Goal: Information Seeking & Learning: Check status

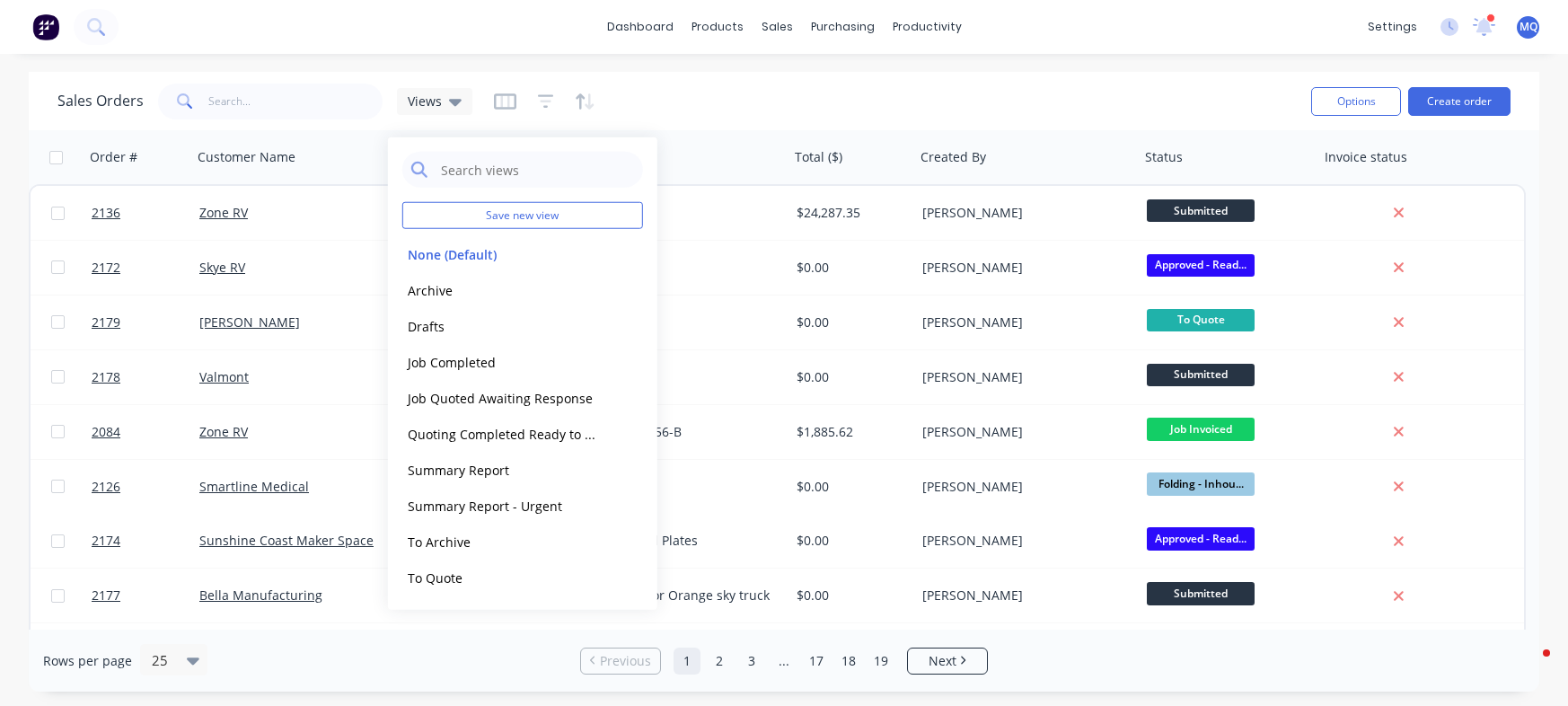
click at [453, 288] on button "Archive" at bounding box center [504, 290] width 204 height 21
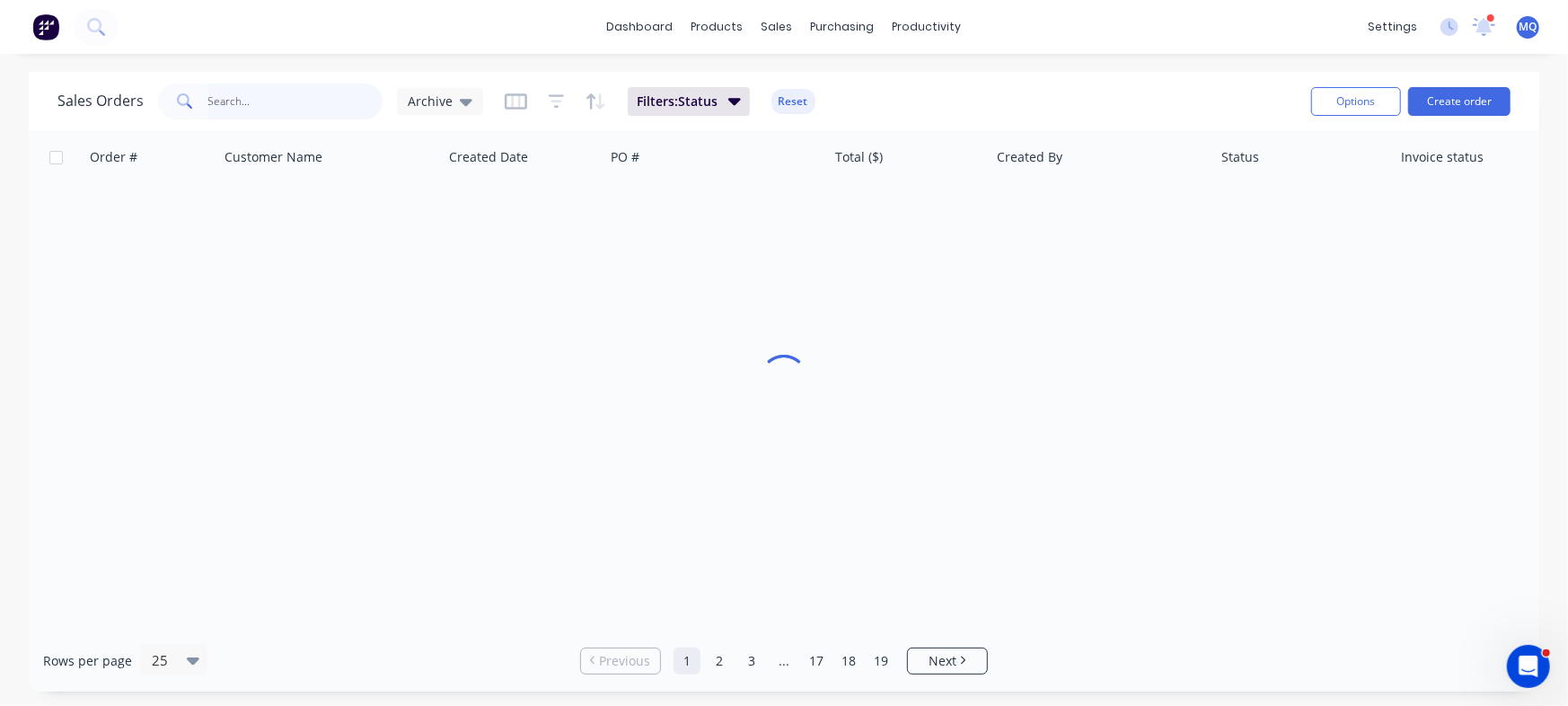
click at [288, 98] on input "text" at bounding box center [296, 101] width 176 height 35
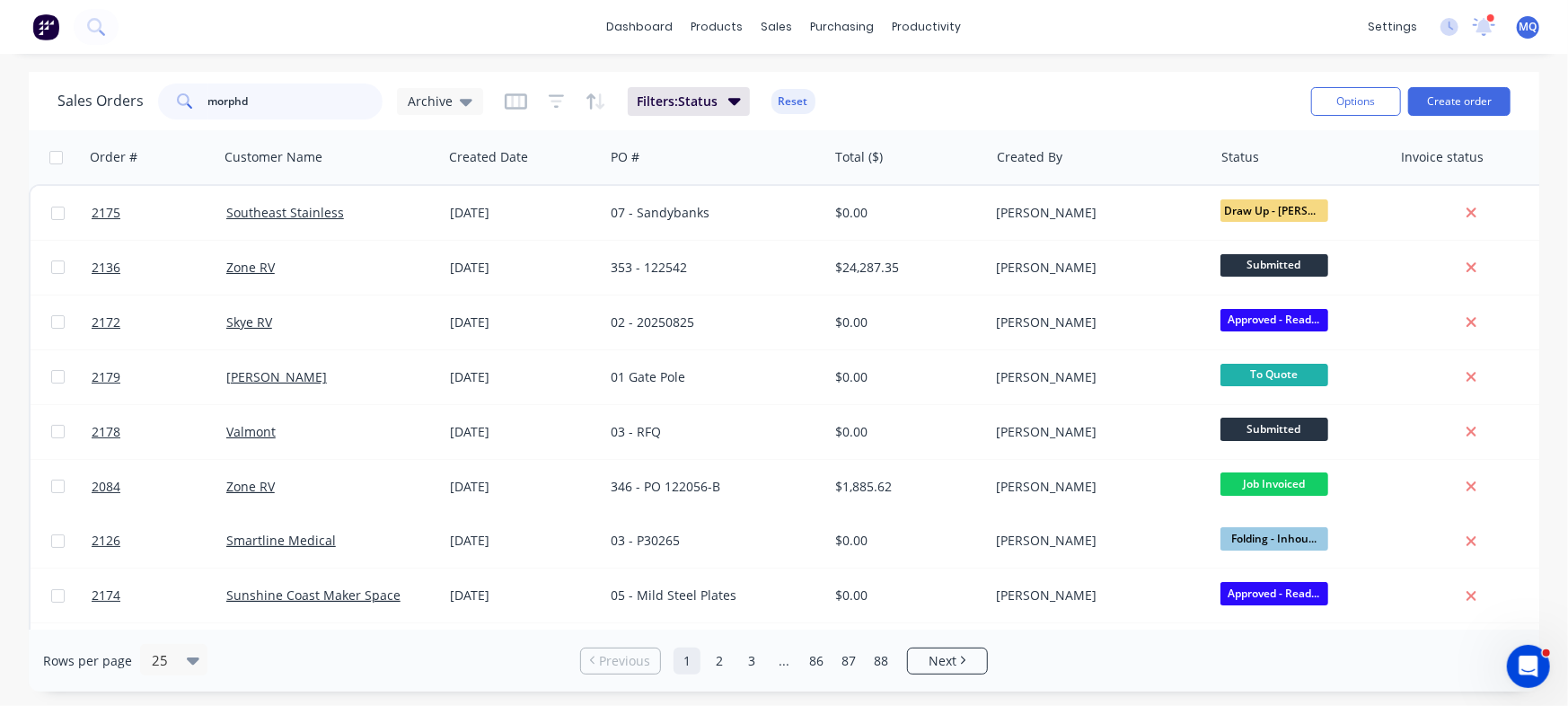
type input "morphd"
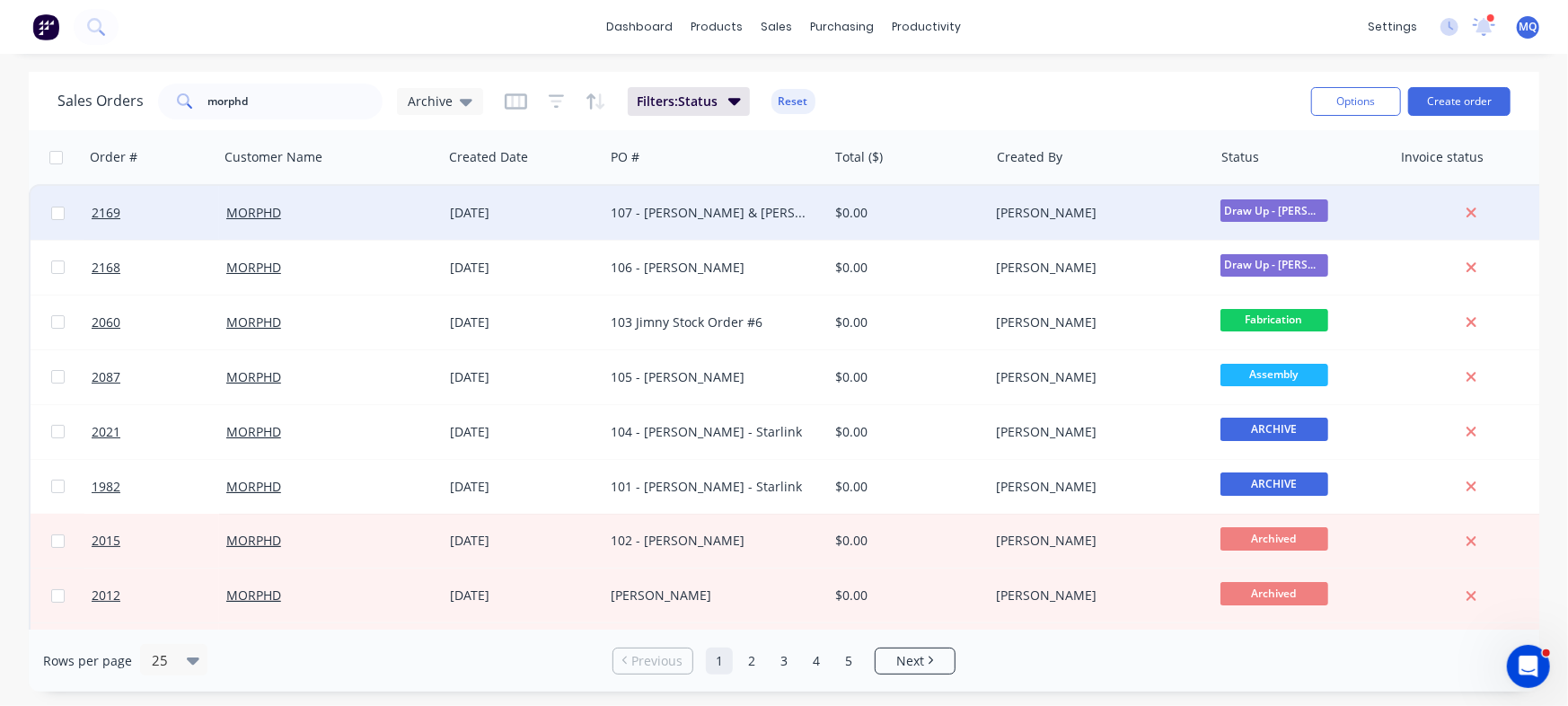
click at [803, 224] on div "107 - [PERSON_NAME] & [PERSON_NAME]" at bounding box center [715, 213] width 224 height 54
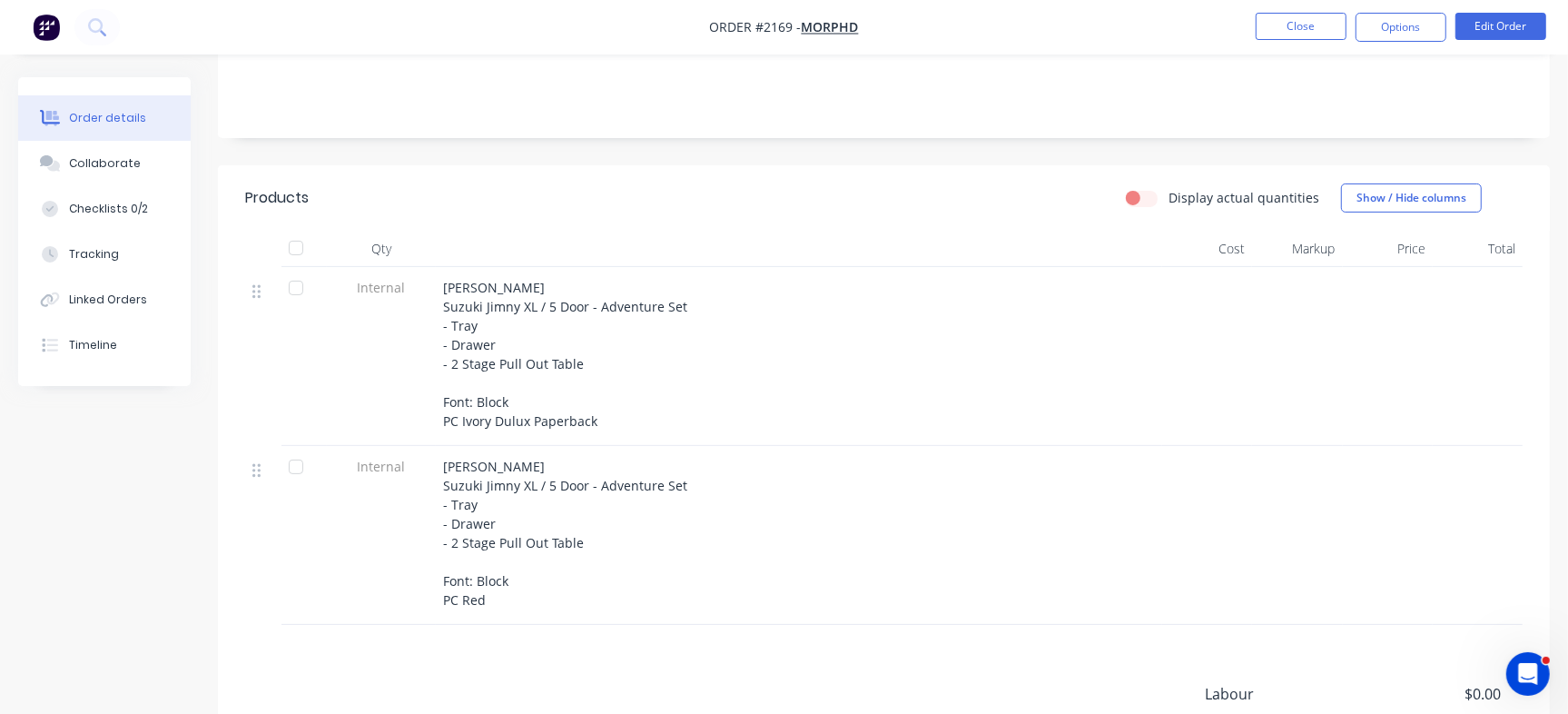
scroll to position [308, 0]
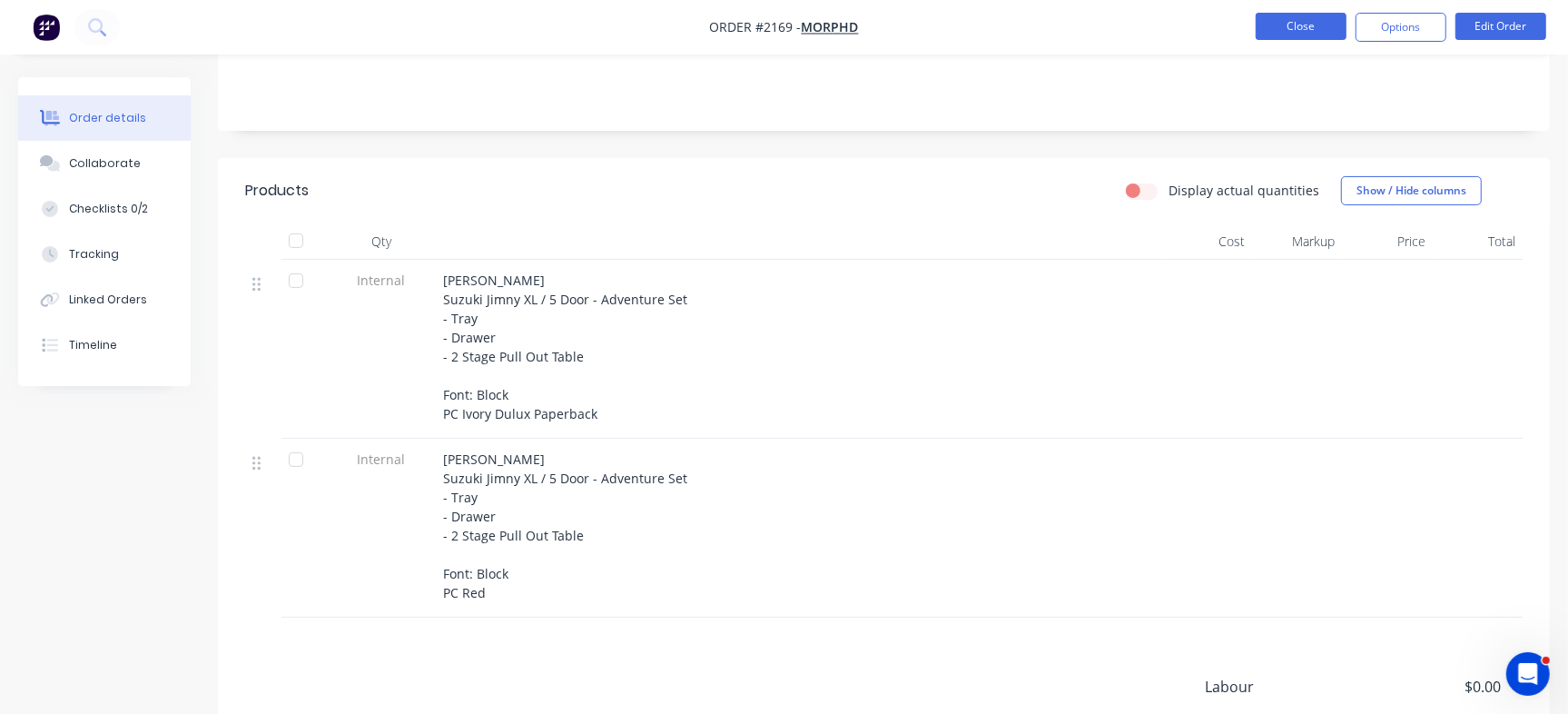
click at [1295, 29] on button "Close" at bounding box center [1301, 26] width 91 height 27
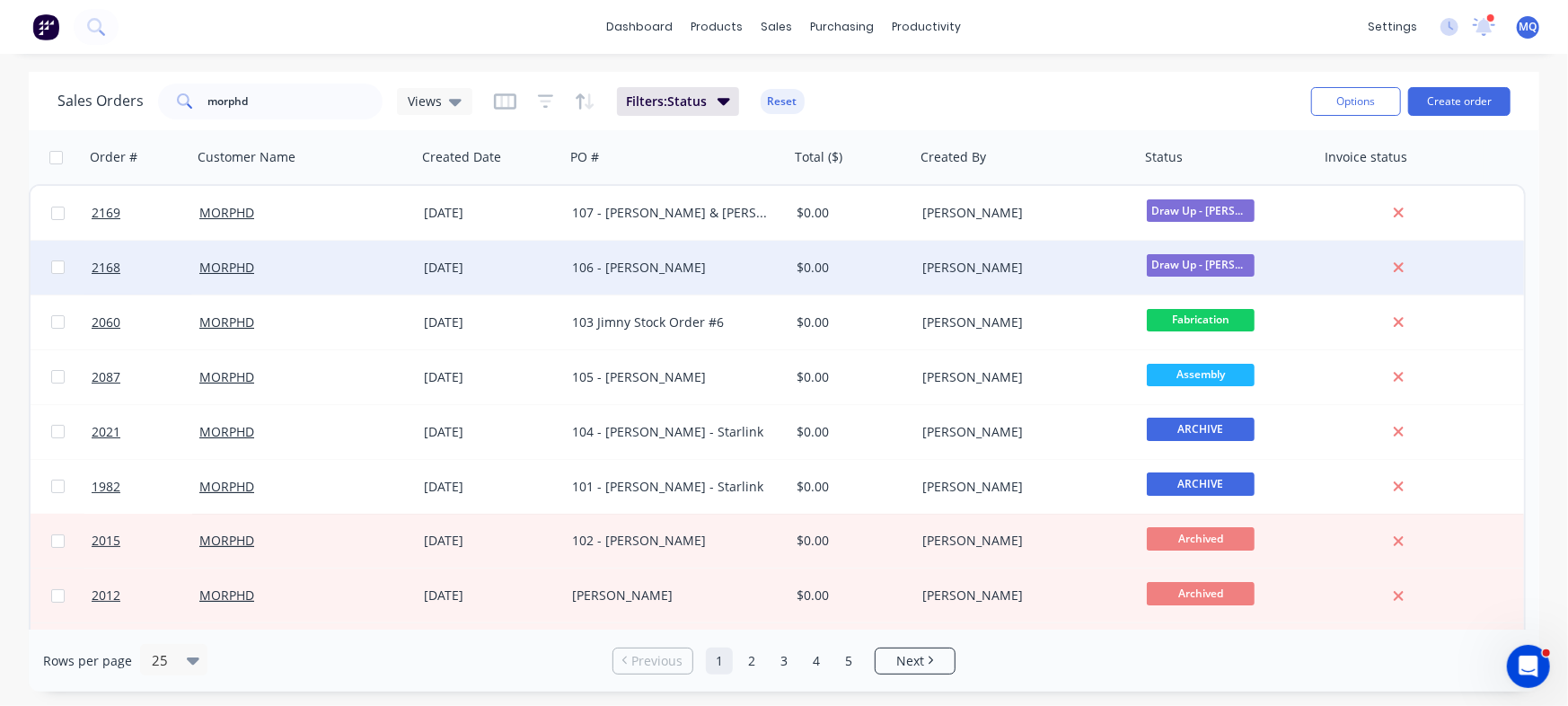
click at [673, 266] on div "106 - [PERSON_NAME]" at bounding box center [672, 268] width 200 height 18
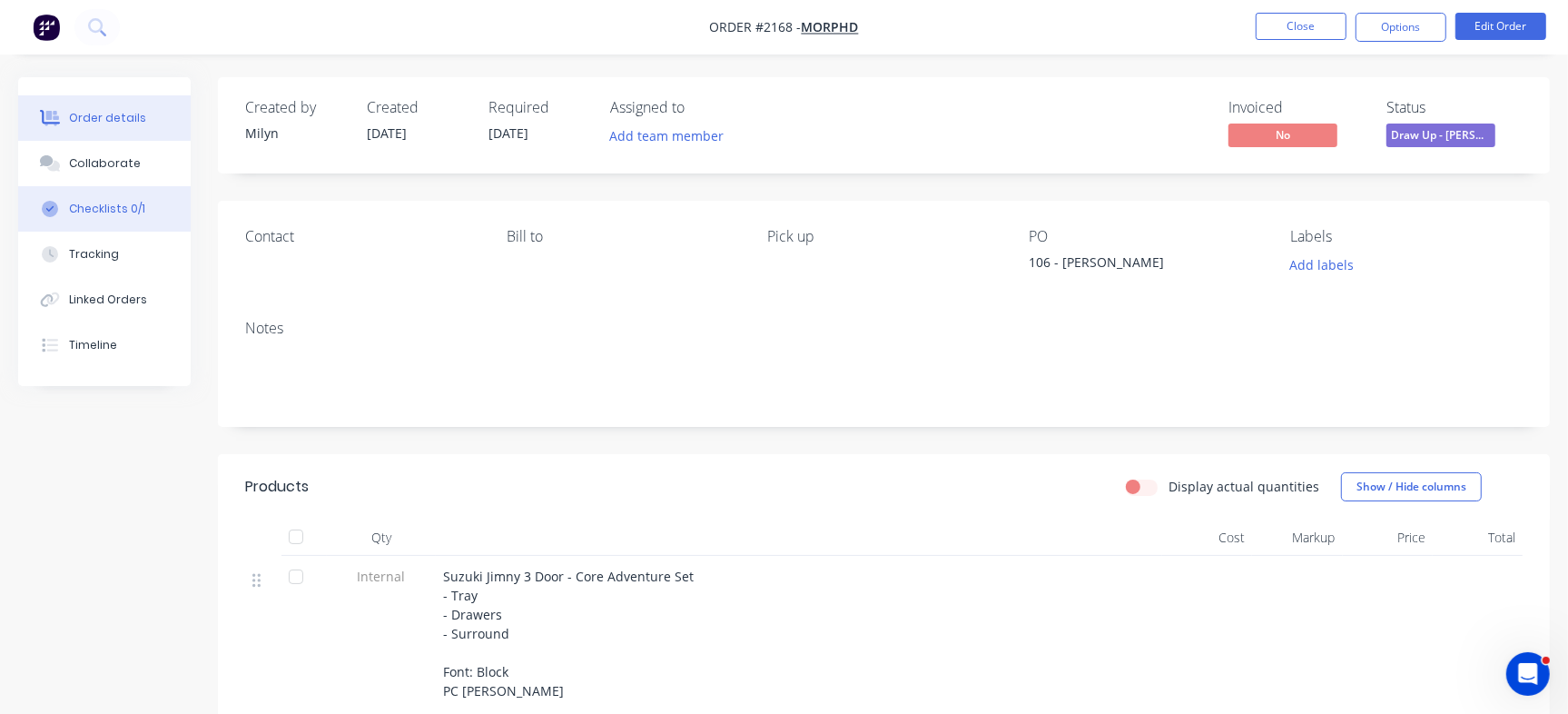
click at [134, 199] on button "Checklists 0/1" at bounding box center [105, 209] width 173 height 46
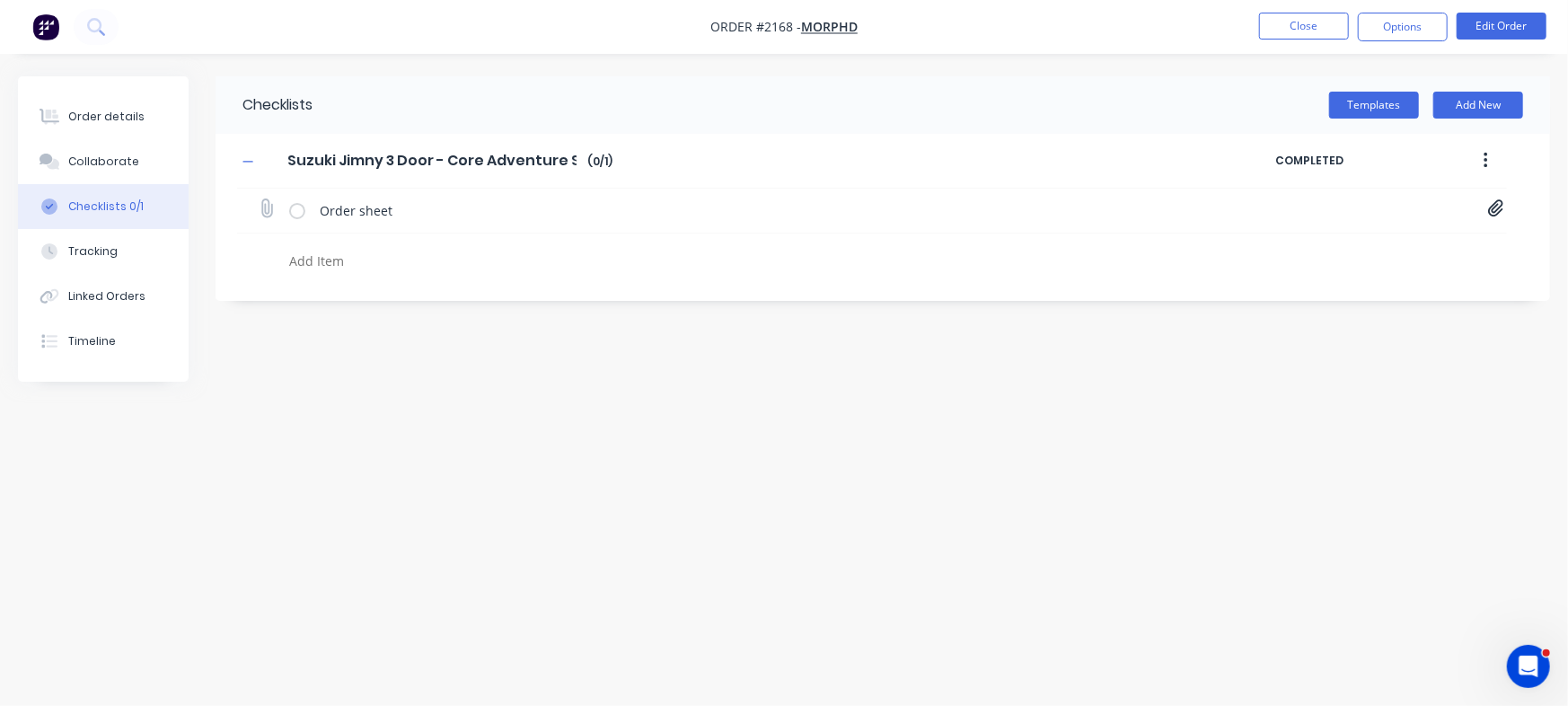
click at [1493, 213] on icon at bounding box center [1496, 209] width 15 height 17
click at [1320, 25] on button "Close" at bounding box center [1304, 26] width 90 height 27
type textarea "x"
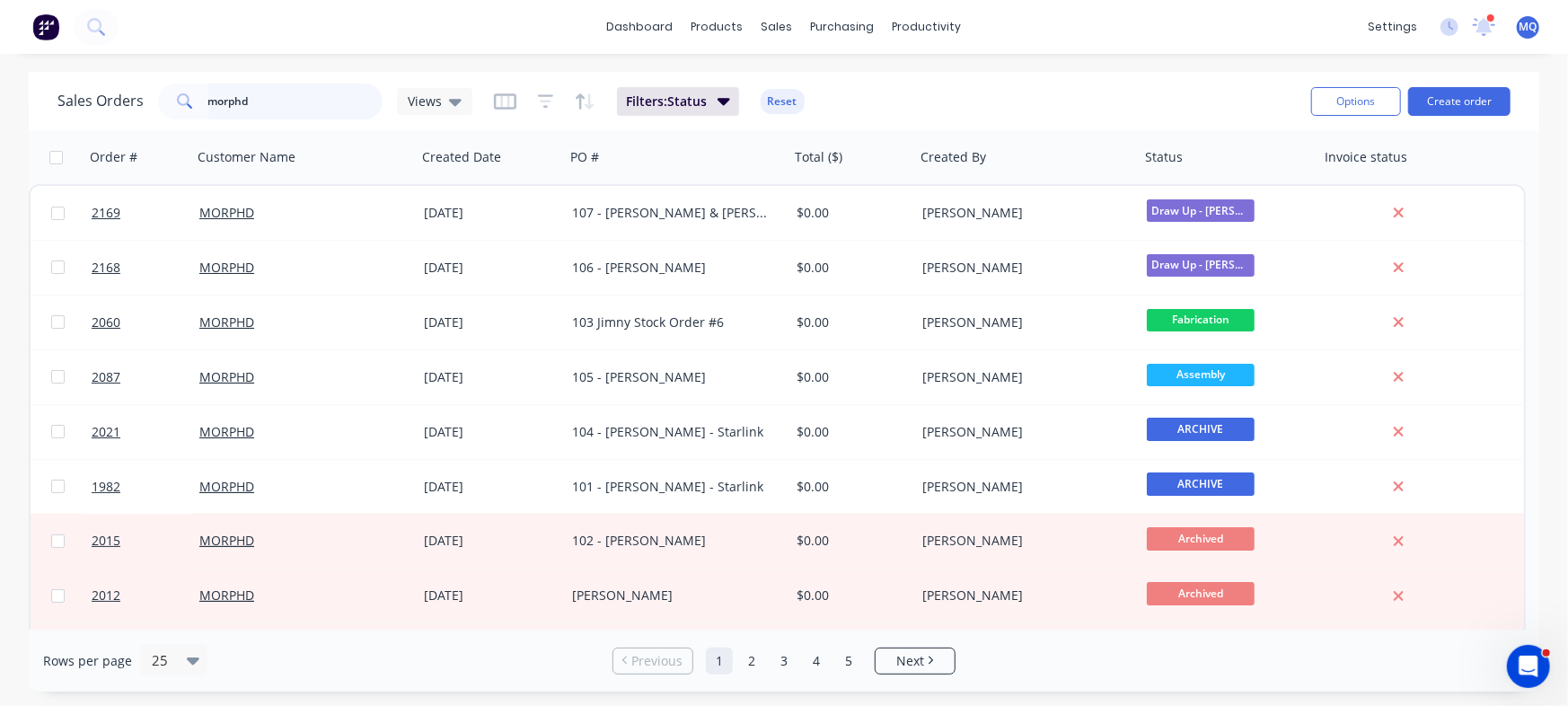
click at [350, 105] on input "morphd" at bounding box center [296, 101] width 176 height 35
type input "ivory"
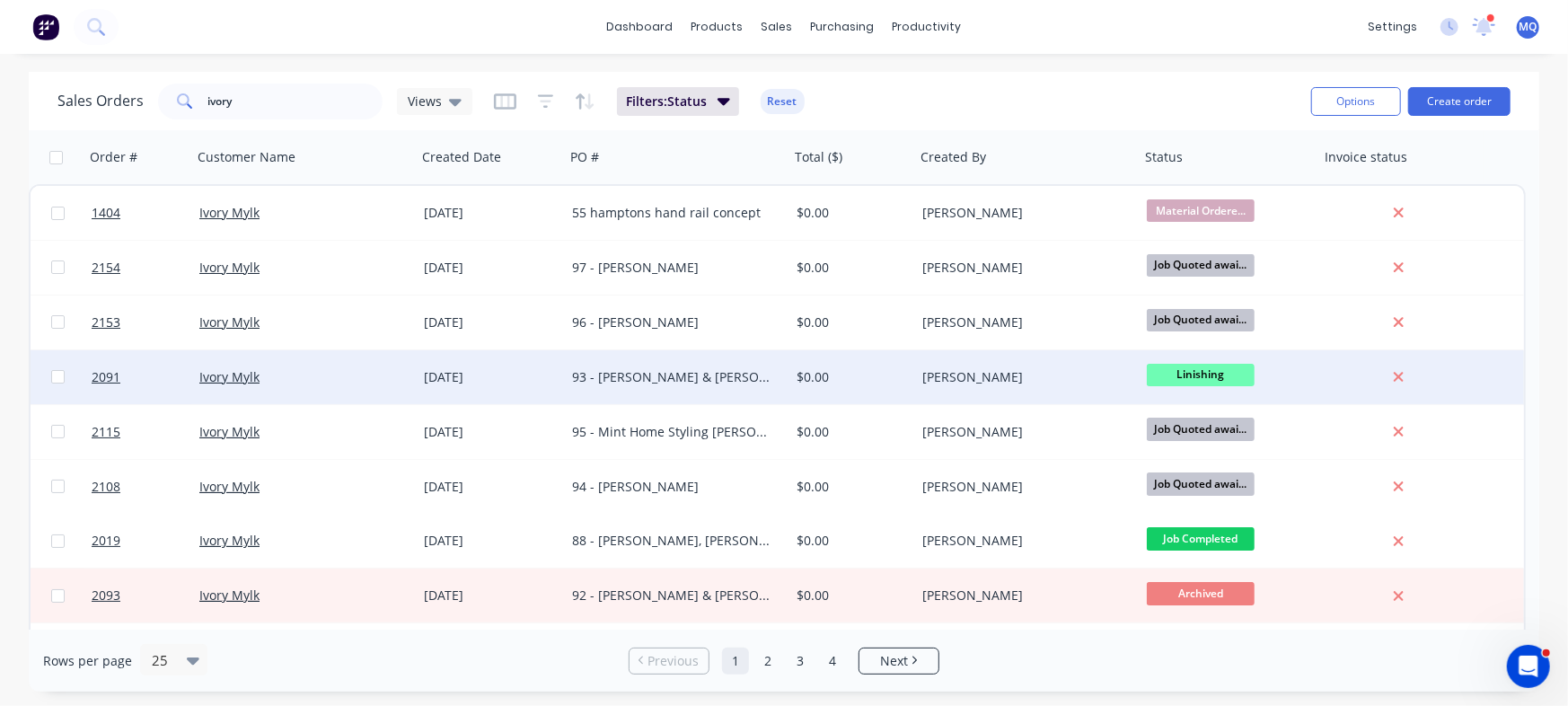
click at [638, 388] on div "93 - [PERSON_NAME] & [PERSON_NAME]" at bounding box center [677, 377] width 225 height 54
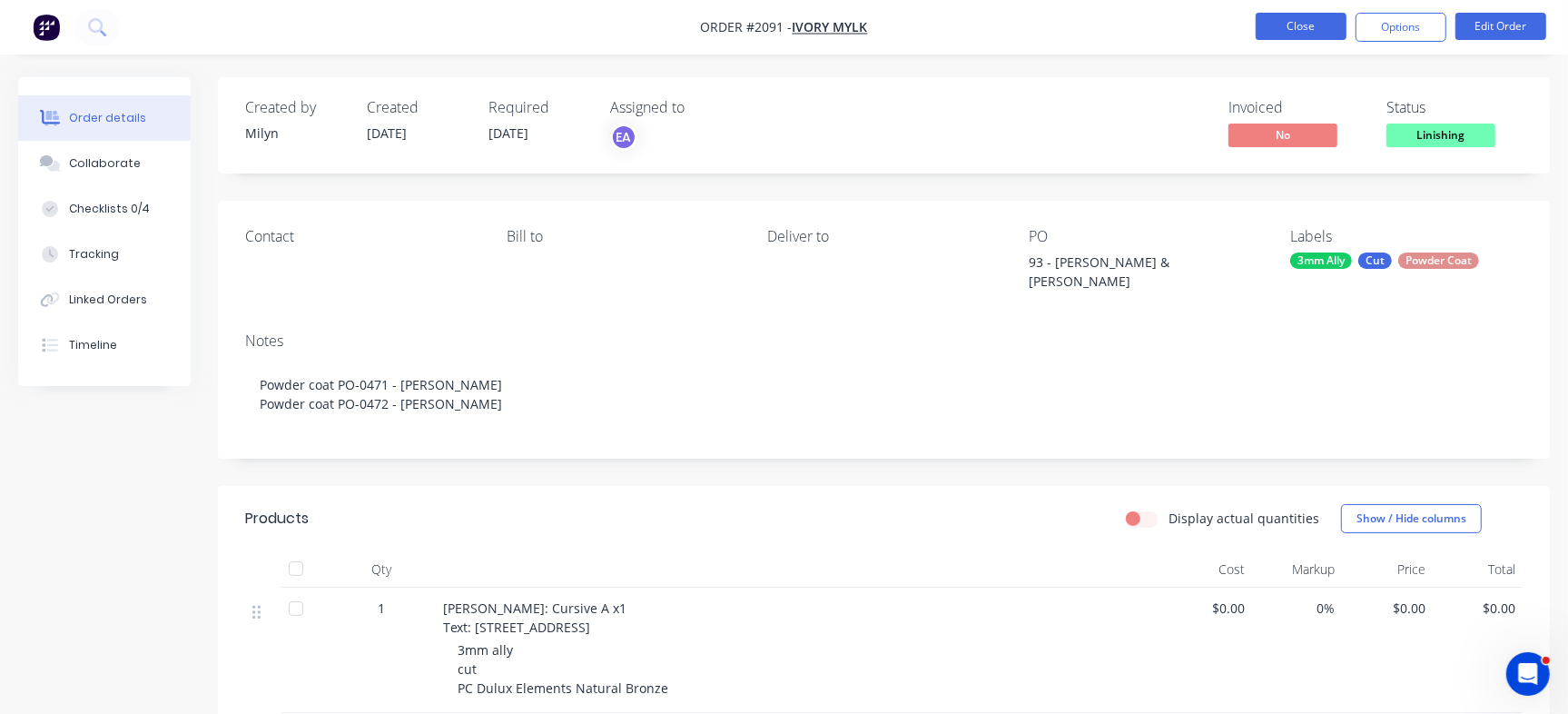
click at [1299, 18] on button "Close" at bounding box center [1301, 26] width 91 height 27
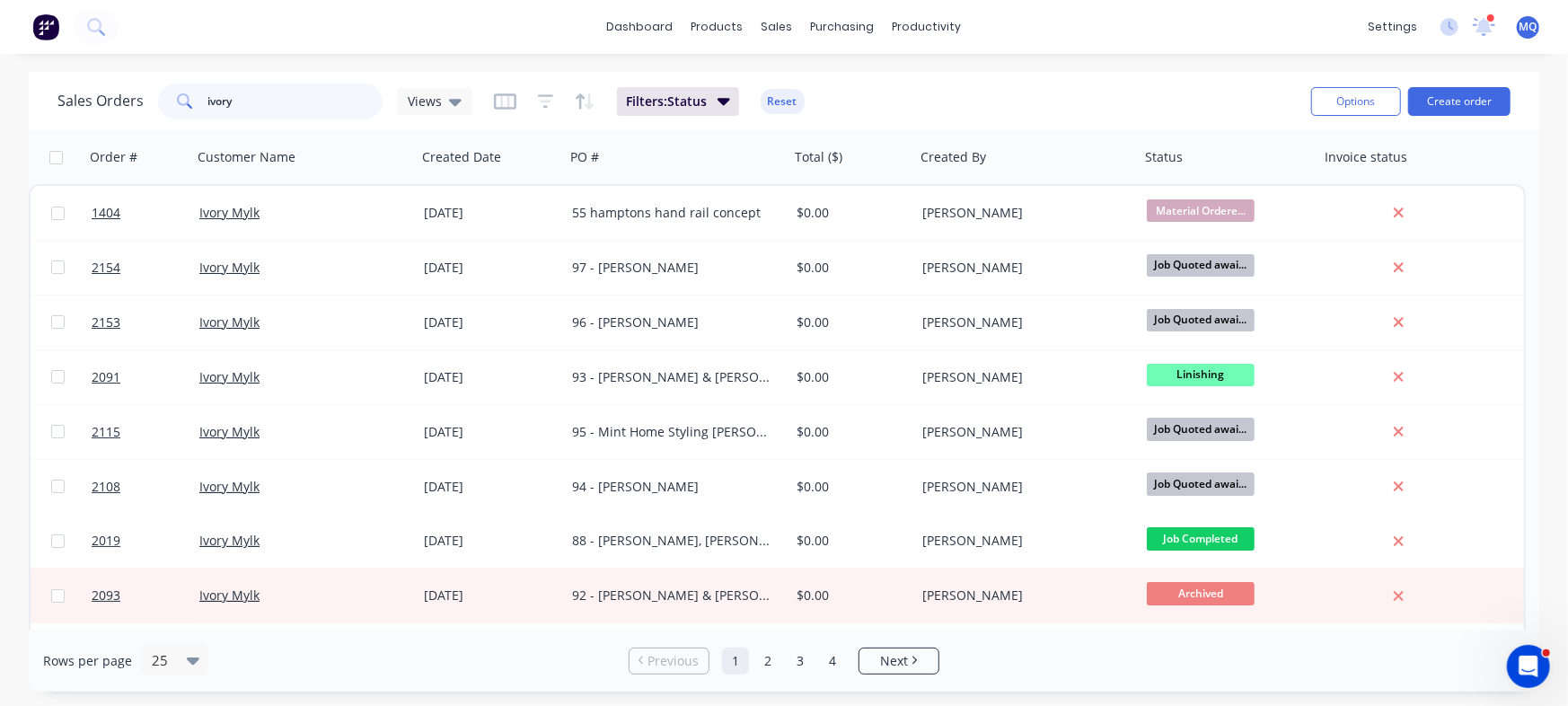
click at [330, 92] on input "ivory" at bounding box center [296, 101] width 176 height 35
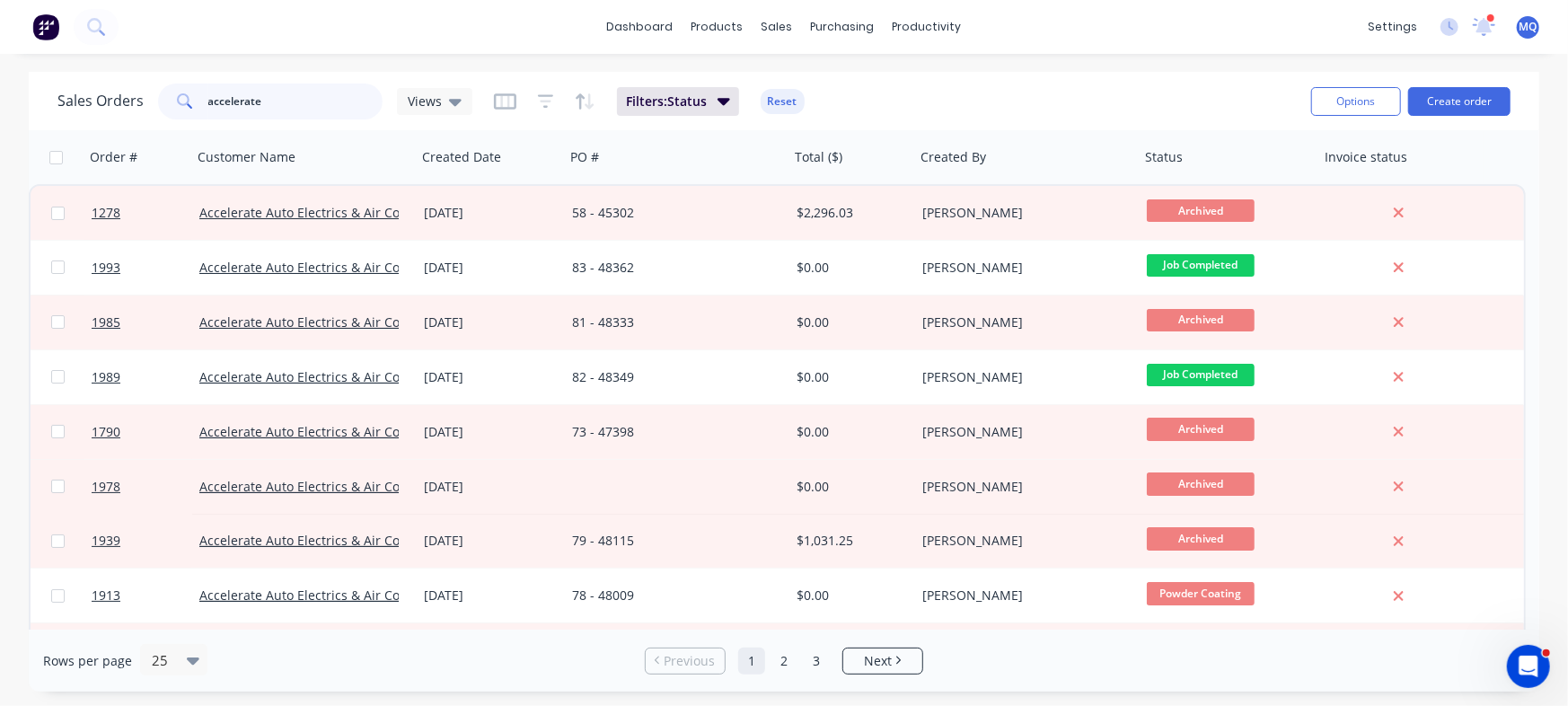
drag, startPoint x: 131, startPoint y: 52, endPoint x: 119, endPoint y: 50, distance: 12.2
click at [119, 50] on div "dashboard products sales purchasing productivity dashboard products Product Cat…" at bounding box center [784, 353] width 1568 height 706
type input "west"
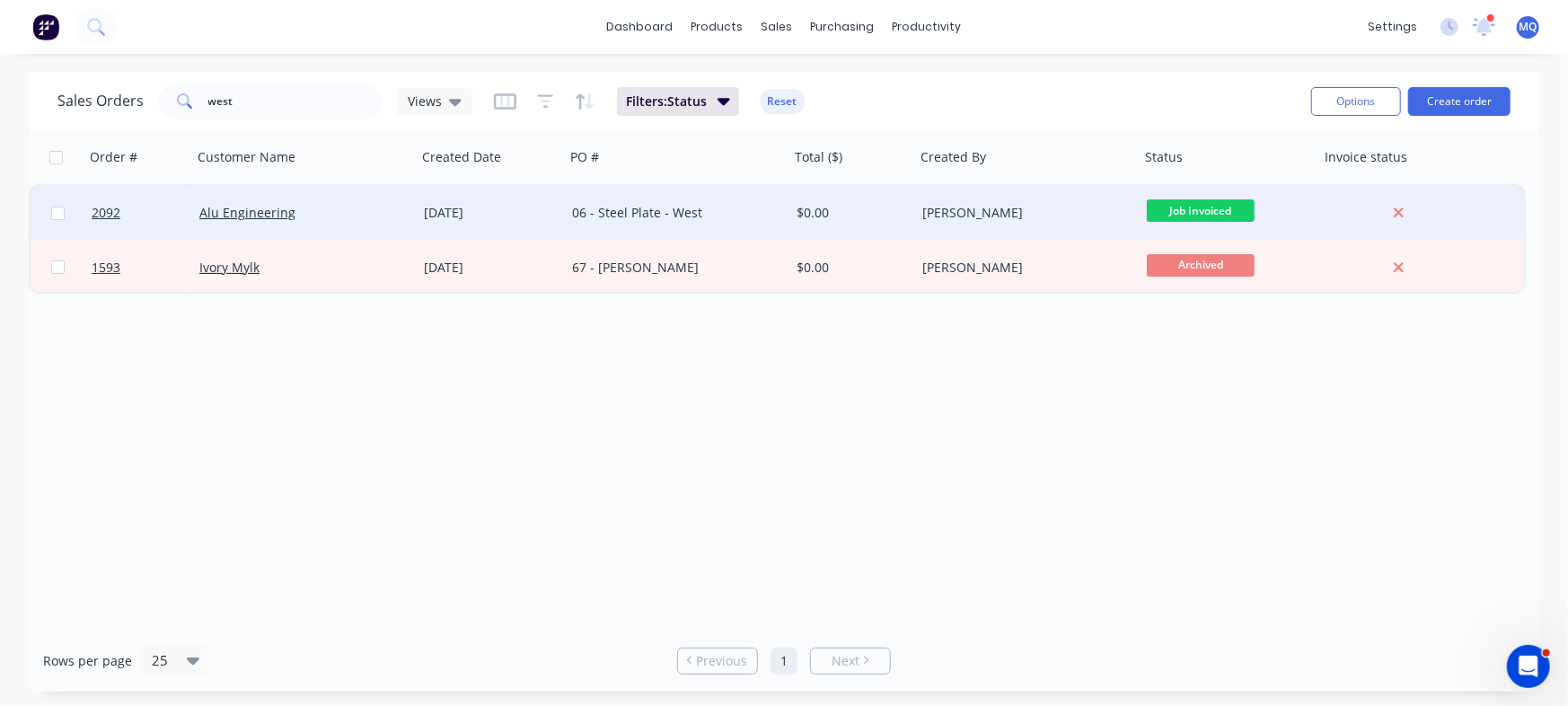
click at [629, 216] on div "06 - Steel Plate - West" at bounding box center [672, 212] width 200 height 18
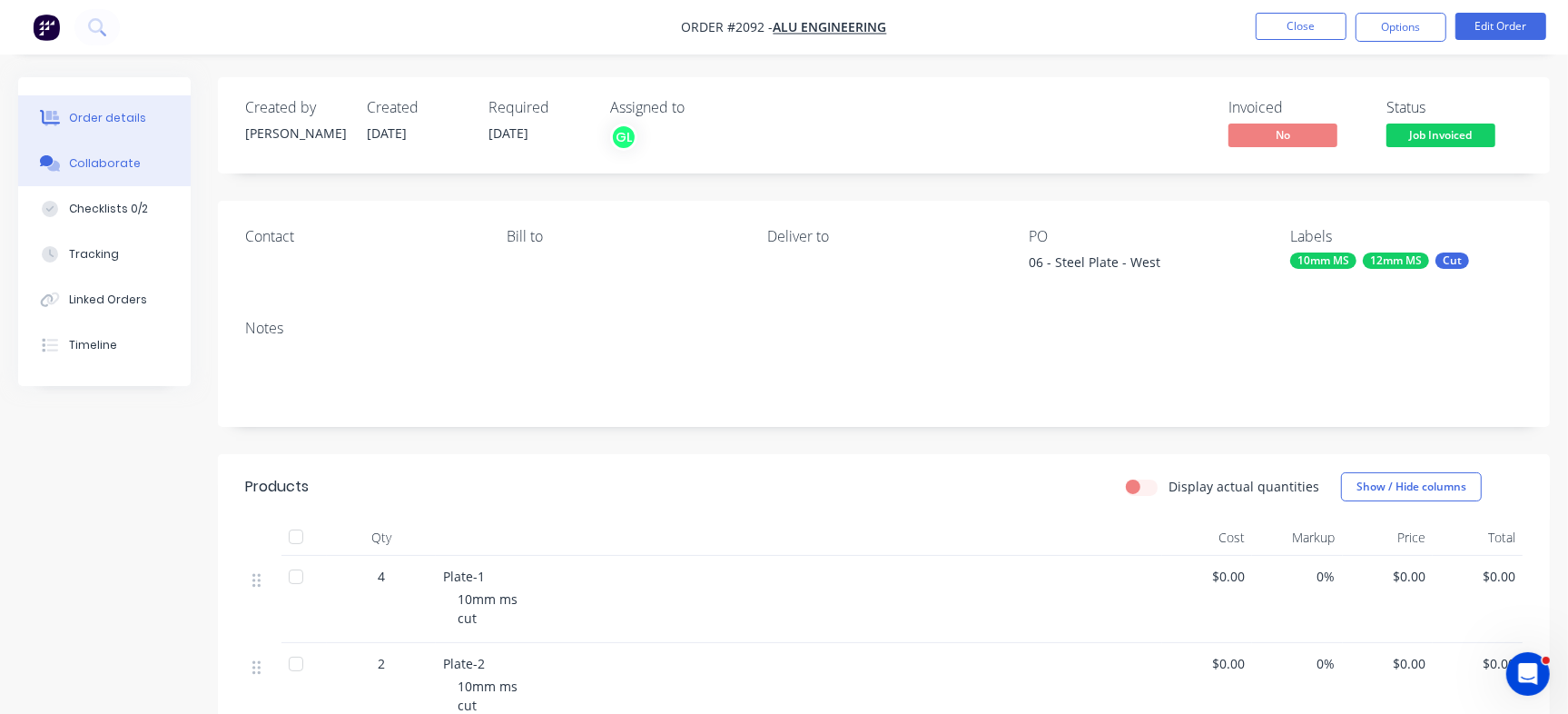
drag, startPoint x: 120, startPoint y: 146, endPoint x: 130, endPoint y: 151, distance: 11.2
click at [120, 147] on button "Collaborate" at bounding box center [105, 163] width 173 height 46
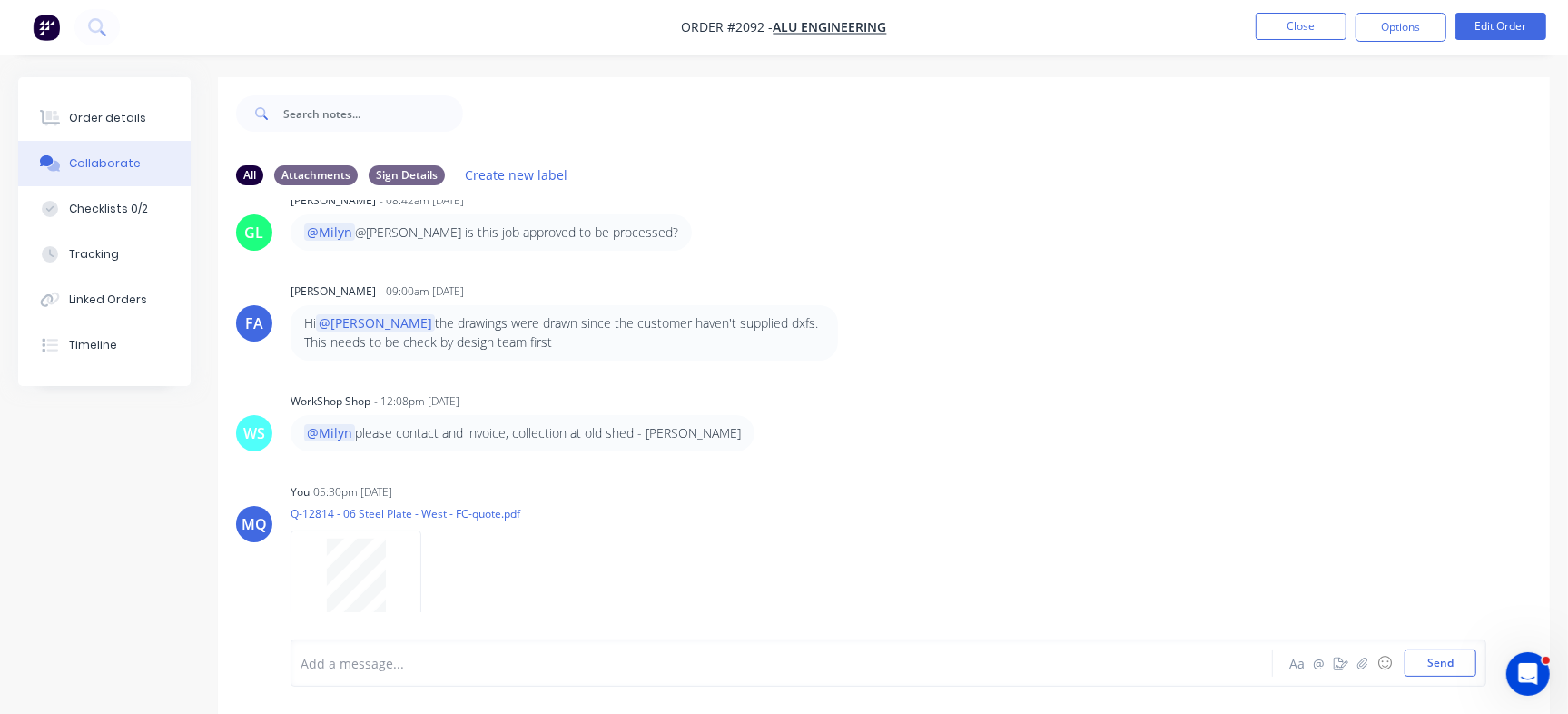
scroll to position [432, 0]
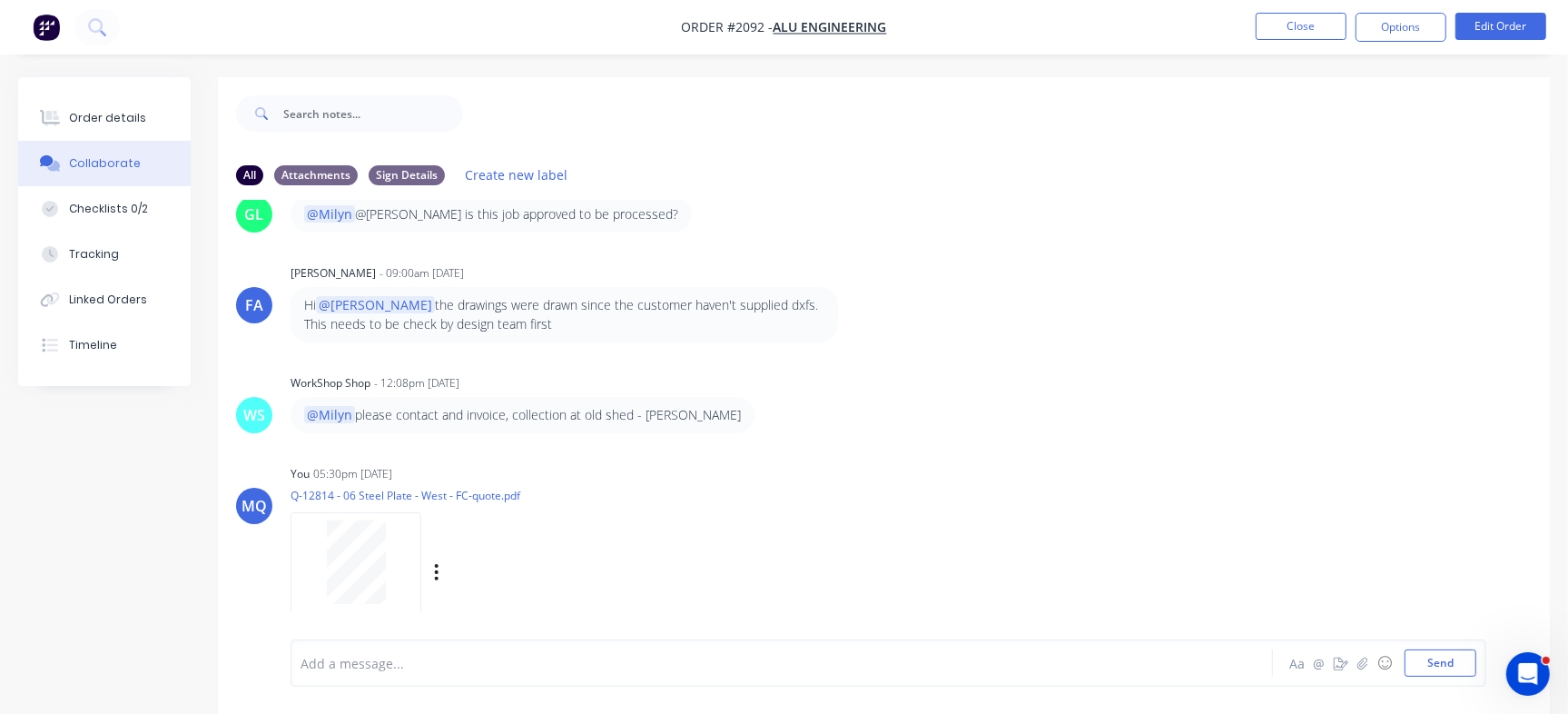
click at [388, 589] on div at bounding box center [356, 562] width 114 height 83
click at [135, 120] on div "Order details" at bounding box center [108, 117] width 78 height 16
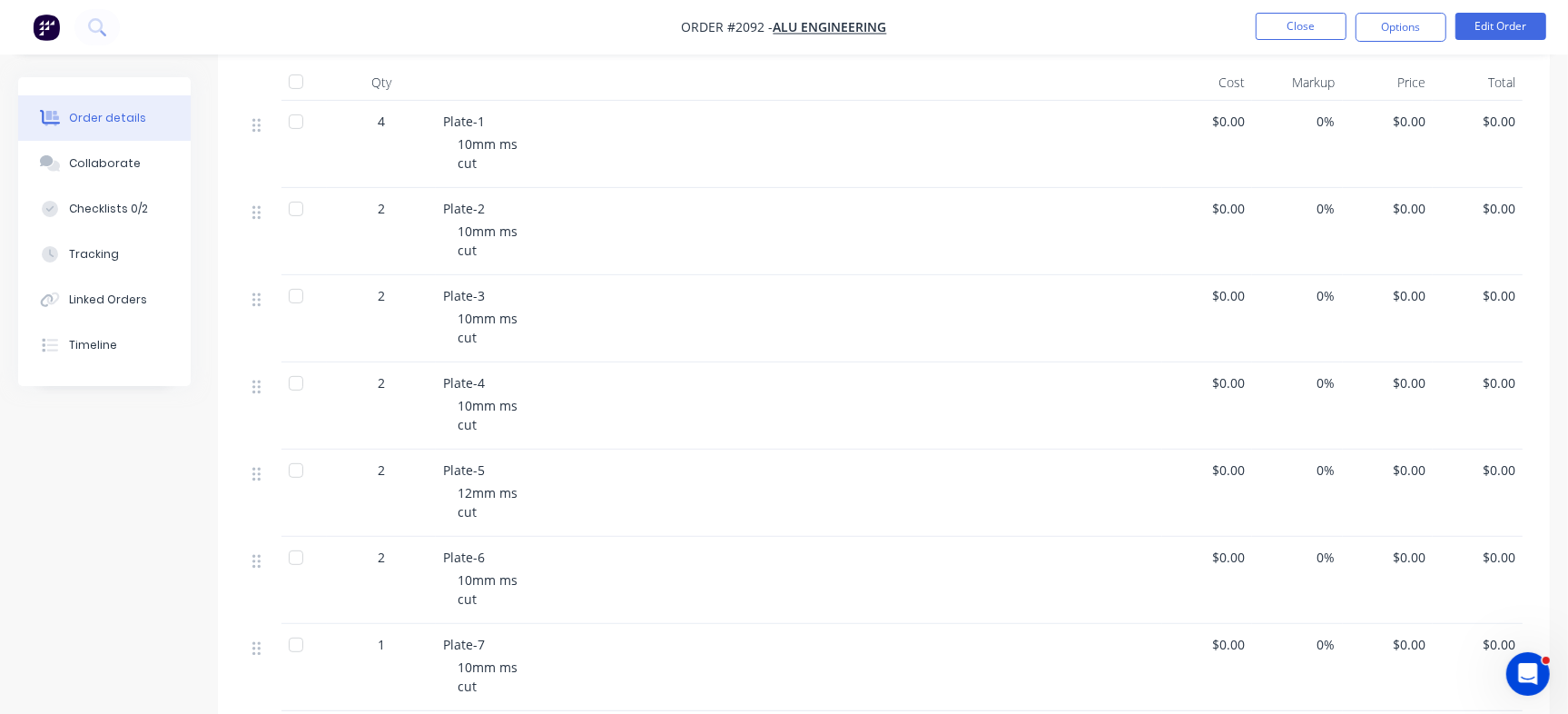
scroll to position [454, 0]
click at [1316, 21] on button "Close" at bounding box center [1301, 26] width 91 height 27
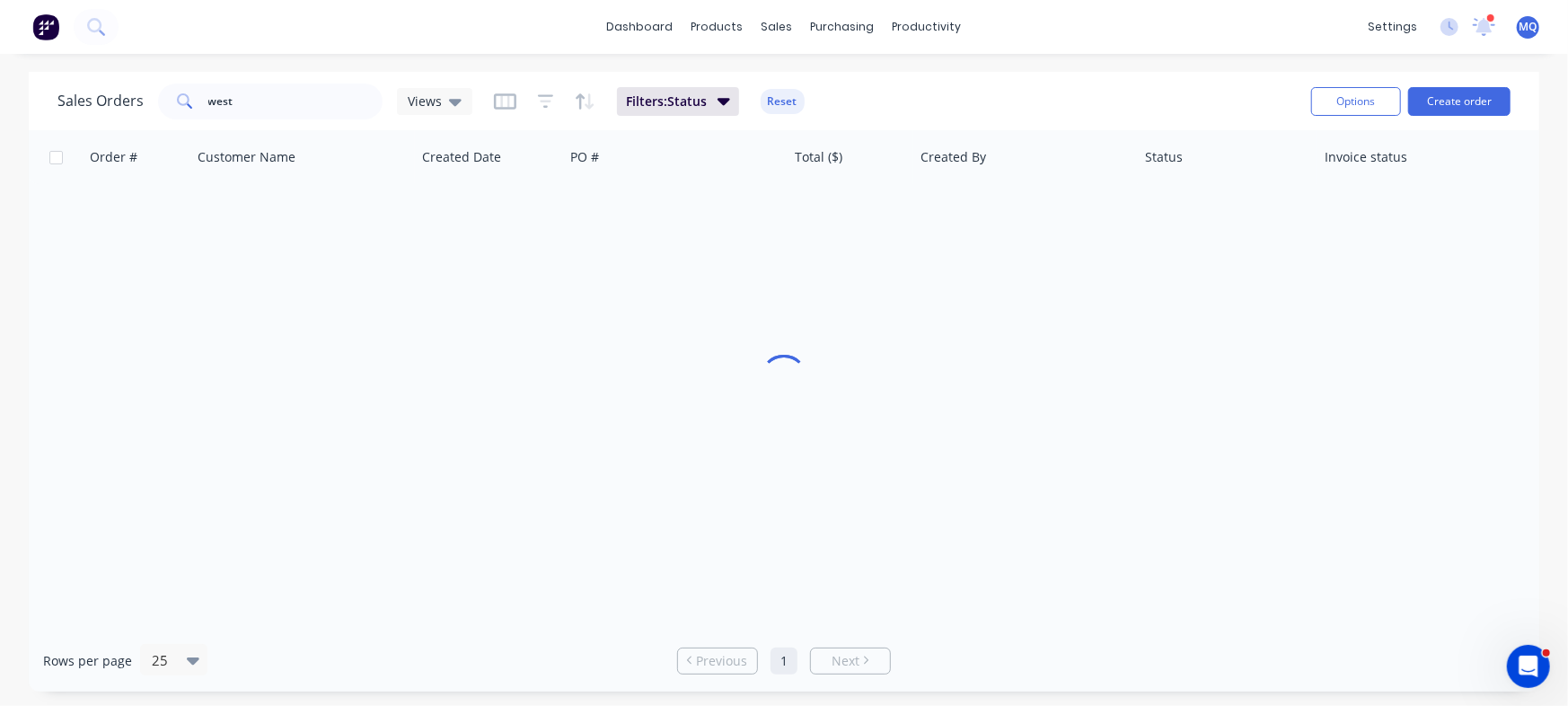
click at [434, 91] on div "Views" at bounding box center [435, 102] width 76 height 27
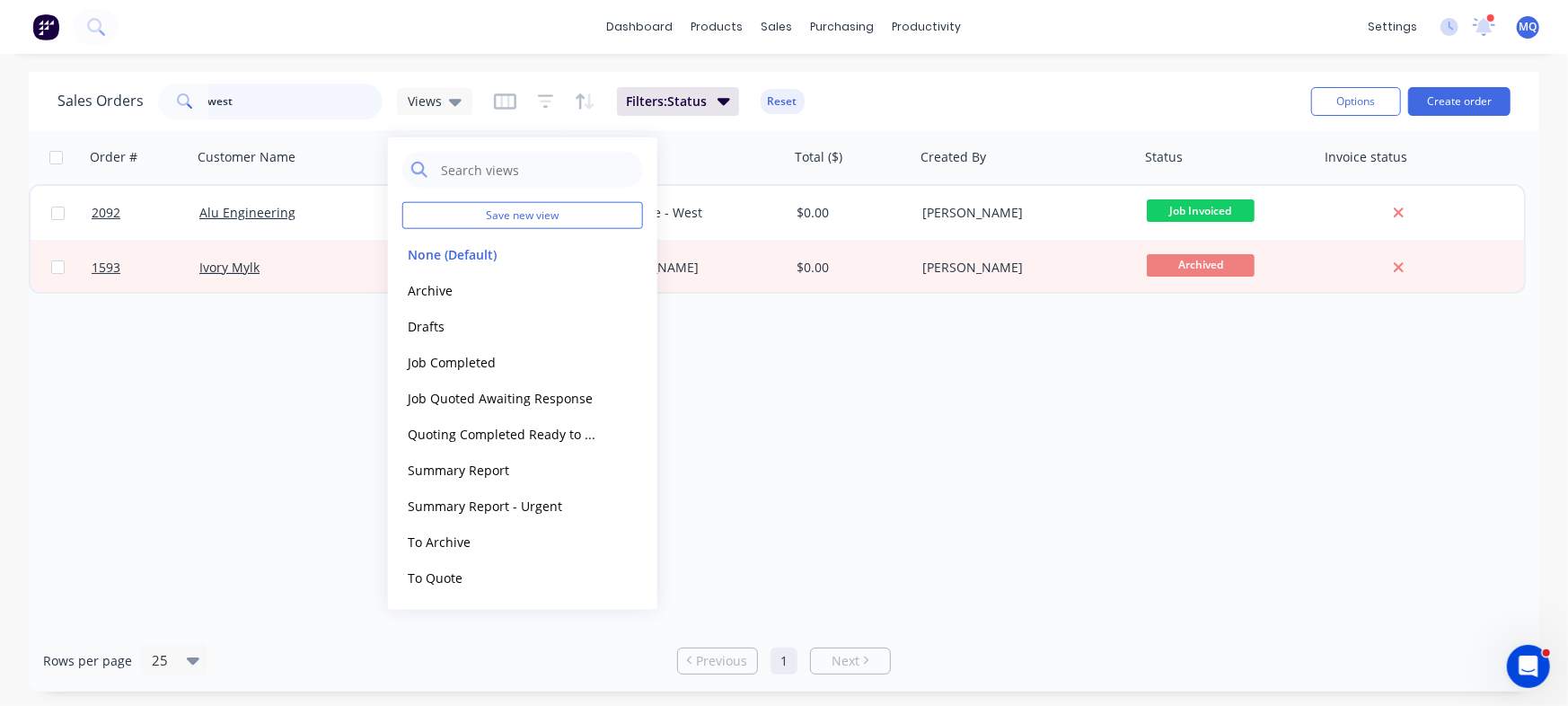
click at [289, 106] on input "west" at bounding box center [296, 101] width 176 height 35
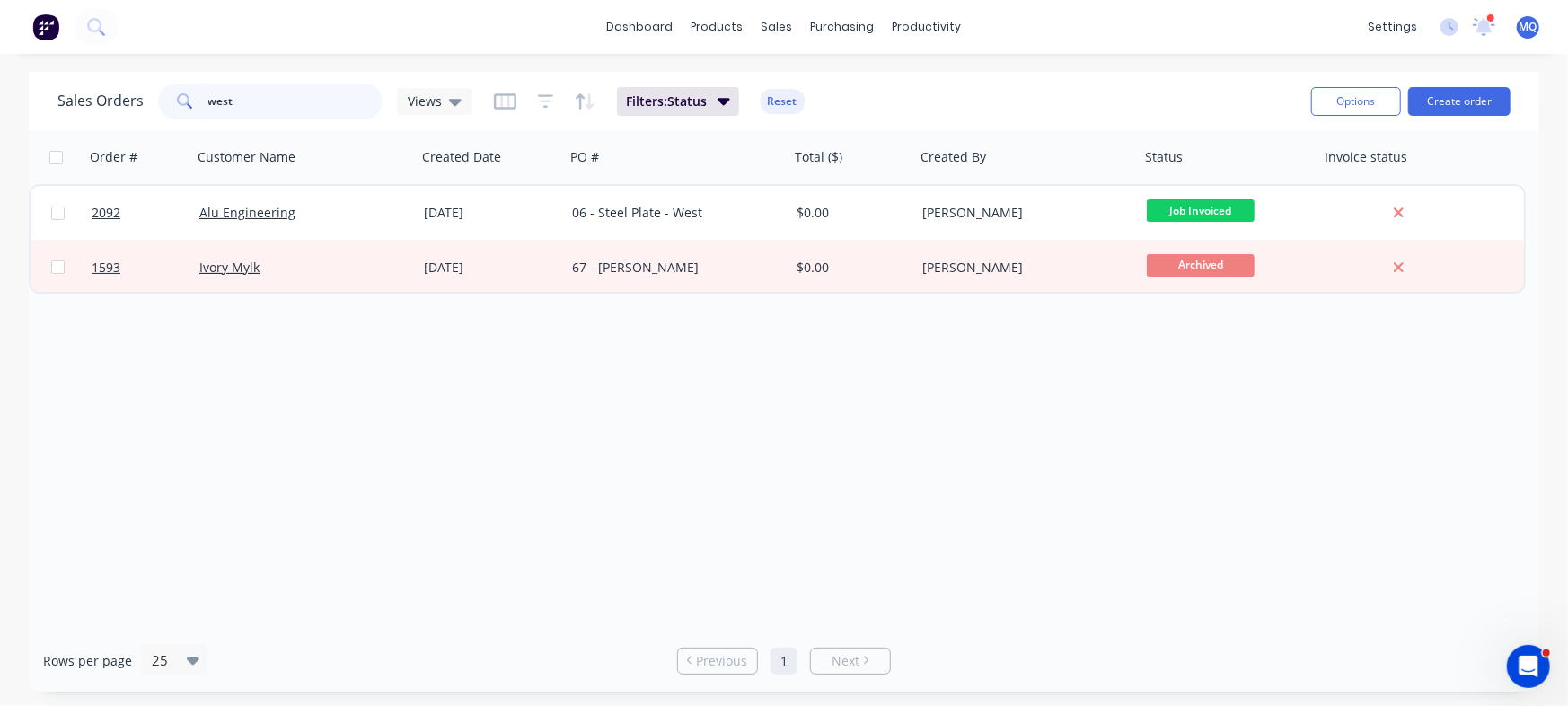
click at [289, 105] on input "west" at bounding box center [296, 101] width 176 height 35
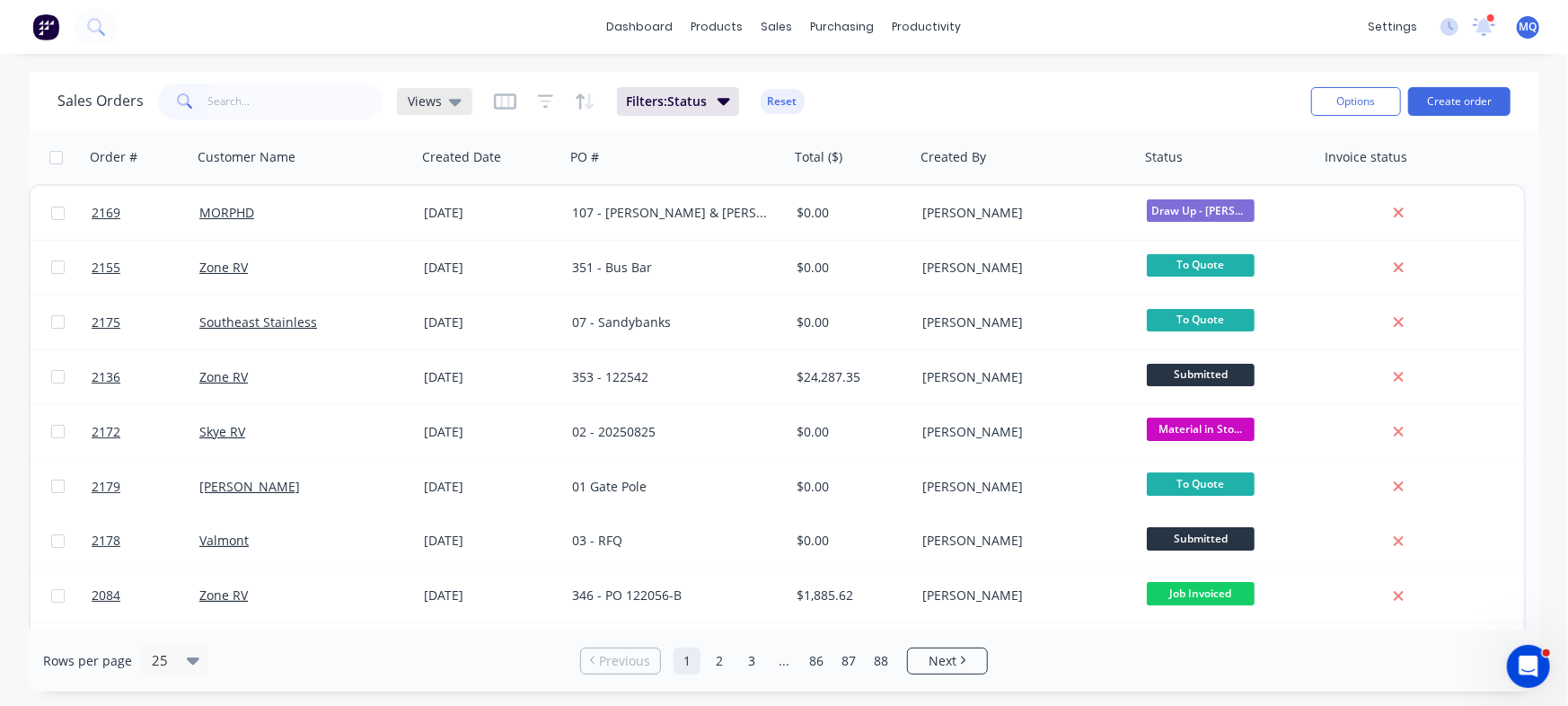
click at [449, 92] on icon at bounding box center [455, 101] width 12 height 20
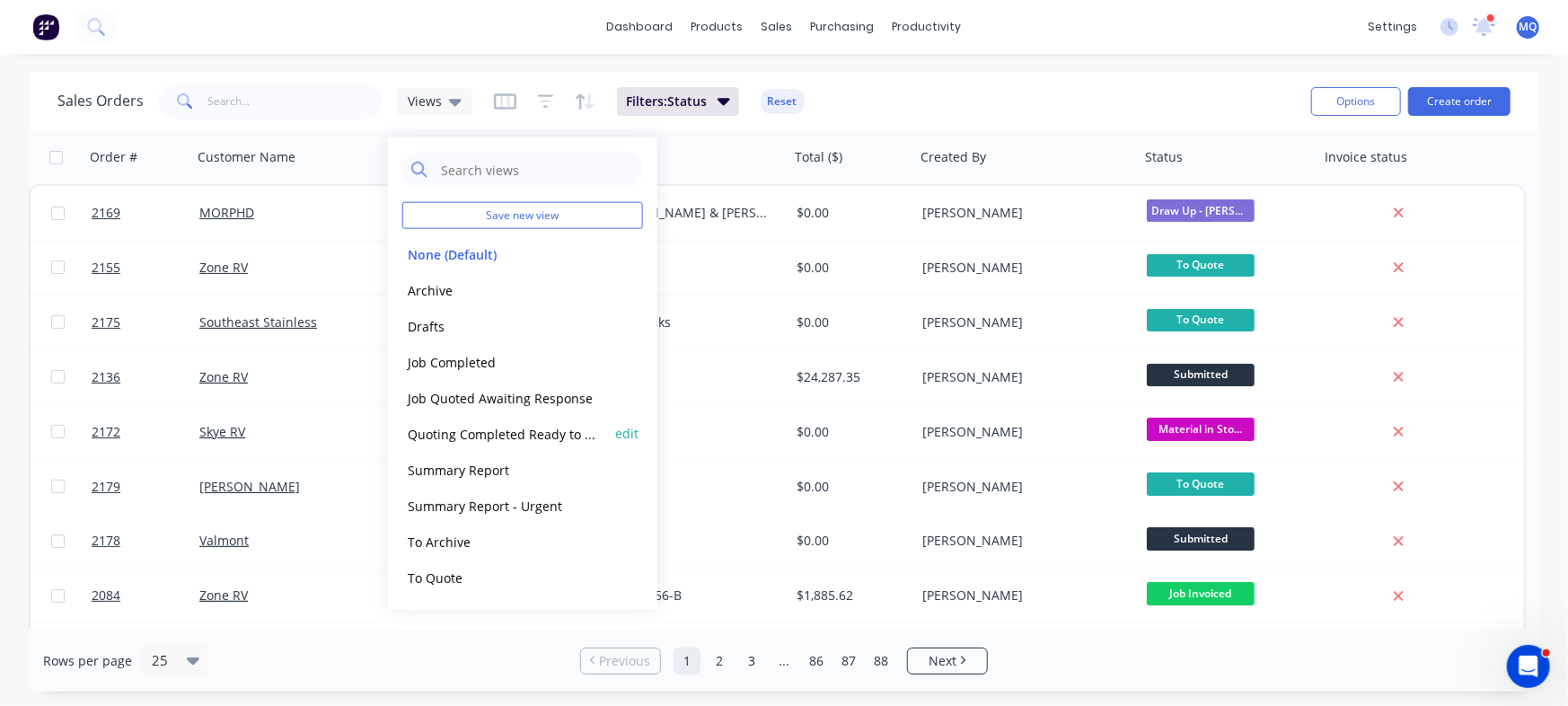
click at [498, 436] on button "Quoting Completed Ready to Send" at bounding box center [504, 434] width 204 height 21
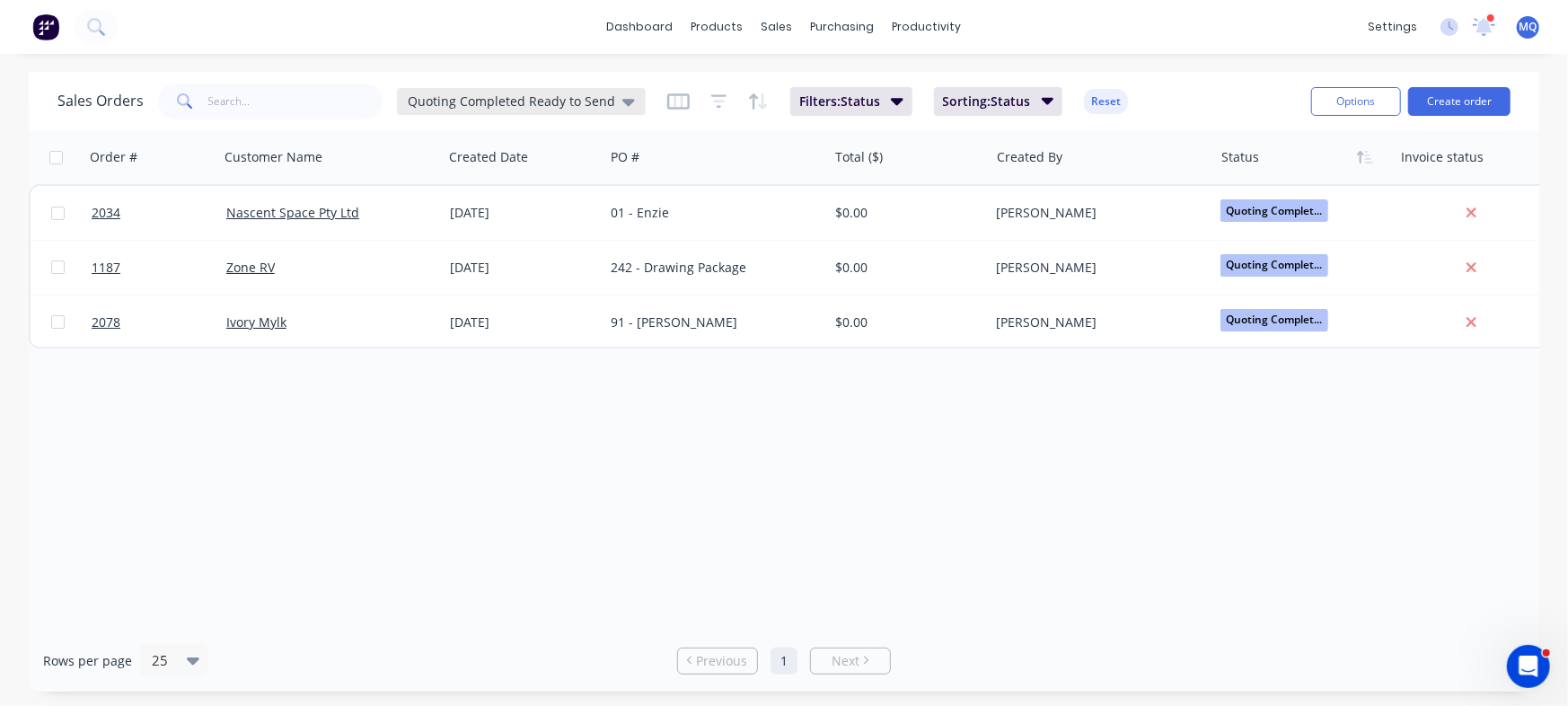
click at [445, 99] on span "Quoting Completed Ready to Send" at bounding box center [511, 101] width 207 height 19
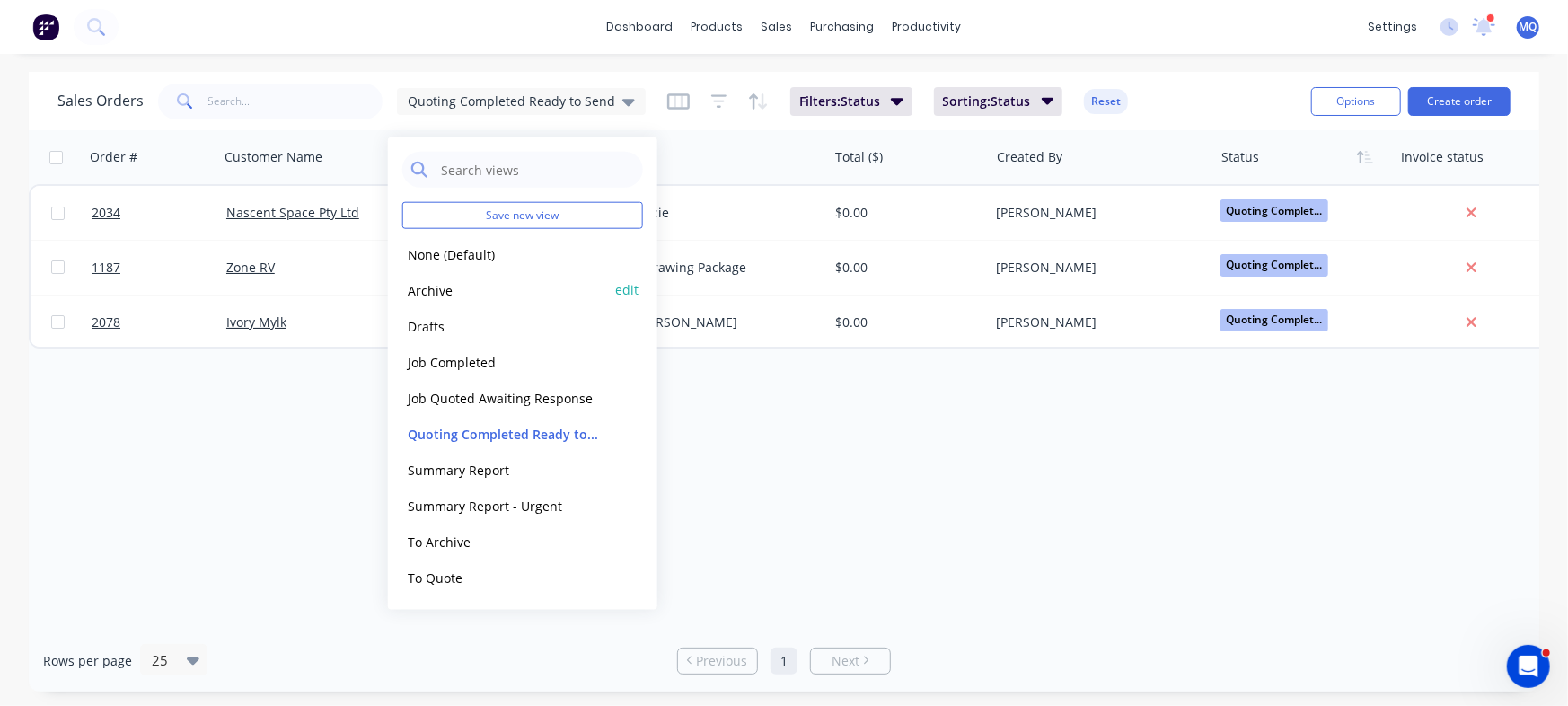
click at [447, 291] on button "Archive" at bounding box center [504, 290] width 204 height 21
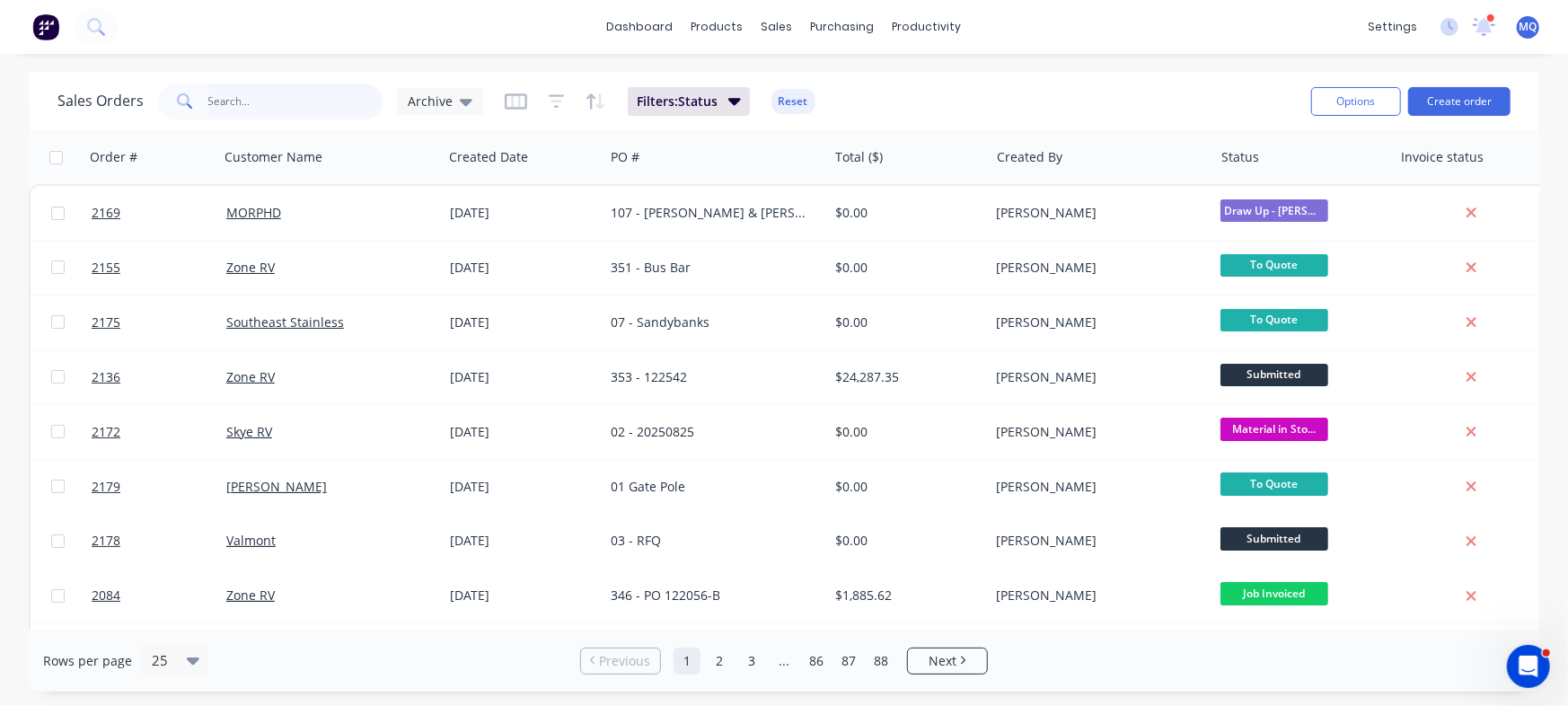
drag, startPoint x: 259, startPoint y: 105, endPoint x: 261, endPoint y: 84, distance: 21.1
click at [260, 94] on input "text" at bounding box center [296, 101] width 176 height 35
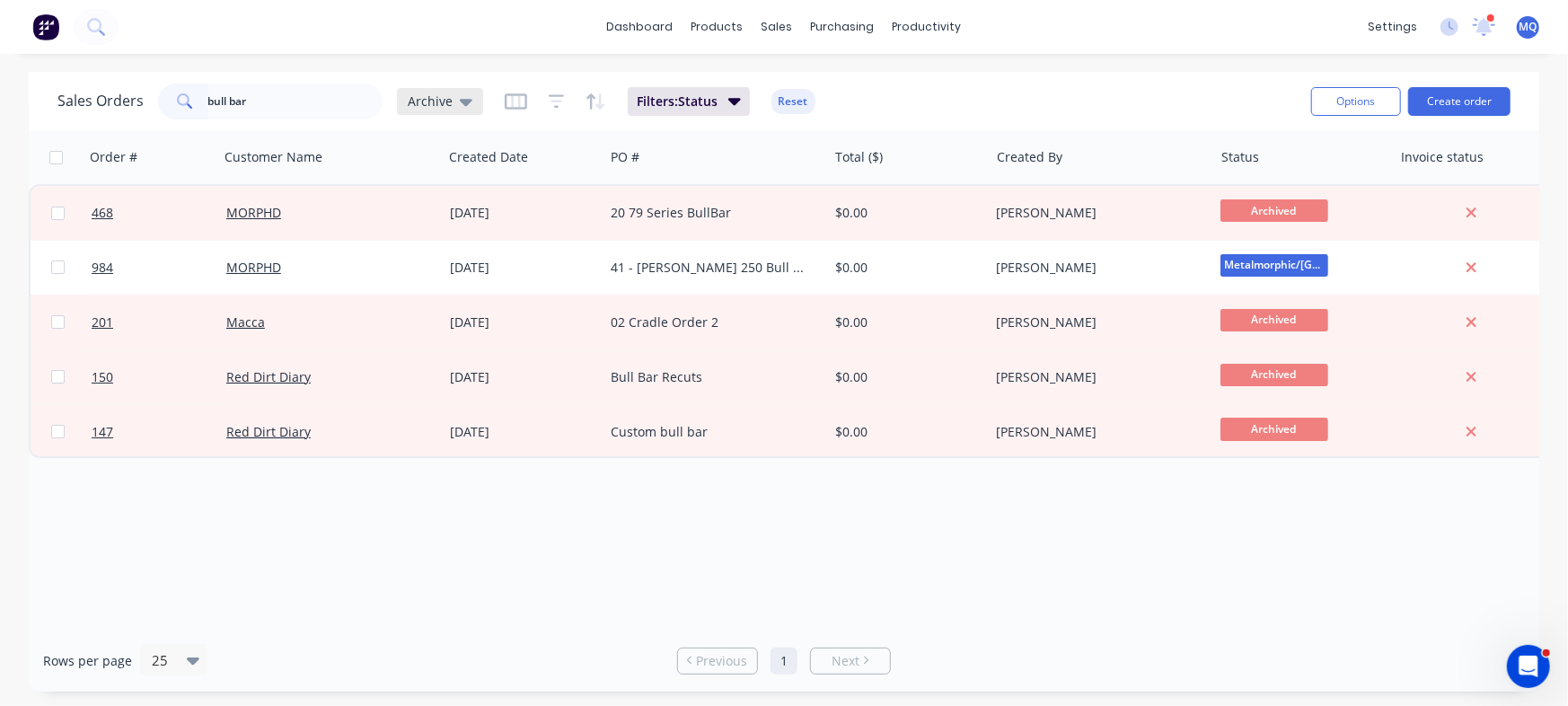
click at [425, 96] on span "Archive" at bounding box center [430, 101] width 45 height 19
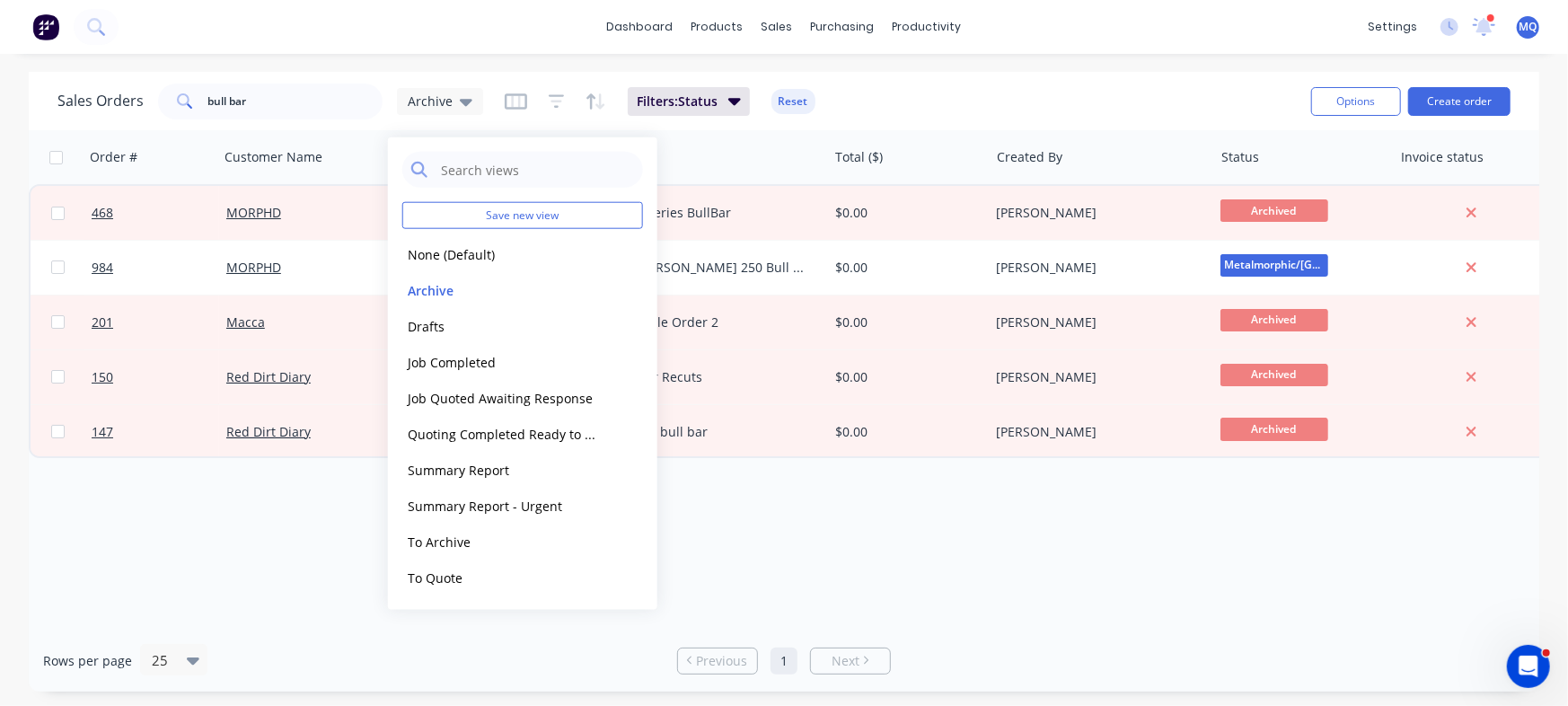
click at [843, 526] on div "Order # Customer Name Created Date PO # Total ($) Created By Status Invoice sta…" at bounding box center [784, 380] width 1510 height 499
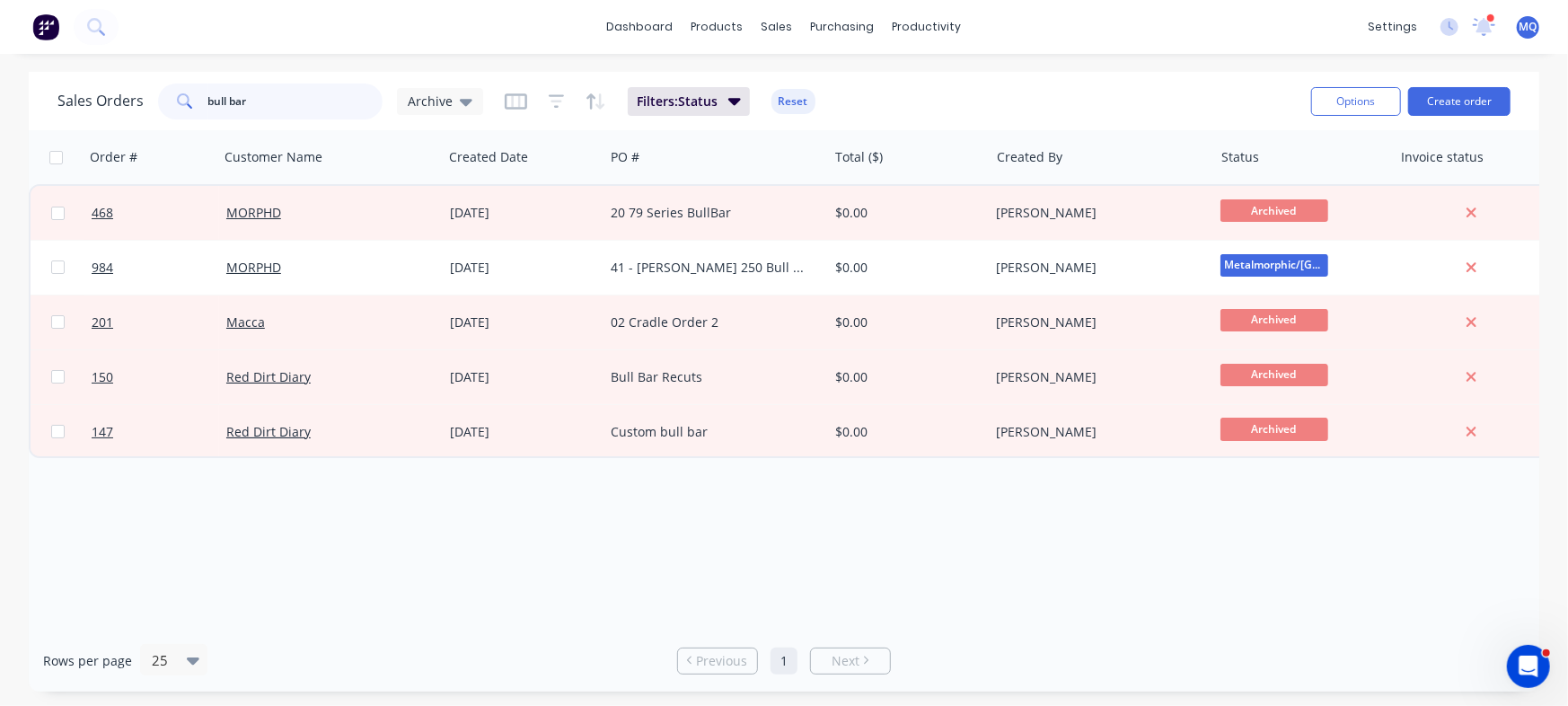
drag, startPoint x: 275, startPoint y: 95, endPoint x: 60, endPoint y: 0, distance: 235.1
click at [60, 0] on div "dashboard products sales purchasing productivity dashboard products Product Cat…" at bounding box center [784, 353] width 1568 height 706
type input "zone"
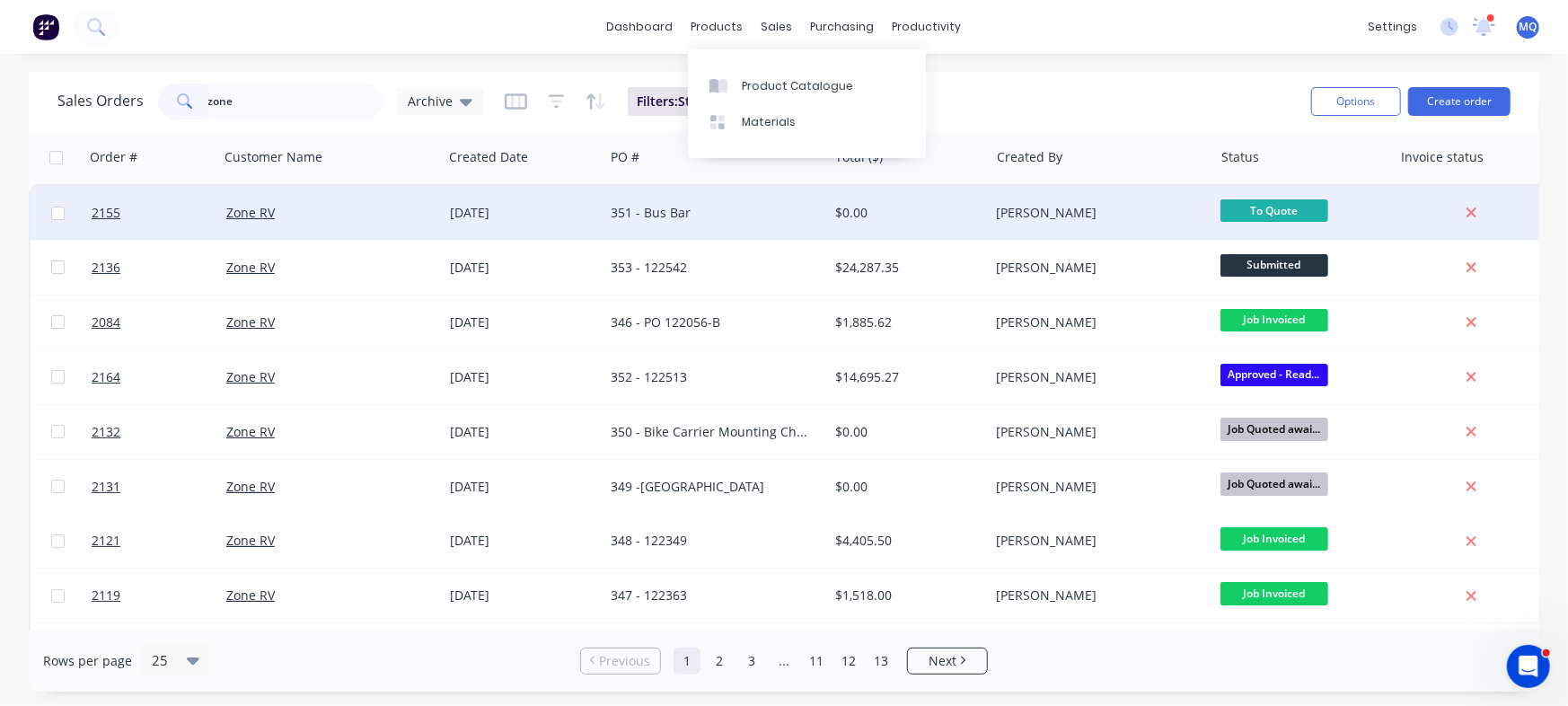
click at [711, 210] on div "351 - Bus Bar" at bounding box center [710, 212] width 200 height 18
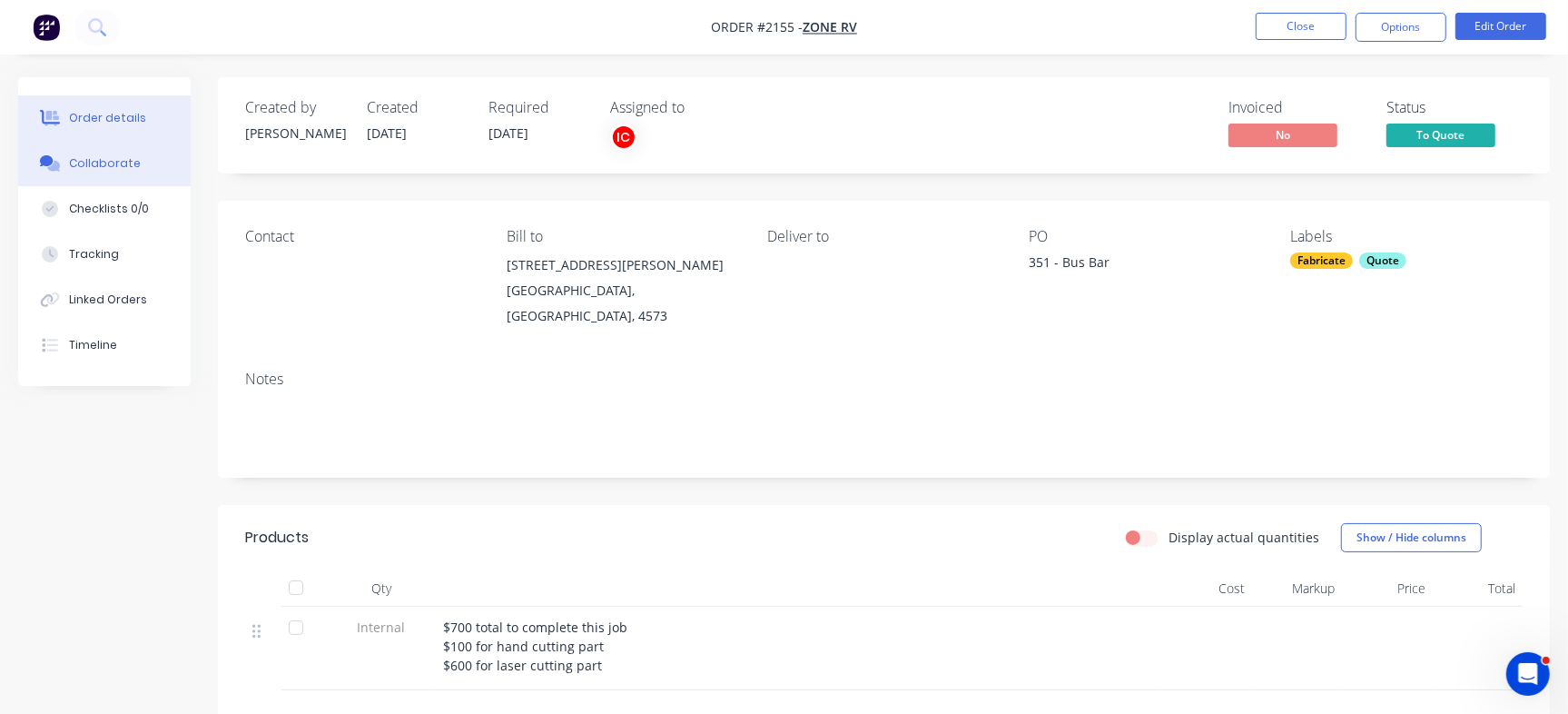
click at [135, 161] on button "Collaborate" at bounding box center [105, 163] width 173 height 46
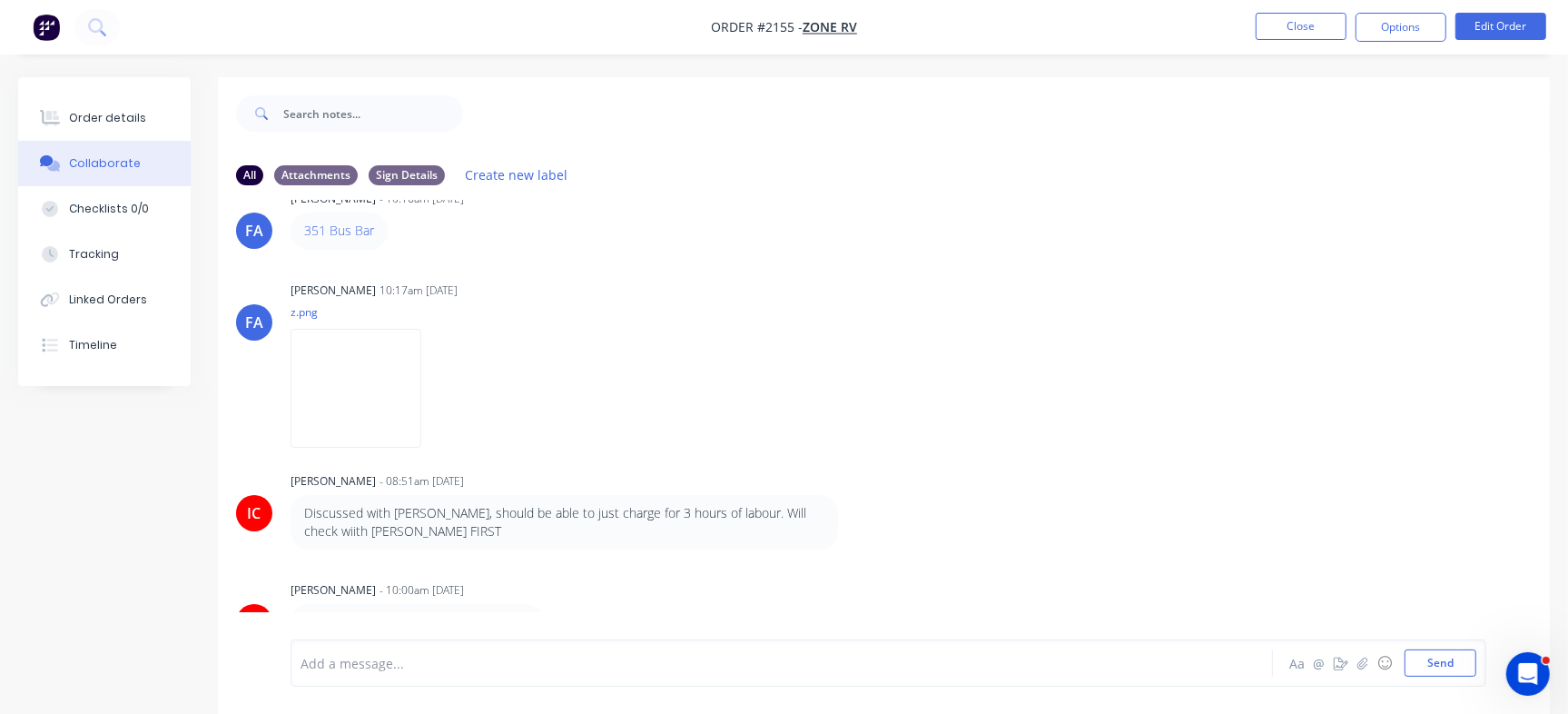
scroll to position [27, 0]
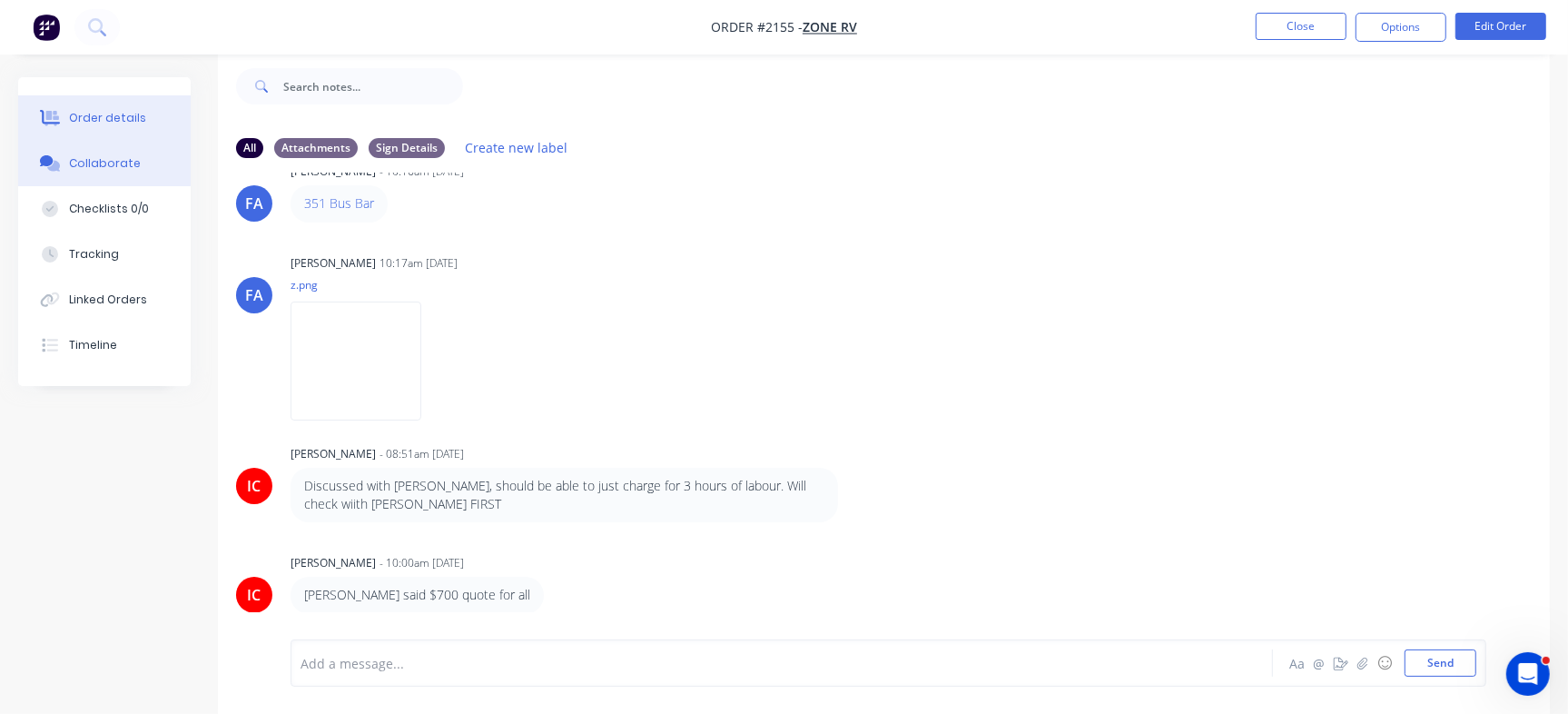
click at [135, 113] on div "Order details" at bounding box center [108, 117] width 78 height 16
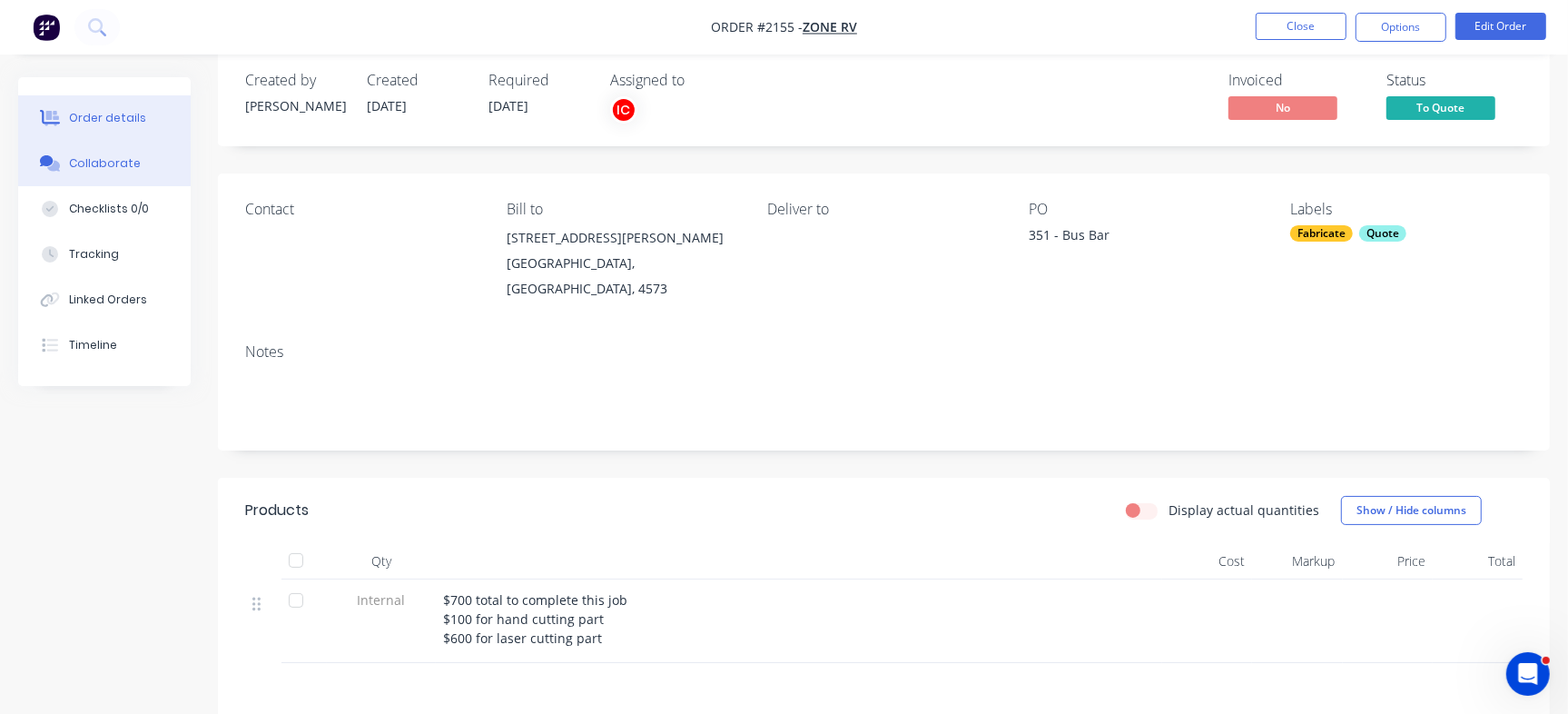
click at [118, 151] on button "Collaborate" at bounding box center [105, 163] width 173 height 46
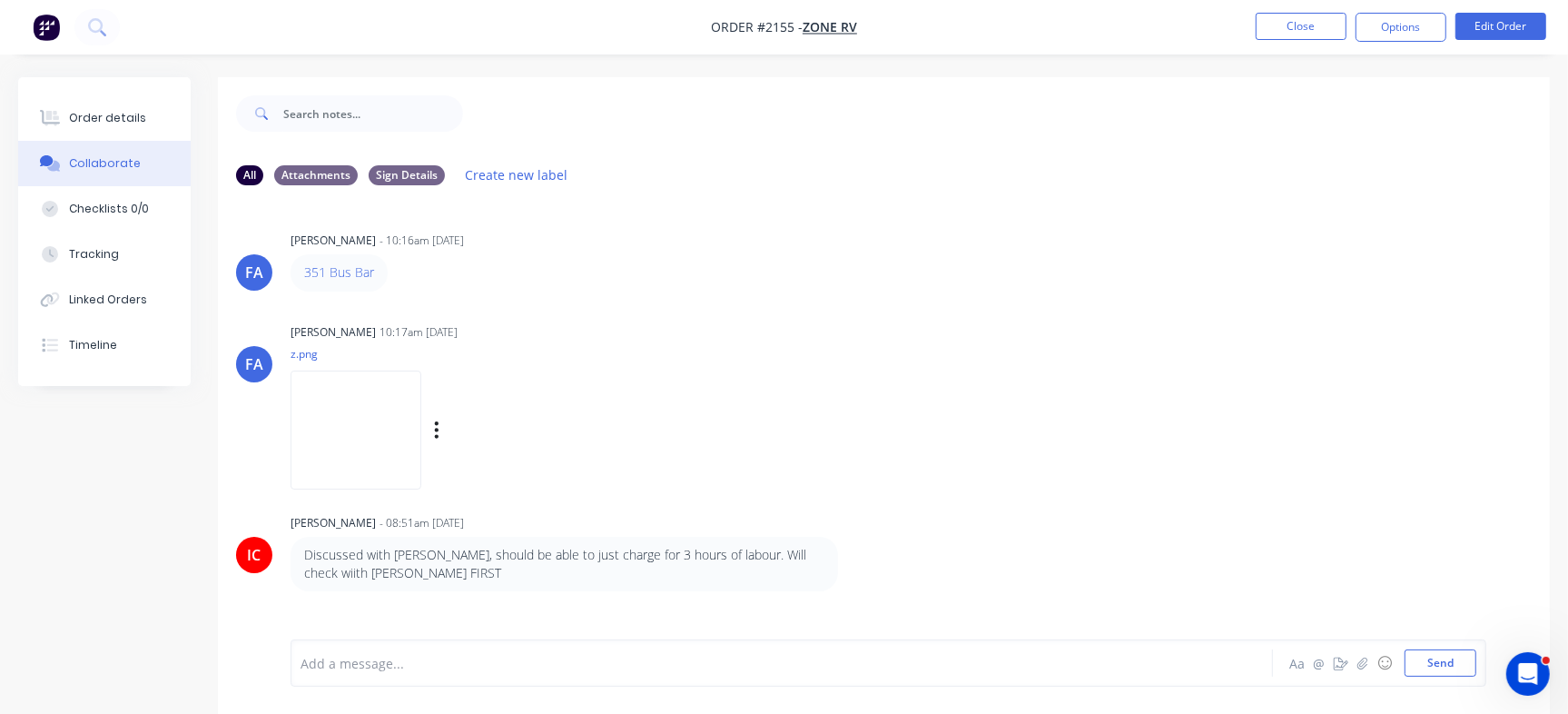
click at [373, 429] on img at bounding box center [356, 430] width 131 height 119
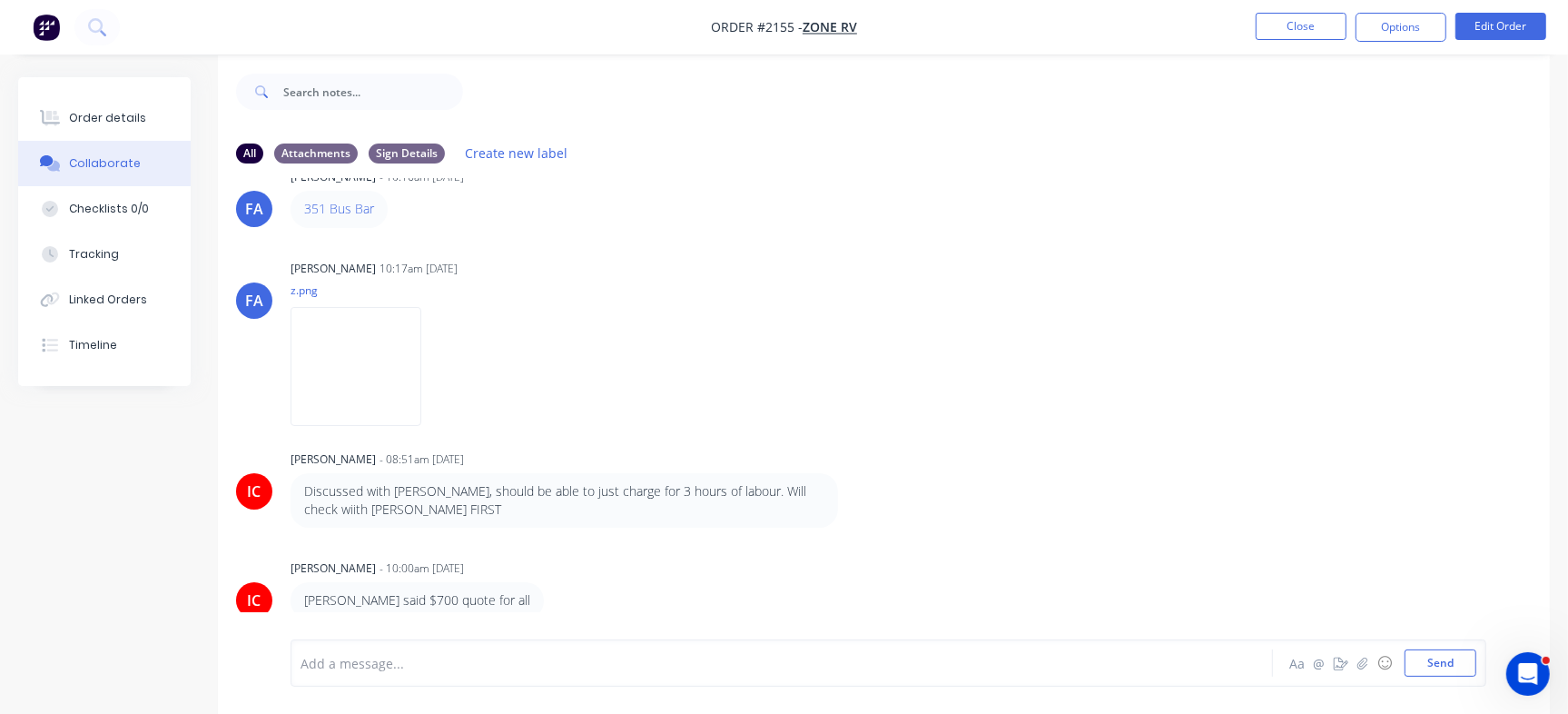
scroll to position [26, 0]
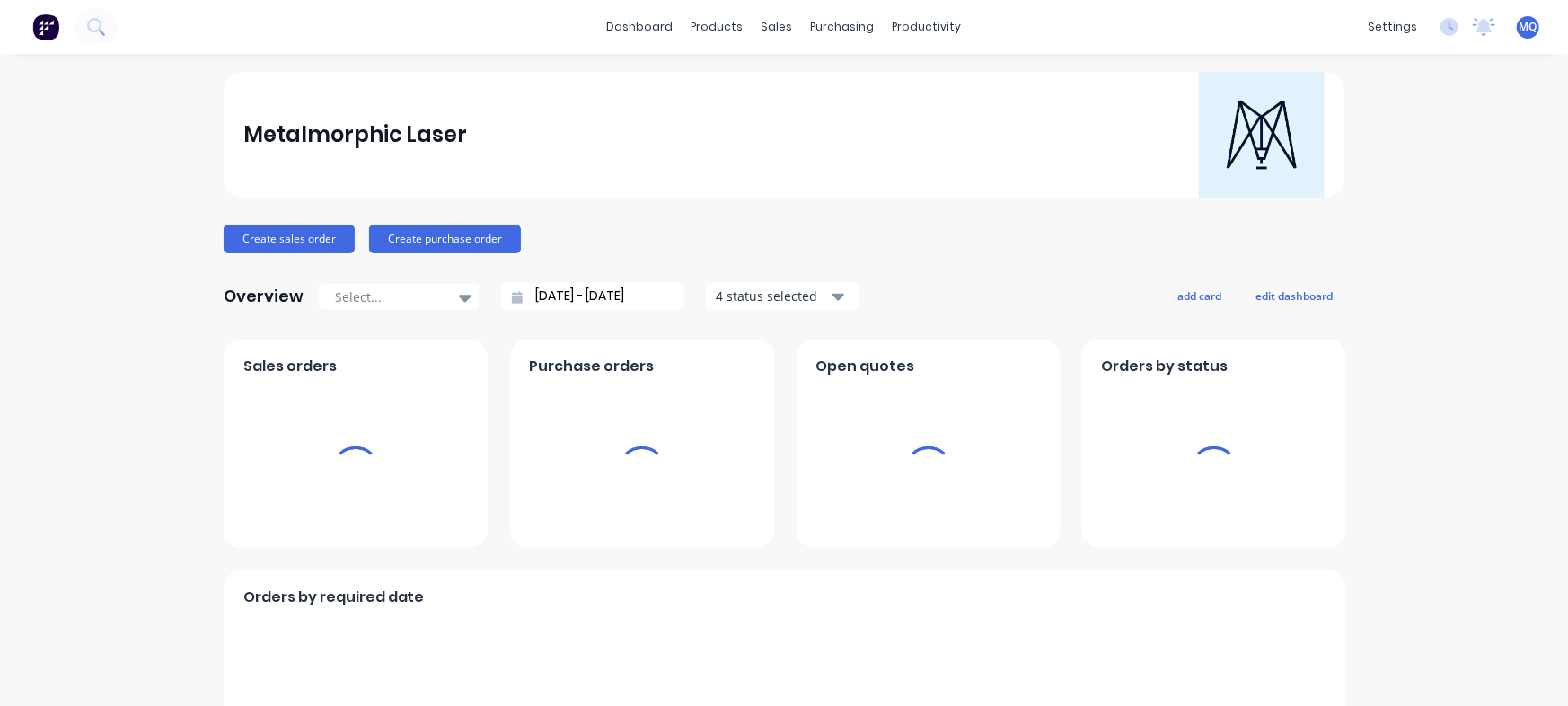
click at [766, 32] on div "sales" at bounding box center [776, 27] width 49 height 27
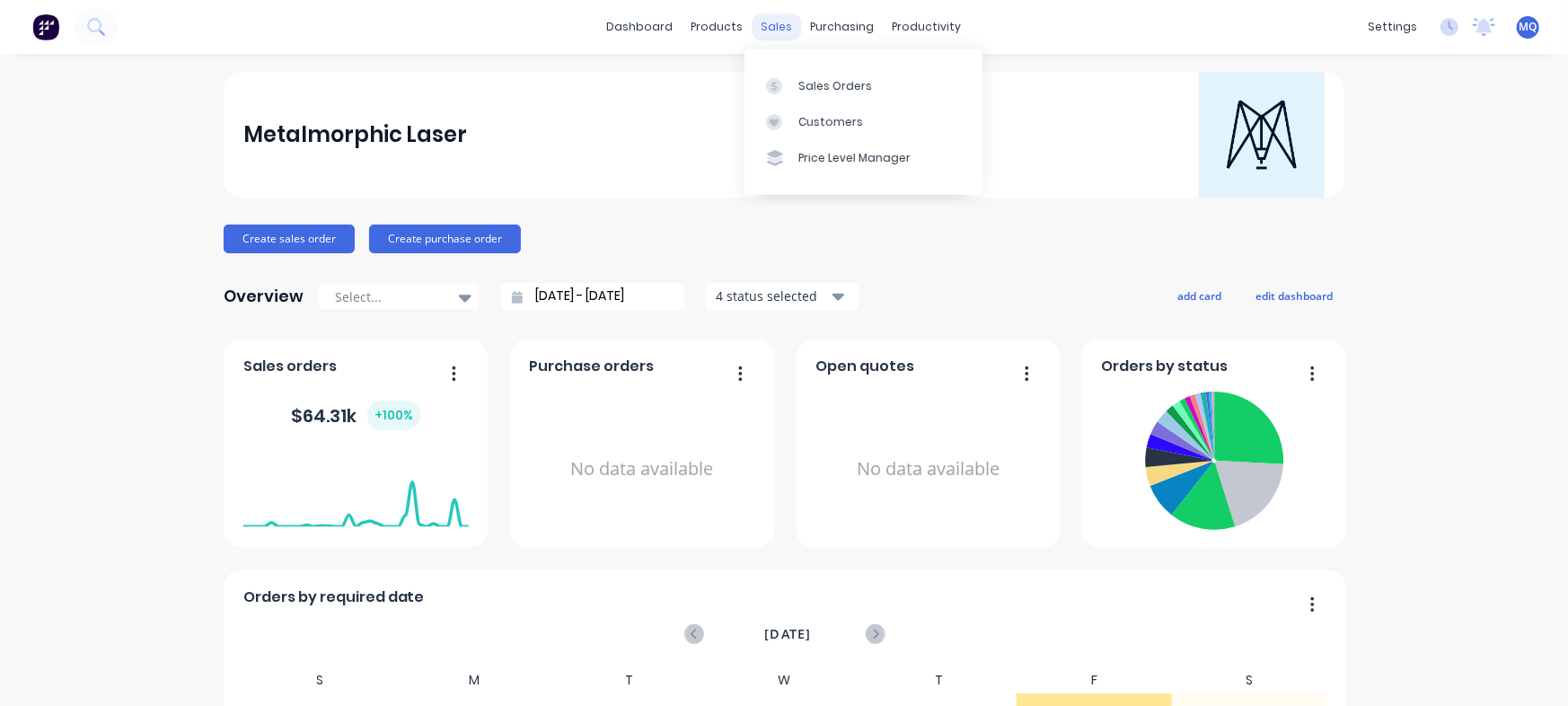
click at [759, 22] on div "sales" at bounding box center [776, 27] width 49 height 27
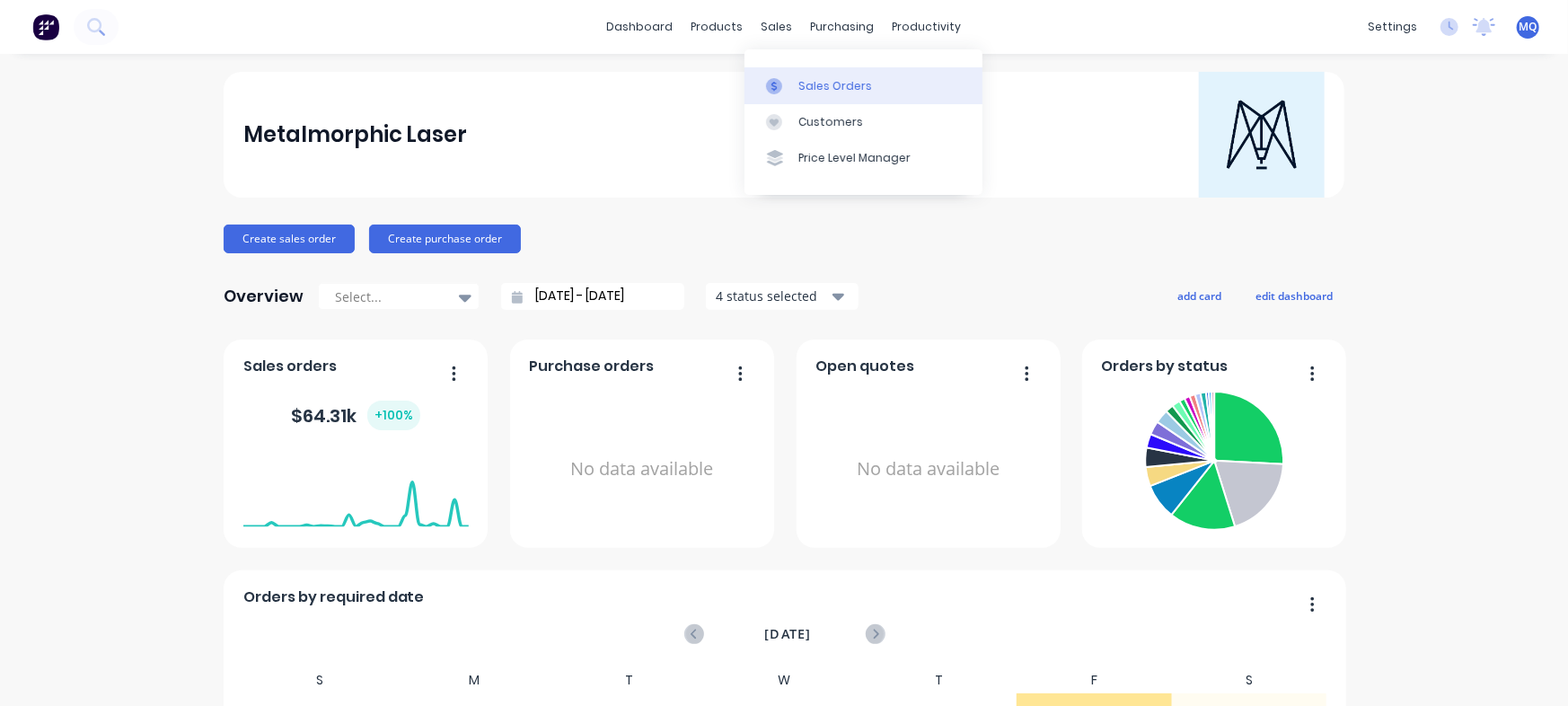
click at [791, 89] on div at bounding box center [779, 85] width 27 height 16
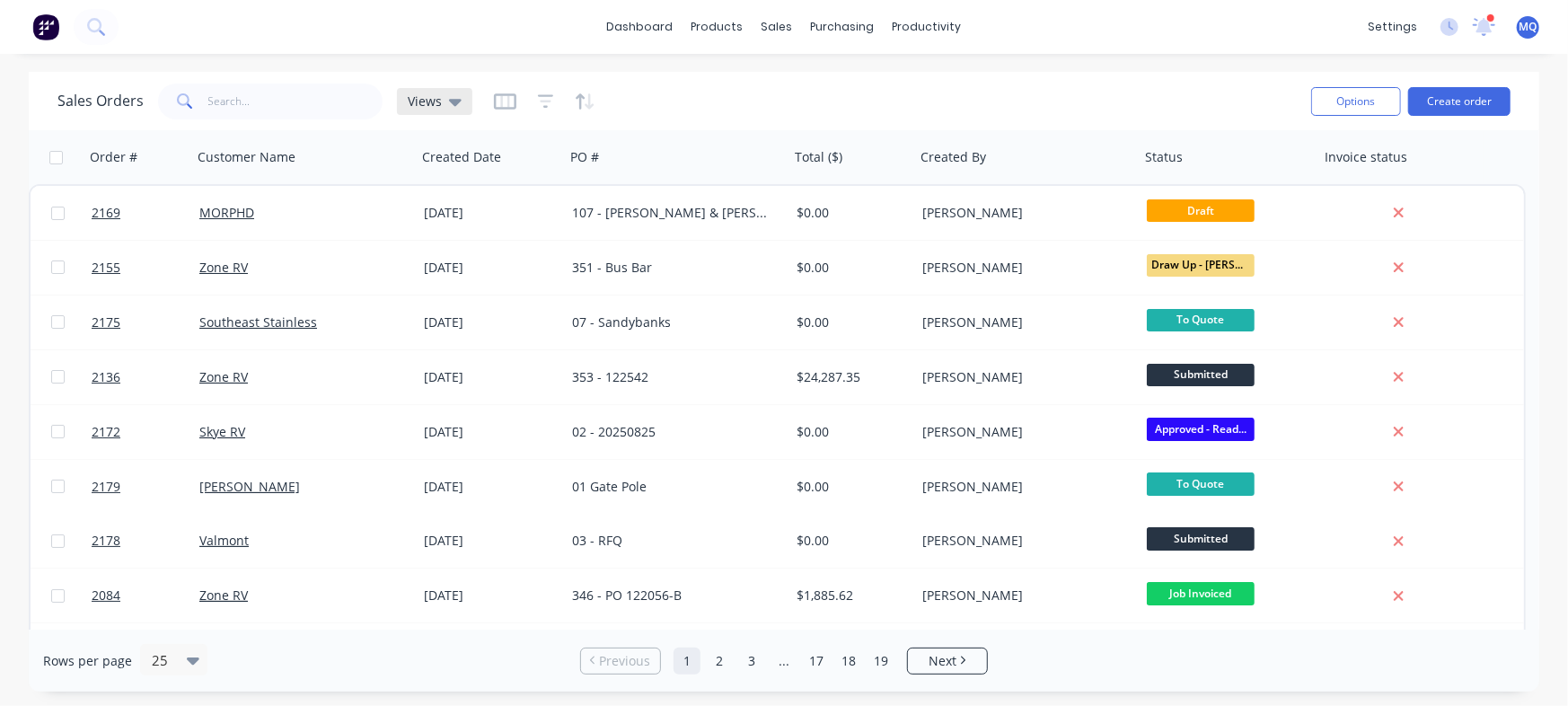
click at [433, 98] on span "Views" at bounding box center [425, 101] width 35 height 19
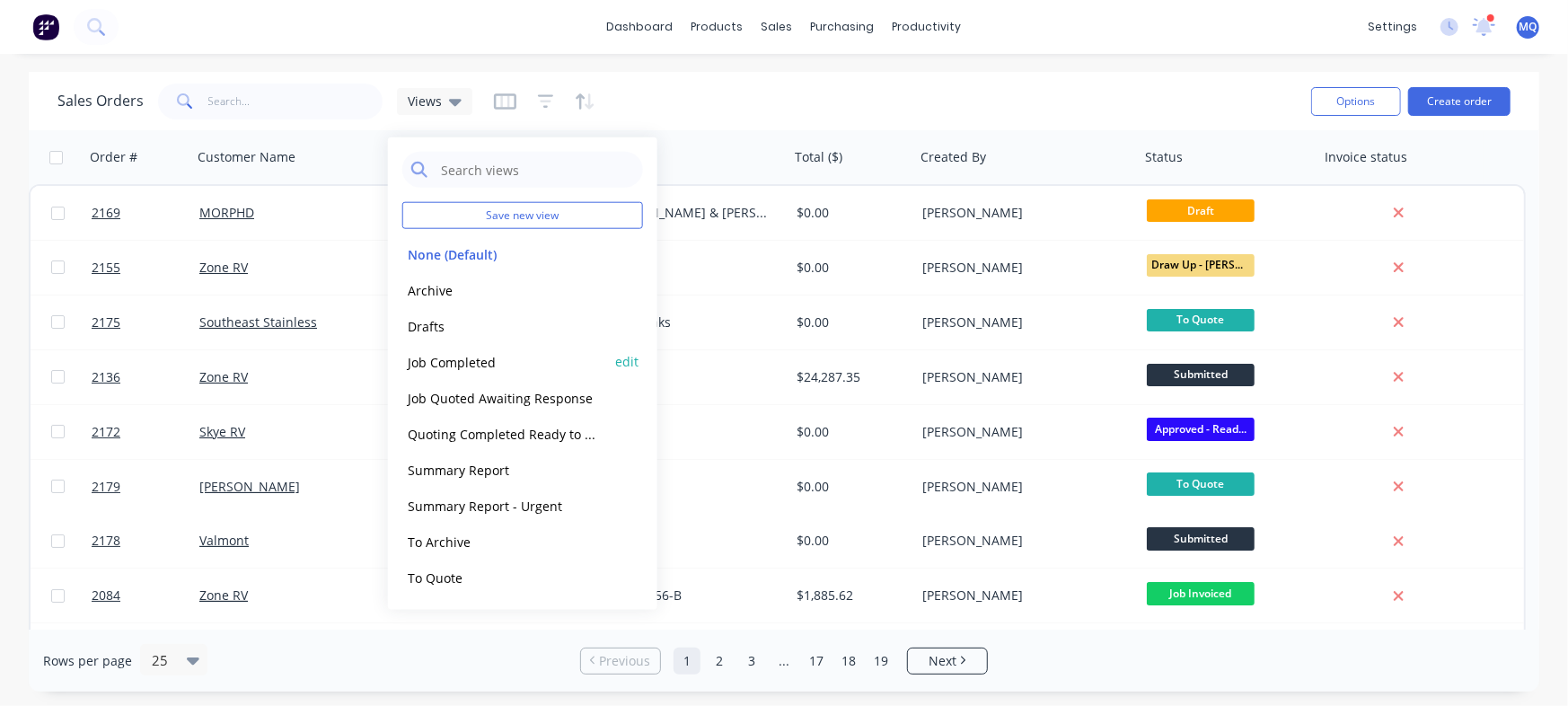
click at [446, 358] on button "Job Completed" at bounding box center [504, 362] width 204 height 21
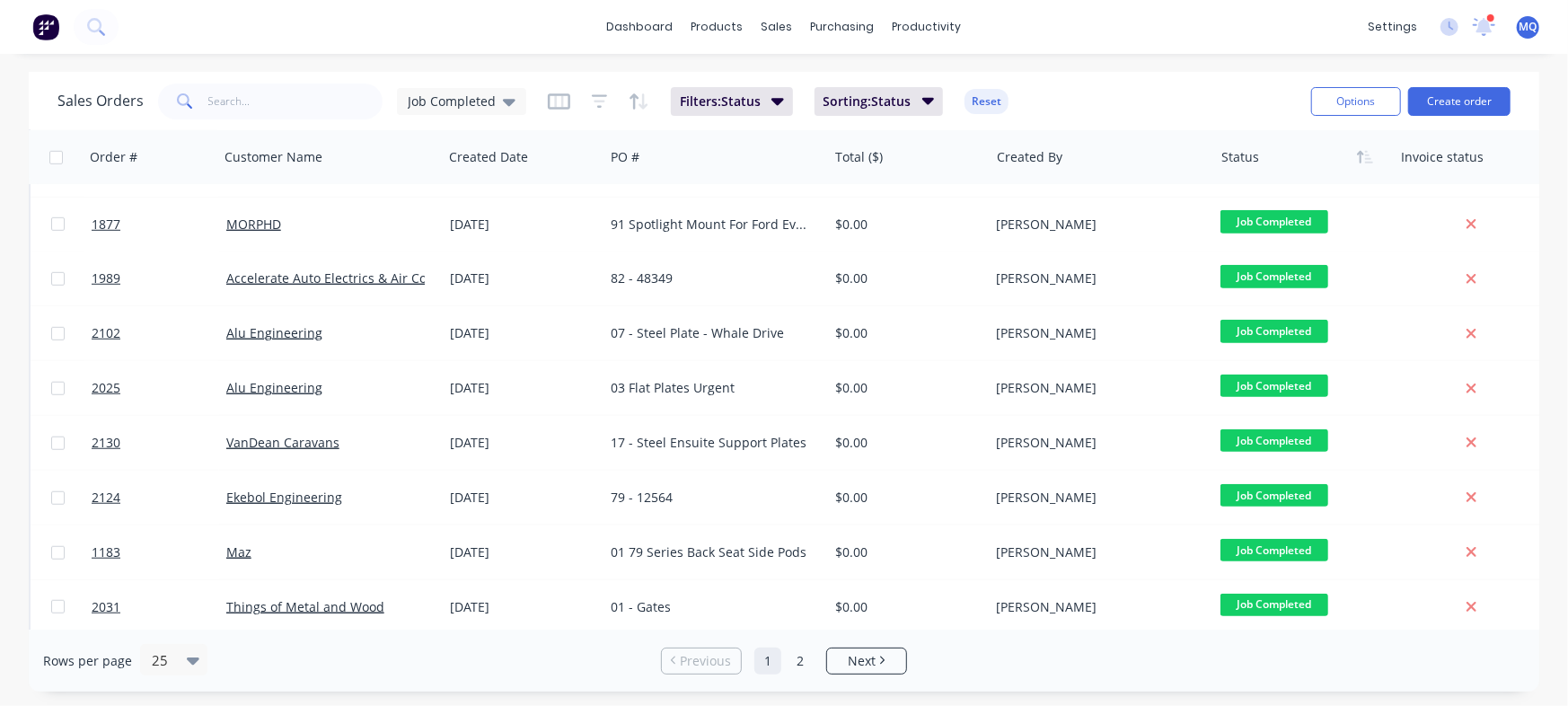
scroll to position [930, 0]
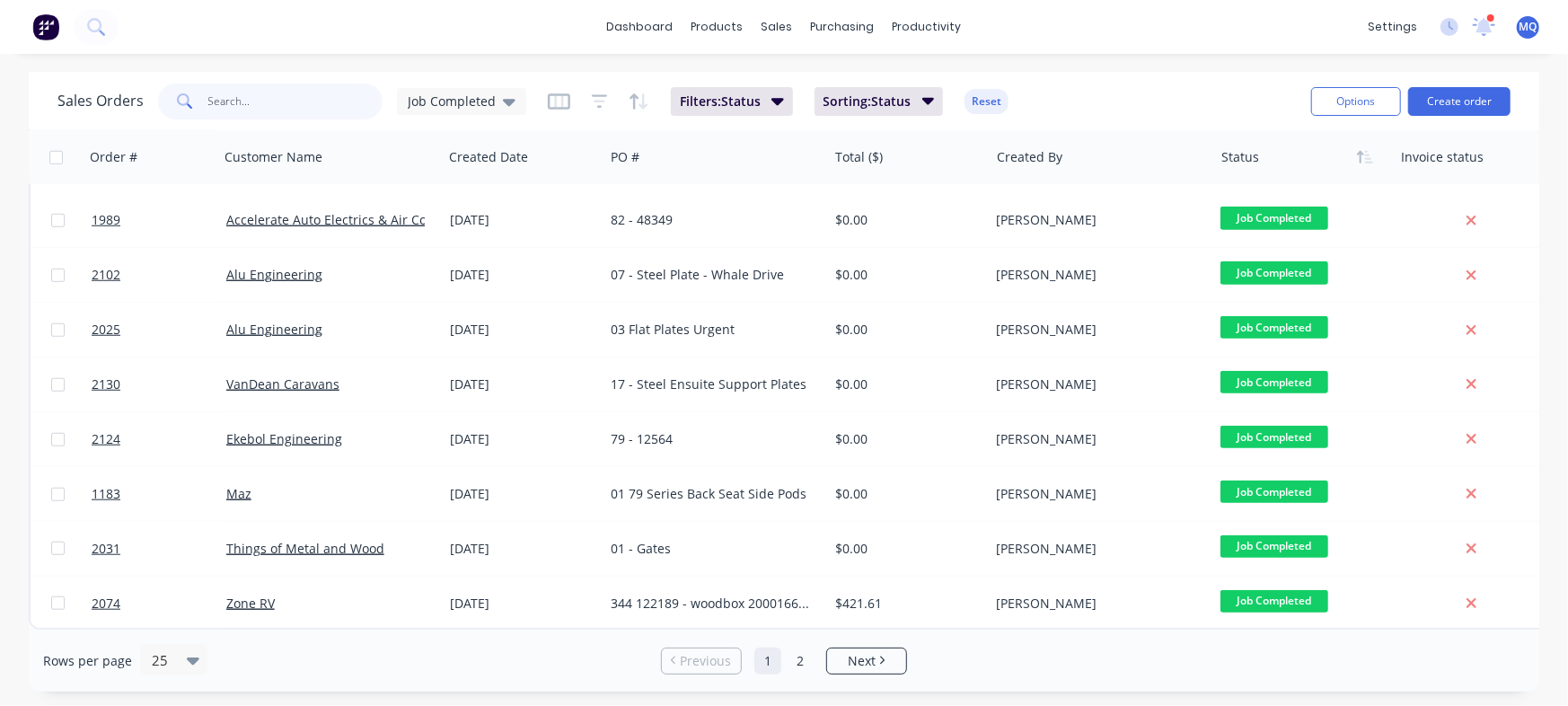
click at [258, 92] on input "text" at bounding box center [296, 101] width 176 height 35
type input "vandea"
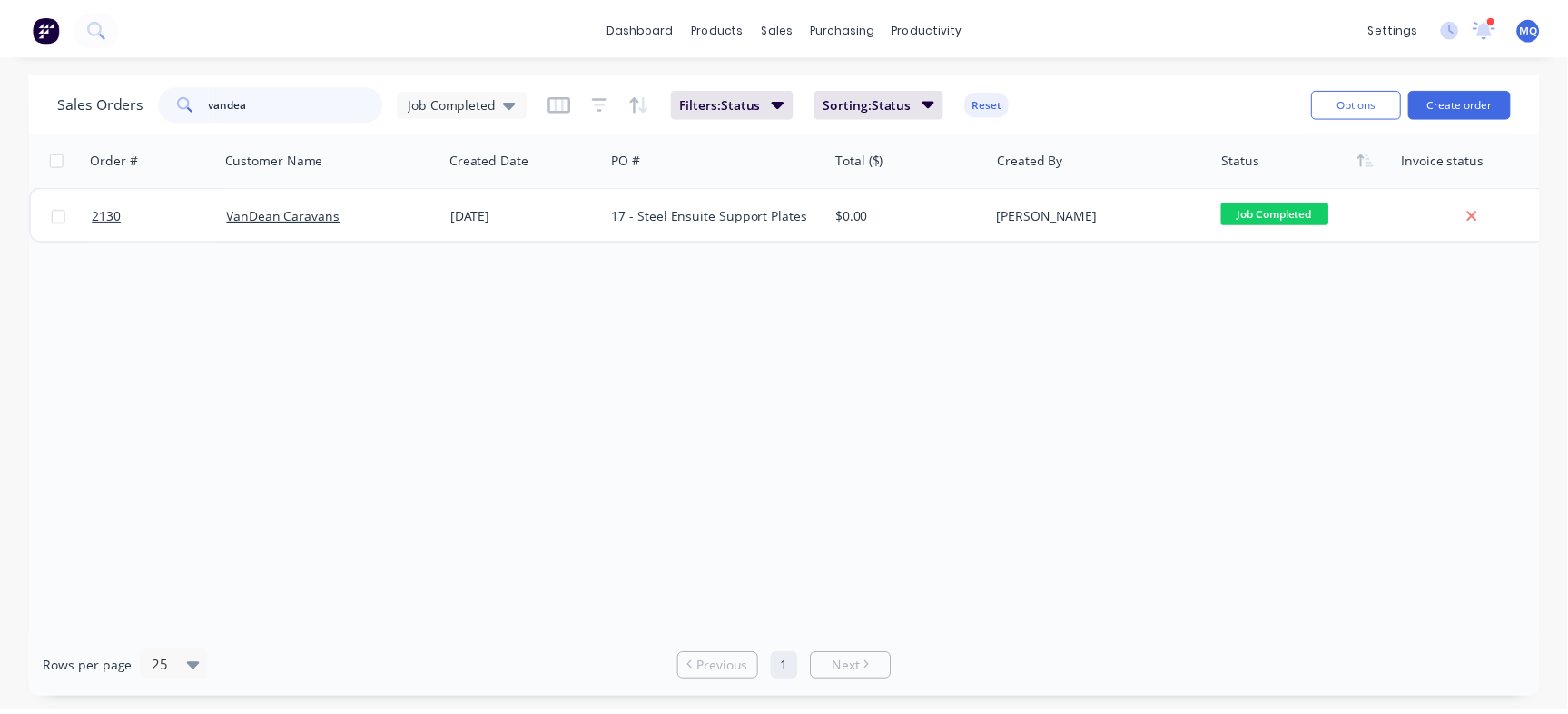
scroll to position [0, 0]
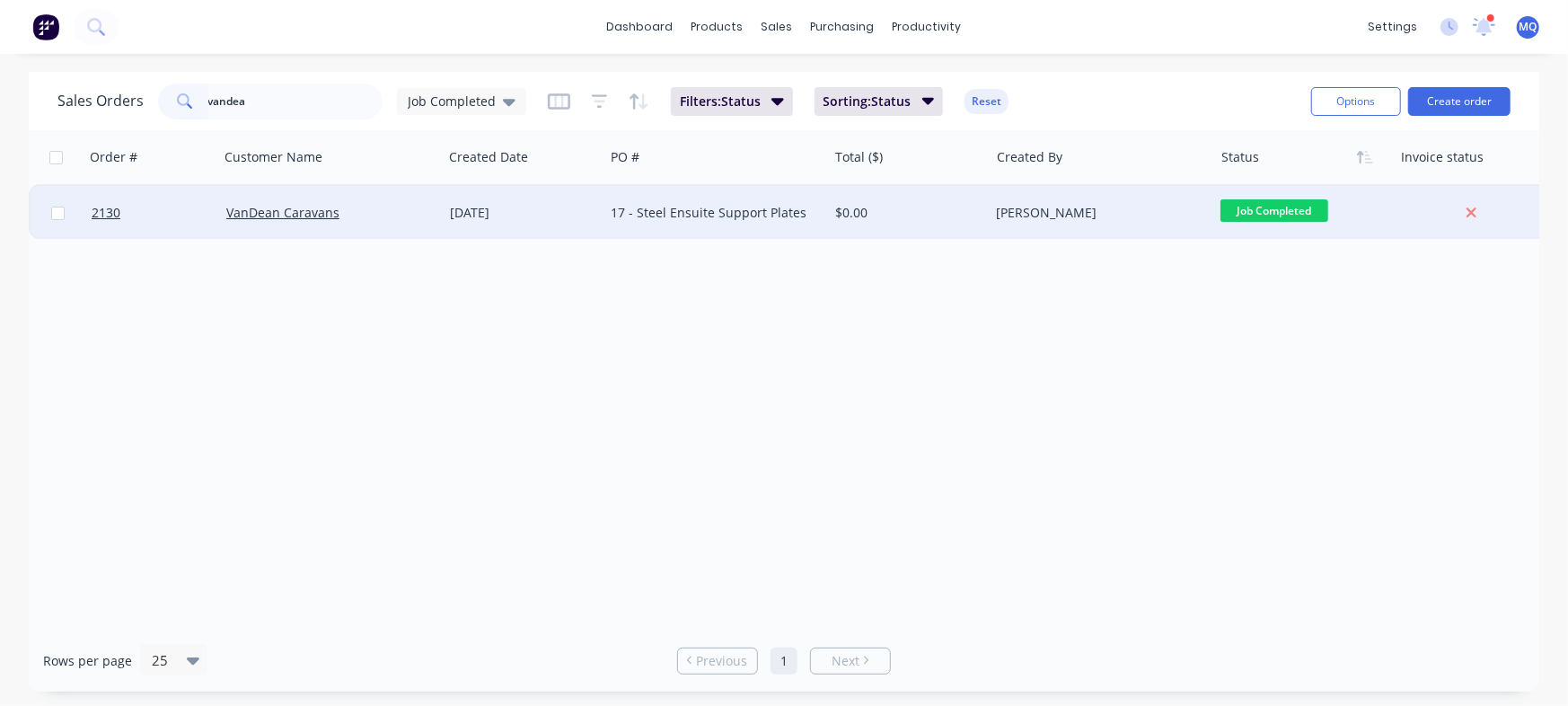
click at [627, 218] on div "17 - Steel Ensuite Support Plates" at bounding box center [710, 212] width 200 height 18
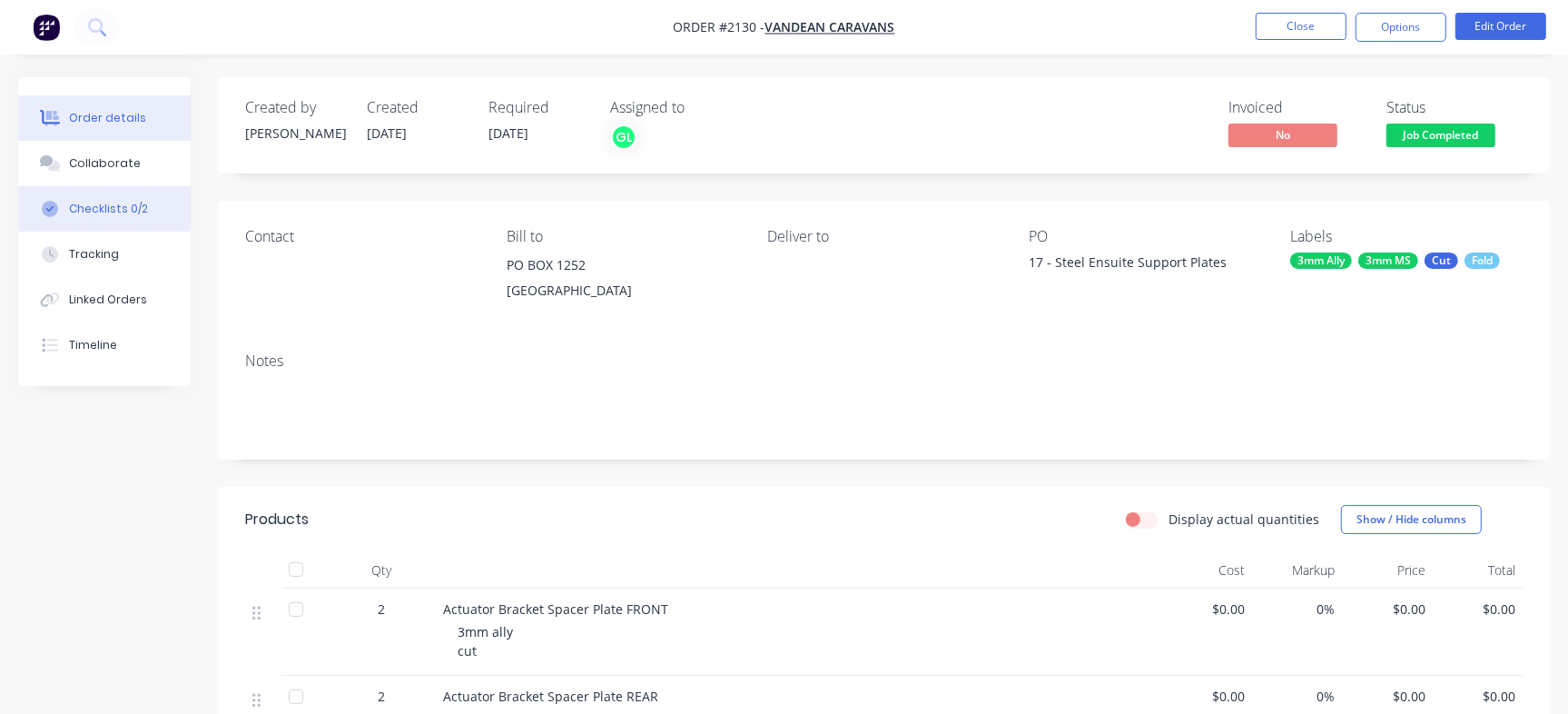
click at [114, 201] on div "Checklists 0/2" at bounding box center [108, 209] width 79 height 16
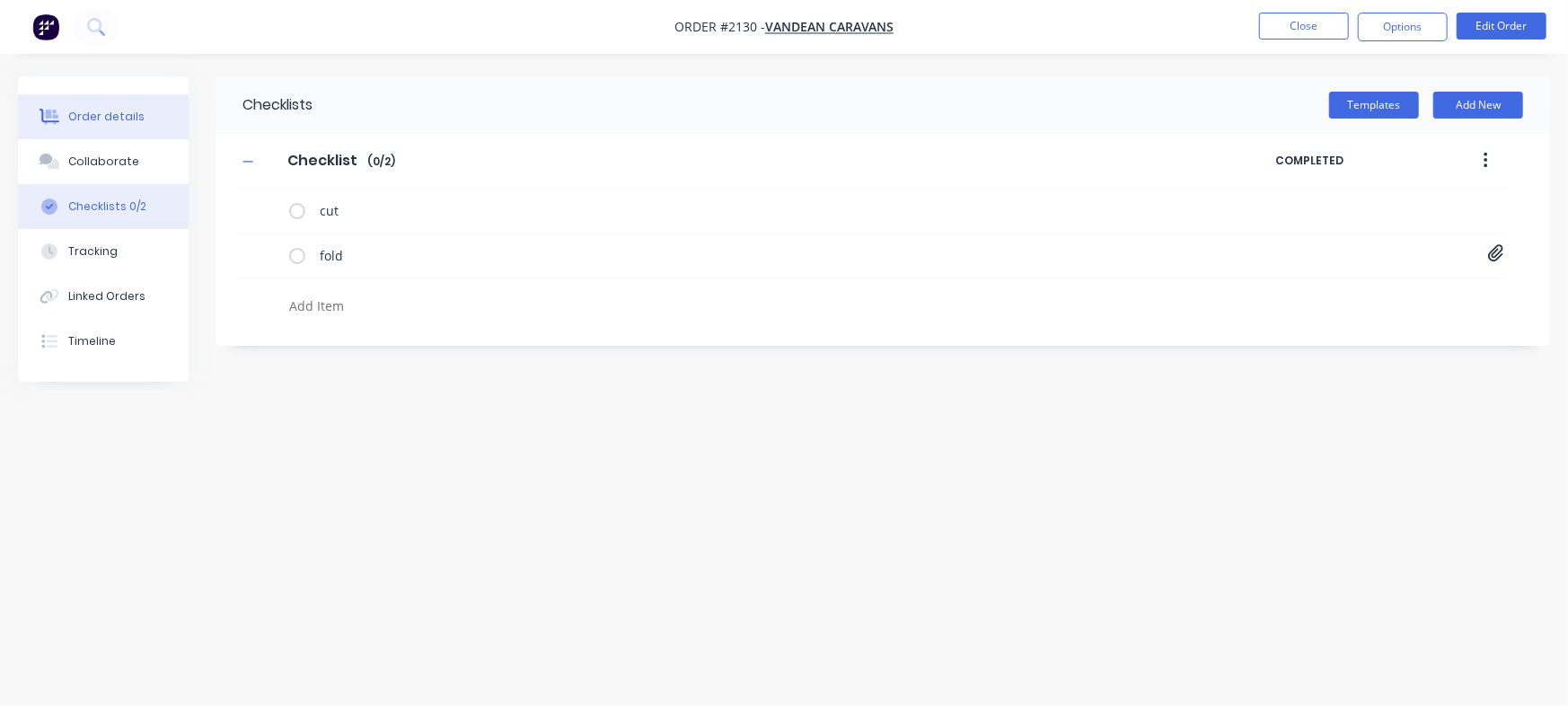
click at [112, 122] on div "Order details" at bounding box center [107, 116] width 77 height 16
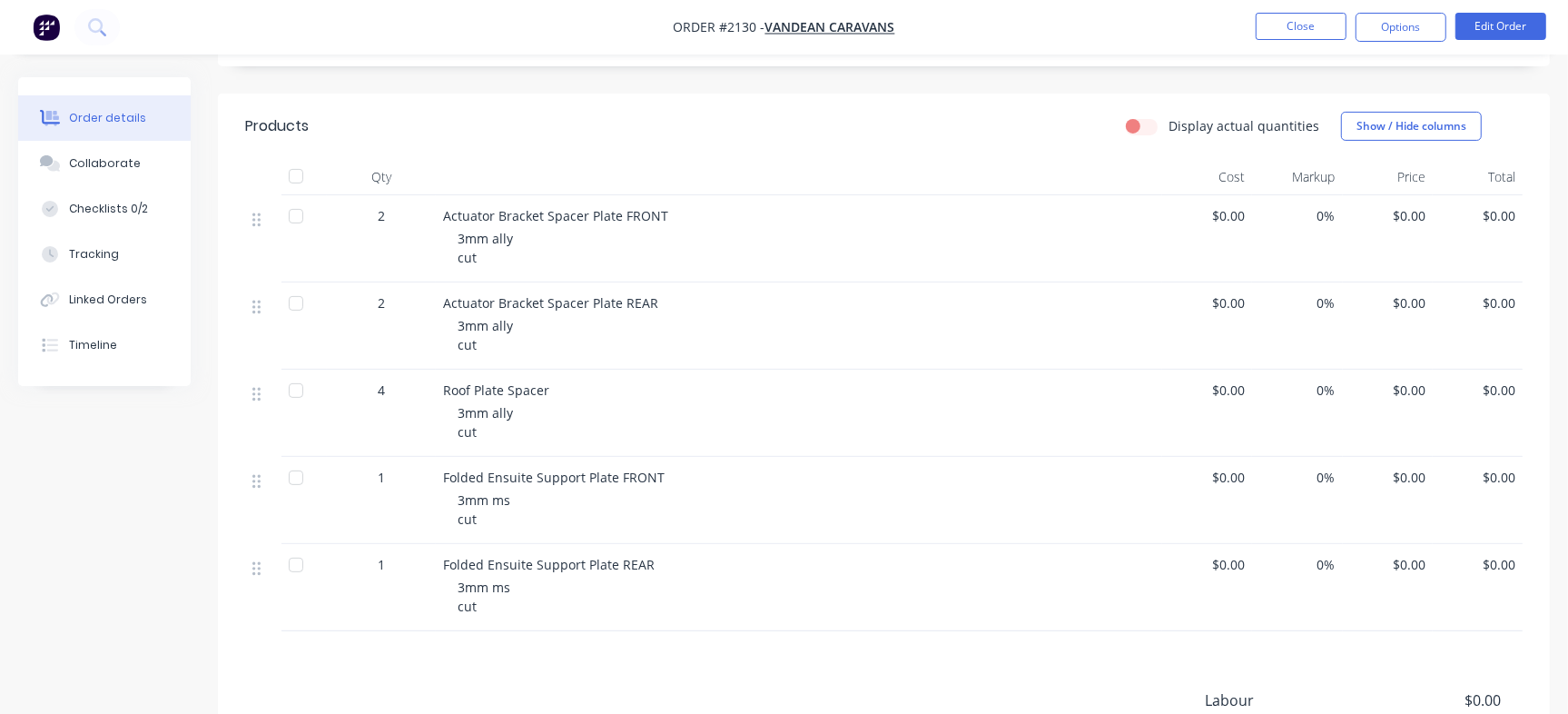
scroll to position [400, 0]
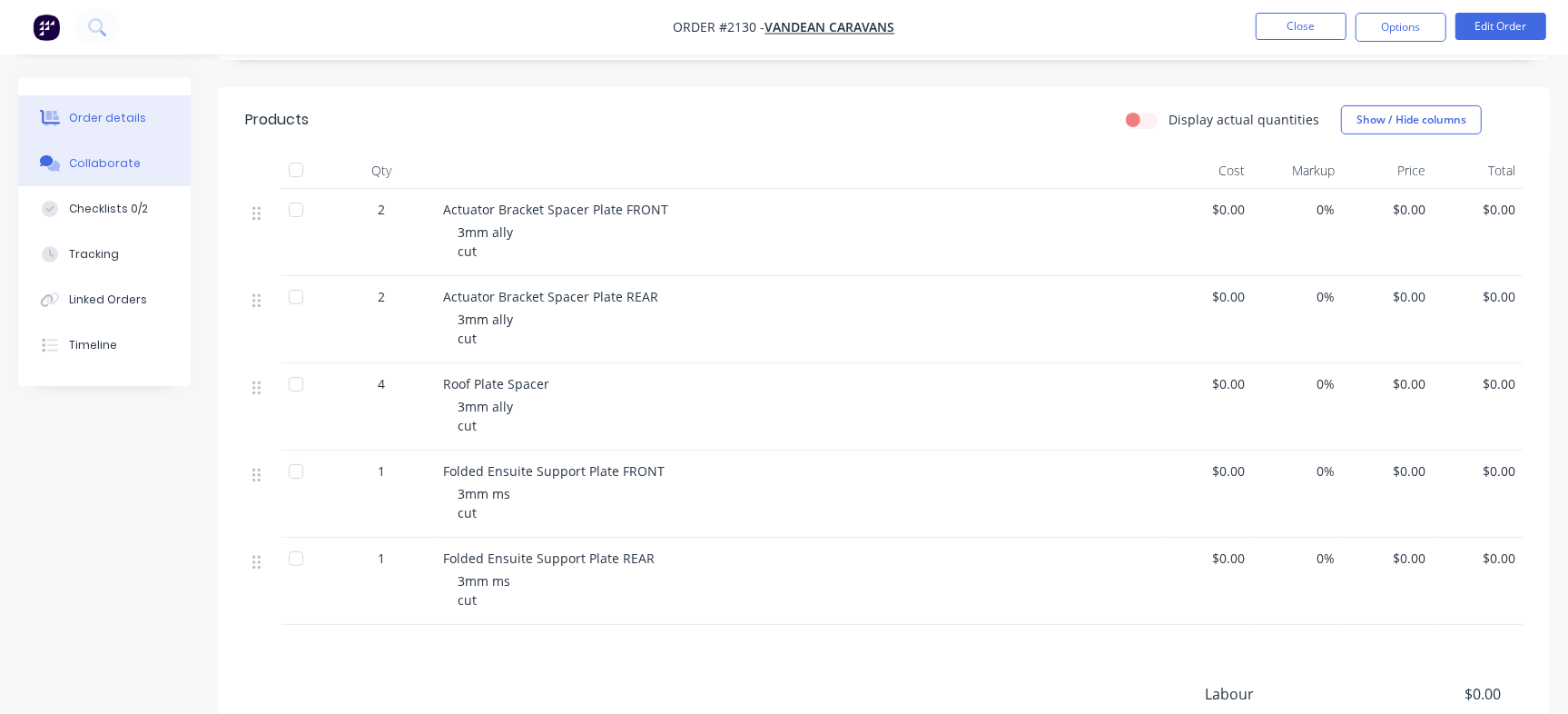
click at [81, 158] on div "Collaborate" at bounding box center [105, 163] width 72 height 16
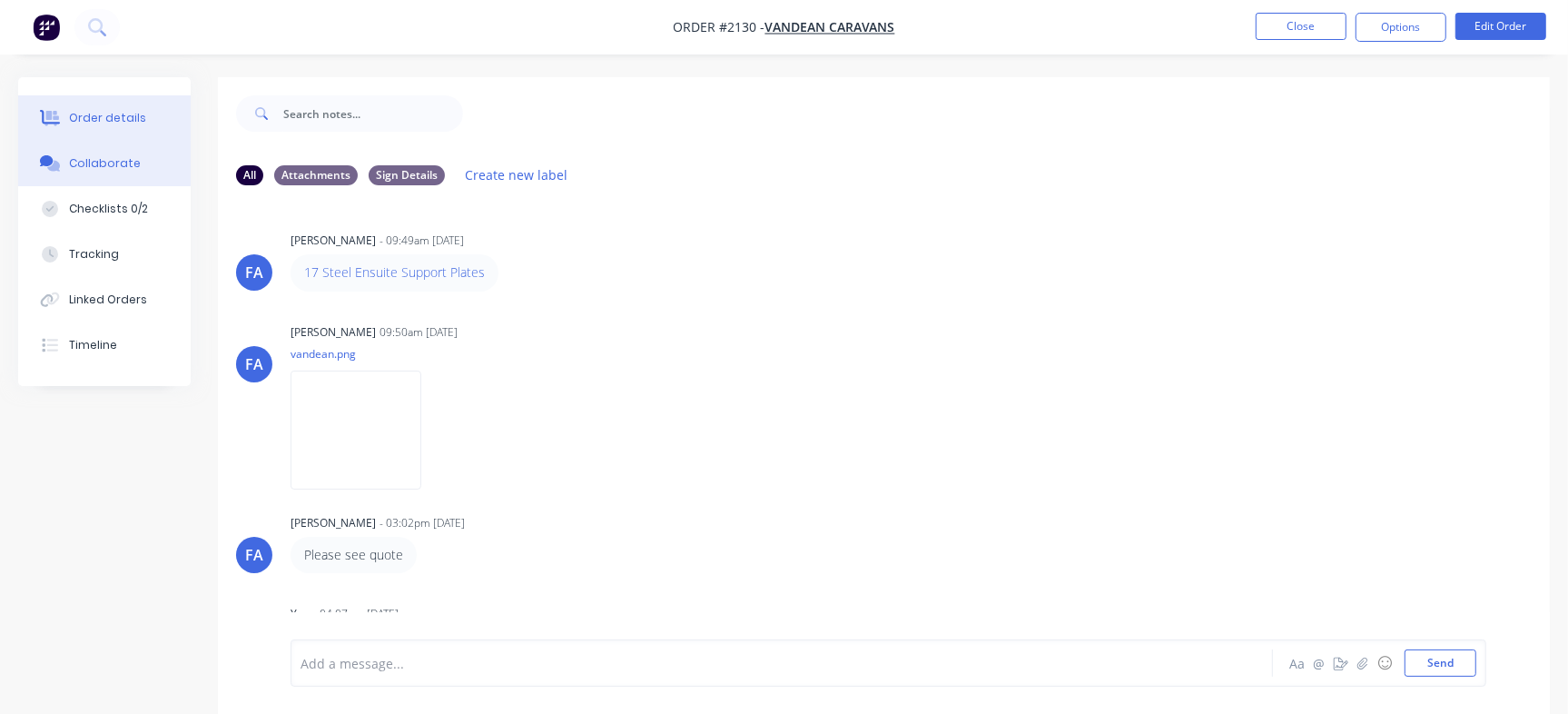
click at [136, 108] on button "Order details" at bounding box center [105, 117] width 173 height 46
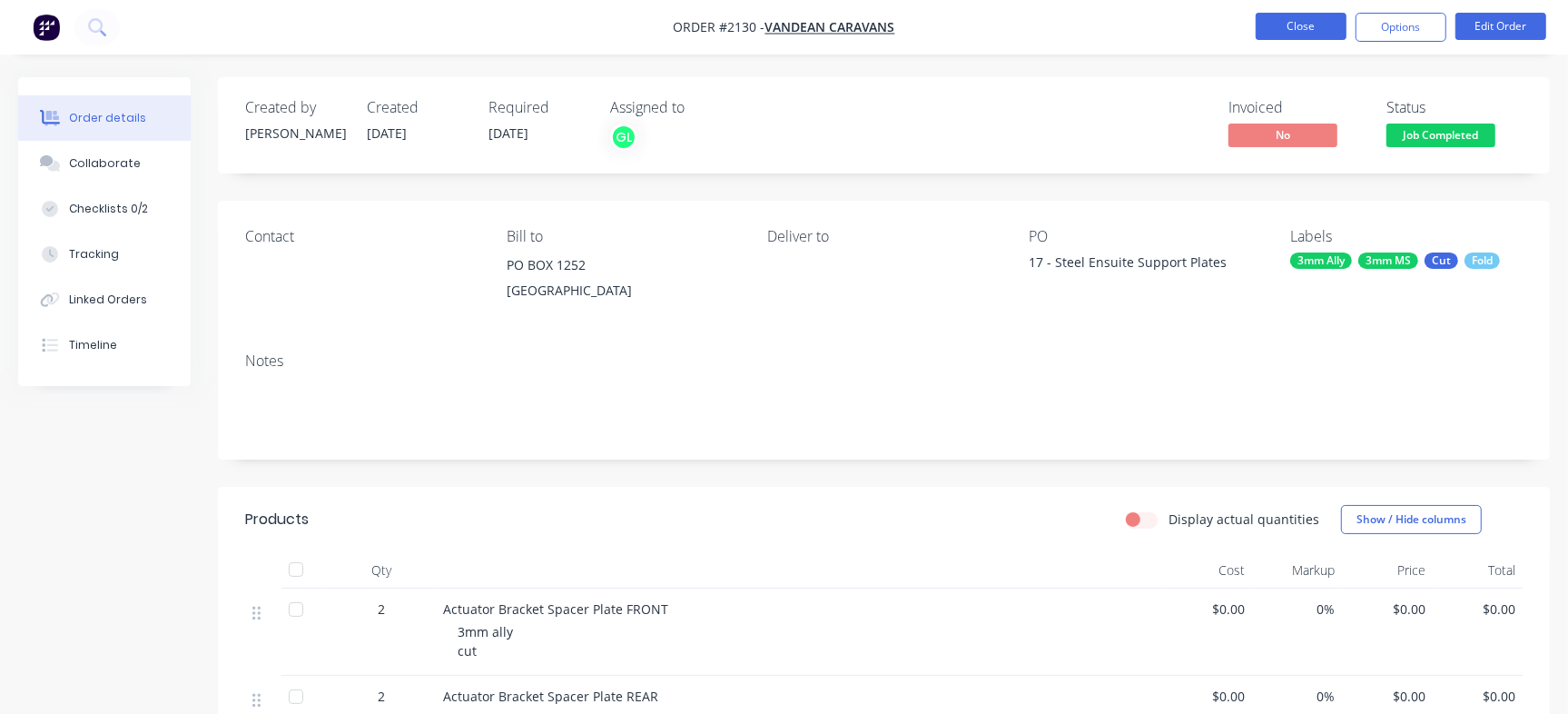
click at [1296, 18] on button "Close" at bounding box center [1301, 26] width 91 height 27
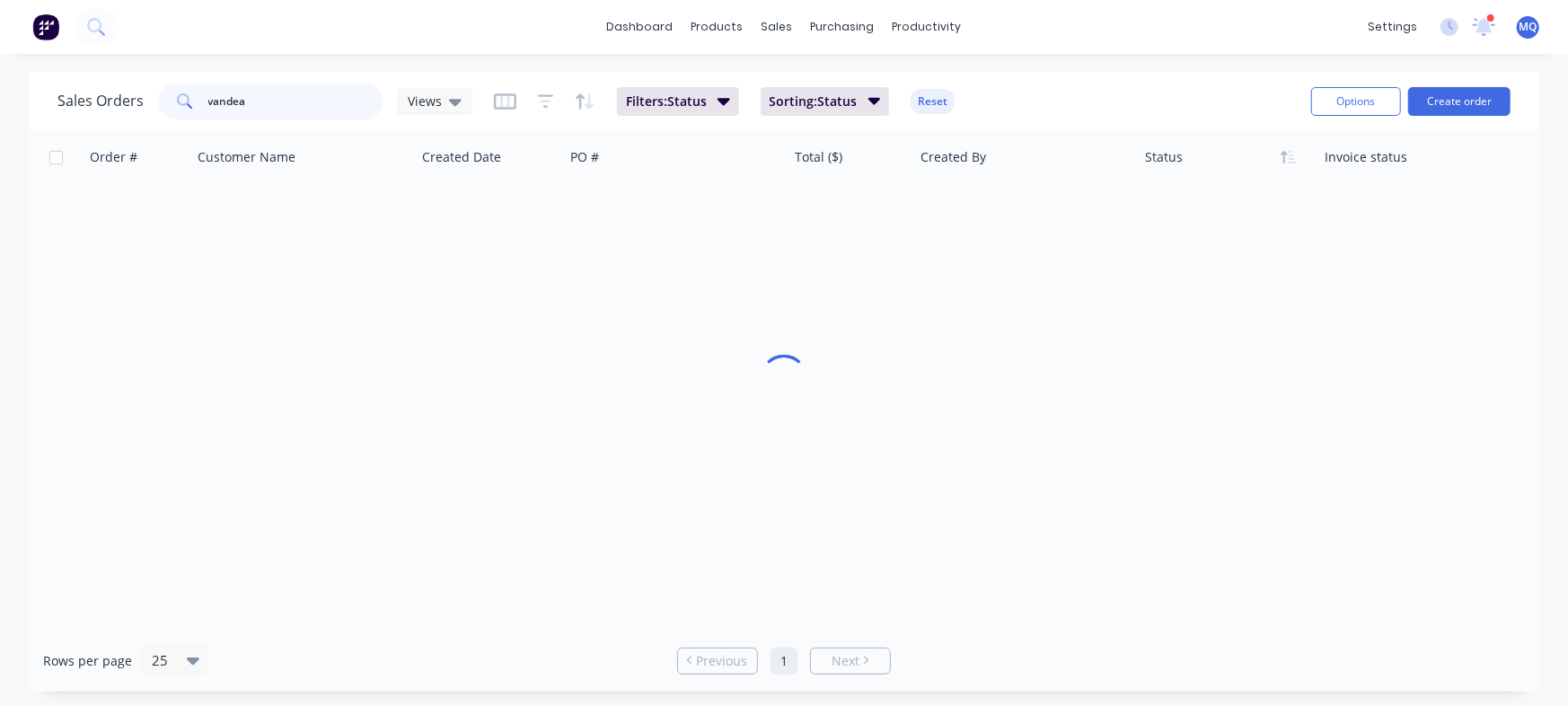
click at [275, 92] on input "vandea" at bounding box center [296, 101] width 176 height 35
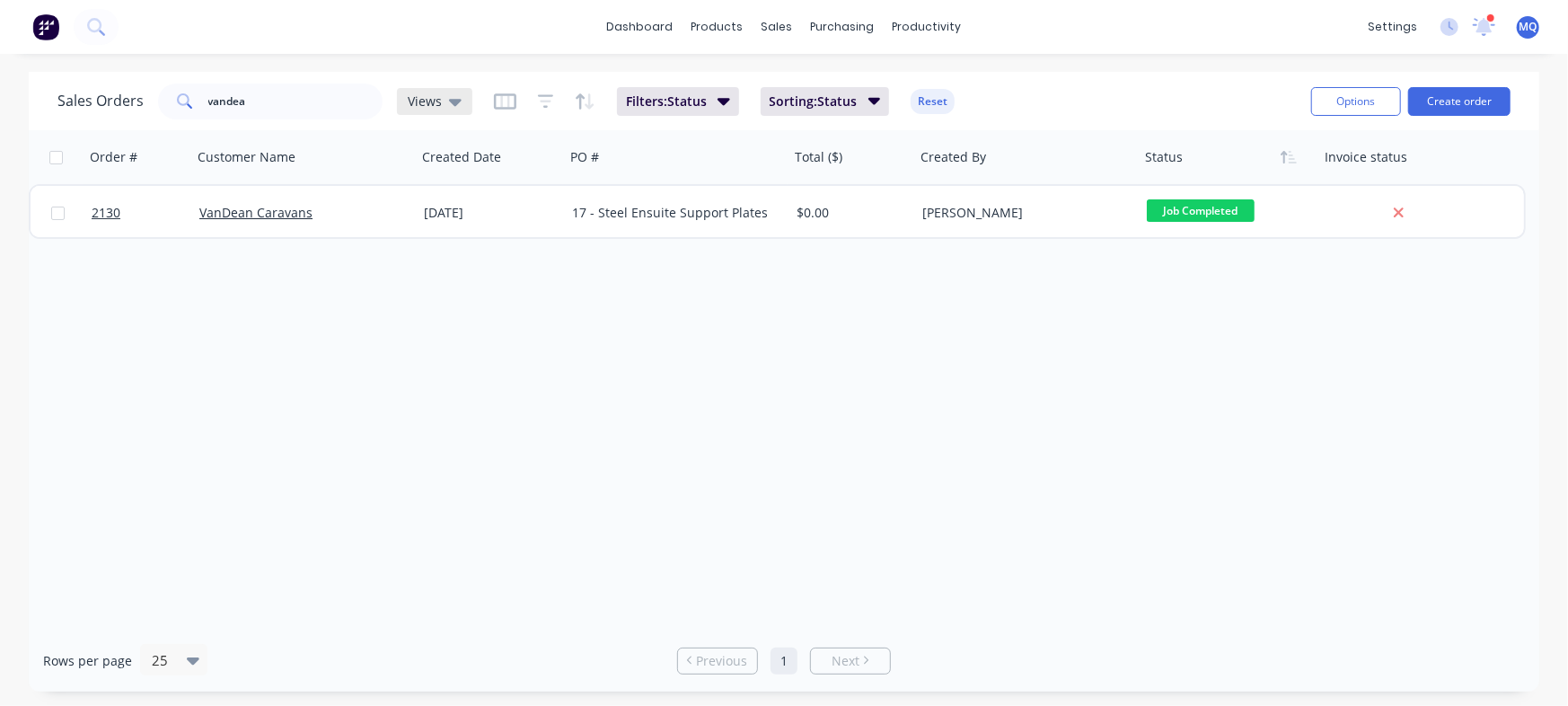
click at [450, 98] on icon at bounding box center [455, 101] width 12 height 20
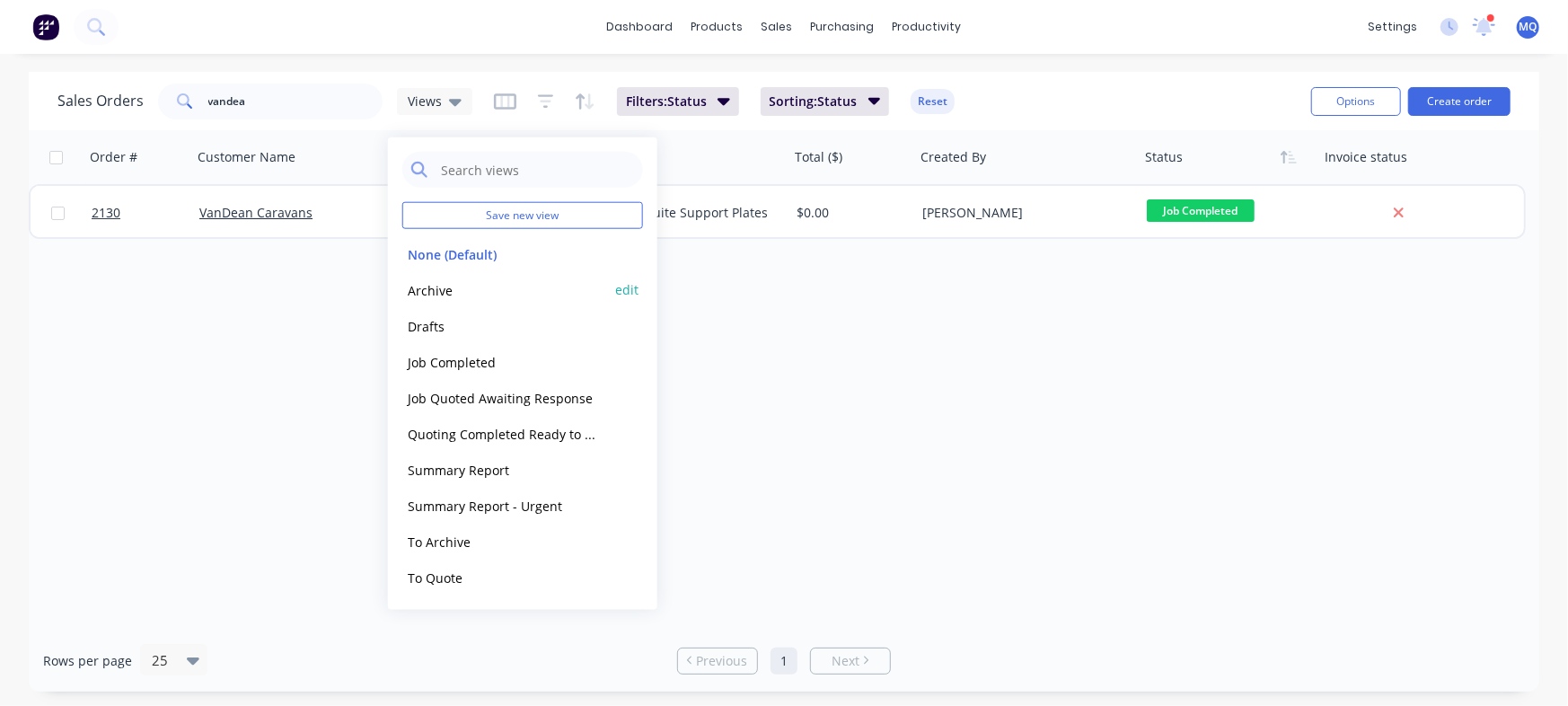
click at [430, 293] on button "Archive" at bounding box center [504, 290] width 204 height 21
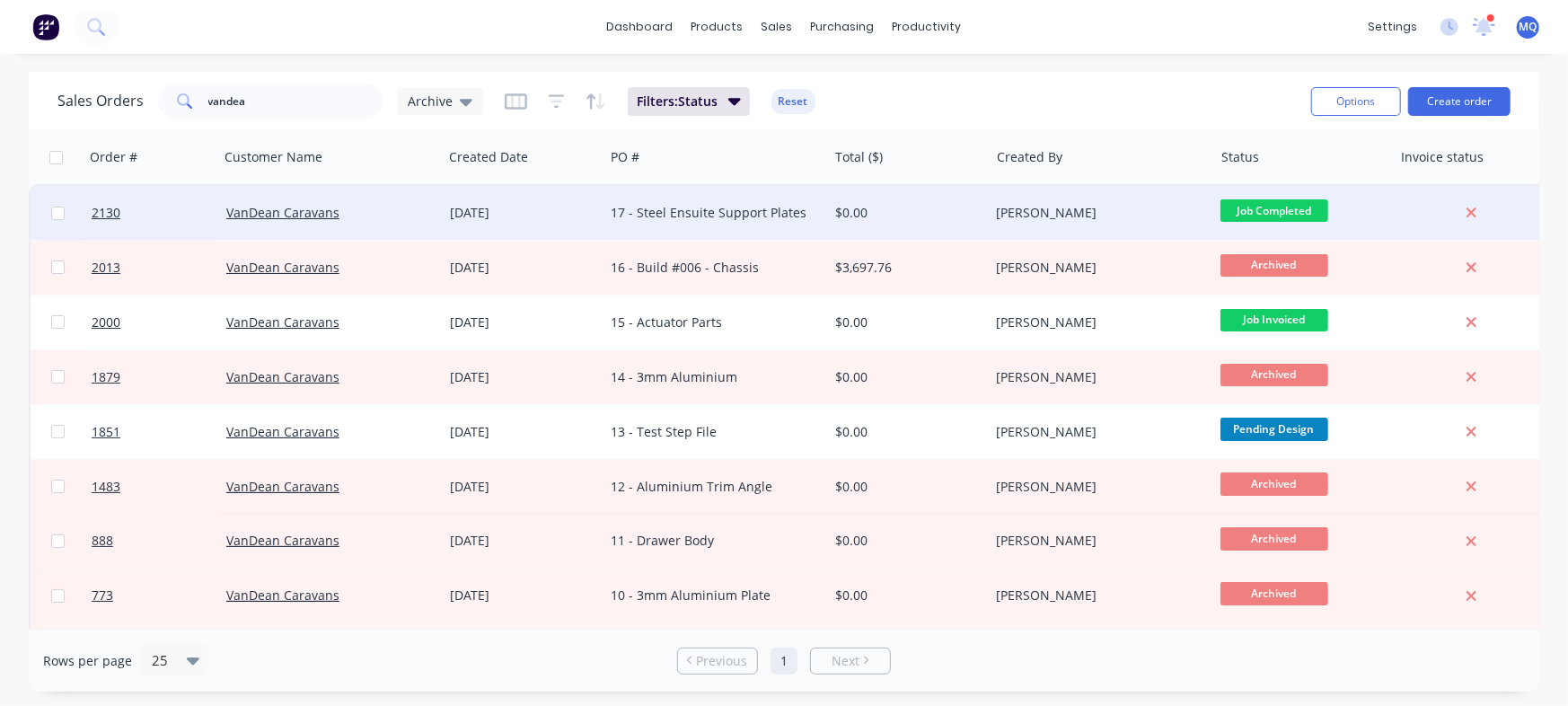
click at [684, 206] on div "17 - Steel Ensuite Support Plates" at bounding box center [710, 212] width 200 height 18
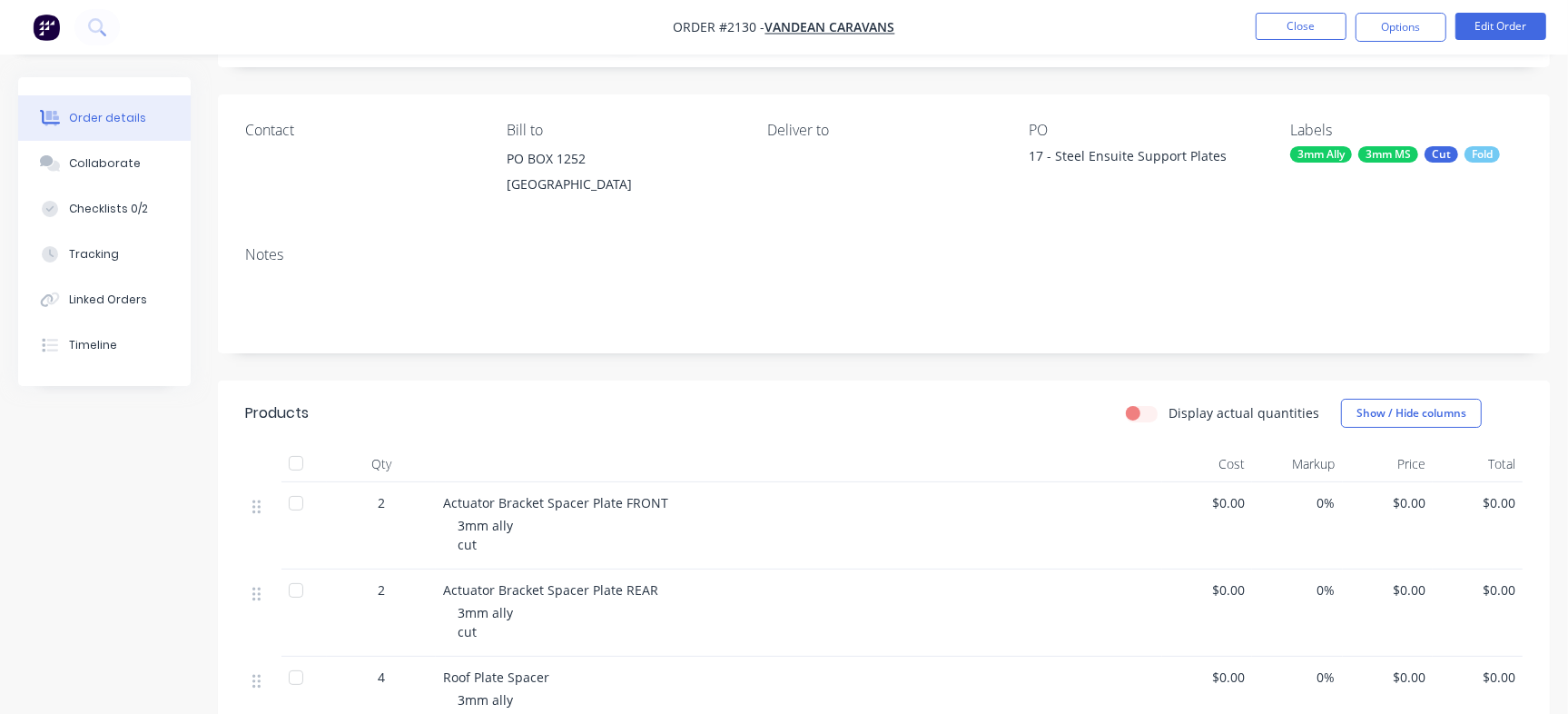
scroll to position [105, 0]
drag, startPoint x: 122, startPoint y: 198, endPoint x: 212, endPoint y: 220, distance: 92.6
click at [123, 199] on button "Checklists 0/2" at bounding box center [105, 209] width 173 height 46
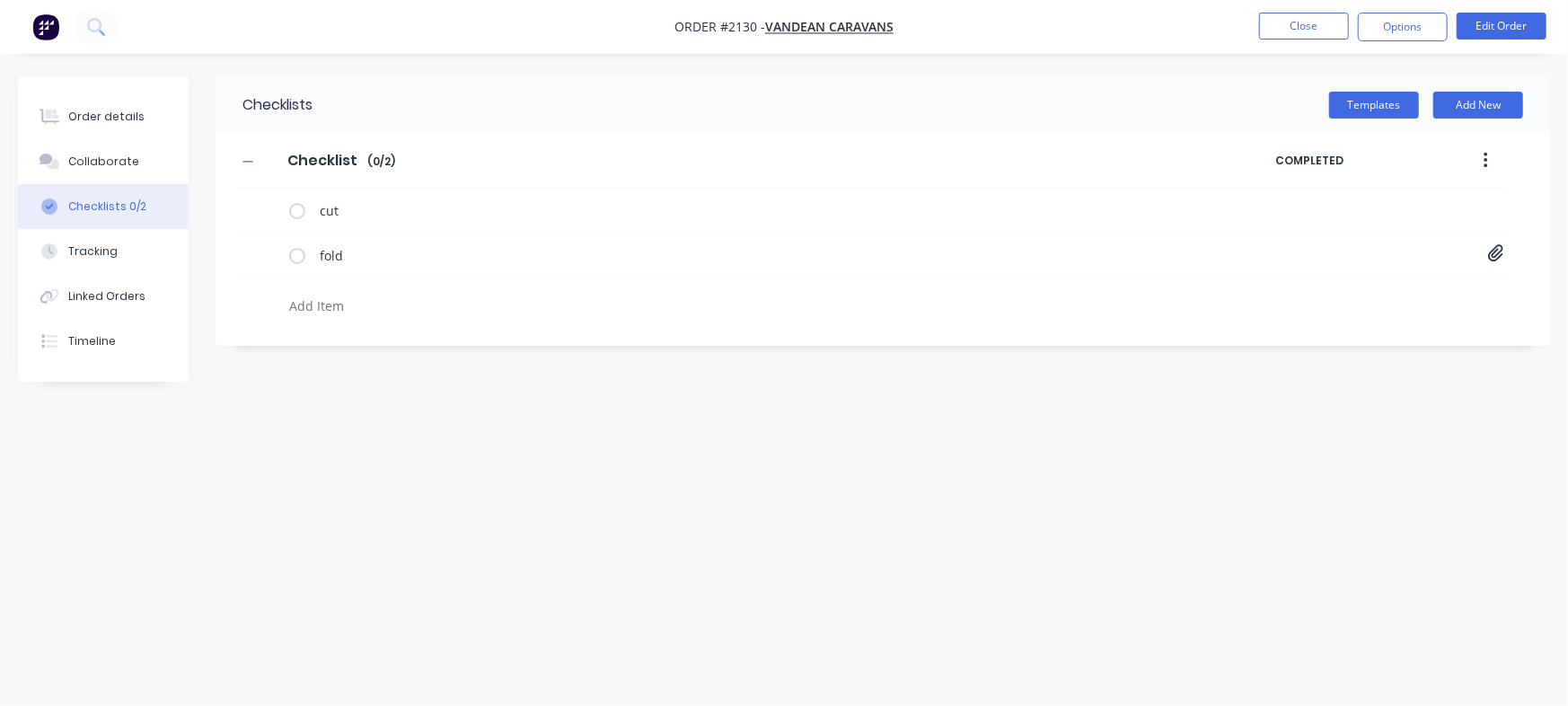
click at [359, 294] on textarea at bounding box center [691, 305] width 818 height 26
paste textarea "INV-2911"
type textarea "x"
type textarea "INV-2911"
type textarea "x"
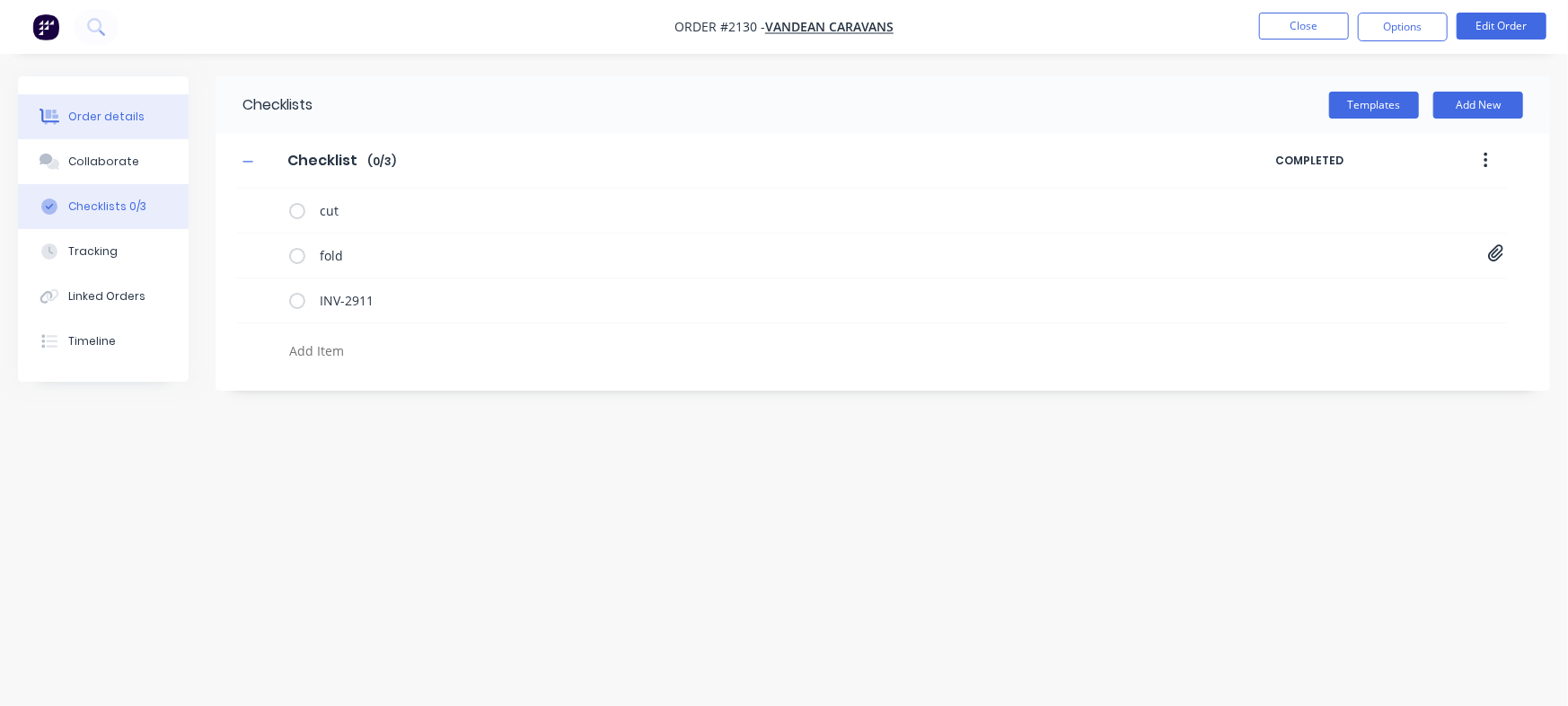
type textarea "x"
click at [94, 105] on button "Order details" at bounding box center [104, 116] width 171 height 45
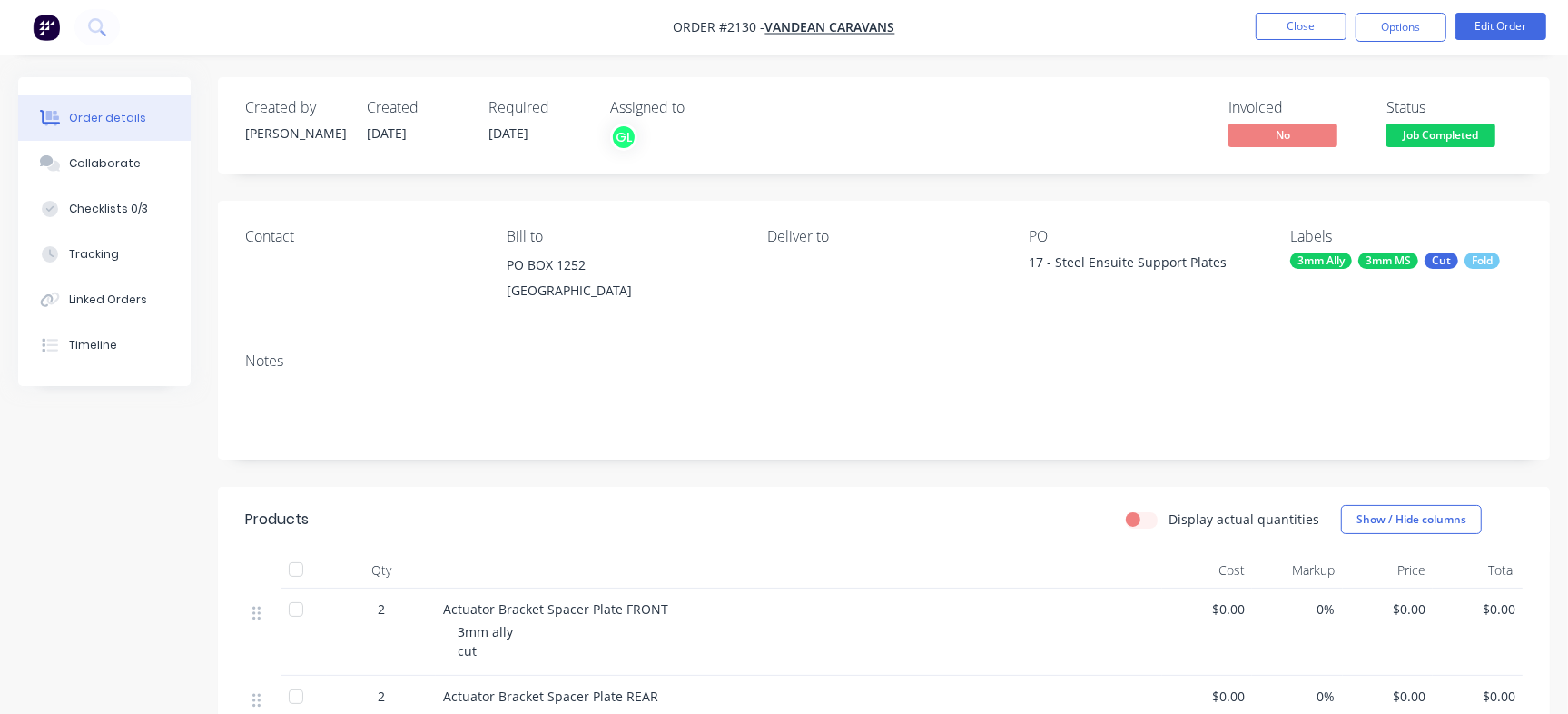
click at [1483, 113] on div "Job Completed" at bounding box center [1440, 105] width 88 height 23
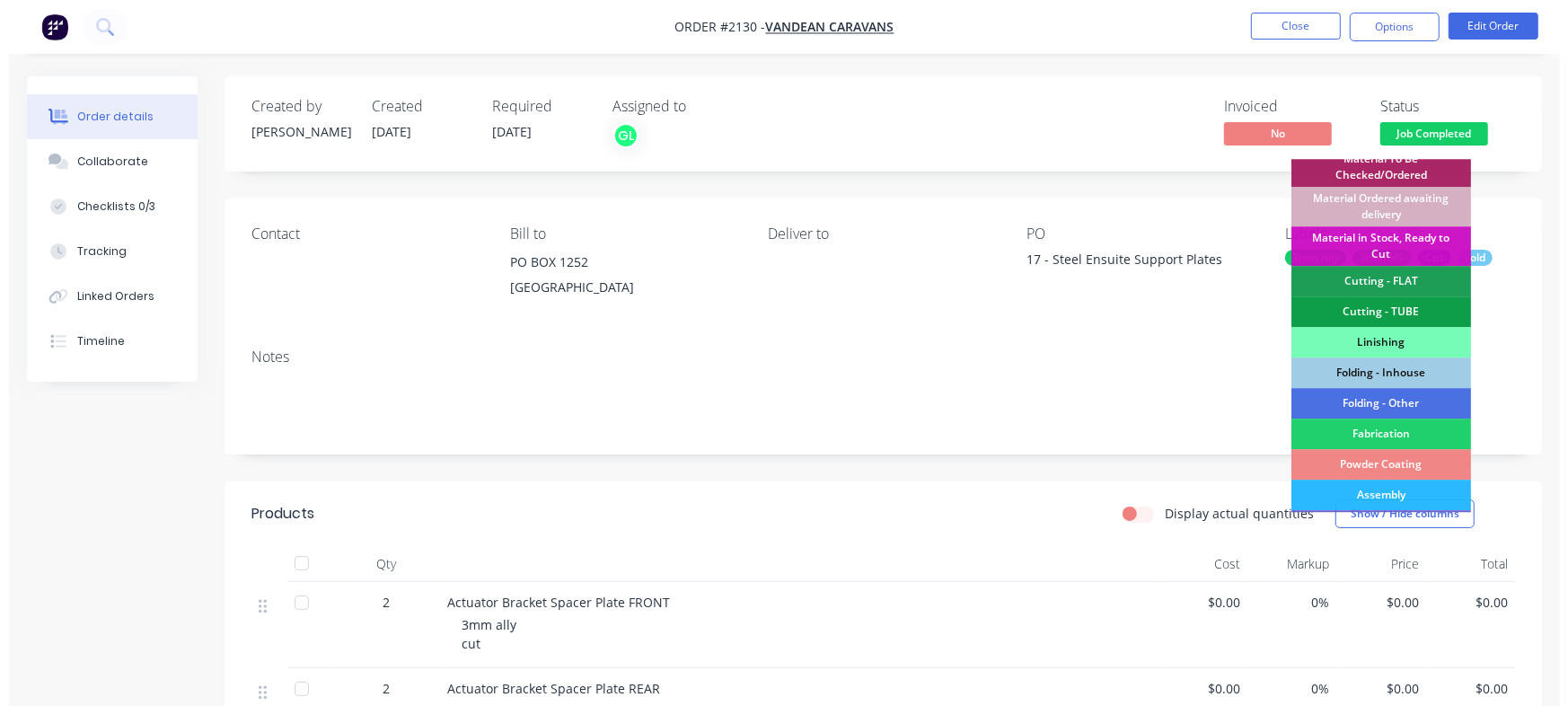
scroll to position [503, 0]
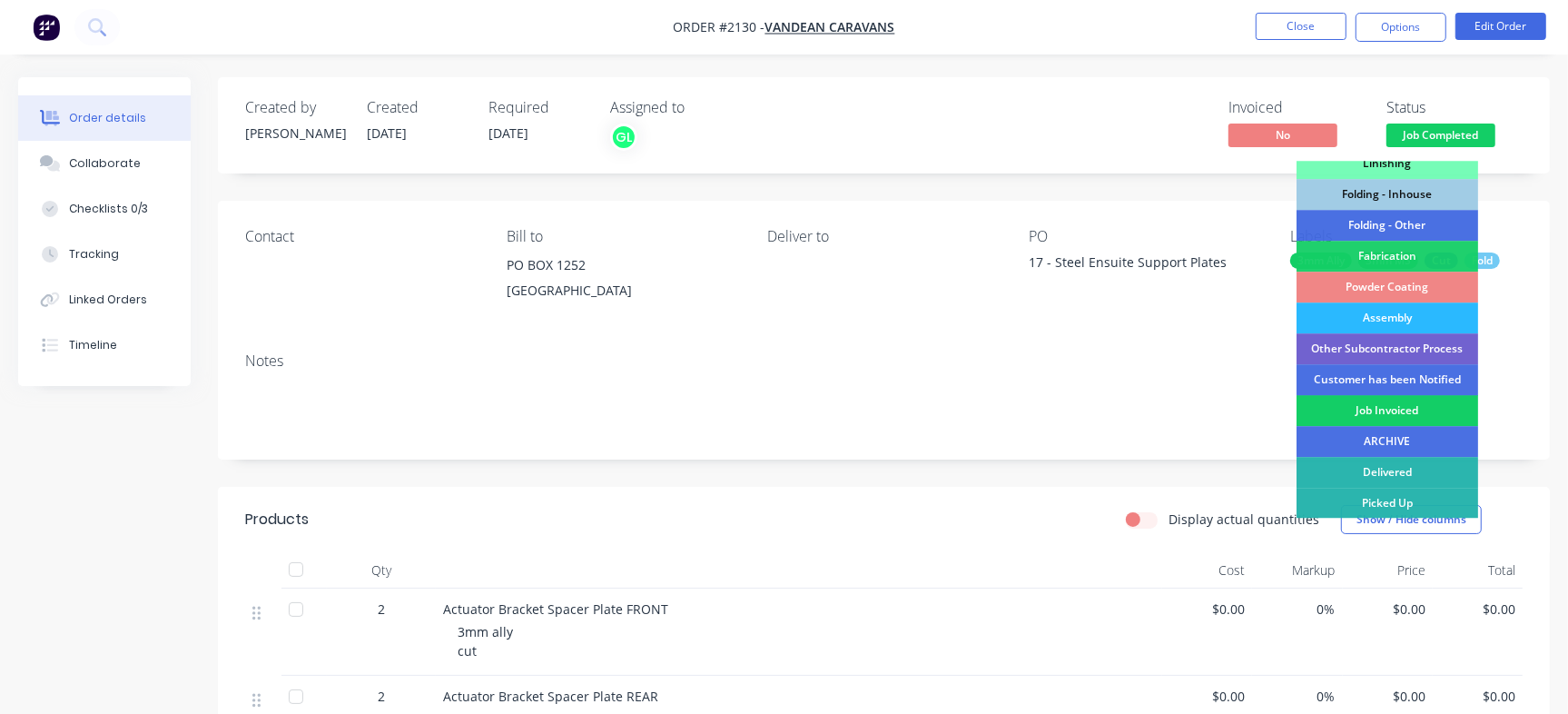
click at [1409, 408] on div "Job Invoiced" at bounding box center [1388, 410] width 181 height 31
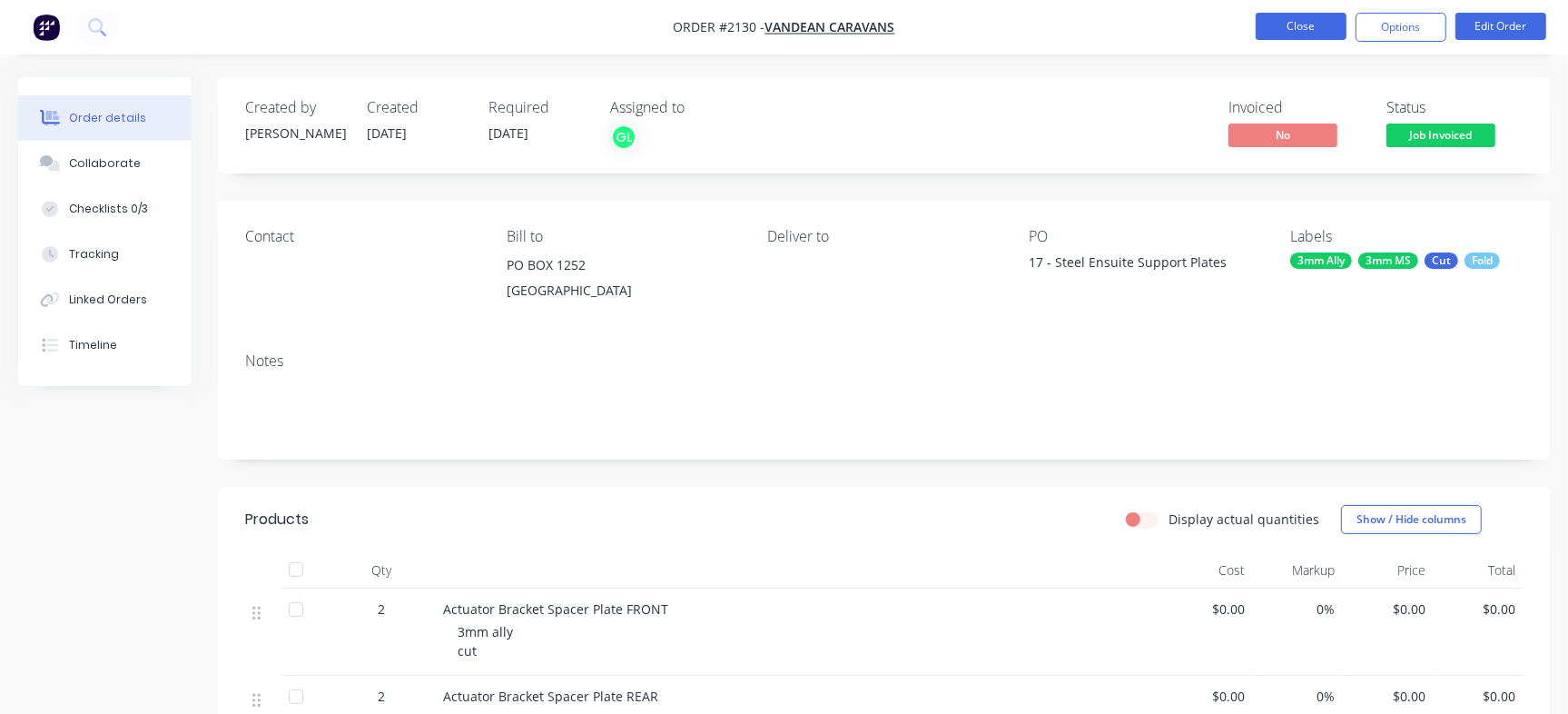
click at [1300, 22] on button "Close" at bounding box center [1301, 26] width 91 height 27
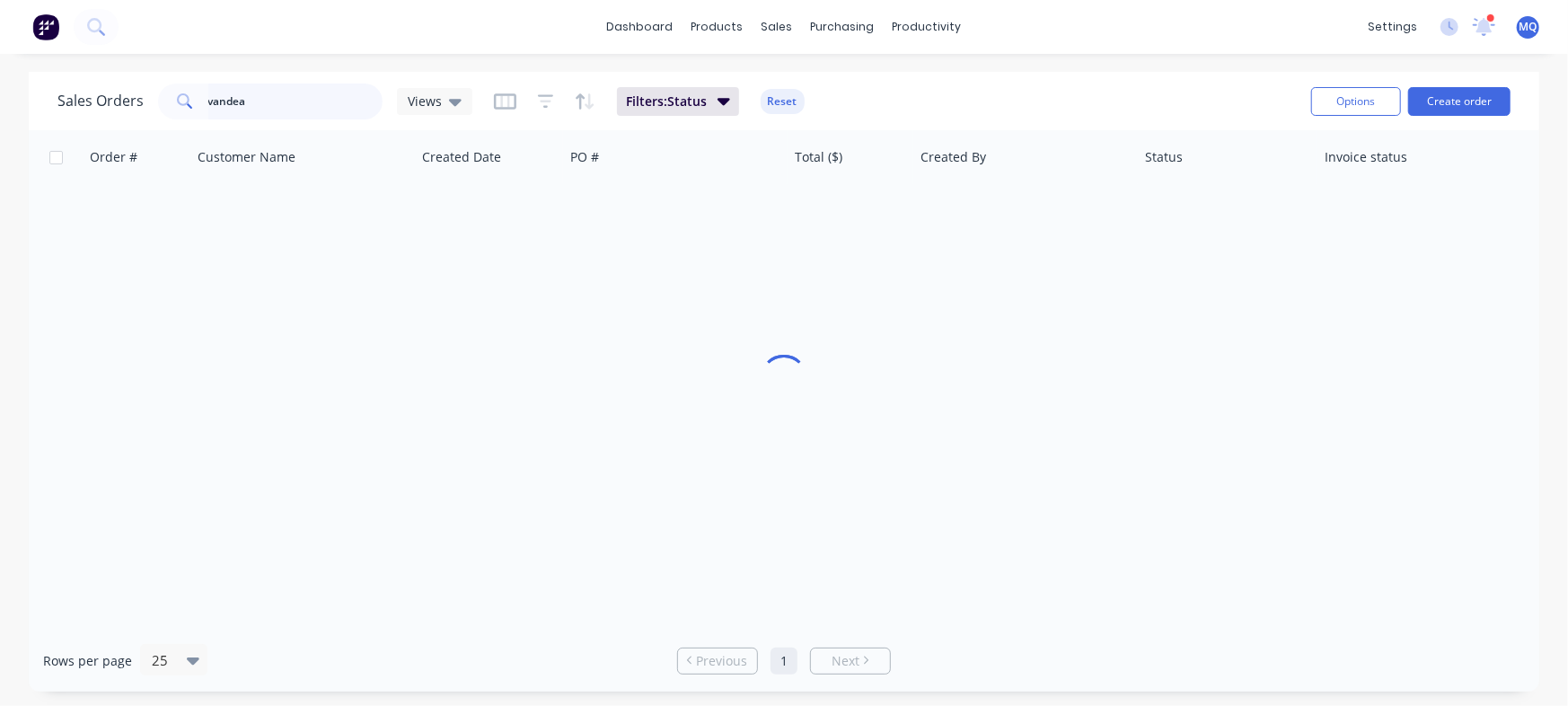
click at [272, 95] on input "vandea" at bounding box center [296, 101] width 176 height 35
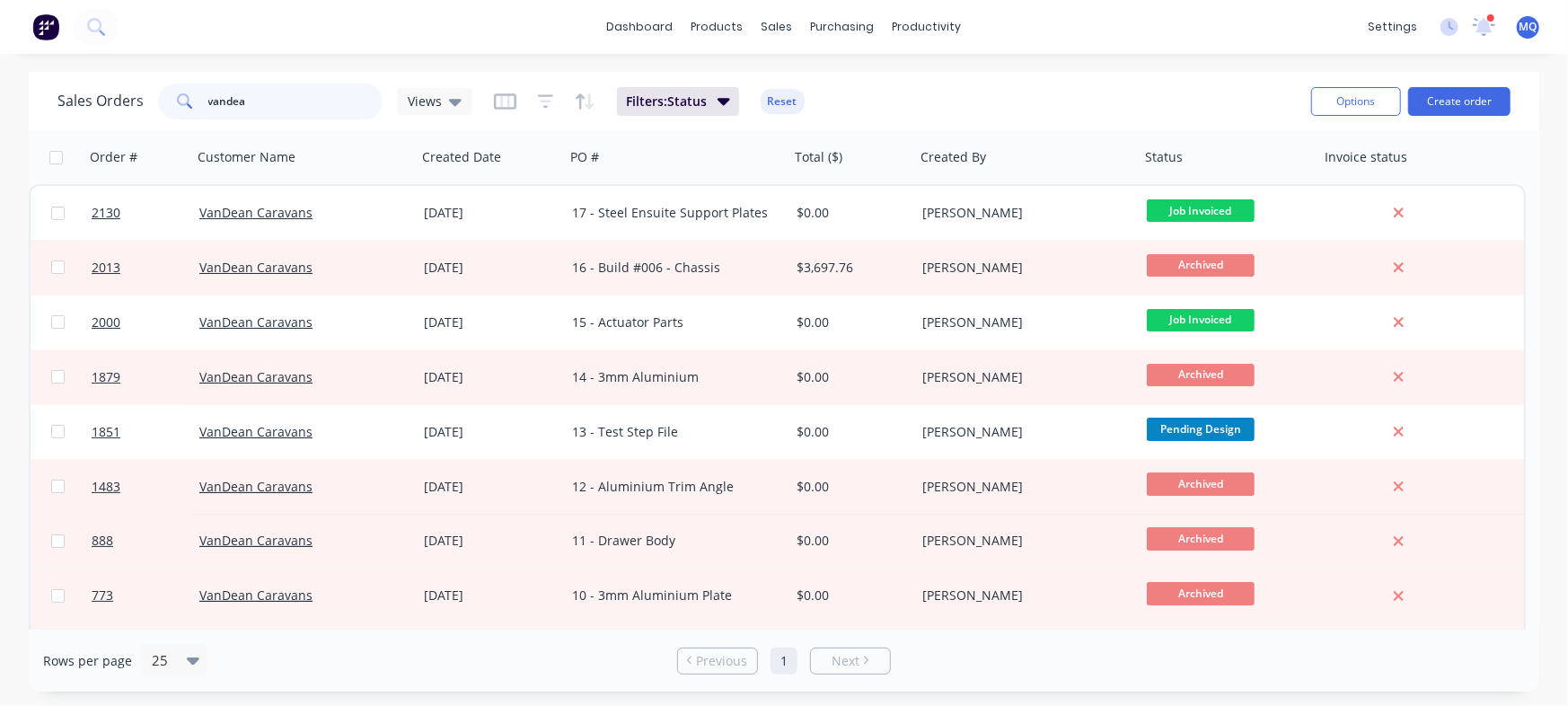
click at [272, 95] on input "vandea" at bounding box center [296, 101] width 176 height 35
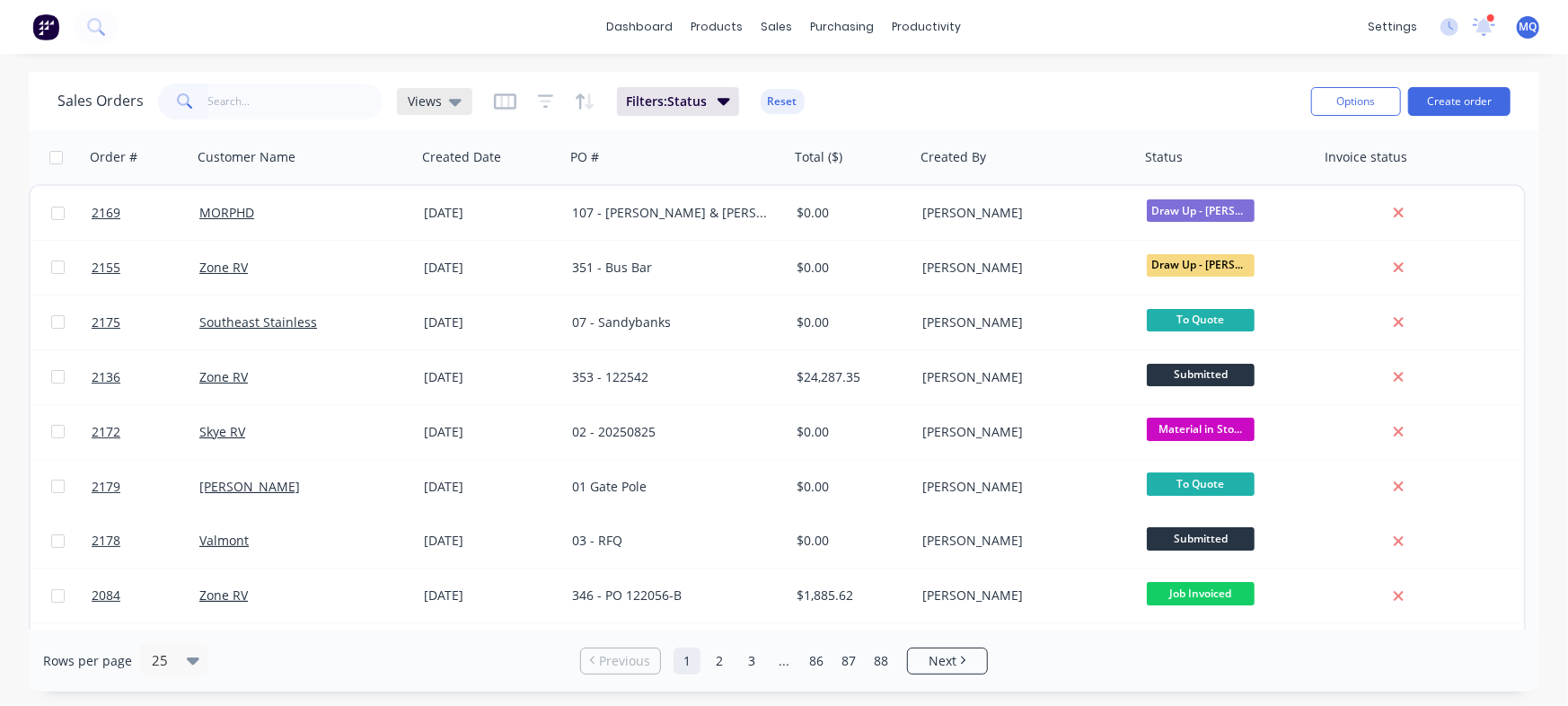
click at [435, 90] on div "Views" at bounding box center [435, 102] width 76 height 27
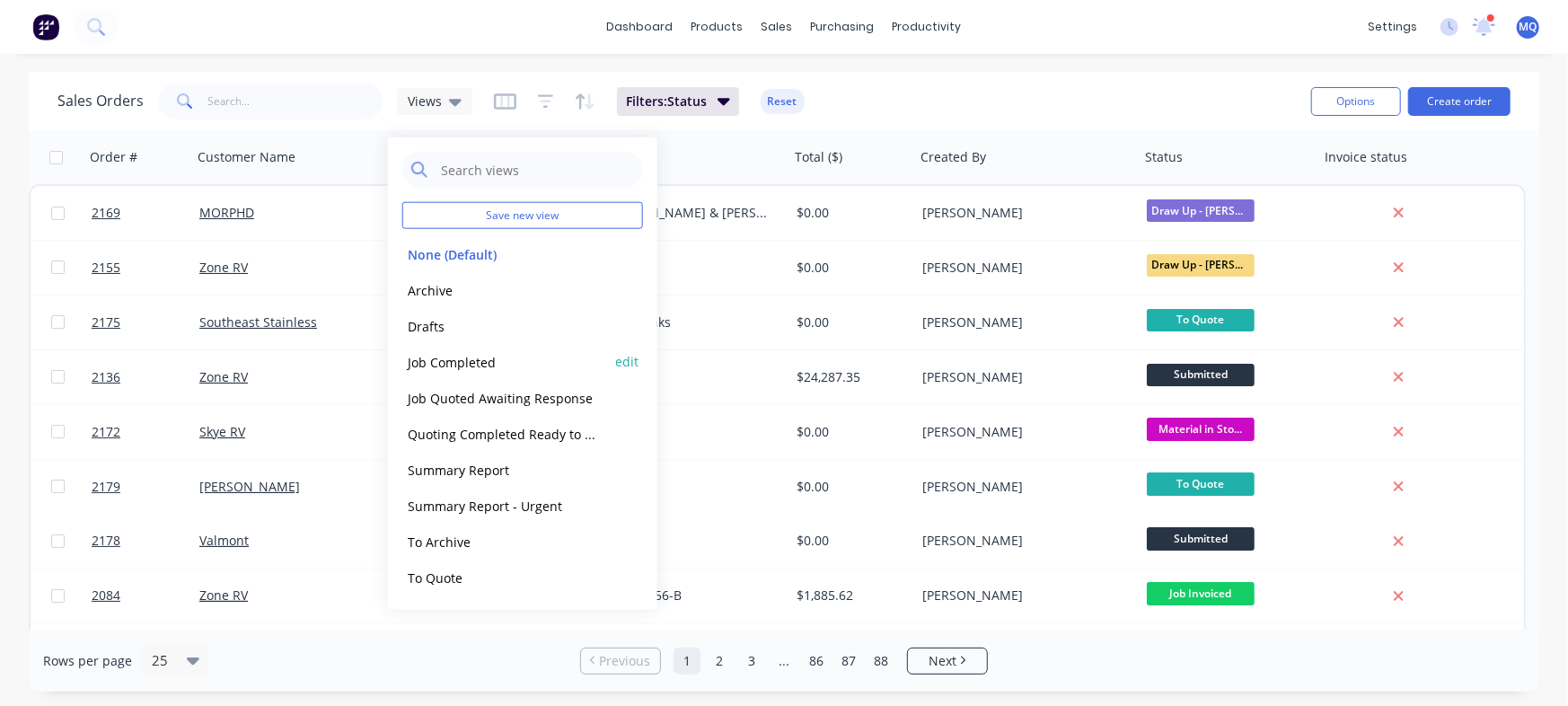
click at [454, 348] on div "Job Completed edit" at bounding box center [522, 361] width 241 height 35
click at [489, 356] on button "Job Completed" at bounding box center [504, 362] width 204 height 21
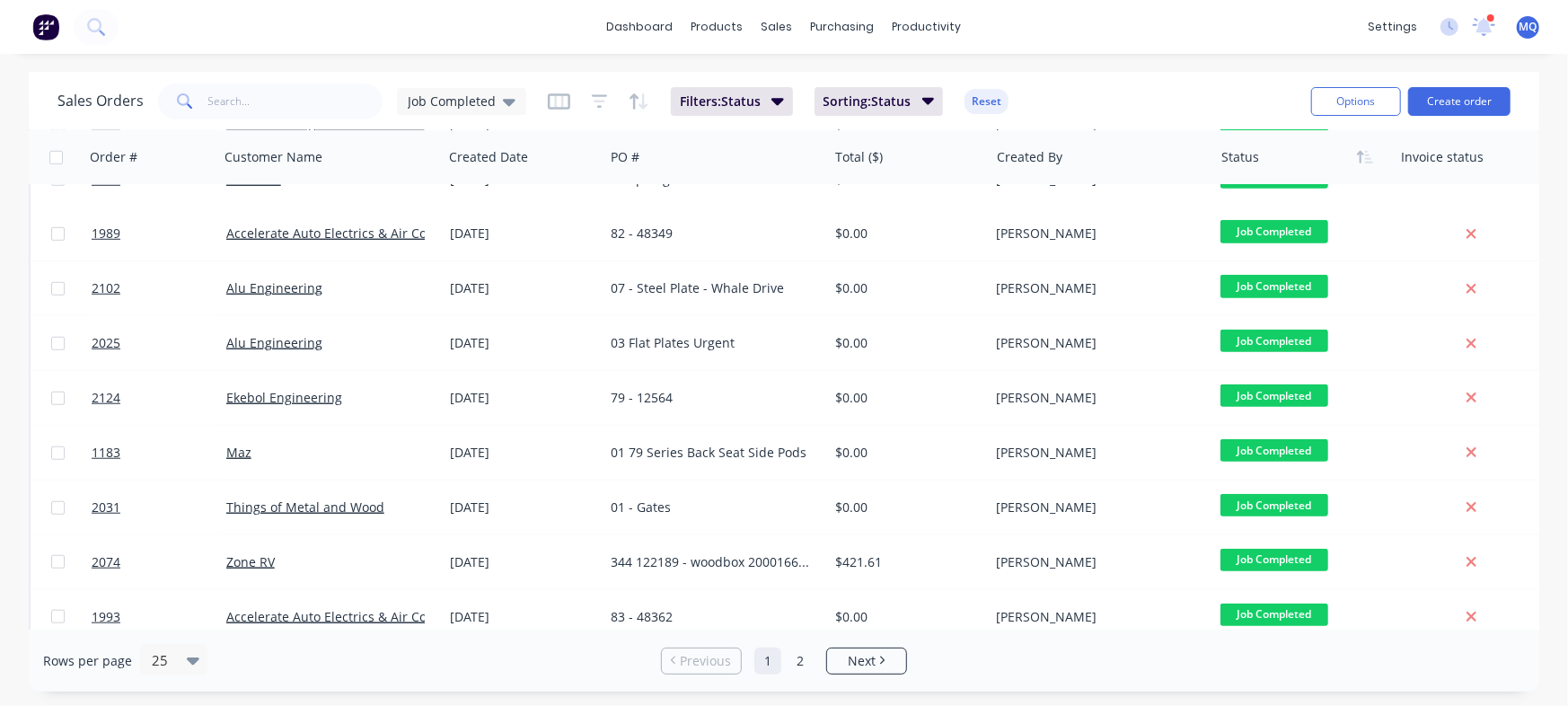
scroll to position [930, 0]
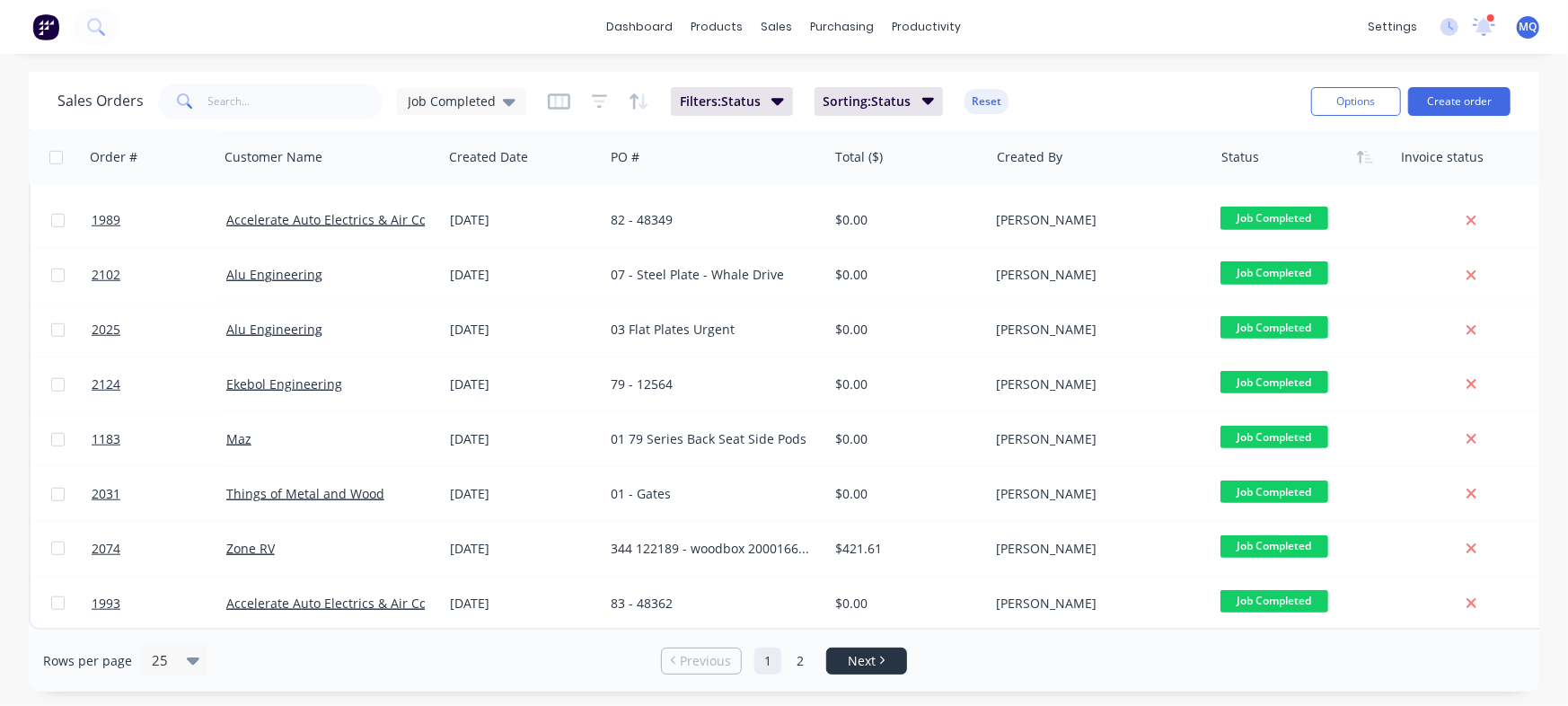
click at [843, 650] on li "Next" at bounding box center [867, 661] width 81 height 27
click at [879, 663] on icon "Next page" at bounding box center [882, 659] width 6 height 9
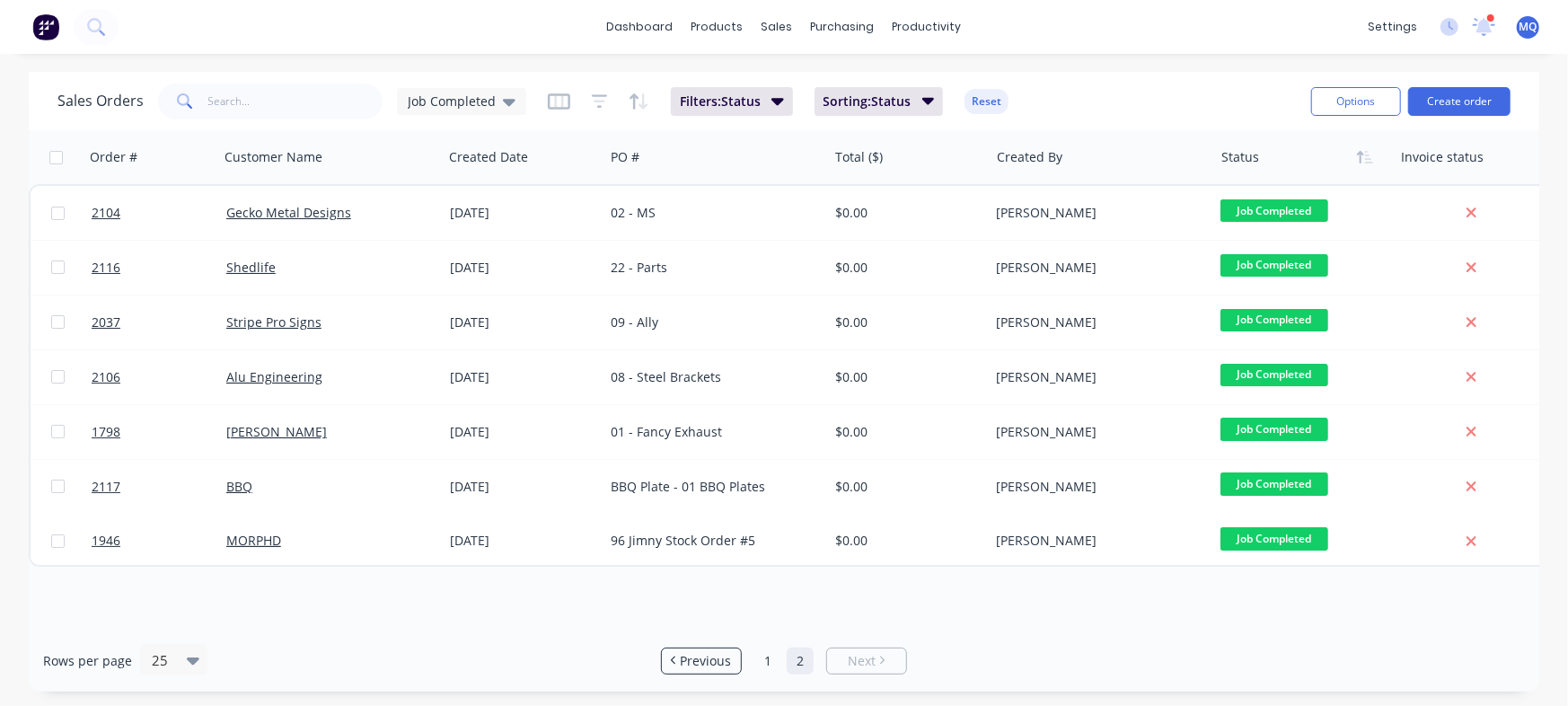
scroll to position [0, 0]
click at [725, 660] on span "Previous" at bounding box center [705, 661] width 51 height 18
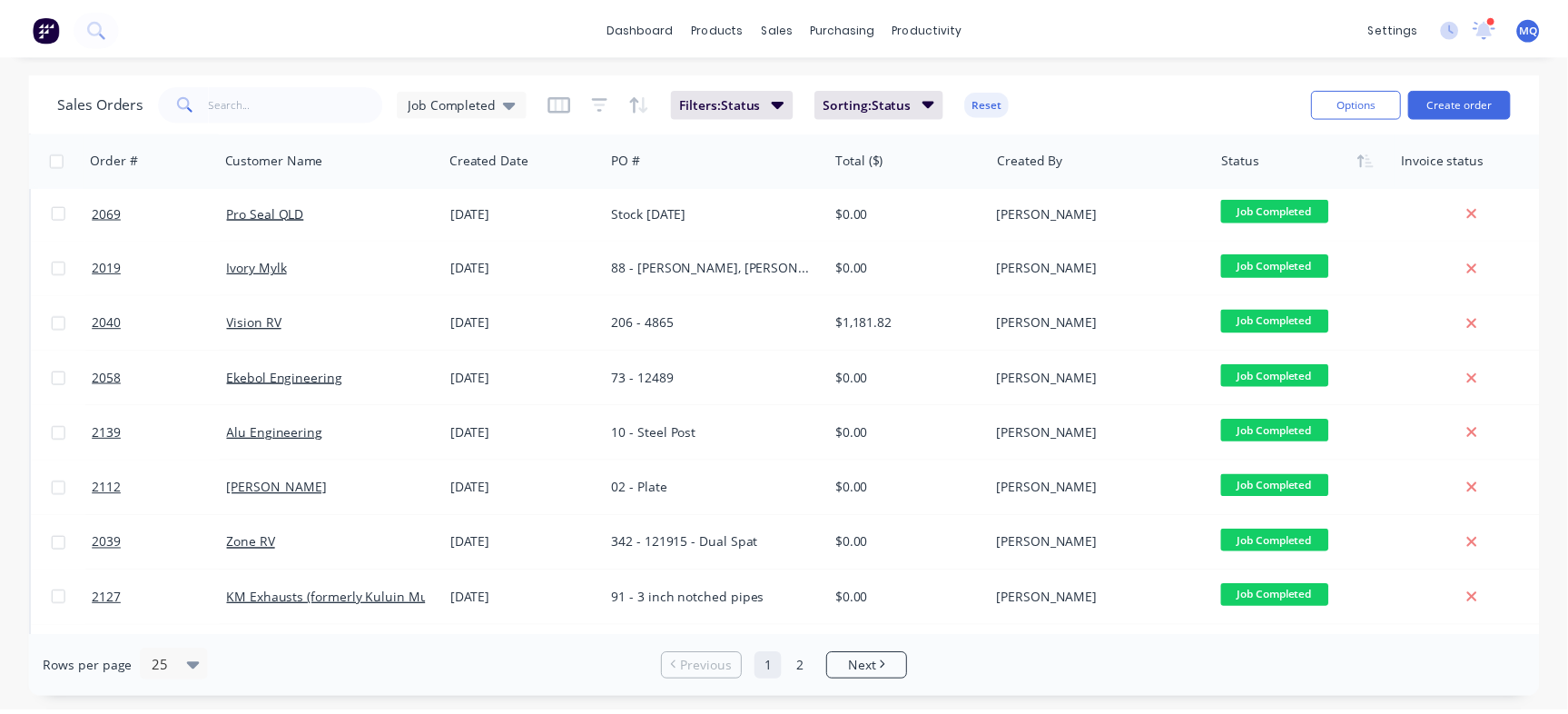
scroll to position [283, 0]
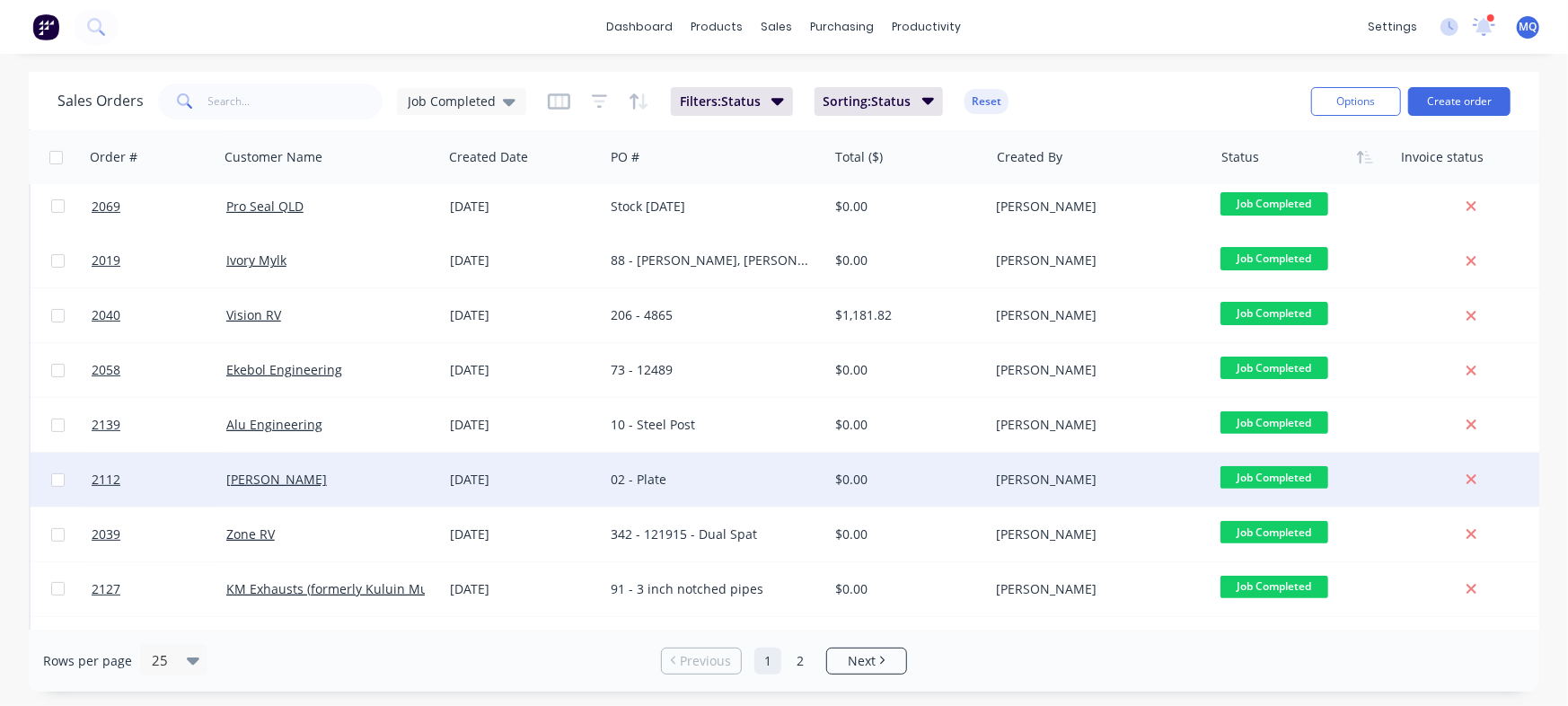
click at [317, 469] on div "[PERSON_NAME]" at bounding box center [330, 480] width 224 height 54
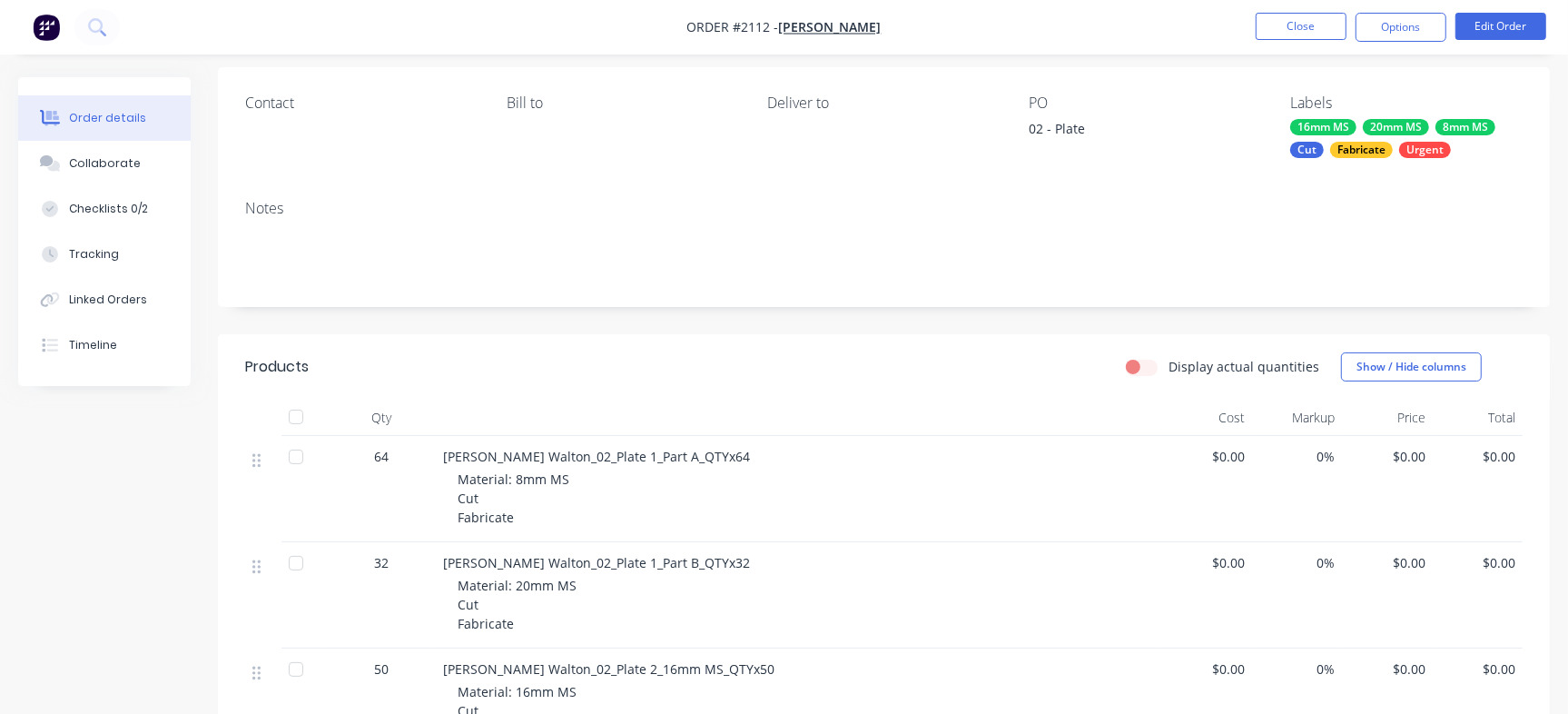
scroll to position [107, 0]
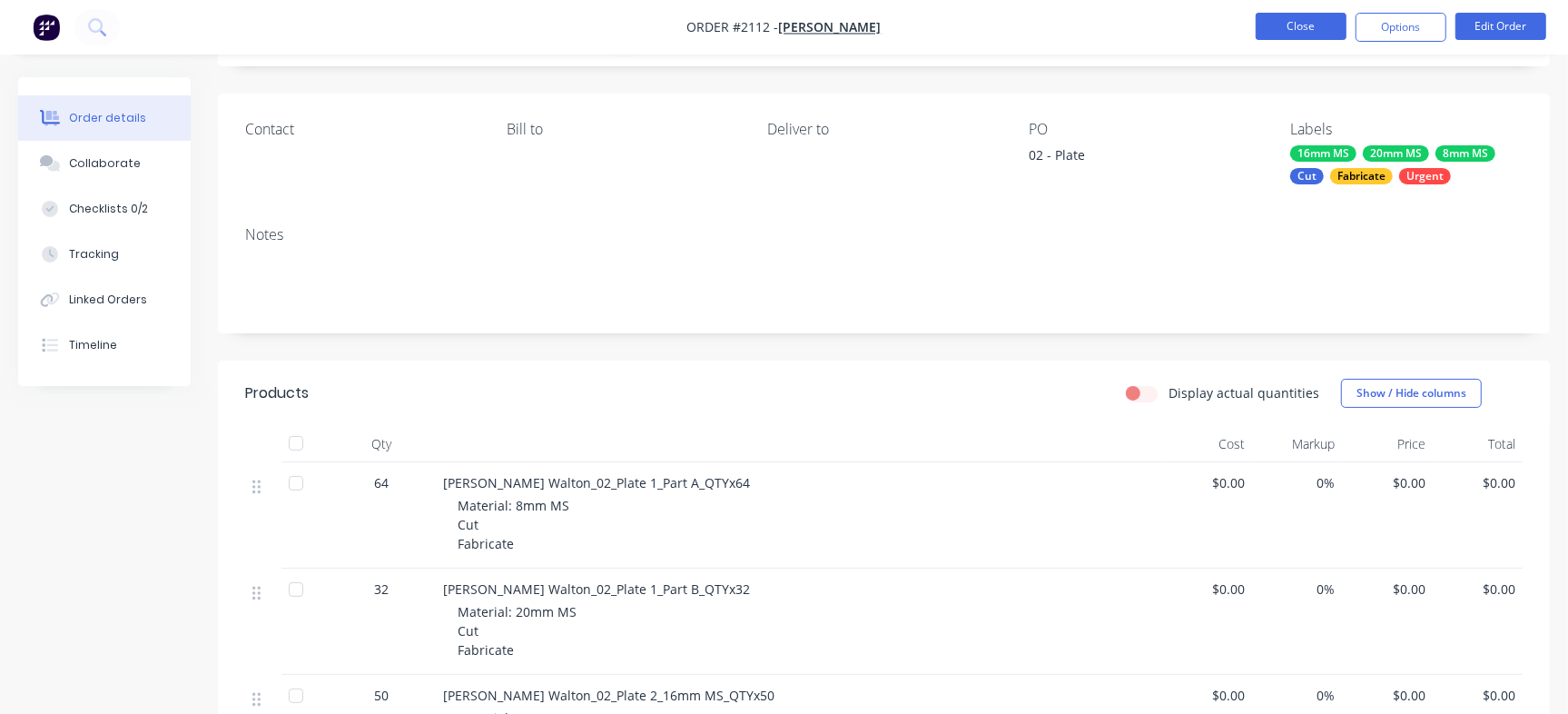
click at [1308, 34] on button "Close" at bounding box center [1301, 26] width 91 height 27
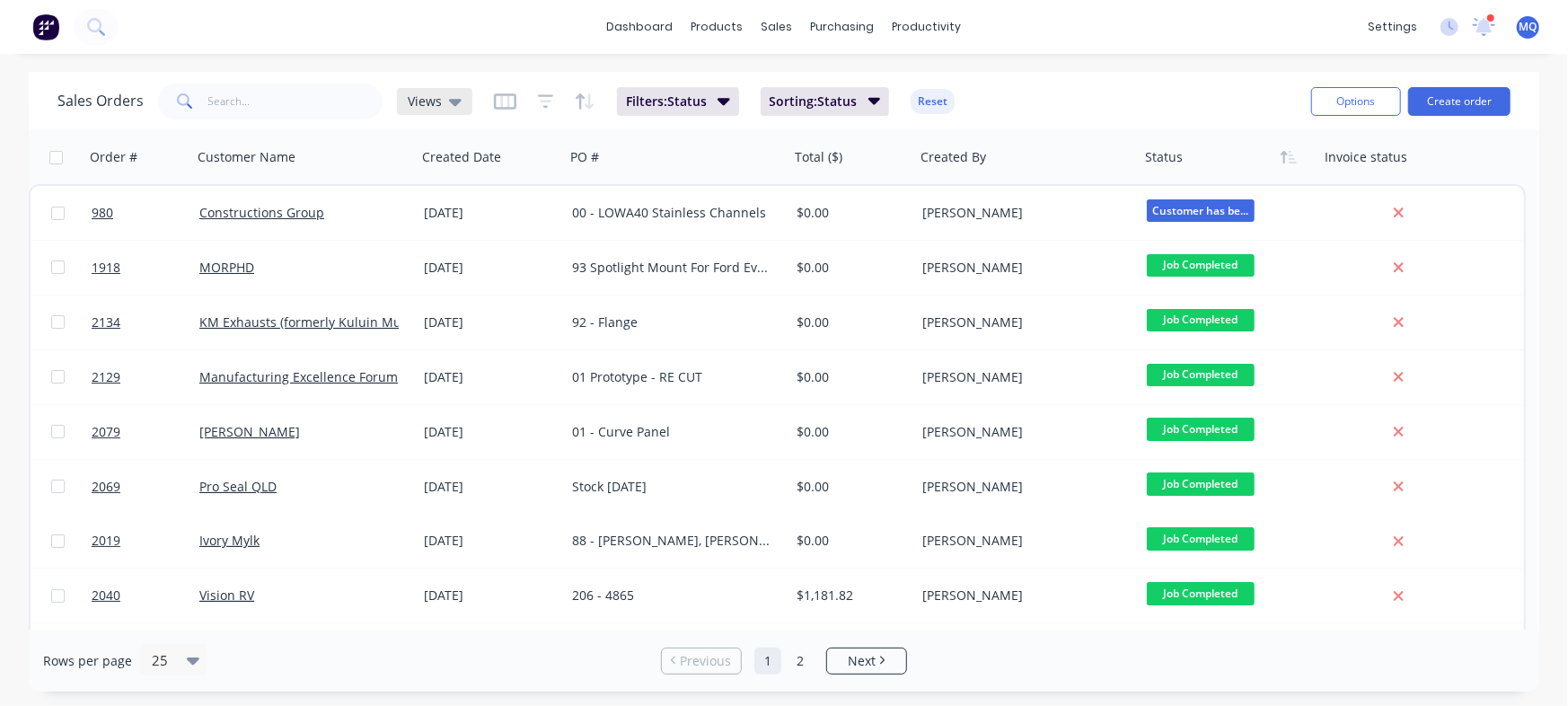
click at [443, 95] on div "Views" at bounding box center [435, 101] width 54 height 16
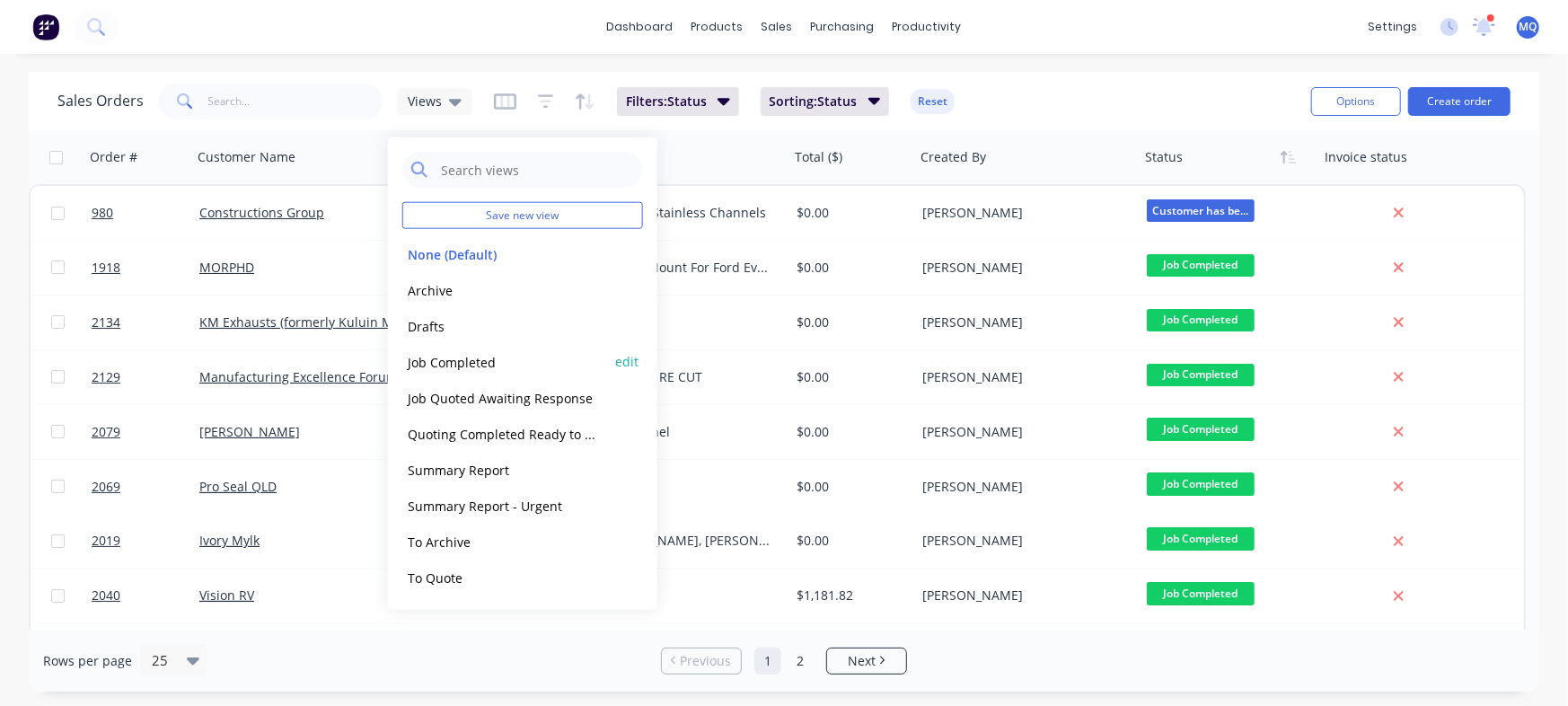
click at [476, 360] on button "Job Completed" at bounding box center [504, 362] width 204 height 21
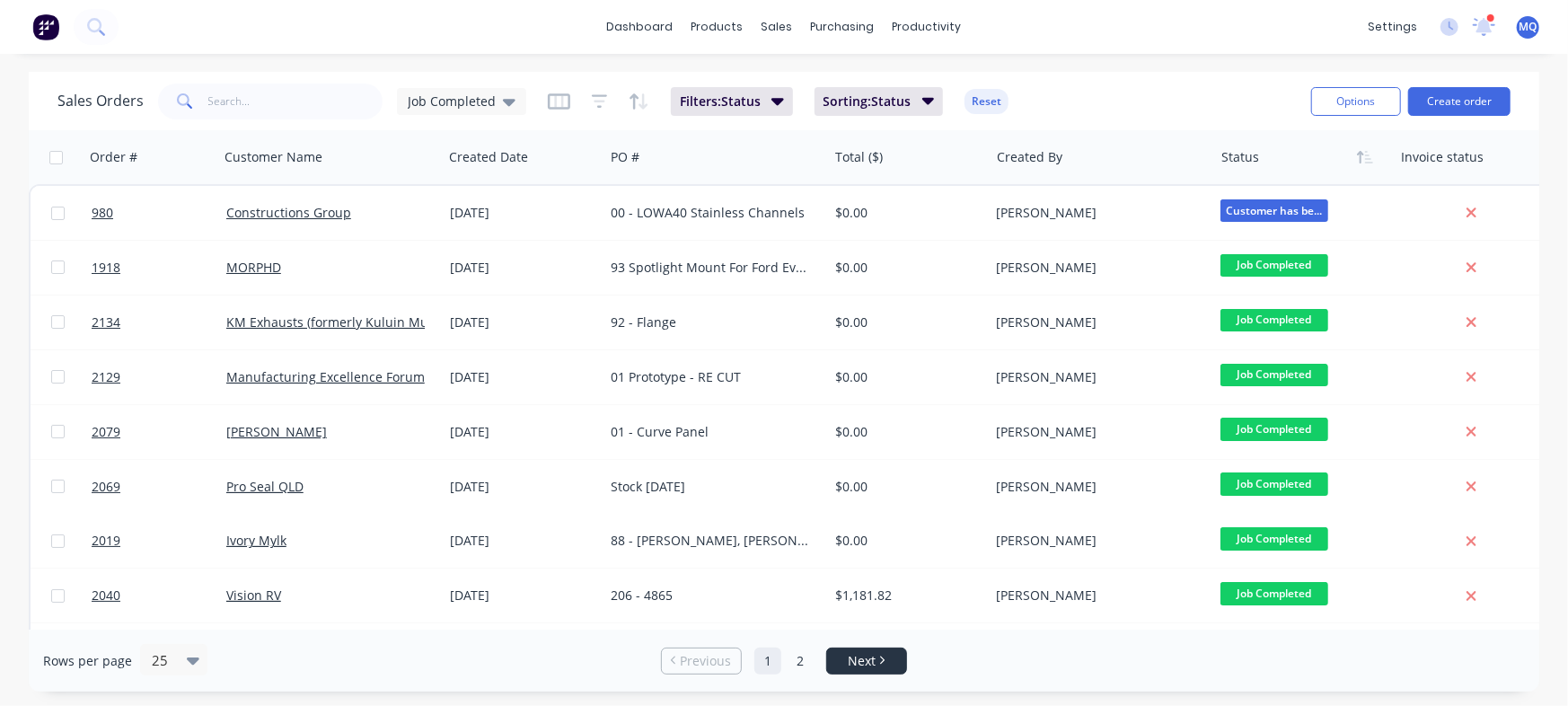
click at [834, 658] on link "Next" at bounding box center [867, 661] width 79 height 18
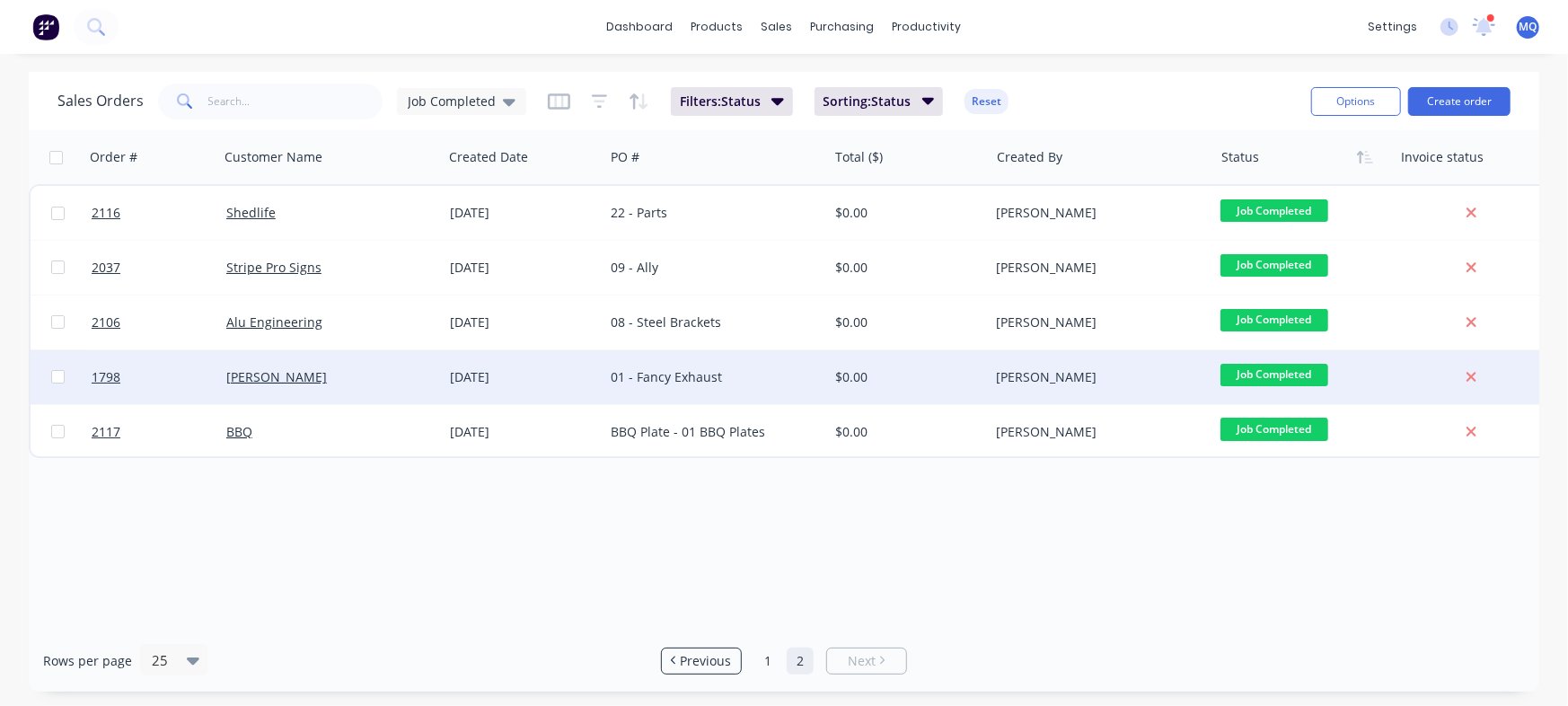
click at [737, 366] on div "01 - Fancy Exhaust" at bounding box center [715, 377] width 224 height 54
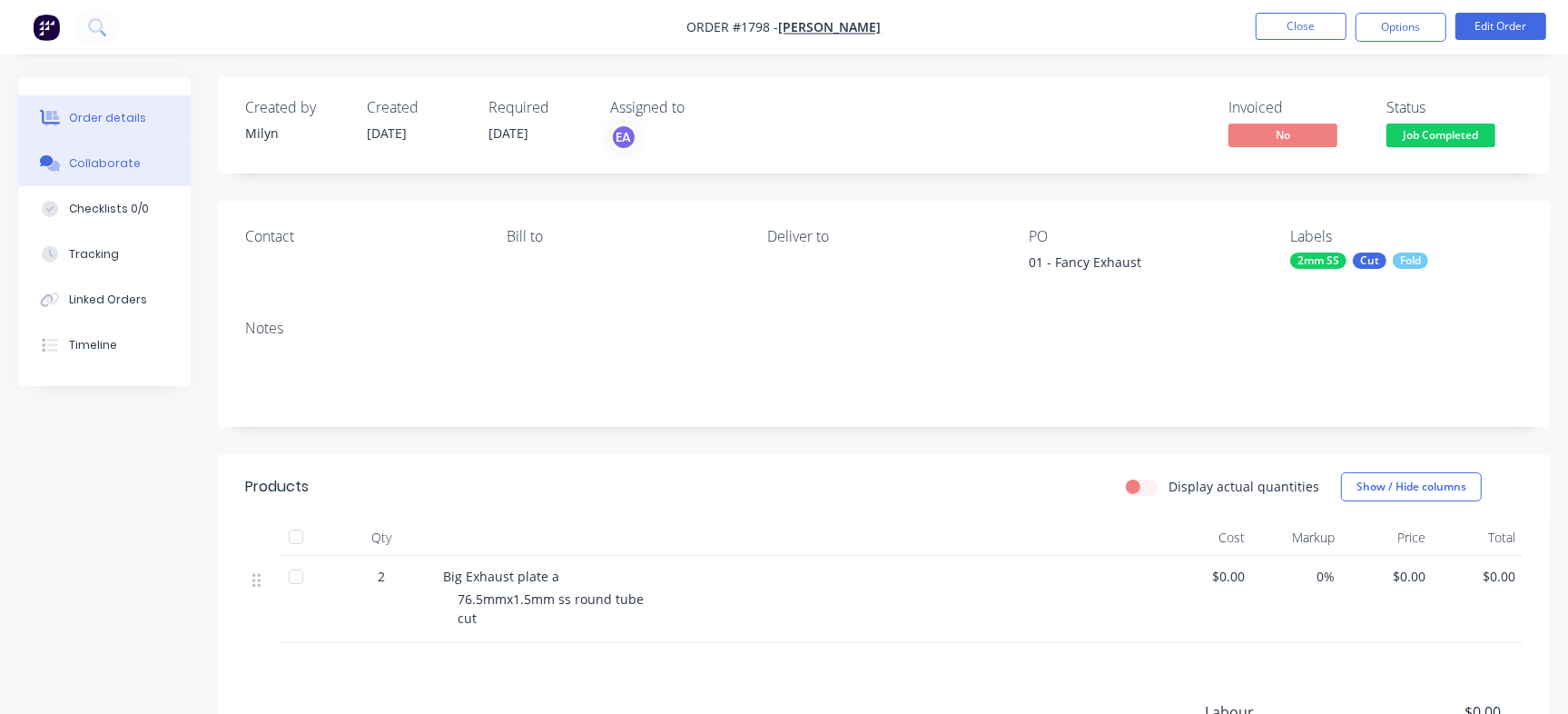
click at [107, 160] on div "Collaborate" at bounding box center [105, 163] width 72 height 16
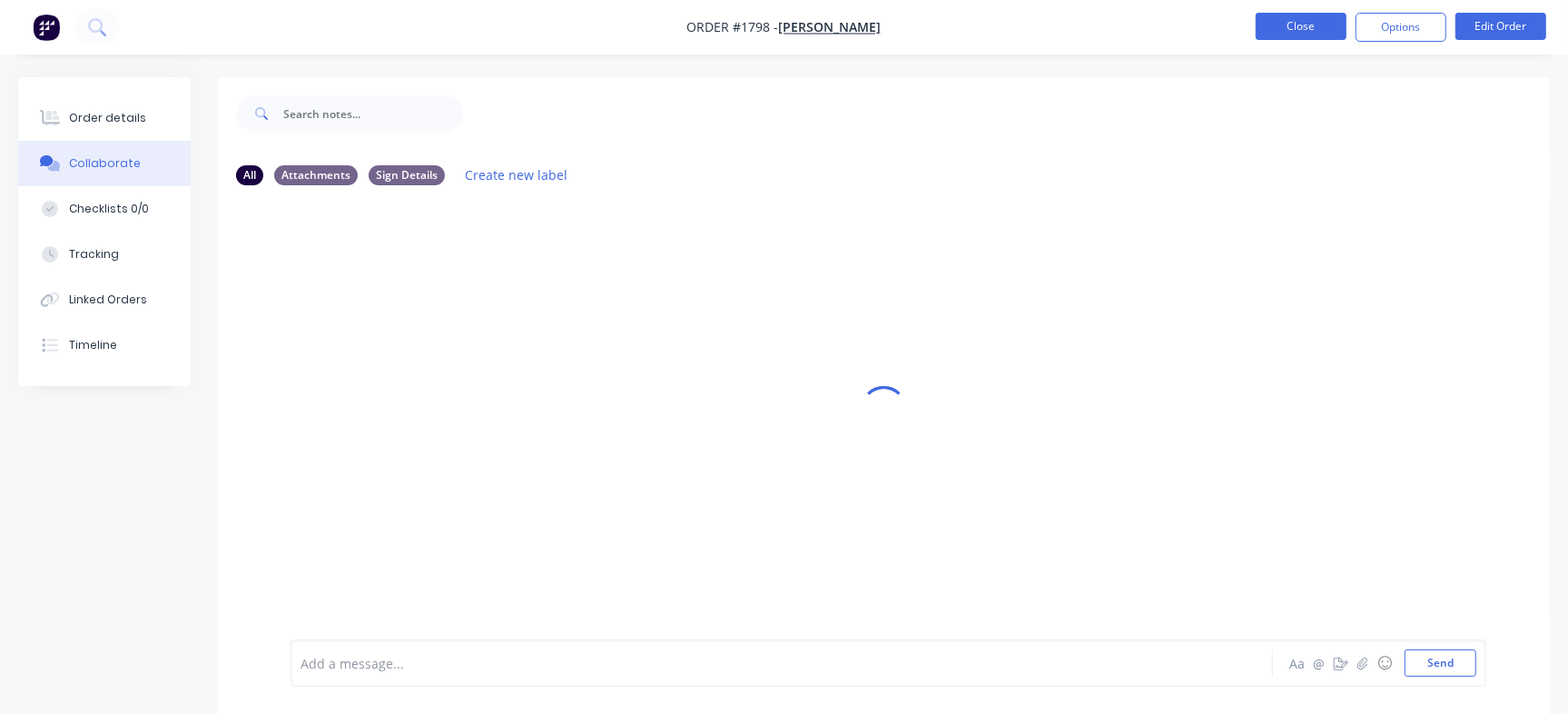
click at [1298, 22] on button "Close" at bounding box center [1301, 26] width 91 height 27
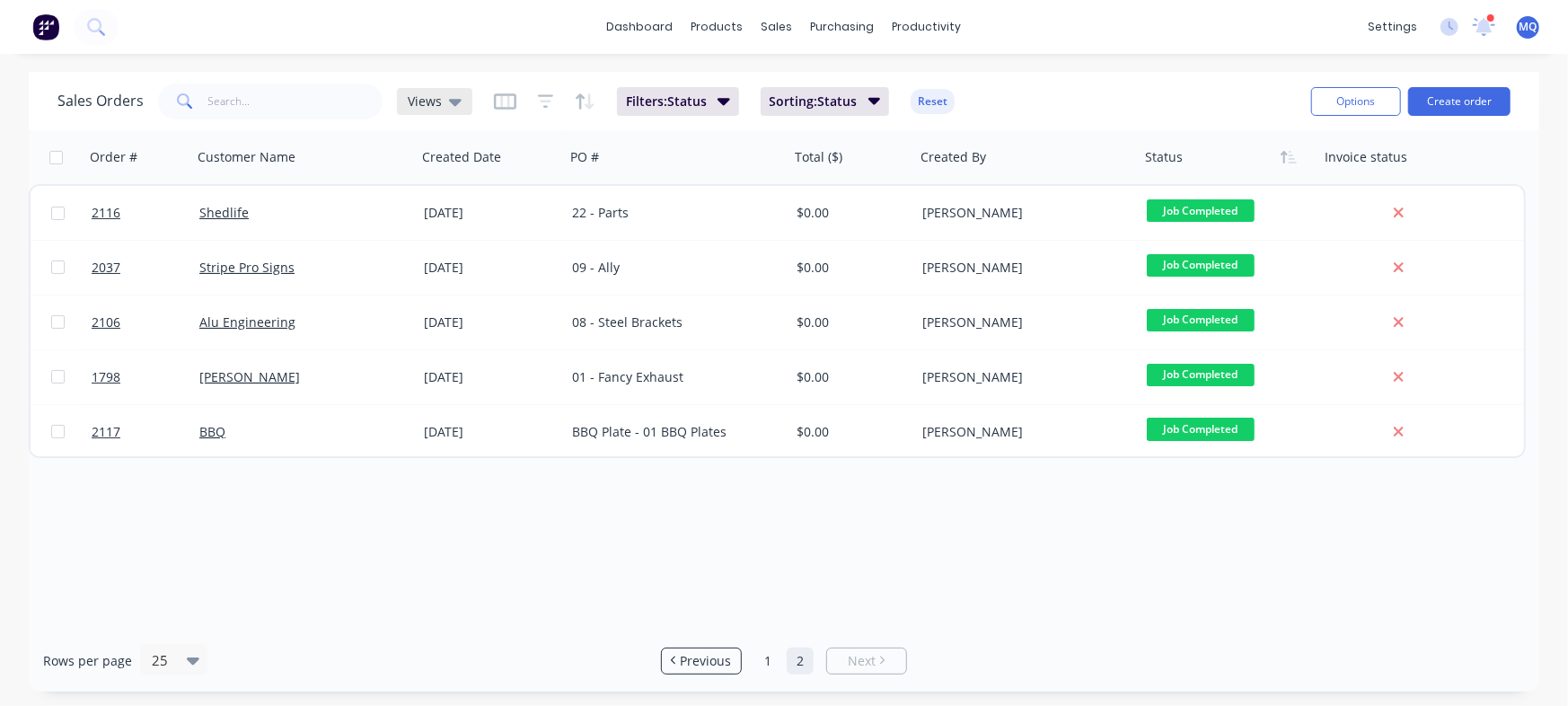
click at [411, 101] on span "Views" at bounding box center [425, 101] width 35 height 19
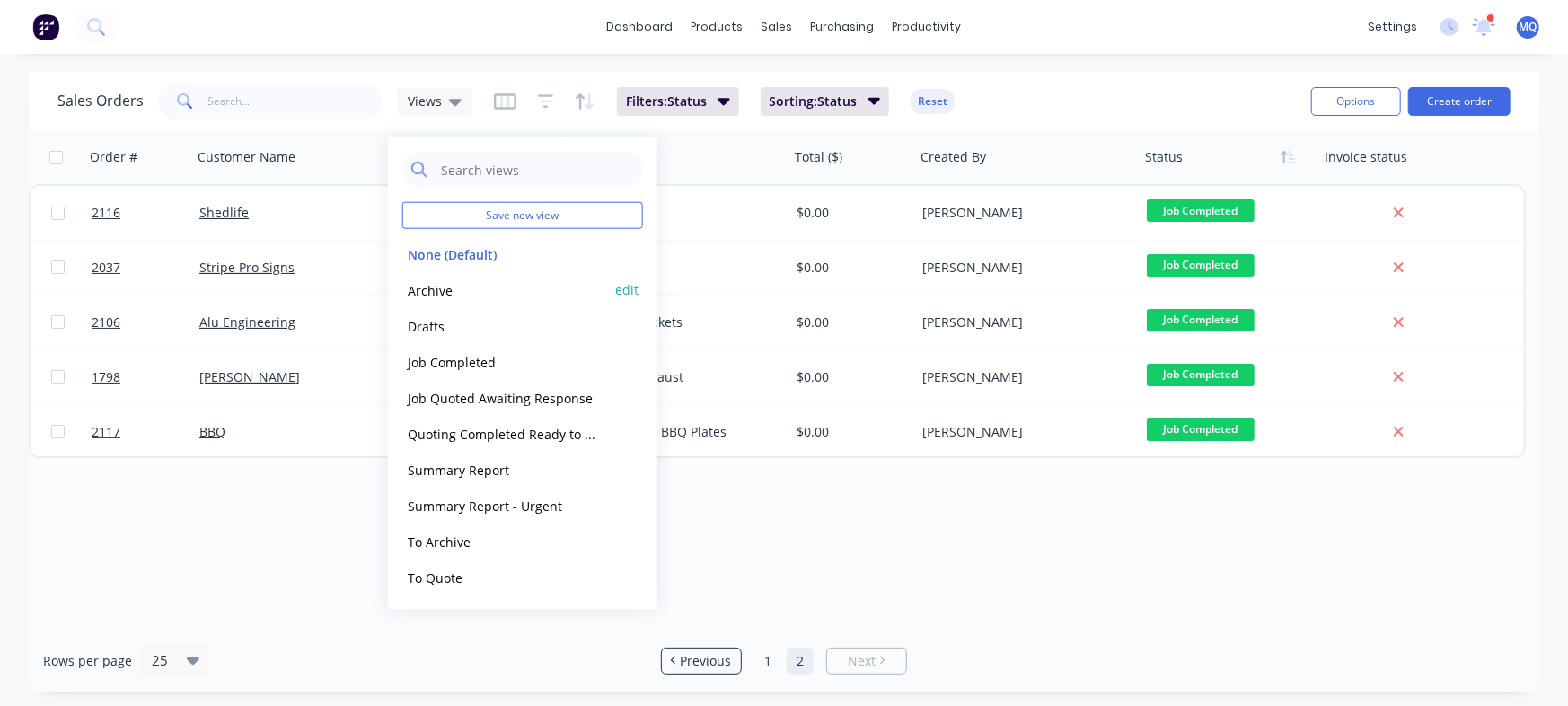
click at [450, 294] on button "Archive" at bounding box center [504, 290] width 204 height 21
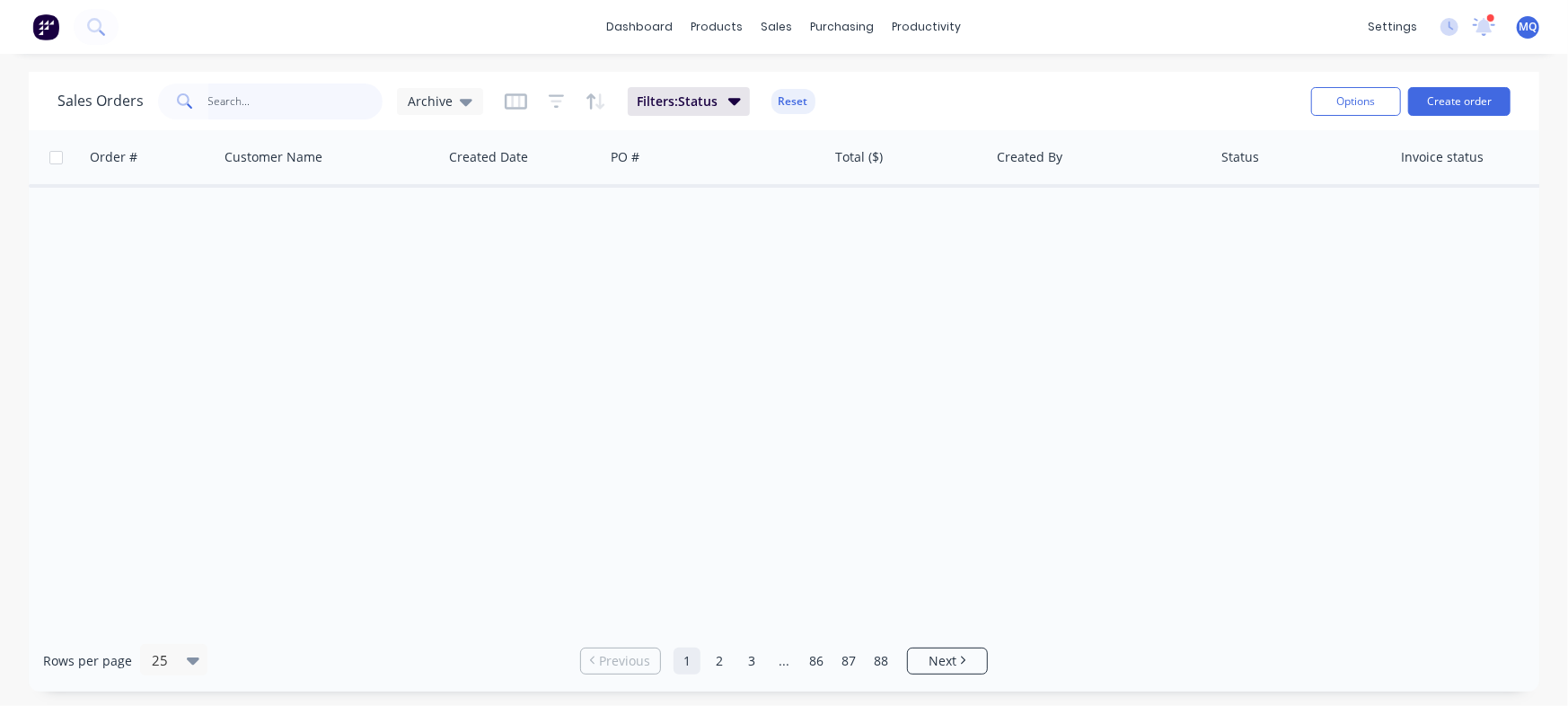
click at [270, 111] on input "text" at bounding box center [296, 101] width 176 height 35
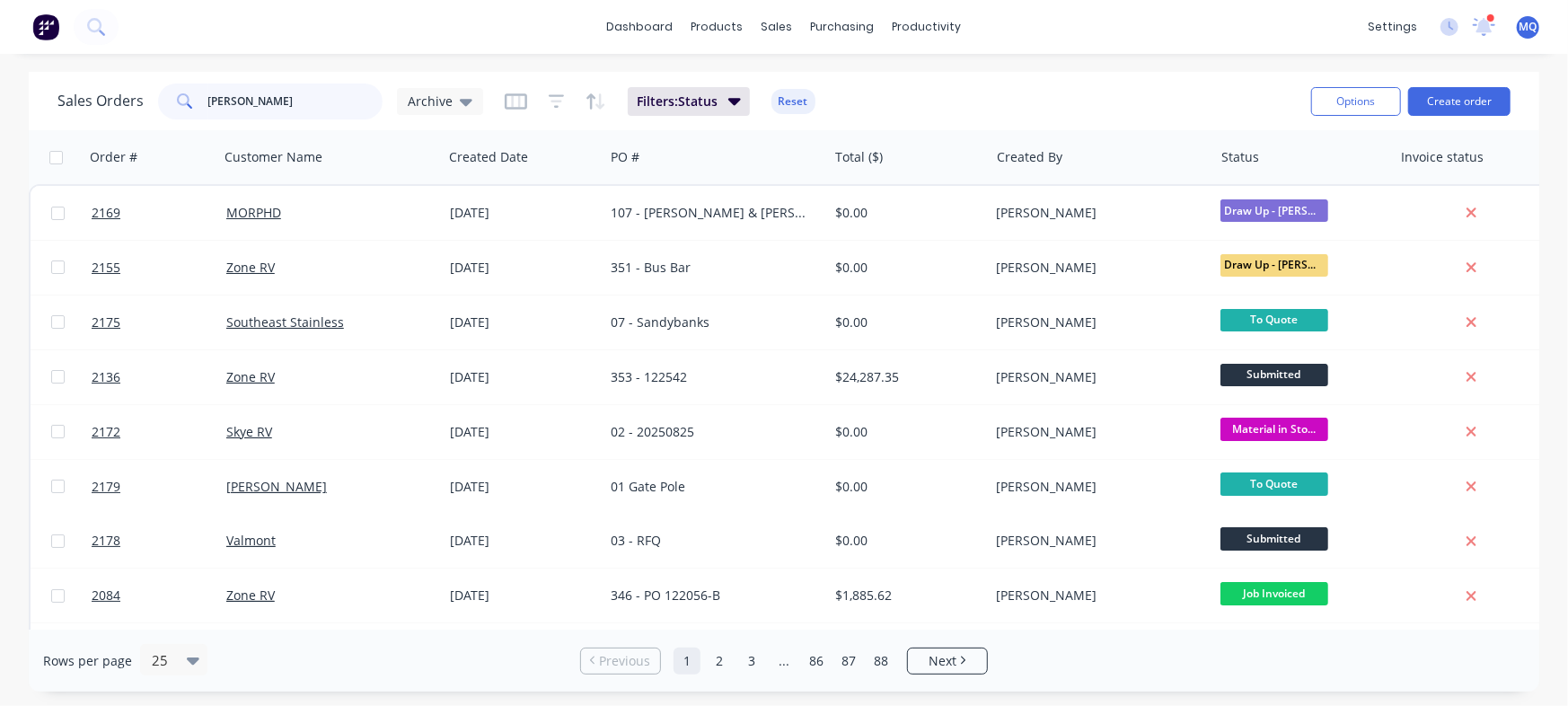
type input "chris"
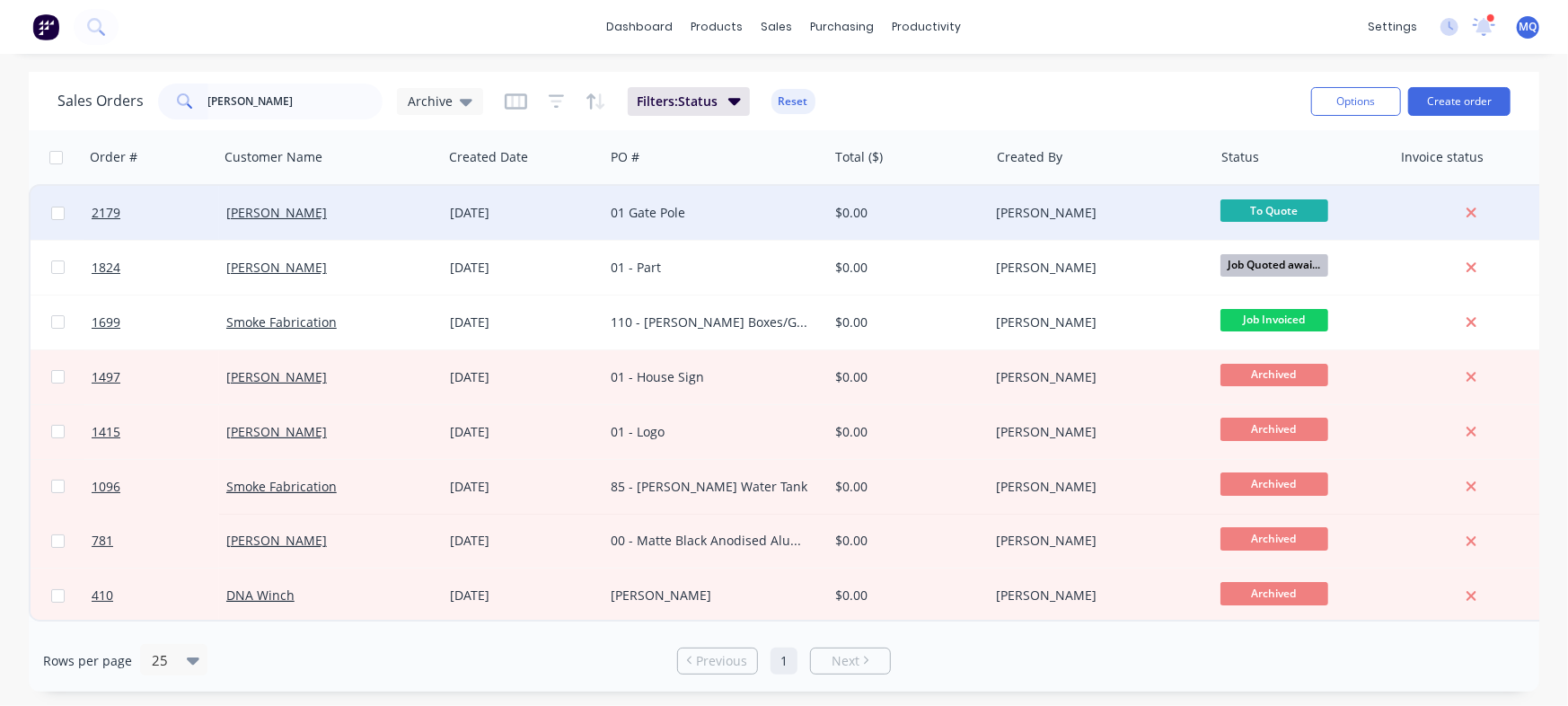
click at [593, 219] on div "[DATE]" at bounding box center [523, 212] width 147 height 18
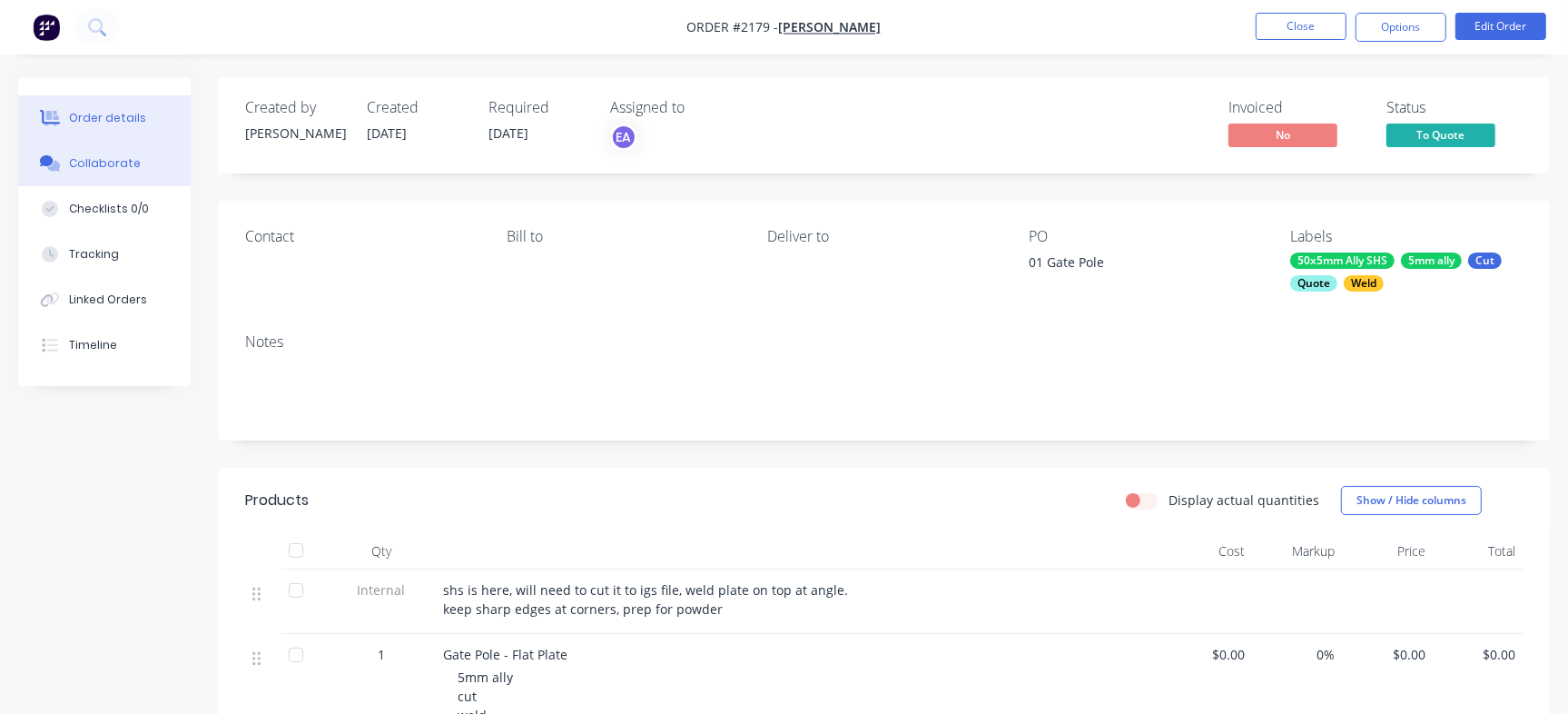
click at [123, 173] on button "Collaborate" at bounding box center [105, 163] width 173 height 46
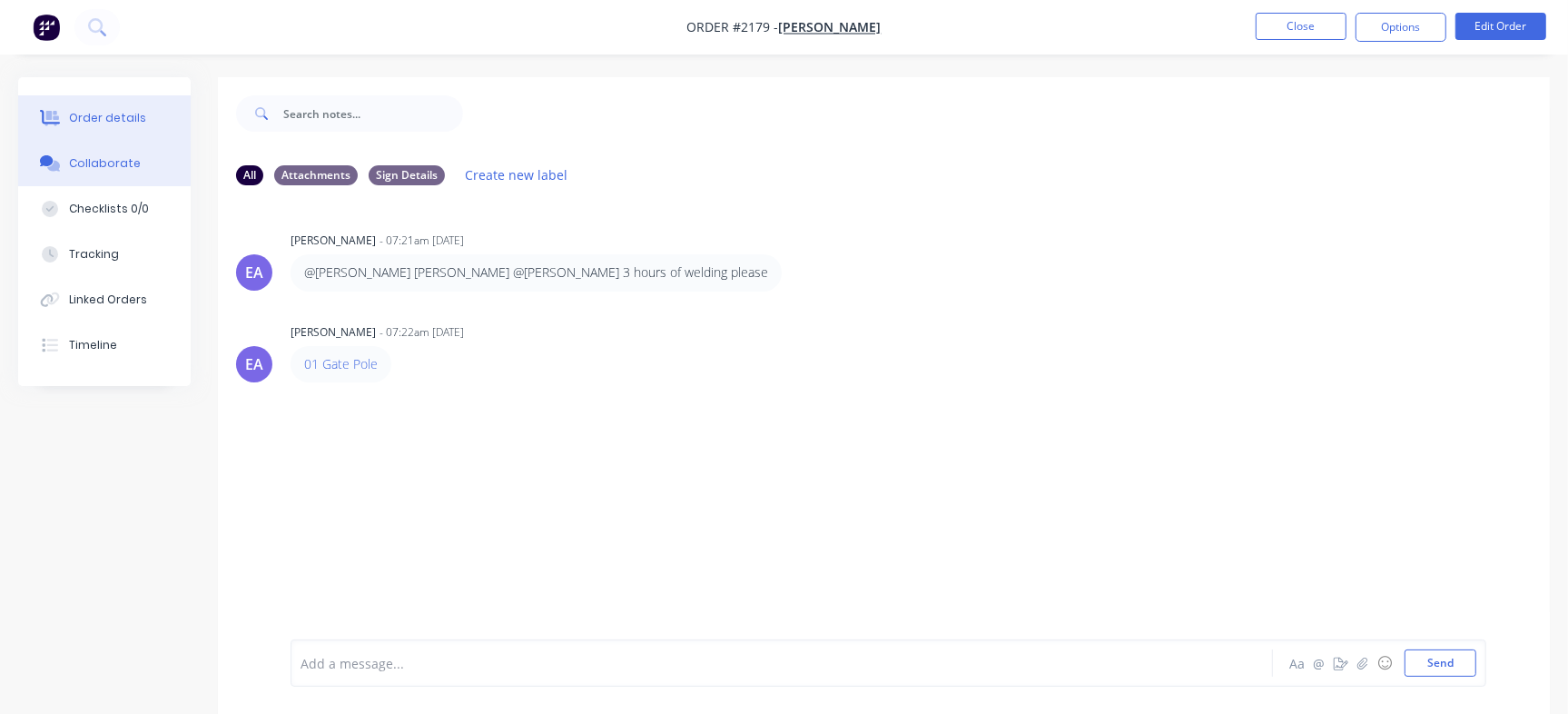
click at [78, 107] on button "Order details" at bounding box center [105, 117] width 173 height 46
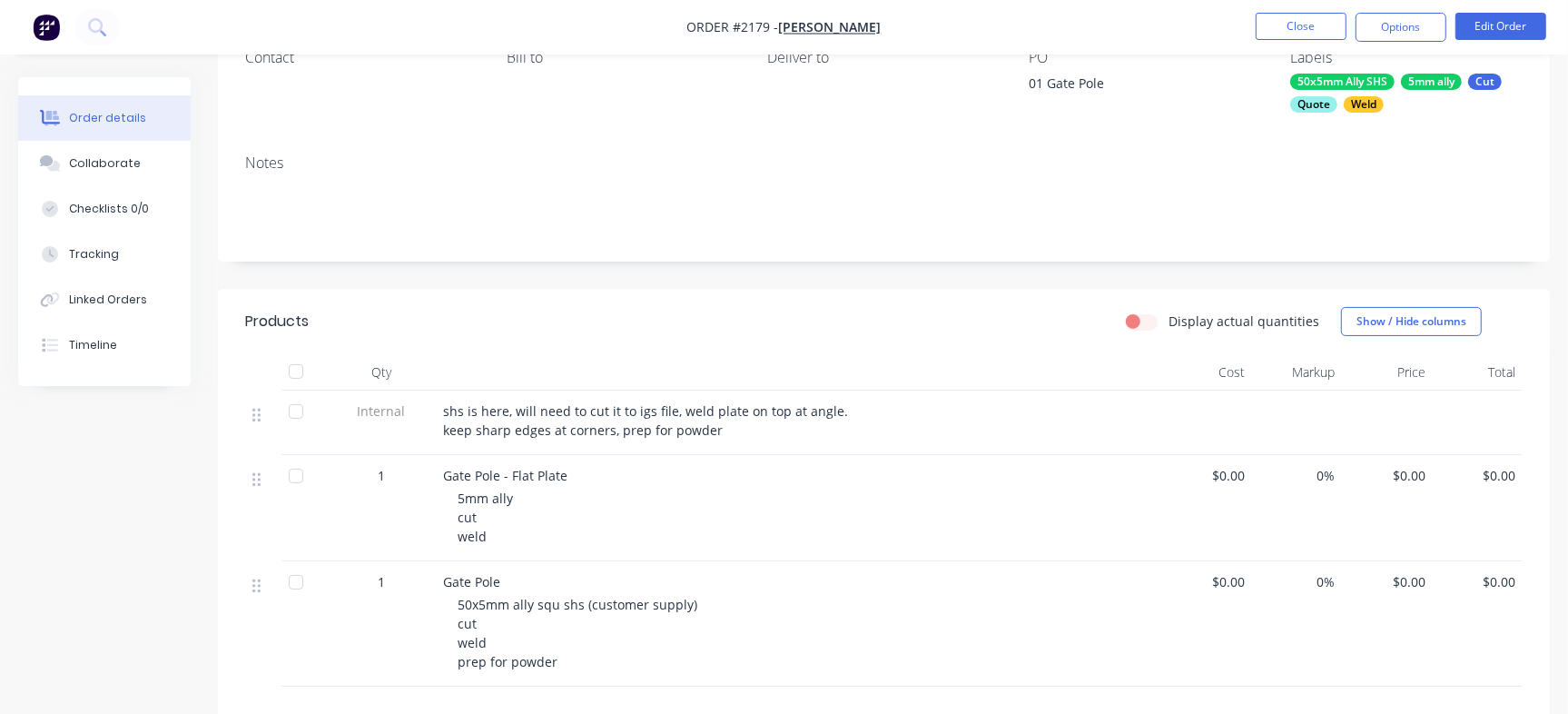
scroll to position [187, 0]
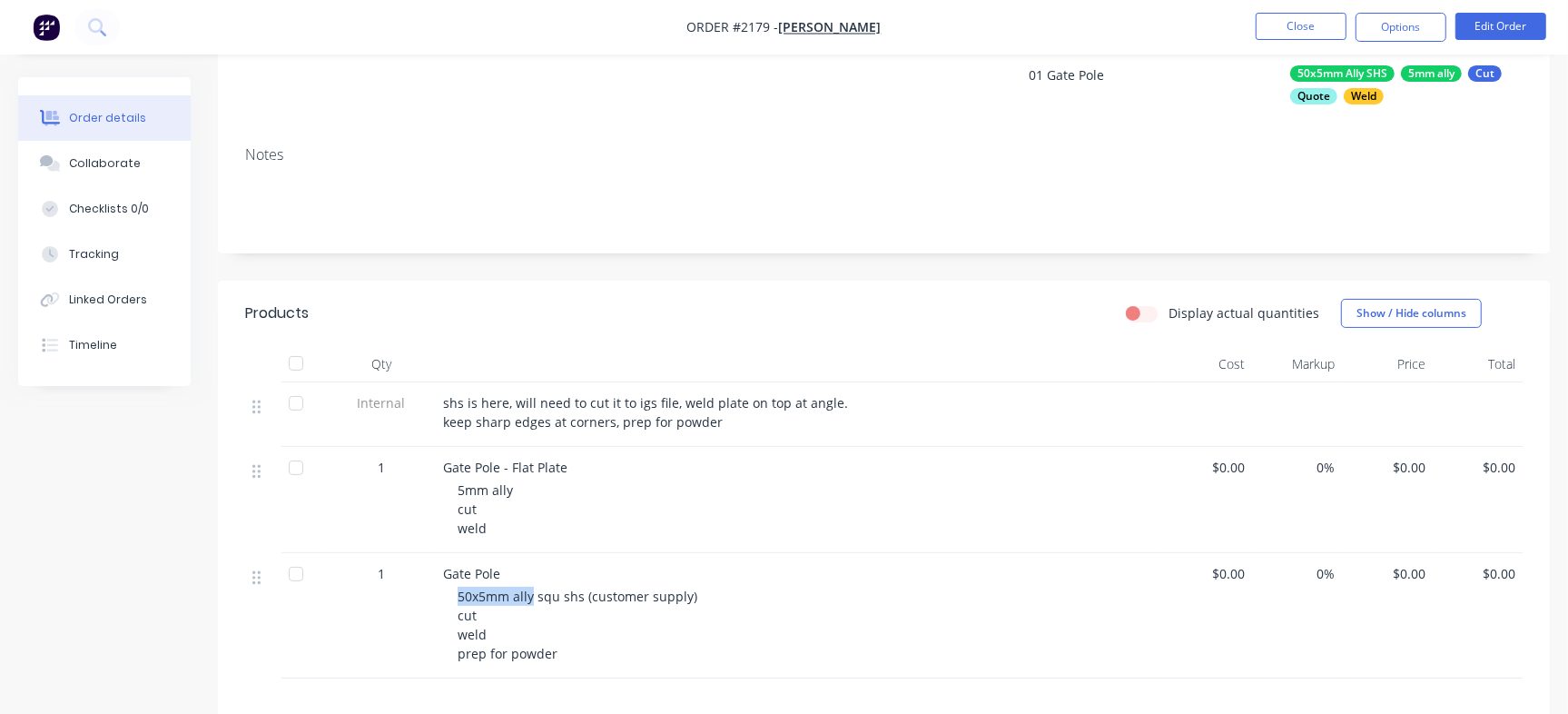
drag, startPoint x: 459, startPoint y: 597, endPoint x: 531, endPoint y: 588, distance: 72.6
click at [531, 588] on span "50x5mm ally squ shs (customer supply) cut weld prep for powder" at bounding box center [577, 625] width 240 height 75
copy span "50x5mm ally"
click at [1279, 17] on button "Close" at bounding box center [1301, 26] width 91 height 27
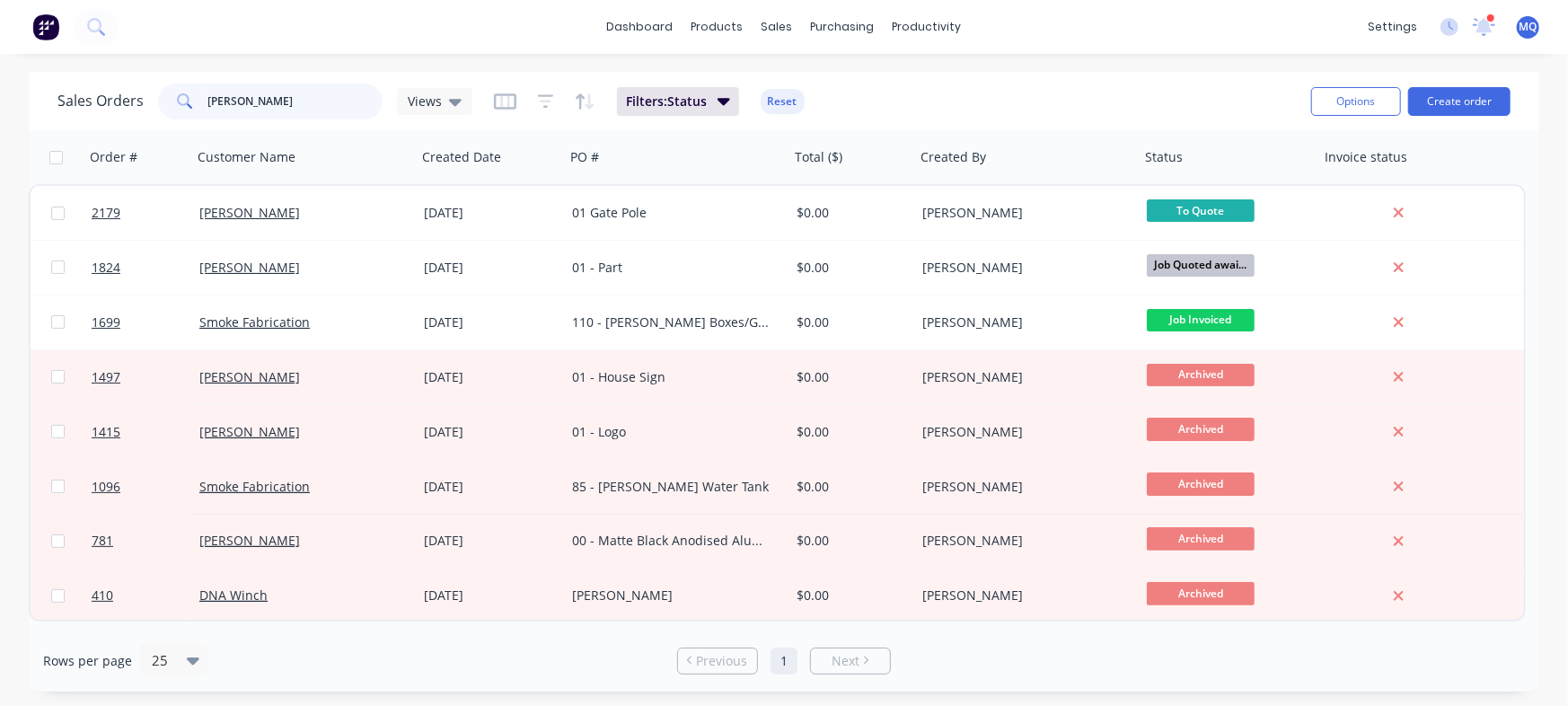
click at [265, 103] on input "chris" at bounding box center [296, 101] width 176 height 35
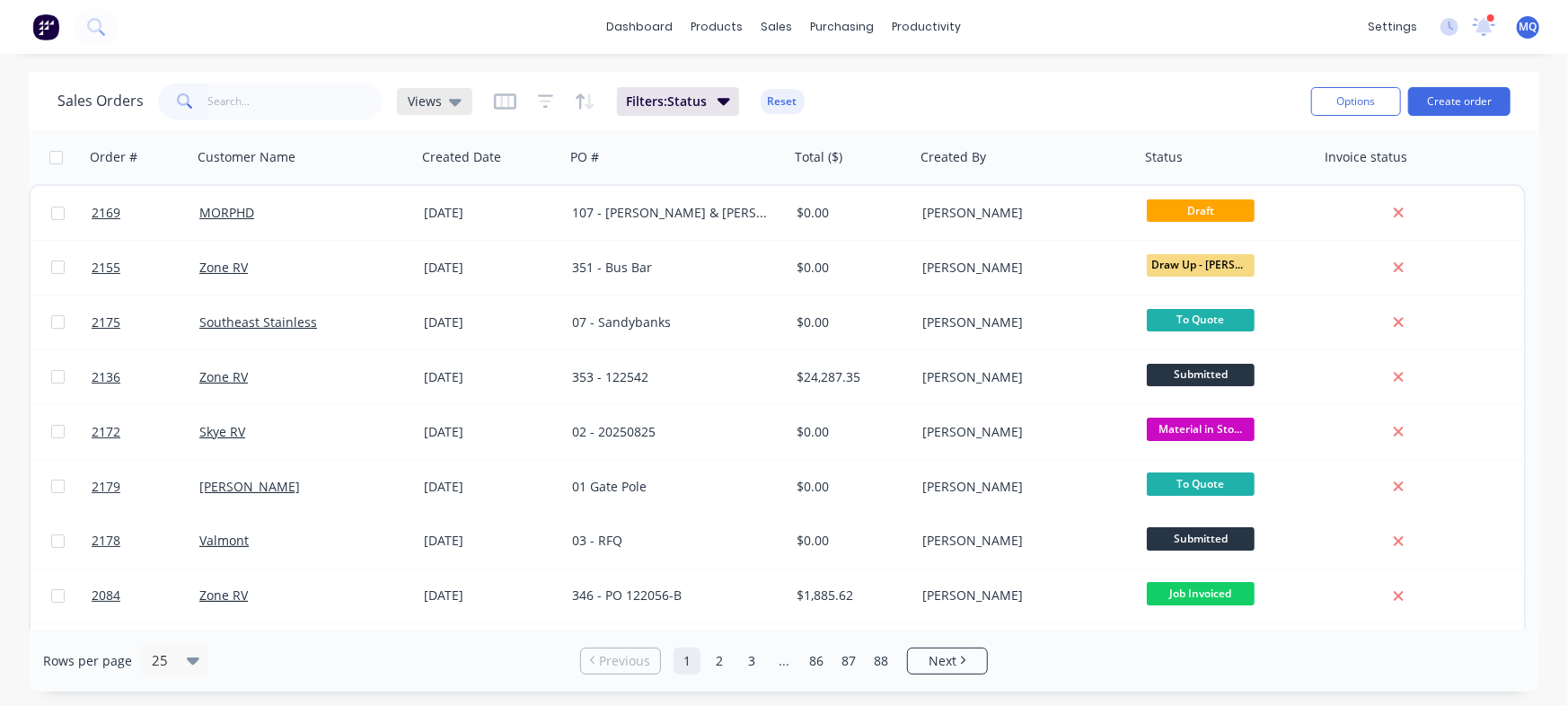
click at [443, 91] on div "Views" at bounding box center [435, 102] width 76 height 27
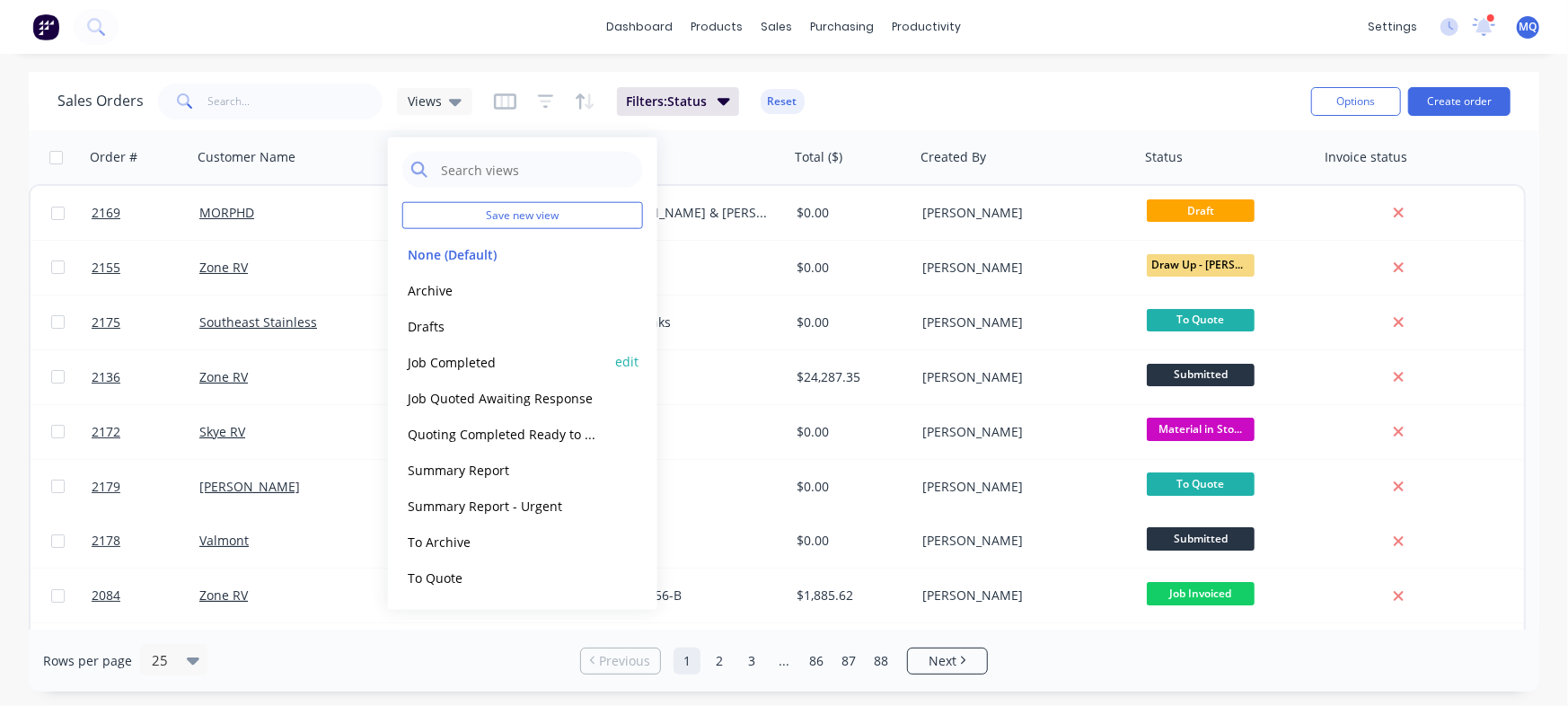
click at [457, 348] on div "Job Completed edit" at bounding box center [522, 361] width 241 height 35
click at [487, 363] on button "Job Completed" at bounding box center [504, 362] width 204 height 21
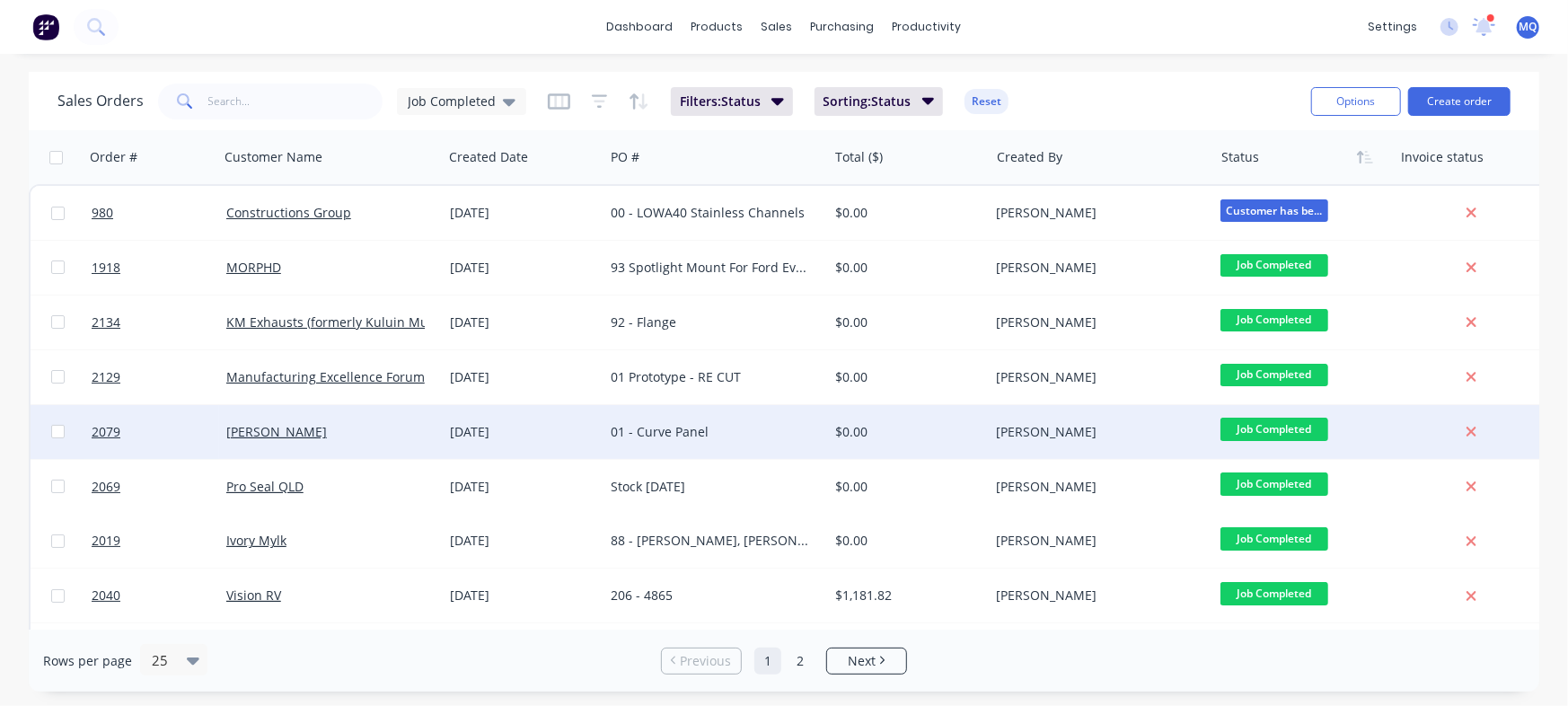
click at [736, 443] on div "01 - Curve Panel" at bounding box center [715, 432] width 224 height 54
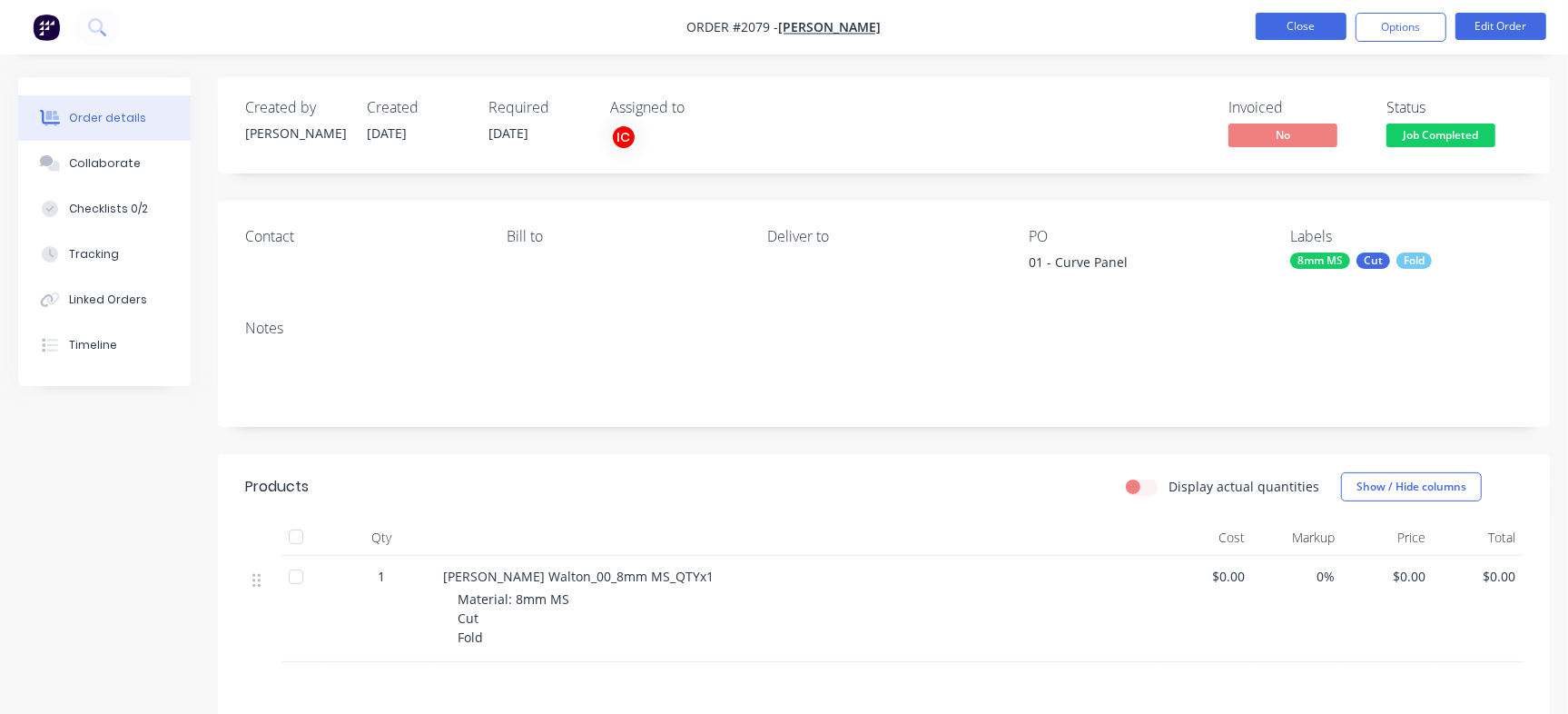
click at [1271, 36] on button "Close" at bounding box center [1301, 26] width 91 height 27
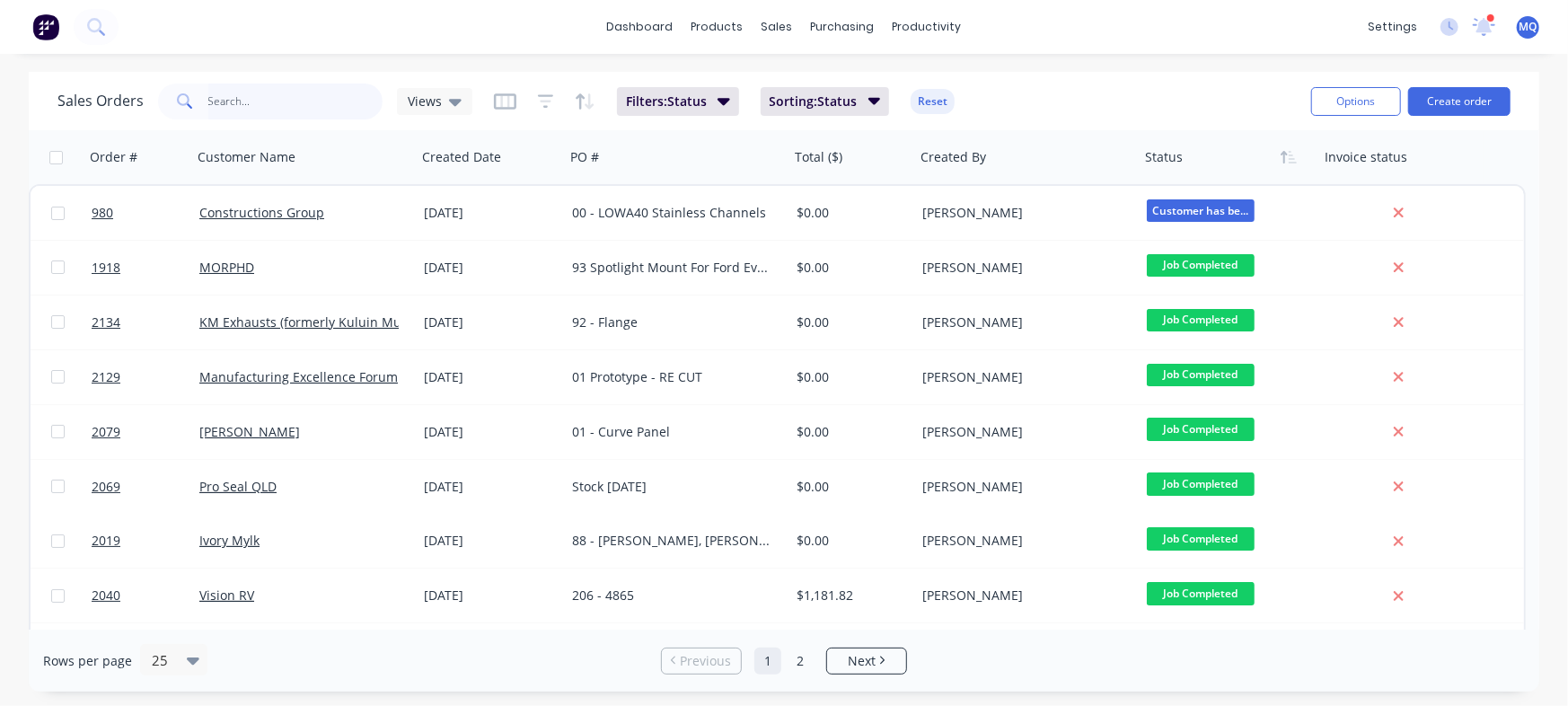
click at [307, 102] on input "text" at bounding box center [296, 101] width 176 height 35
type input "accelerate"
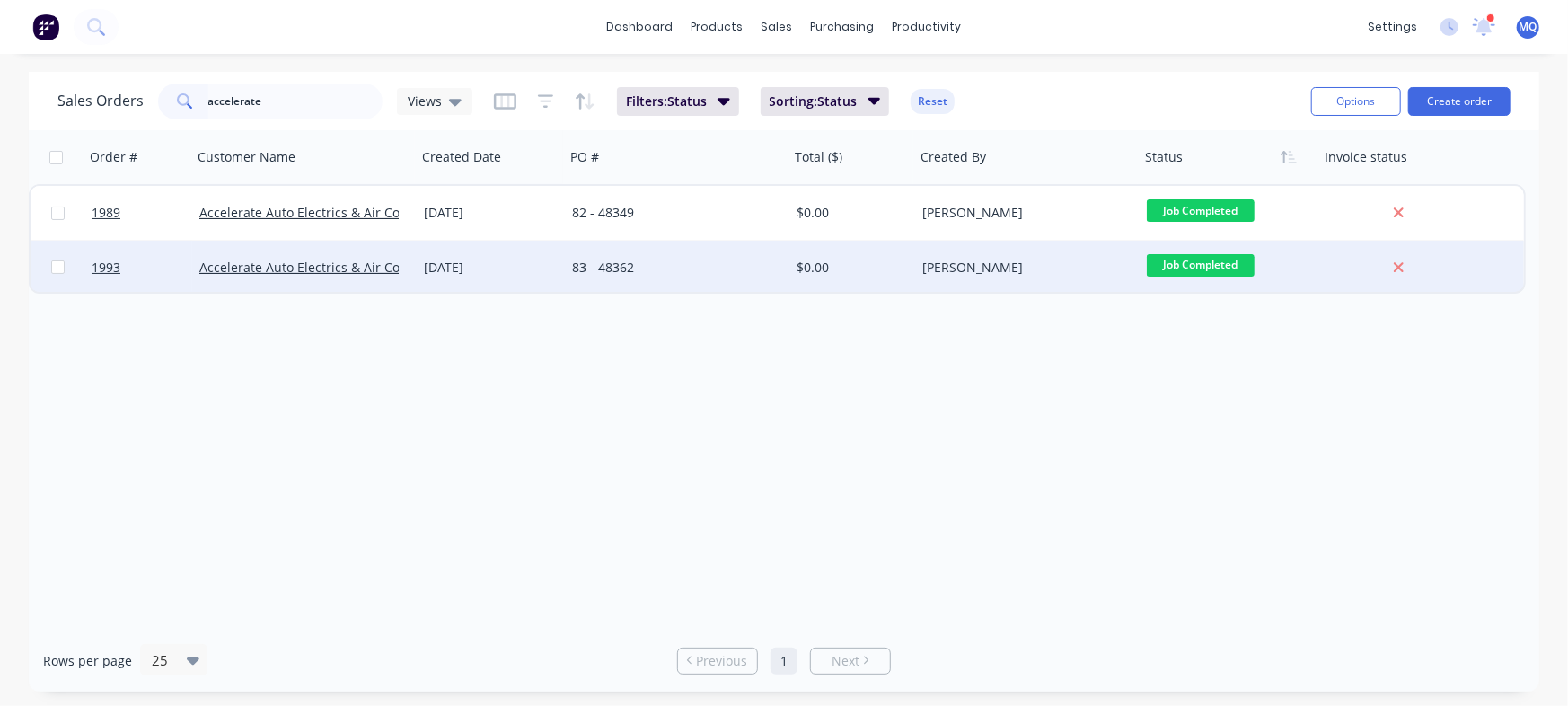
click at [653, 273] on div "83 - 48362" at bounding box center [672, 268] width 200 height 18
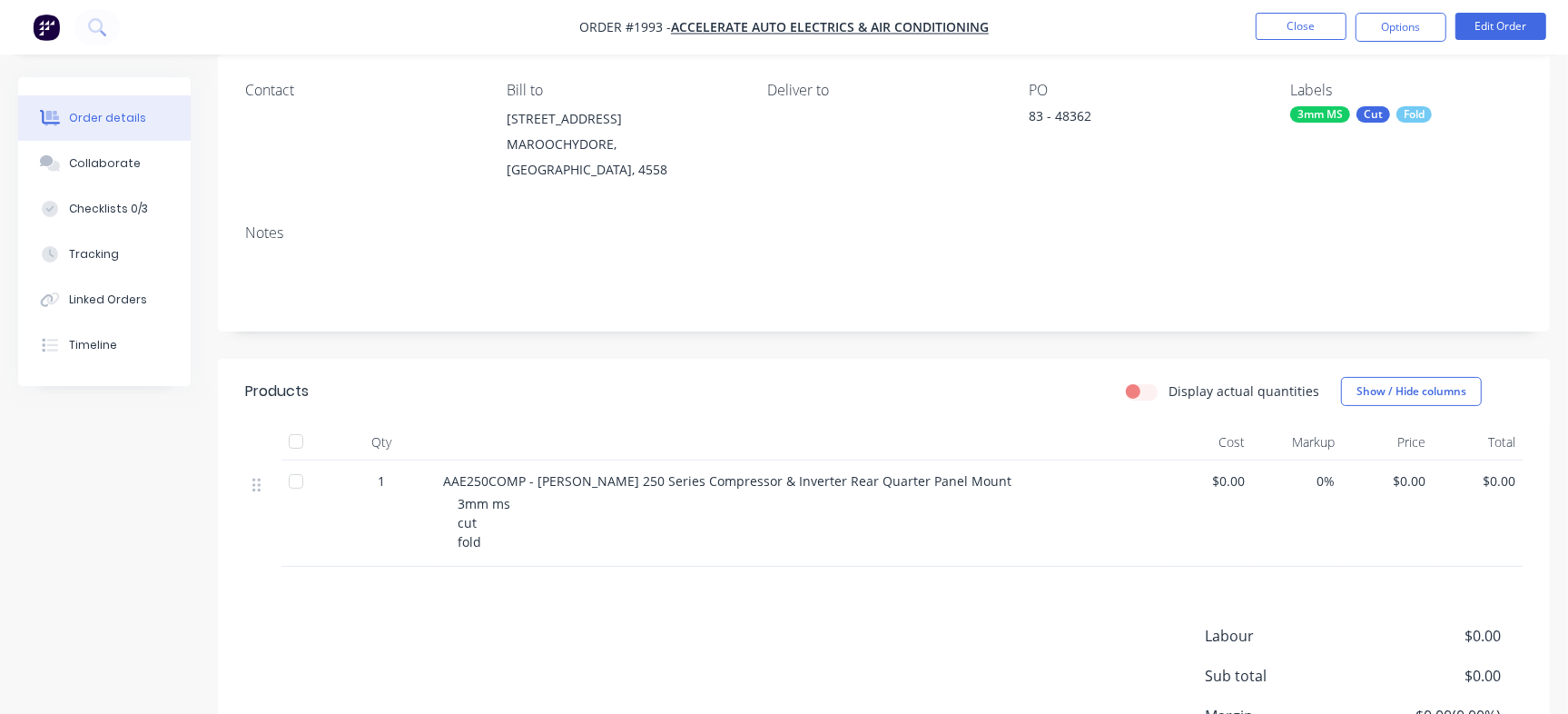
scroll to position [301, 0]
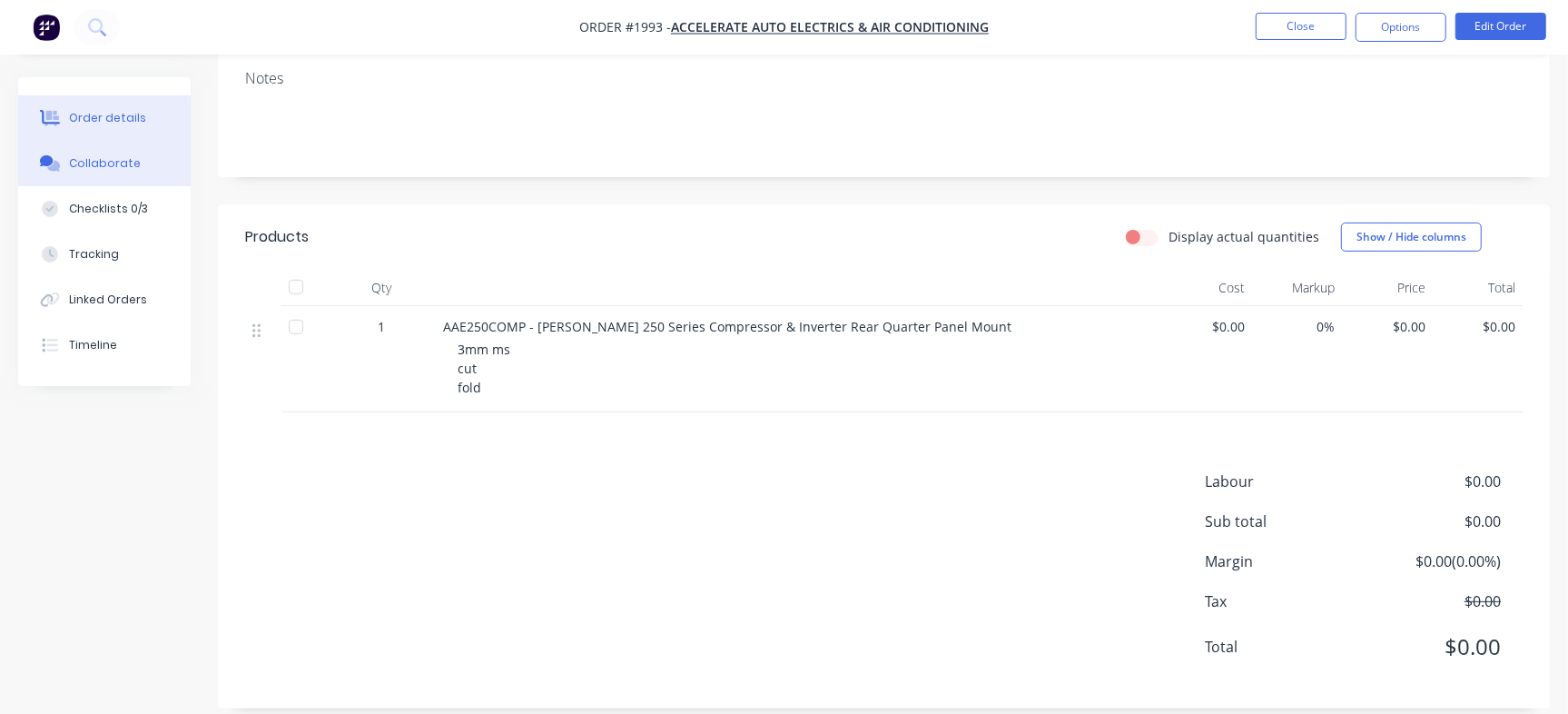
click at [106, 165] on div "Collaborate" at bounding box center [105, 163] width 72 height 16
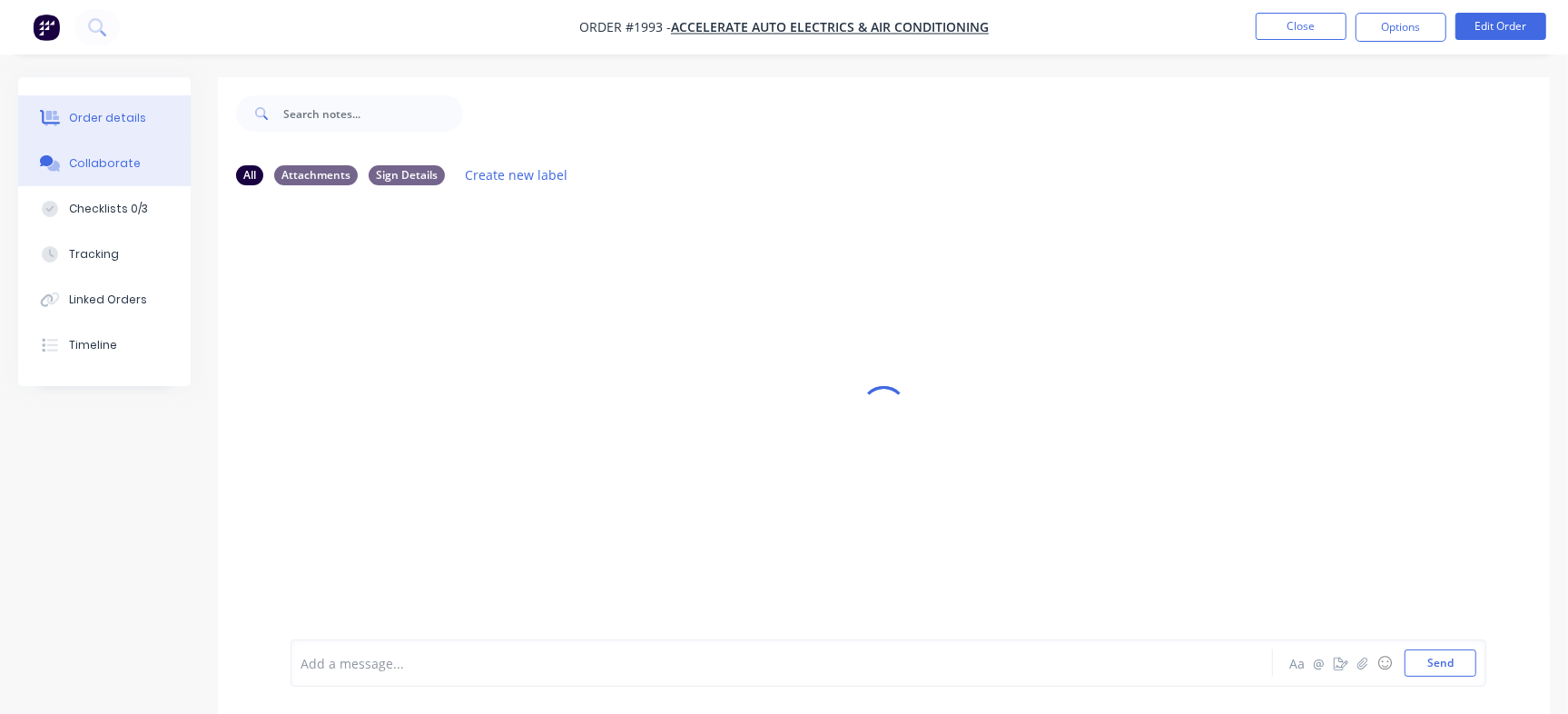
click at [109, 121] on div "Order details" at bounding box center [108, 117] width 78 height 16
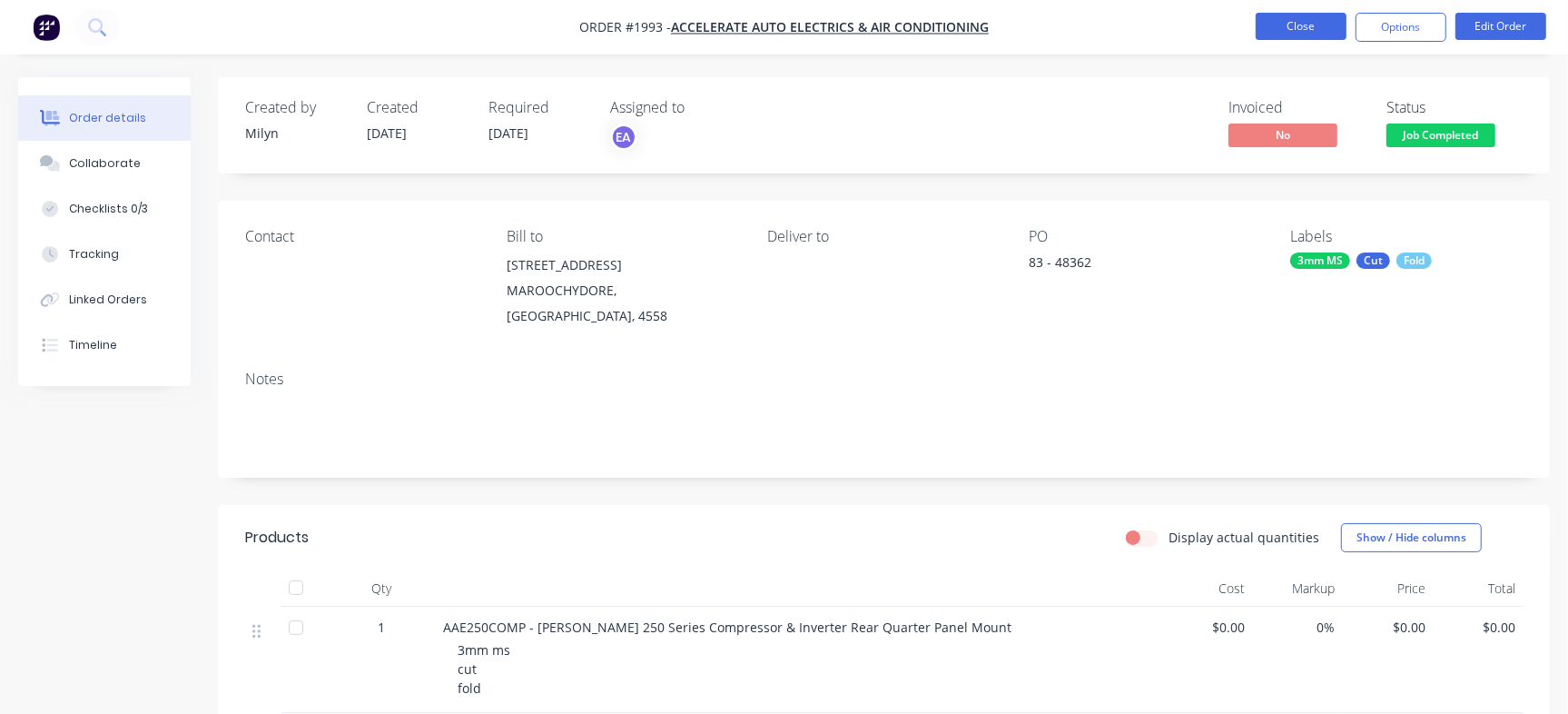
click at [1311, 28] on button "Close" at bounding box center [1301, 26] width 91 height 27
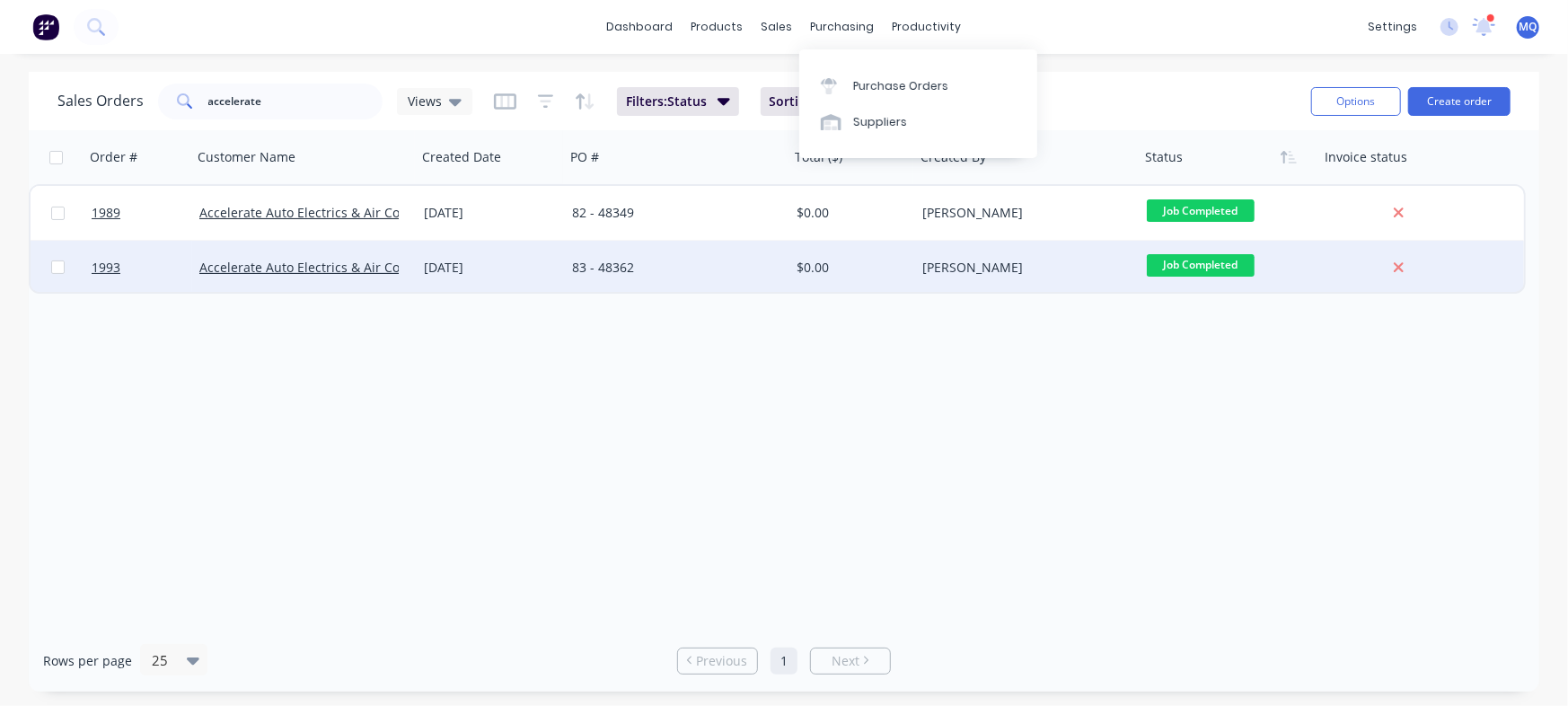
click at [671, 259] on div "83 - 48362" at bounding box center [672, 268] width 200 height 18
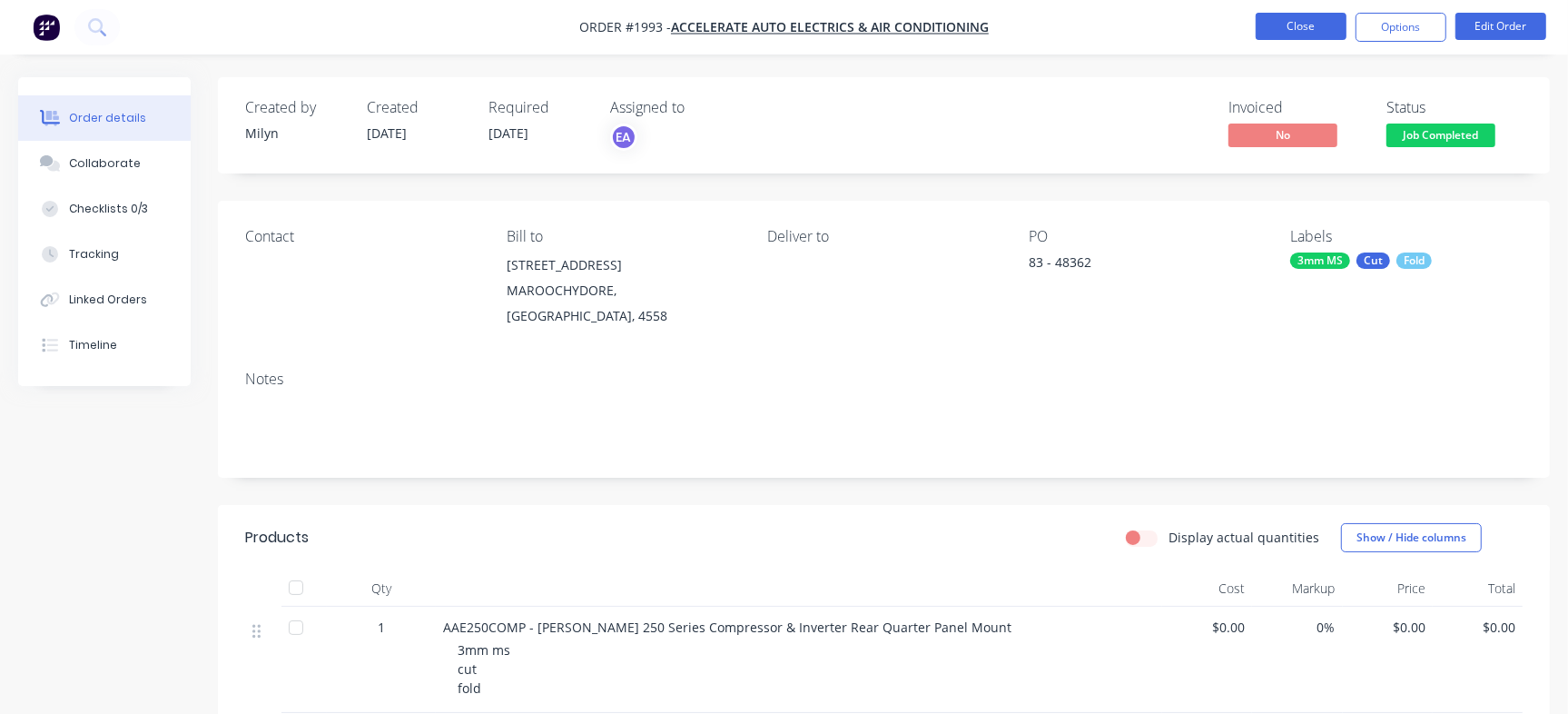
click at [1314, 24] on button "Close" at bounding box center [1301, 26] width 91 height 27
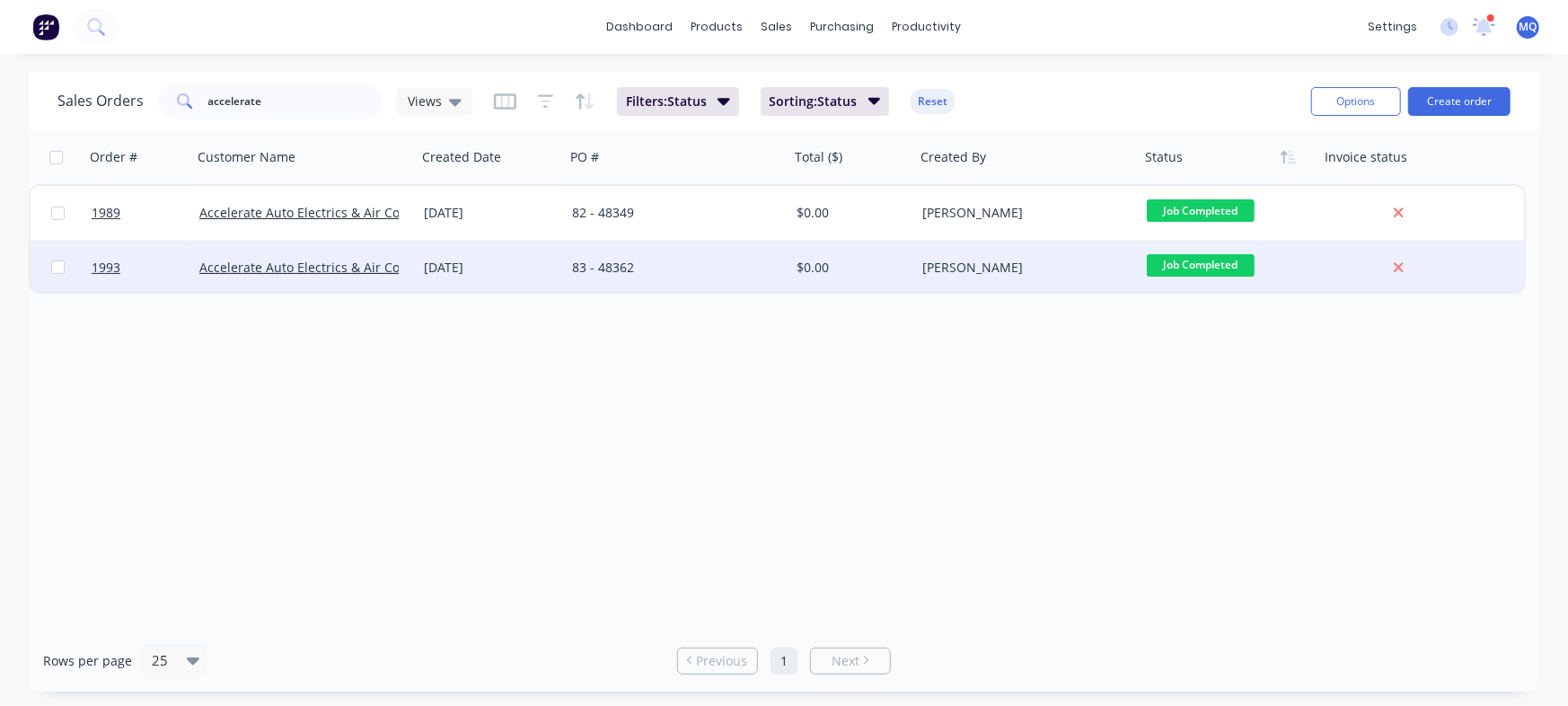
click at [632, 263] on div "83 - 48362" at bounding box center [672, 268] width 200 height 18
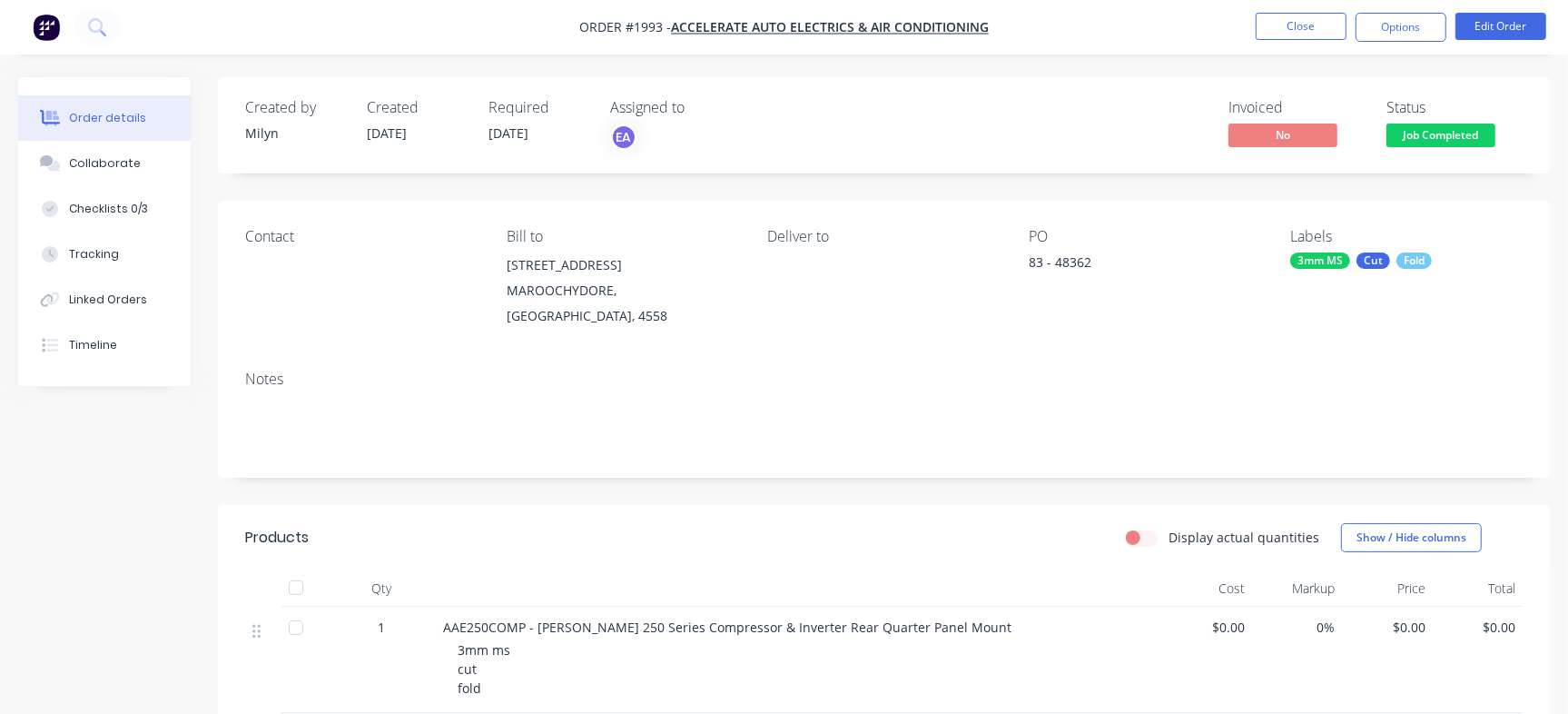
click at [1290, 2] on nav "Order #1993 - Accelerate Auto Electrics & Air Conditioning Close Options Edit O…" at bounding box center [784, 27] width 1568 height 54
click at [1294, 18] on button "Close" at bounding box center [1301, 26] width 91 height 27
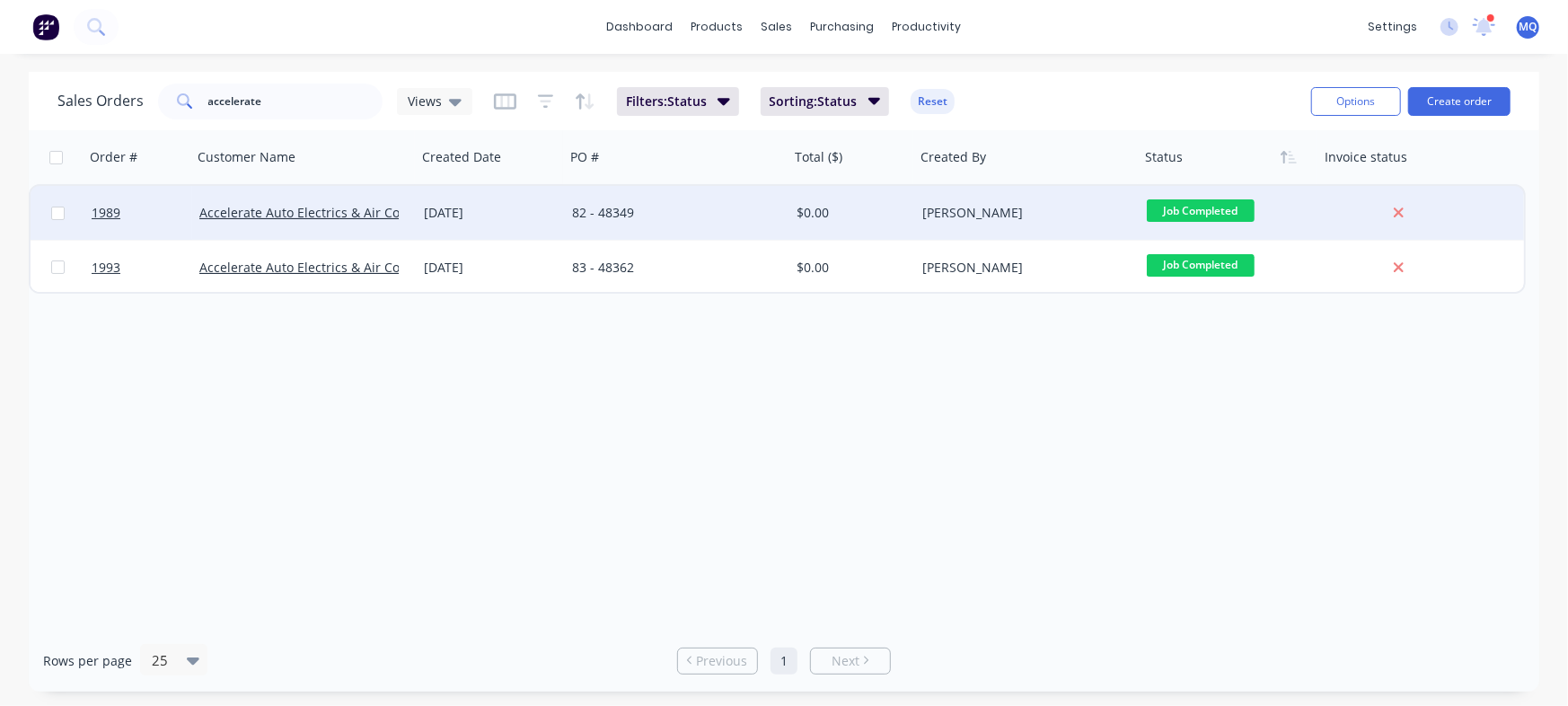
click at [691, 226] on div "82 - 48349" at bounding box center [677, 213] width 225 height 54
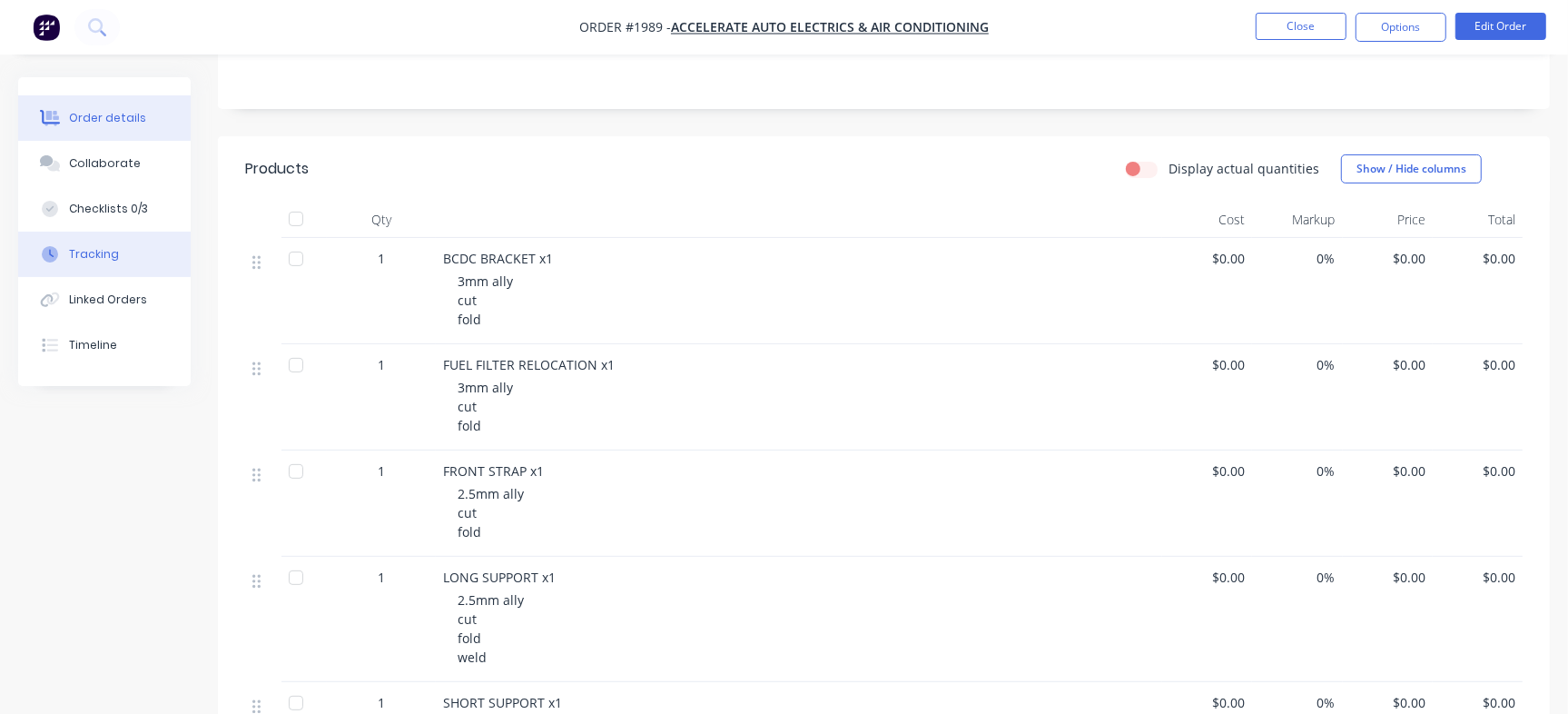
scroll to position [215, 0]
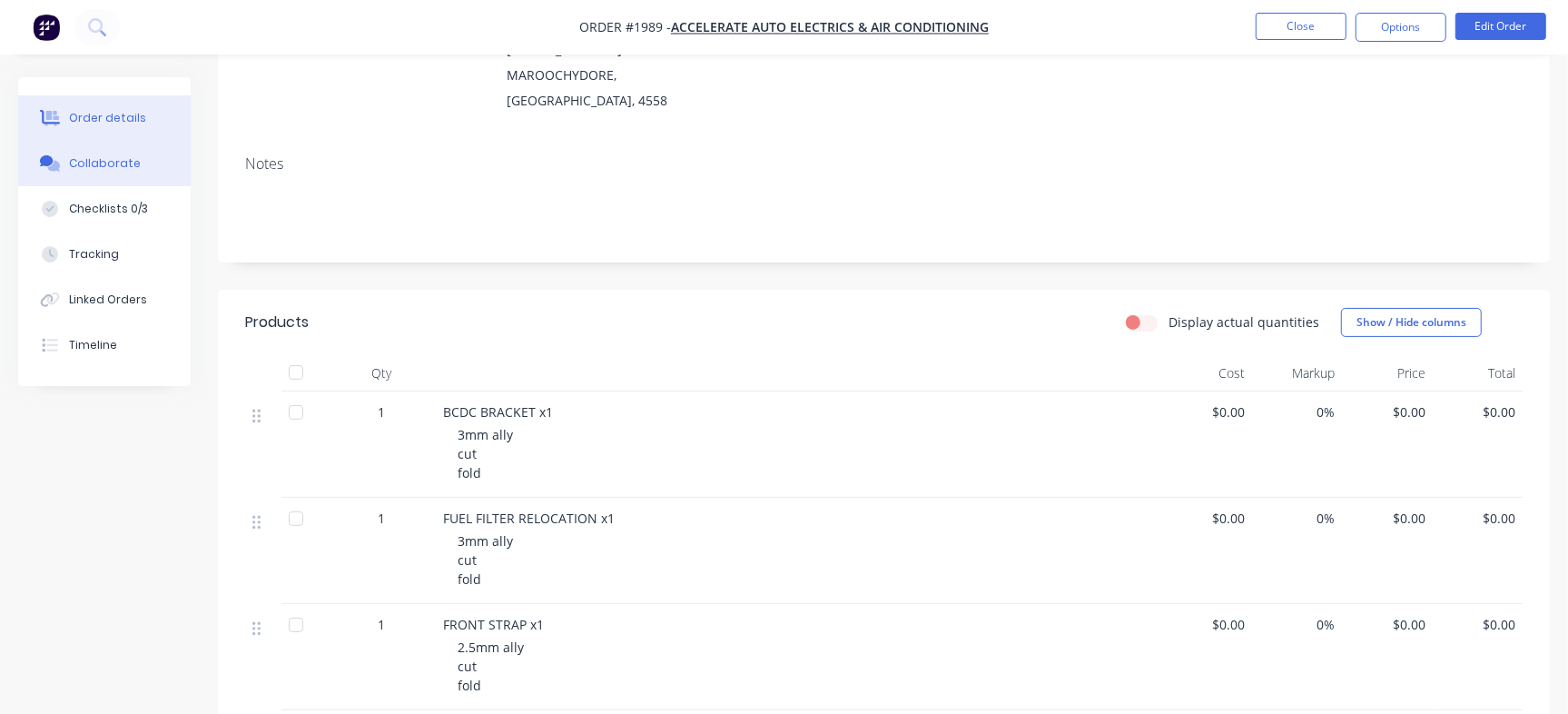
click at [144, 177] on button "Collaborate" at bounding box center [105, 163] width 173 height 46
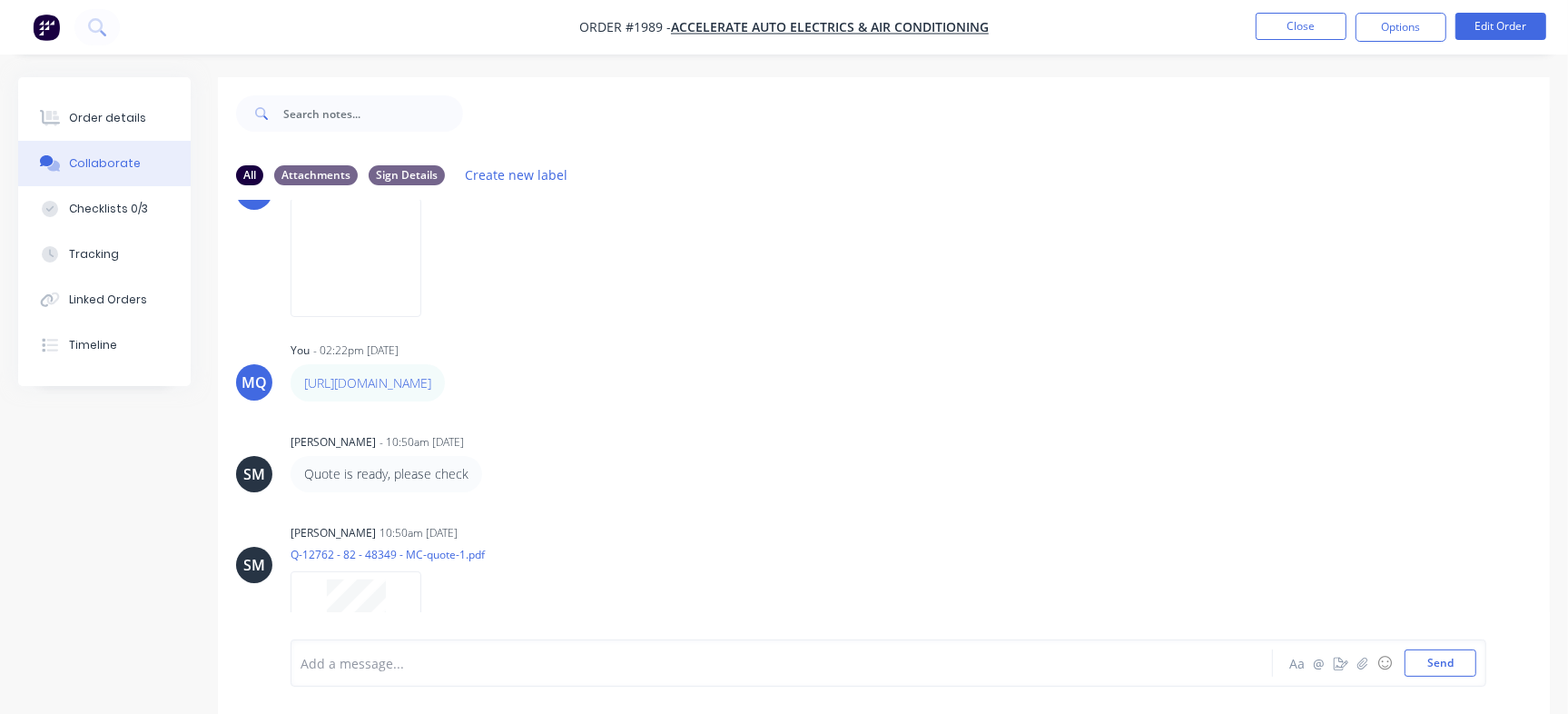
scroll to position [250, 0]
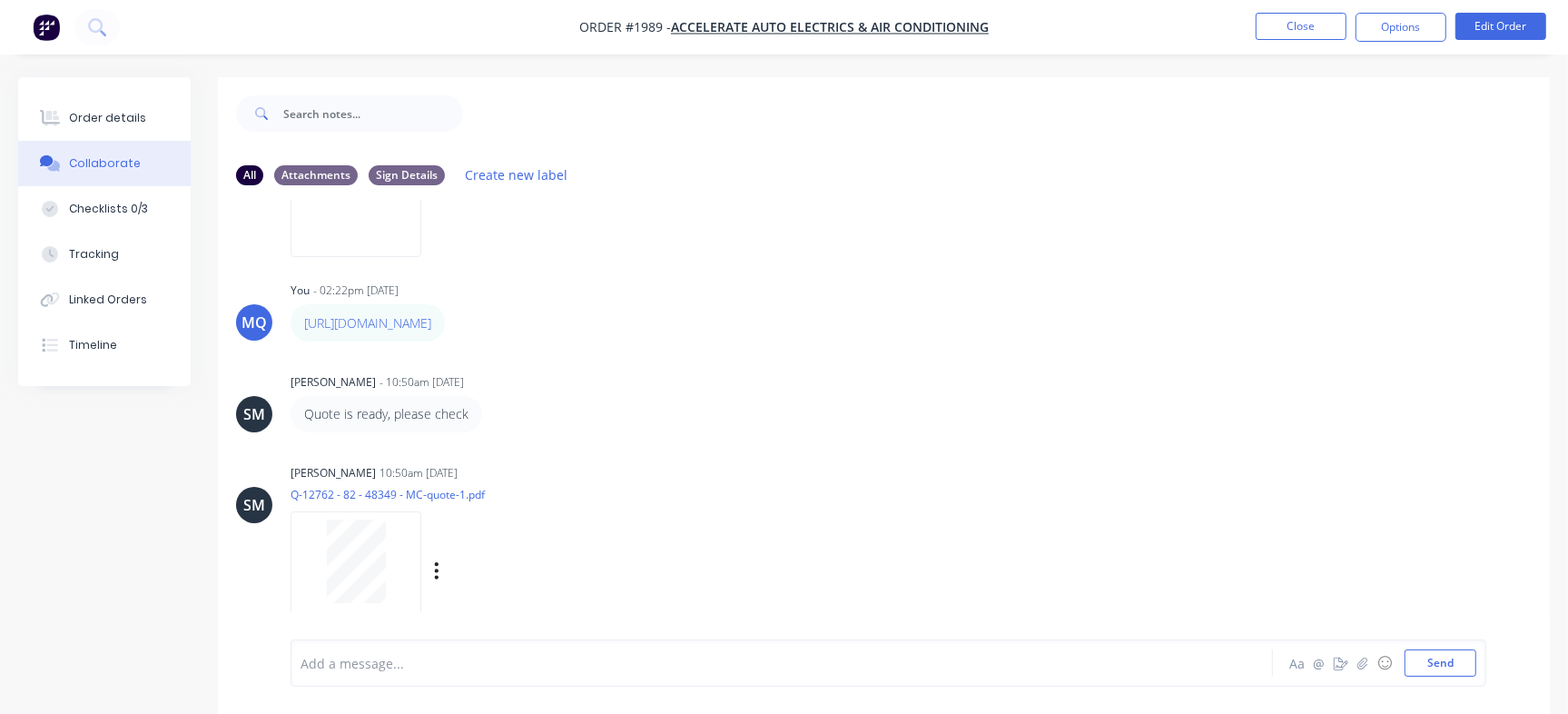
click at [404, 558] on div at bounding box center [356, 561] width 114 height 83
click at [98, 105] on button "Order details" at bounding box center [105, 117] width 173 height 46
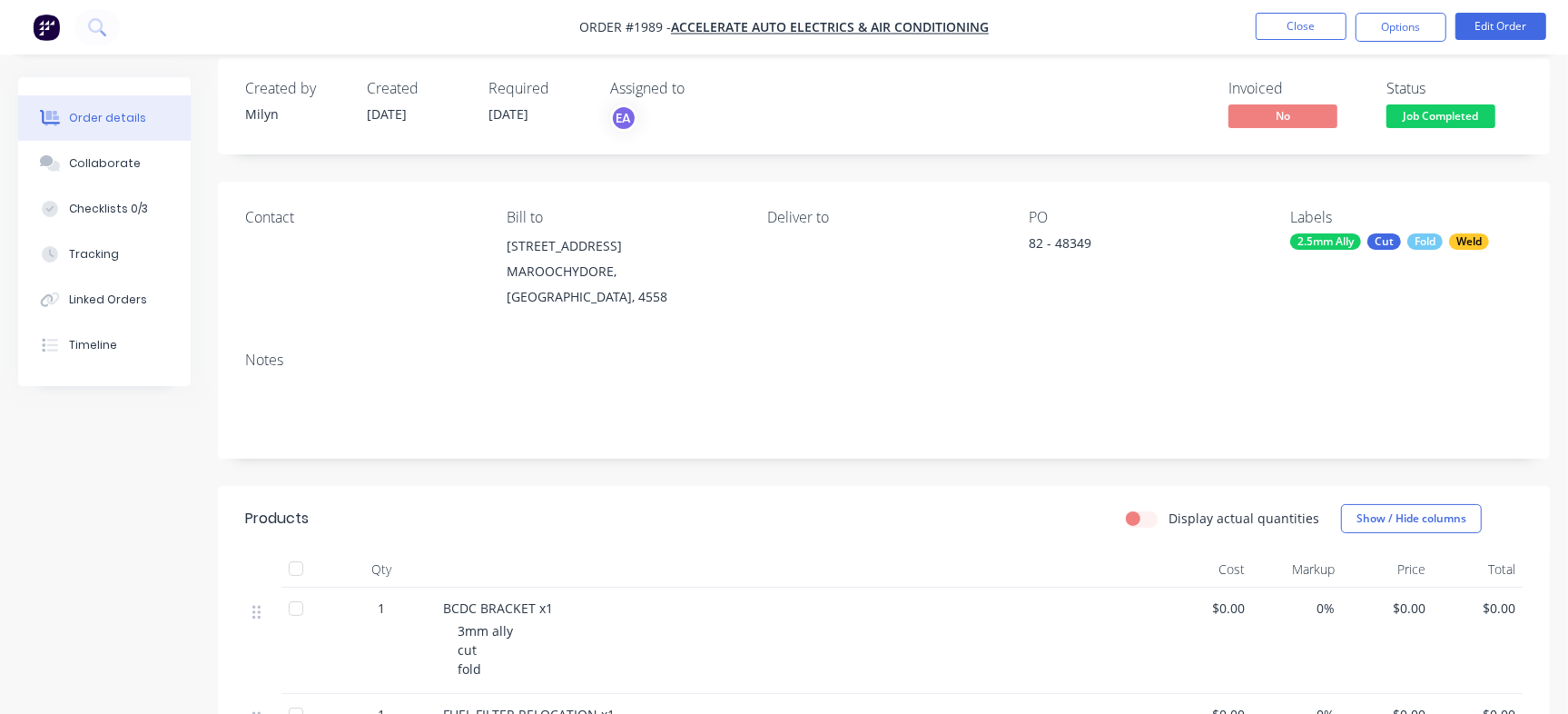
scroll to position [14, 0]
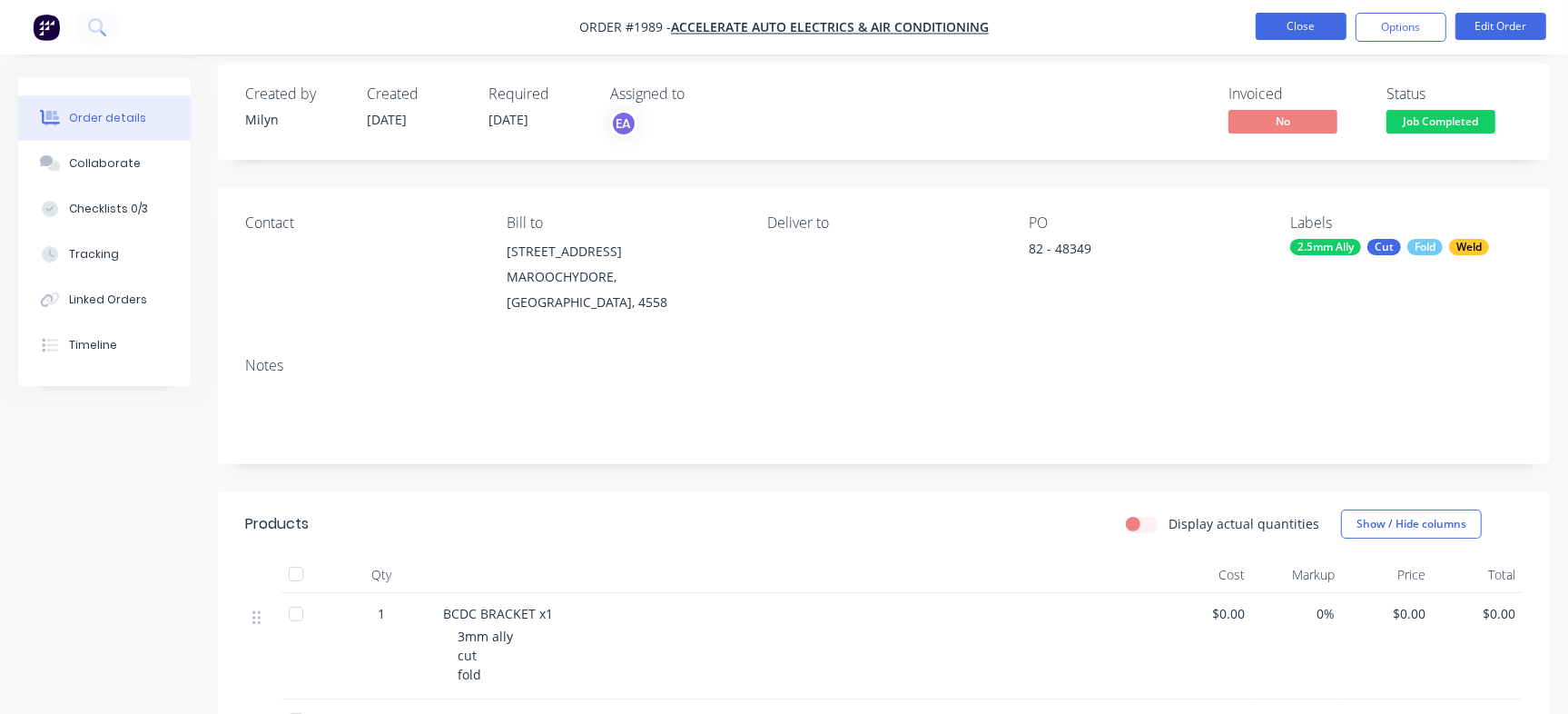
click at [1304, 16] on button "Close" at bounding box center [1301, 26] width 91 height 27
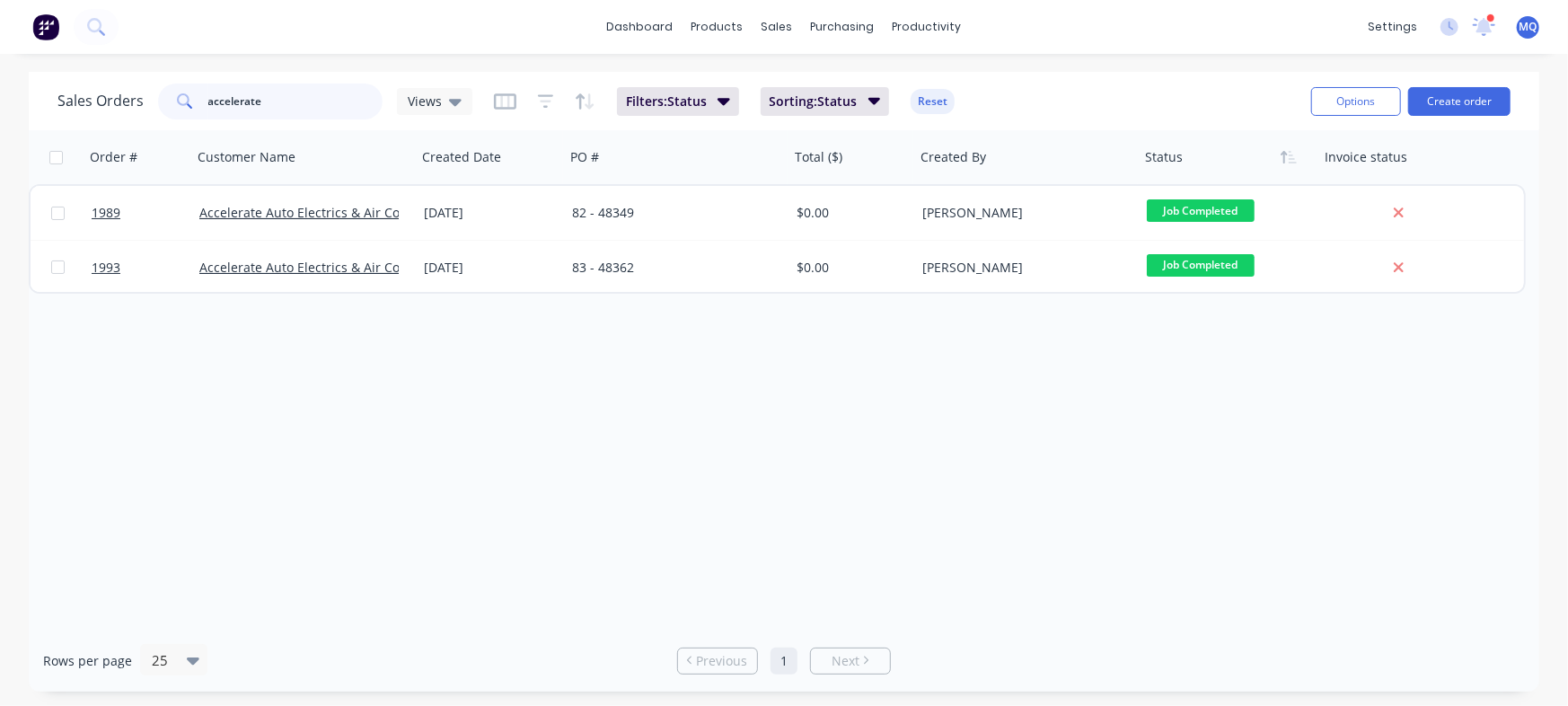
click at [295, 98] on input "accelerate" at bounding box center [296, 101] width 176 height 35
type input "alu"
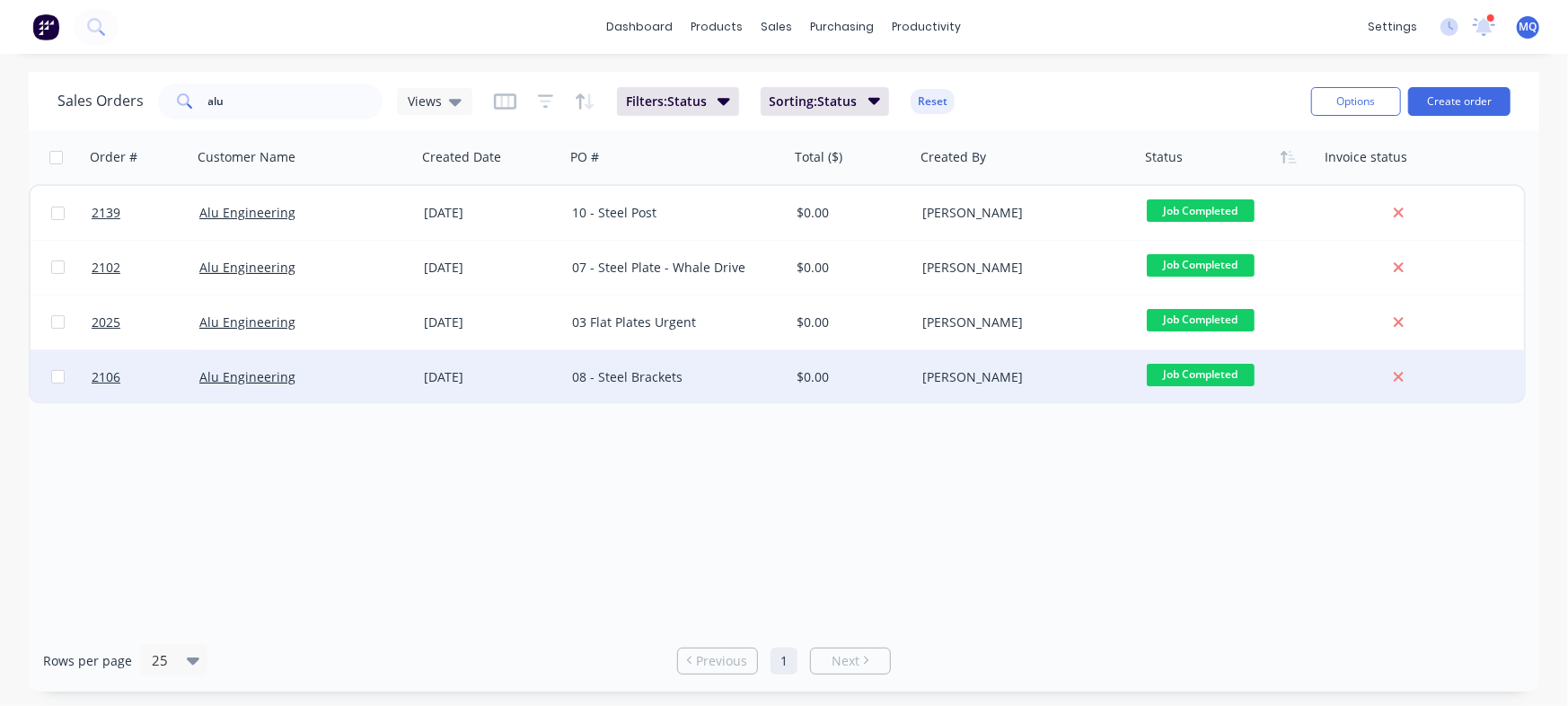
click at [521, 395] on div "[DATE]" at bounding box center [490, 377] width 148 height 54
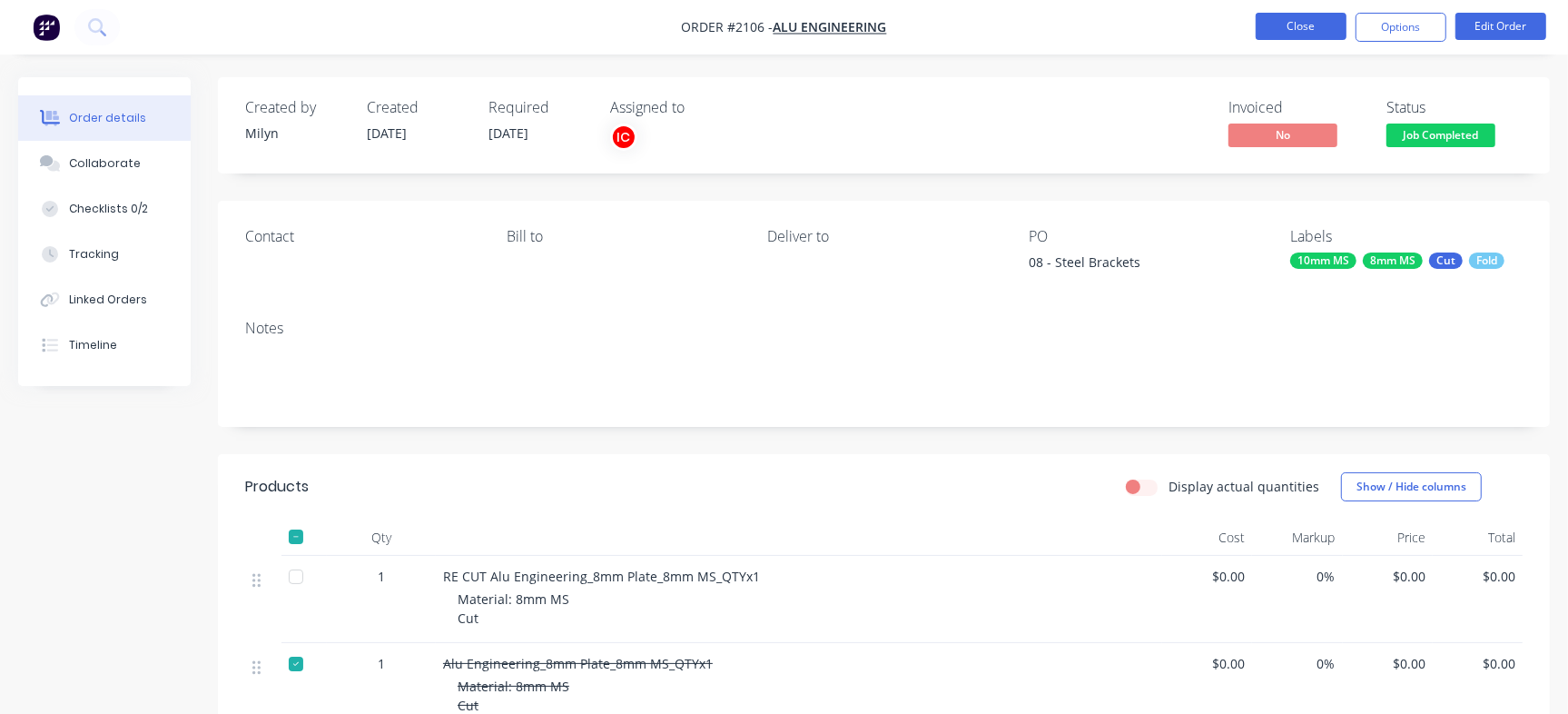
click at [1297, 23] on button "Close" at bounding box center [1301, 26] width 91 height 27
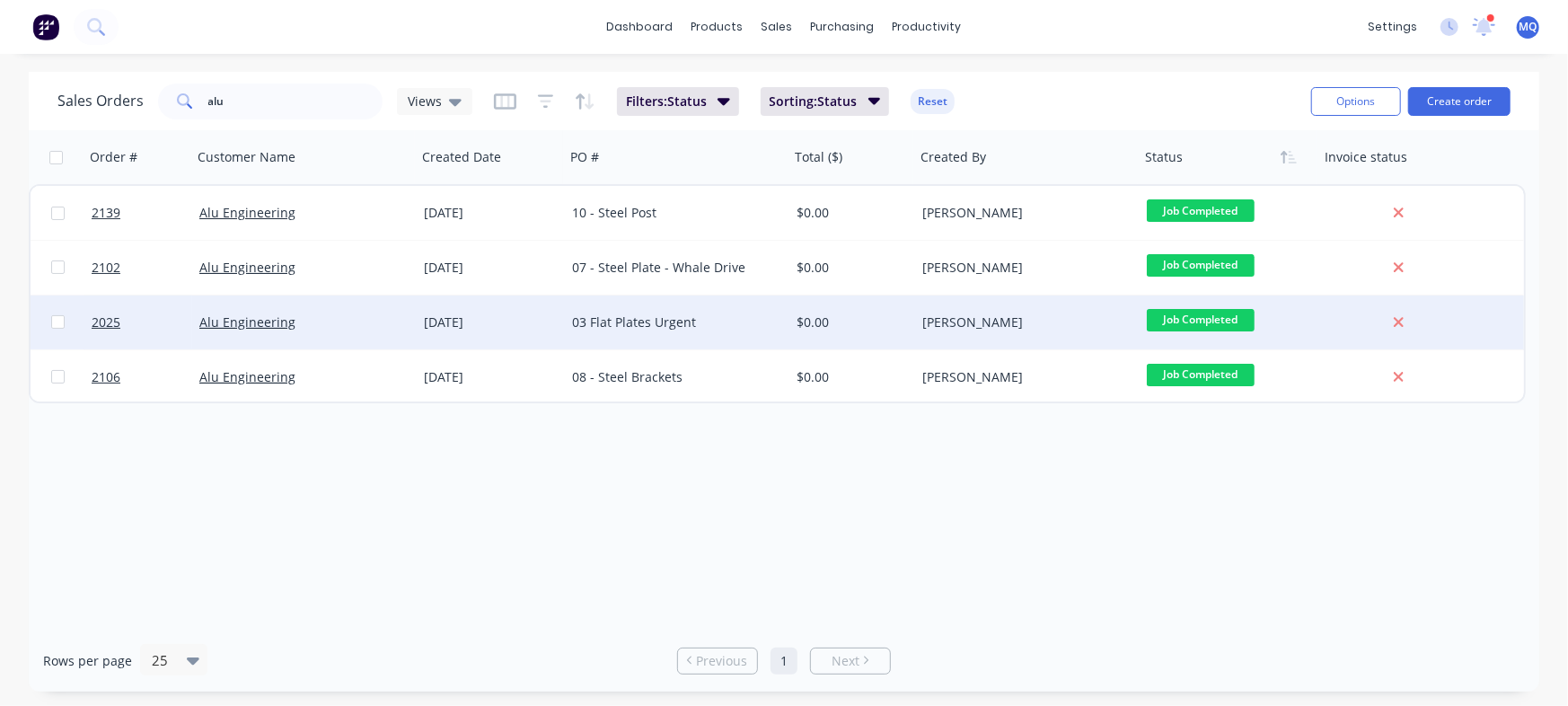
click at [754, 328] on div "03 Flat Plates Urgent" at bounding box center [672, 322] width 200 height 18
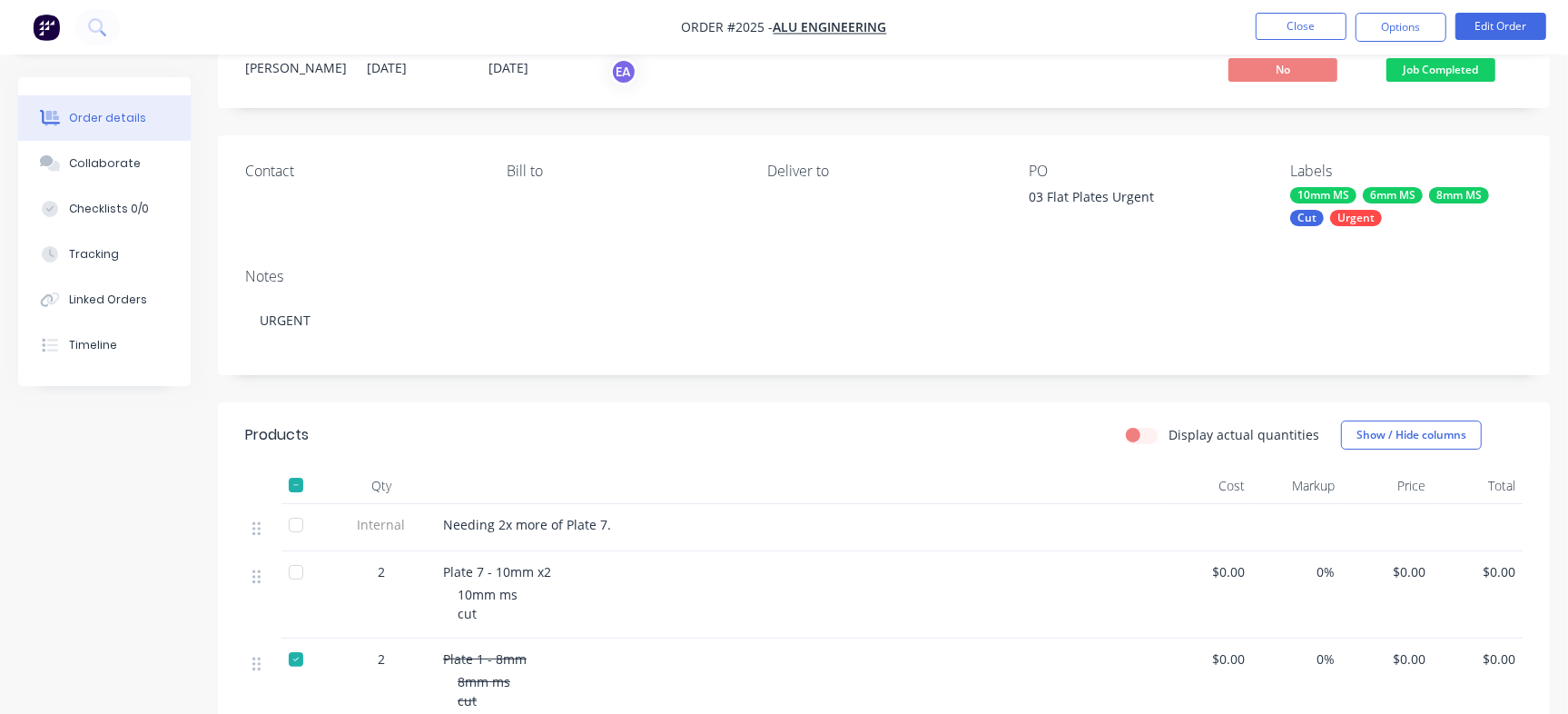
scroll to position [64, 0]
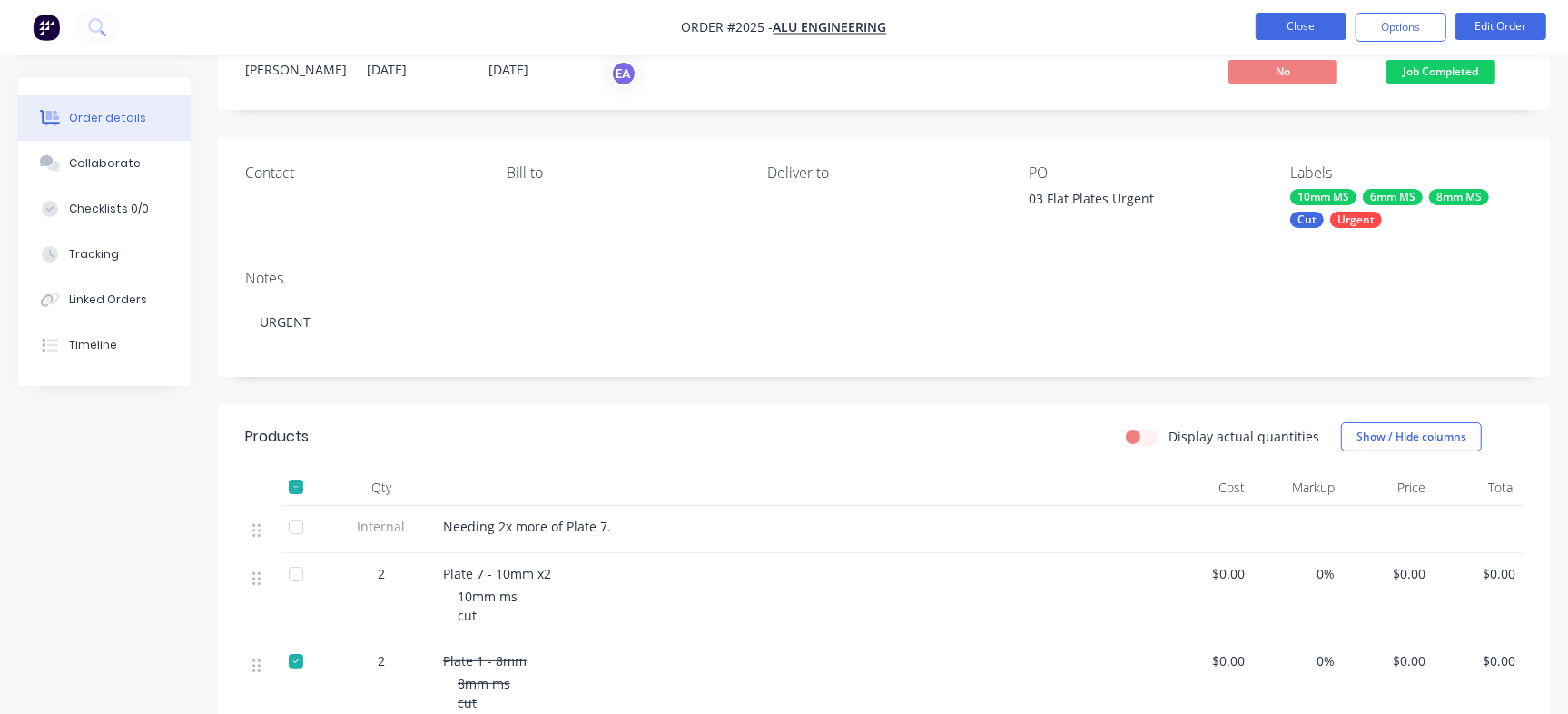
click at [1325, 21] on button "Close" at bounding box center [1301, 26] width 91 height 27
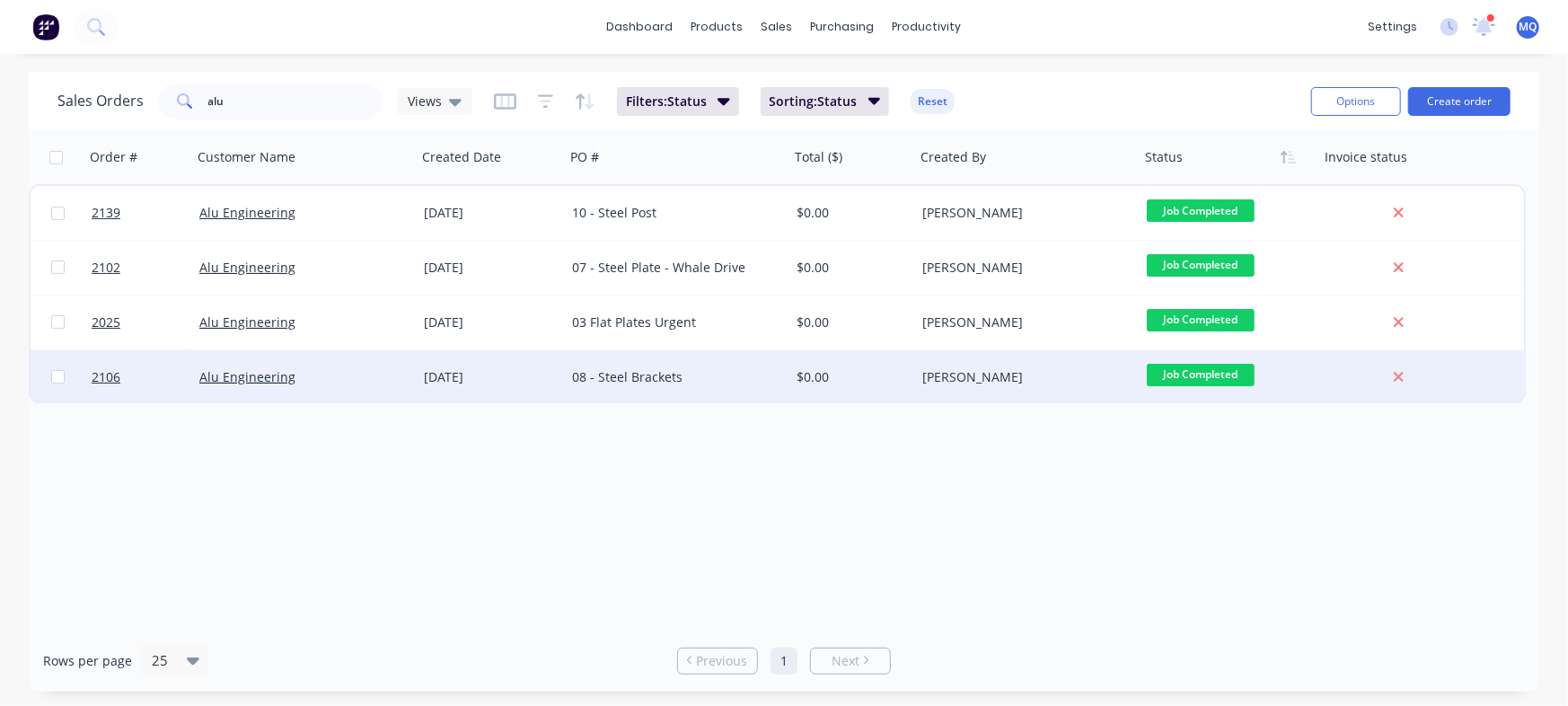
click at [793, 376] on div "$0.00" at bounding box center [852, 377] width 126 height 54
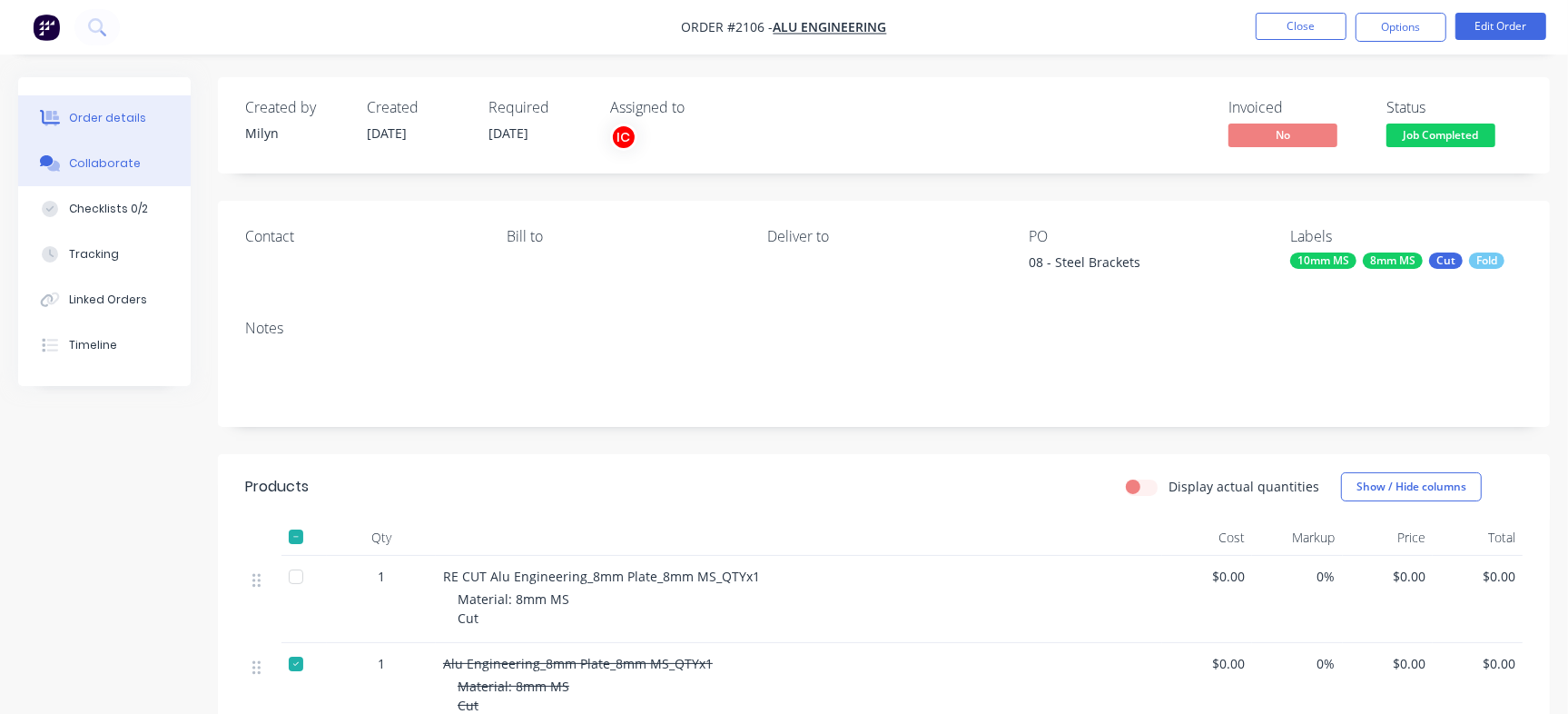
click at [87, 162] on div "Collaborate" at bounding box center [105, 163] width 72 height 16
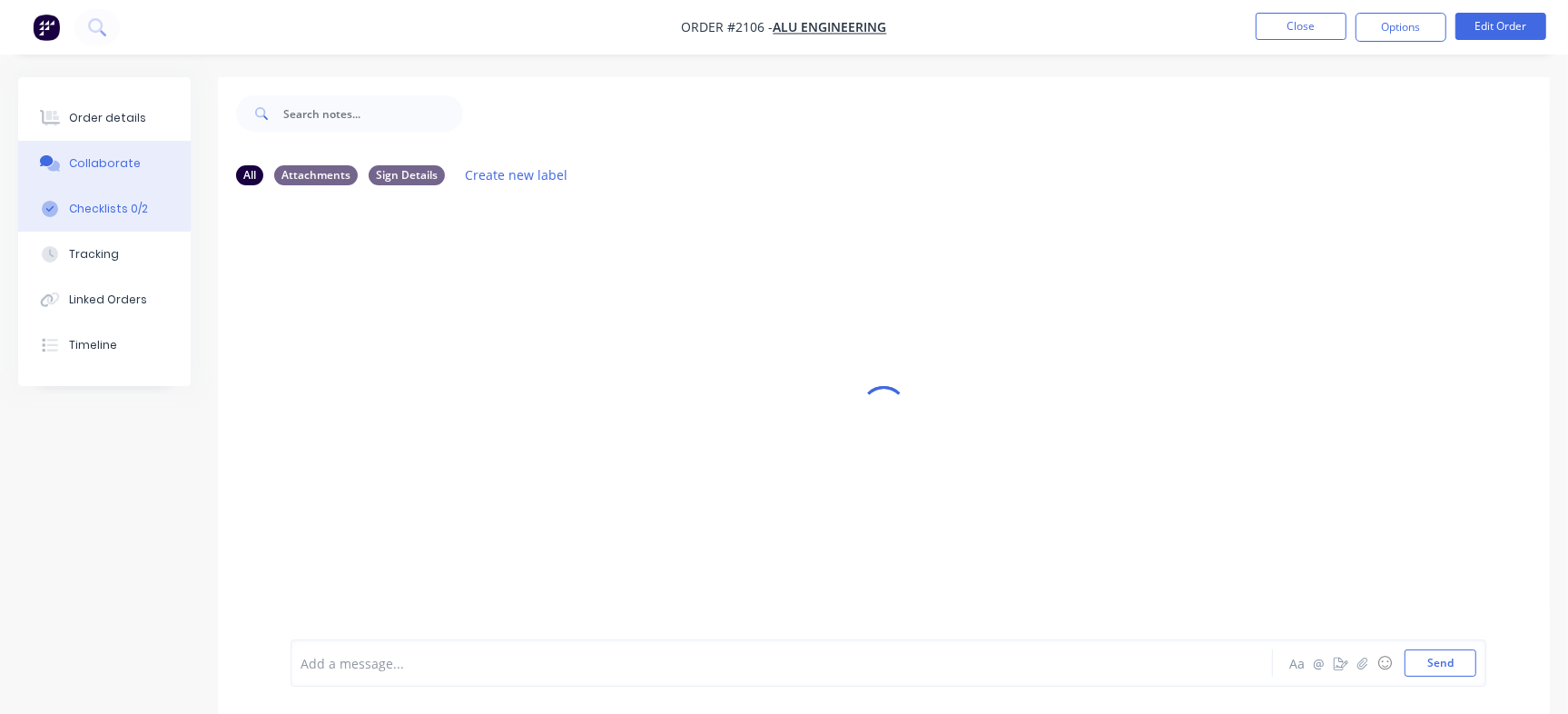
click at [151, 218] on button "Checklists 0/2" at bounding box center [105, 209] width 173 height 46
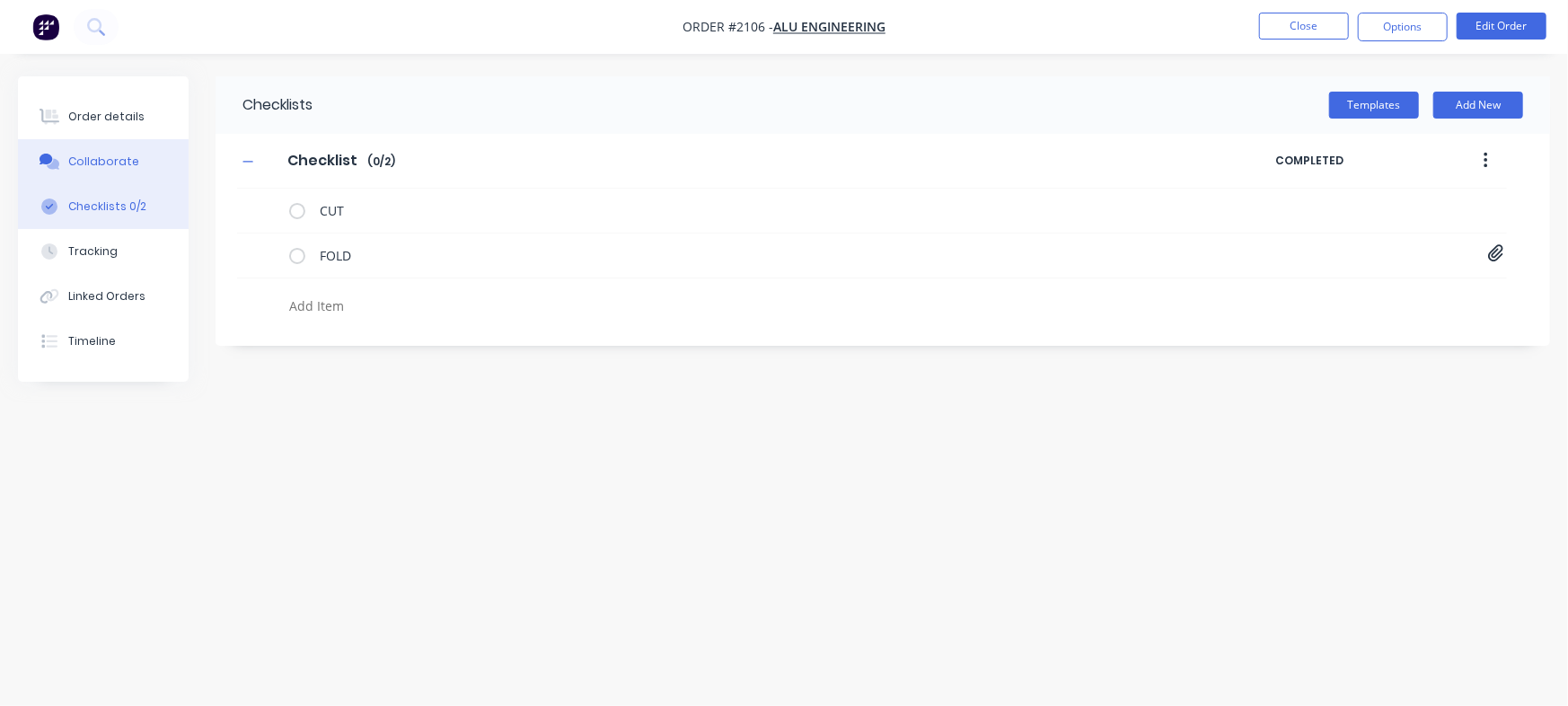
click at [134, 159] on button "Collaborate" at bounding box center [104, 161] width 171 height 45
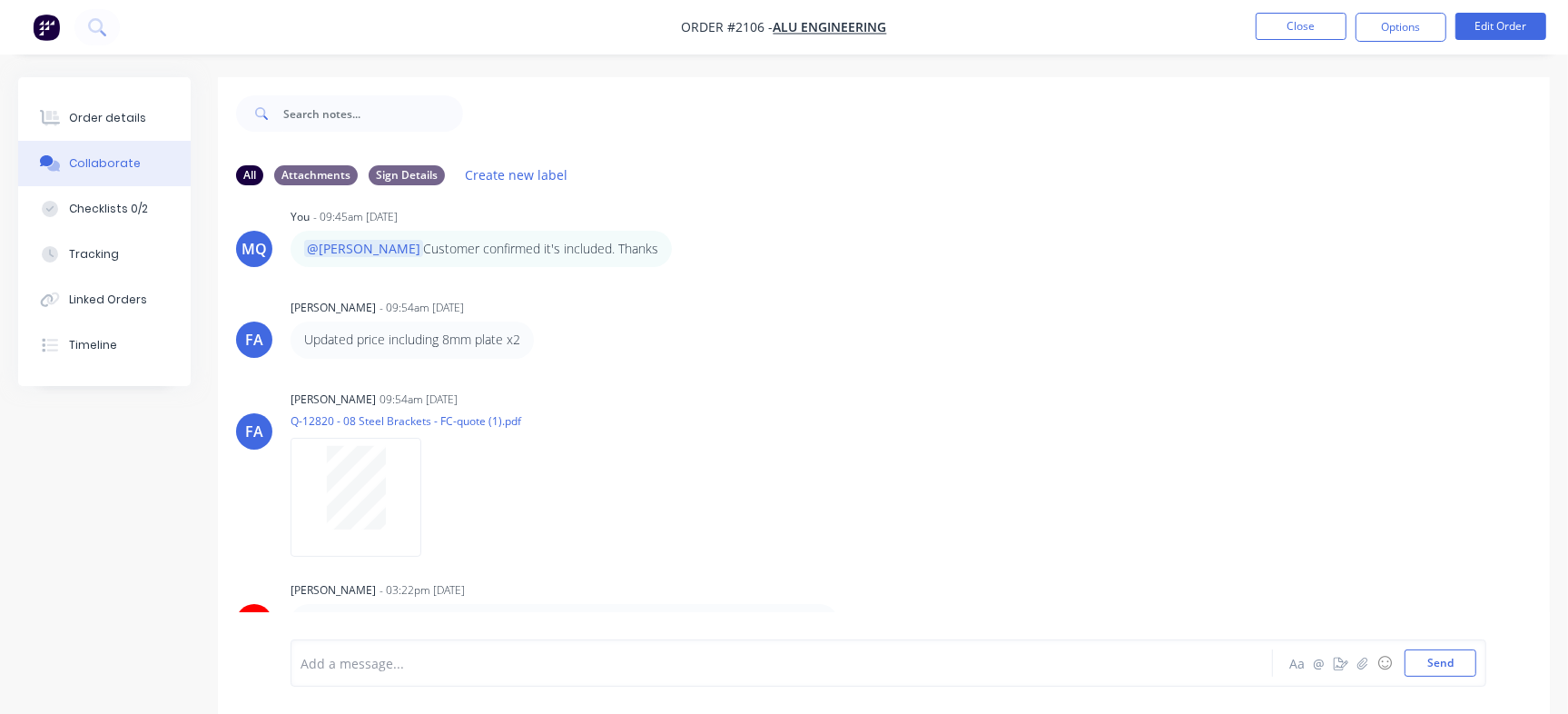
scroll to position [27, 0]
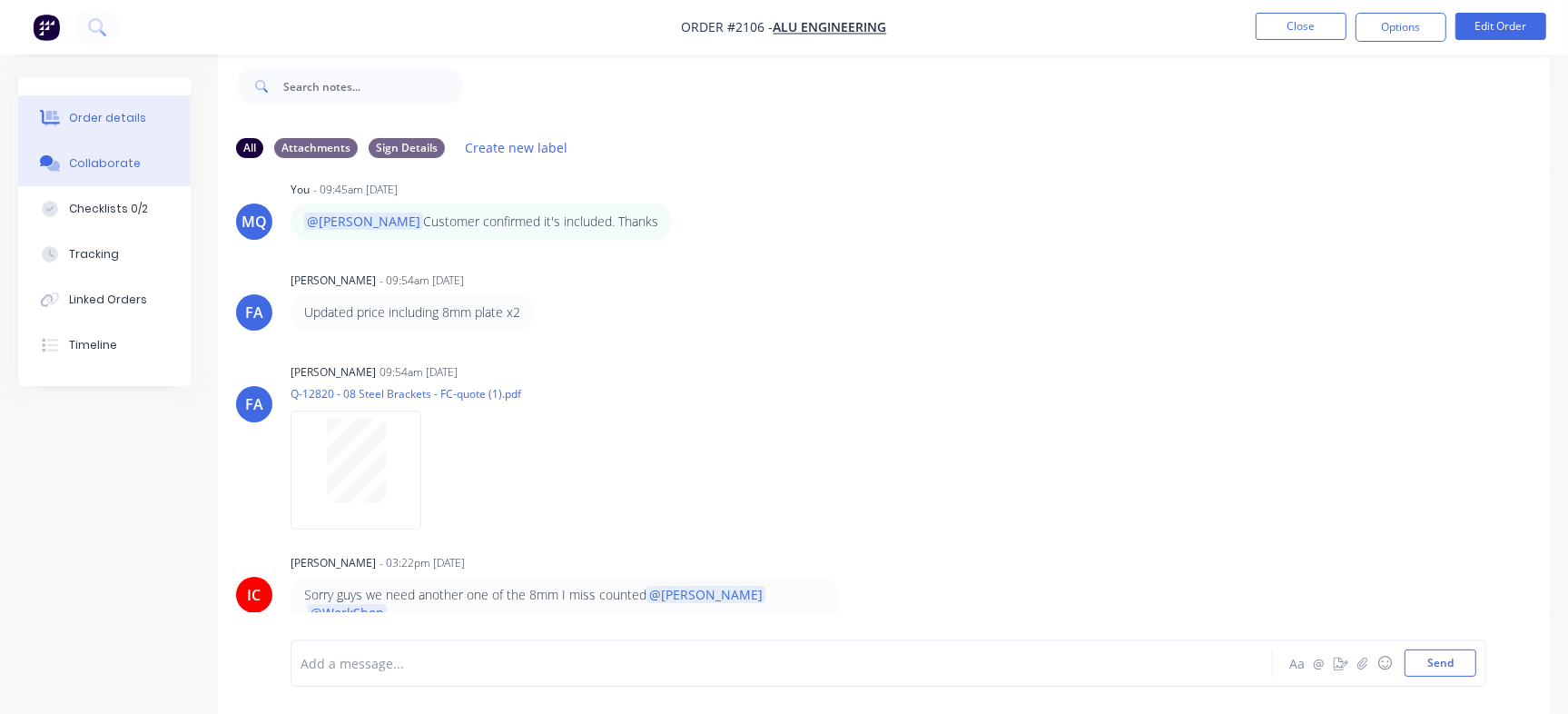
click at [91, 107] on button "Order details" at bounding box center [105, 117] width 173 height 46
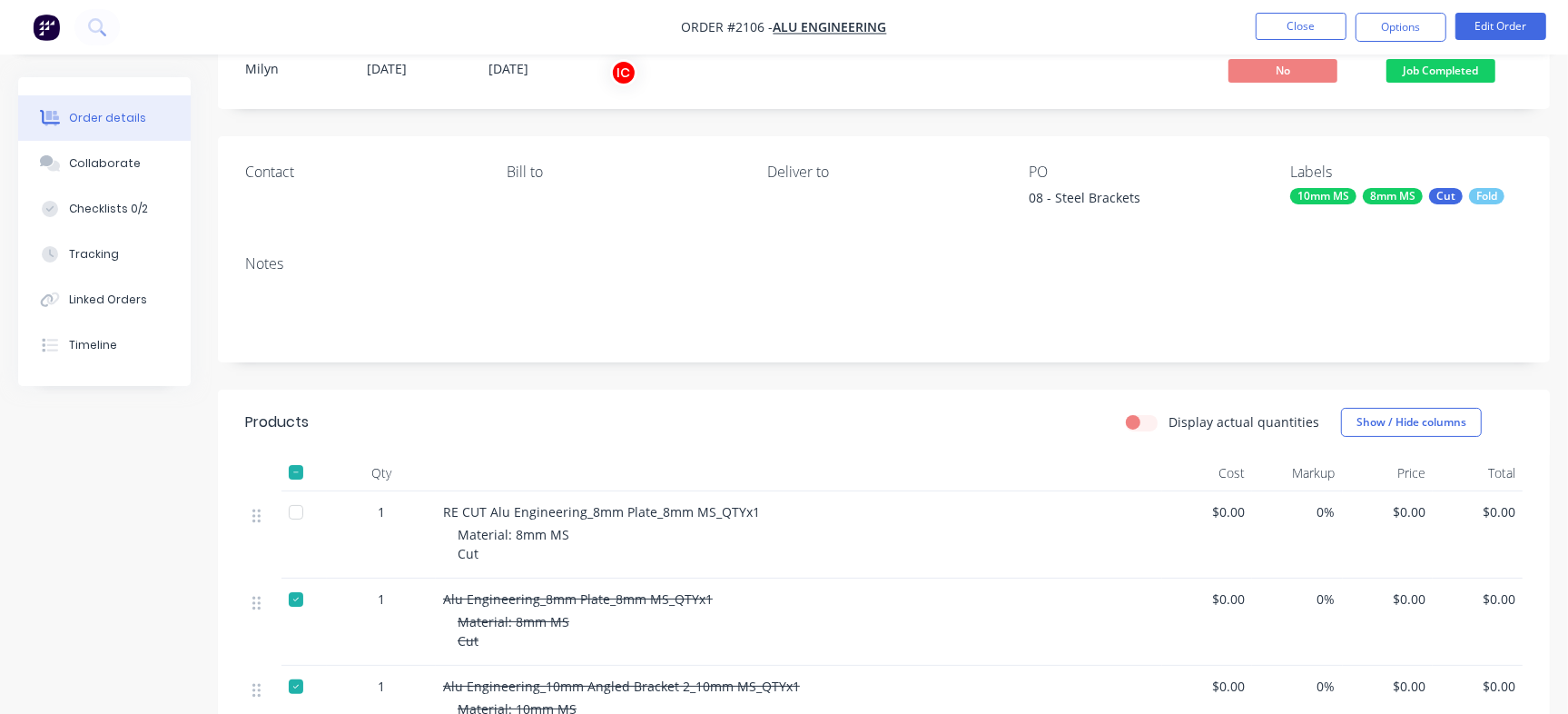
scroll to position [36, 0]
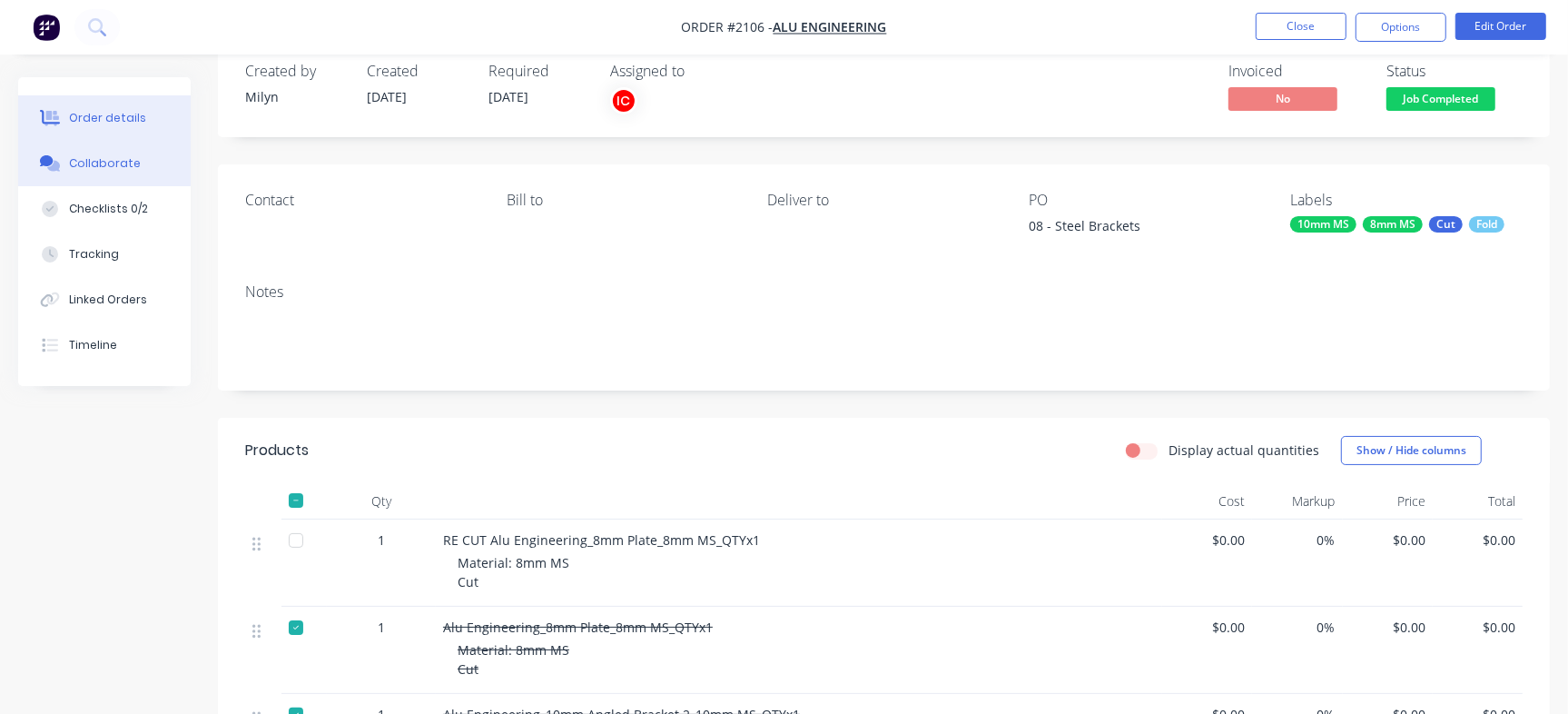
click at [110, 169] on div "Collaborate" at bounding box center [105, 163] width 72 height 16
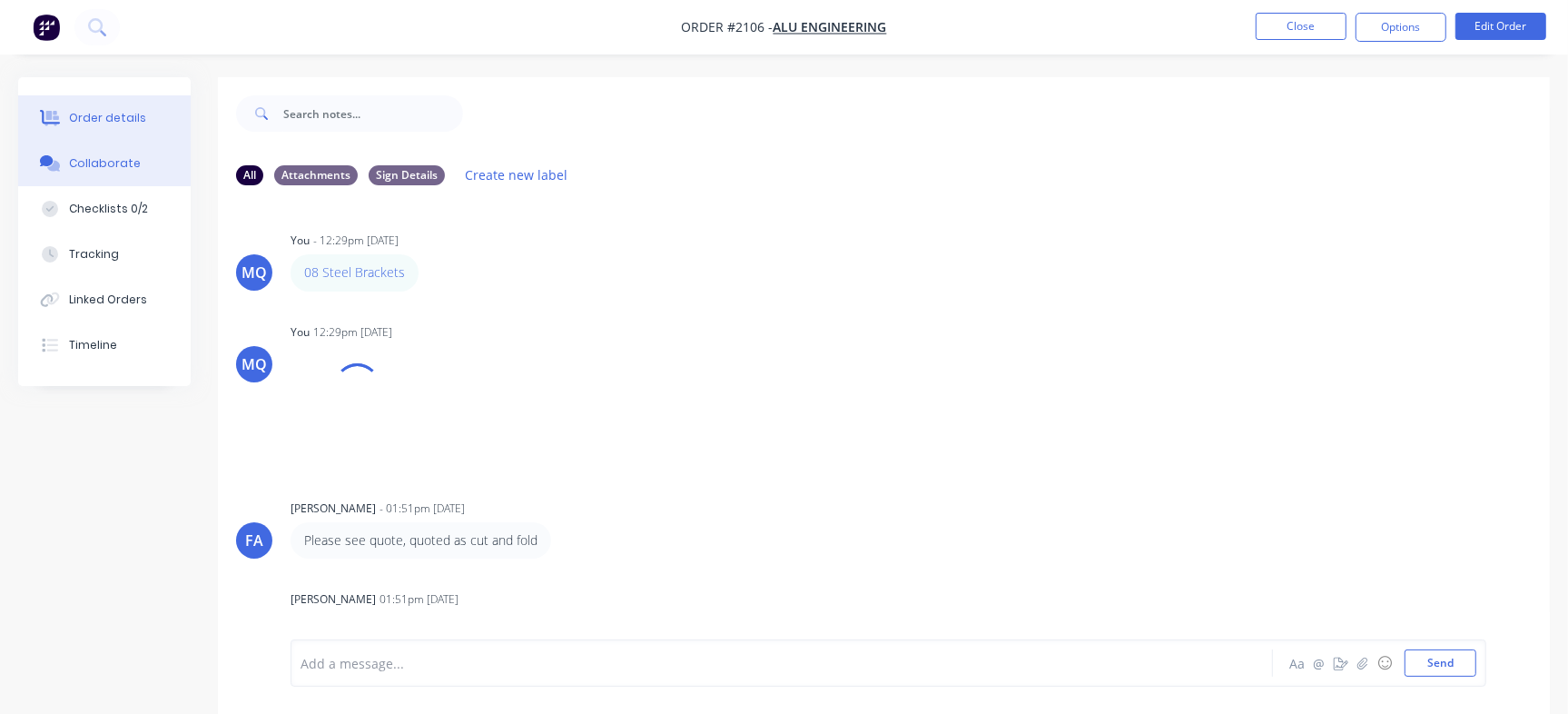
click at [107, 107] on button "Order details" at bounding box center [105, 117] width 173 height 46
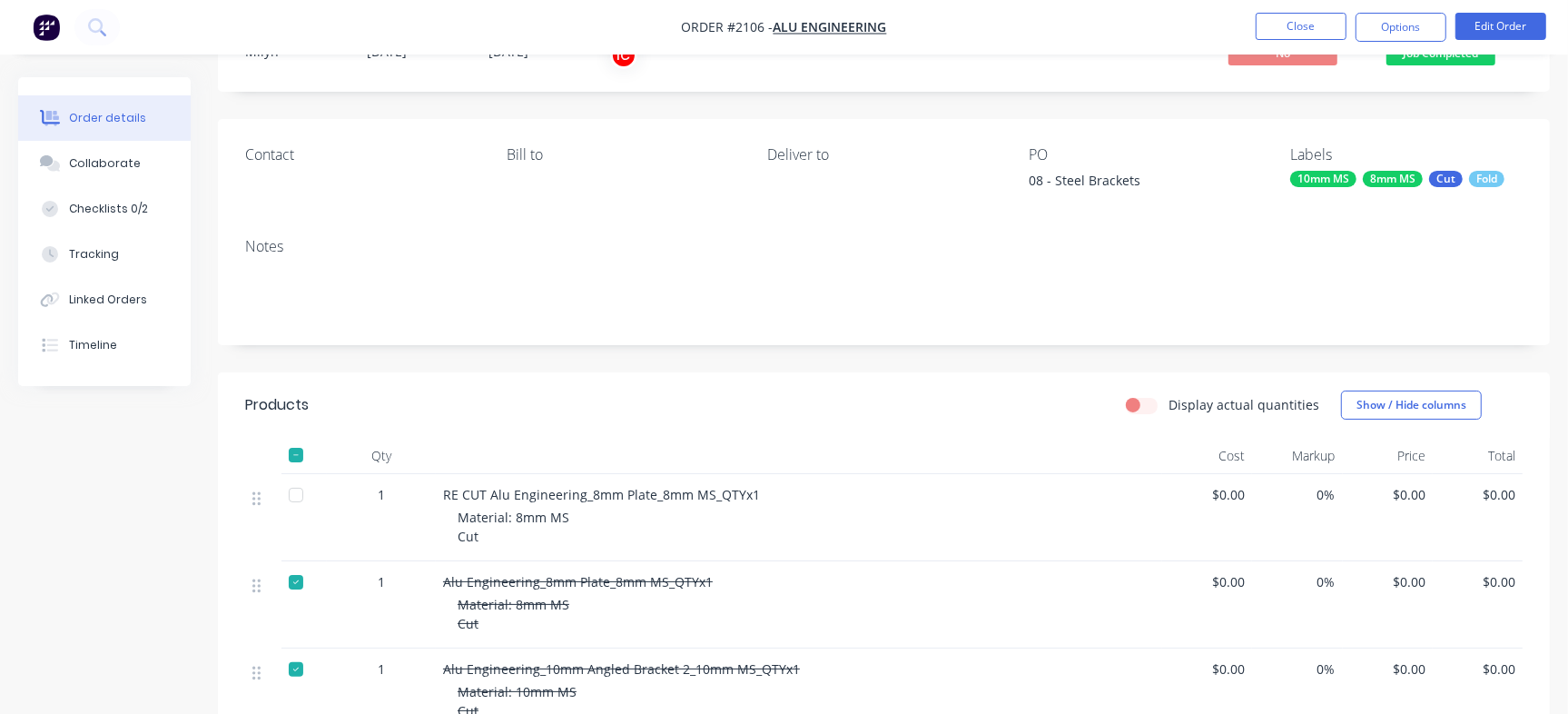
scroll to position [76, 0]
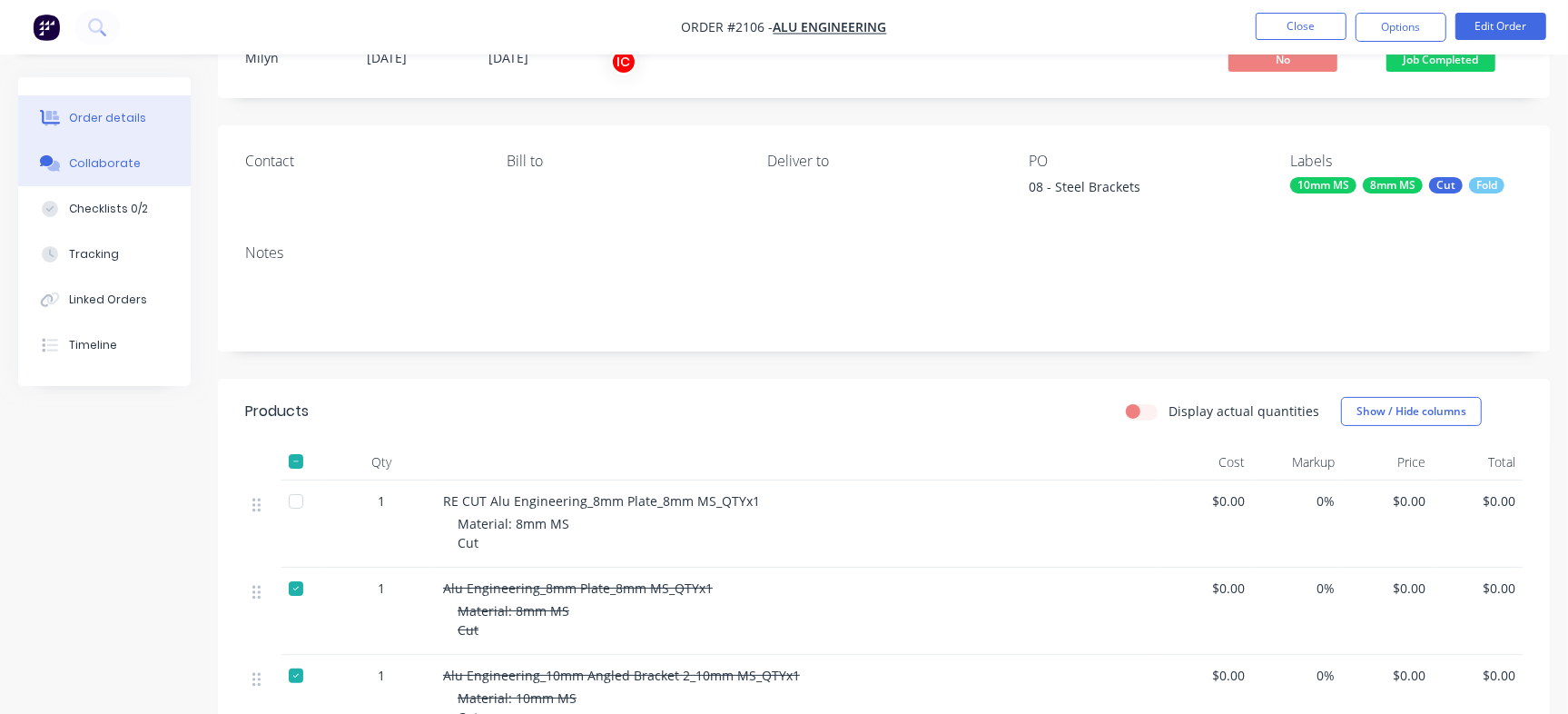
click at [98, 167] on div "Collaborate" at bounding box center [105, 163] width 72 height 16
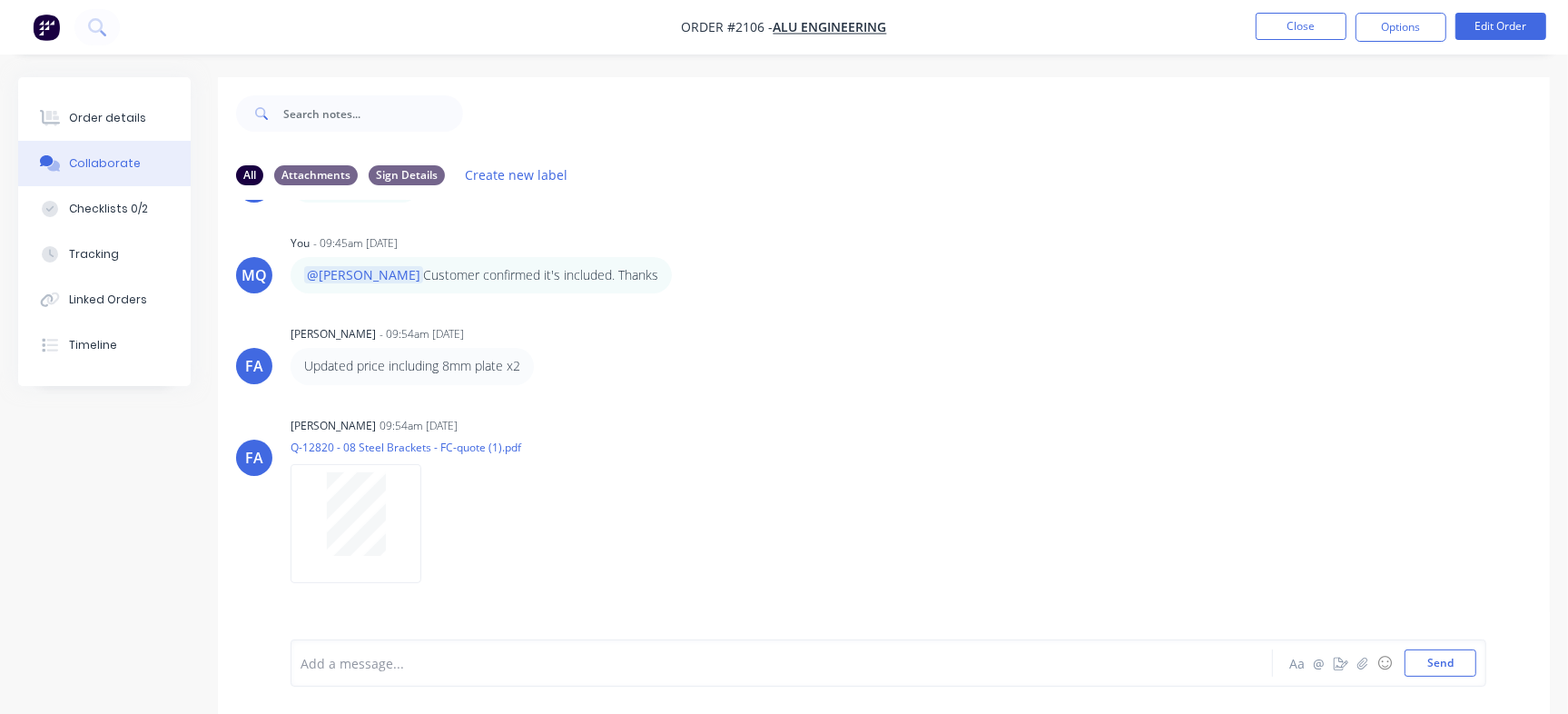
scroll to position [879, 0]
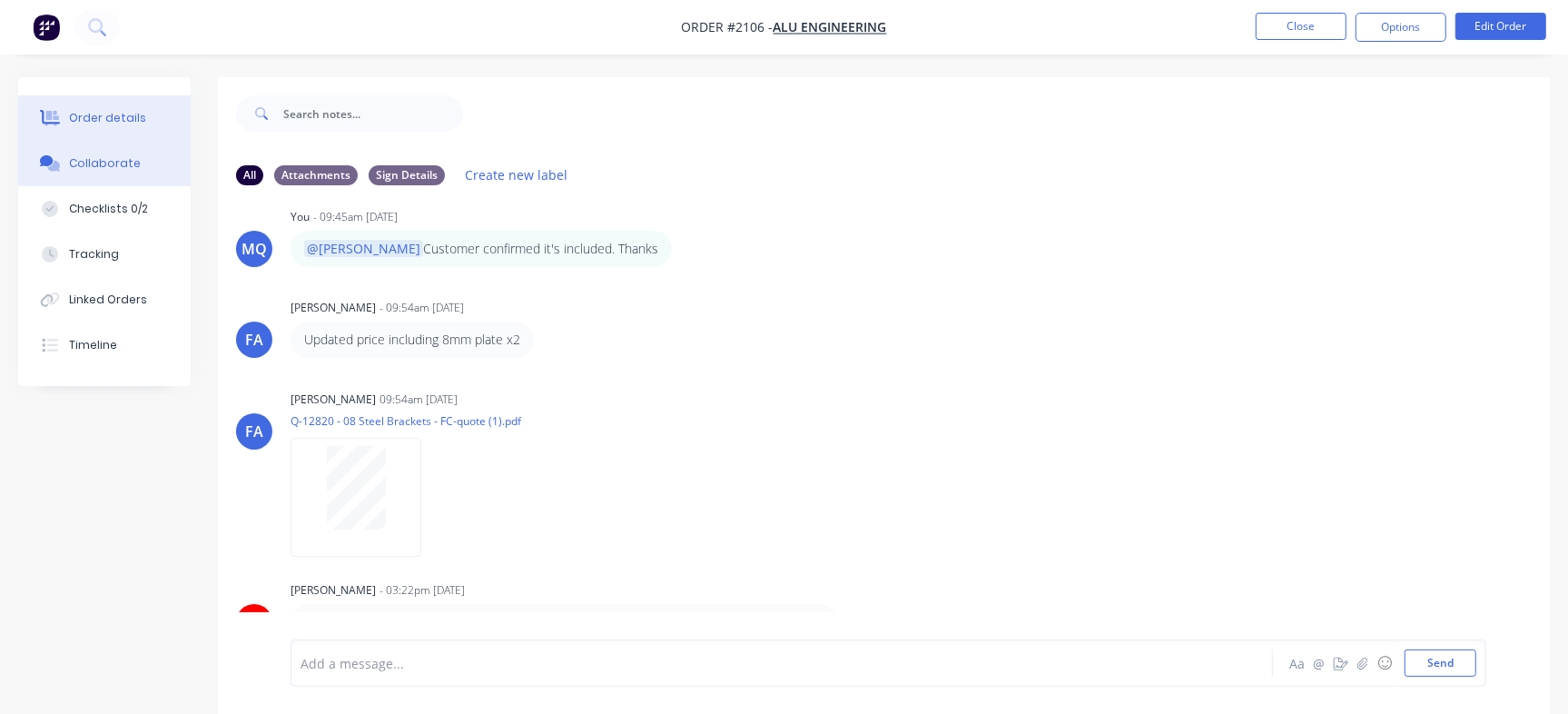
click at [147, 118] on button "Order details" at bounding box center [105, 117] width 173 height 46
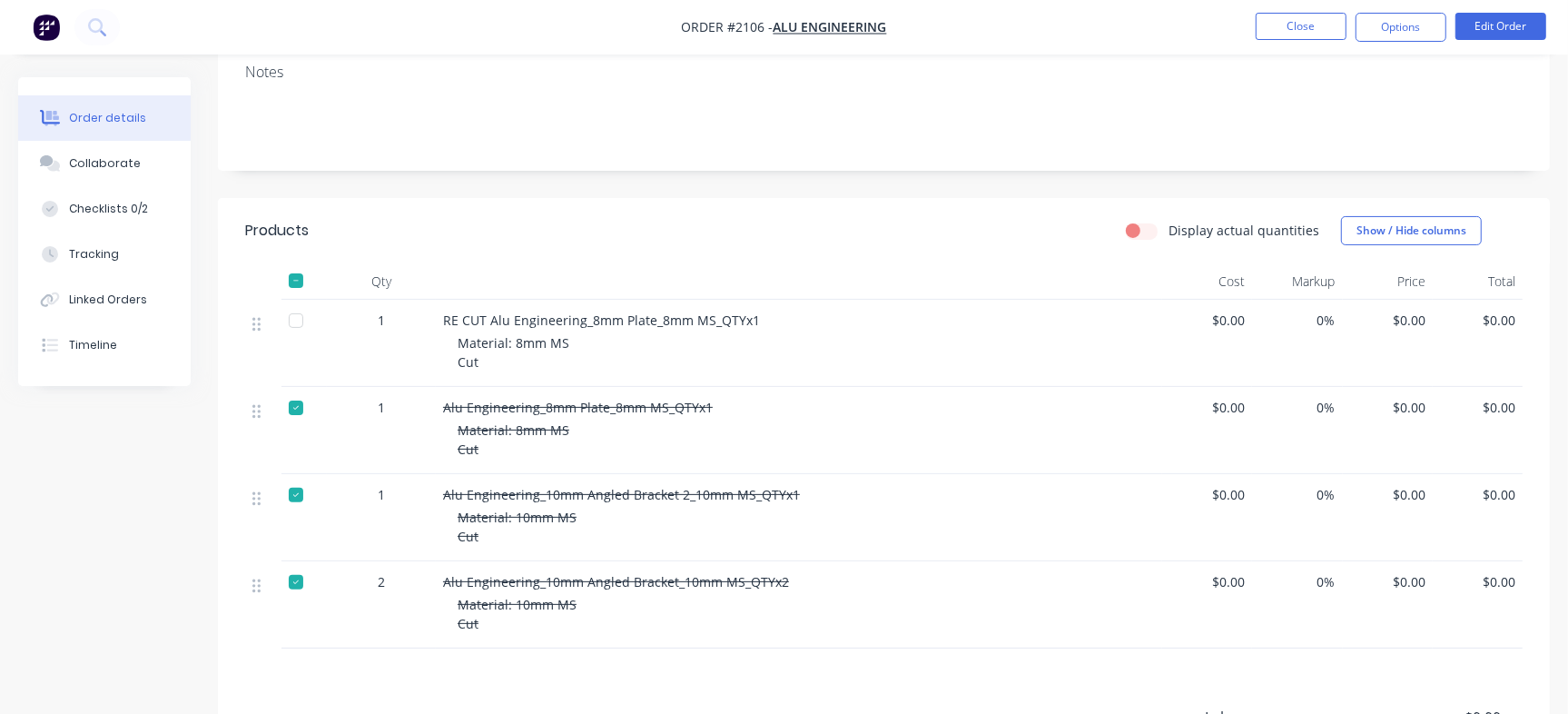
scroll to position [86, 0]
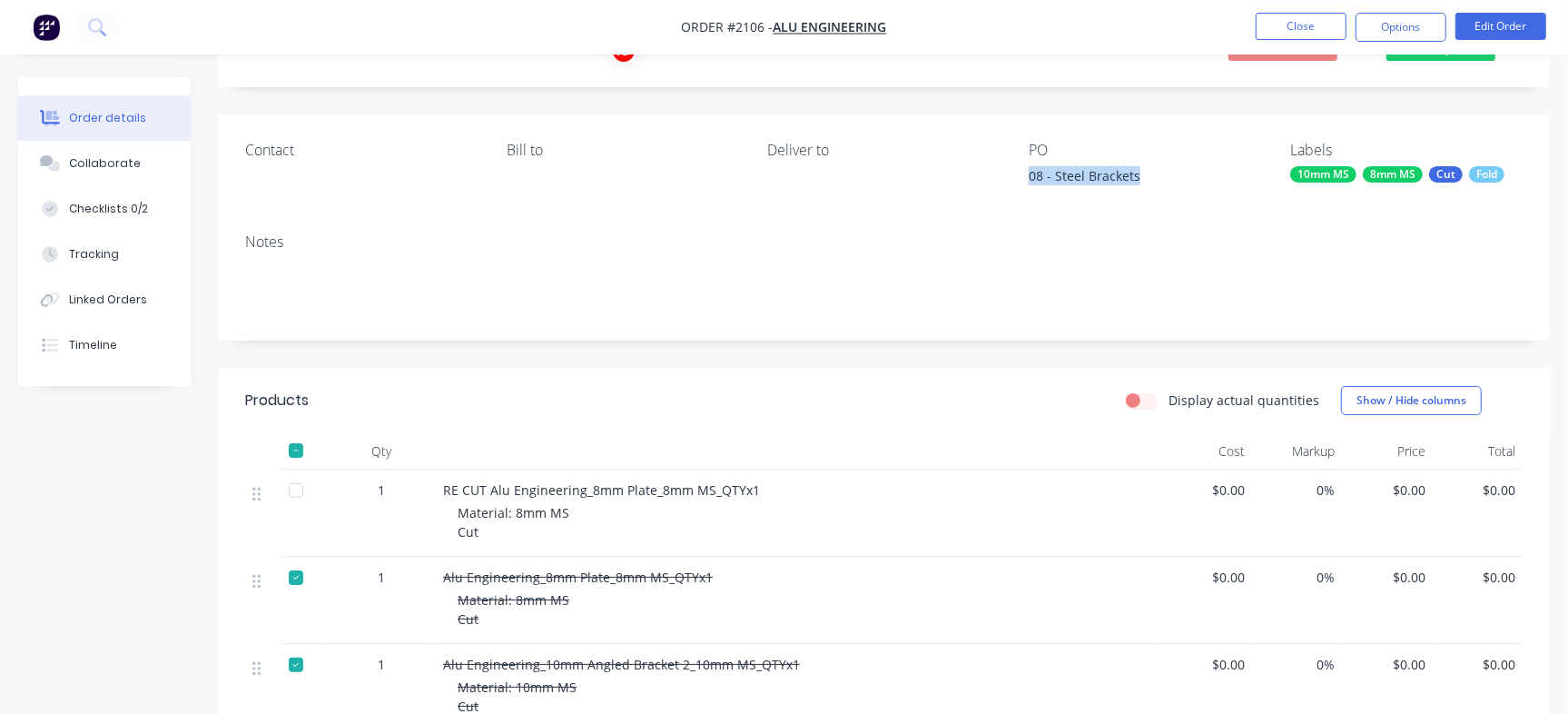
drag, startPoint x: 1027, startPoint y: 173, endPoint x: 1143, endPoint y: 175, distance: 116.0
click at [1143, 175] on div "Contact Bill to Deliver to PO 08 - Steel Brackets Labels 10mm MS 8mm MS Cut Fold" at bounding box center [884, 167] width 1332 height 105
copy div "08 - Steel Brackets"
click at [135, 208] on div "Checklists 0/2" at bounding box center [108, 209] width 79 height 16
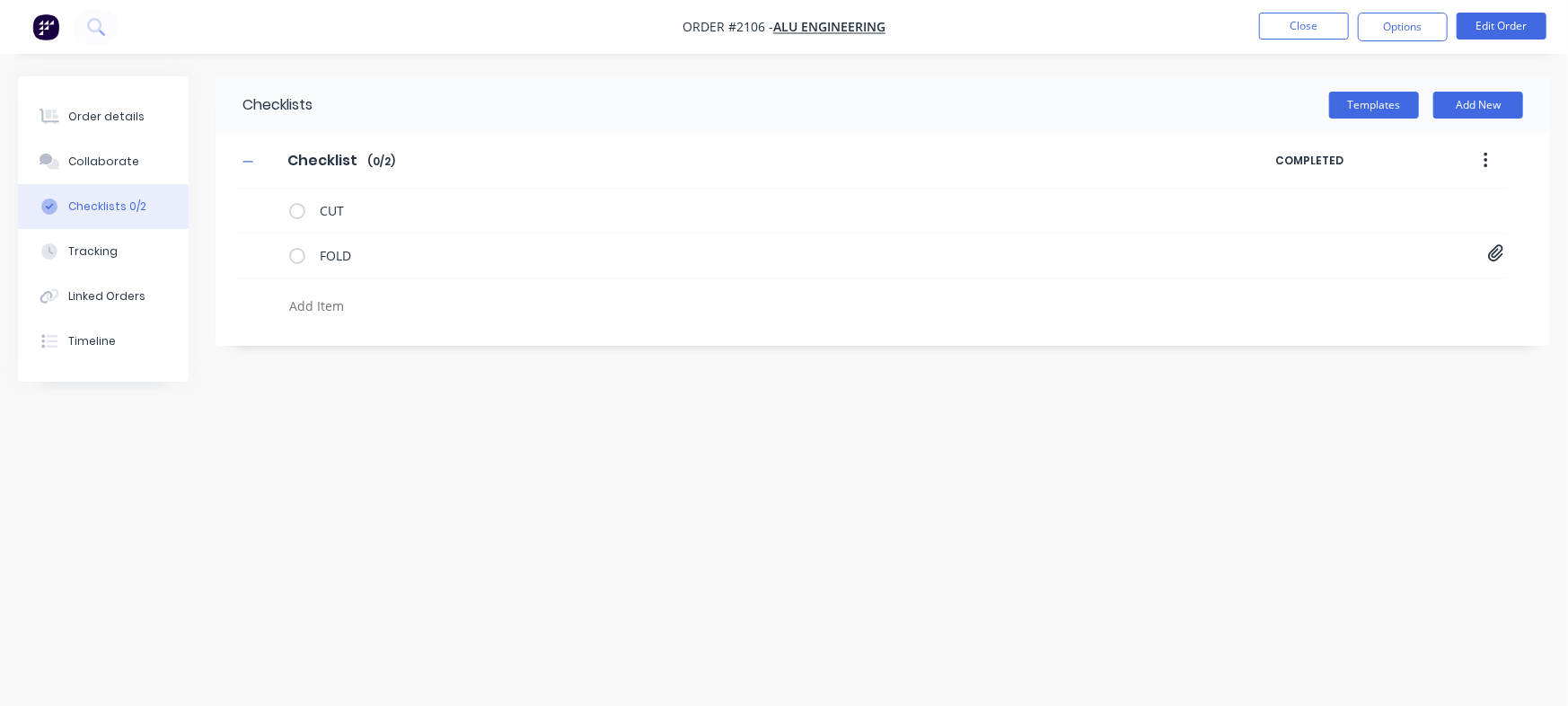
click at [358, 288] on div at bounding box center [681, 301] width 890 height 46
click at [358, 295] on textarea at bounding box center [691, 305] width 818 height 26
paste textarea "INV-2912"
type textarea "x"
type textarea "INV-2912"
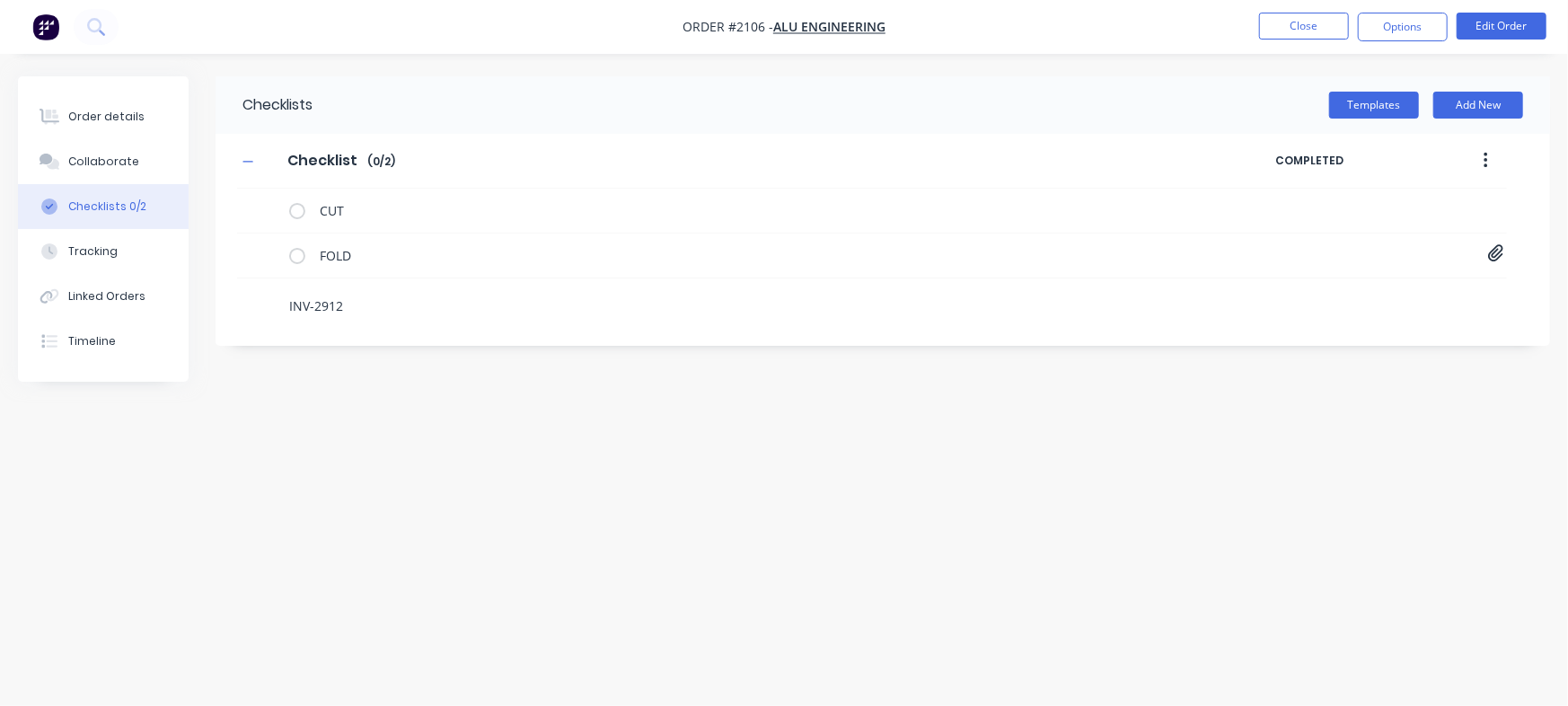
type textarea "x"
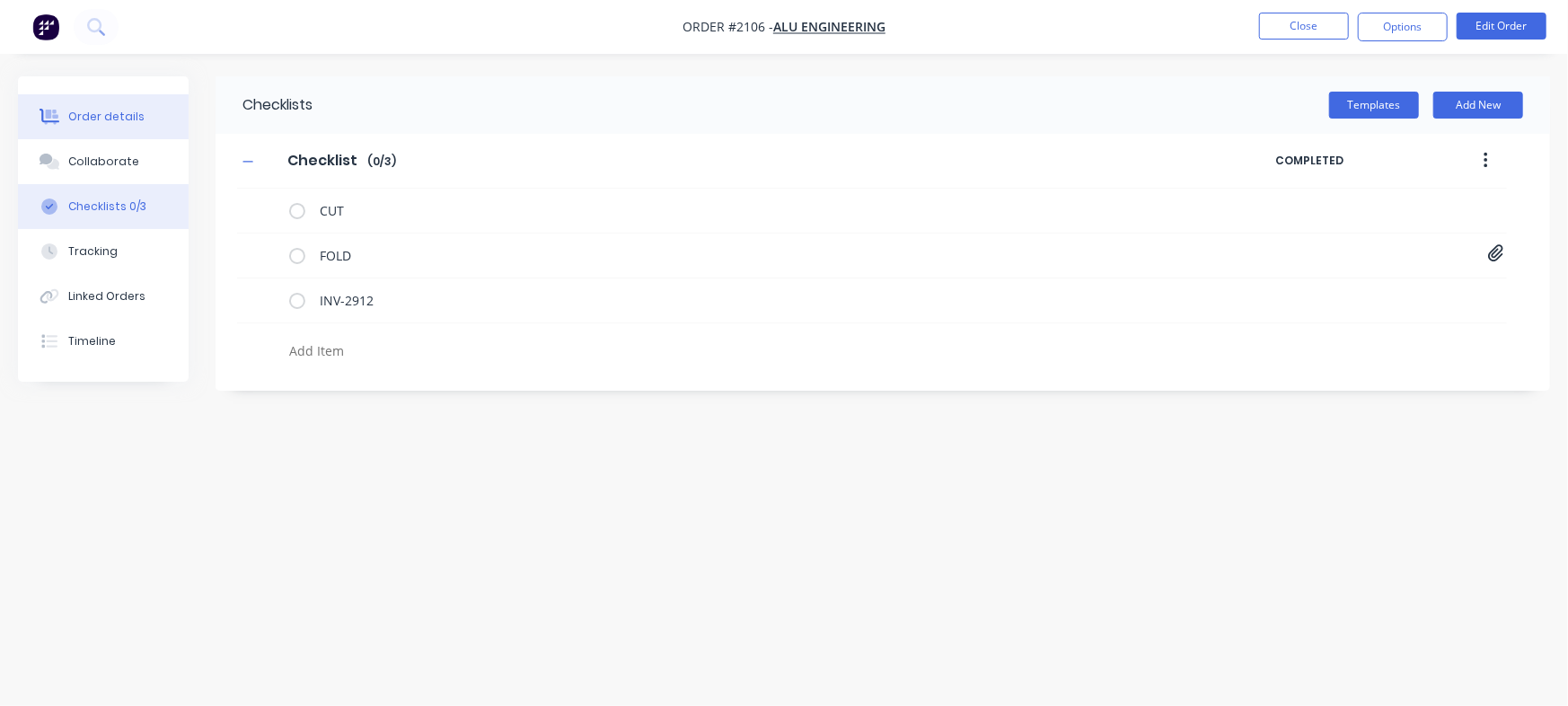
click at [107, 100] on button "Order details" at bounding box center [104, 116] width 171 height 45
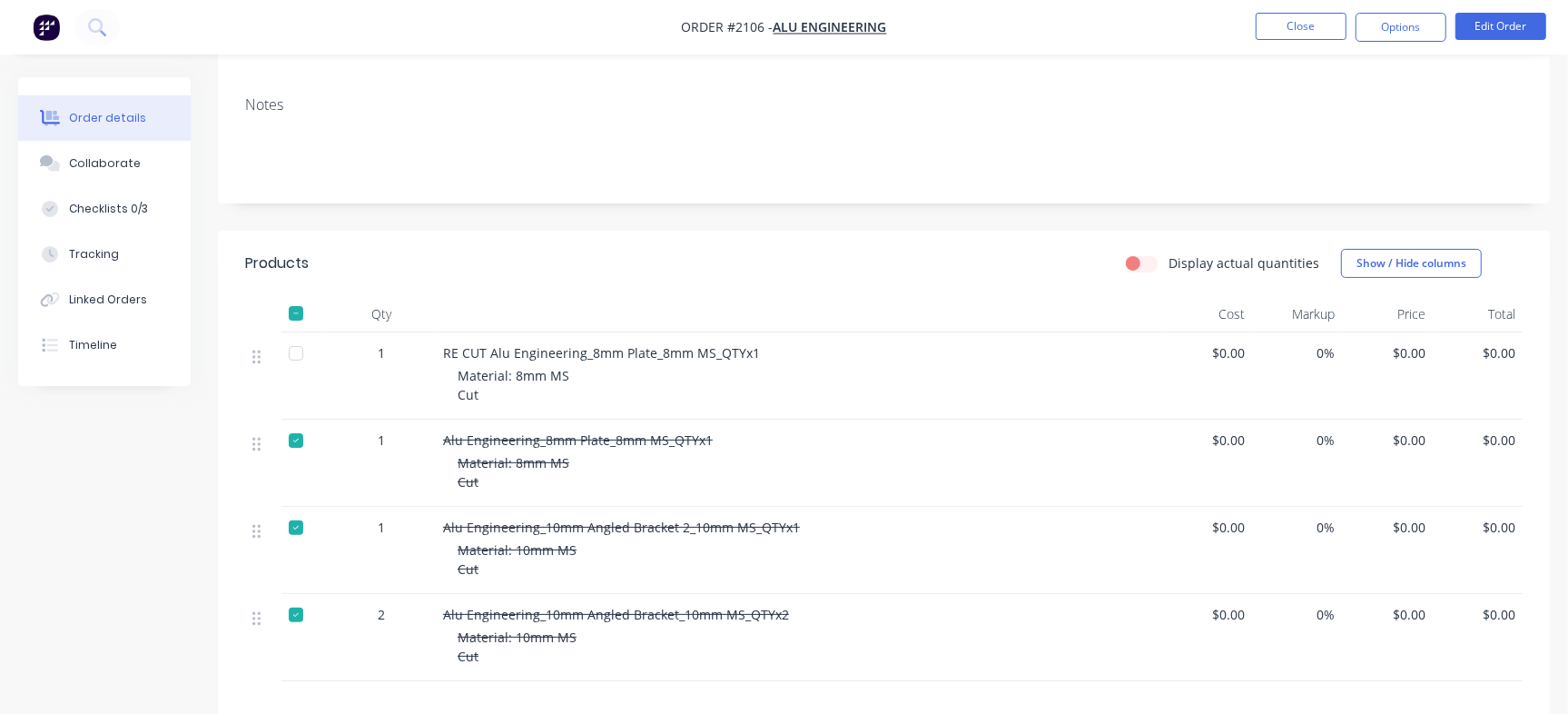
scroll to position [229, 0]
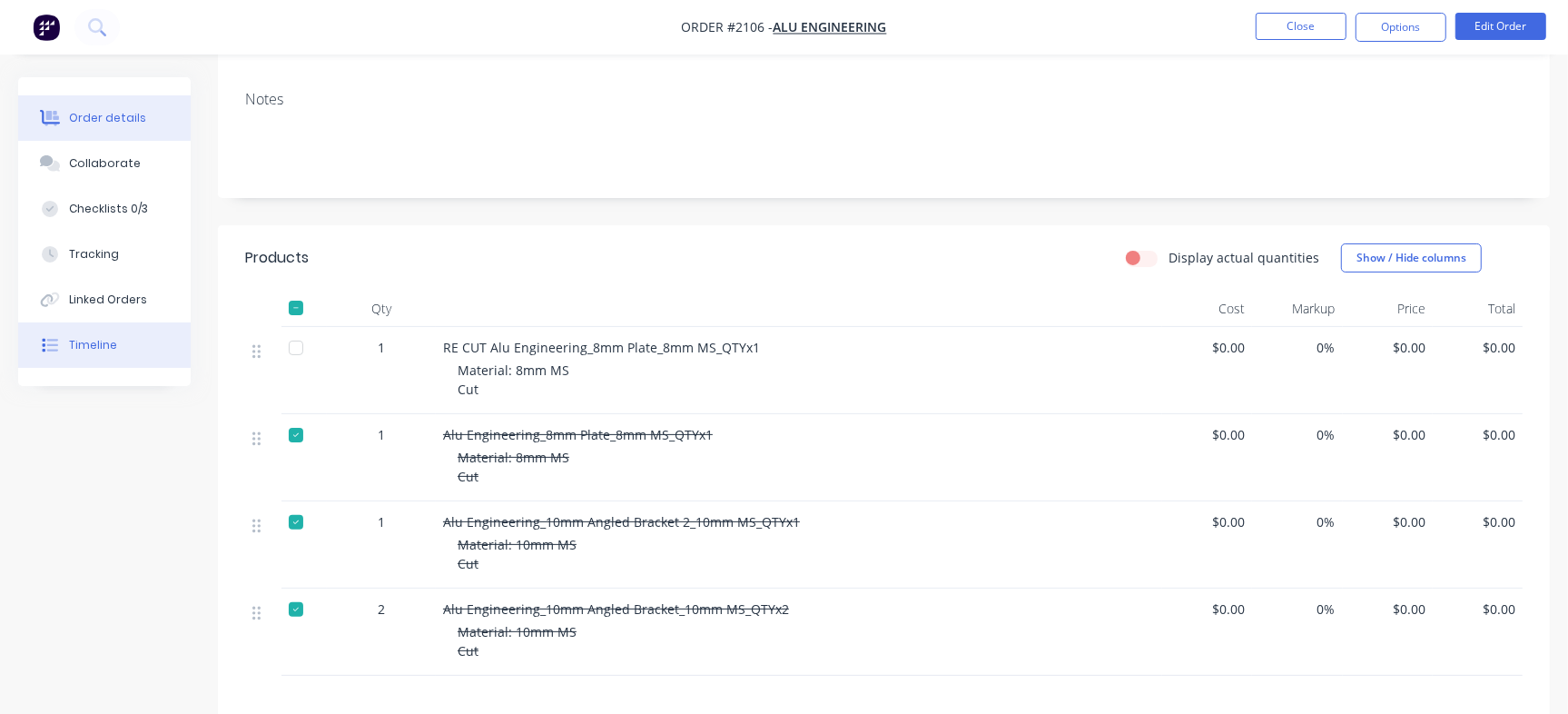
click at [146, 347] on button "Timeline" at bounding box center [105, 344] width 173 height 46
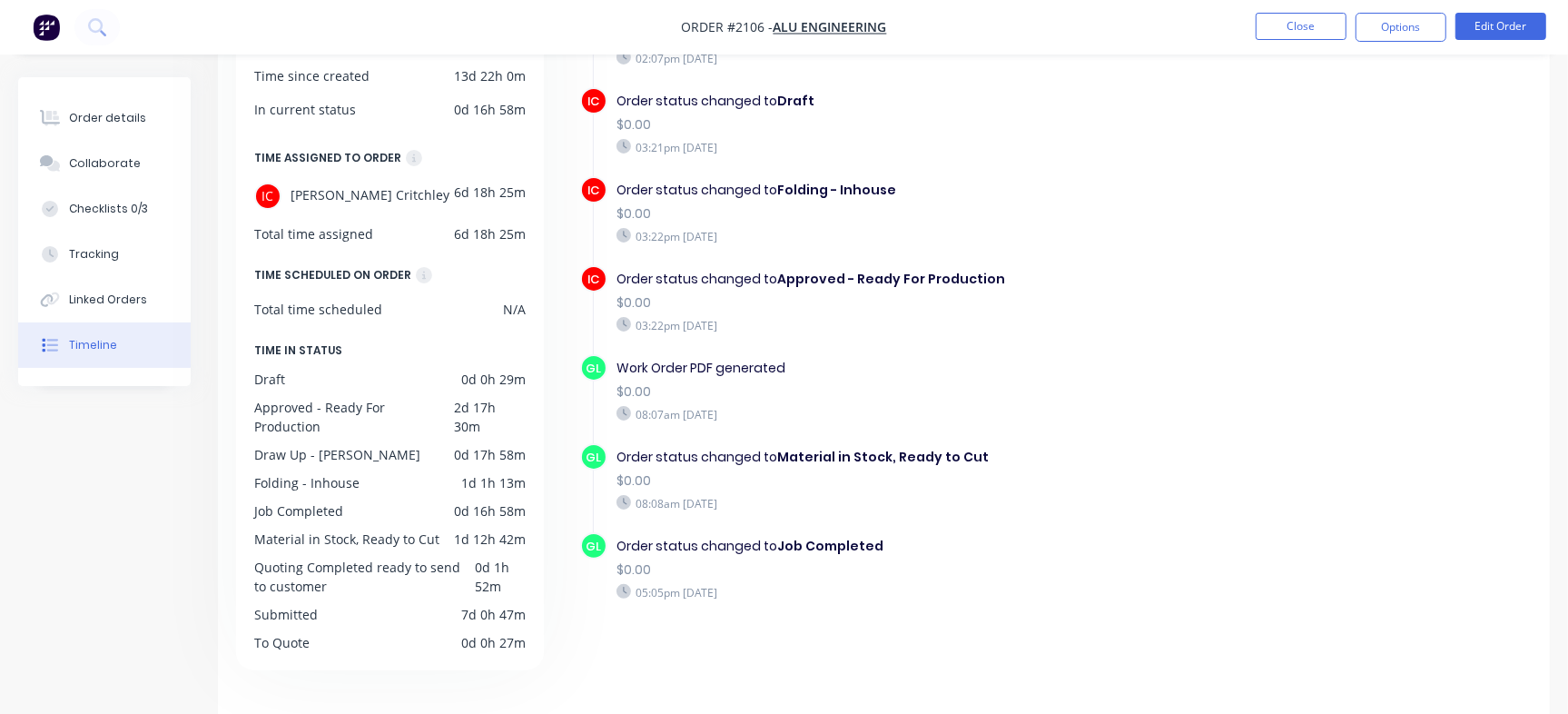
scroll to position [1310, 0]
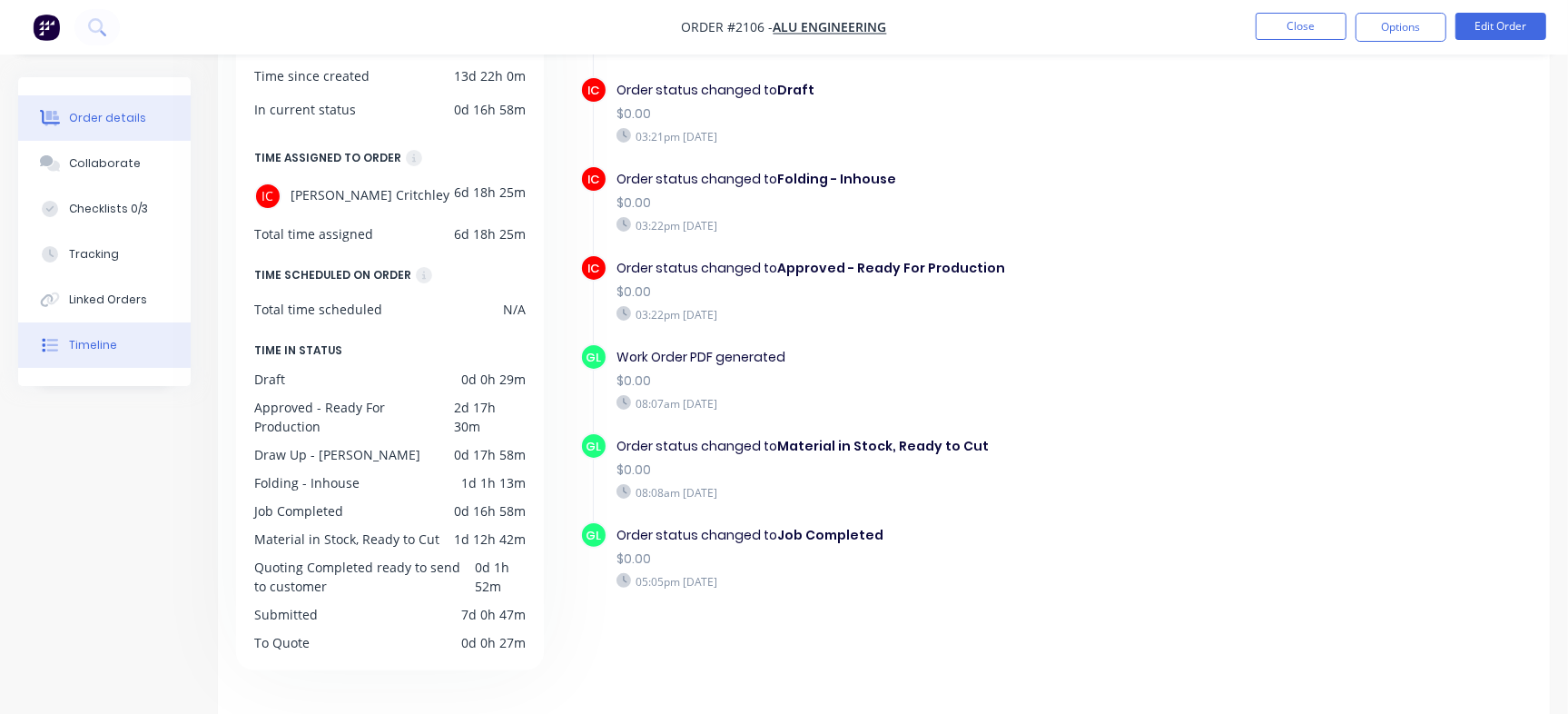
click at [124, 110] on div "Order details" at bounding box center [108, 117] width 78 height 16
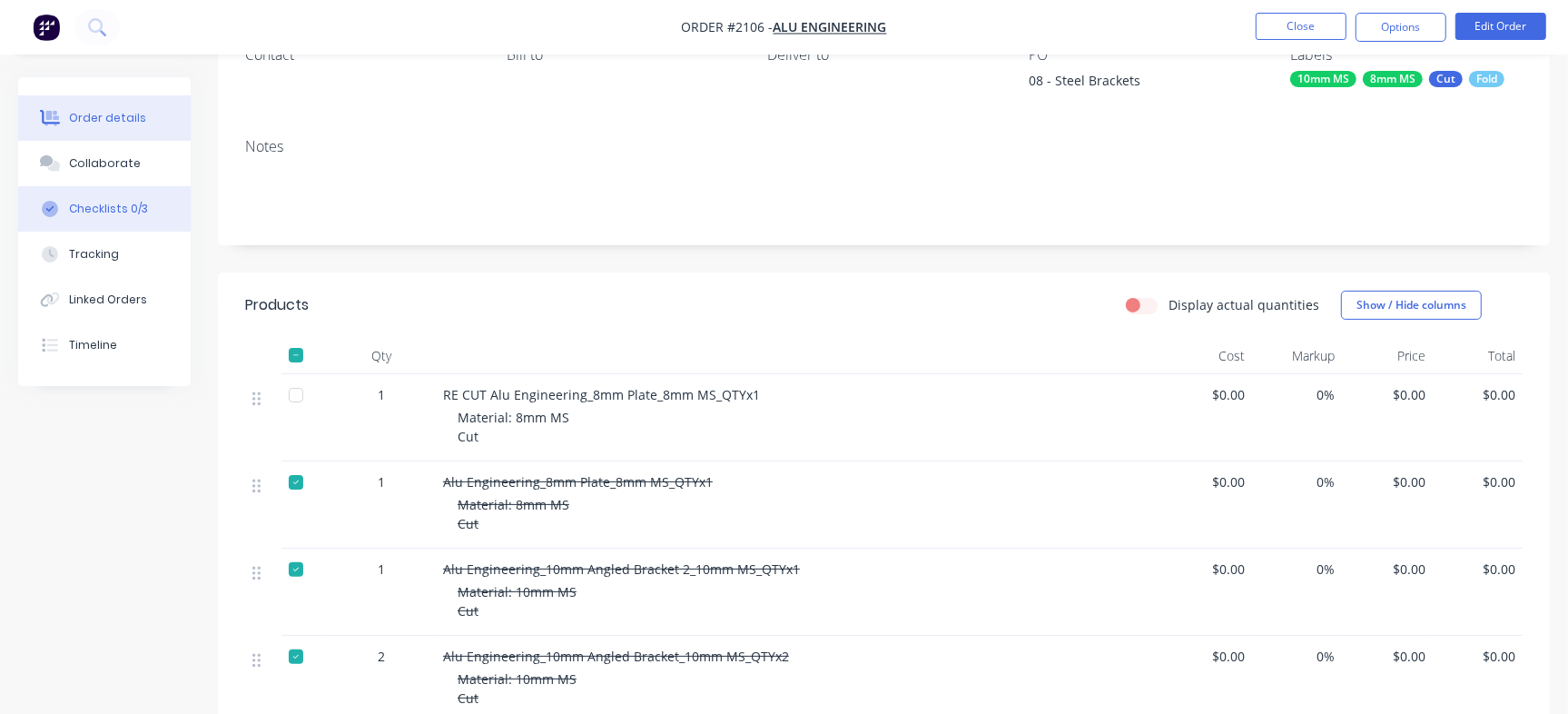
click at [157, 220] on button "Checklists 0/3" at bounding box center [105, 209] width 173 height 46
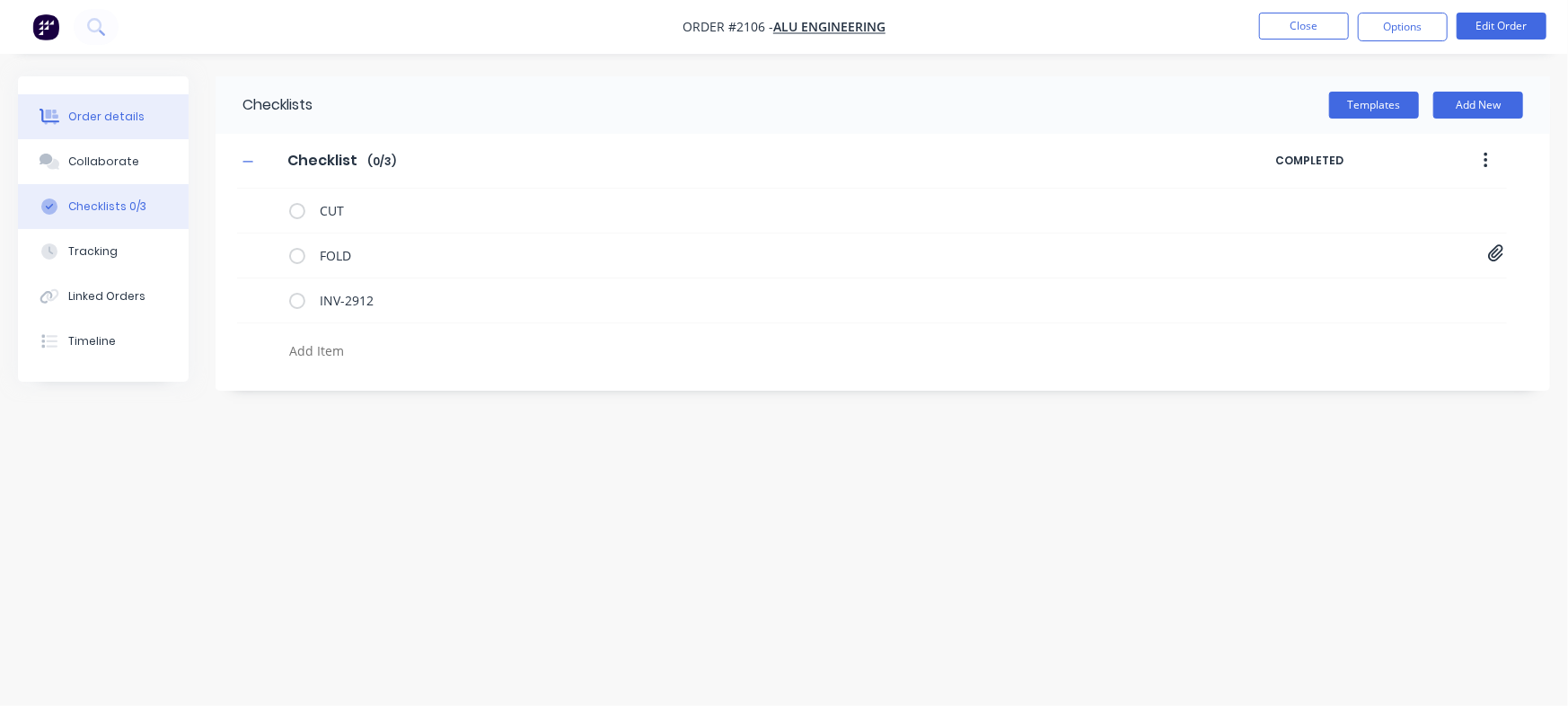
drag, startPoint x: 136, startPoint y: 107, endPoint x: 209, endPoint y: 106, distance: 73.0
click at [136, 106] on button "Order details" at bounding box center [104, 116] width 171 height 45
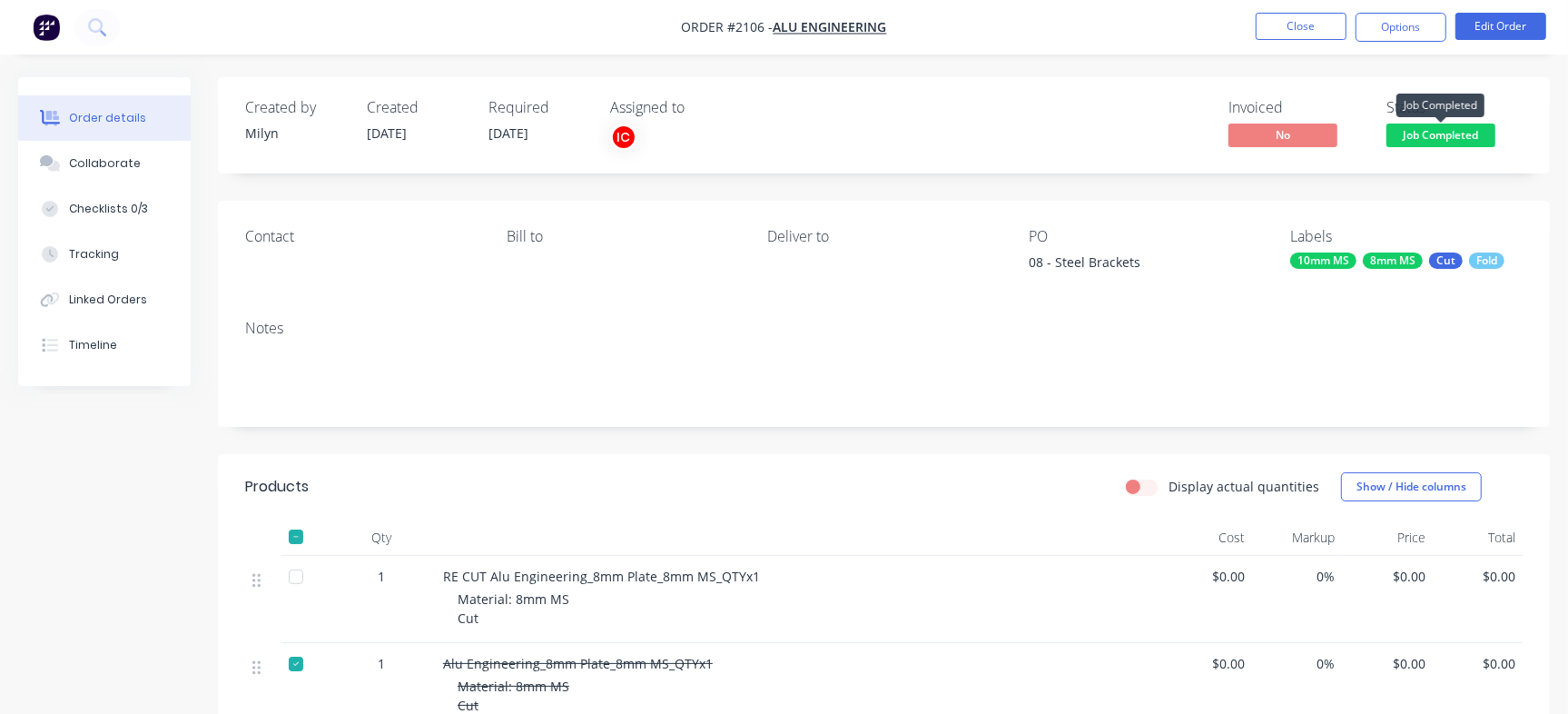
click at [1435, 137] on span "Job Completed" at bounding box center [1441, 134] width 109 height 22
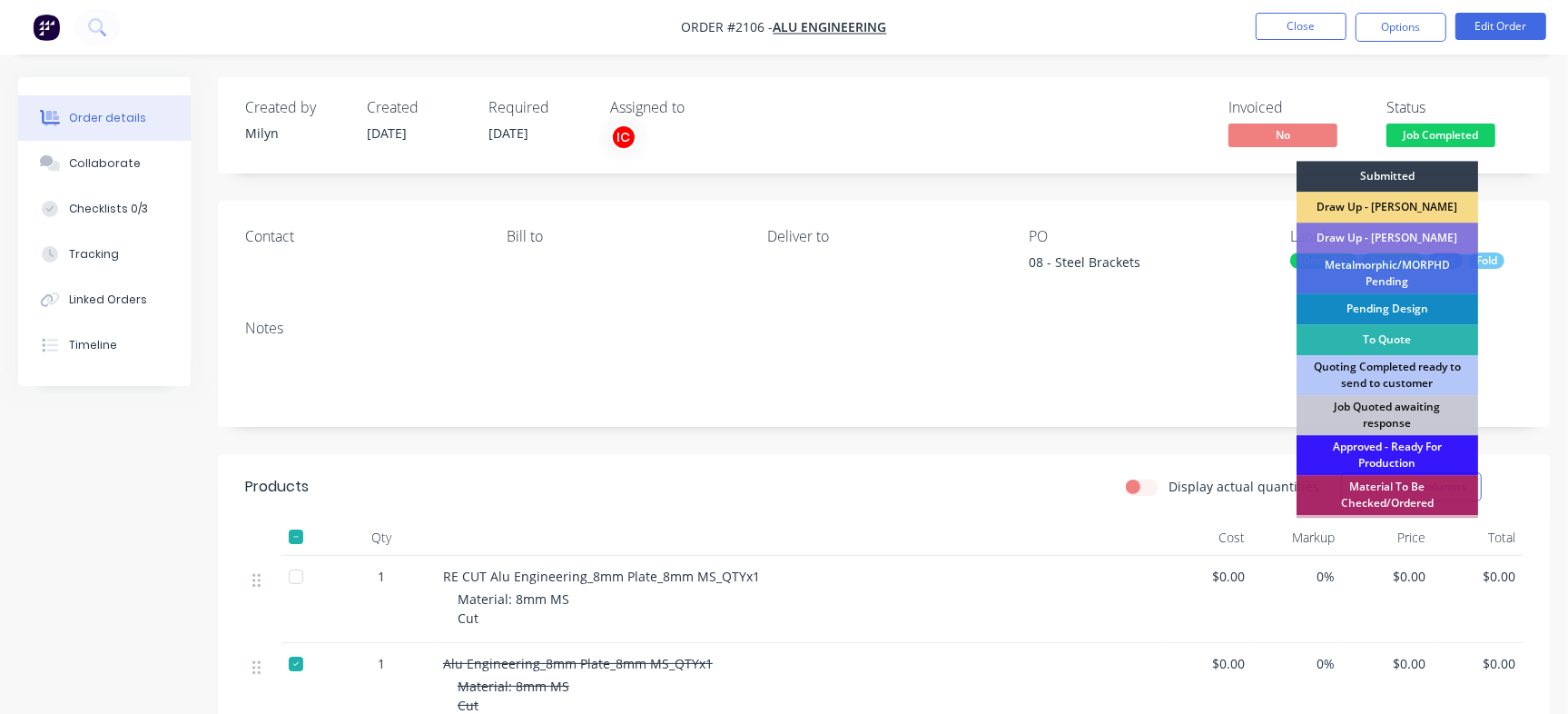
scroll to position [481, 0]
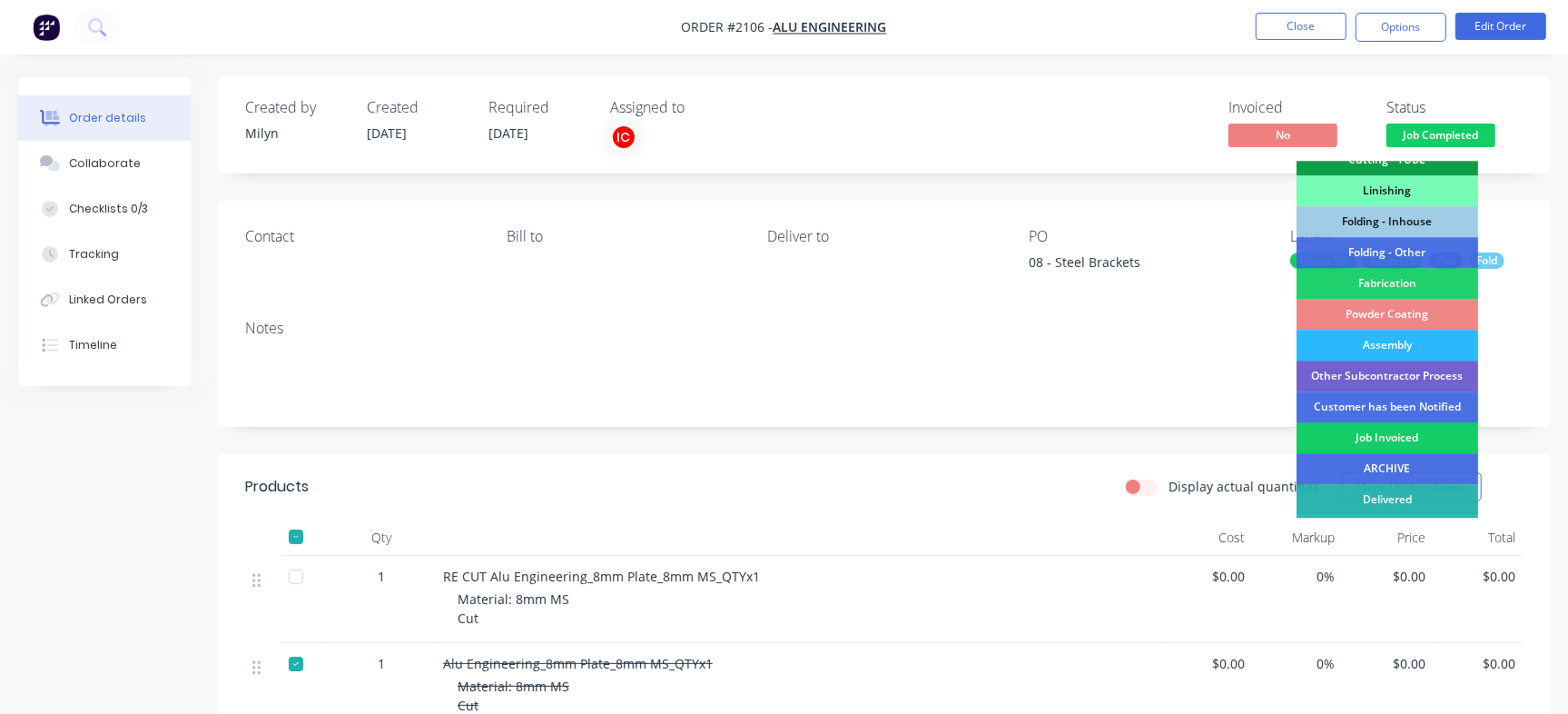
click at [1407, 433] on div "Job Invoiced" at bounding box center [1388, 438] width 181 height 31
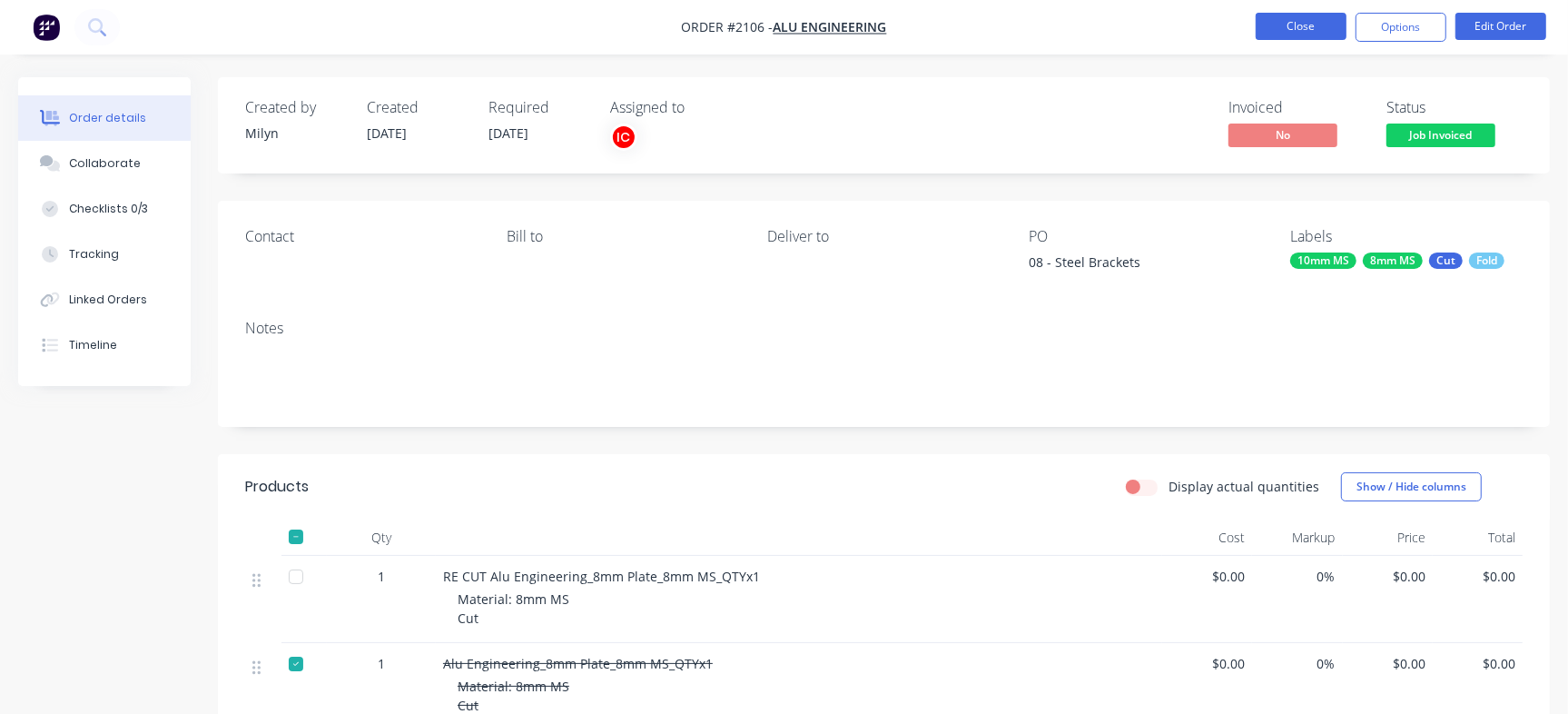
click at [1292, 23] on button "Close" at bounding box center [1301, 26] width 91 height 27
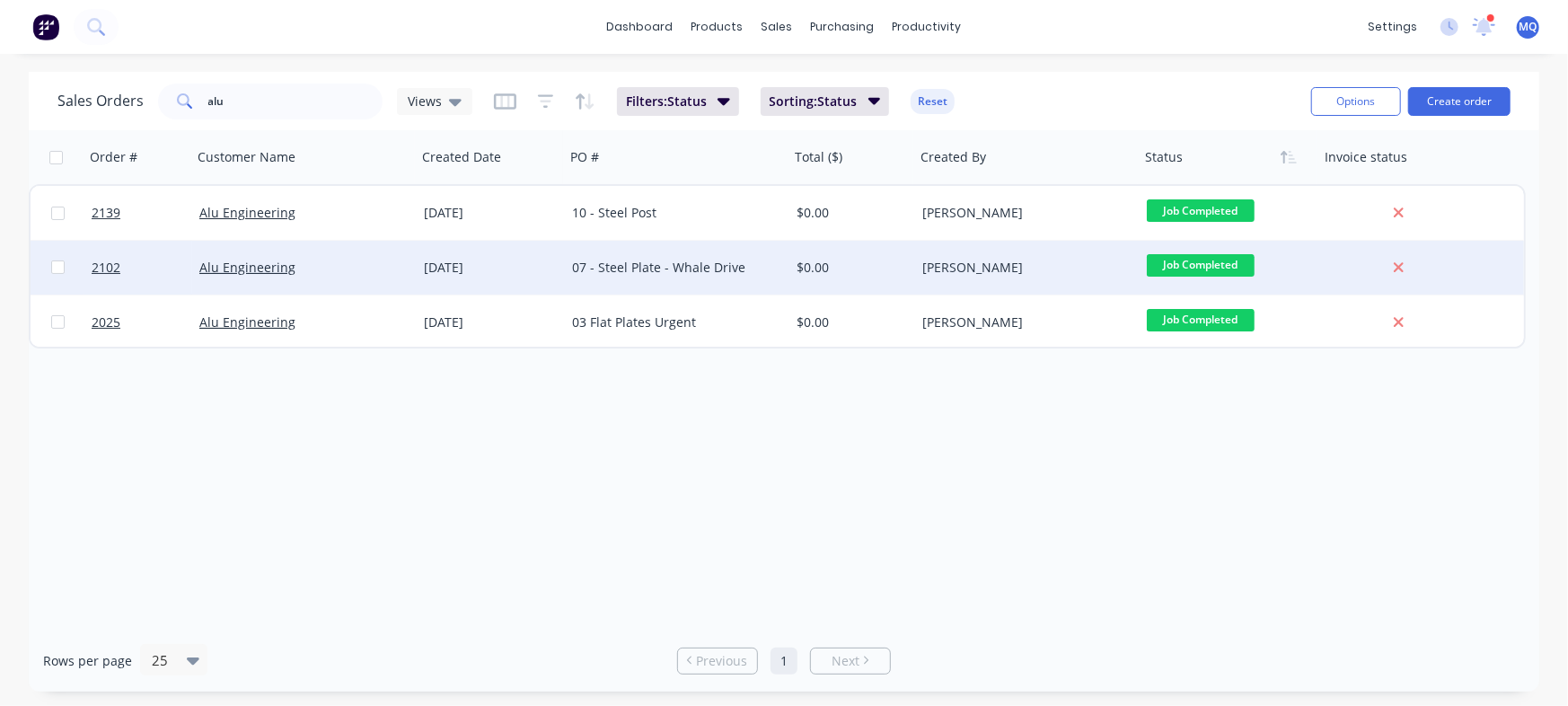
click at [687, 252] on div "07 - Steel Plate - Whale Drive" at bounding box center [677, 268] width 225 height 54
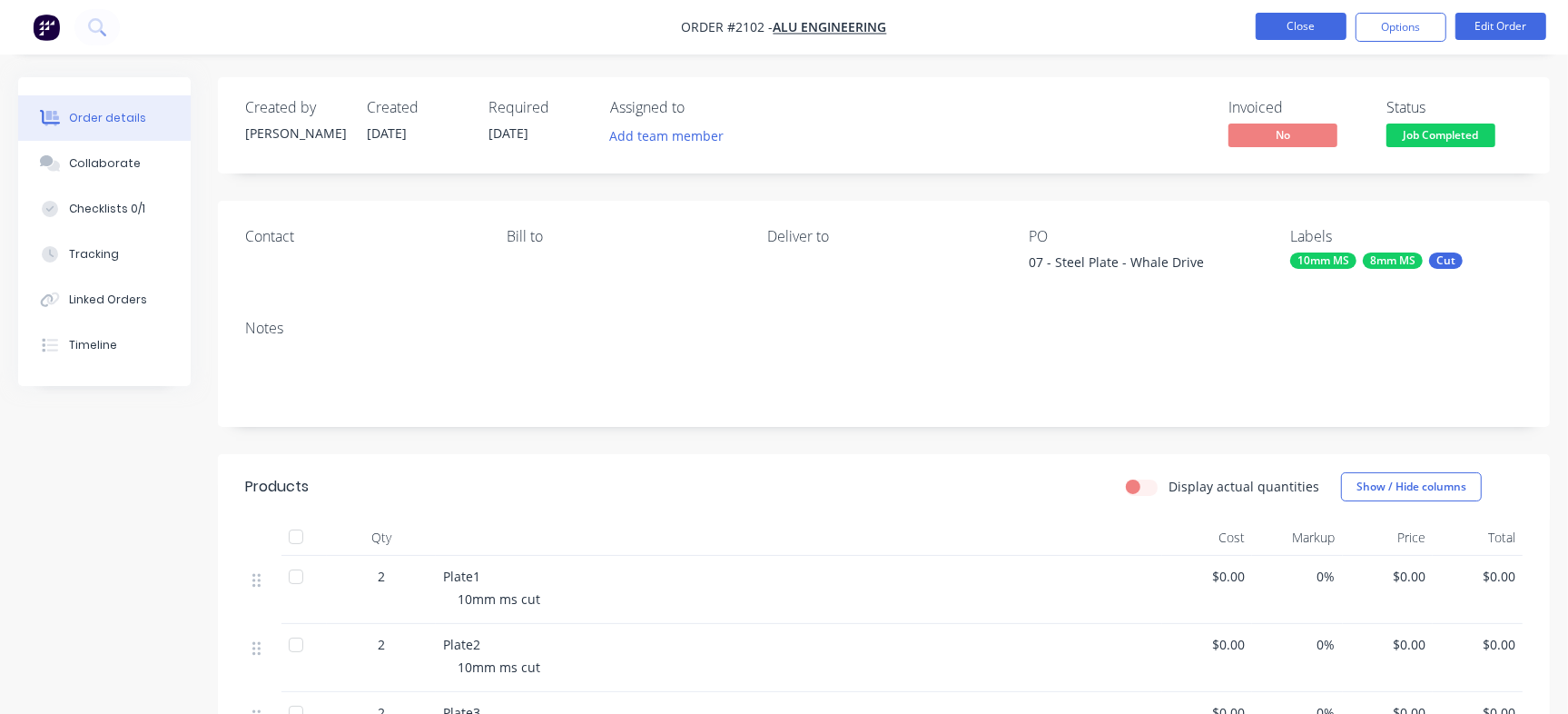
click at [1313, 31] on button "Close" at bounding box center [1301, 26] width 91 height 27
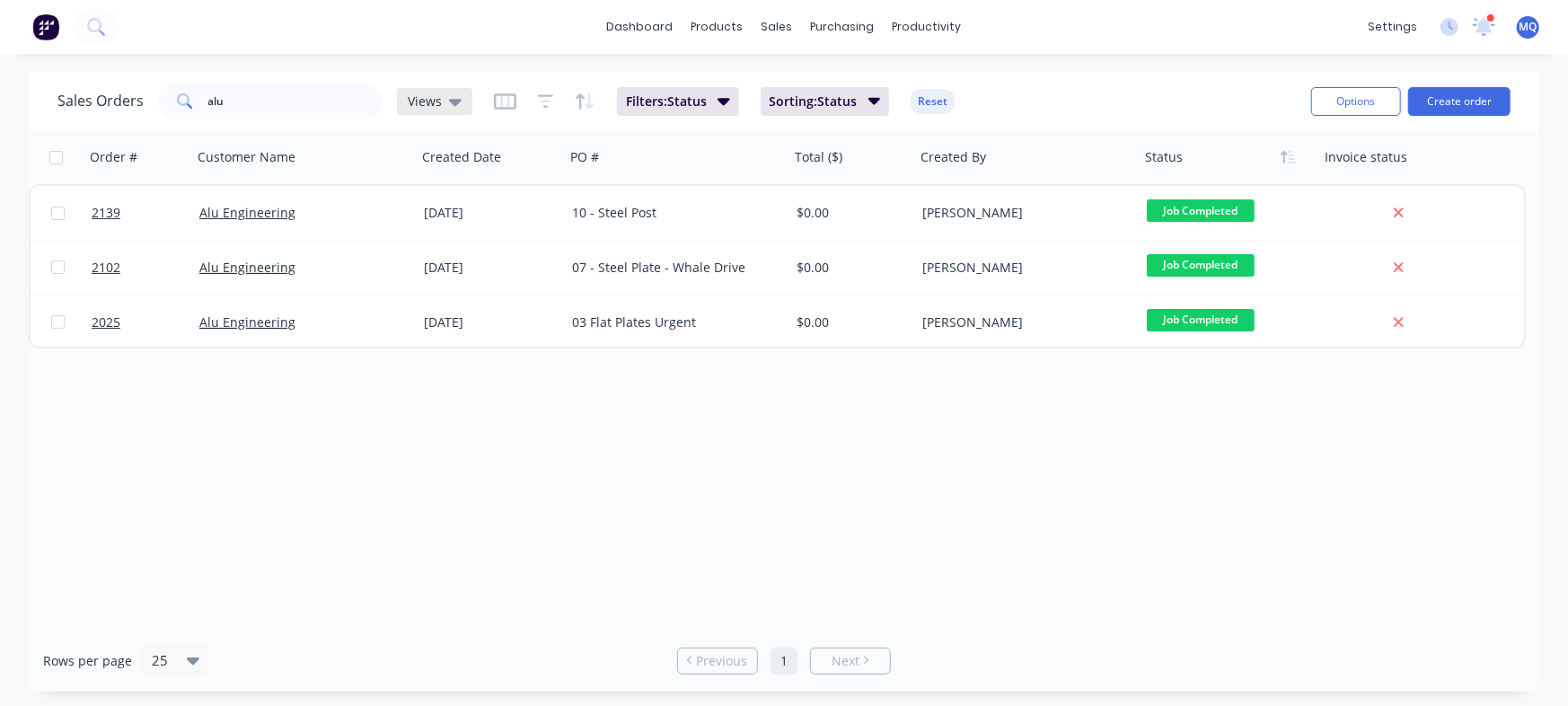
click at [441, 106] on div "Views" at bounding box center [435, 101] width 54 height 16
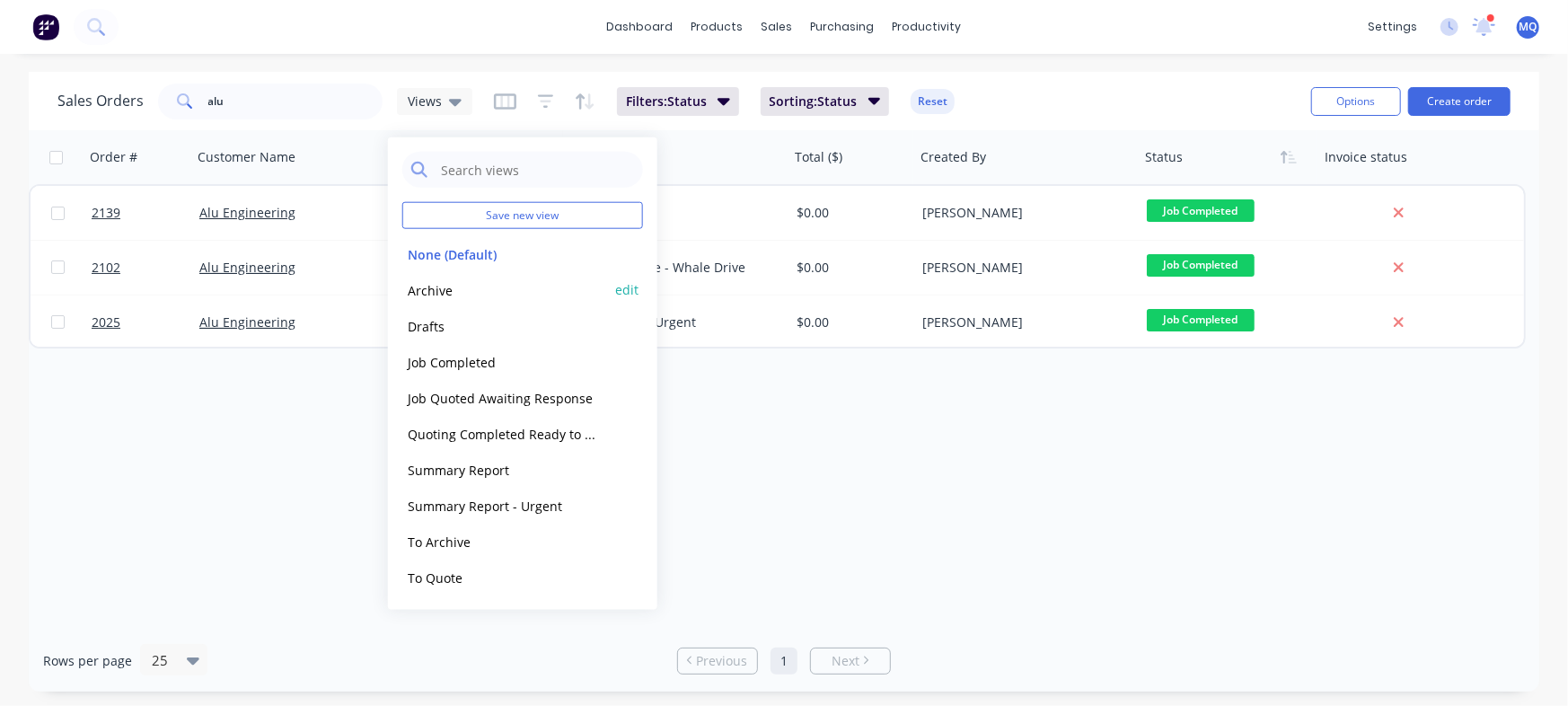
click at [455, 284] on button "Archive" at bounding box center [504, 290] width 204 height 21
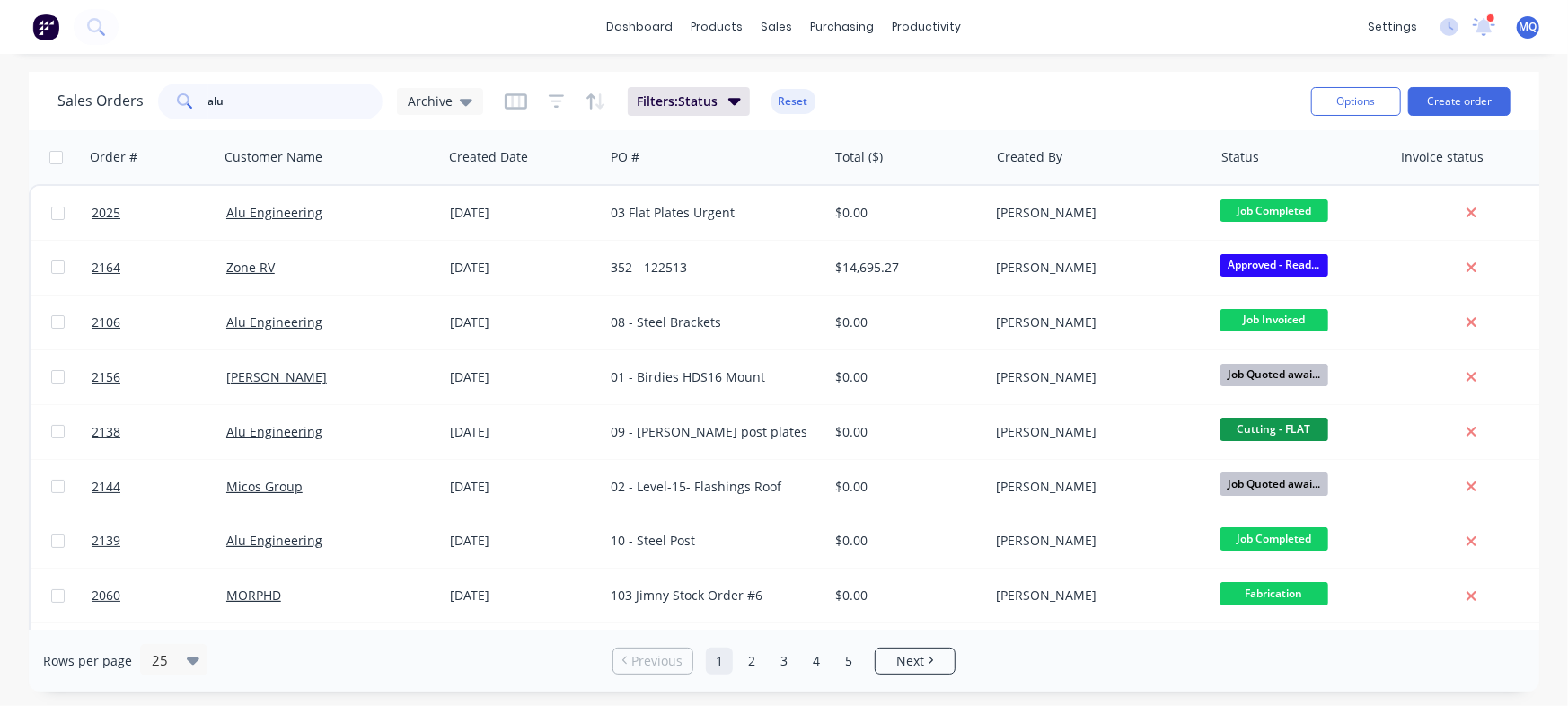
click at [318, 96] on input "alu" at bounding box center [296, 101] width 176 height 35
click at [448, 108] on span "Archive" at bounding box center [430, 101] width 45 height 19
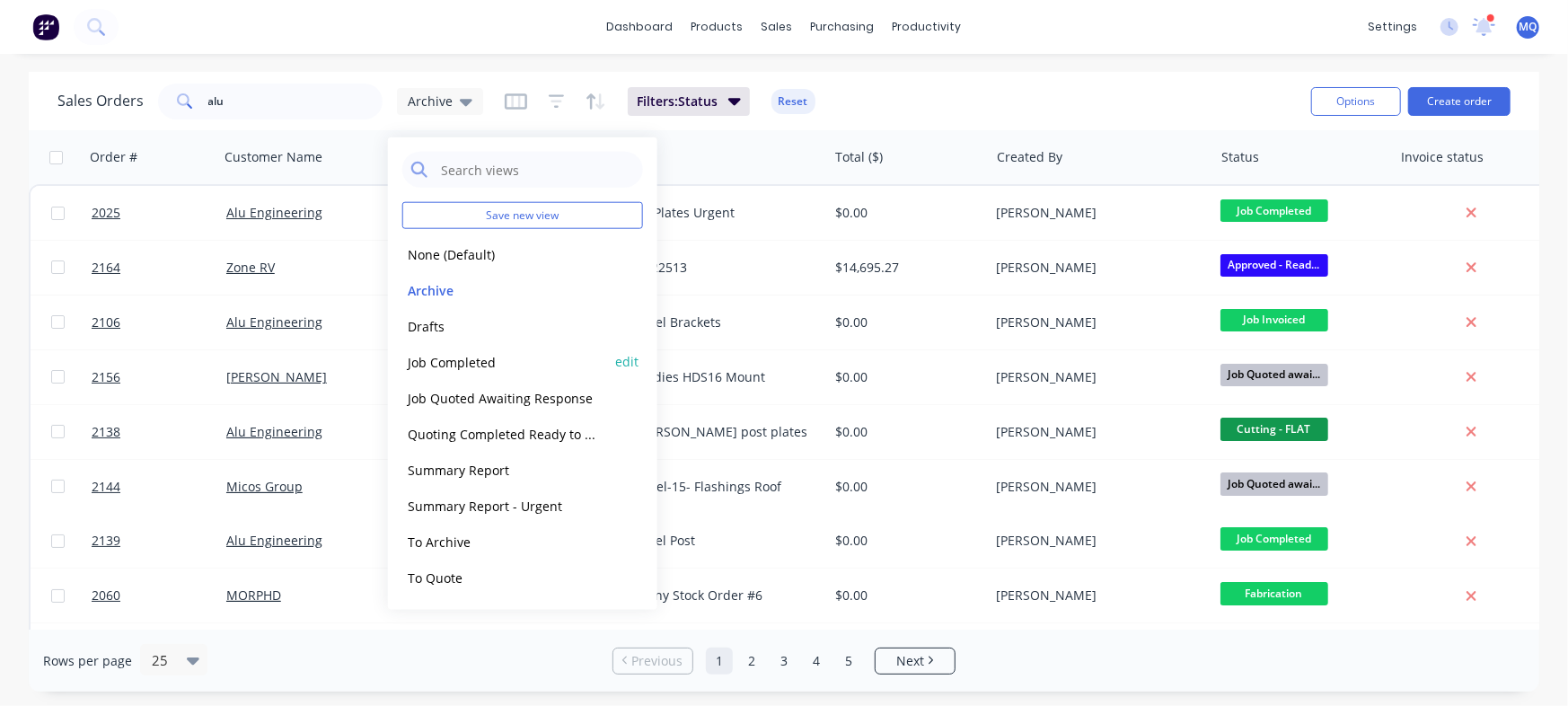
click at [457, 364] on button "Job Completed" at bounding box center [504, 362] width 204 height 21
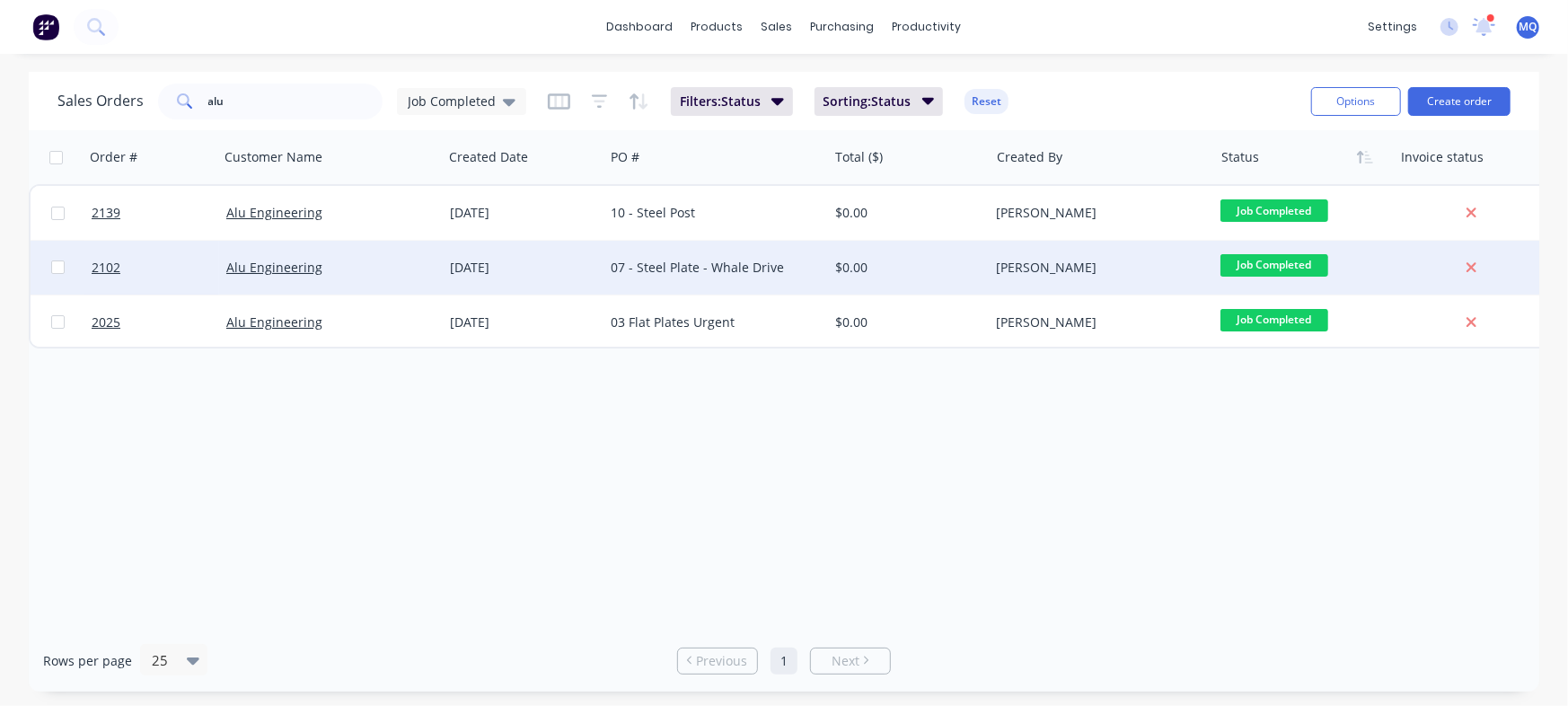
click at [665, 269] on div "07 - Steel Plate - Whale Drive" at bounding box center [710, 268] width 200 height 18
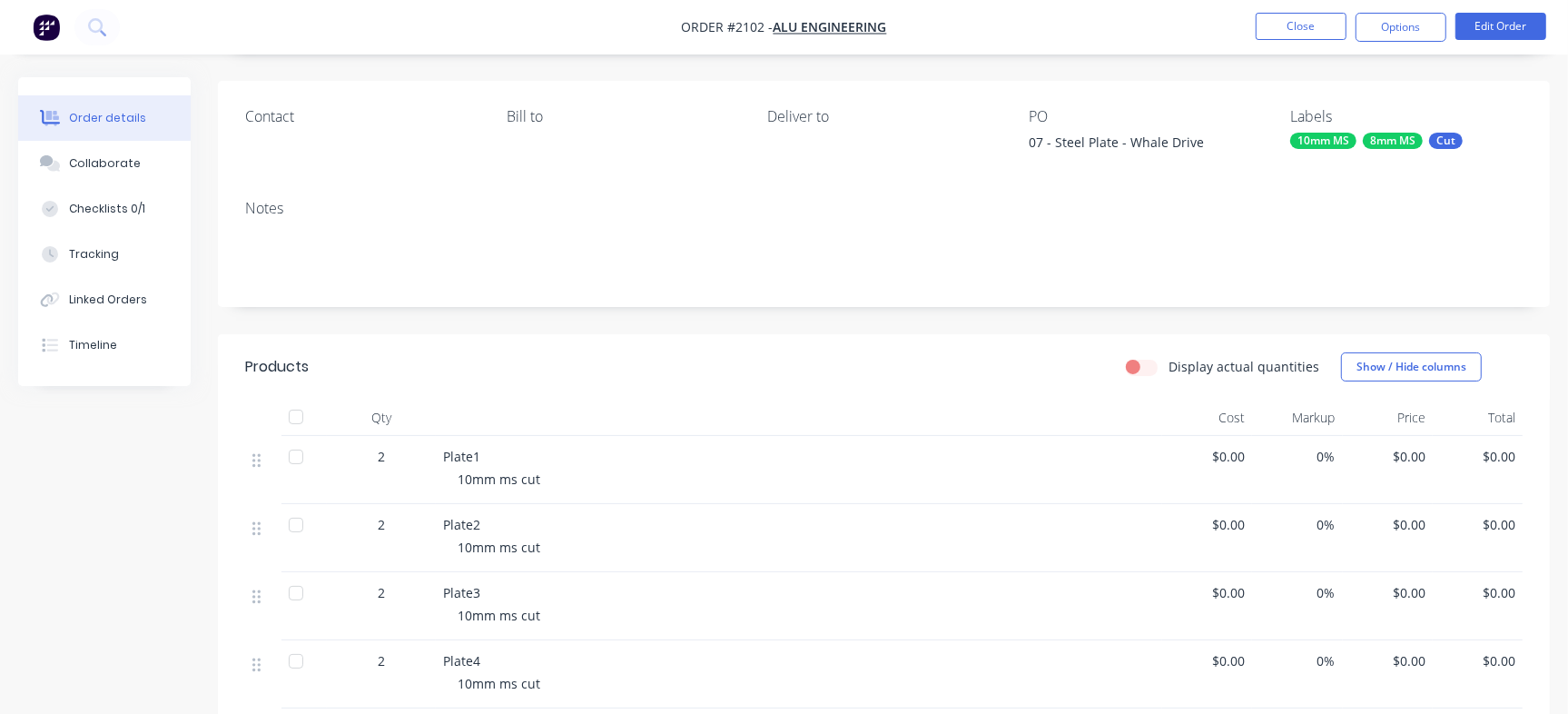
scroll to position [62, 0]
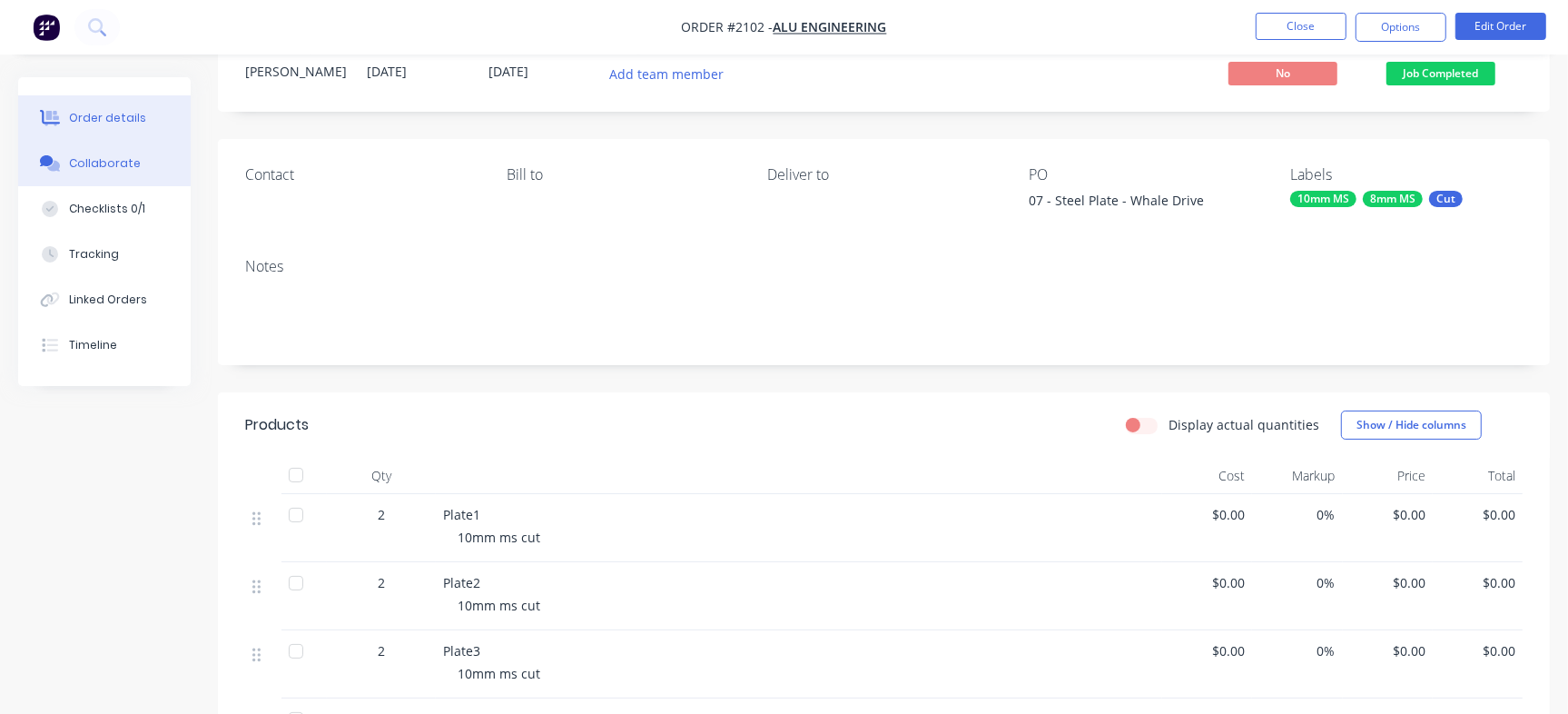
click at [137, 181] on button "Collaborate" at bounding box center [105, 163] width 173 height 46
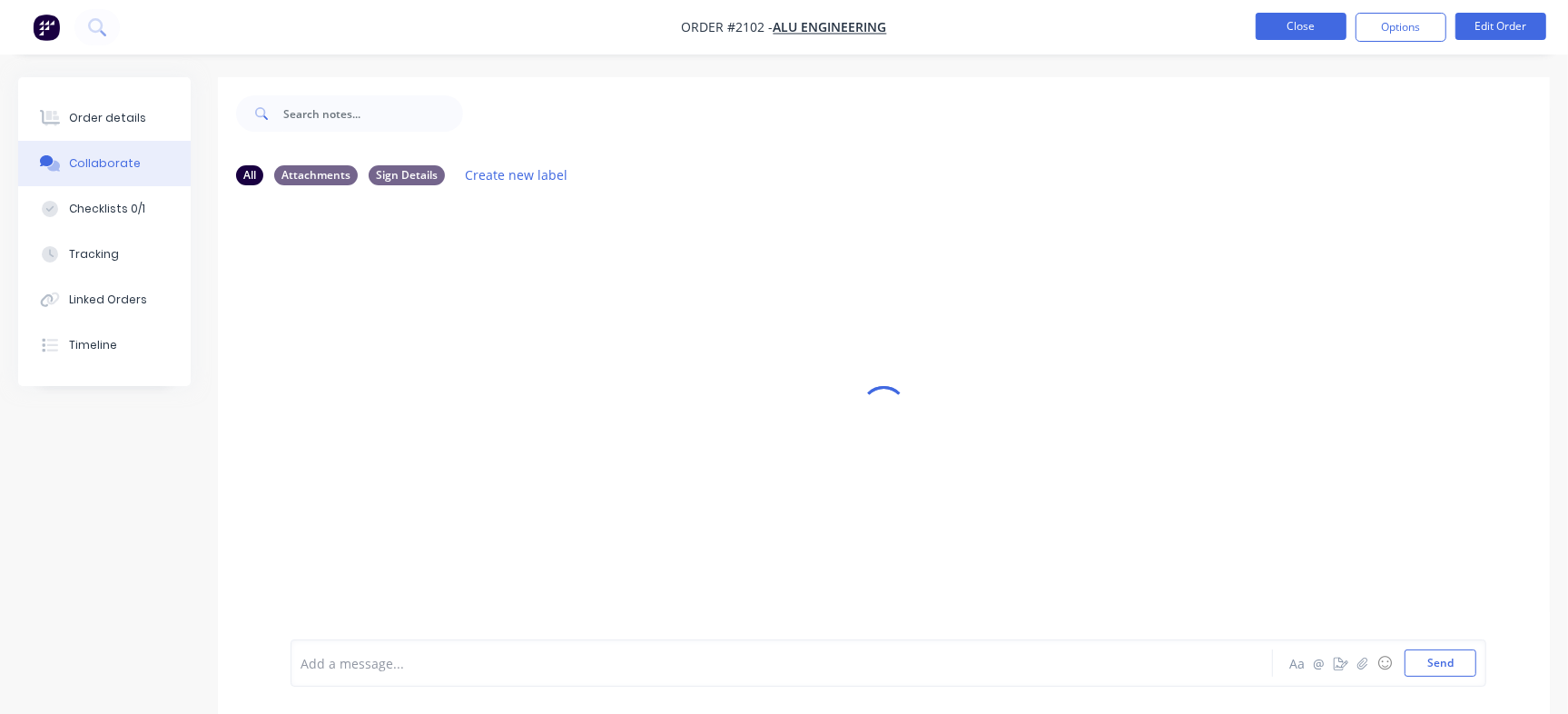
click at [1296, 18] on button "Close" at bounding box center [1301, 26] width 91 height 27
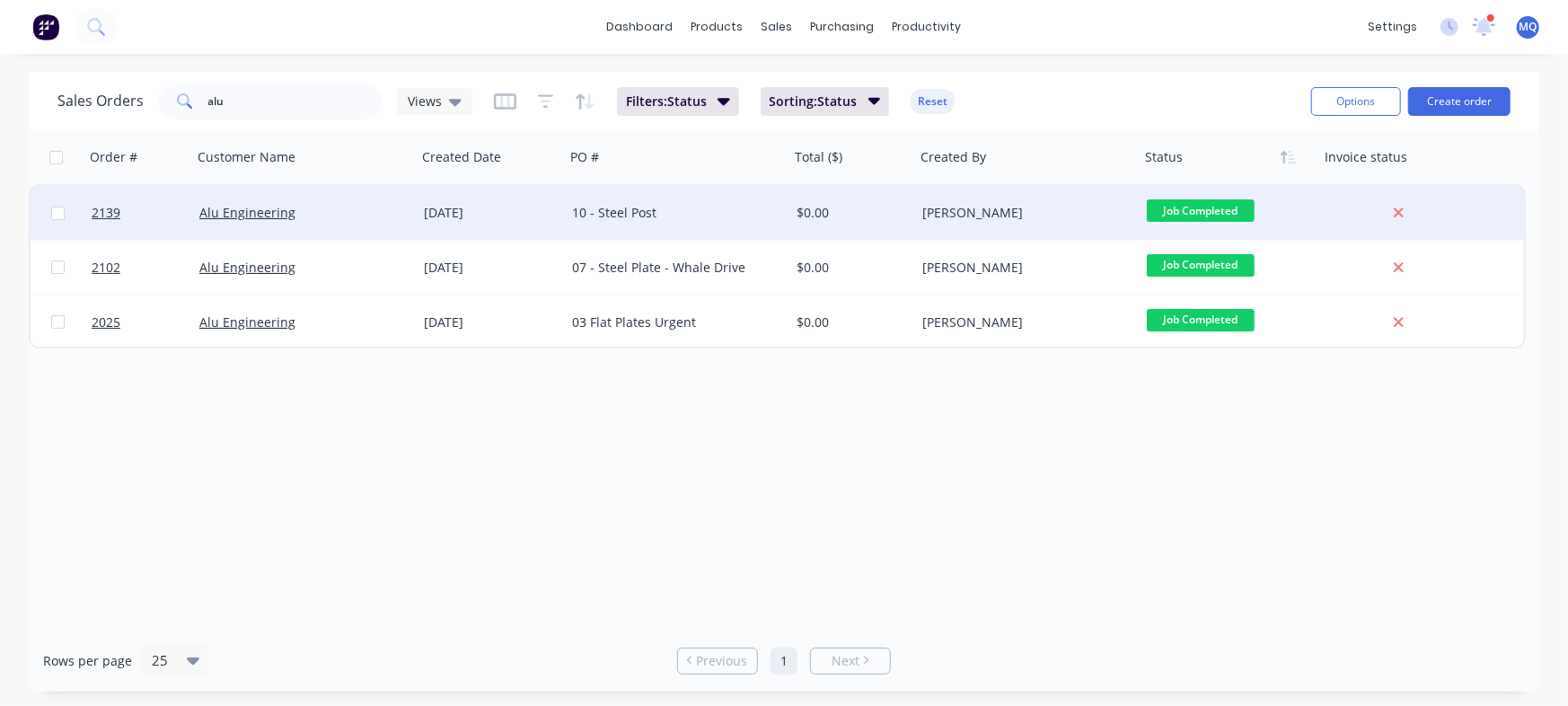
click at [625, 225] on div "10 - Steel Post" at bounding box center [677, 213] width 225 height 54
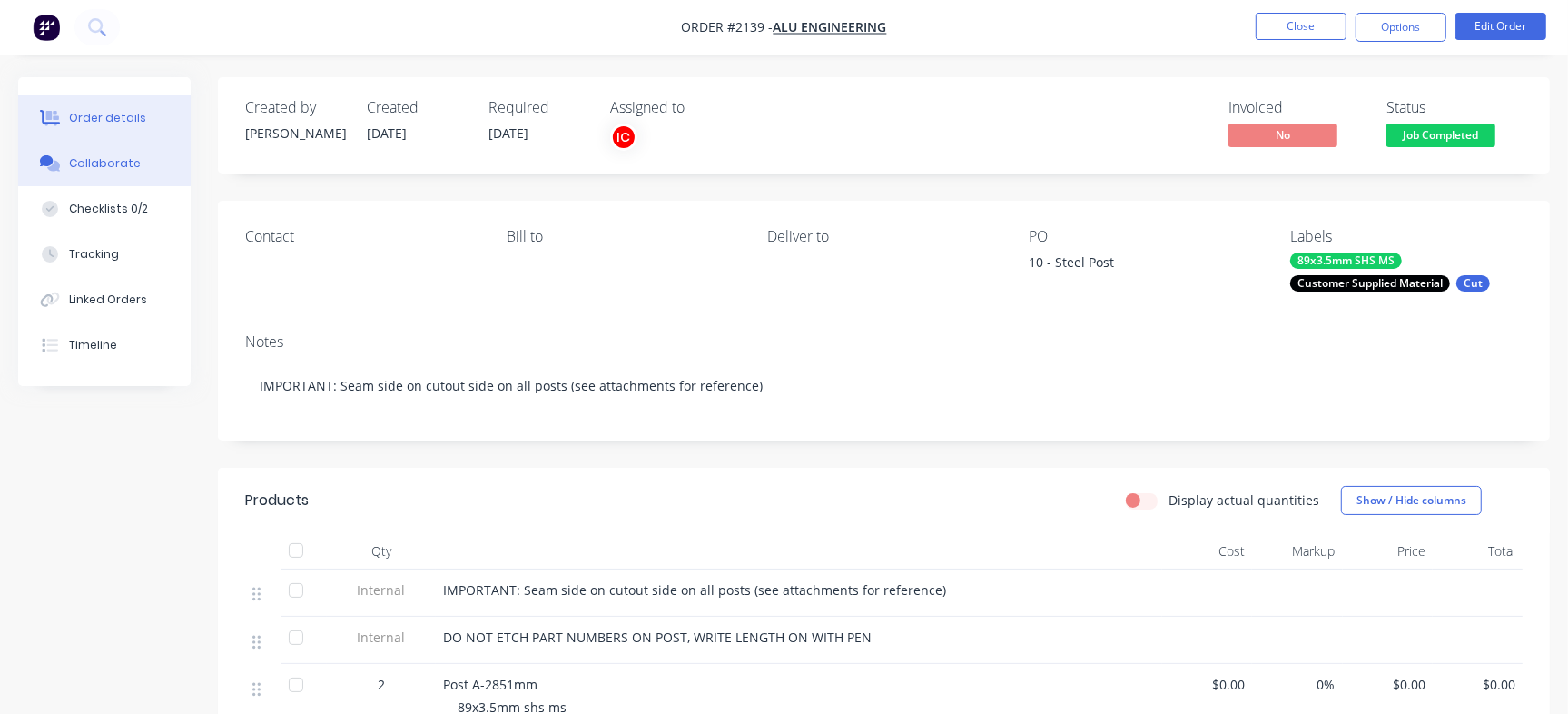
click at [139, 168] on button "Collaborate" at bounding box center [105, 163] width 173 height 46
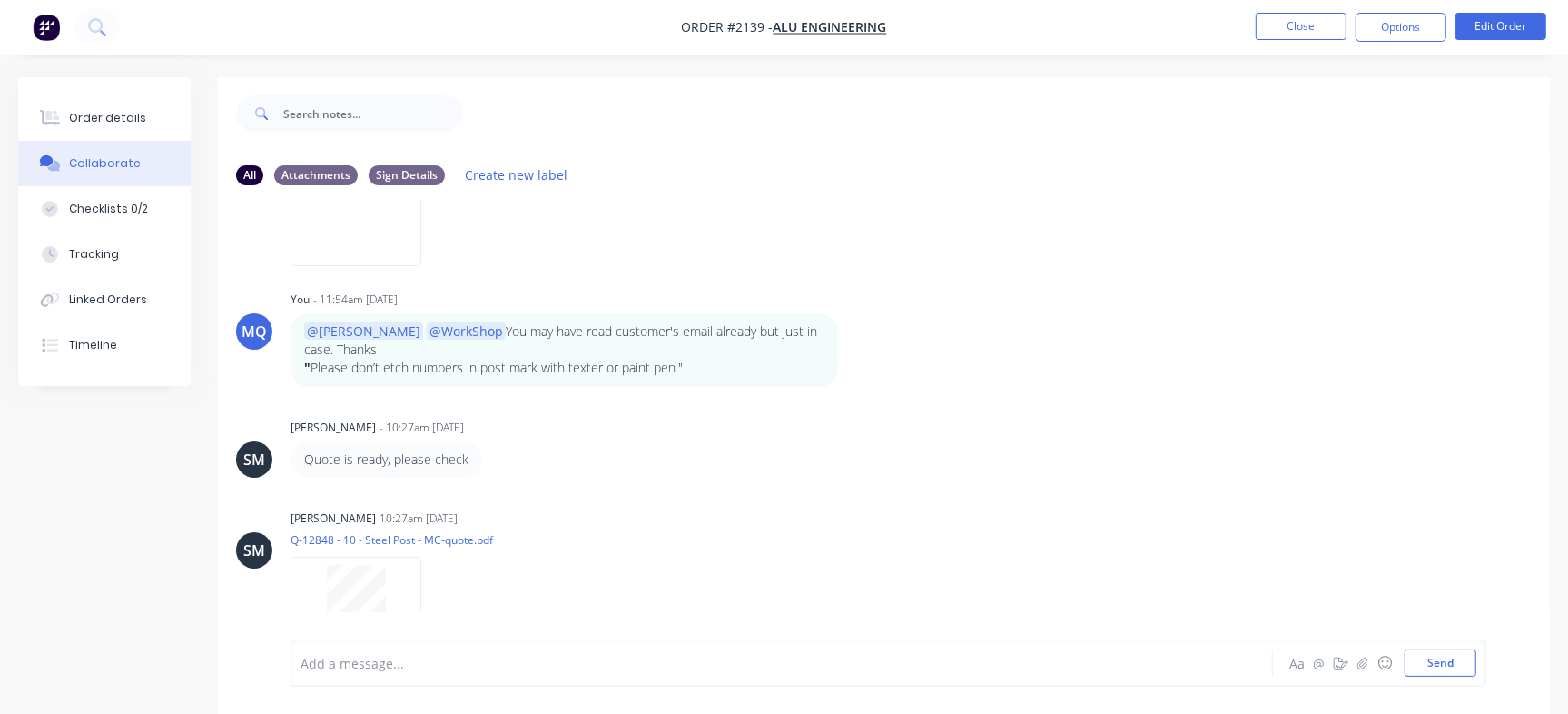
scroll to position [659, 0]
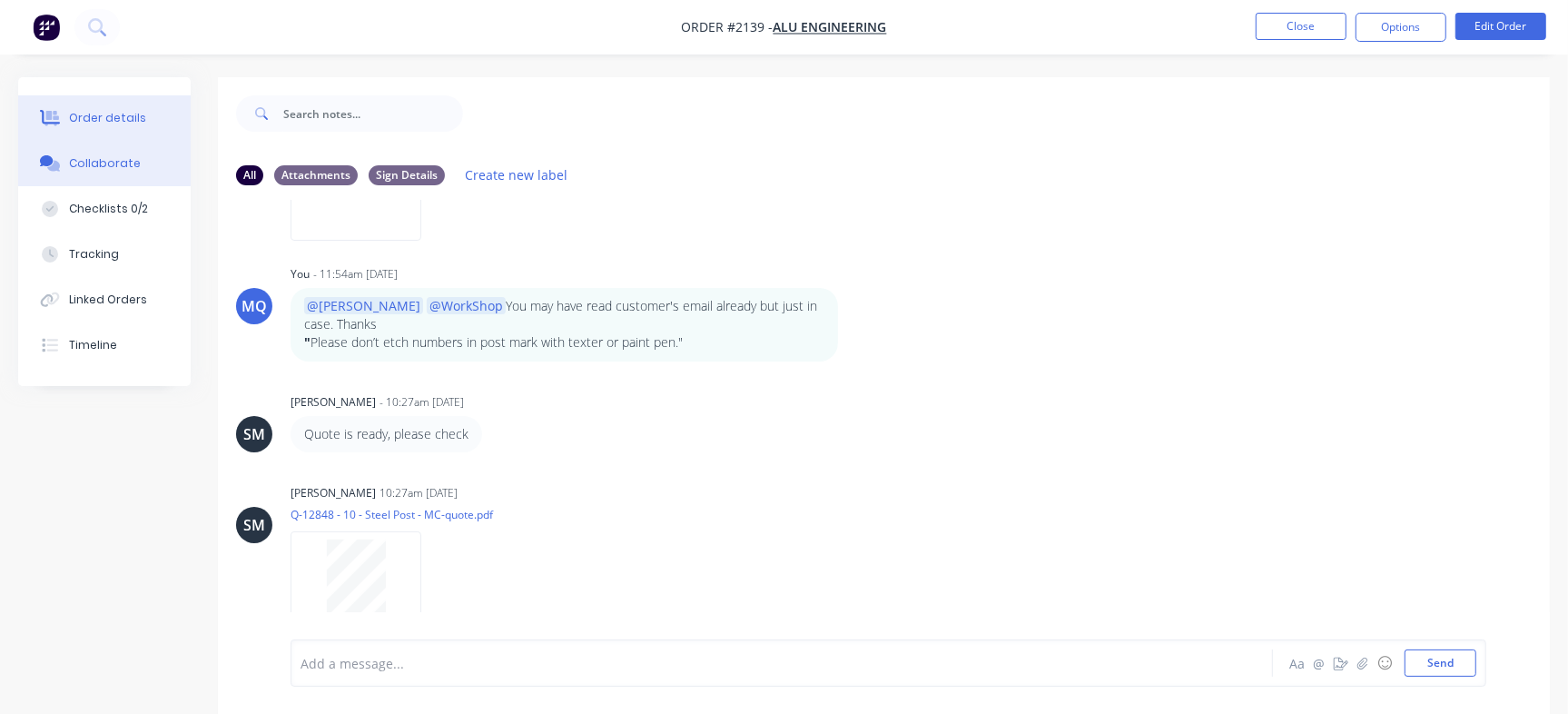
click at [101, 107] on button "Order details" at bounding box center [105, 117] width 173 height 46
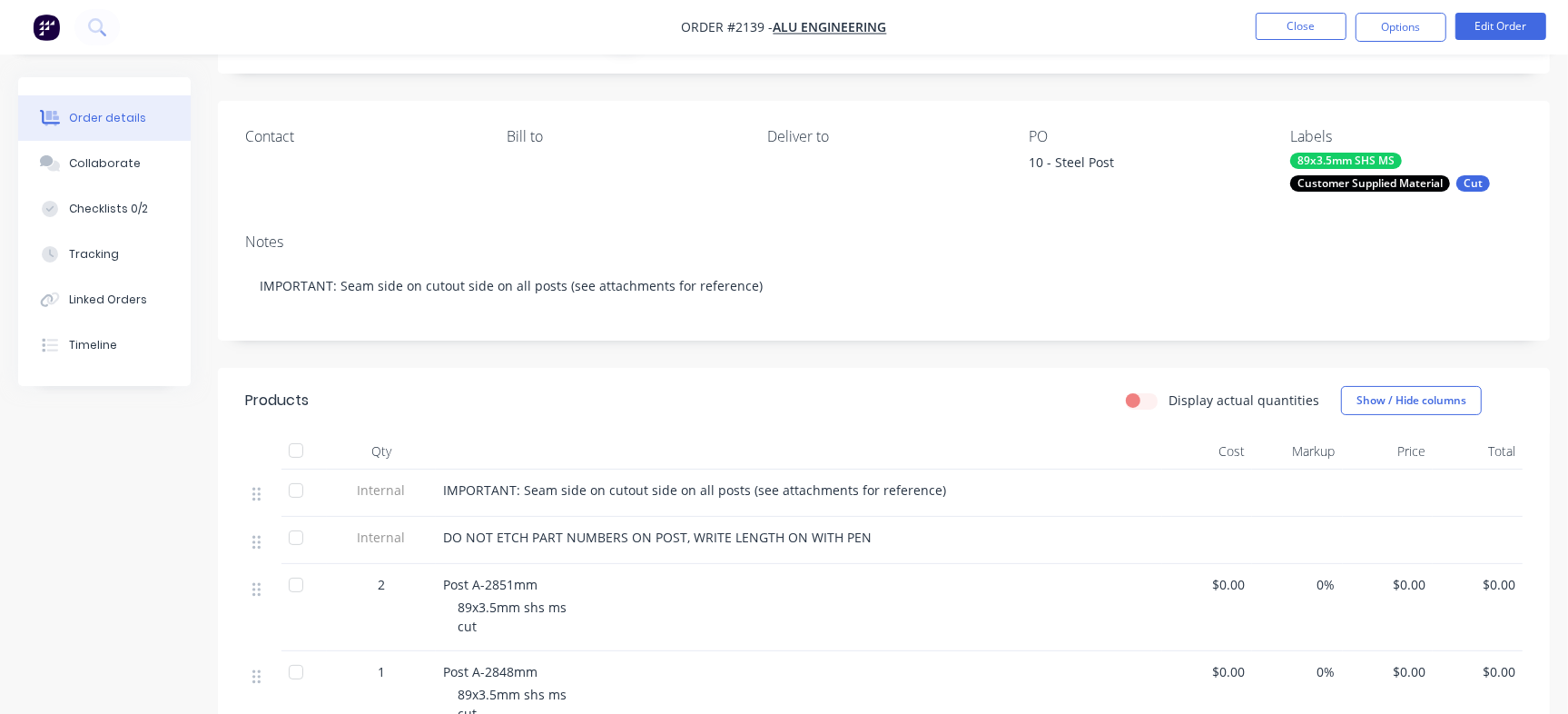
scroll to position [81, 0]
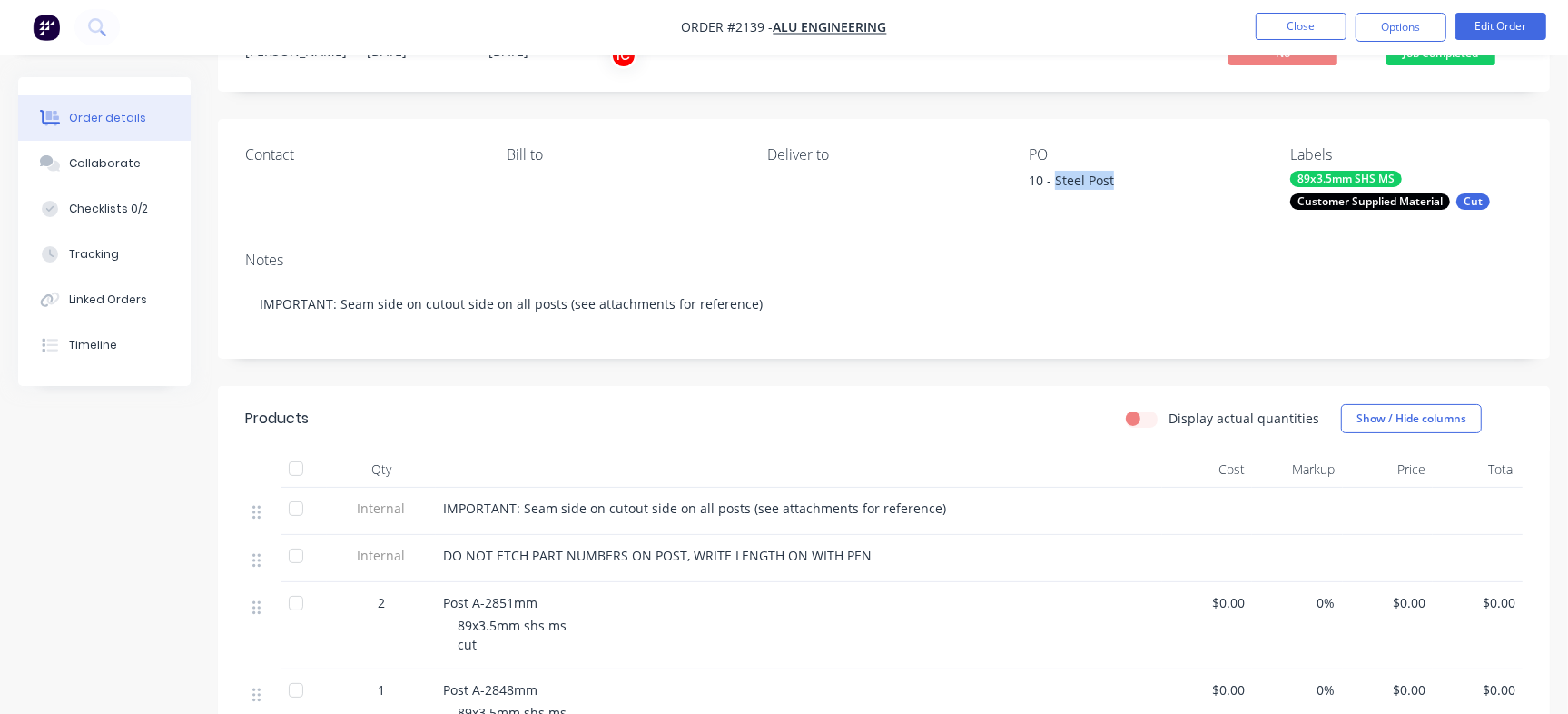
drag, startPoint x: 1057, startPoint y: 176, endPoint x: 1165, endPoint y: 173, distance: 108.0
click at [1165, 173] on div "10 - Steel Post" at bounding box center [1142, 183] width 227 height 25
copy div "Steel Post"
click at [147, 203] on button "Checklists 0/2" at bounding box center [105, 209] width 173 height 46
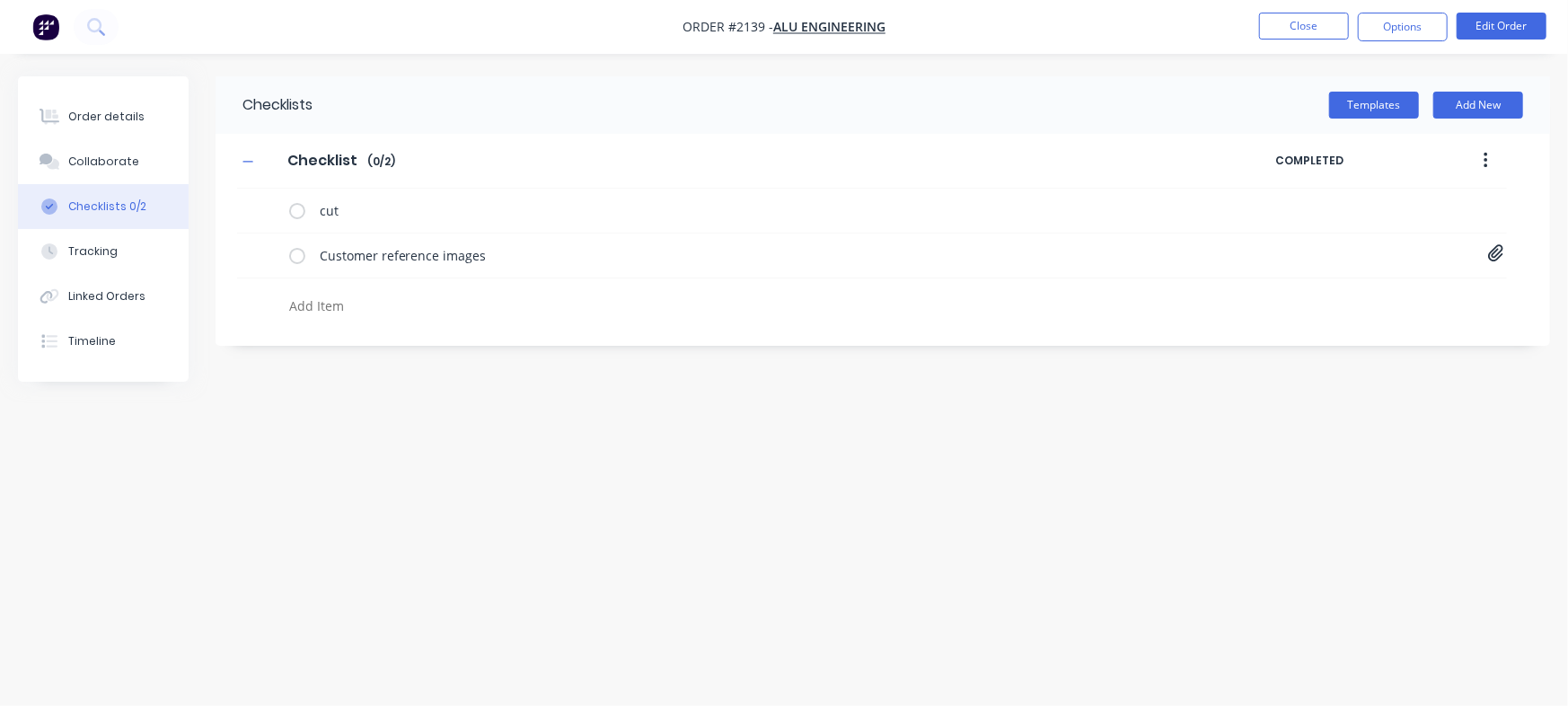
type textarea "x"
click at [344, 303] on textarea at bounding box center [691, 305] width 818 height 26
paste textarea "INV-2912"
type textarea "INV-2912"
type textarea "x"
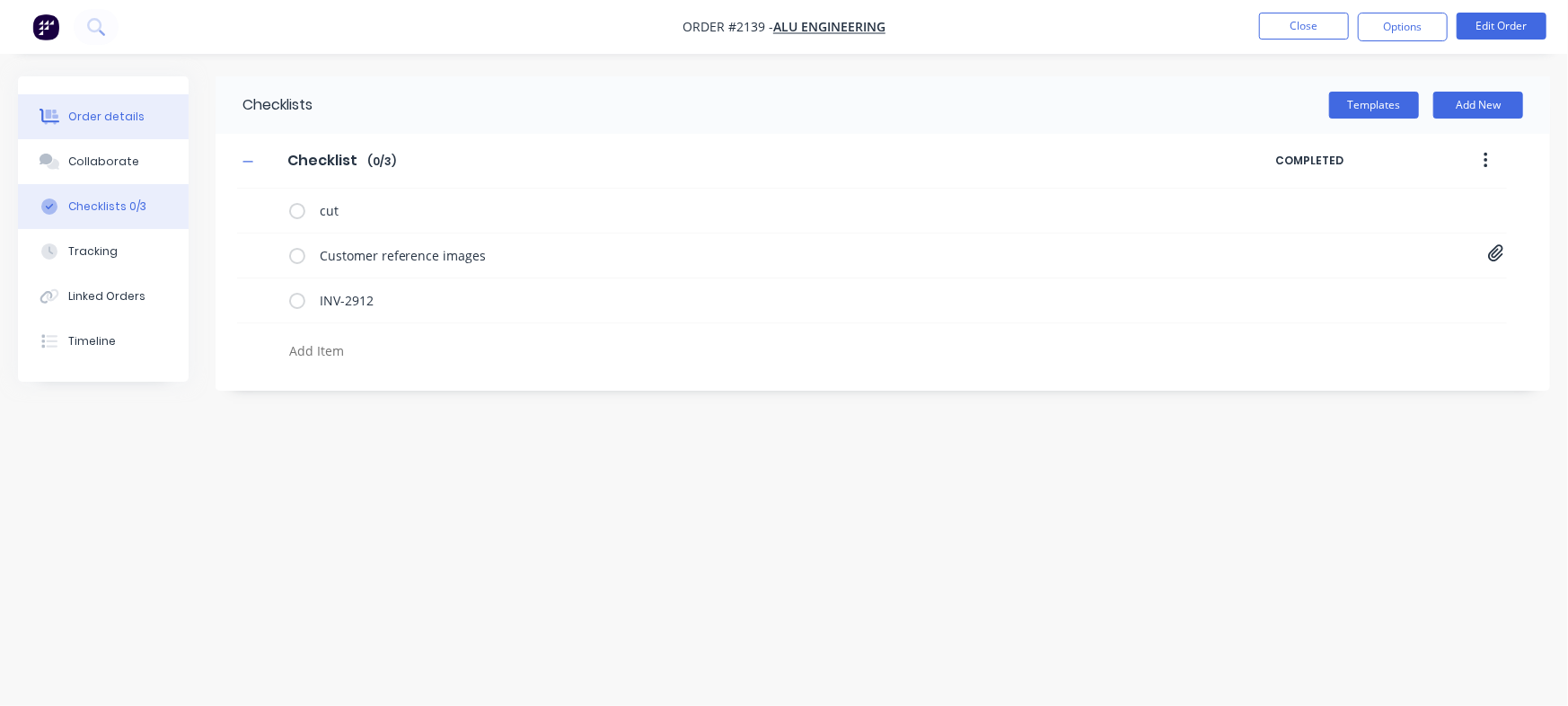
type textarea "x"
click at [140, 106] on button "Order details" at bounding box center [104, 116] width 171 height 45
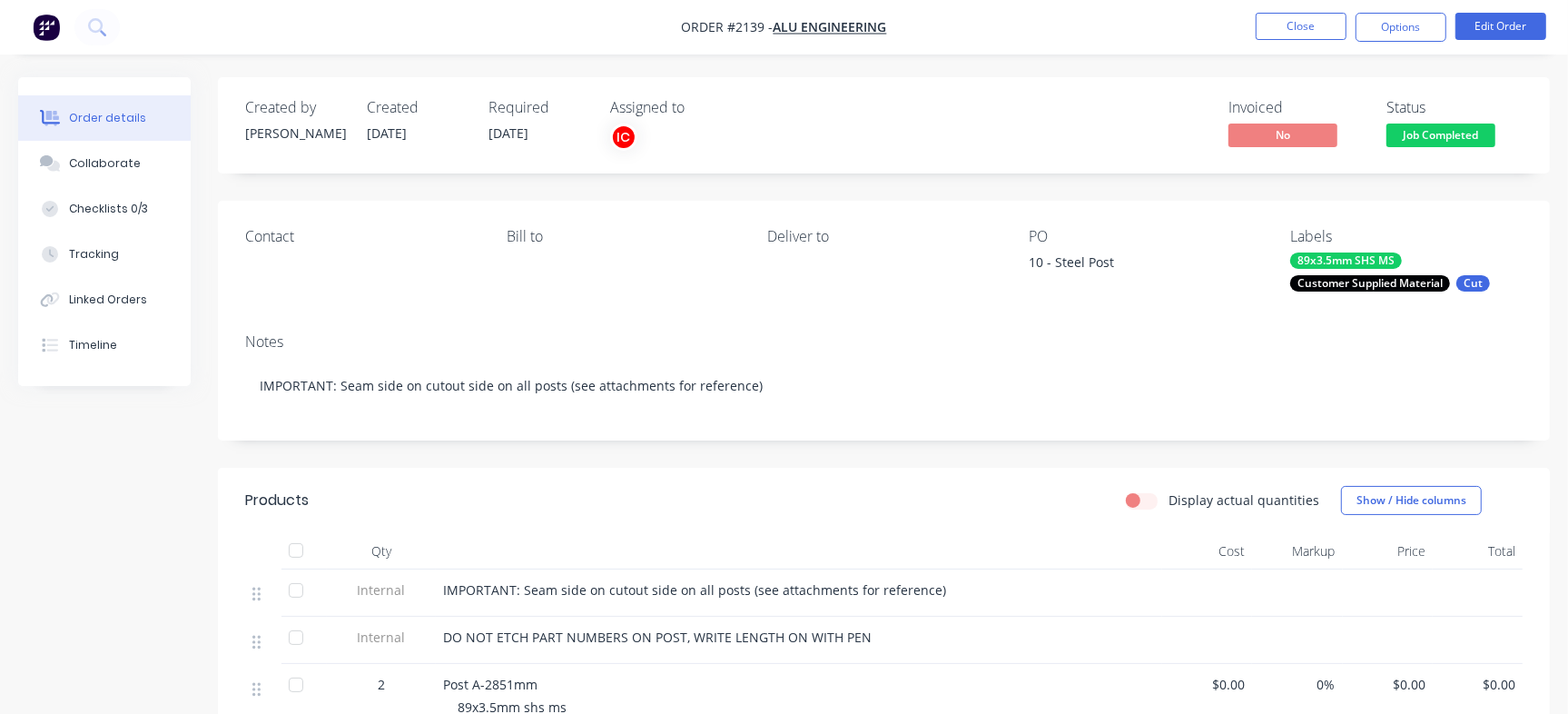
click at [1478, 137] on span "Job Completed" at bounding box center [1441, 134] width 109 height 22
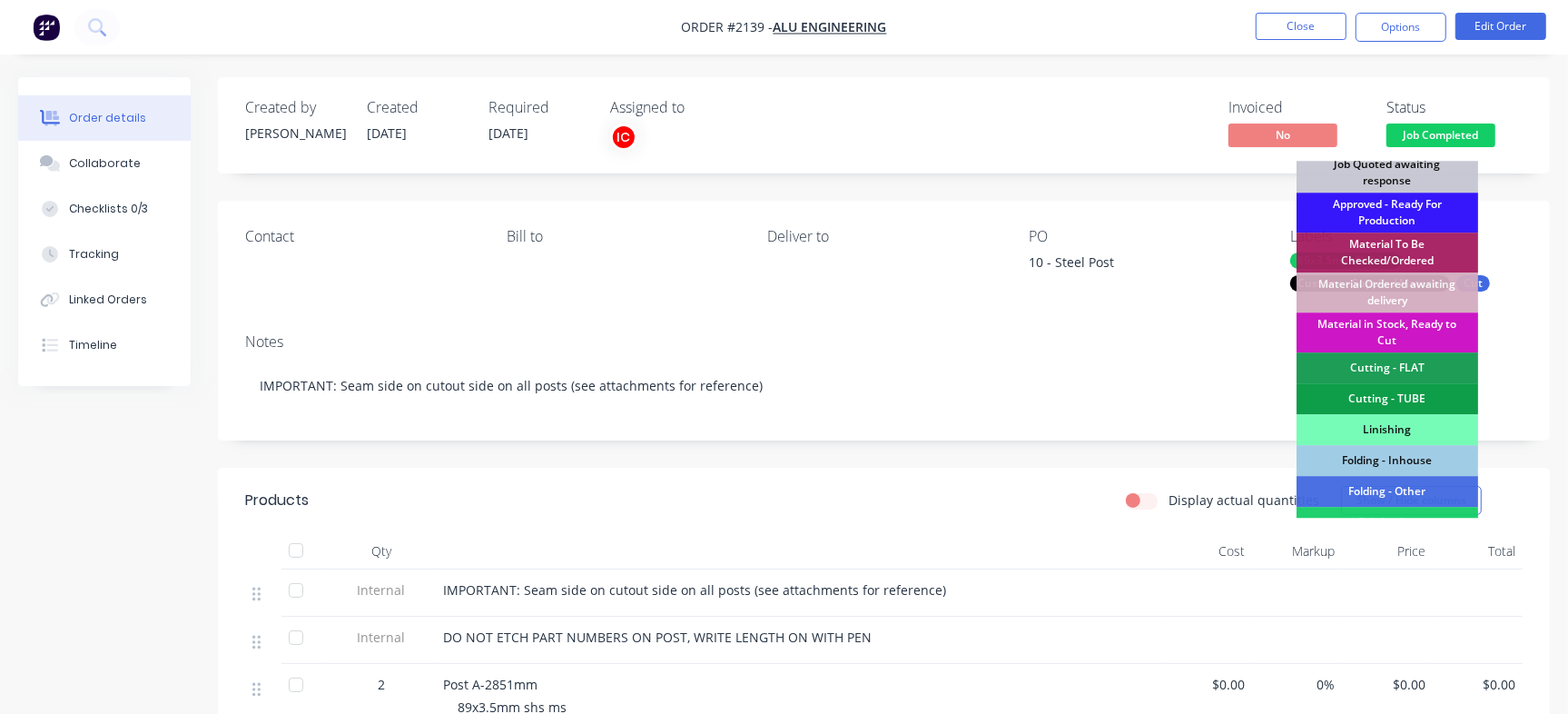
scroll to position [463, 0]
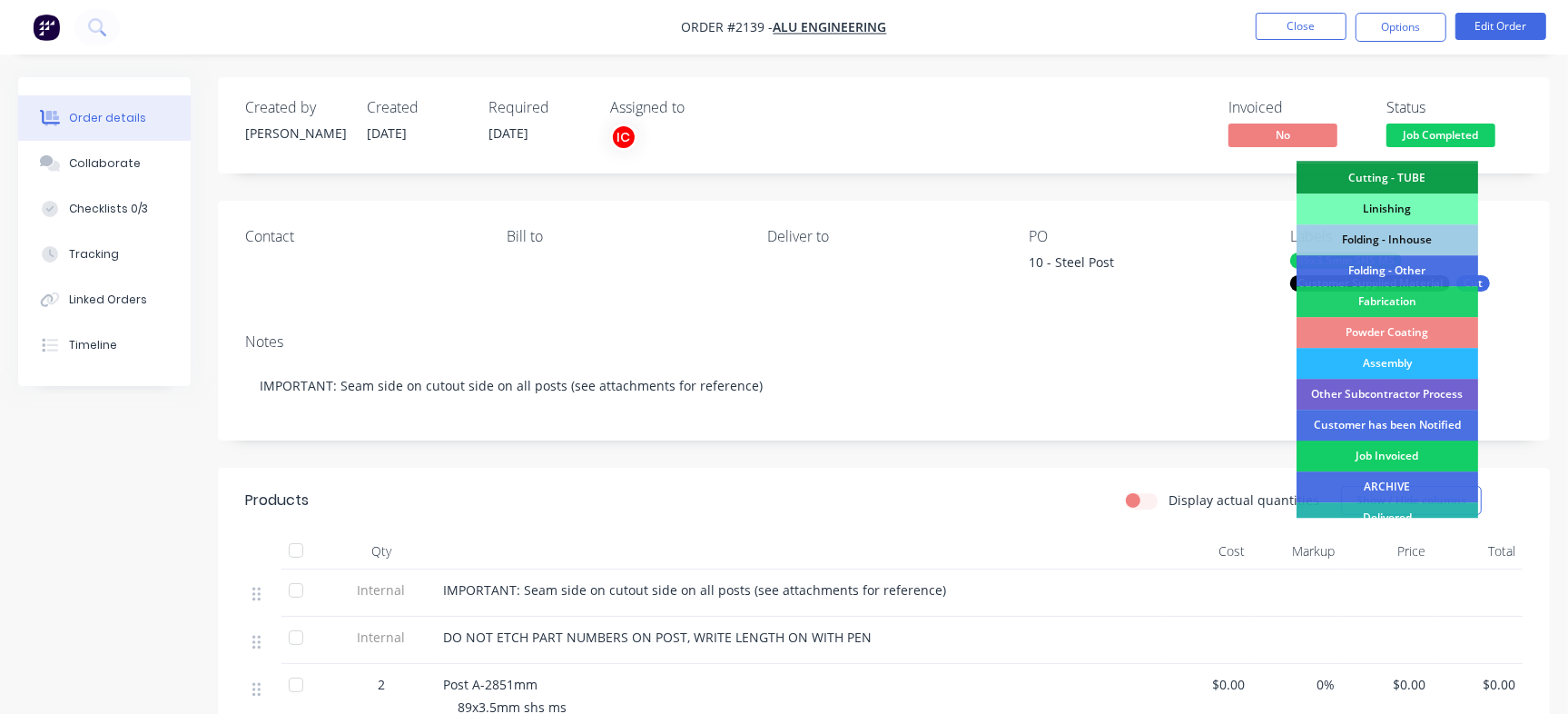
click at [1421, 451] on div "Job Invoiced" at bounding box center [1388, 456] width 181 height 31
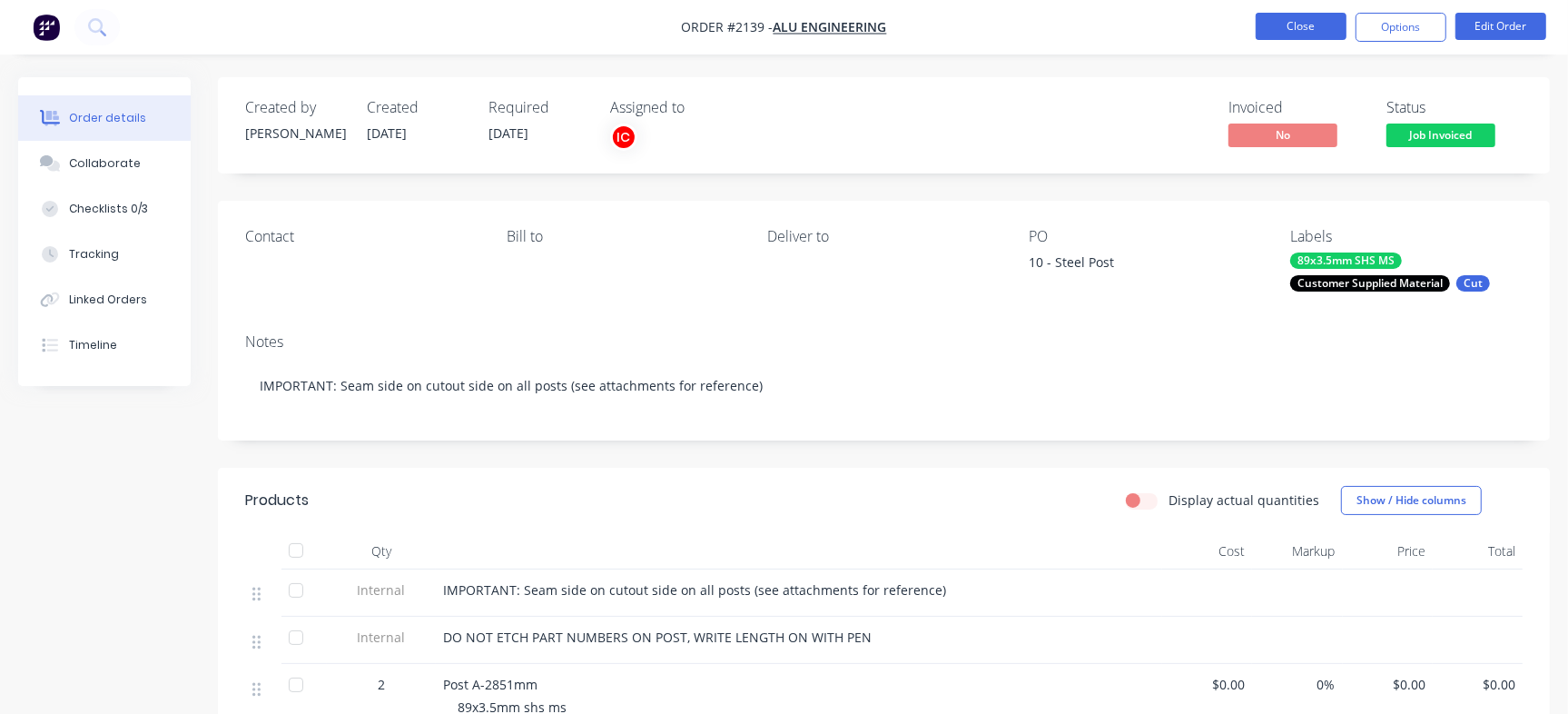
click at [1305, 26] on button "Close" at bounding box center [1301, 26] width 91 height 27
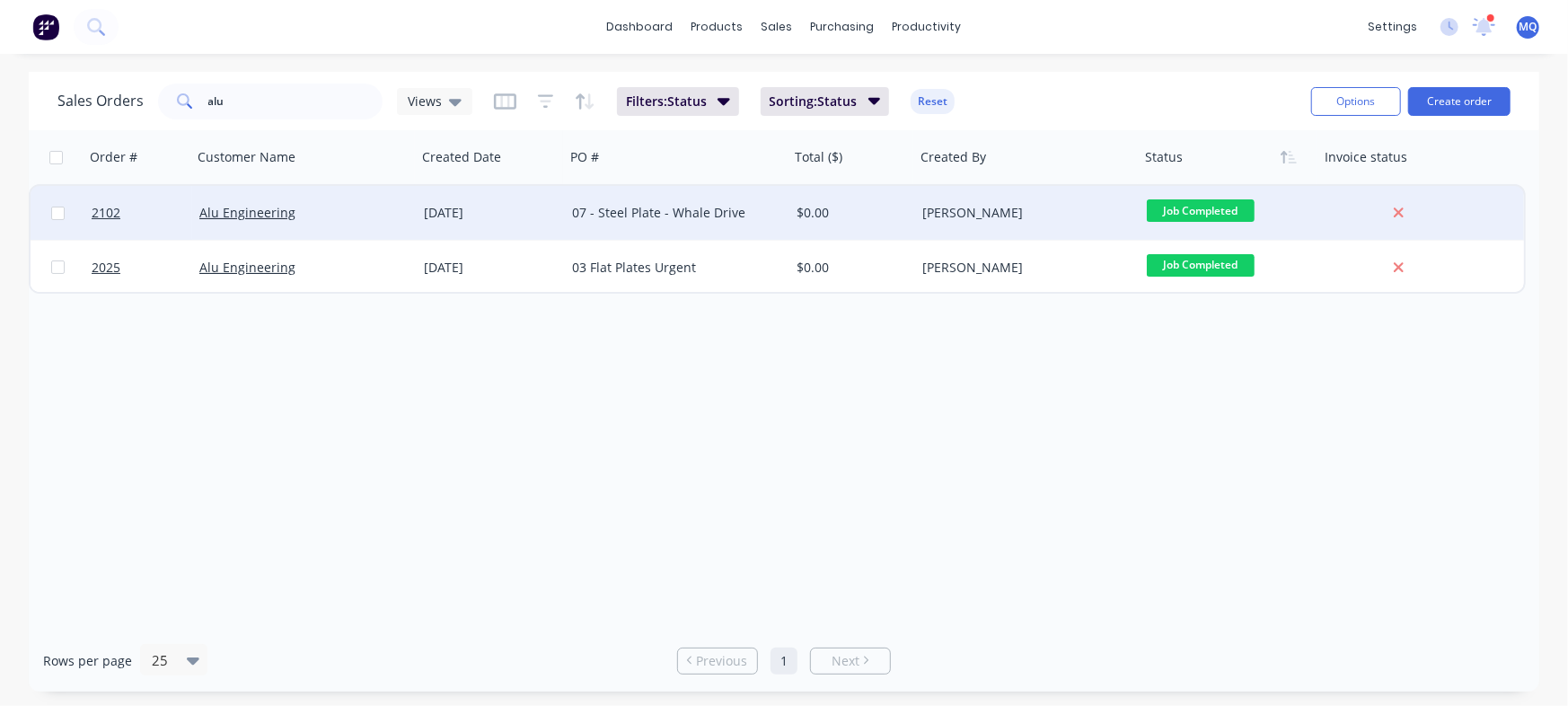
click at [891, 217] on div "$0.00" at bounding box center [849, 212] width 106 height 18
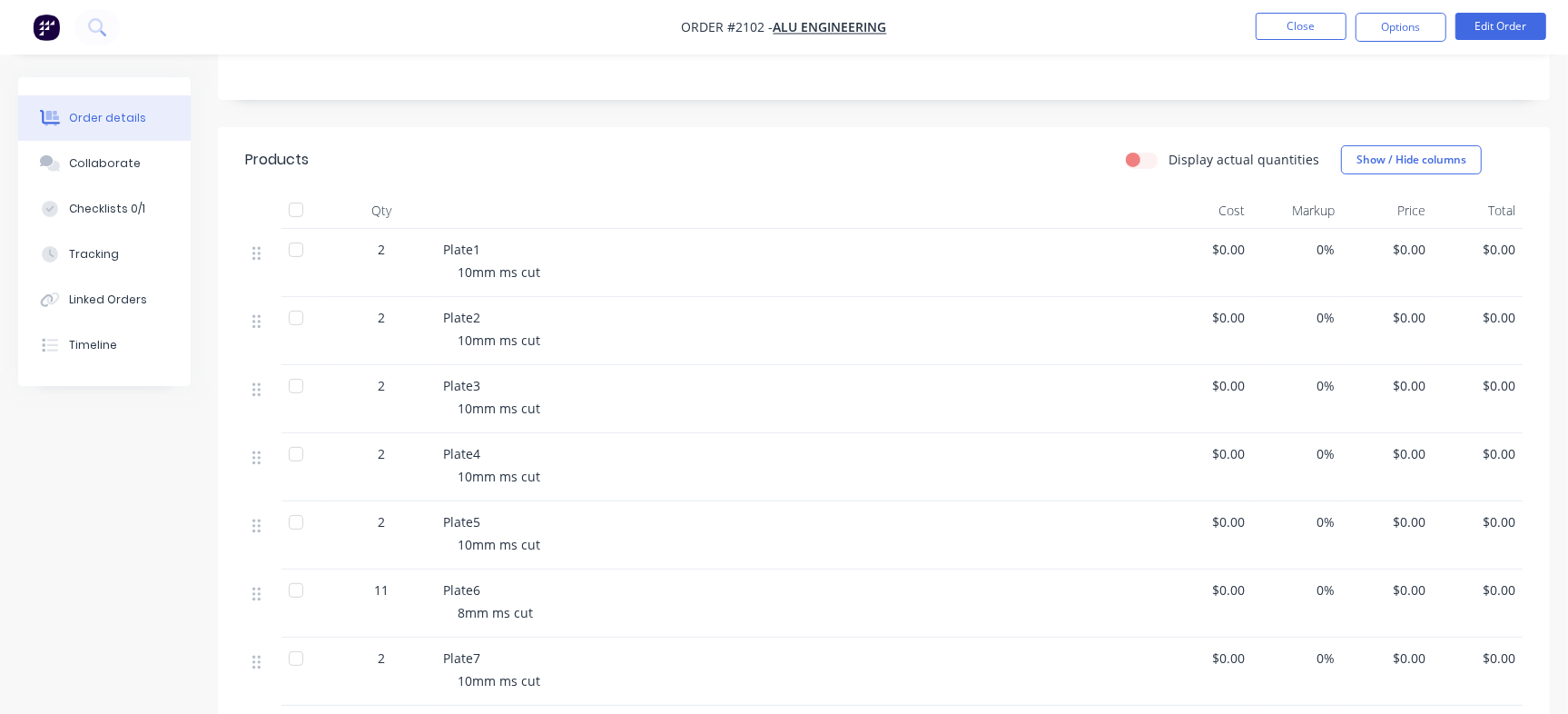
scroll to position [320, 0]
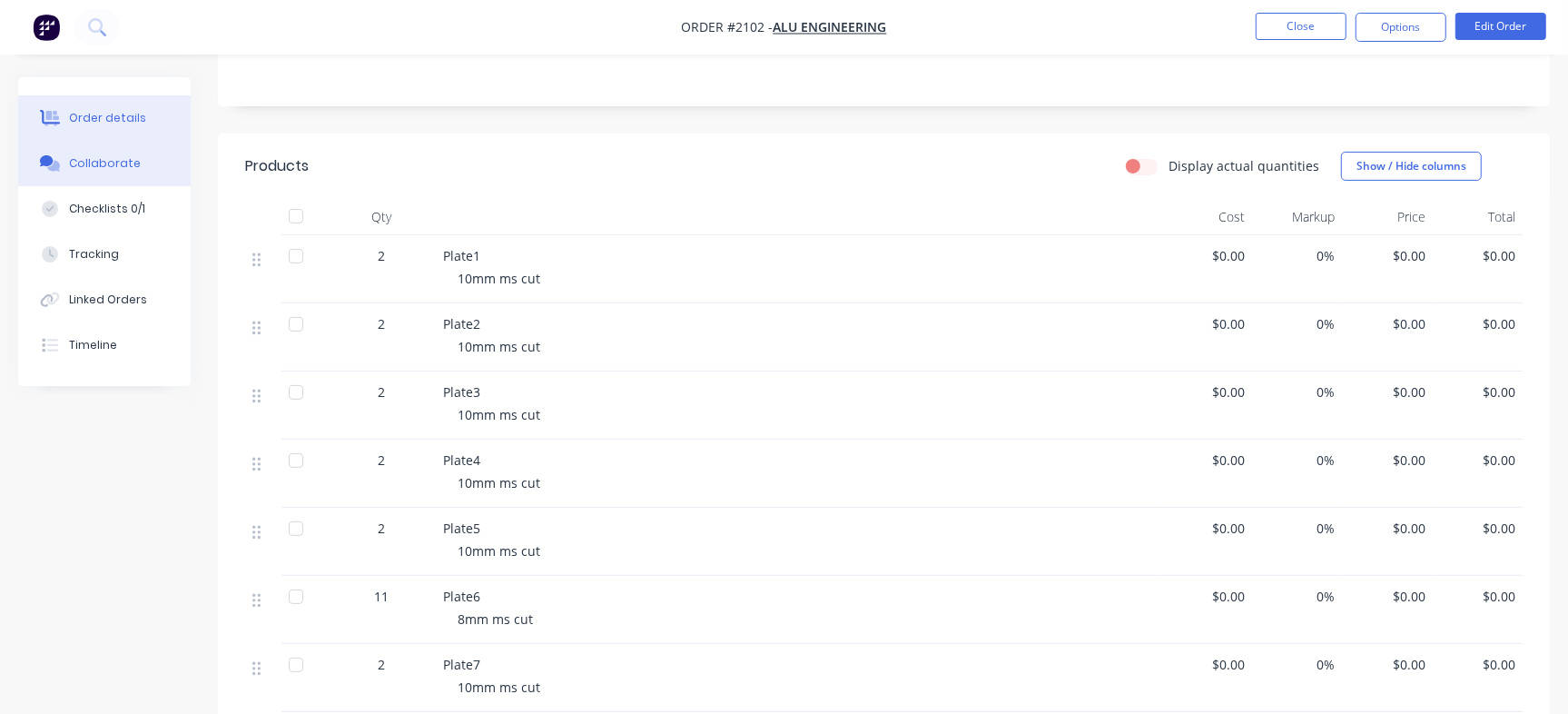
click at [117, 163] on div "Collaborate" at bounding box center [105, 163] width 72 height 16
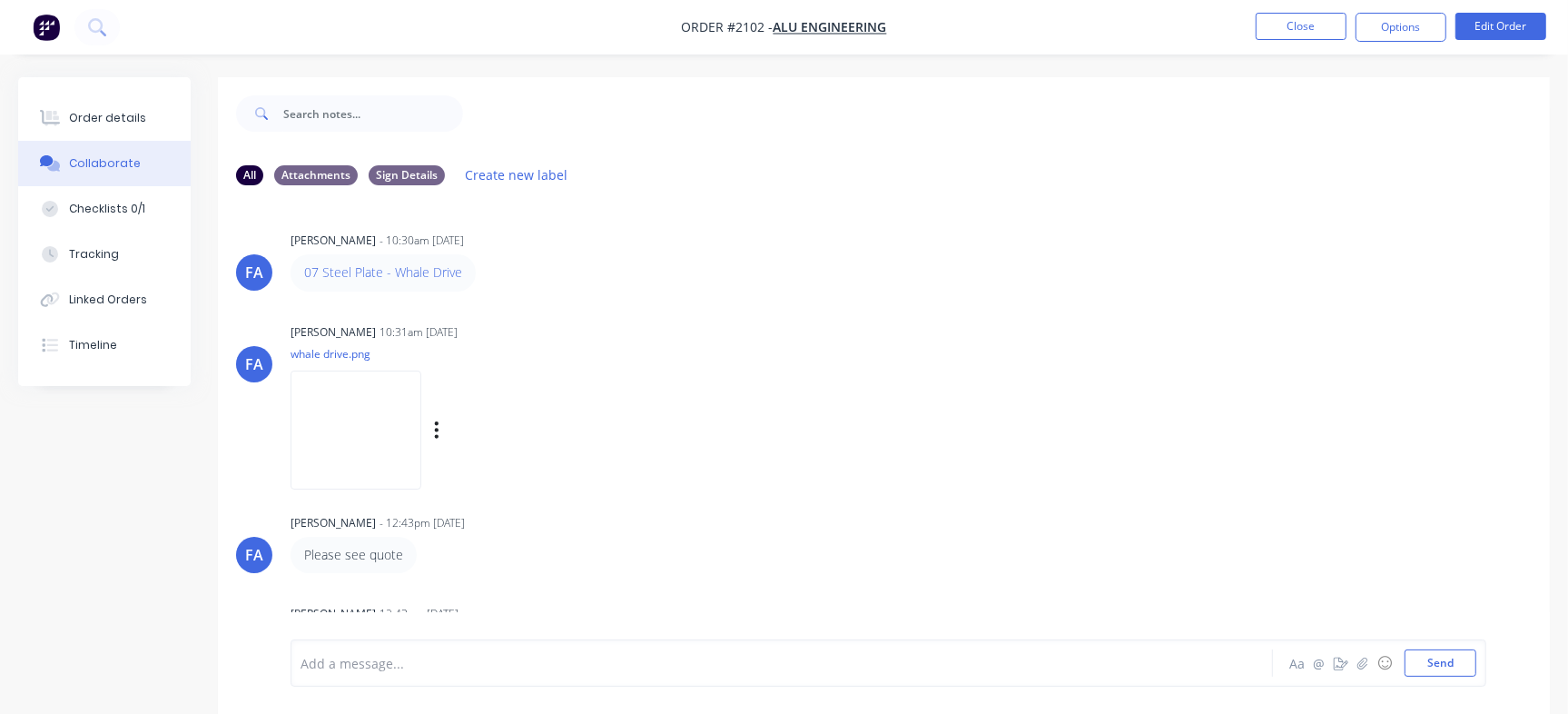
drag, startPoint x: 1528, startPoint y: 345, endPoint x: 1528, endPoint y: 361, distance: 16.0
click at [1528, 361] on div "FA Francis Adrian Candido 10:31am 13/08/25 whale drive.png Labels Download Dele…" at bounding box center [884, 401] width 1332 height 163
drag, startPoint x: 1551, startPoint y: 369, endPoint x: 1513, endPoint y: 460, distance: 98.6
click at [1513, 460] on div "Order details Collaborate Checklists 0/1 Tracking Linked Orders Timeline Order …" at bounding box center [784, 409] width 1568 height 664
click at [1496, 398] on div "FA Francis Adrian Candido 10:31am 13/08/25 whale drive.png Labels Download Dele…" at bounding box center [884, 401] width 1332 height 163
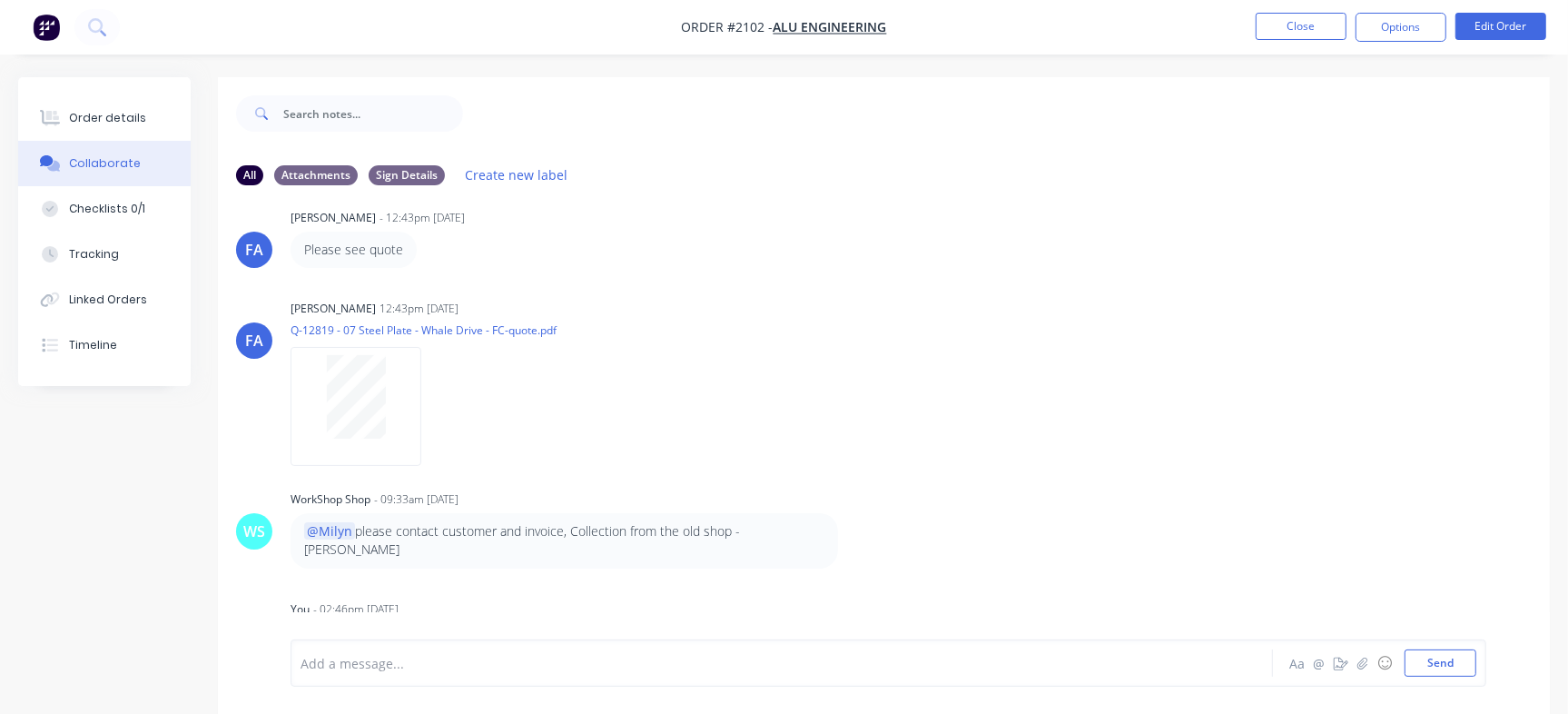
scroll to position [27, 0]
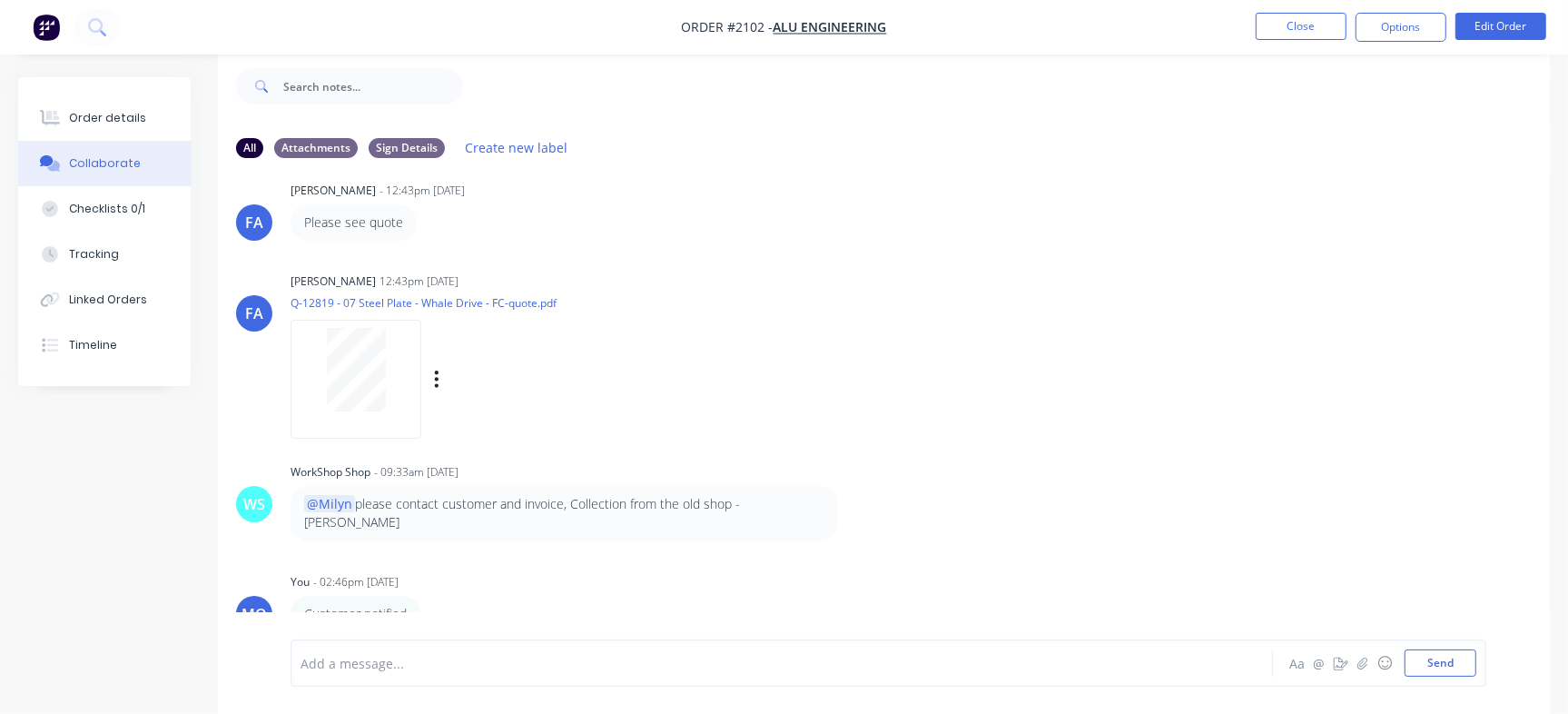
click at [409, 385] on div at bounding box center [356, 370] width 114 height 83
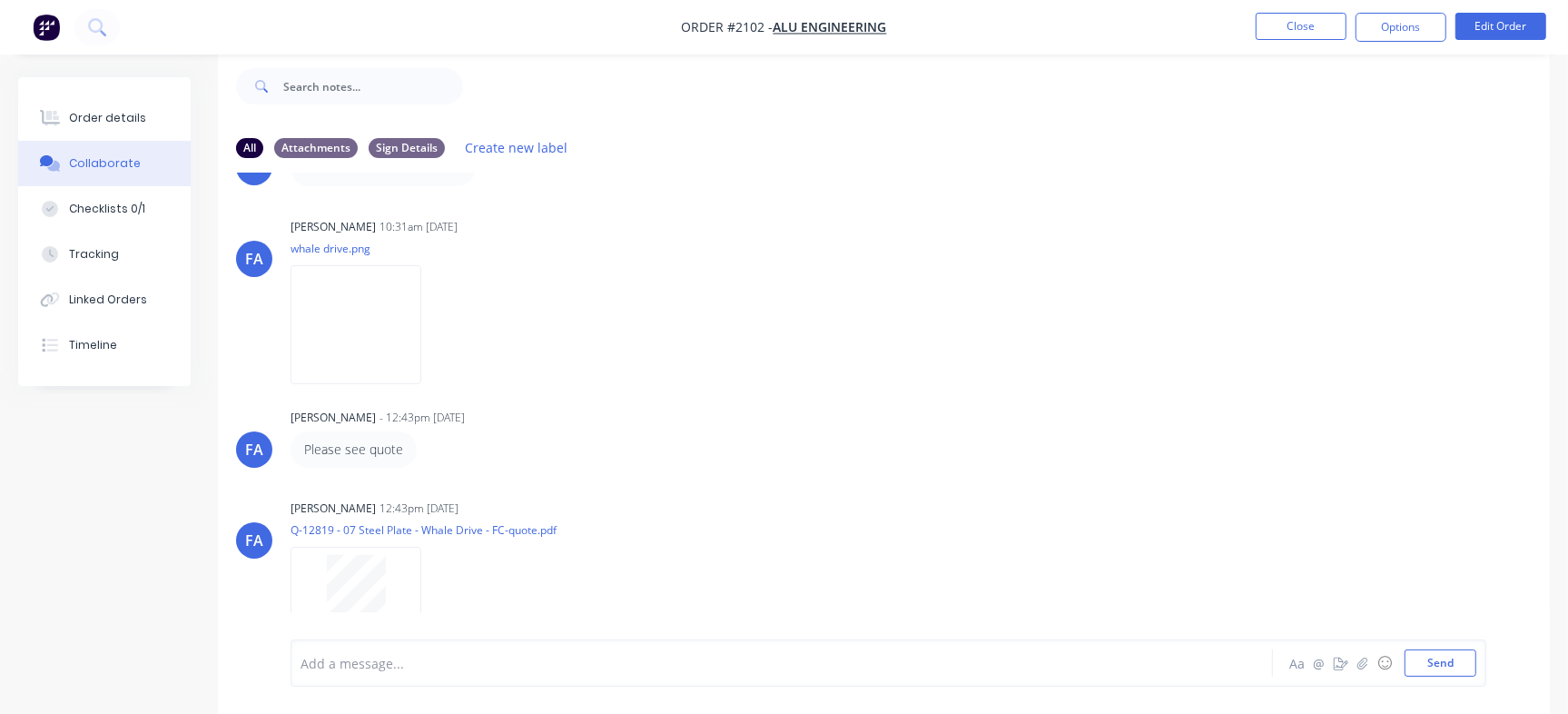
scroll to position [45, 0]
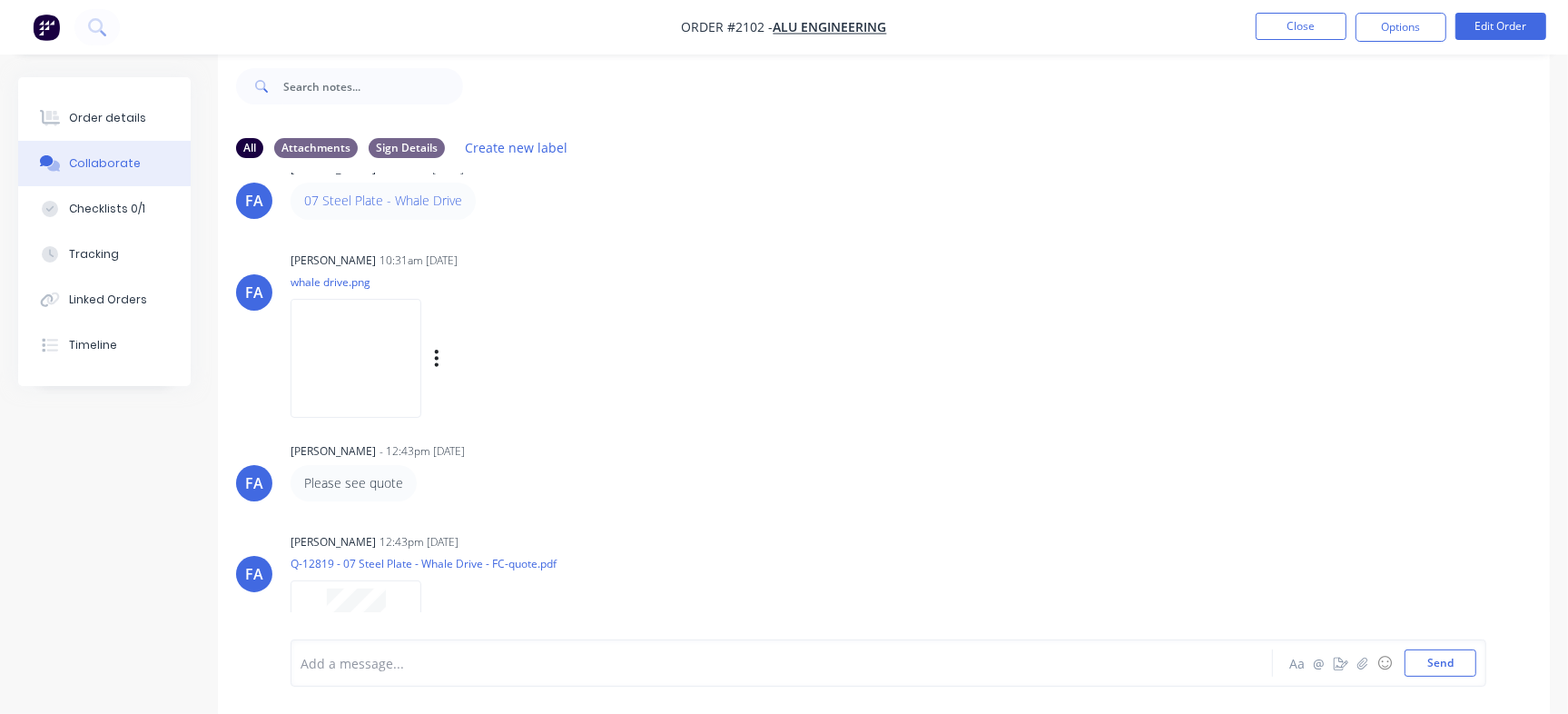
click at [382, 364] on img at bounding box center [356, 358] width 131 height 119
click at [1312, 34] on button "Close" at bounding box center [1301, 26] width 91 height 27
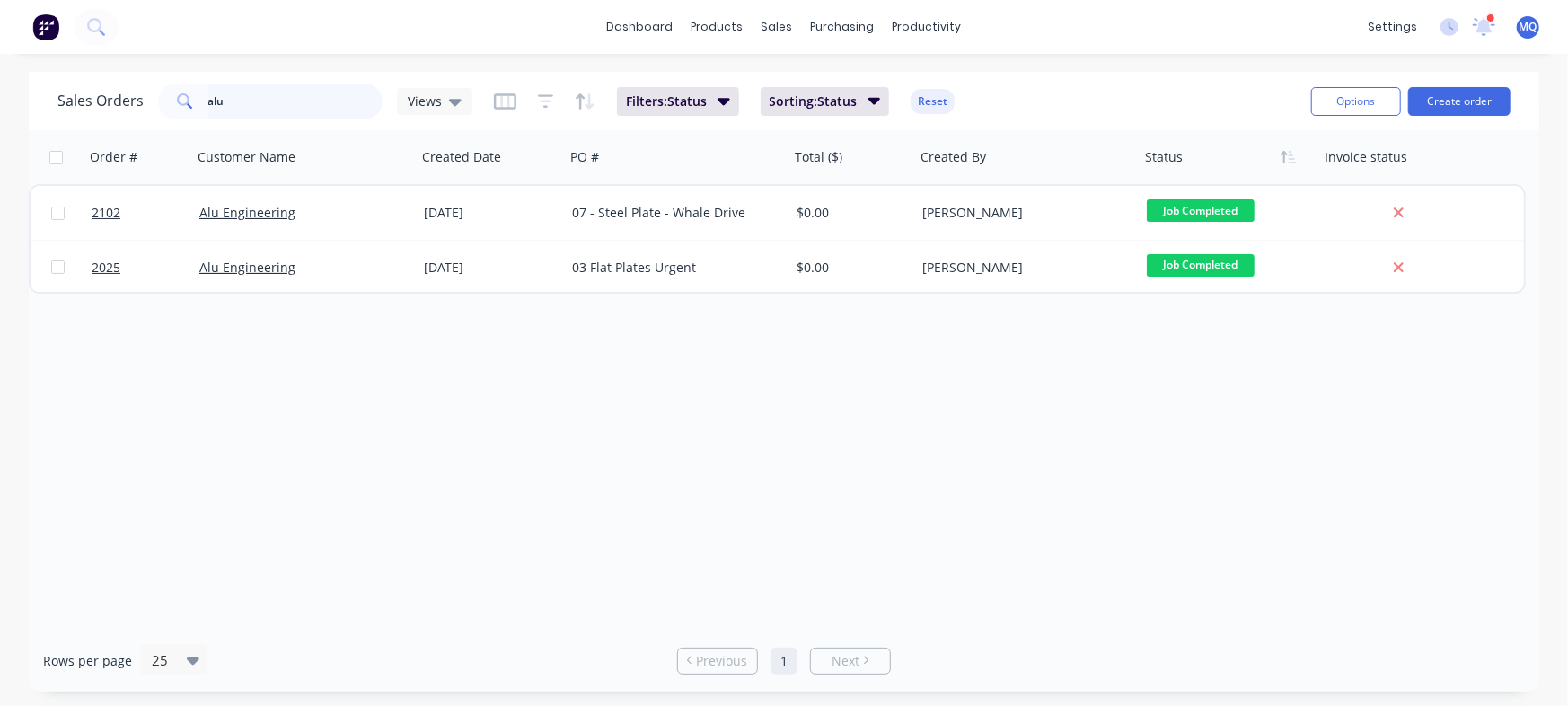
click at [315, 95] on input "alu" at bounding box center [296, 101] width 176 height 35
type input "zone"
click at [430, 101] on span "Views" at bounding box center [425, 101] width 35 height 19
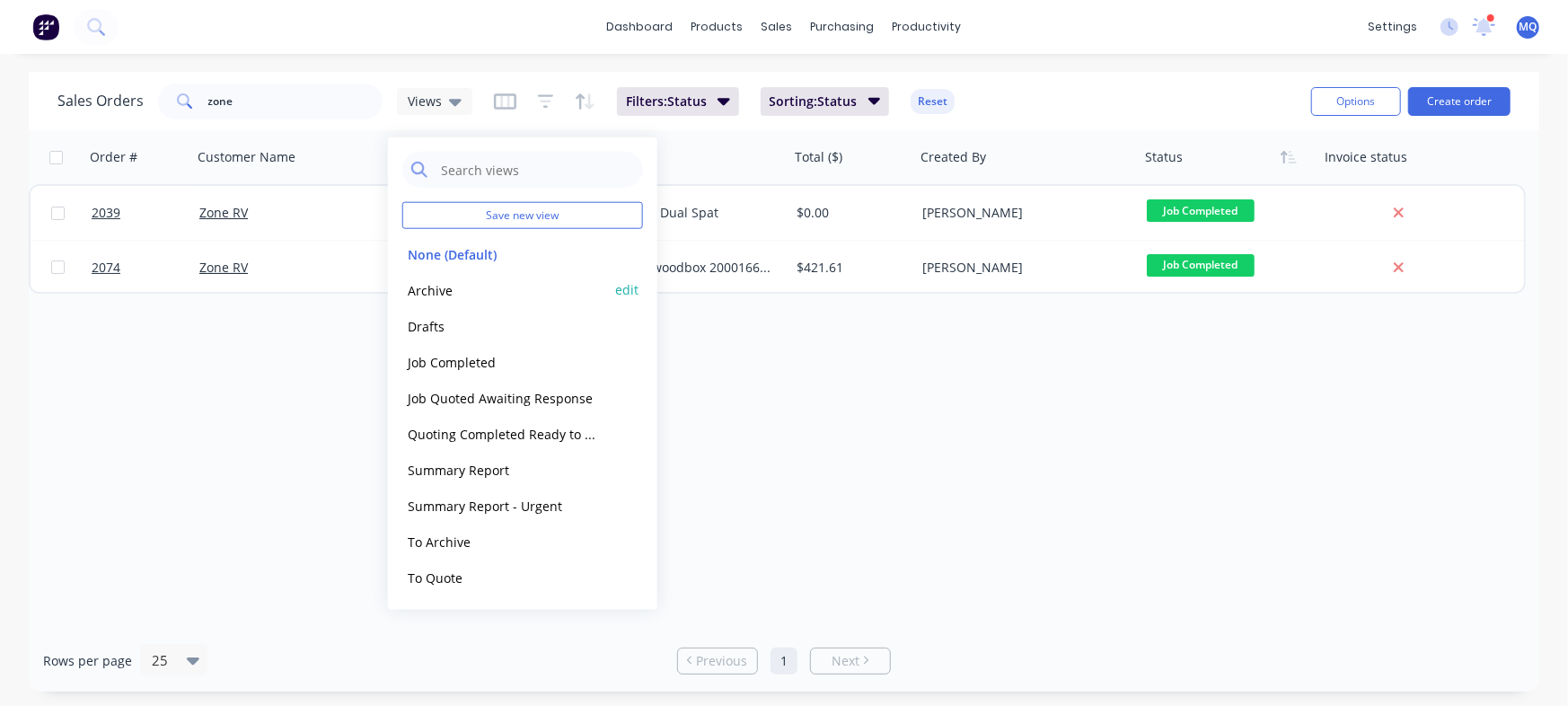
click at [423, 293] on button "Archive" at bounding box center [504, 290] width 204 height 21
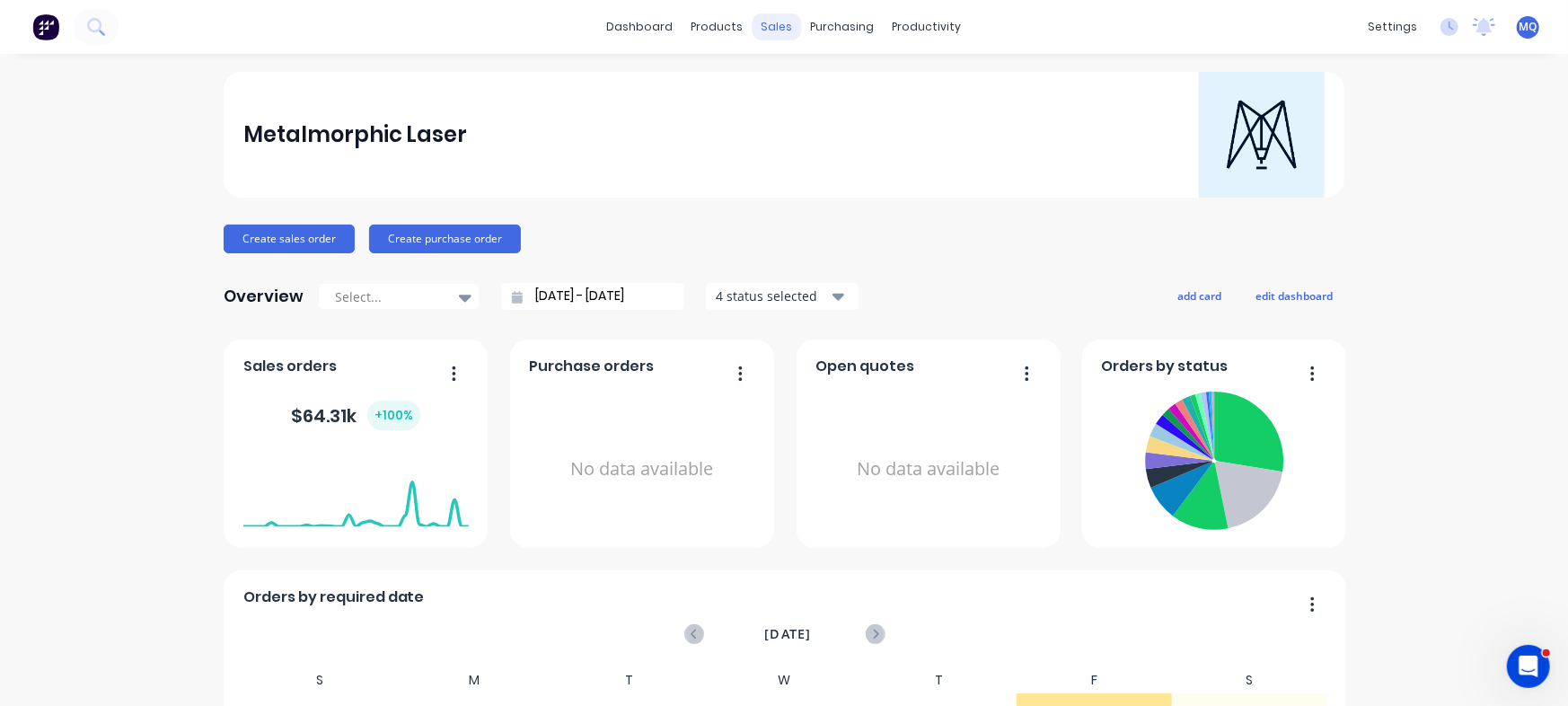
click at [778, 26] on div "sales" at bounding box center [776, 27] width 49 height 27
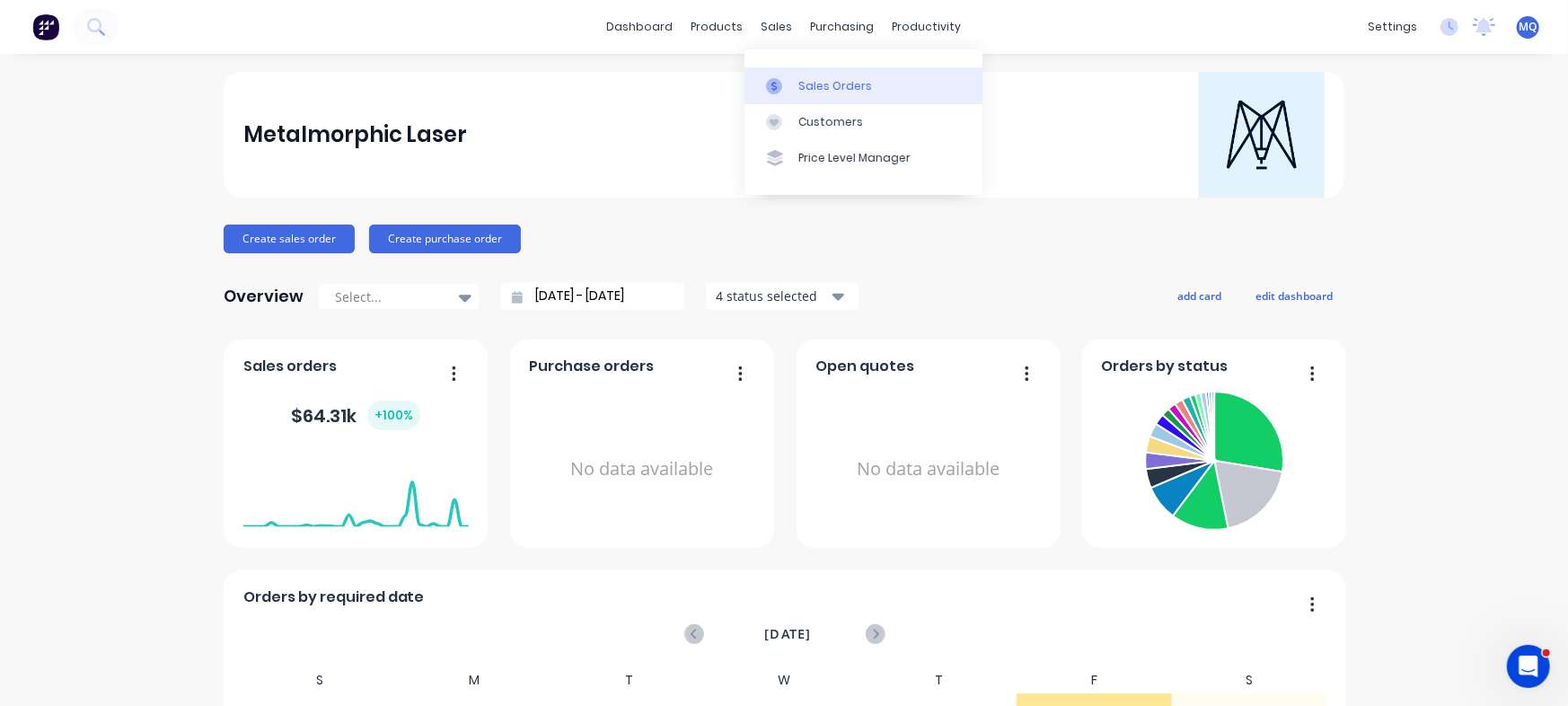
click at [778, 88] on icon at bounding box center [773, 85] width 16 height 16
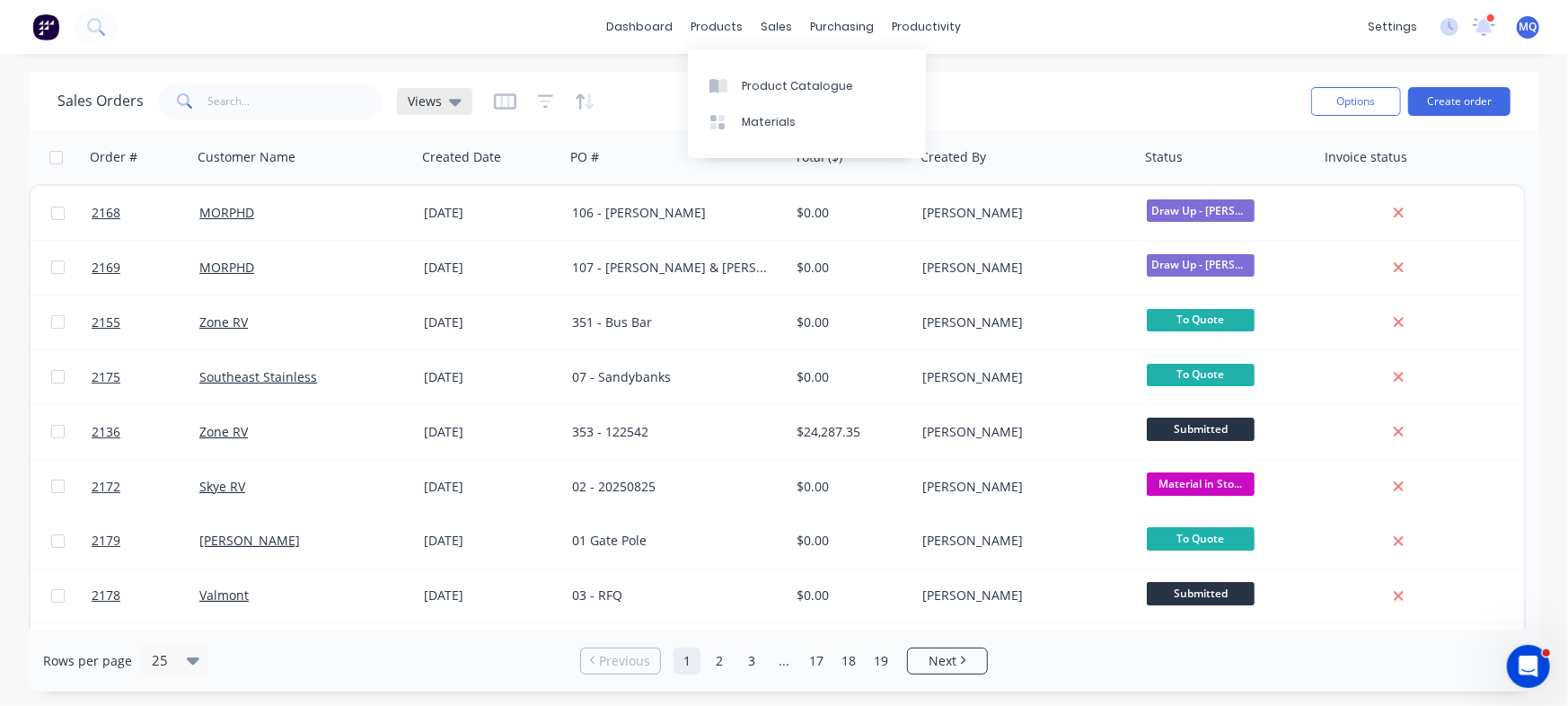
click at [425, 106] on span "Views" at bounding box center [425, 101] width 35 height 19
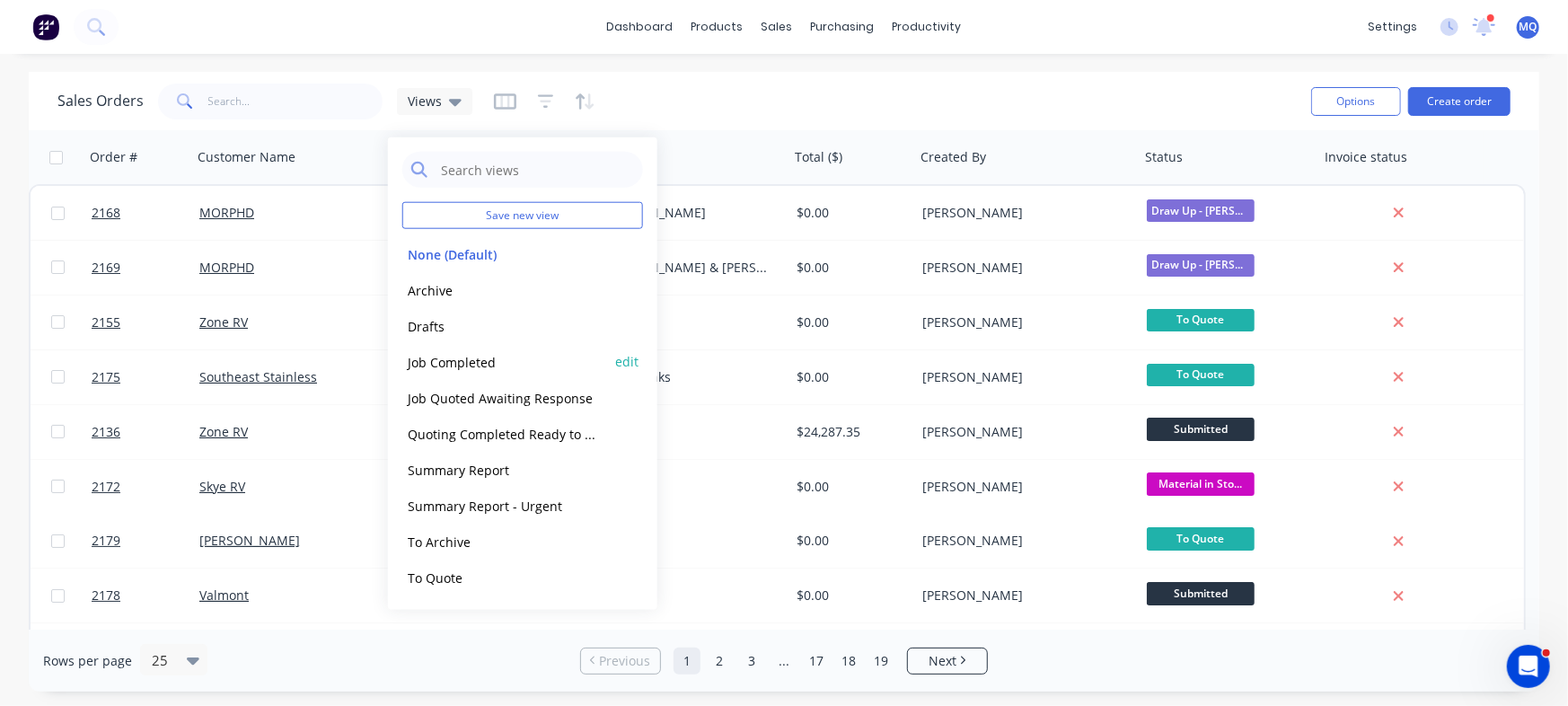
click at [457, 365] on button "Job Completed" at bounding box center [504, 362] width 204 height 21
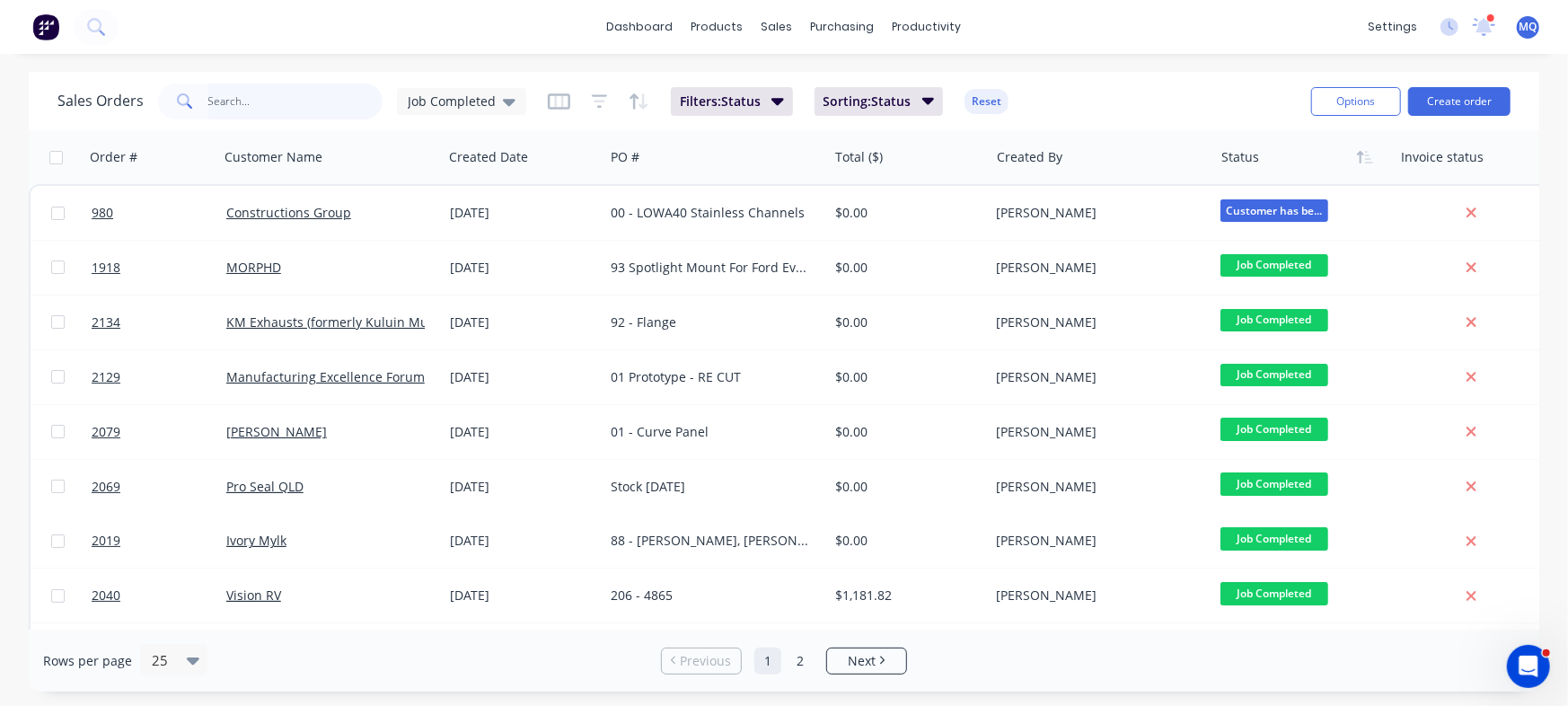
click at [243, 92] on input "text" at bounding box center [296, 101] width 176 height 35
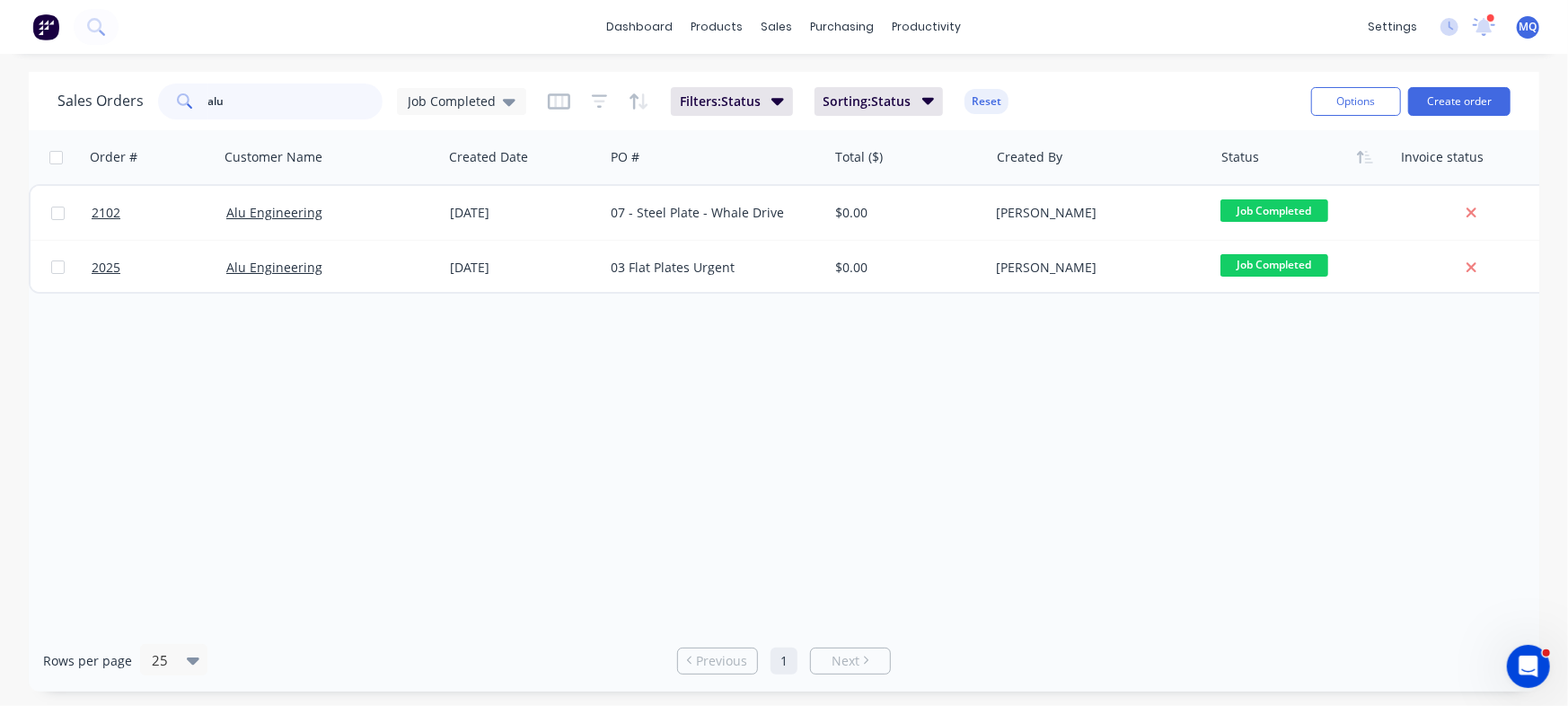
drag, startPoint x: 241, startPoint y: 95, endPoint x: 62, endPoint y: 59, distance: 182.6
click at [62, 59] on div "dashboard products sales purchasing productivity dashboard products Product Cat…" at bounding box center [784, 353] width 1568 height 706
click at [455, 105] on span "Job Completed" at bounding box center [452, 101] width 88 height 19
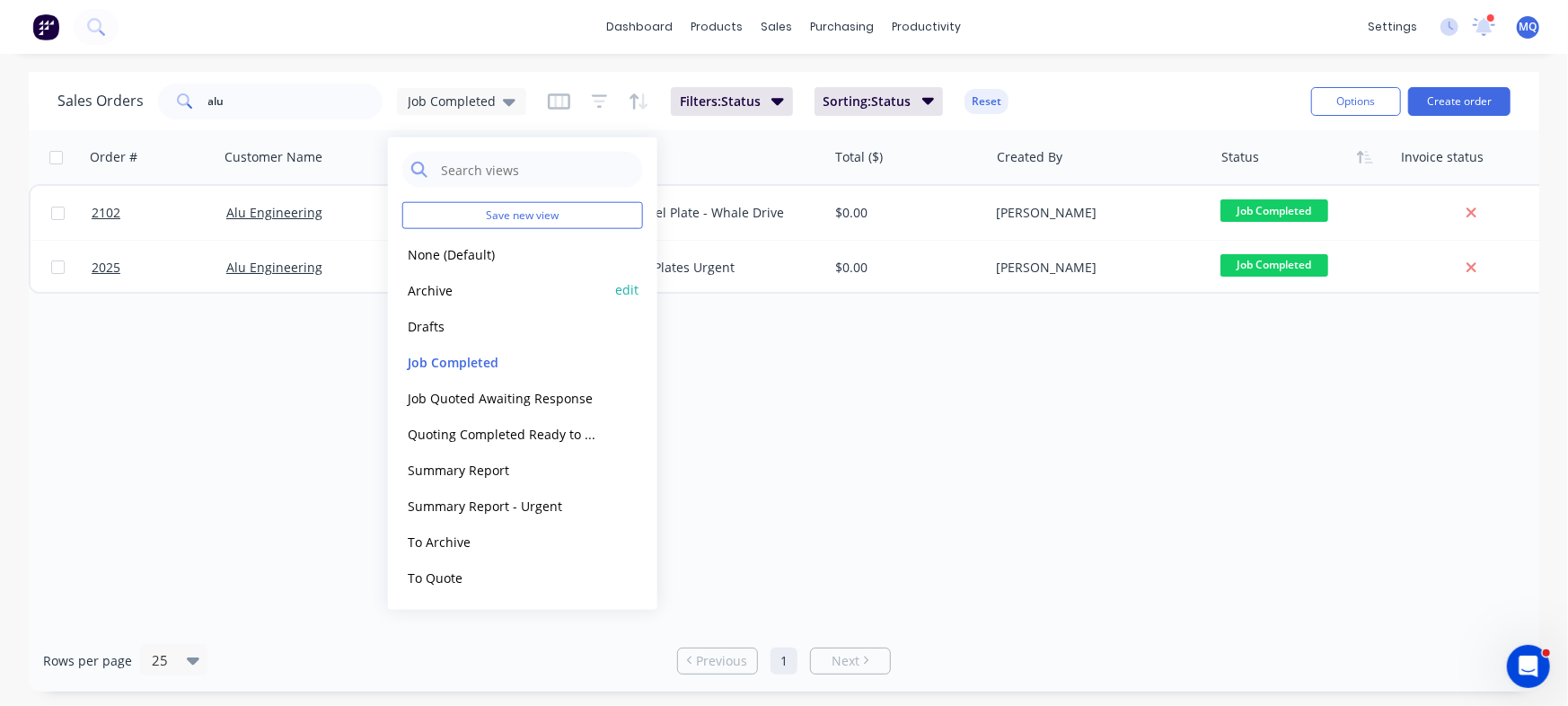
click at [468, 280] on button "Archive" at bounding box center [504, 290] width 204 height 21
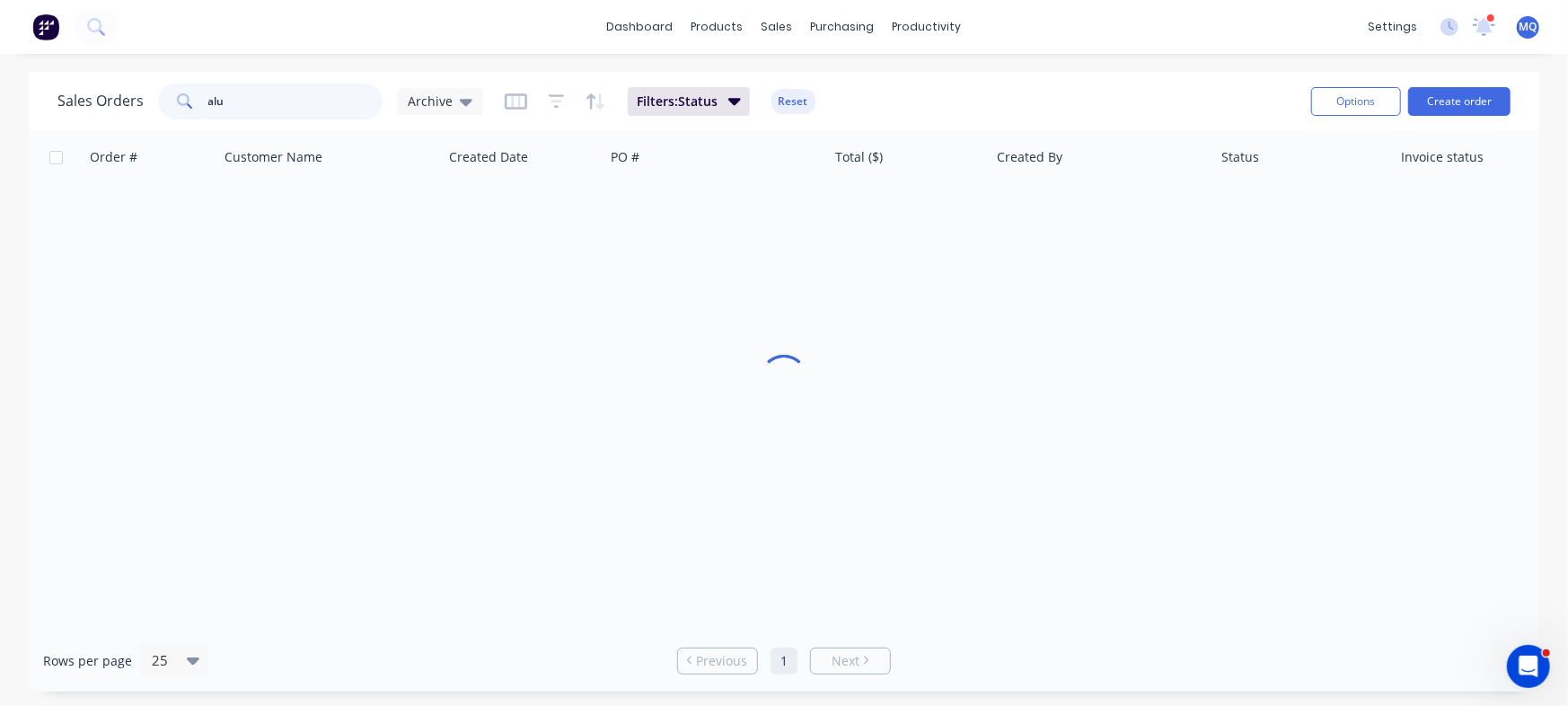
click at [287, 97] on input "alu" at bounding box center [296, 101] width 176 height 35
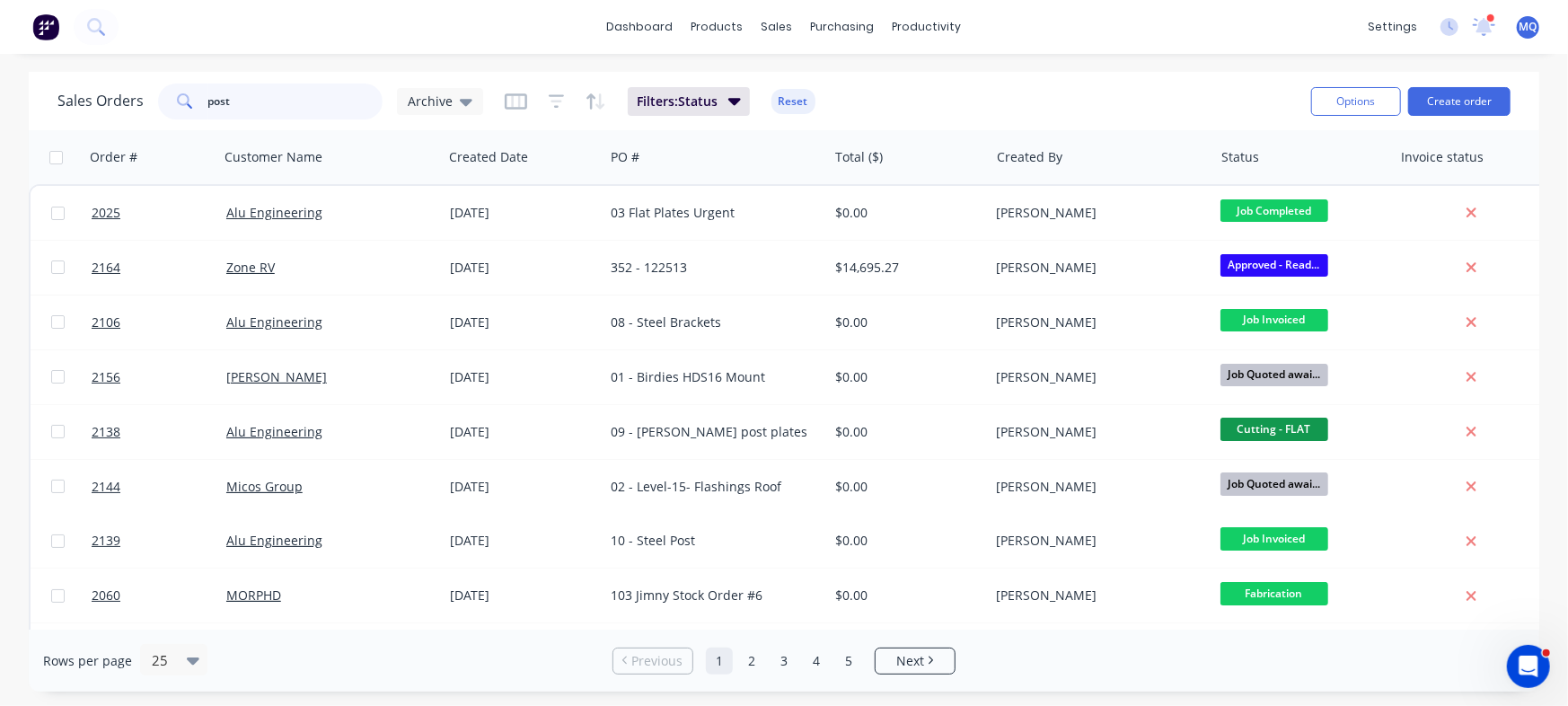
type input "post"
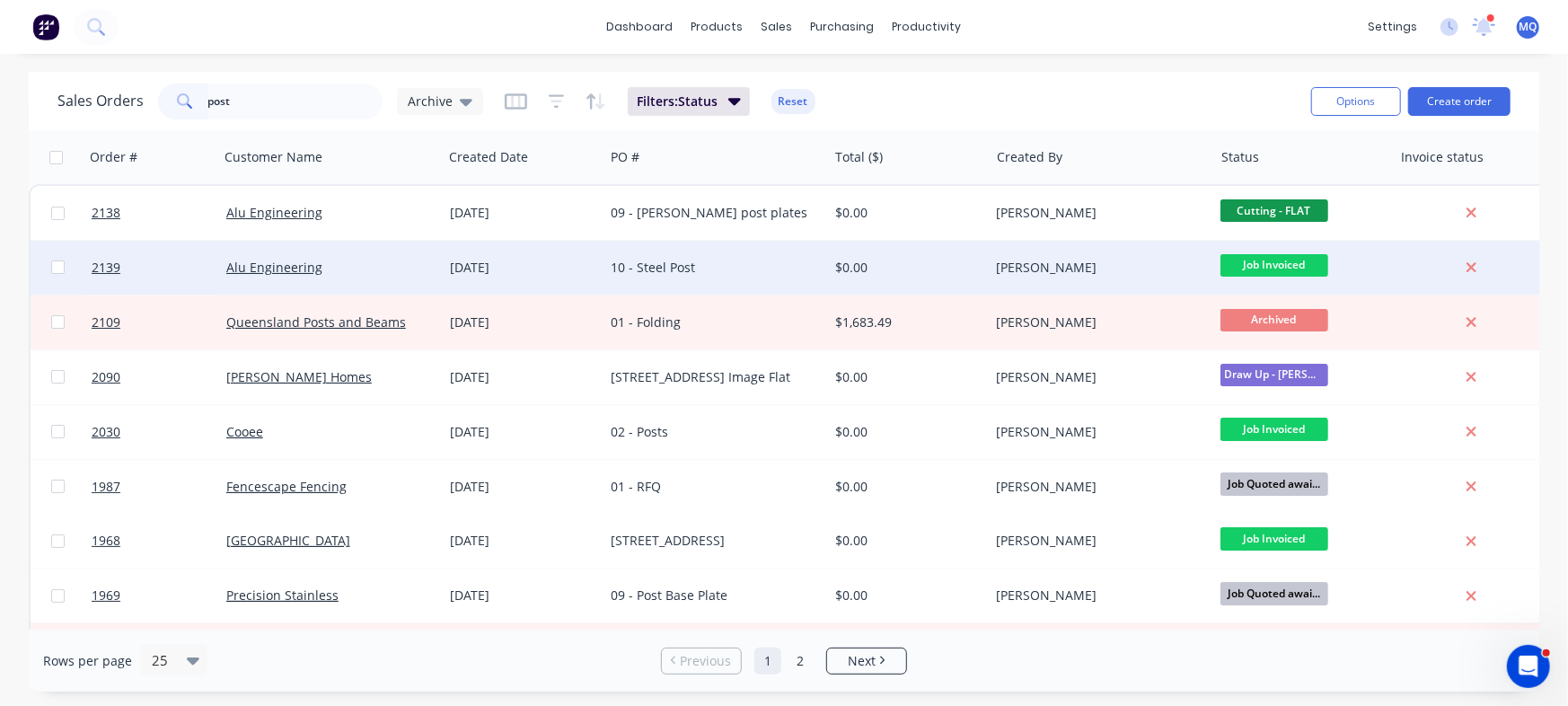
click at [680, 261] on div "10 - Steel Post" at bounding box center [710, 268] width 200 height 18
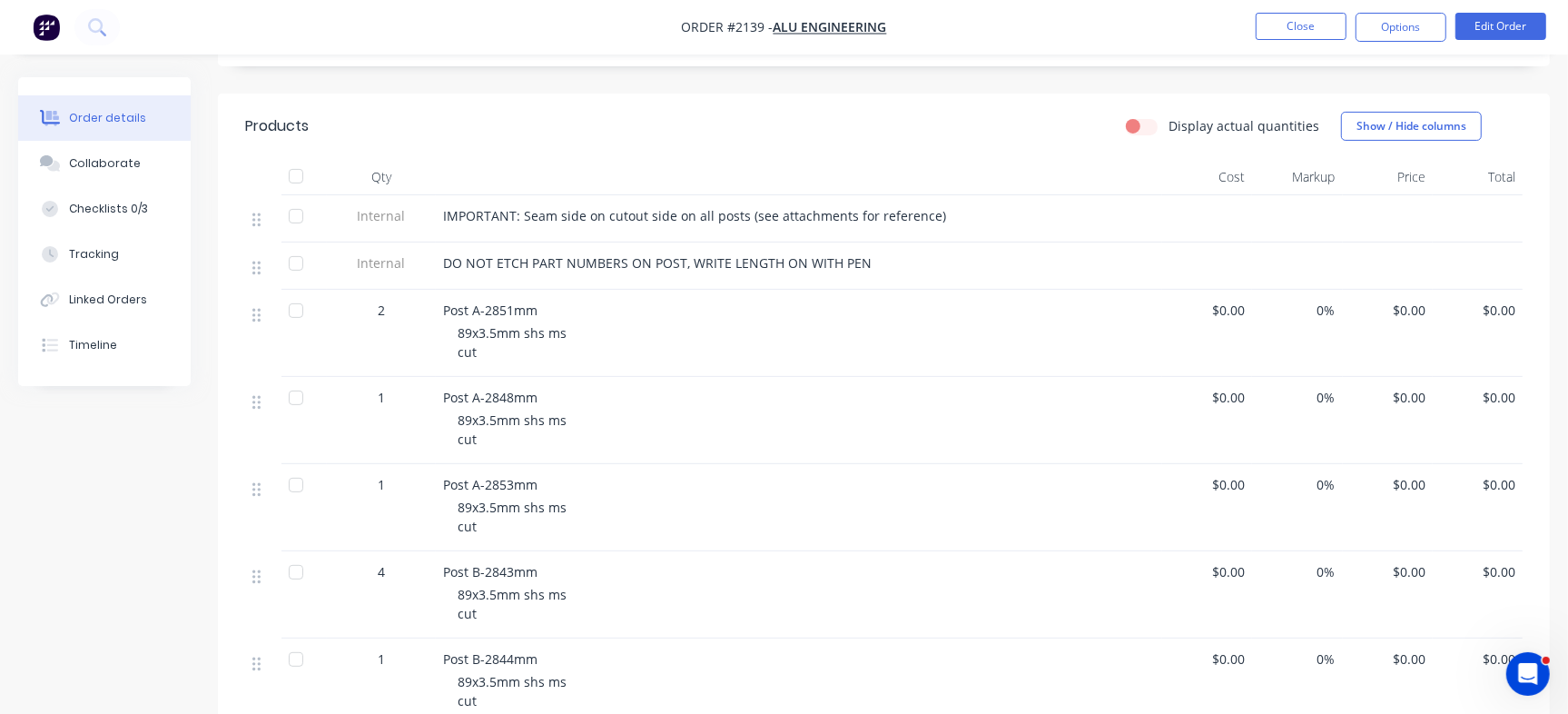
scroll to position [462, 0]
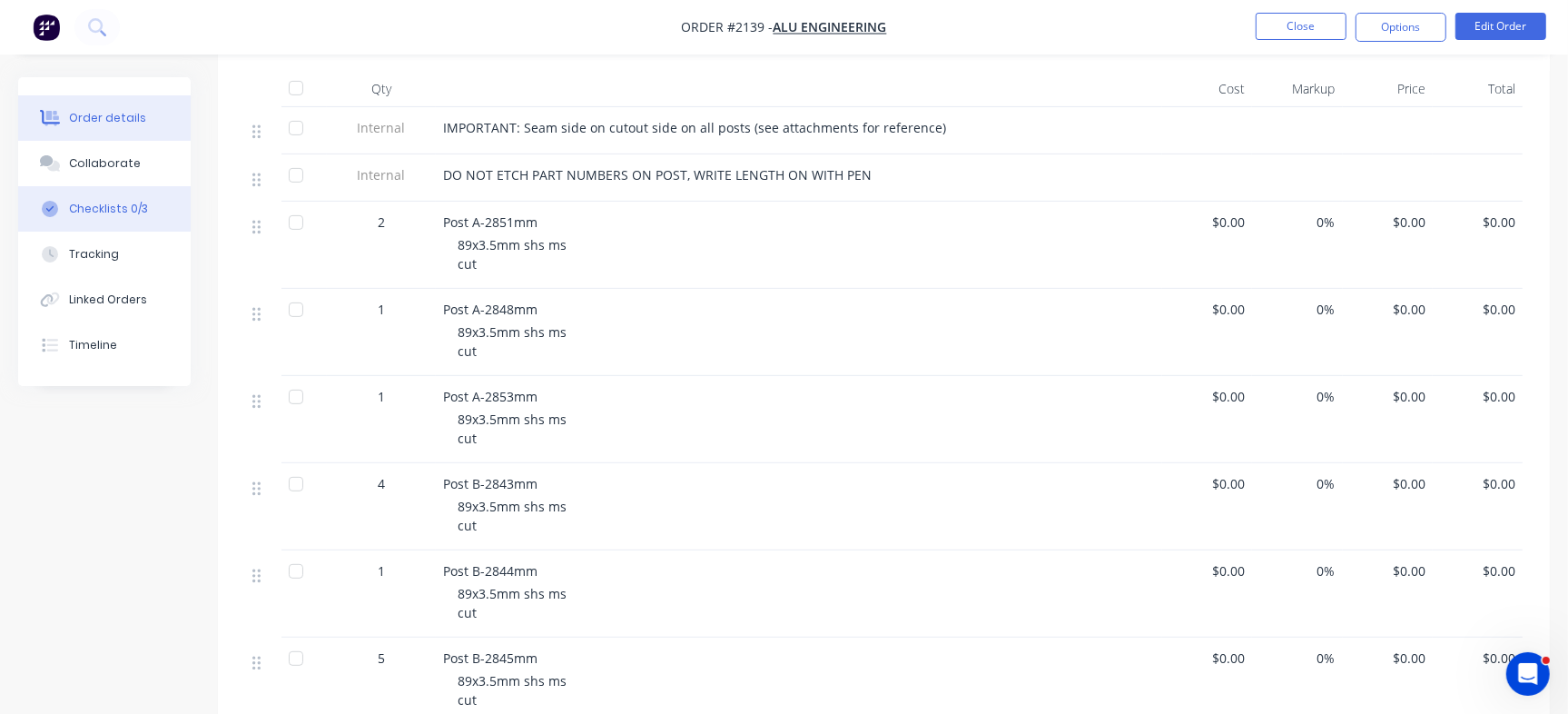
click at [150, 196] on button "Checklists 0/3" at bounding box center [105, 209] width 173 height 46
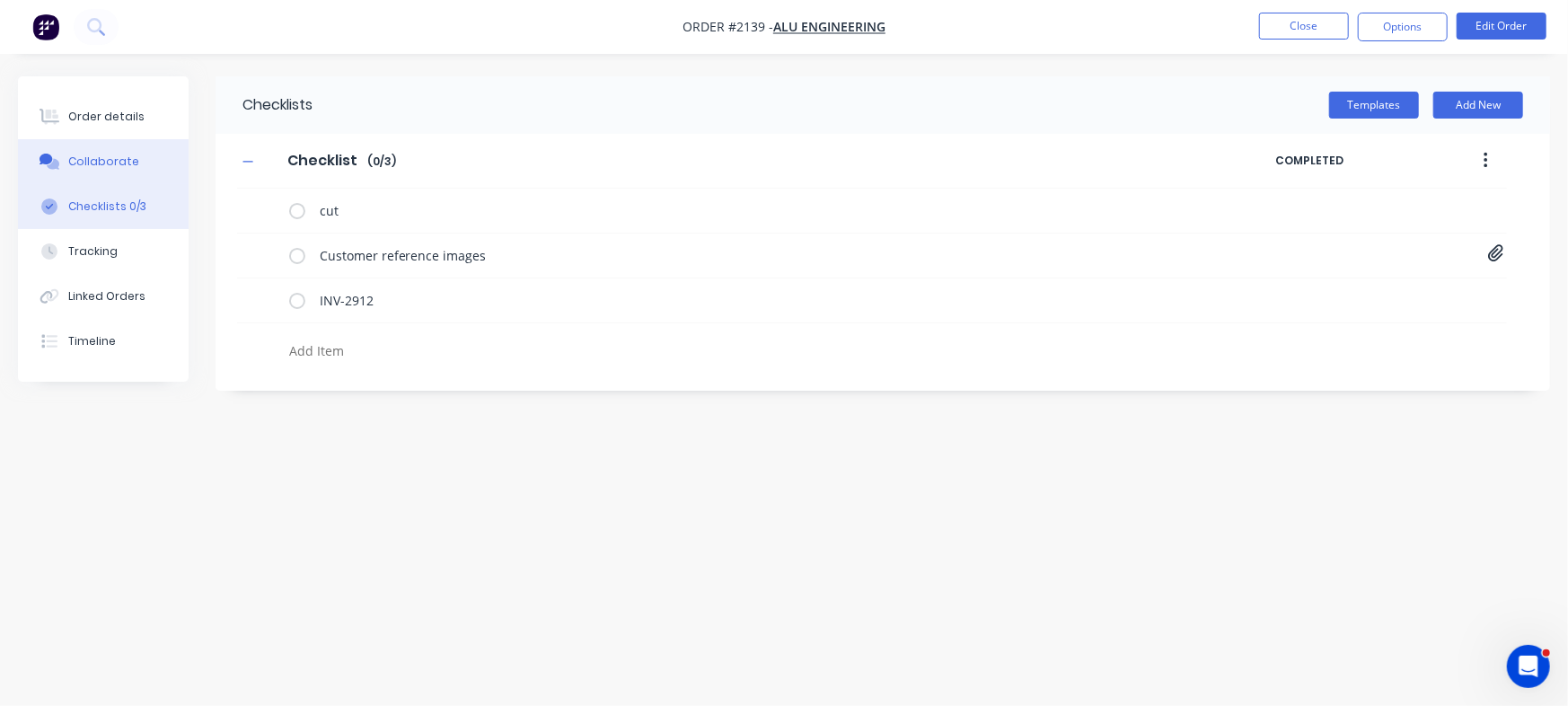
click at [150, 166] on button "Collaborate" at bounding box center [104, 161] width 171 height 45
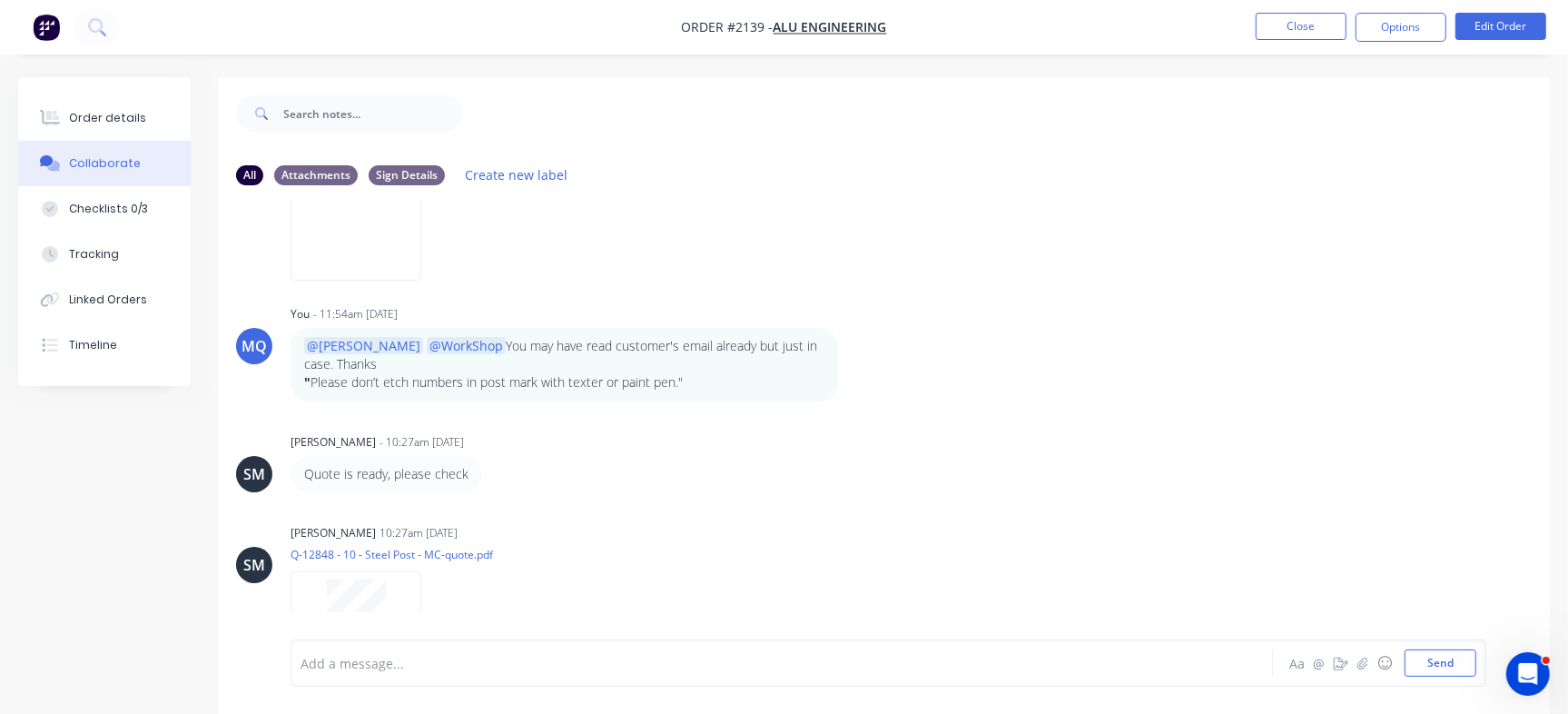
scroll to position [659, 0]
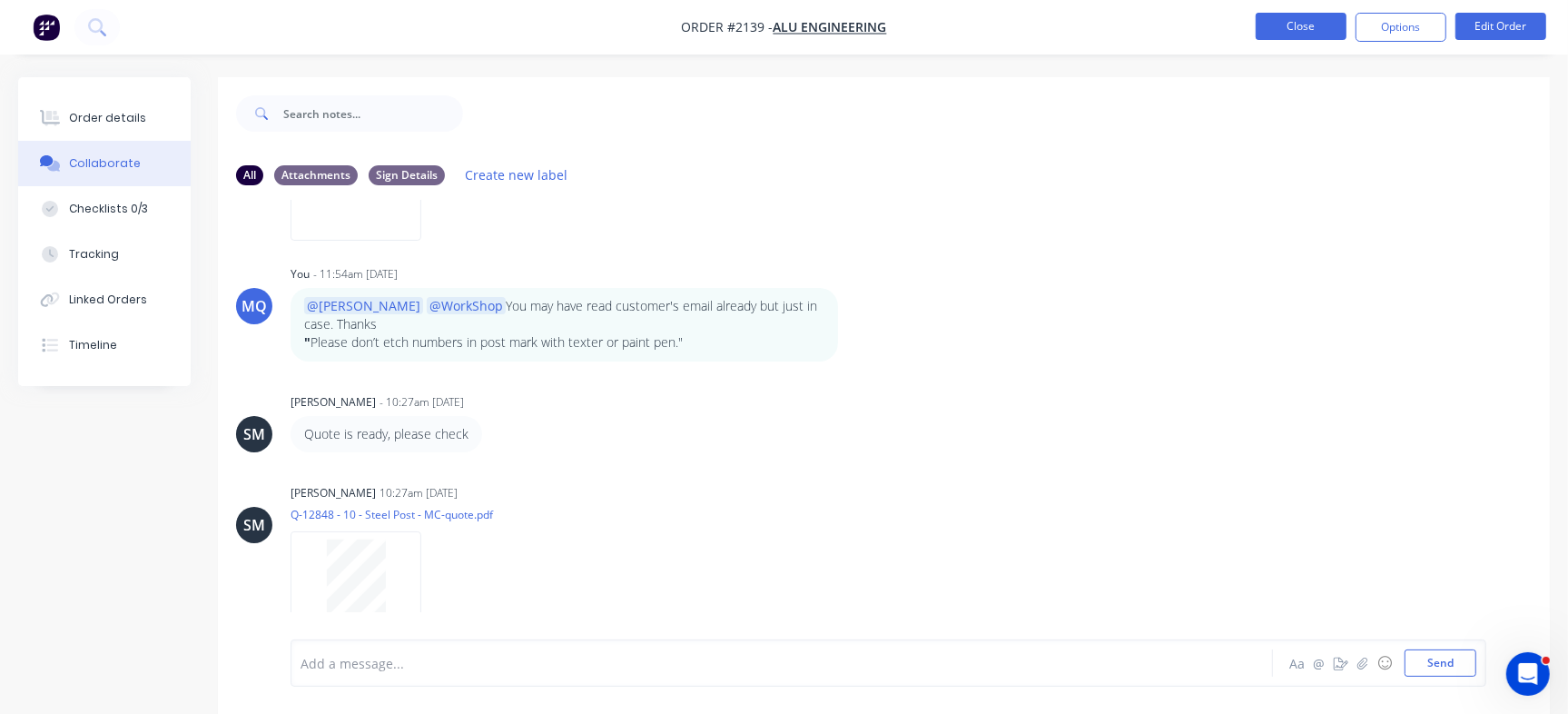
click at [1292, 23] on button "Close" at bounding box center [1301, 26] width 91 height 27
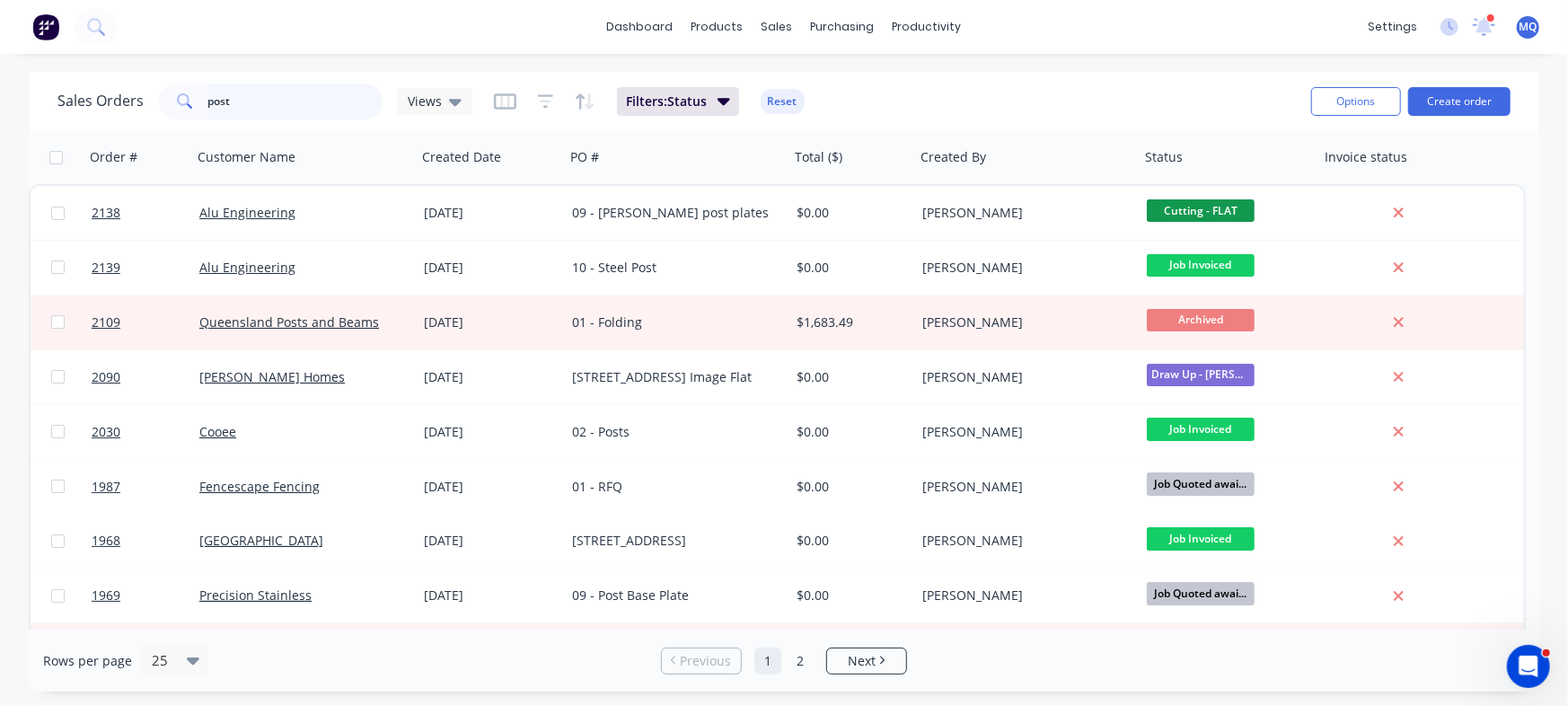
click at [322, 105] on input "post" at bounding box center [296, 101] width 176 height 35
type input "bus"
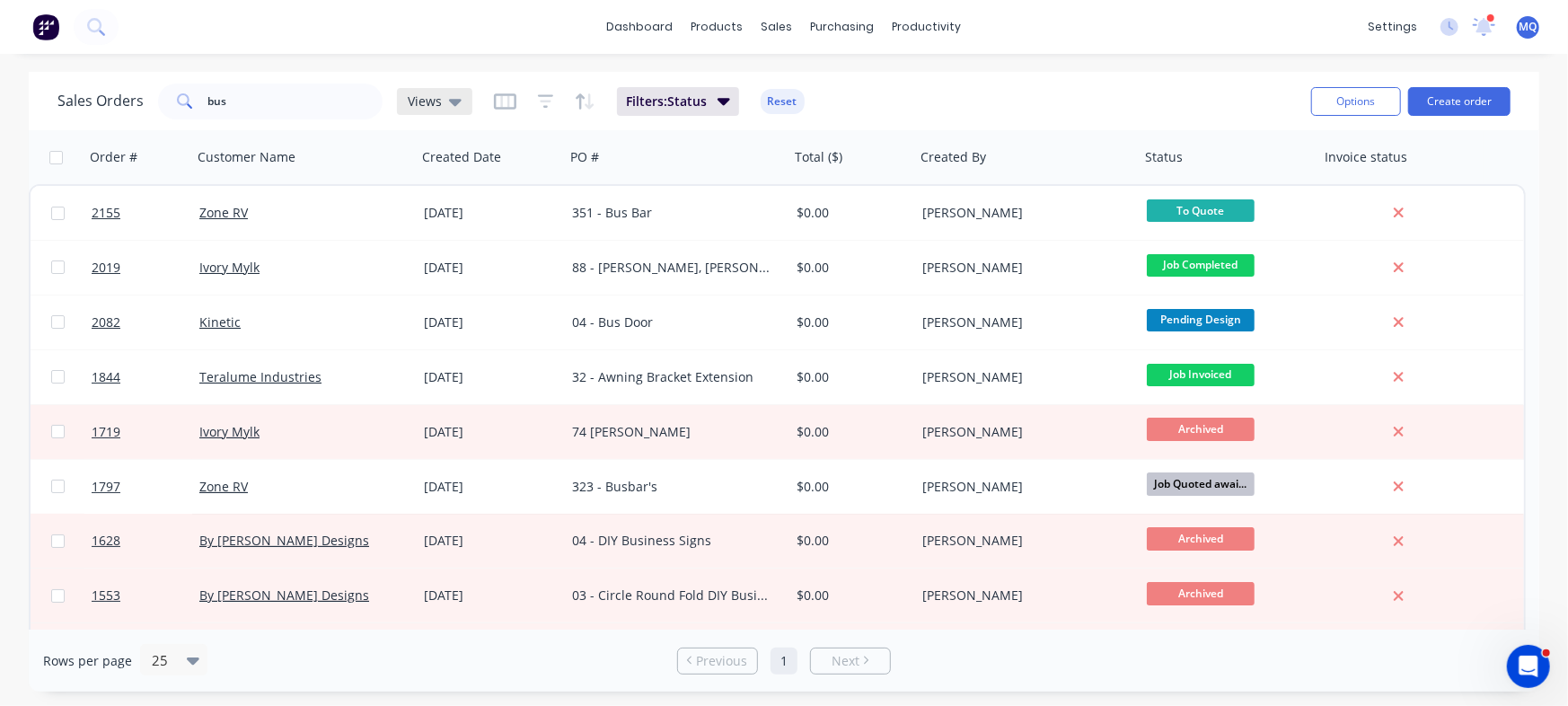
click at [440, 90] on div "Views" at bounding box center [435, 102] width 76 height 27
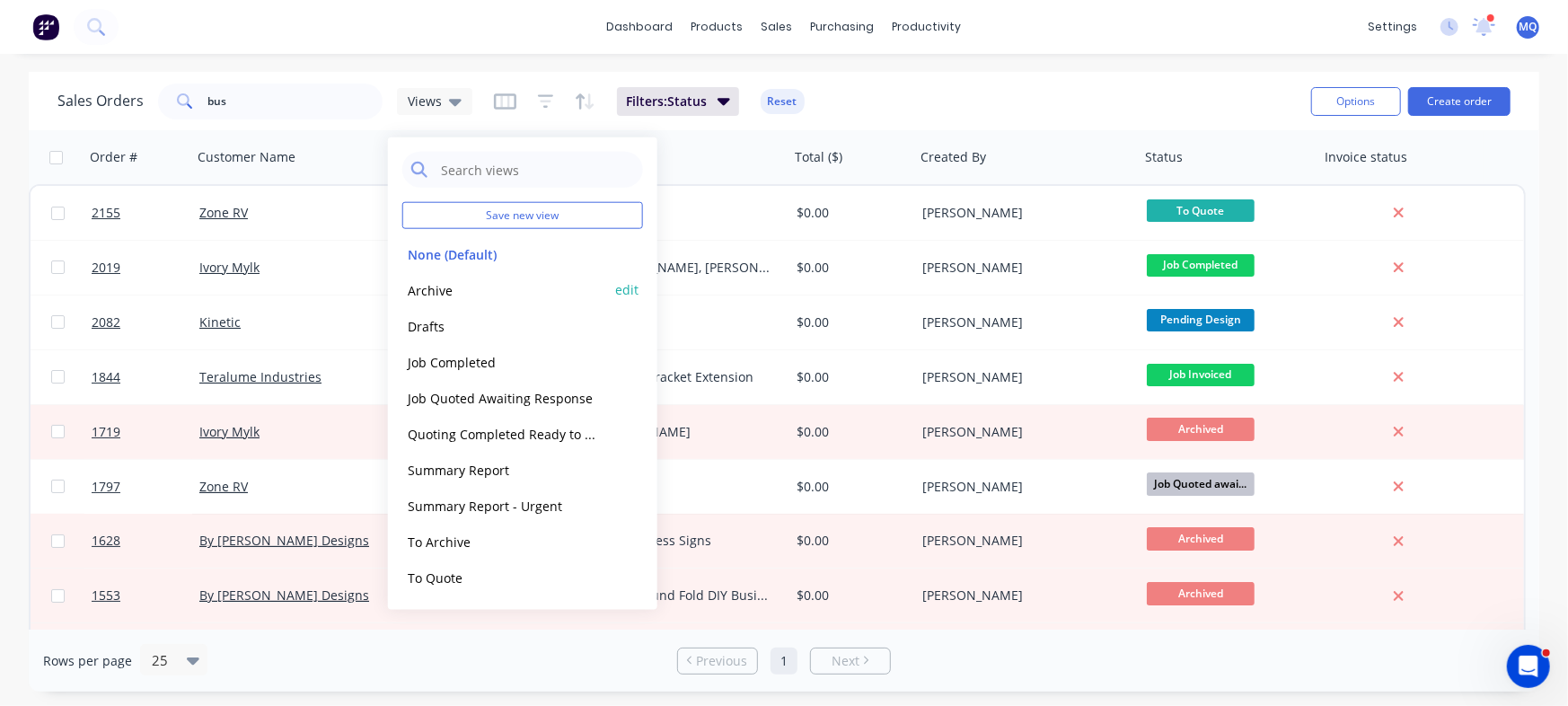
click at [431, 284] on button "Archive" at bounding box center [504, 290] width 204 height 21
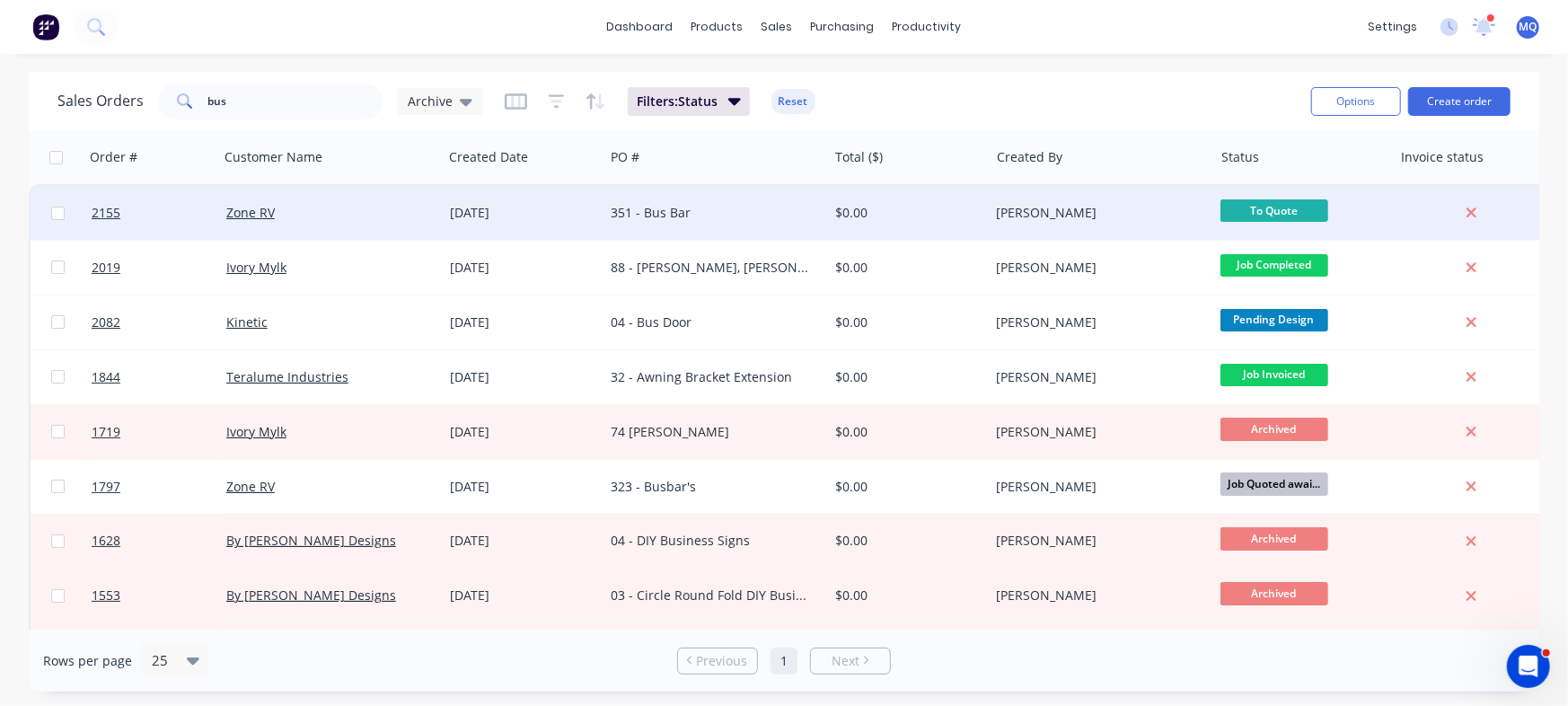
click at [630, 197] on div "351 - Bus Bar" at bounding box center [715, 213] width 224 height 54
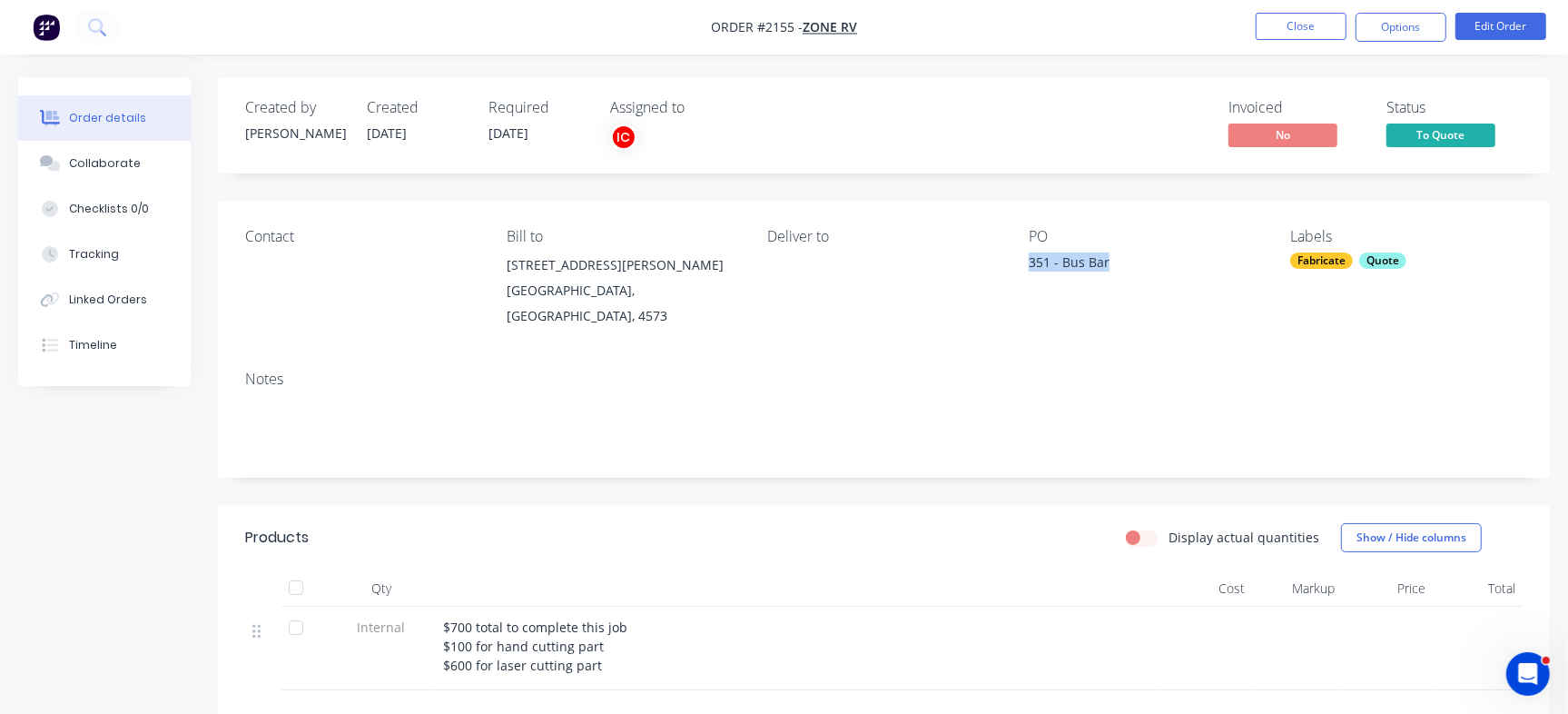
drag, startPoint x: 1085, startPoint y: 260, endPoint x: 1028, endPoint y: 265, distance: 57.2
click at [1028, 265] on div "Contact Bill to [STREET_ADDRESS][PERSON_NAME] Deliver to PO 351 - Bus Bar Label…" at bounding box center [884, 278] width 1332 height 155
copy div "351 - Bus Bar"
click at [103, 165] on div "Collaborate" at bounding box center [105, 163] width 72 height 16
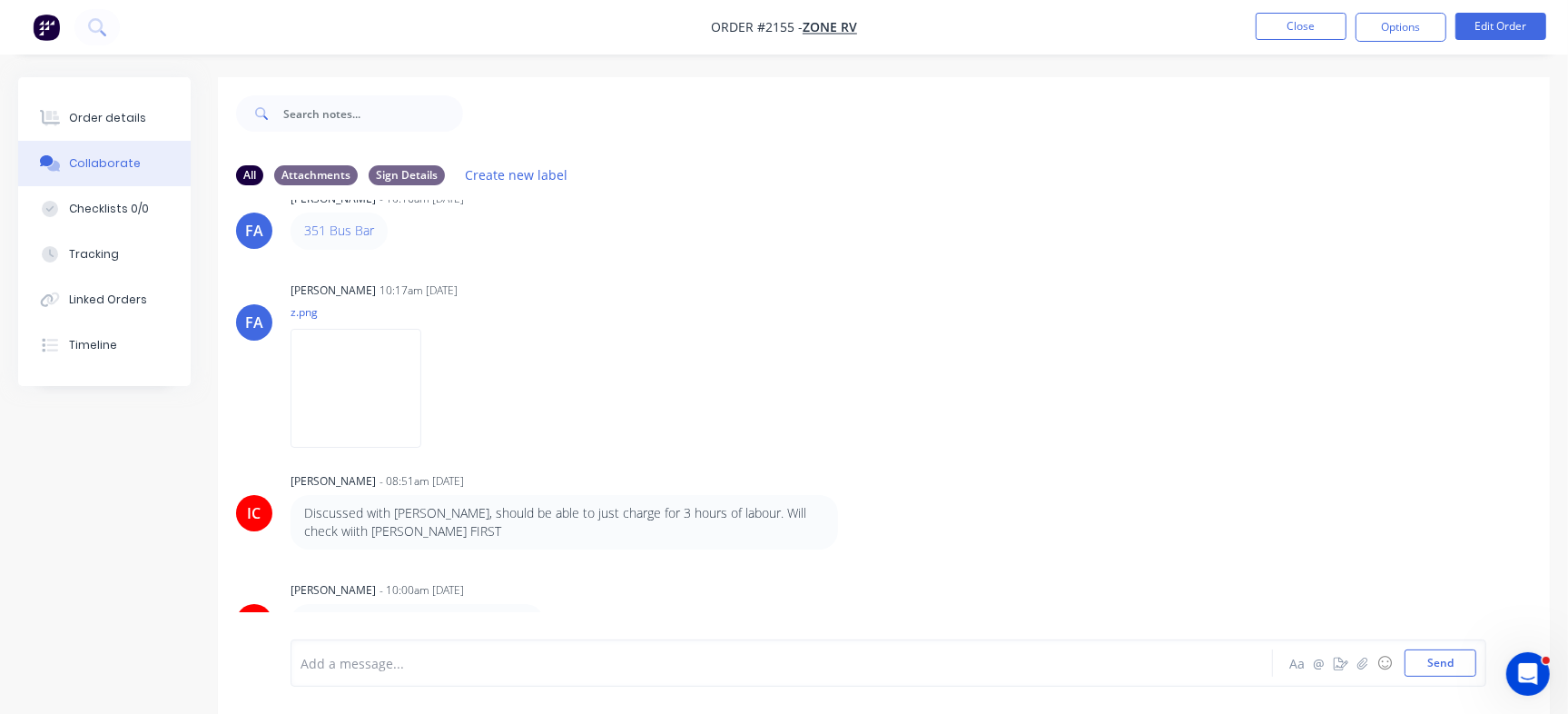
scroll to position [27, 0]
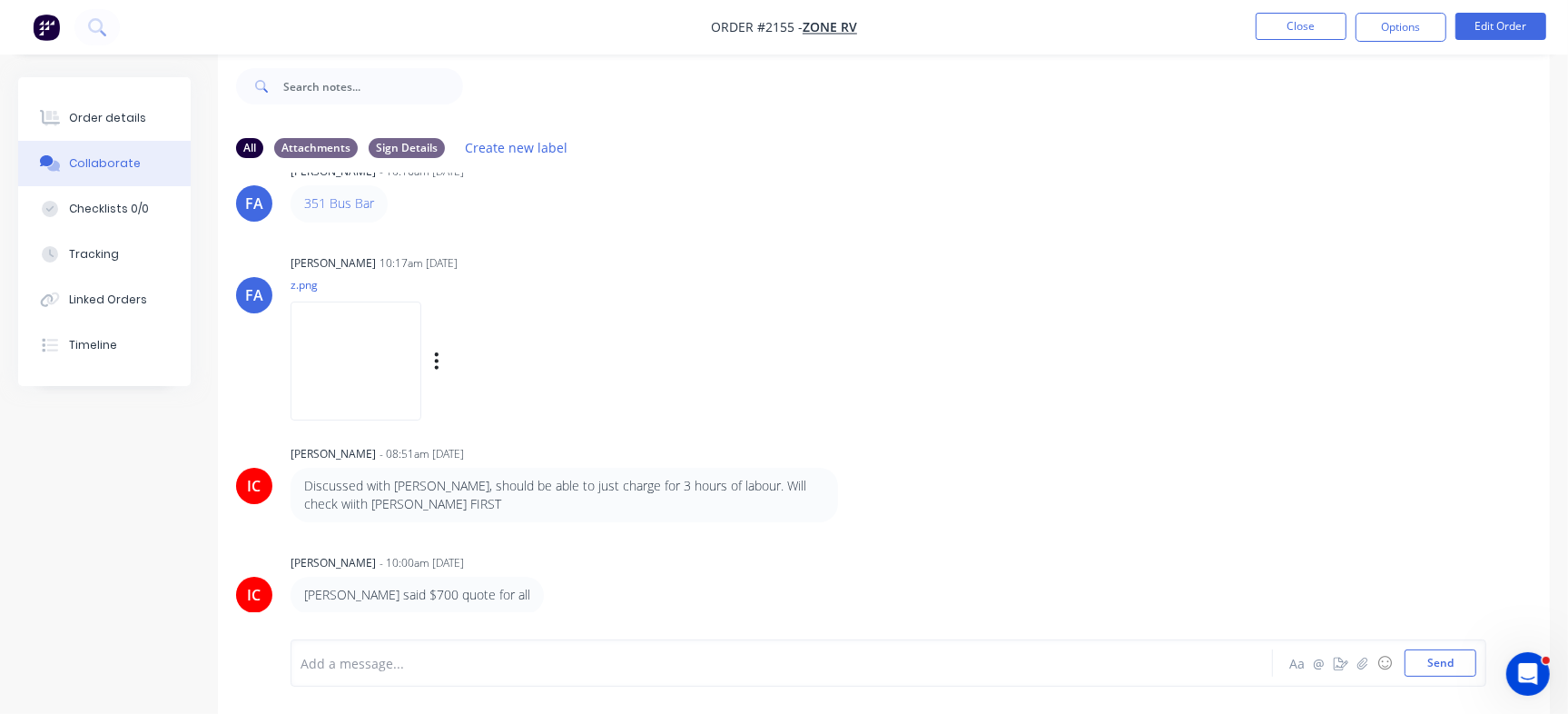
click at [351, 302] on img at bounding box center [356, 361] width 131 height 119
click at [399, 299] on div "Labels Download Delete" at bounding box center [457, 361] width 333 height 136
click at [372, 370] on img at bounding box center [356, 361] width 131 height 119
click at [99, 203] on div "Checklists 0/0" at bounding box center [109, 209] width 80 height 16
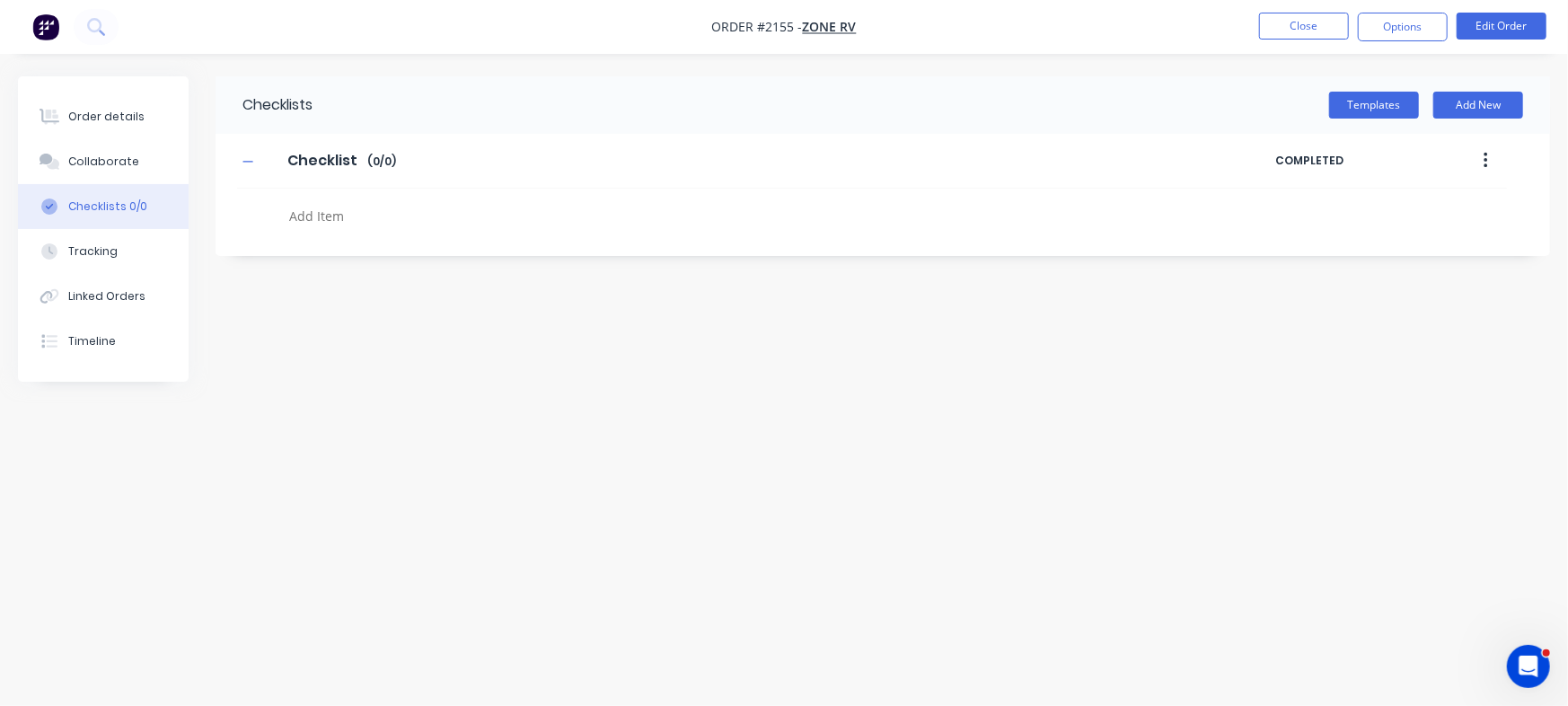
click at [352, 238] on div "Checklists Templates Add New Checklist Checklist Enter Checklist name ( 0 / 0 )…" at bounding box center [883, 166] width 1335 height 179
type textarea "x"
click at [405, 224] on textarea at bounding box center [691, 216] width 818 height 26
paste textarea "QU-1381"
type textarea "QU-1381"
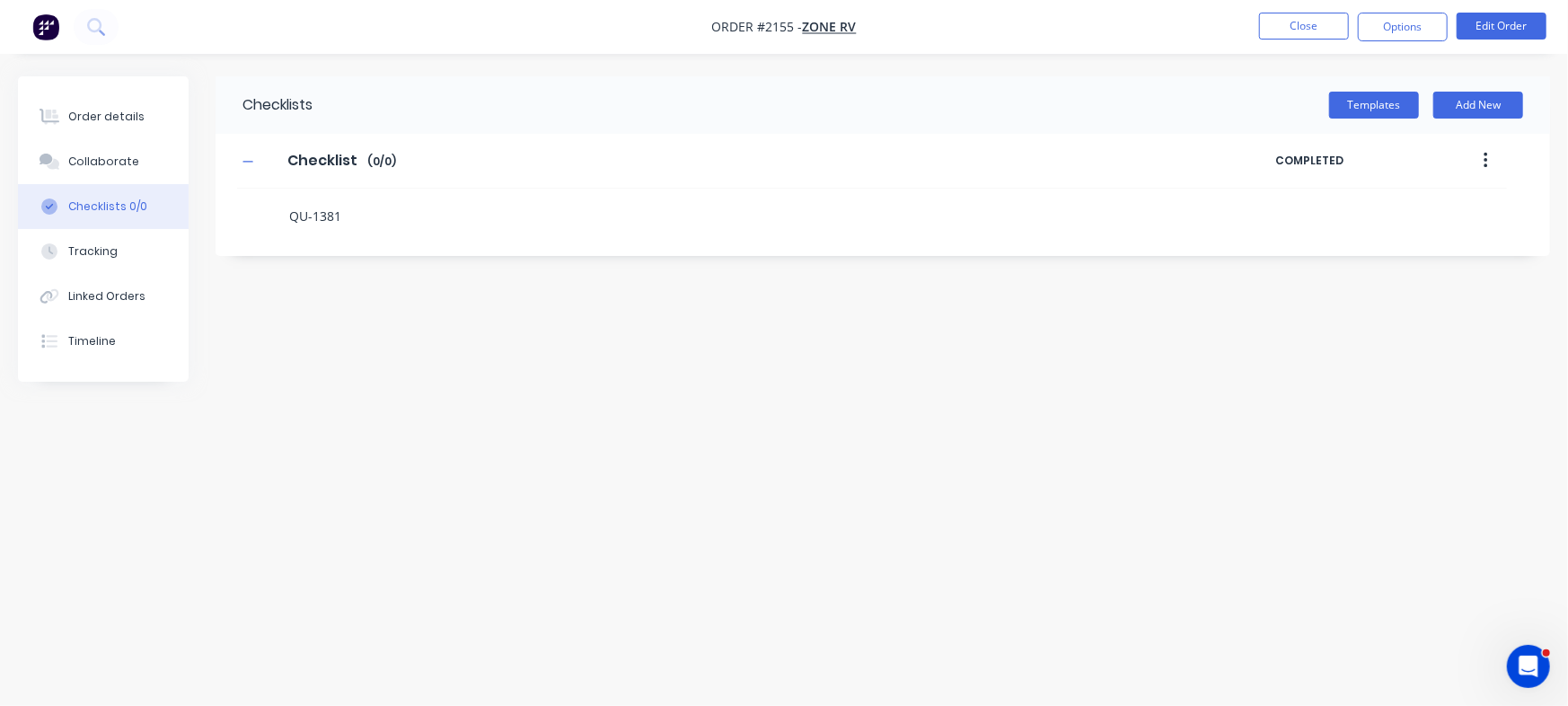
type textarea "x"
click at [97, 113] on div "Order details" at bounding box center [107, 116] width 77 height 16
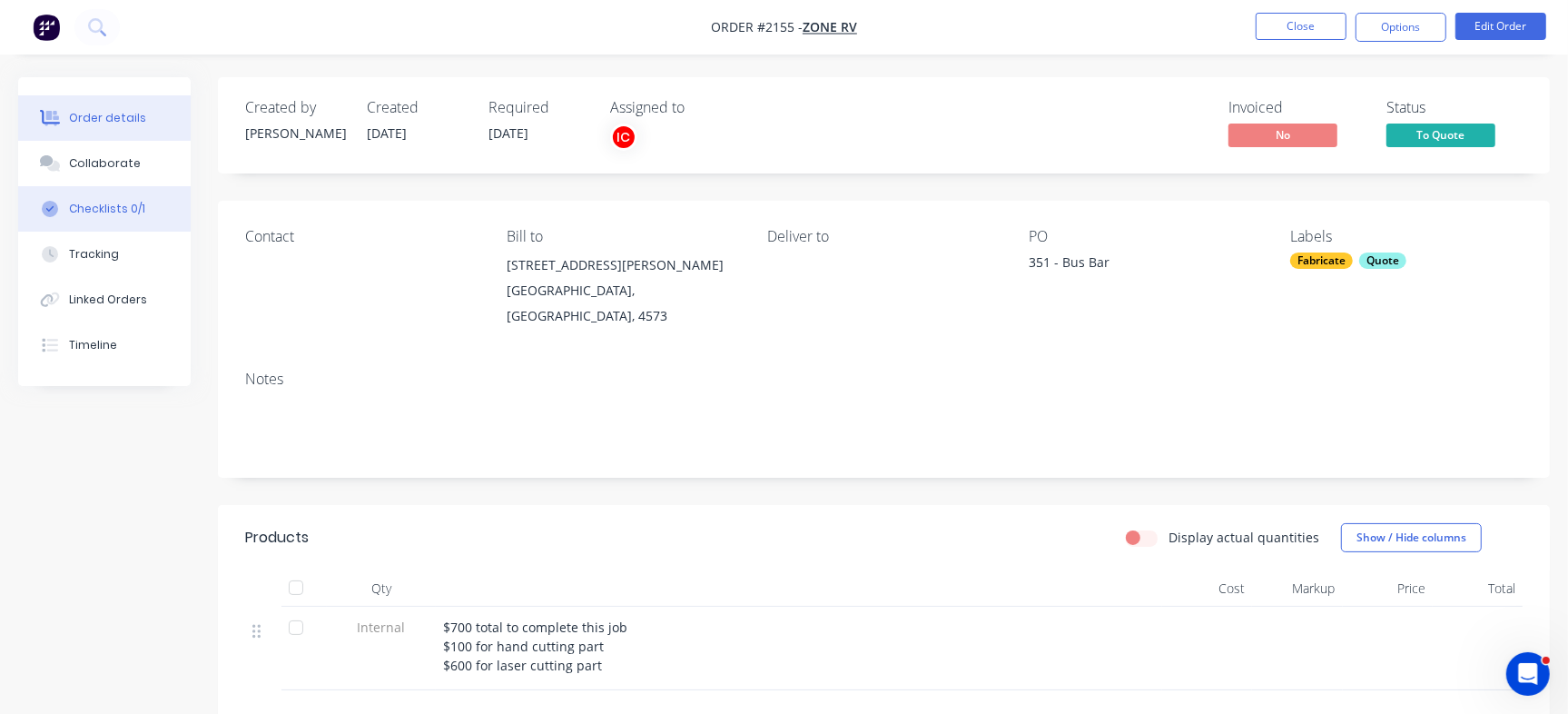
click at [151, 205] on button "Checklists 0/1" at bounding box center [105, 209] width 173 height 46
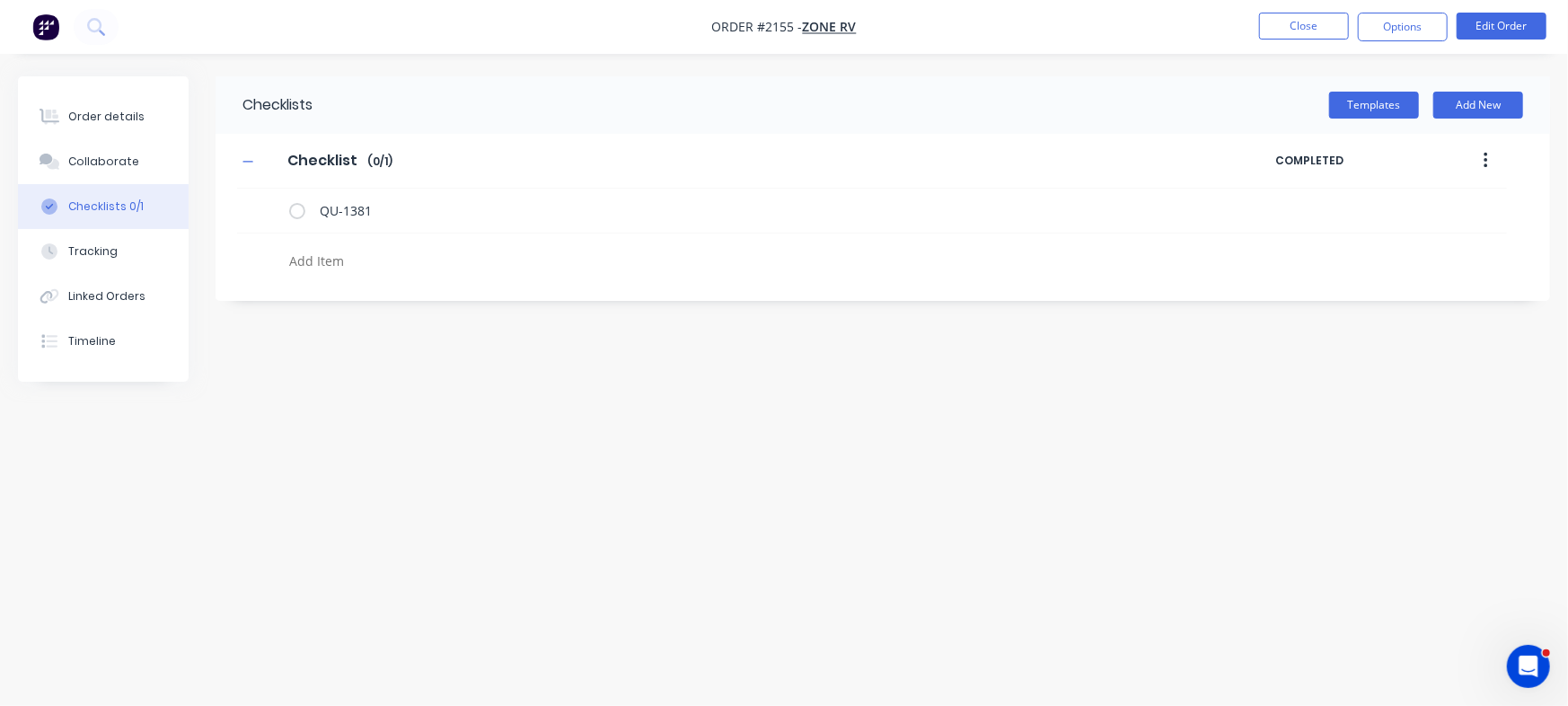
click at [435, 259] on textarea at bounding box center [691, 260] width 818 height 26
type textarea "x"
click at [133, 95] on button "Order details" at bounding box center [104, 116] width 171 height 45
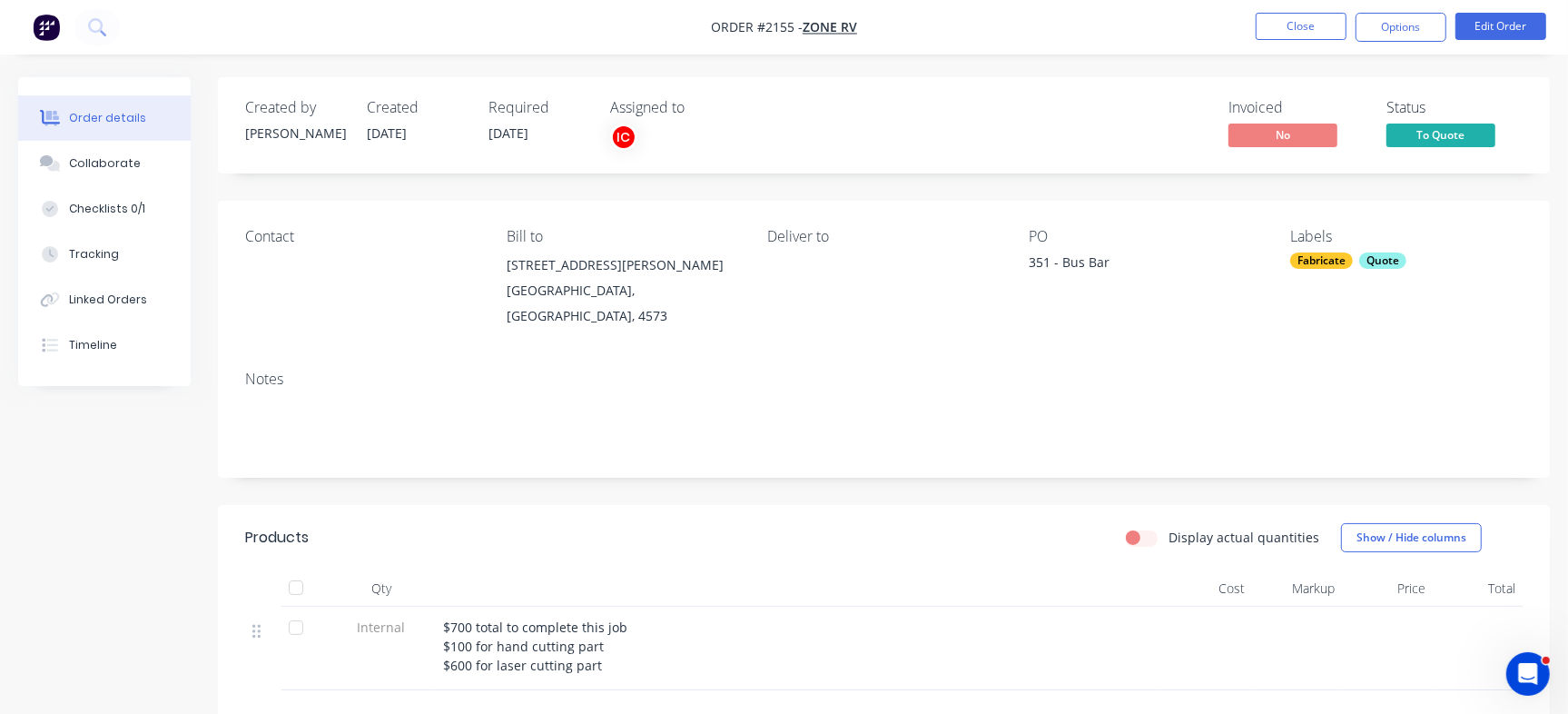
click at [1490, 144] on span "To Quote" at bounding box center [1441, 134] width 109 height 22
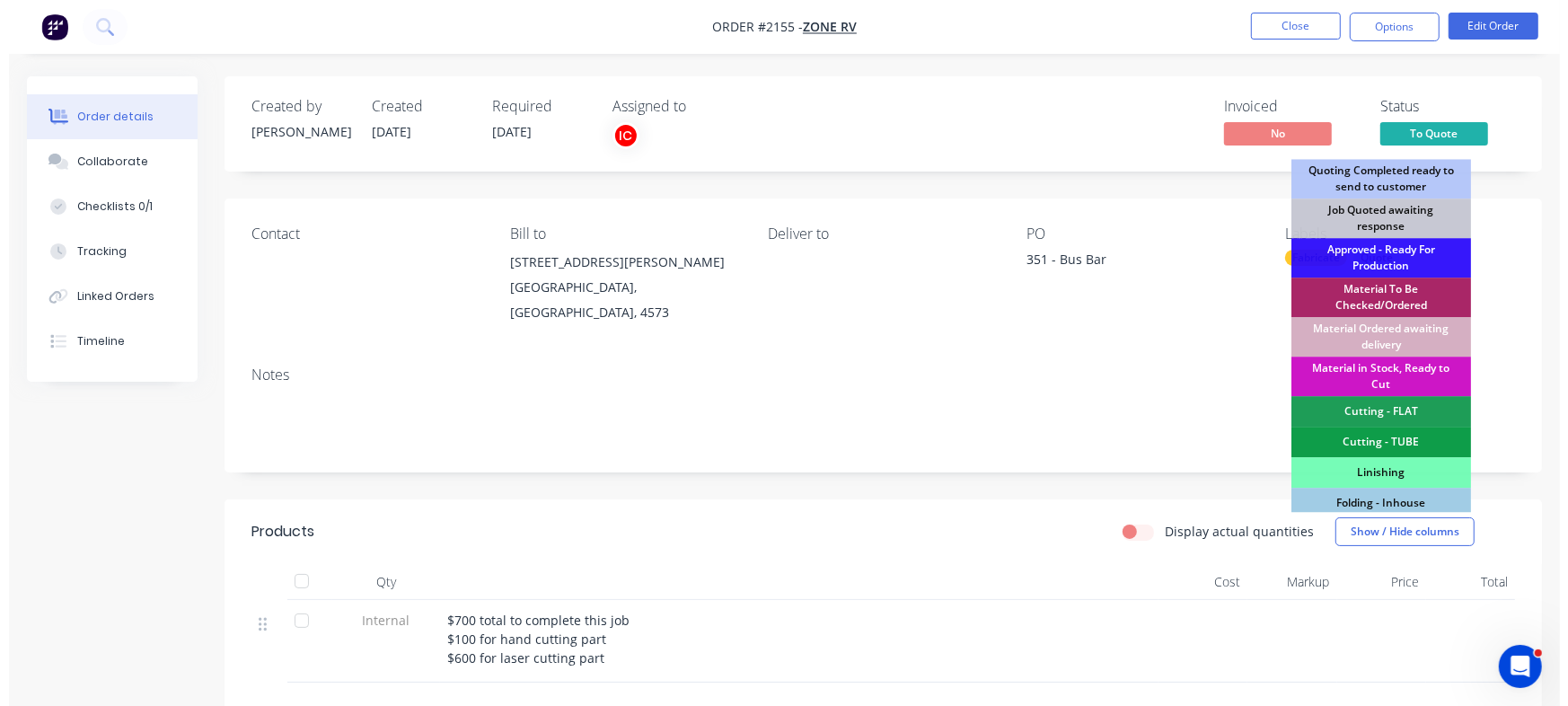
scroll to position [89, 0]
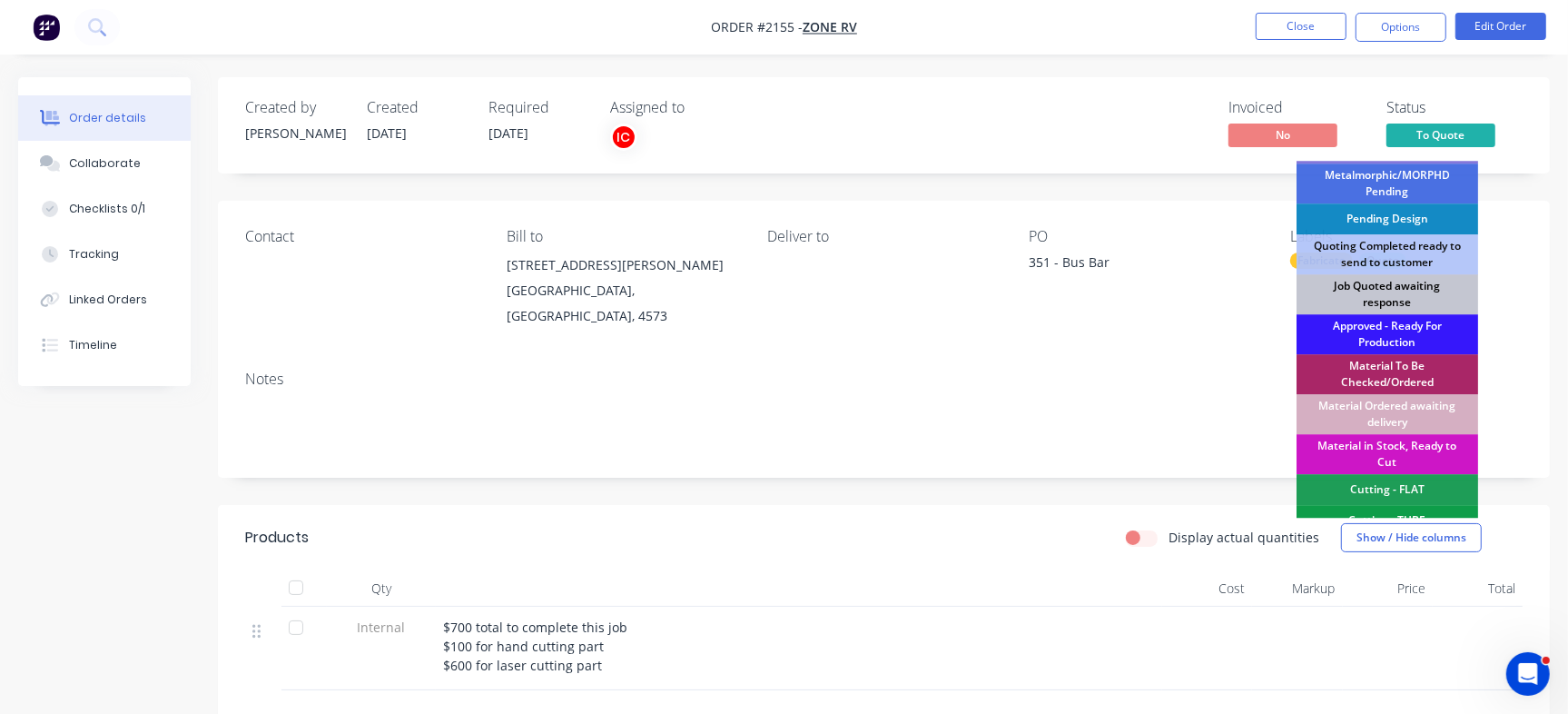
click at [1389, 290] on div "Job Quoted awaiting response" at bounding box center [1388, 294] width 181 height 40
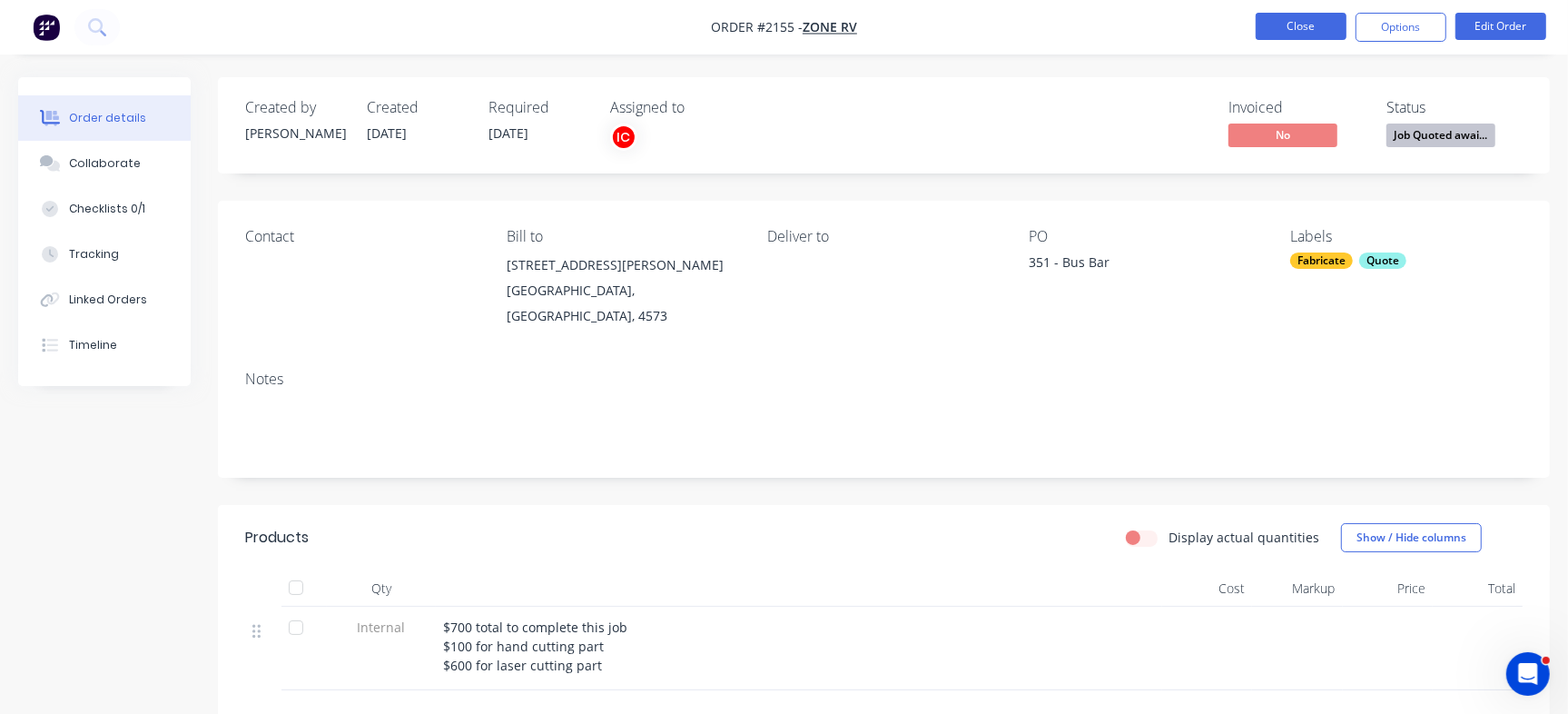
click at [1288, 26] on button "Close" at bounding box center [1301, 26] width 91 height 27
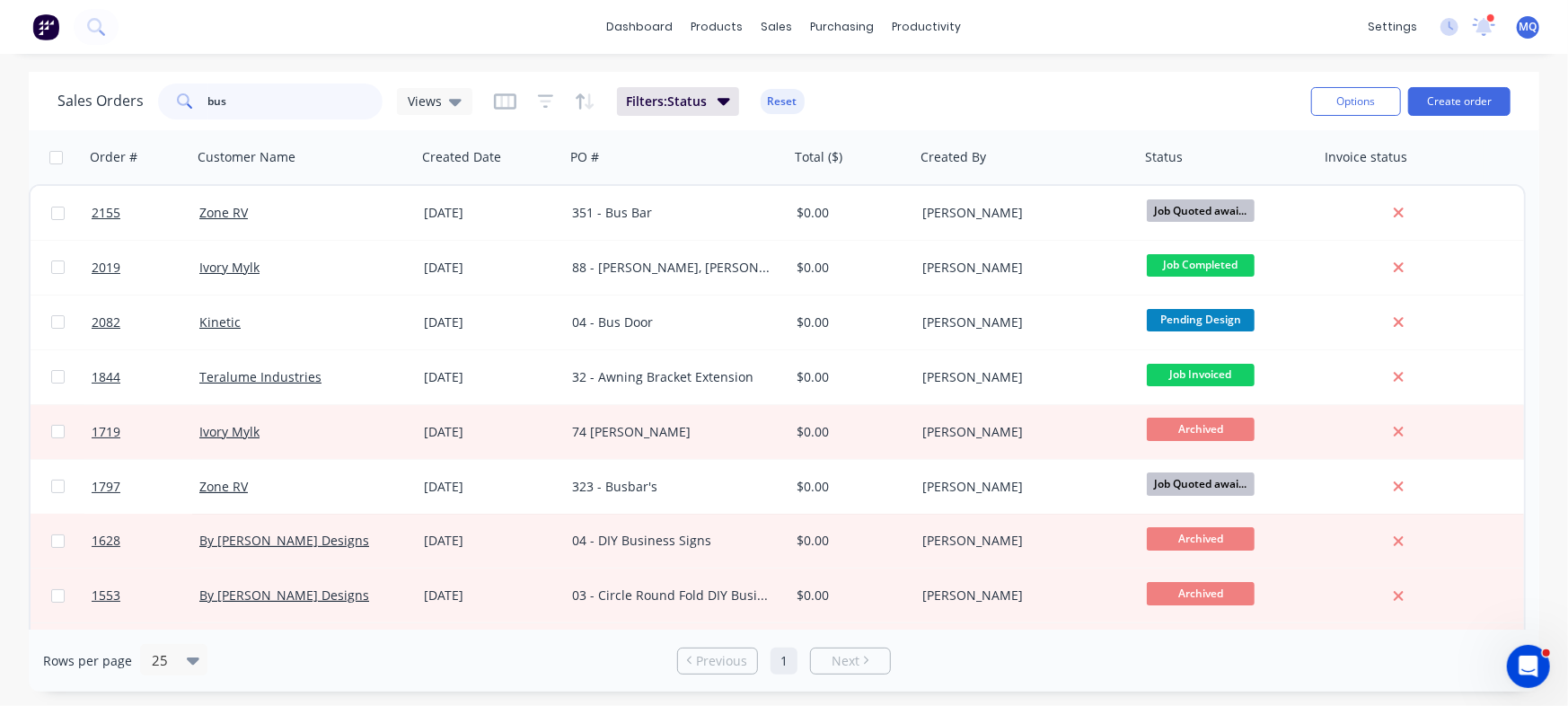
click at [363, 91] on input "bus" at bounding box center [296, 101] width 176 height 35
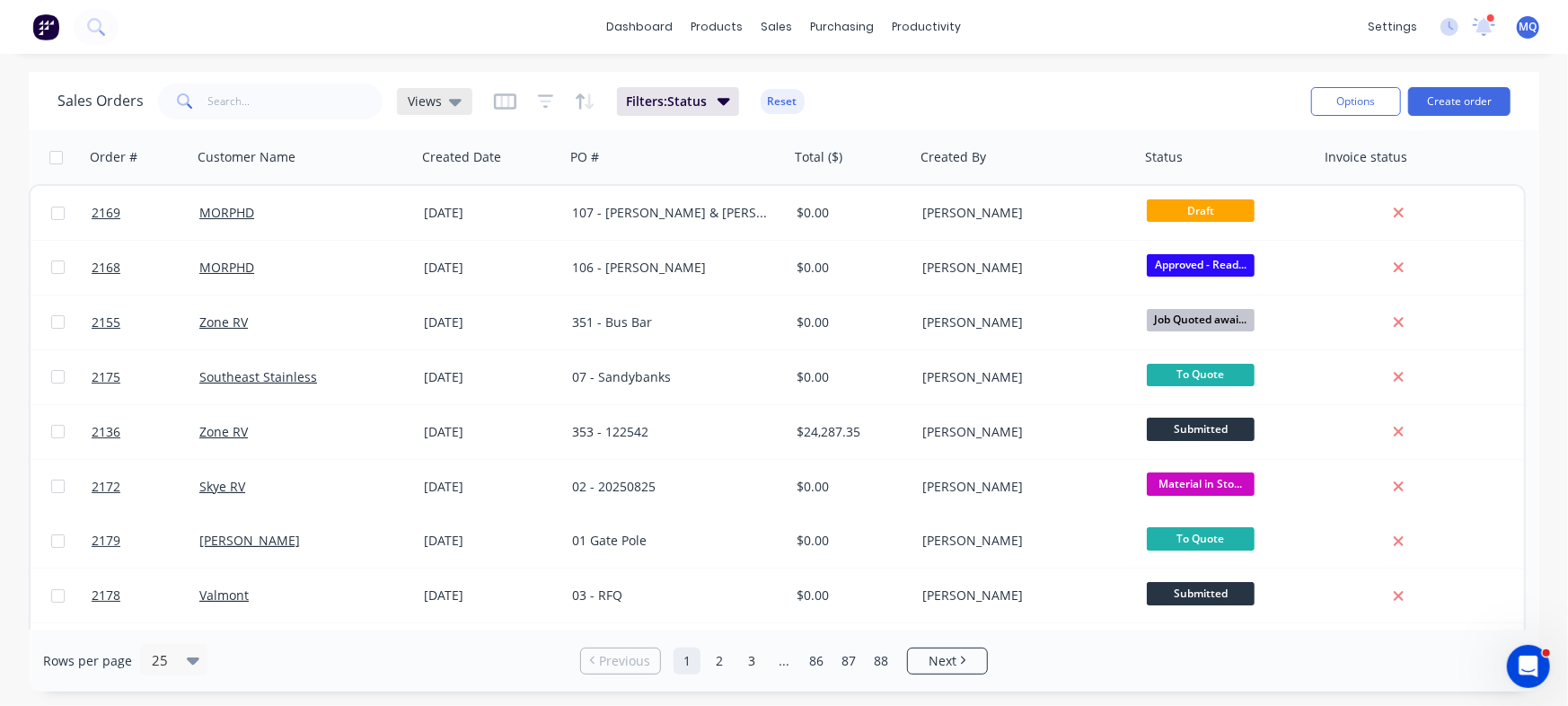
click at [421, 102] on span "Views" at bounding box center [425, 101] width 35 height 19
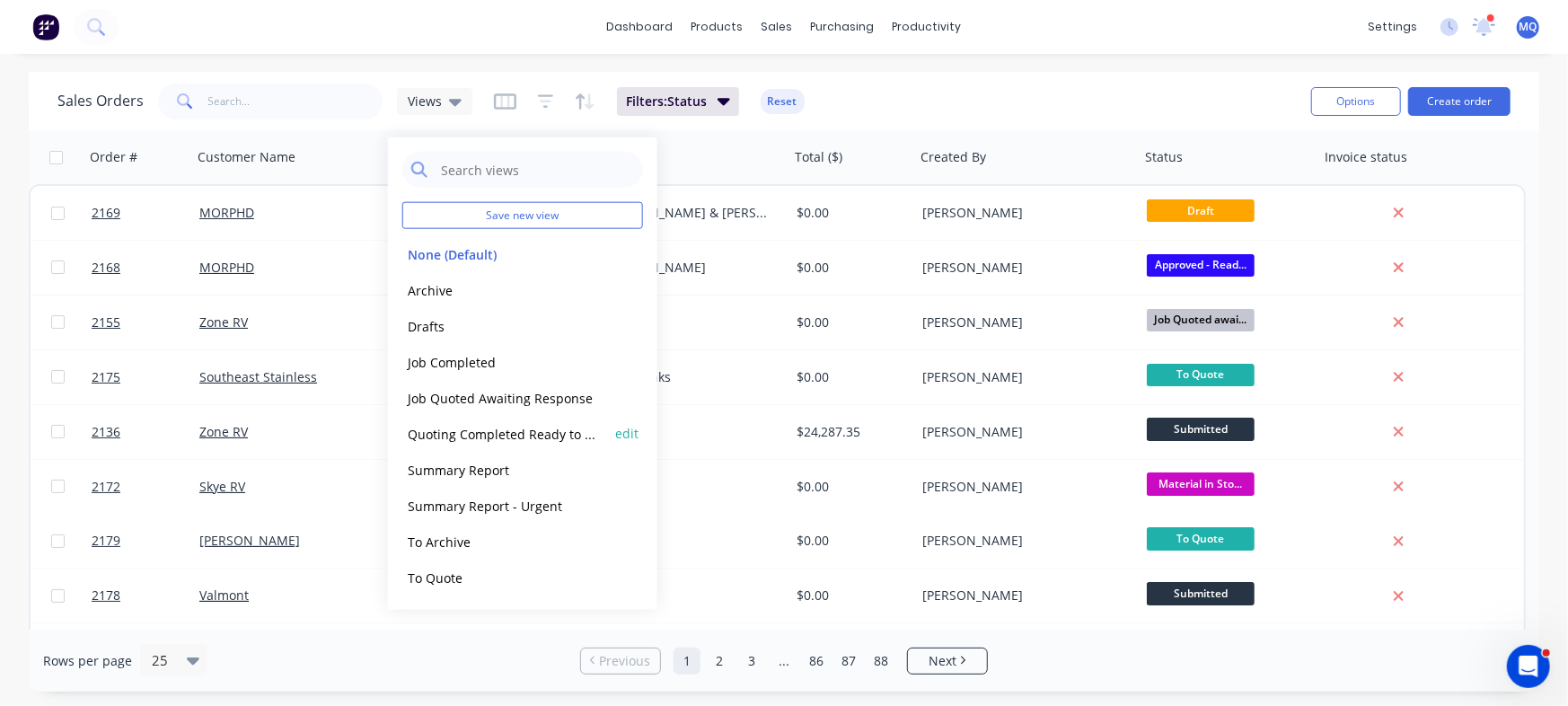
click at [456, 431] on button "Quoting Completed Ready to Send" at bounding box center [504, 434] width 204 height 21
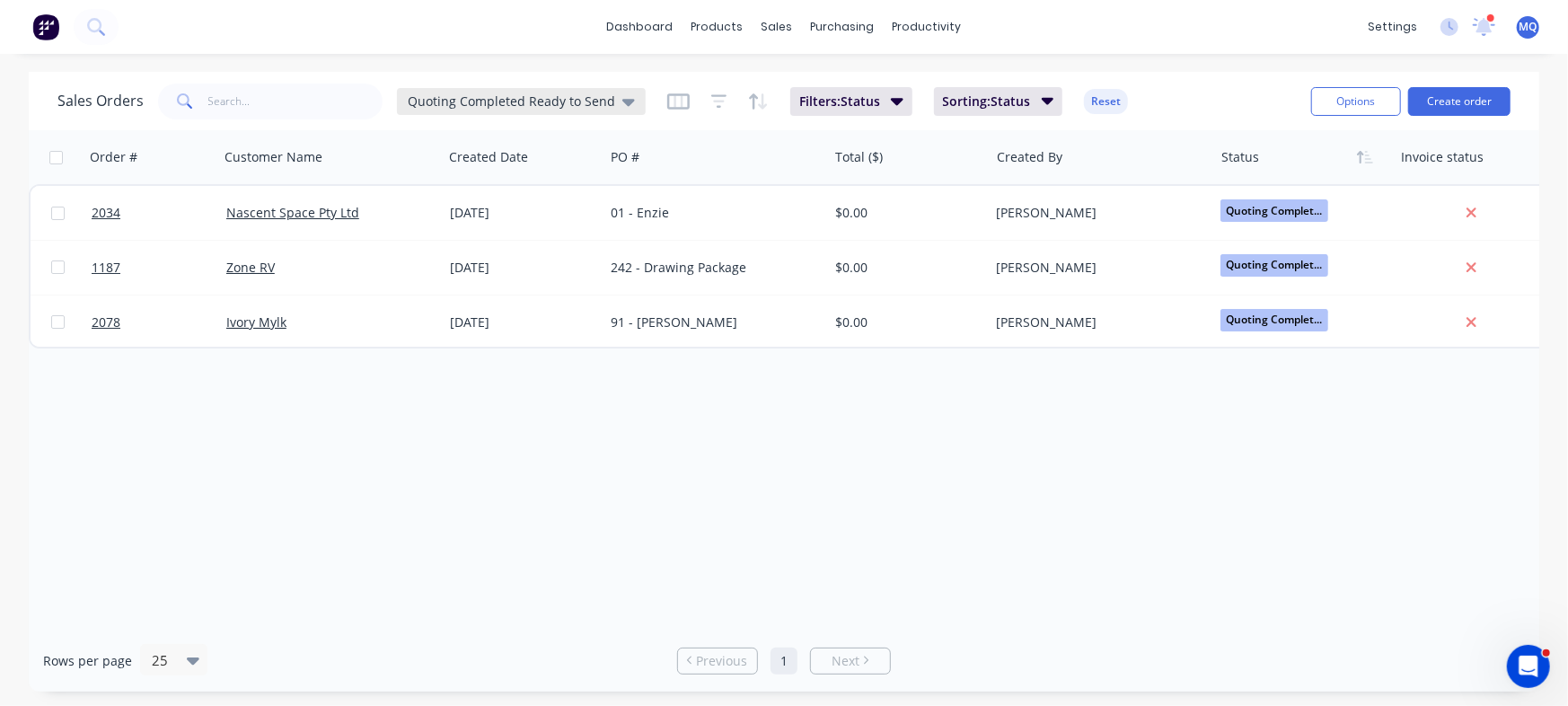
click at [442, 91] on div "Quoting Completed Ready to Send" at bounding box center [521, 102] width 249 height 27
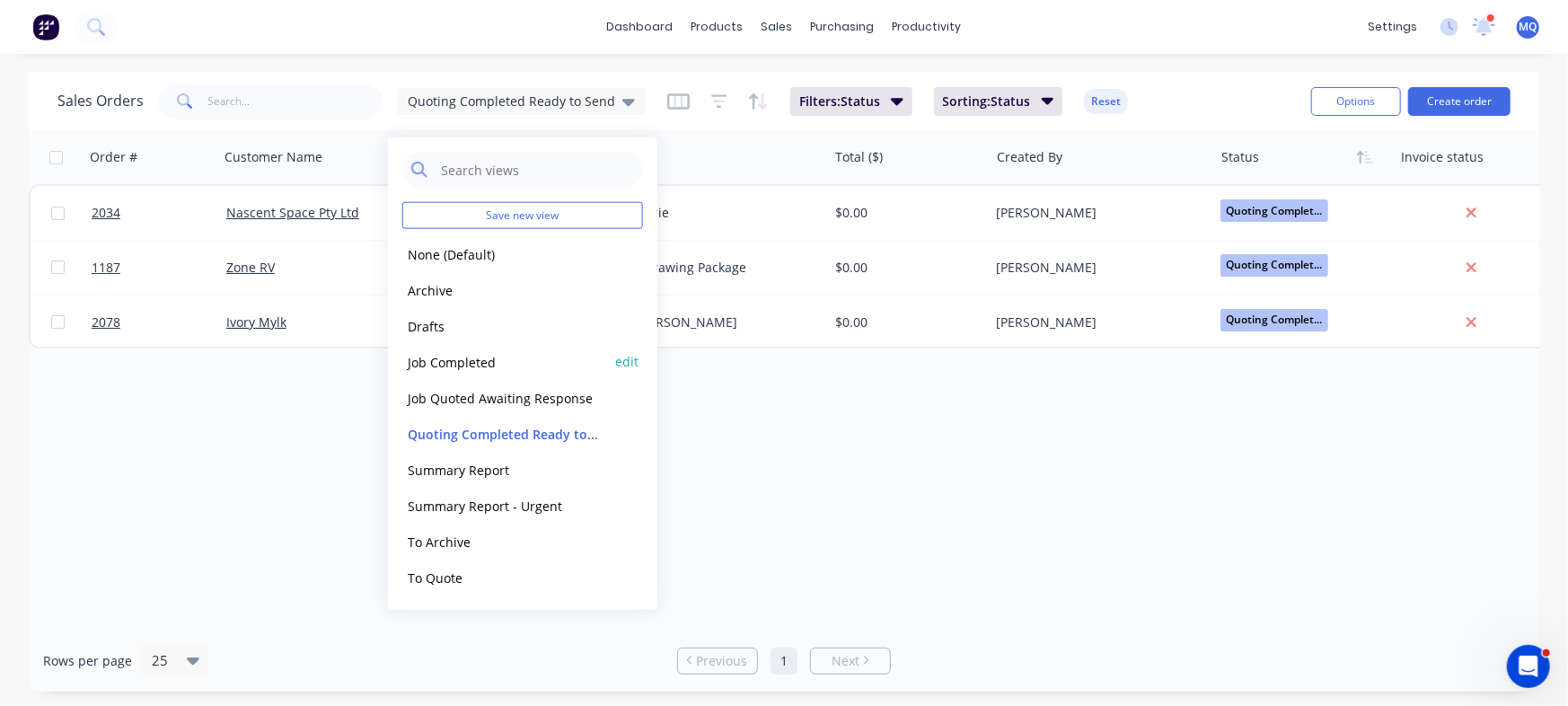
click at [440, 358] on button "Job Completed" at bounding box center [504, 362] width 204 height 21
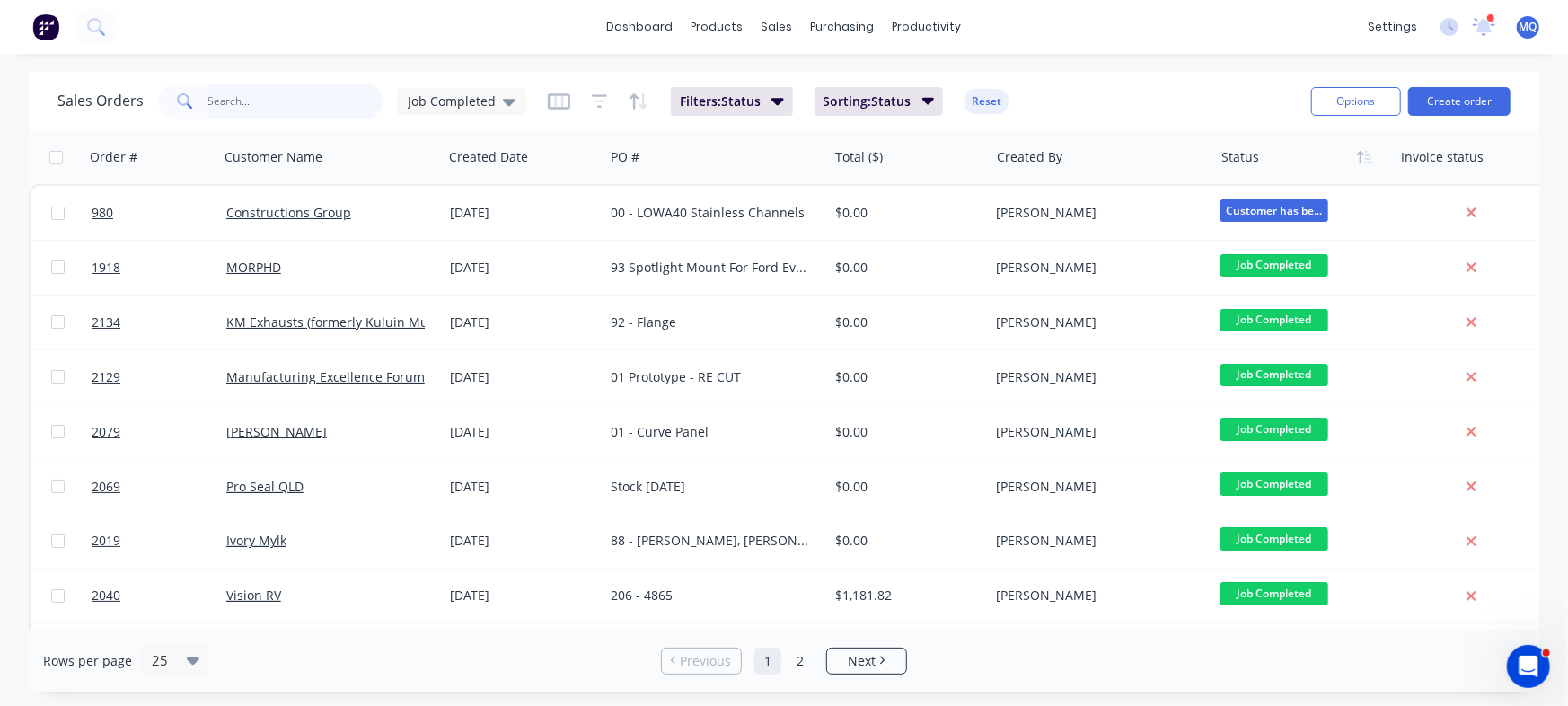
click at [226, 95] on input "text" at bounding box center [296, 101] width 176 height 35
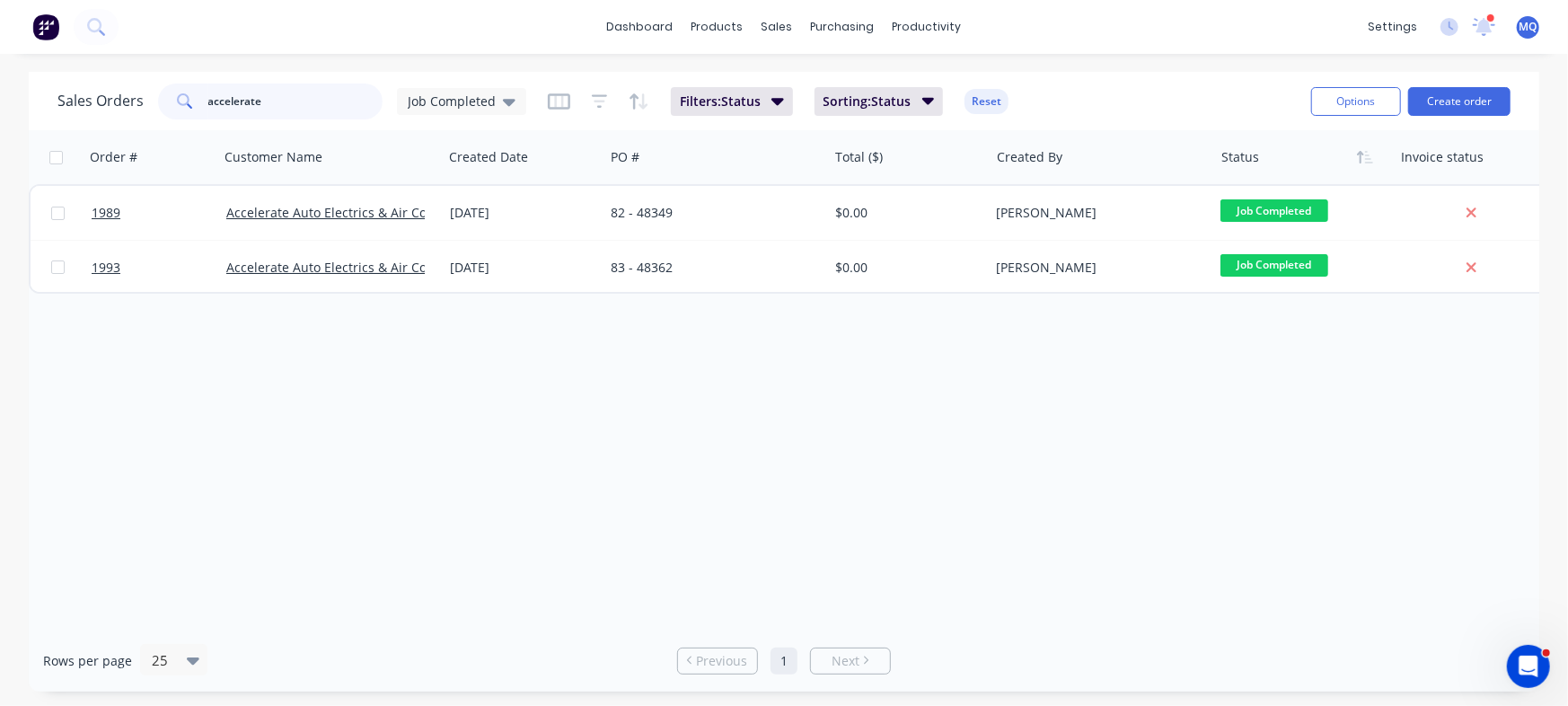
type input "accelerate"
click at [301, 101] on input "accelerate" at bounding box center [296, 101] width 176 height 35
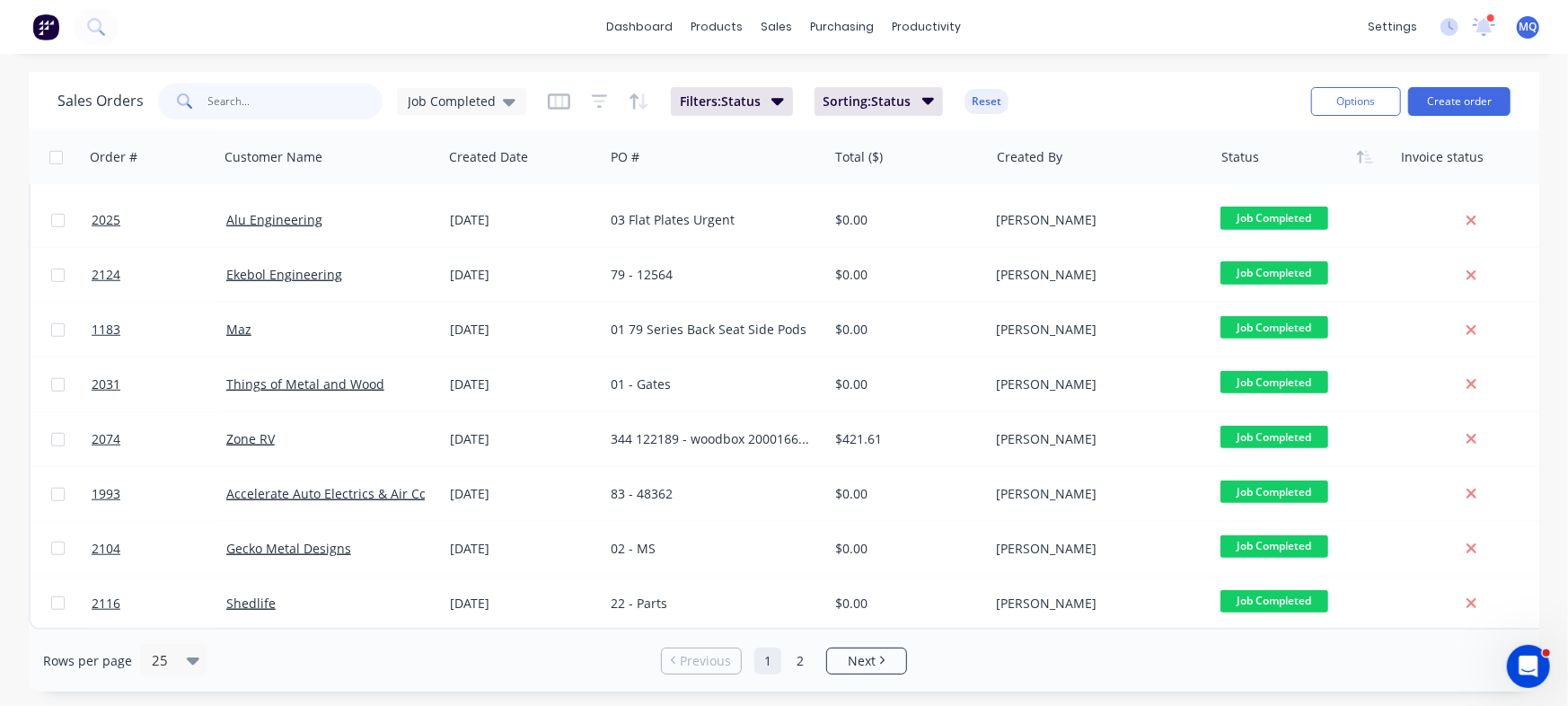
scroll to position [930, 0]
click at [901, 667] on link "Next" at bounding box center [867, 661] width 79 height 18
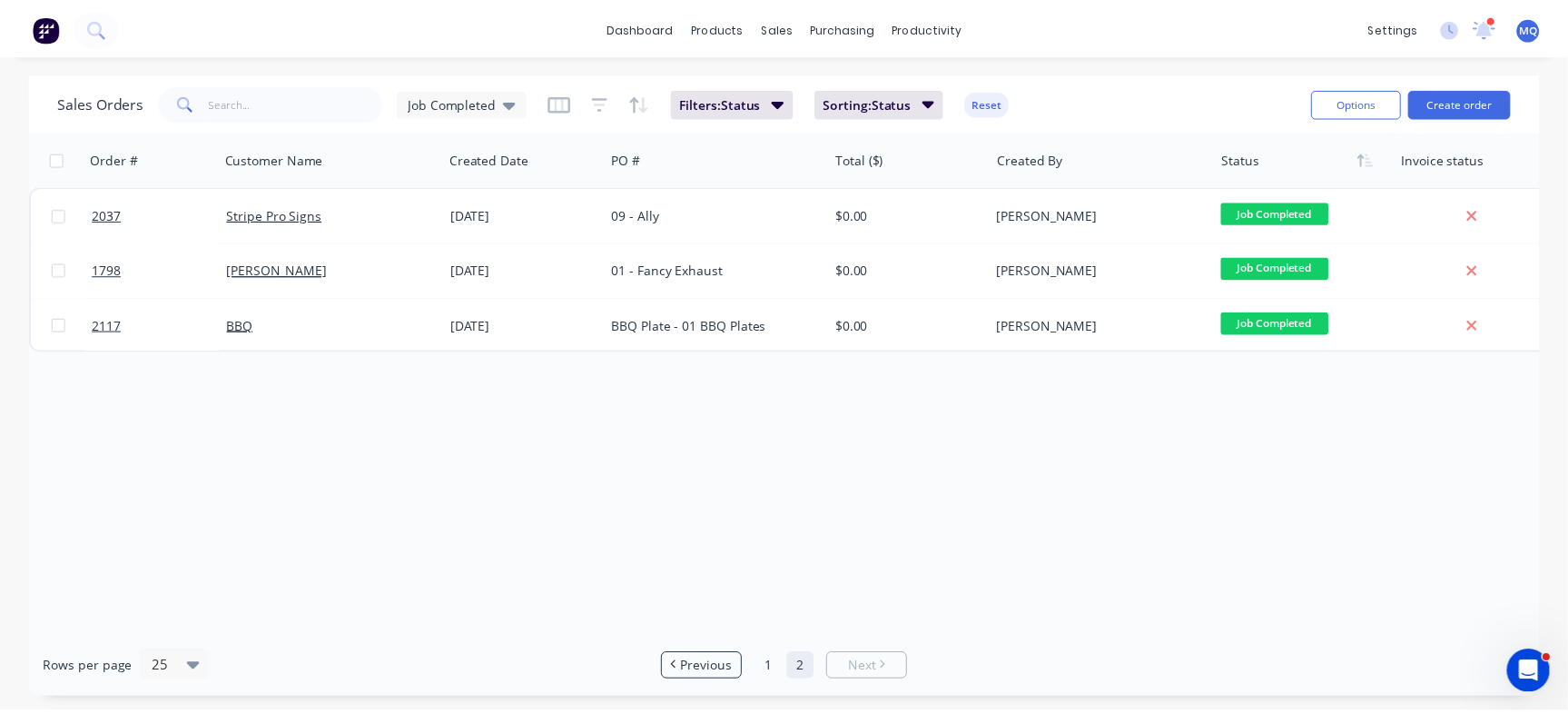
scroll to position [0, 0]
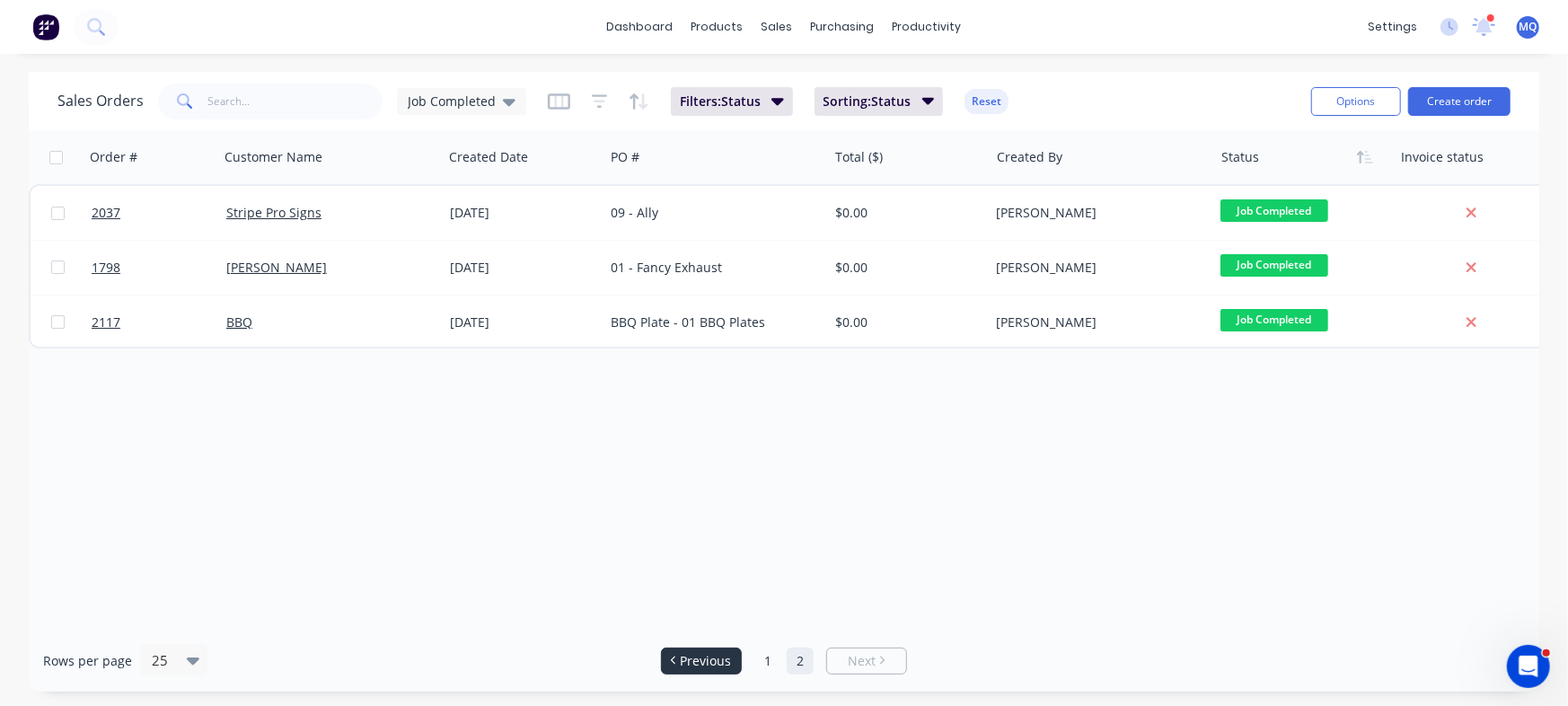
click at [736, 647] on li "Previous" at bounding box center [701, 661] width 81 height 27
click at [690, 659] on span "Previous" at bounding box center [705, 661] width 51 height 18
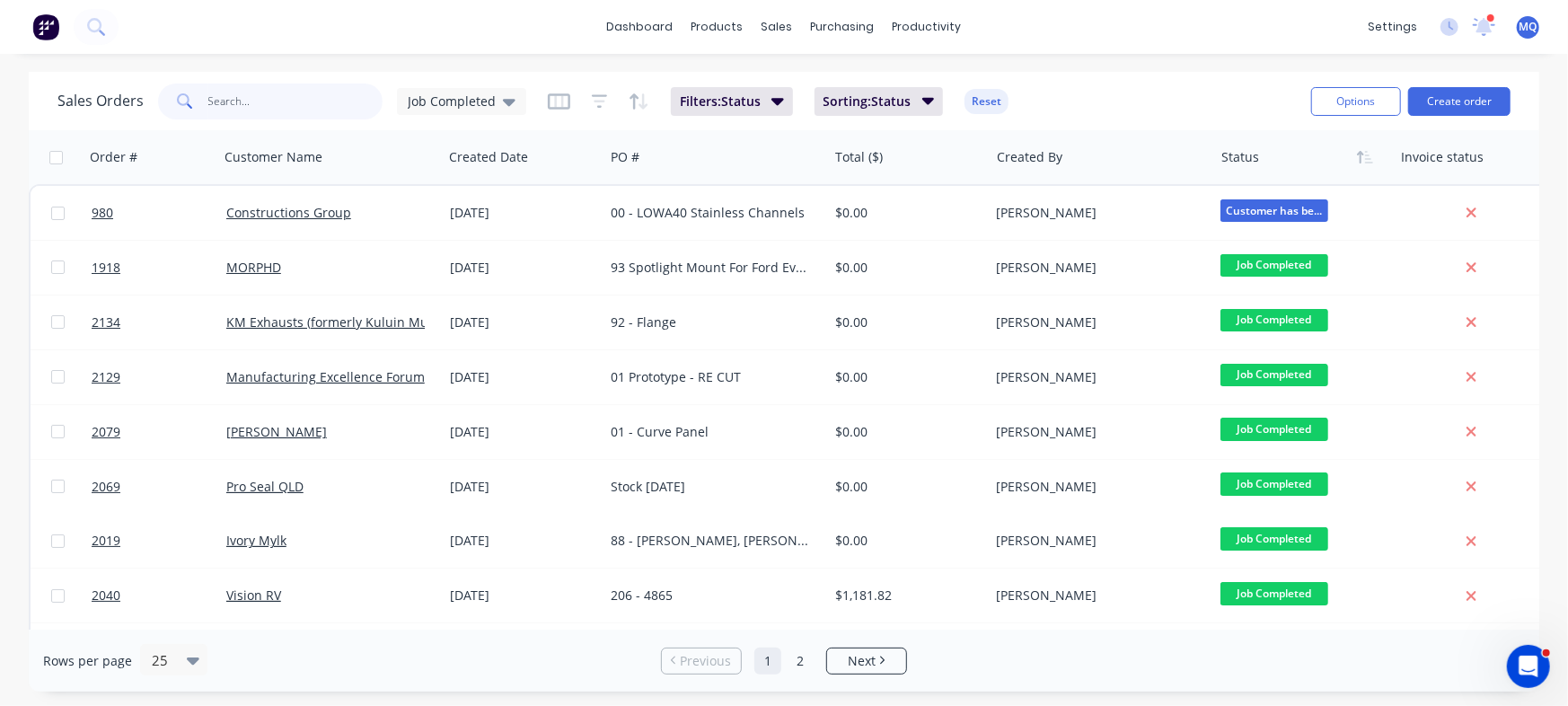
click at [288, 99] on input "text" at bounding box center [296, 101] width 176 height 35
type input "alu engineering"
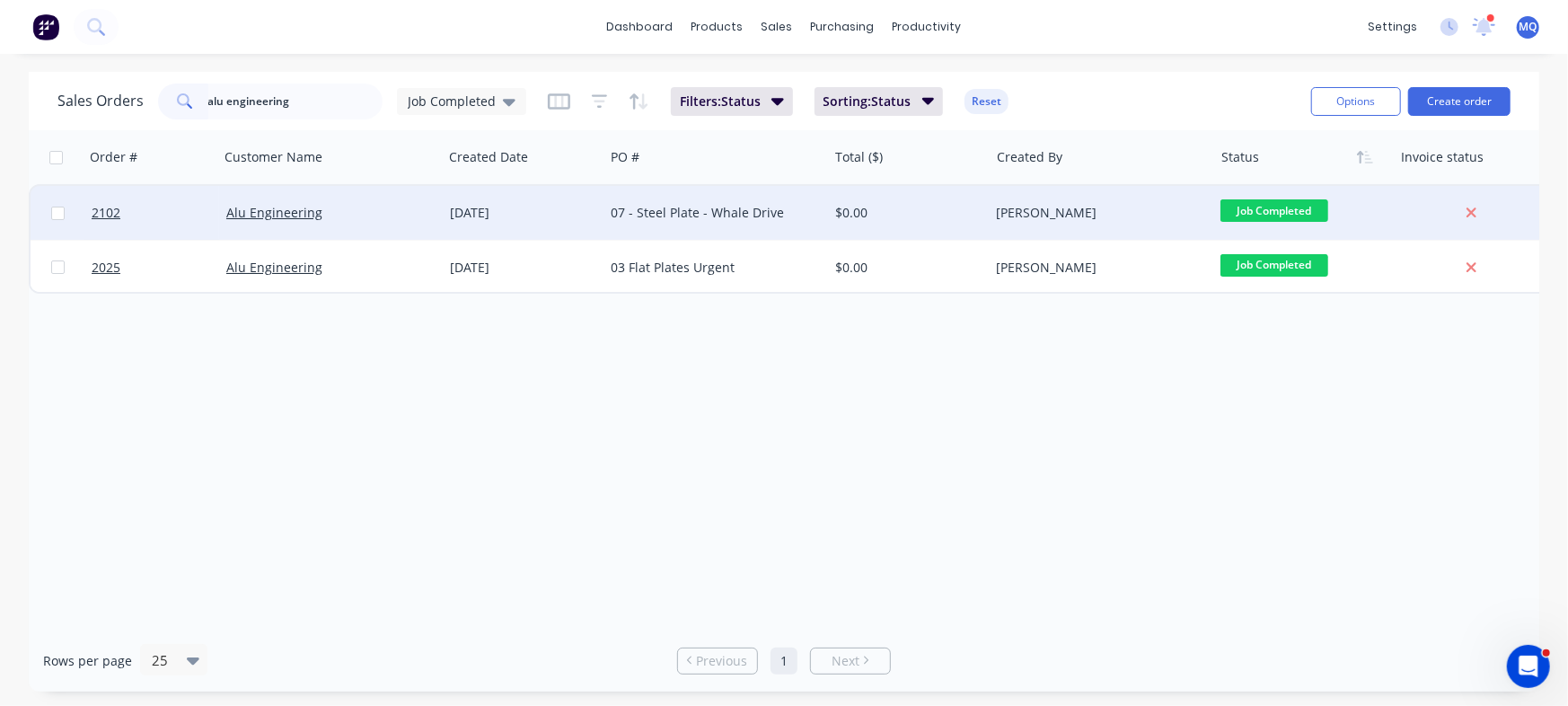
click at [749, 217] on div "07 - Steel Plate - Whale Drive" at bounding box center [710, 212] width 200 height 18
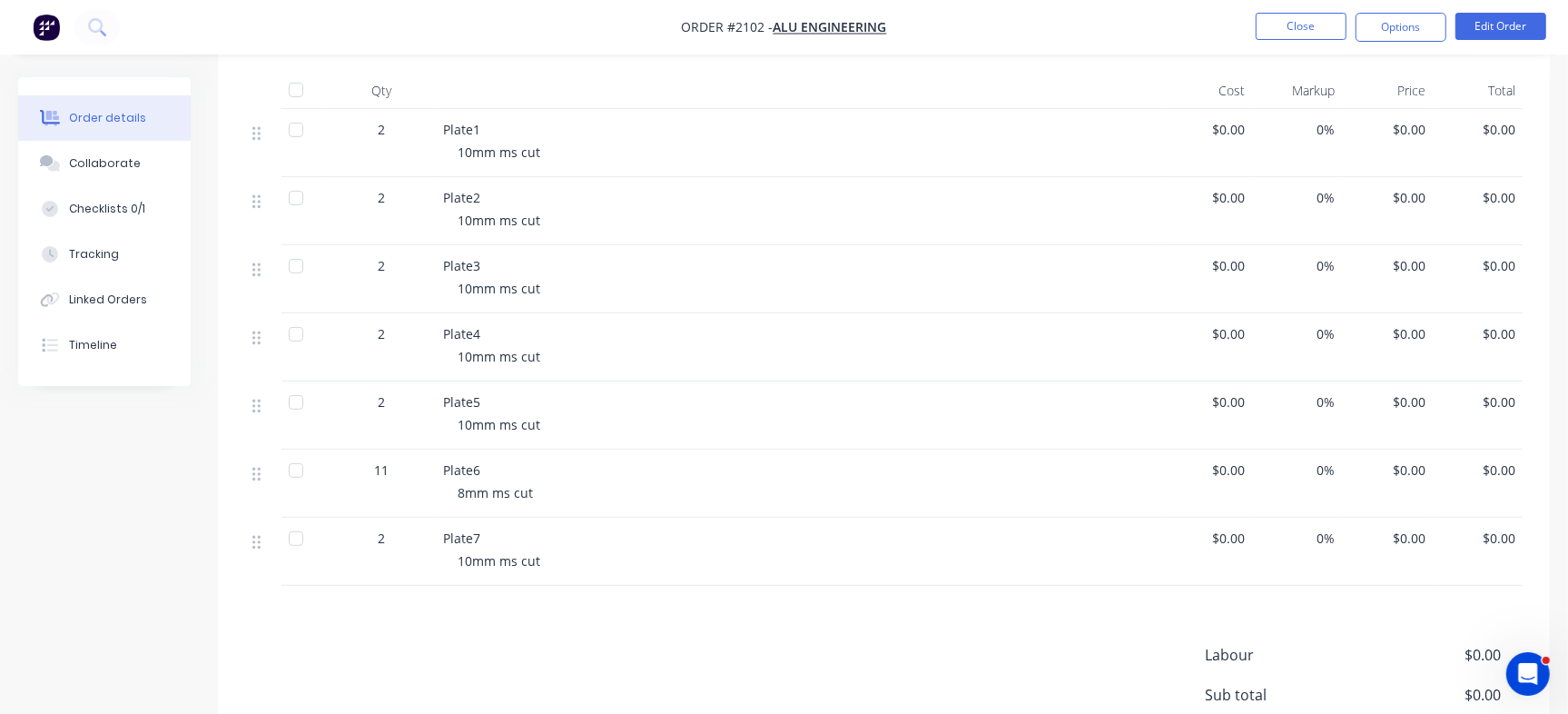
scroll to position [445, 0]
click at [136, 166] on button "Collaborate" at bounding box center [105, 163] width 173 height 46
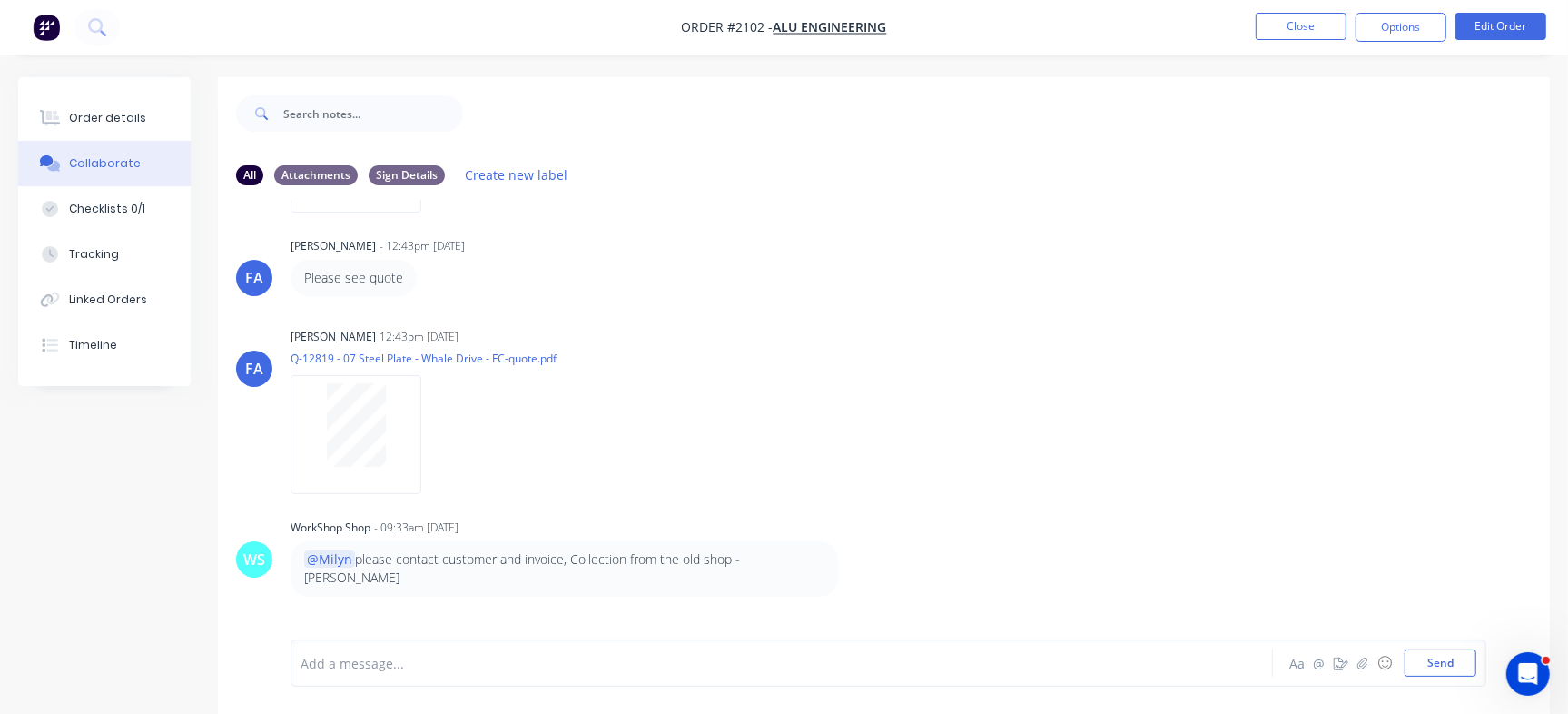
scroll to position [305, 0]
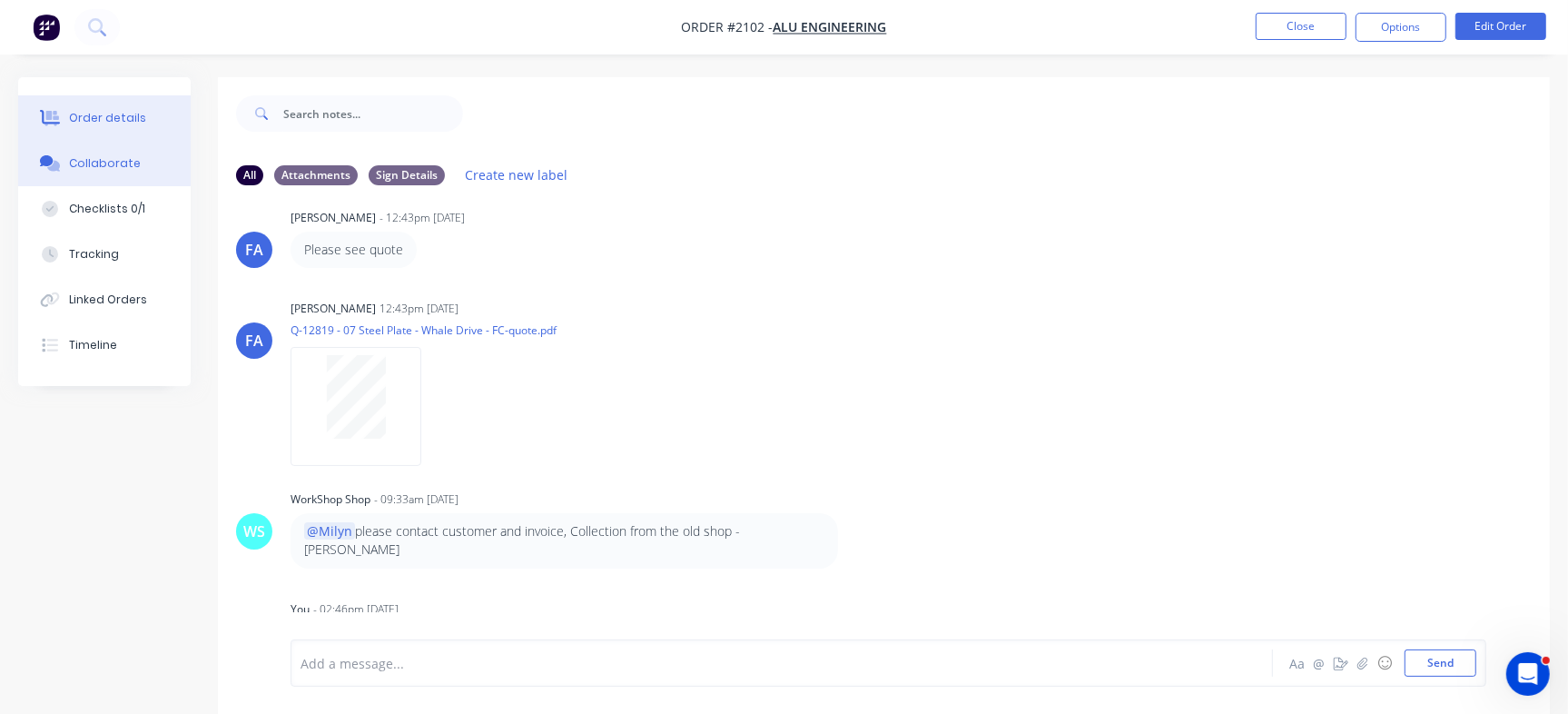
click at [158, 116] on button "Order details" at bounding box center [105, 117] width 173 height 46
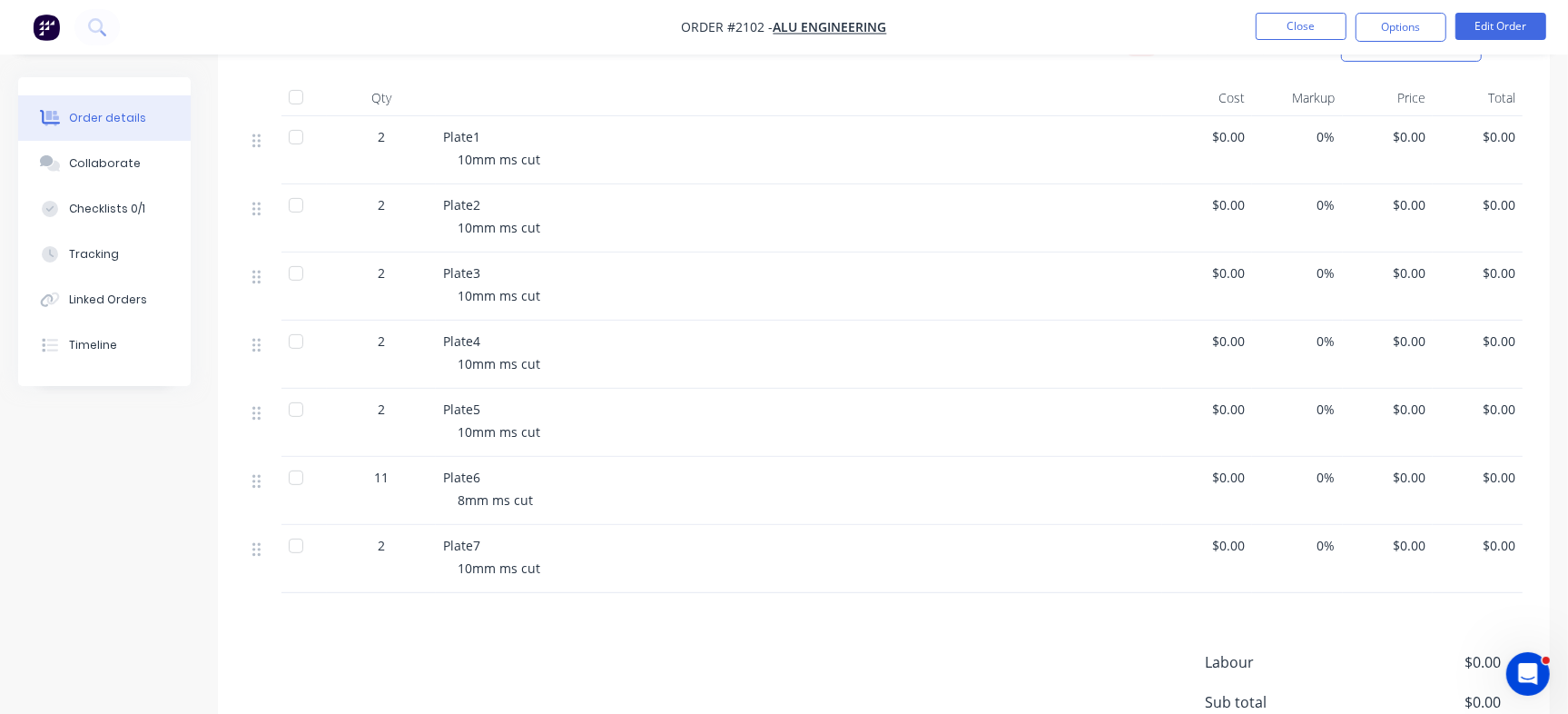
scroll to position [428, 0]
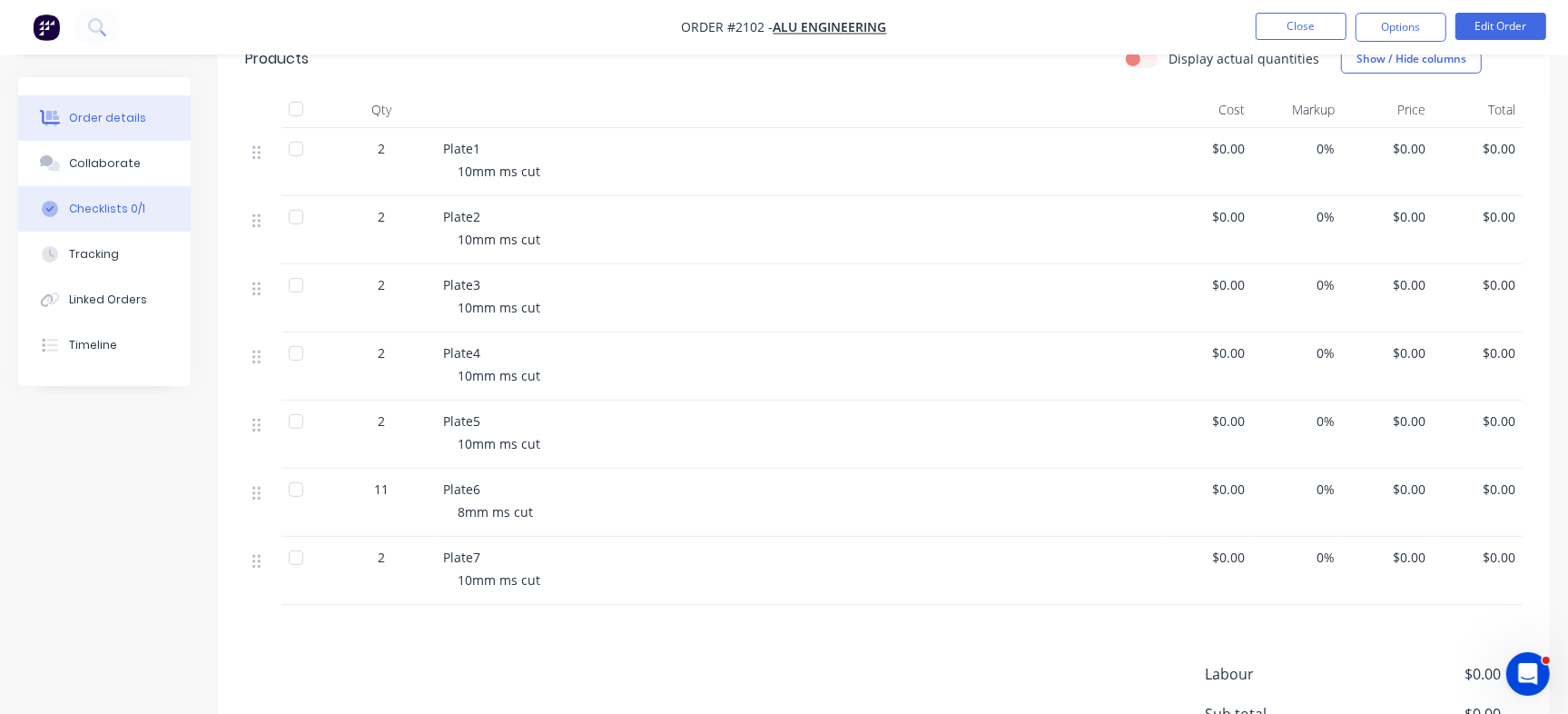
click at [115, 202] on div "Checklists 0/1" at bounding box center [107, 209] width 77 height 16
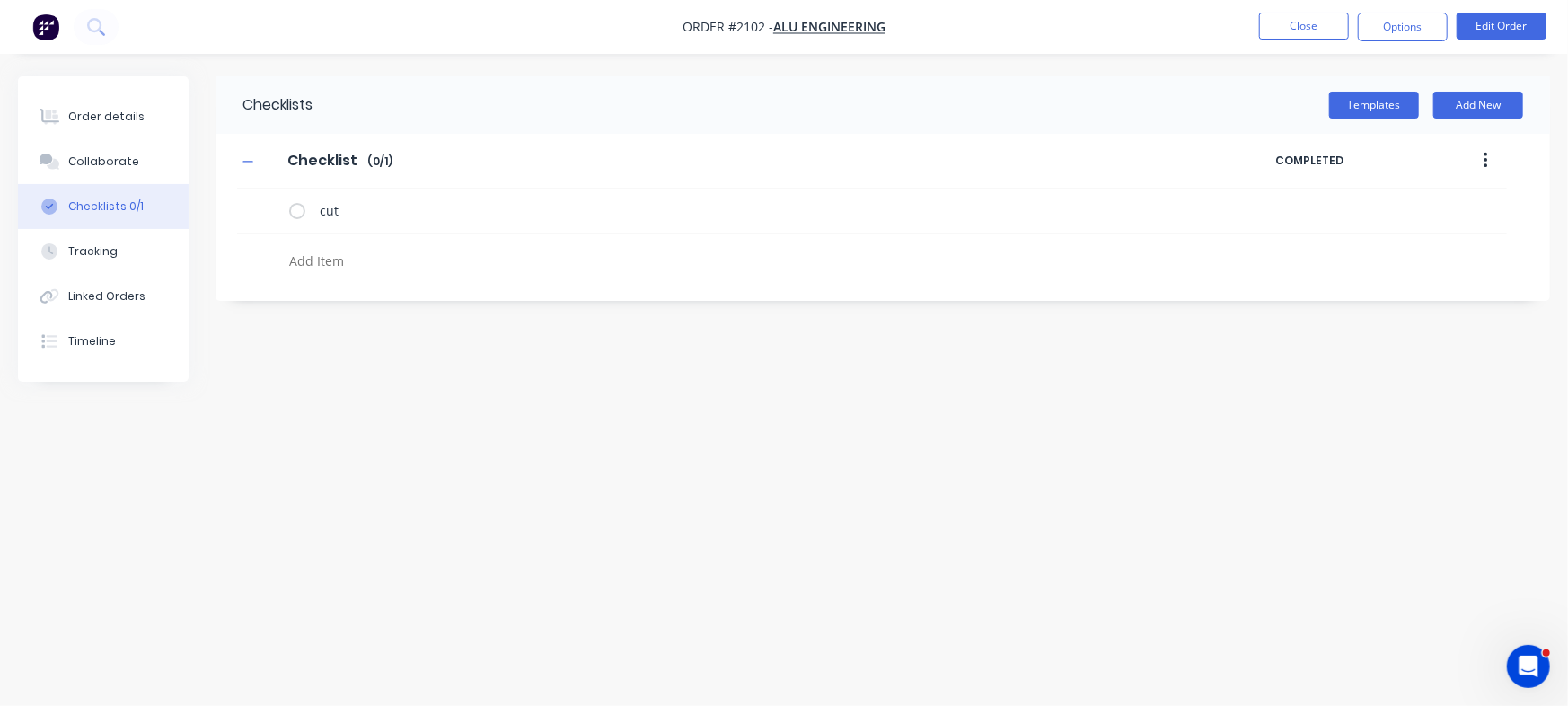
click at [434, 244] on div at bounding box center [681, 256] width 890 height 46
click at [432, 254] on textarea at bounding box center [691, 260] width 818 height 26
paste textarea "INV-2913"
type textarea "x"
type textarea "INV-2913"
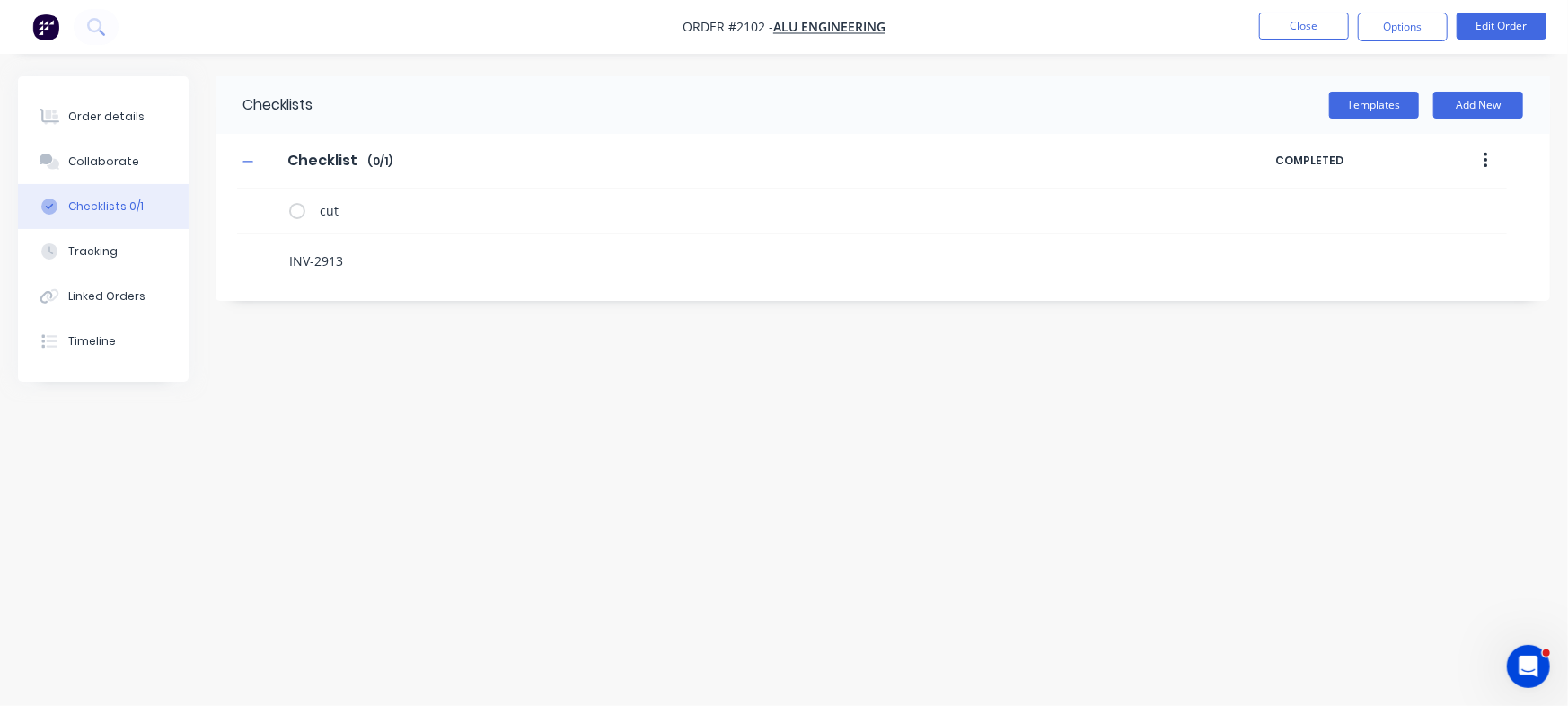
type textarea "x"
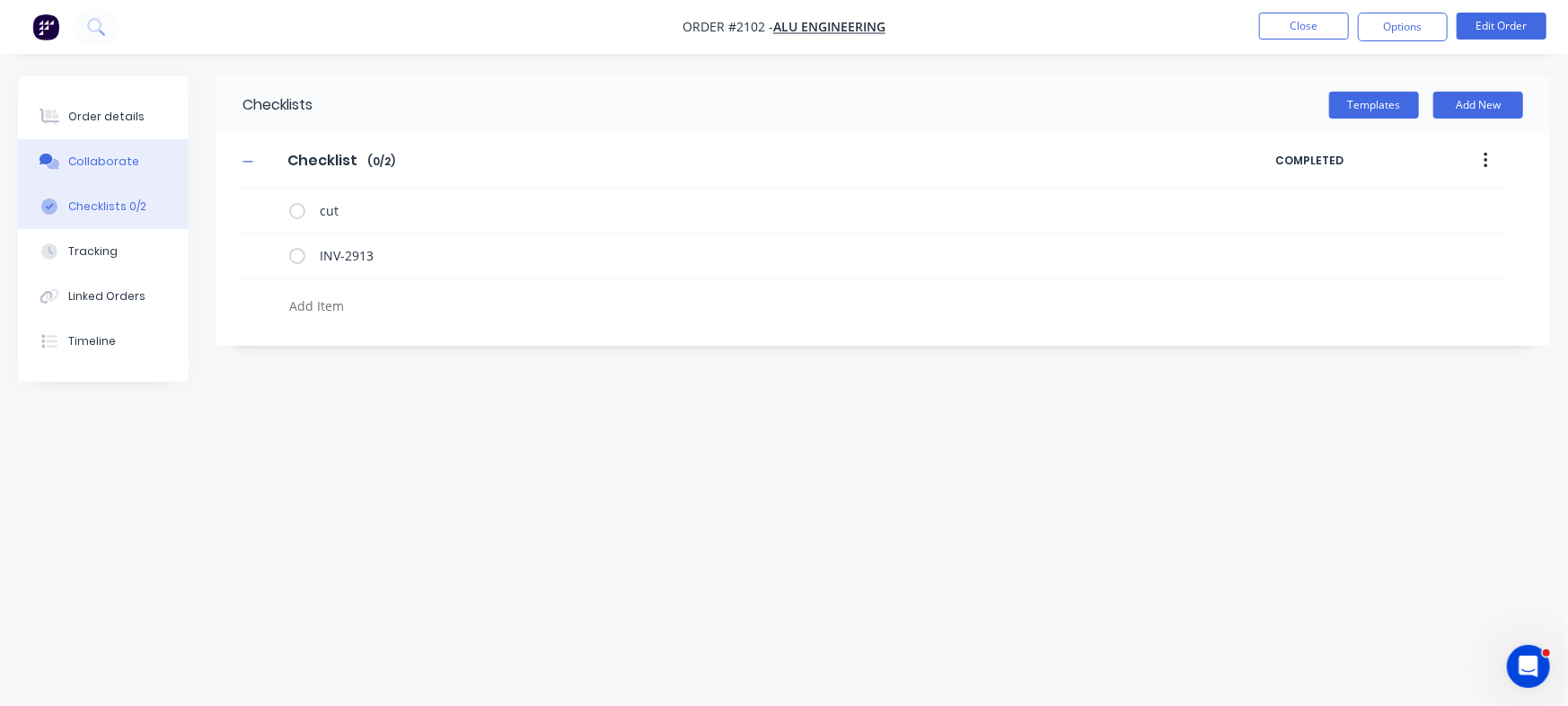
click at [115, 169] on div "Collaborate" at bounding box center [104, 161] width 71 height 16
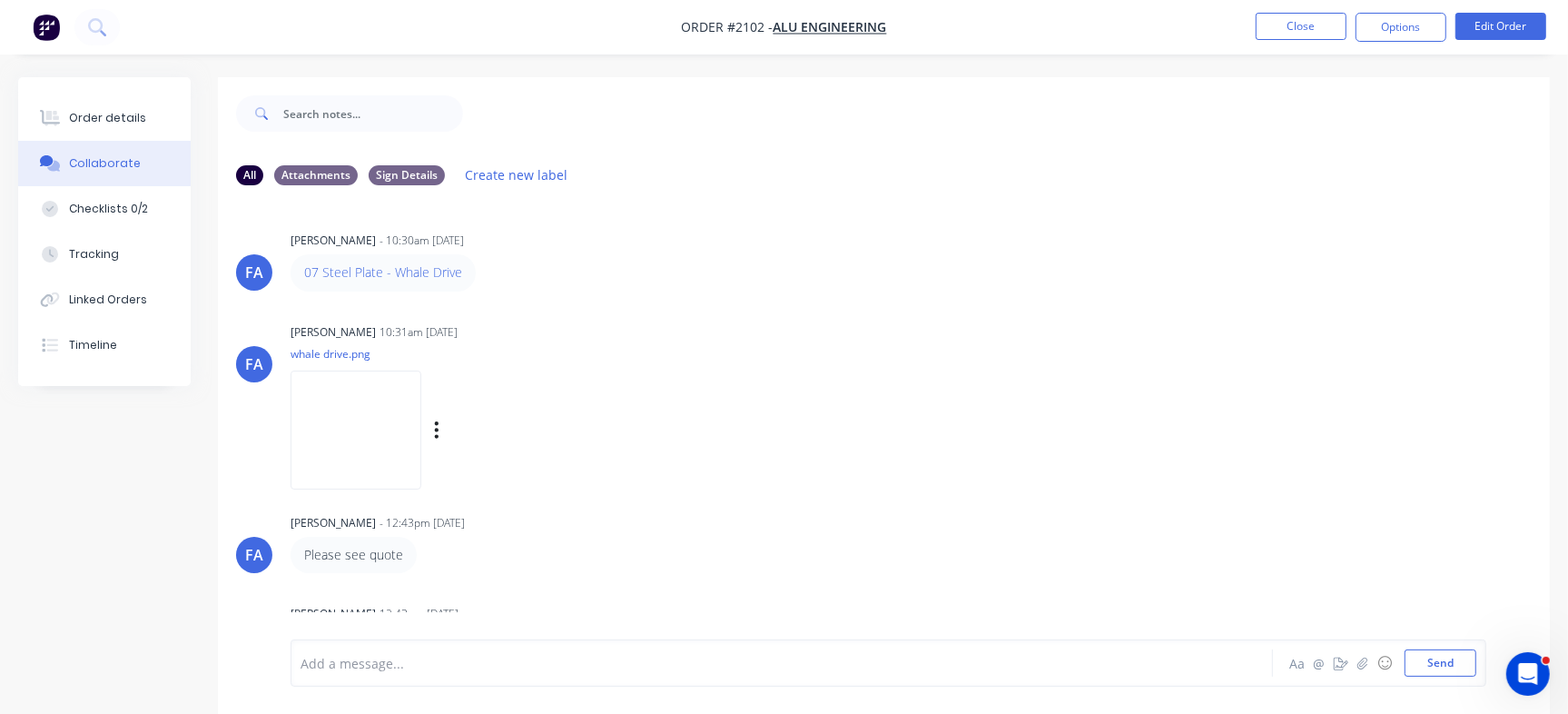
click at [390, 438] on img at bounding box center [356, 430] width 131 height 119
click at [1278, 28] on button "Close" at bounding box center [1301, 26] width 91 height 27
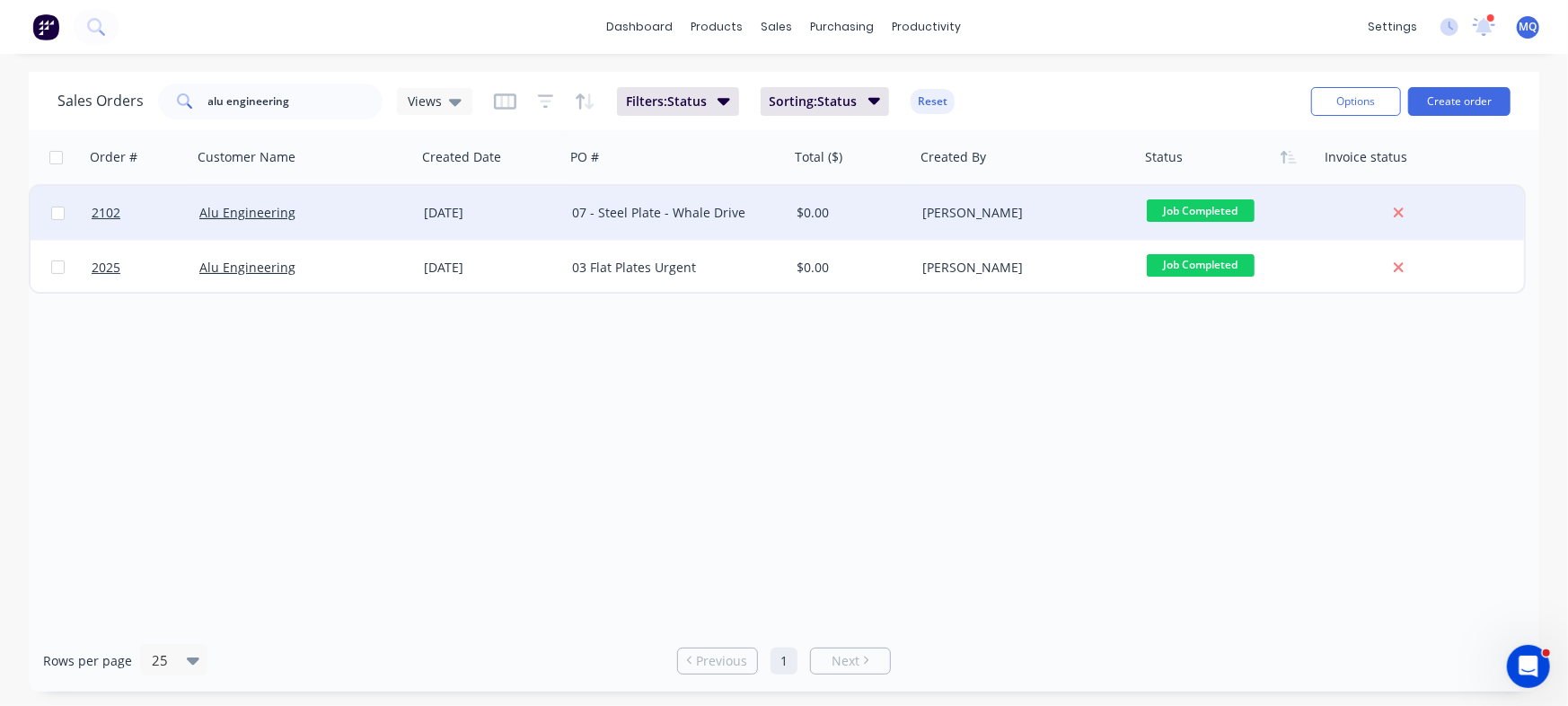
click at [767, 218] on div "07 - Steel Plate - Whale Drive" at bounding box center [672, 212] width 200 height 18
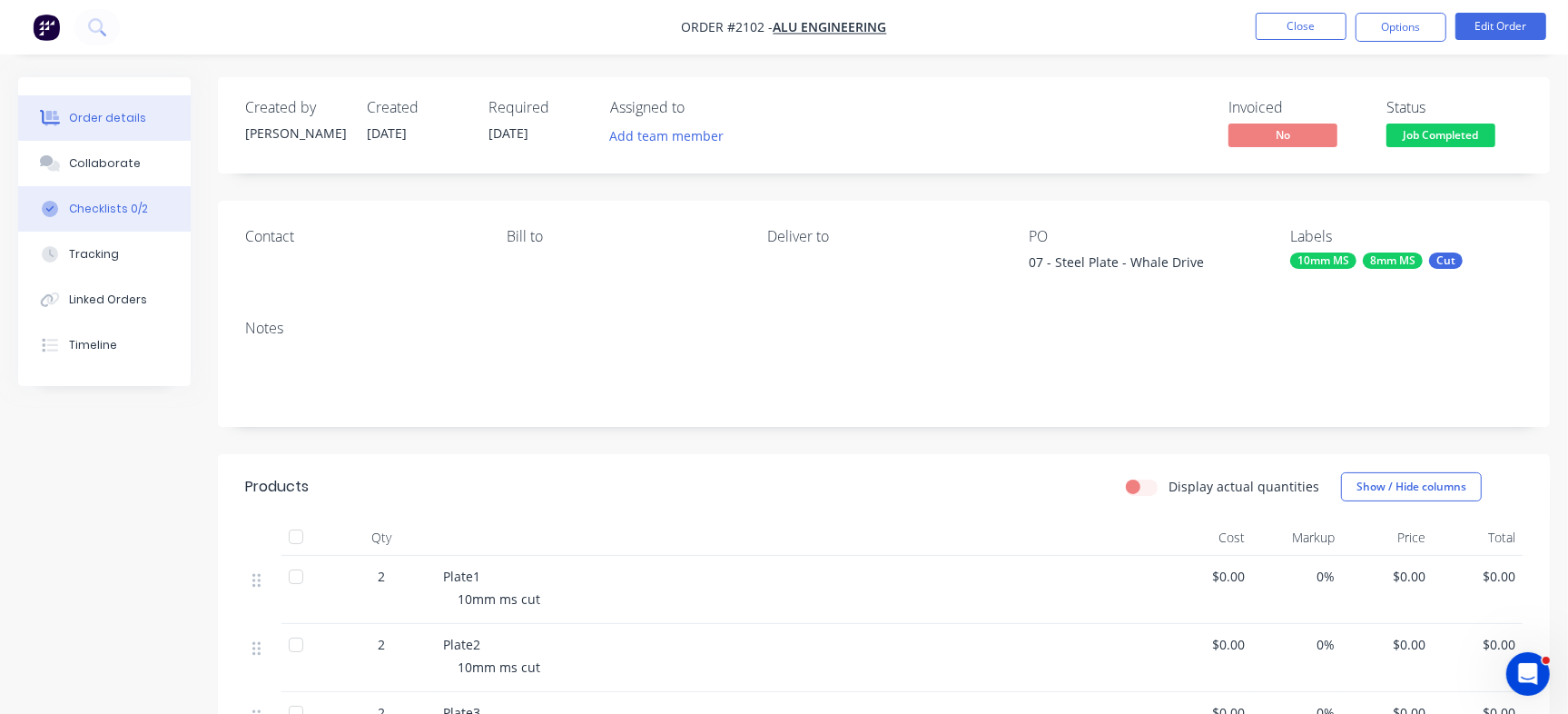
click at [150, 198] on button "Checklists 0/2" at bounding box center [105, 209] width 173 height 46
type textarea "x"
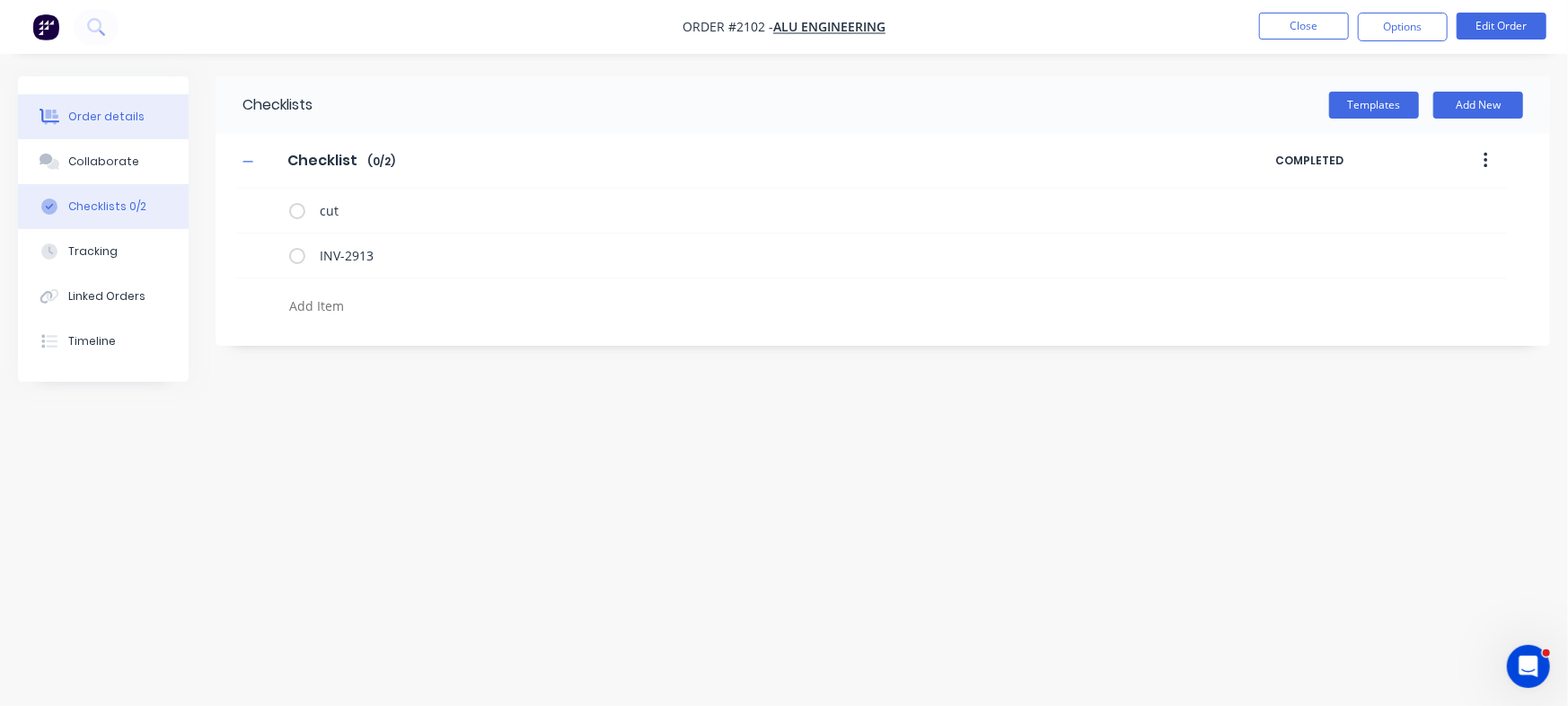
click at [126, 110] on div "Order details" at bounding box center [107, 116] width 77 height 16
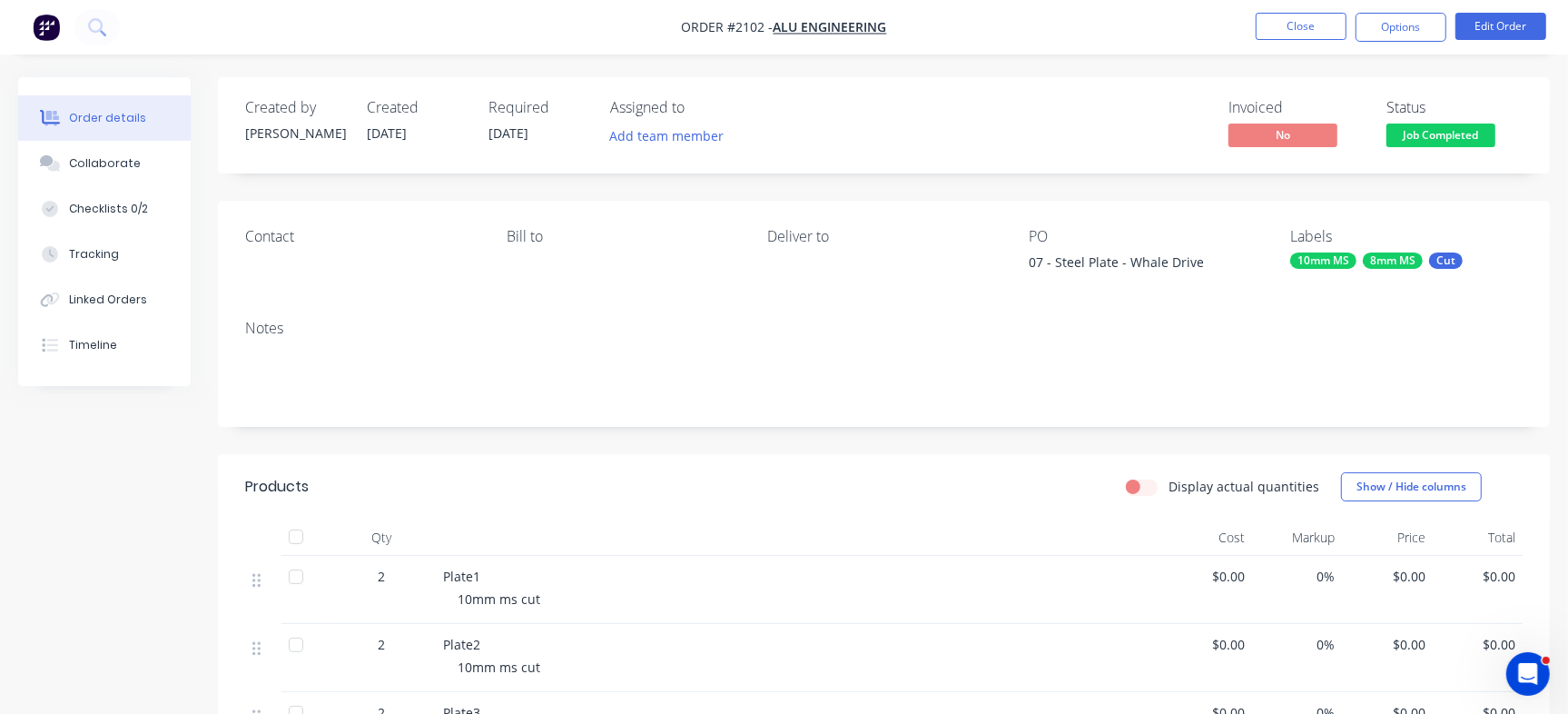
click at [1451, 118] on div "Job Completed" at bounding box center [1440, 106] width 88 height 36
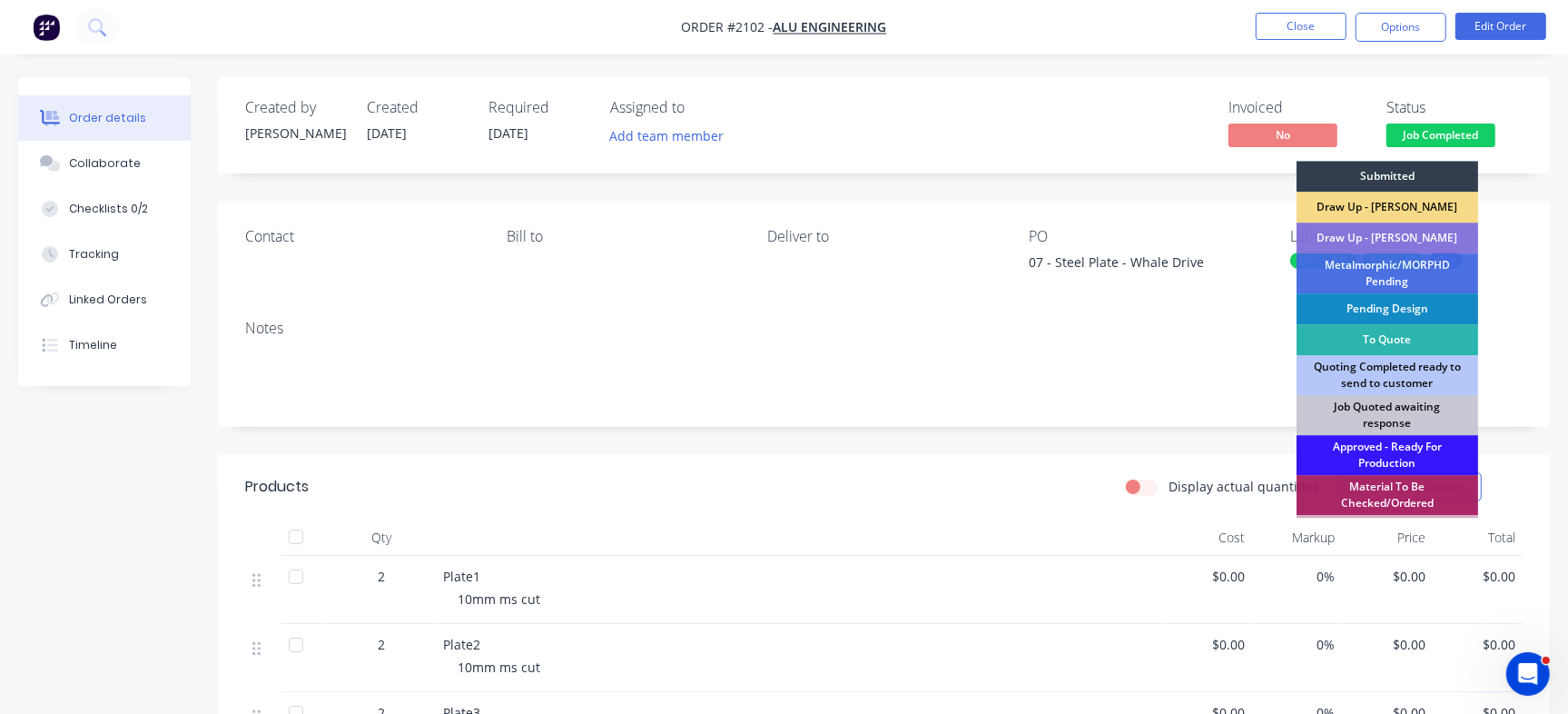
scroll to position [508, 0]
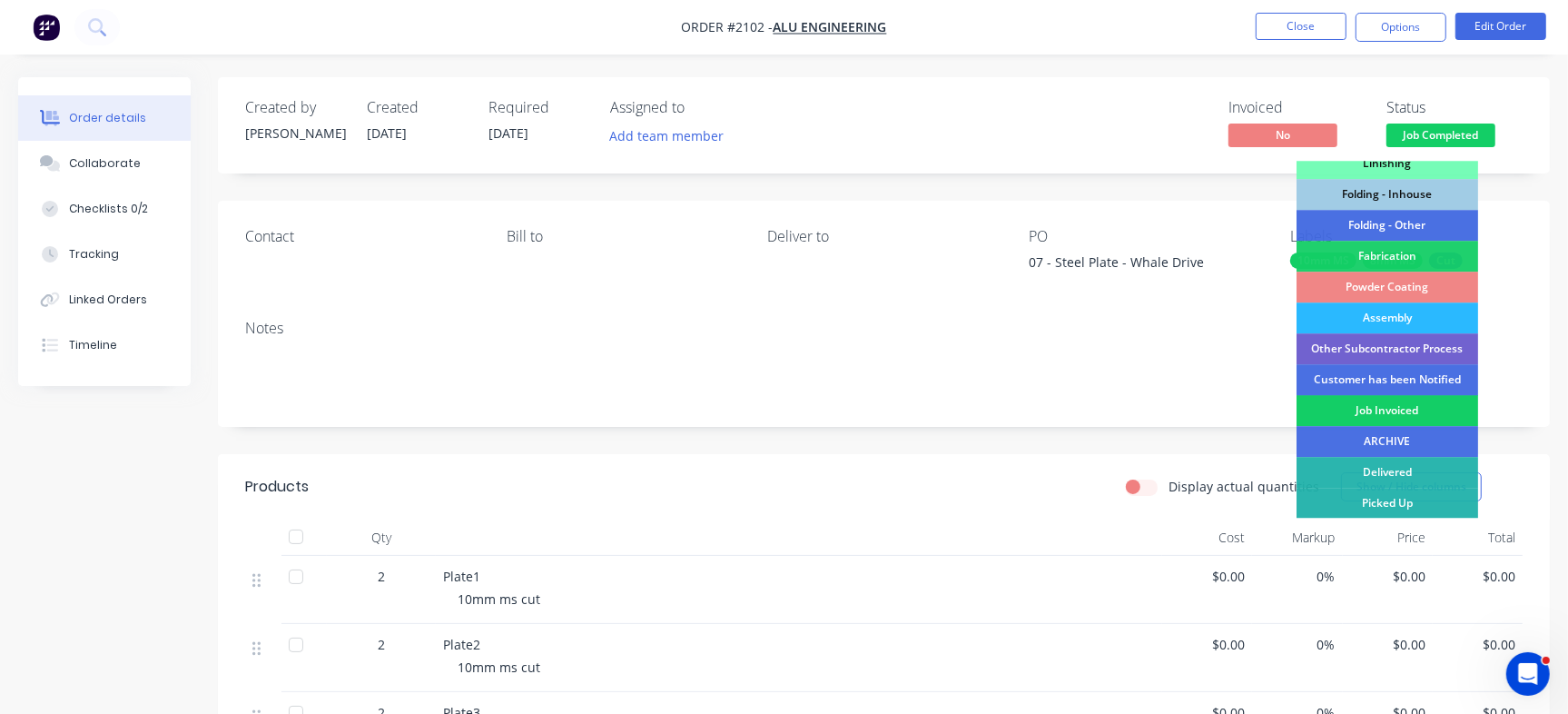
click at [1411, 412] on div "Job Invoiced" at bounding box center [1388, 410] width 181 height 31
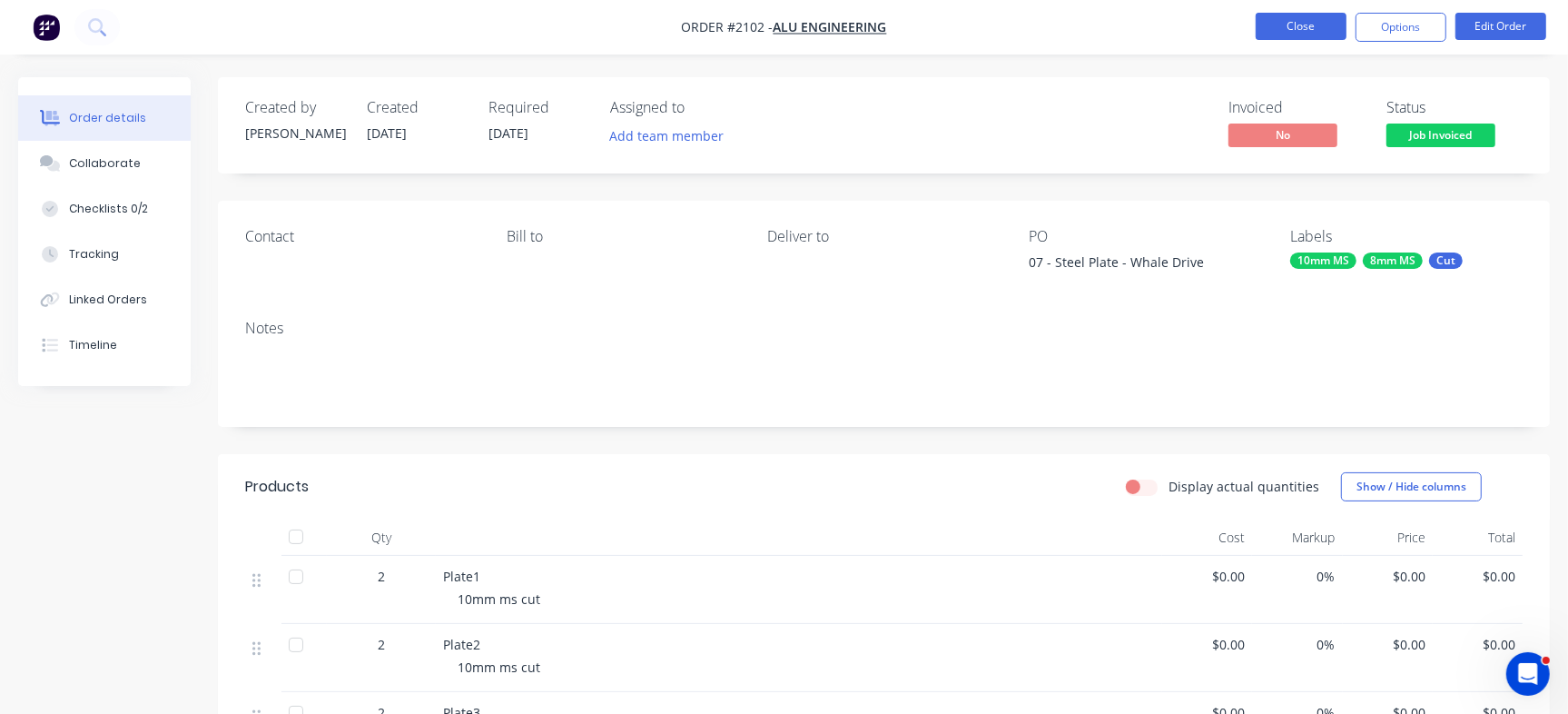
click at [1312, 28] on button "Close" at bounding box center [1301, 26] width 91 height 27
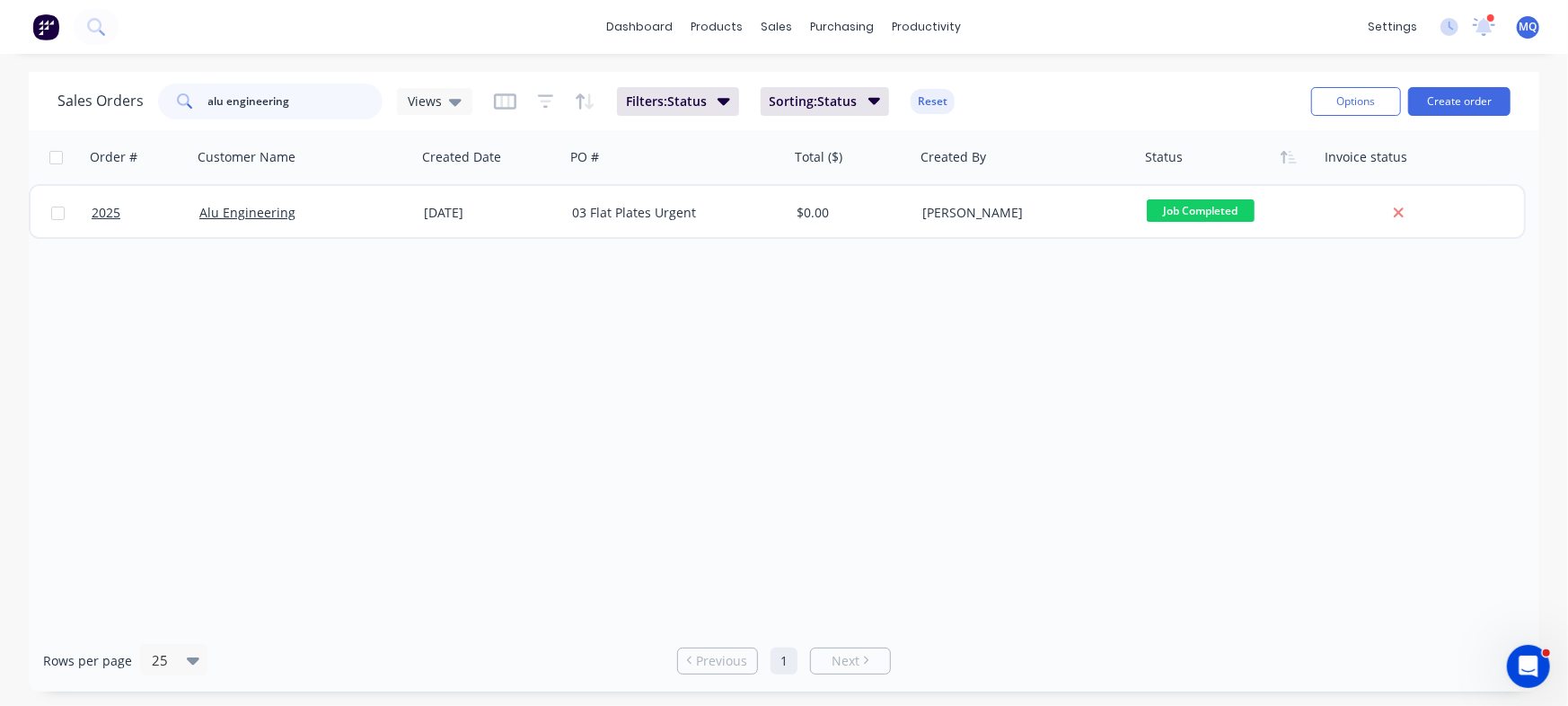
drag, startPoint x: 309, startPoint y: 94, endPoint x: 0, endPoint y: -4, distance: 324.2
click at [0, 0] on html "dashboard products sales purchasing productivity dashboard products Product Cat…" at bounding box center [784, 353] width 1568 height 706
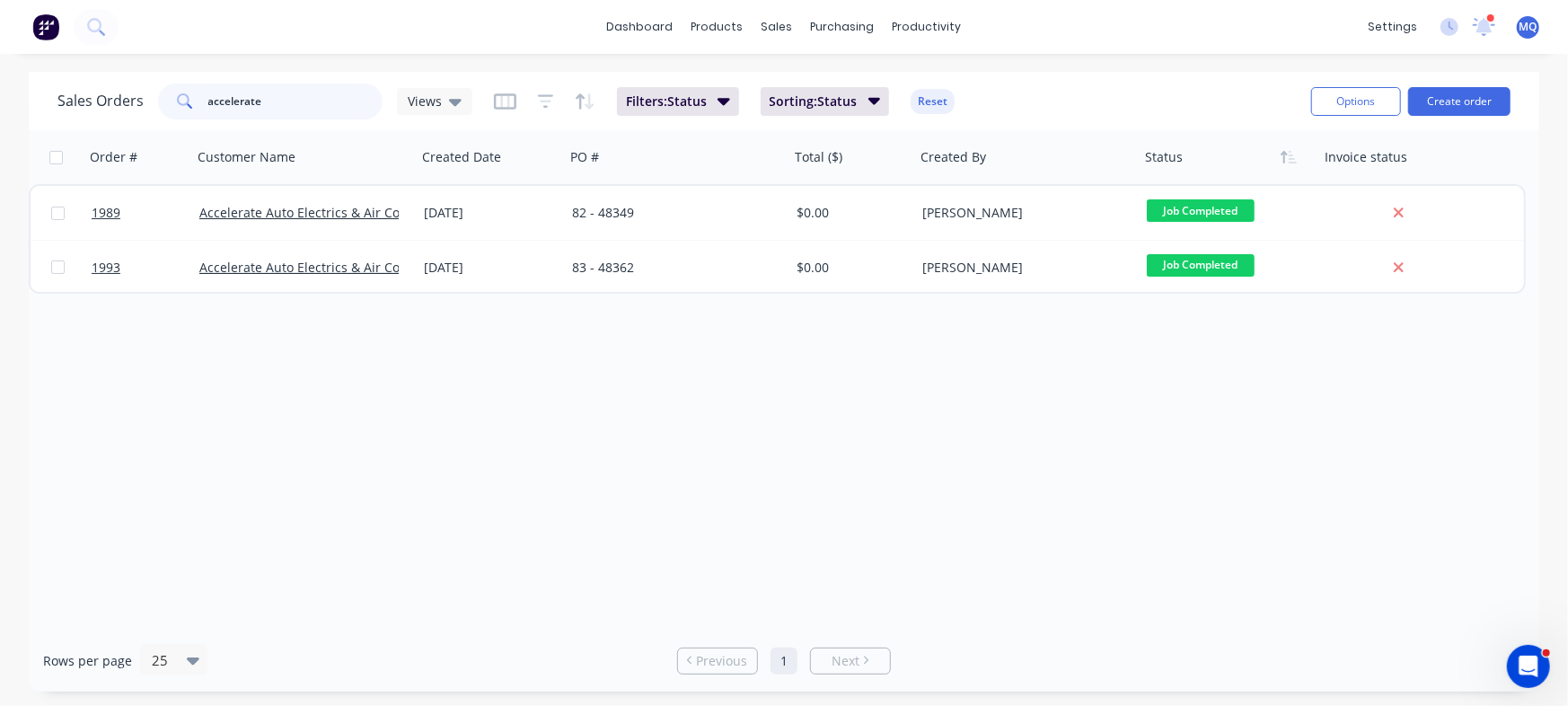
type input "accelerate"
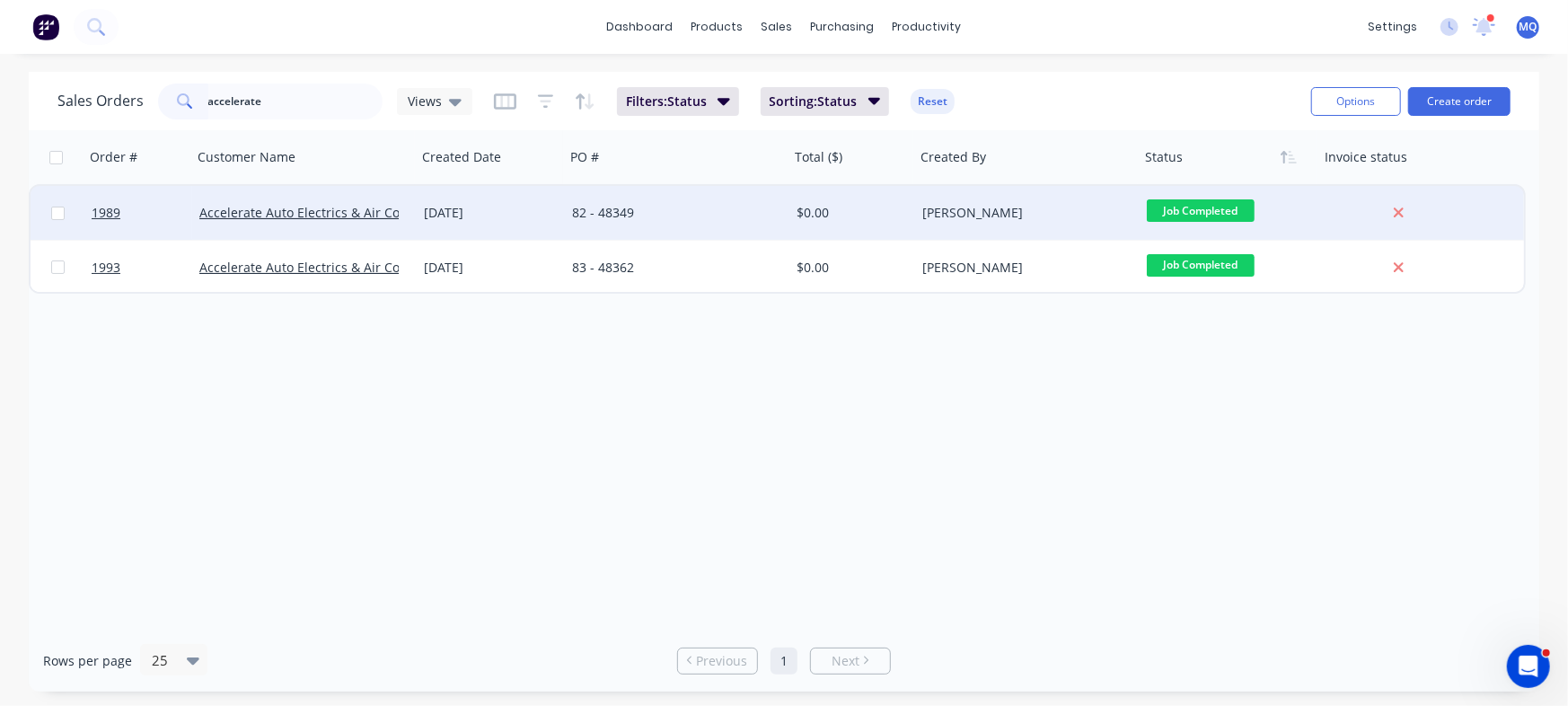
click at [640, 218] on div "82 - 48349" at bounding box center [672, 212] width 200 height 18
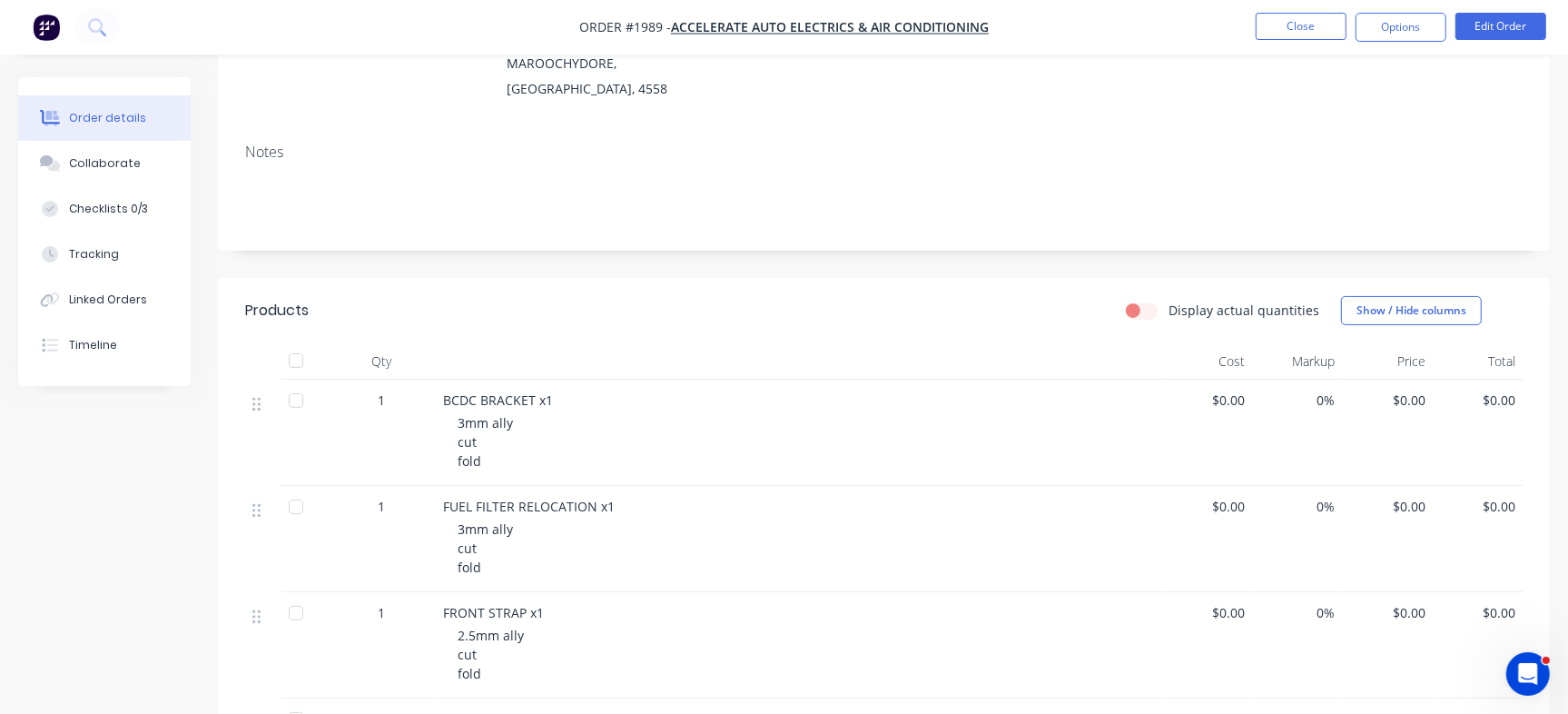
scroll to position [117, 0]
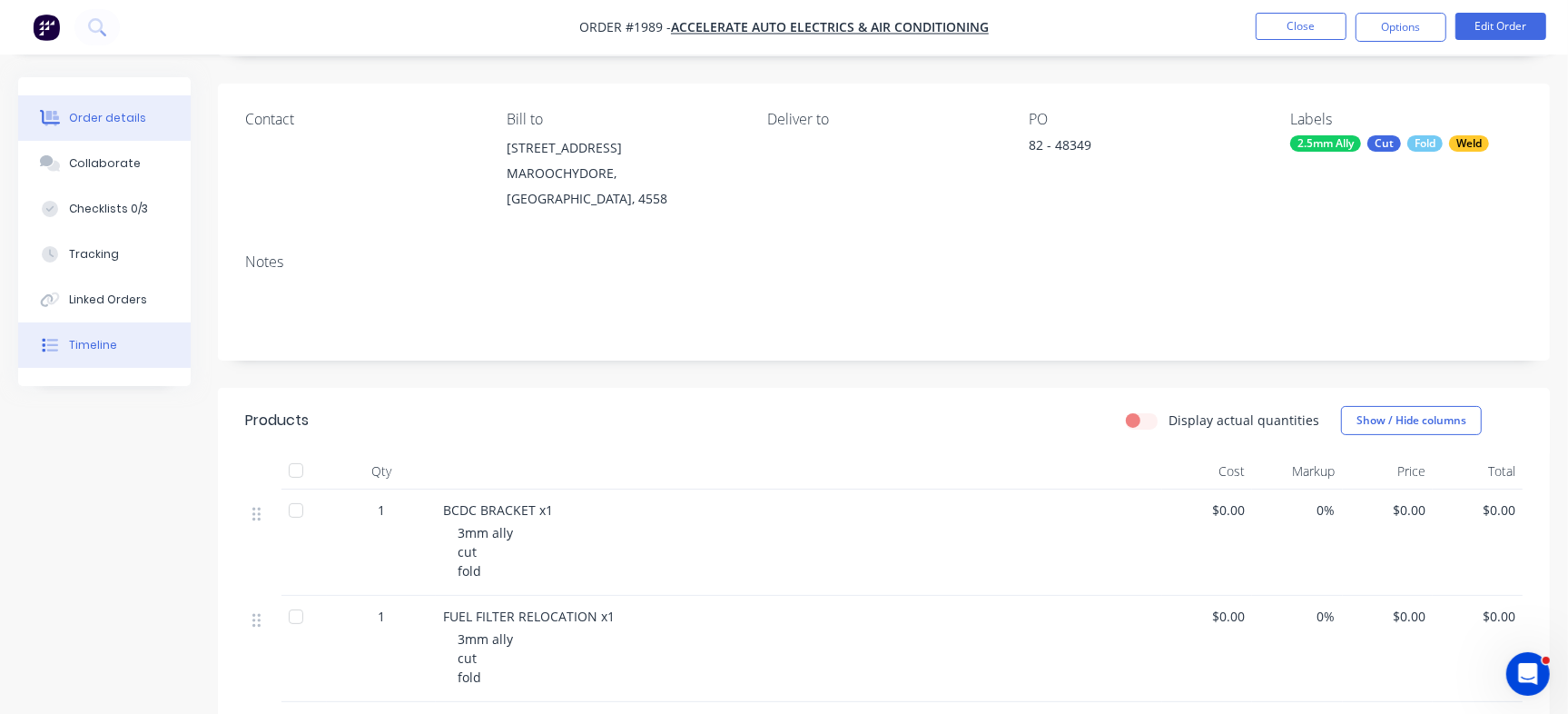
click at [139, 347] on button "Timeline" at bounding box center [105, 344] width 173 height 46
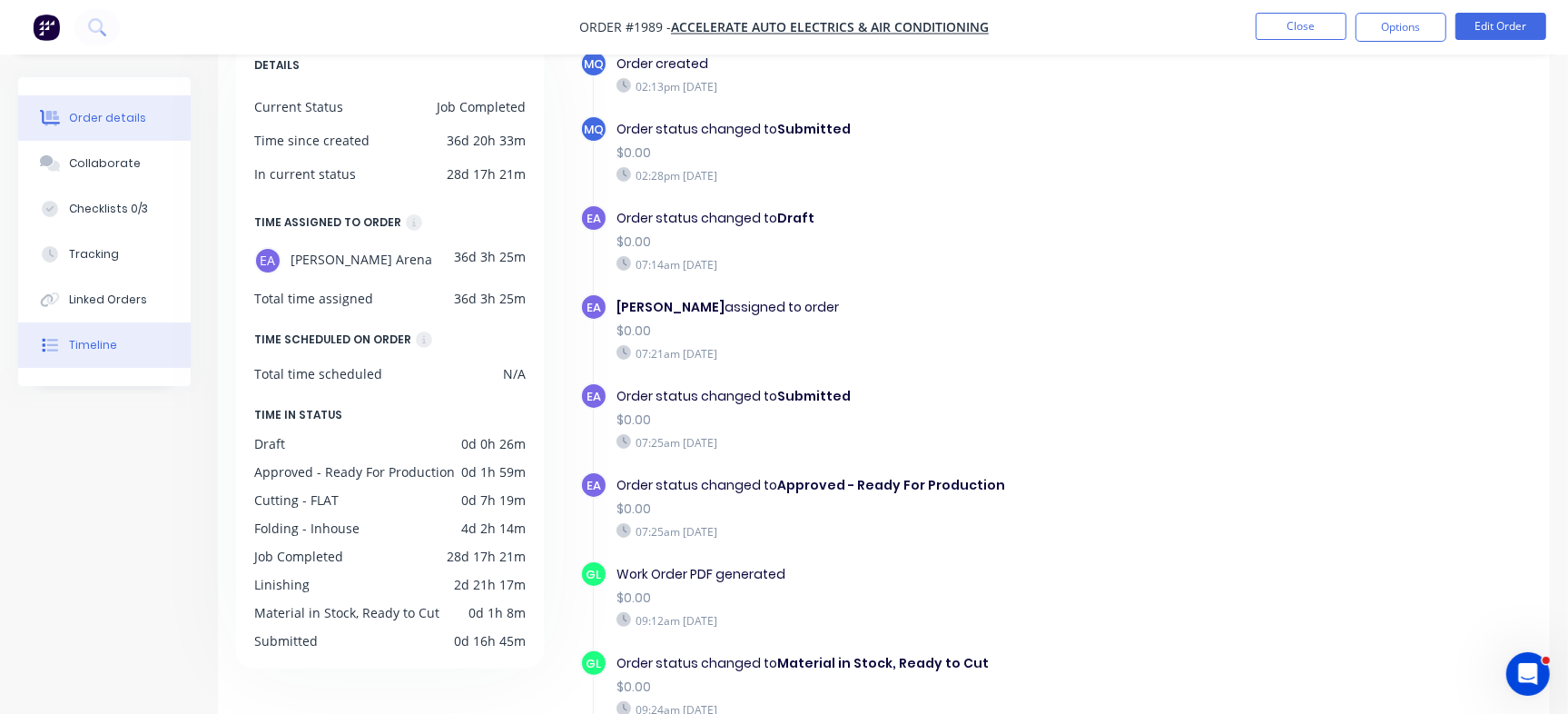
click at [71, 119] on div "Order details" at bounding box center [108, 117] width 78 height 16
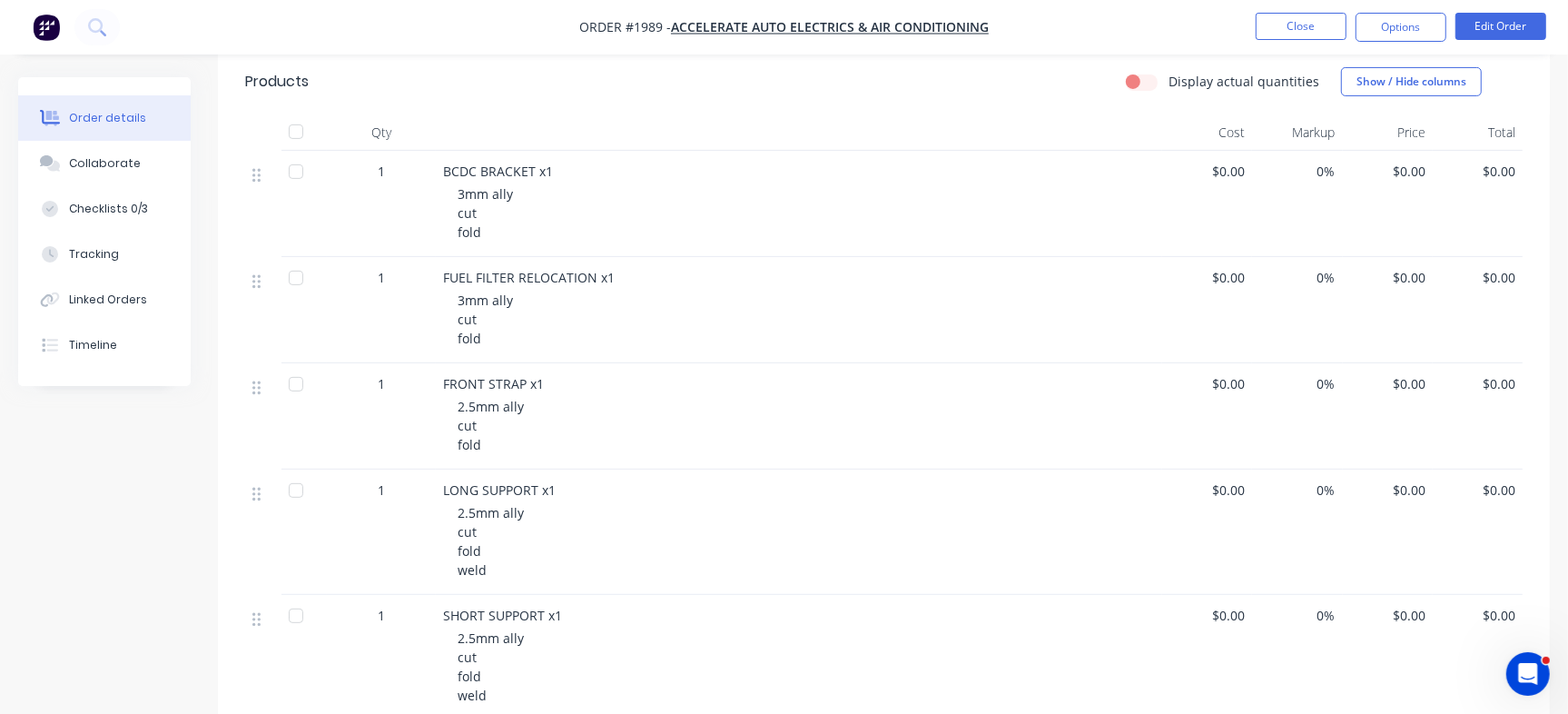
scroll to position [431, 0]
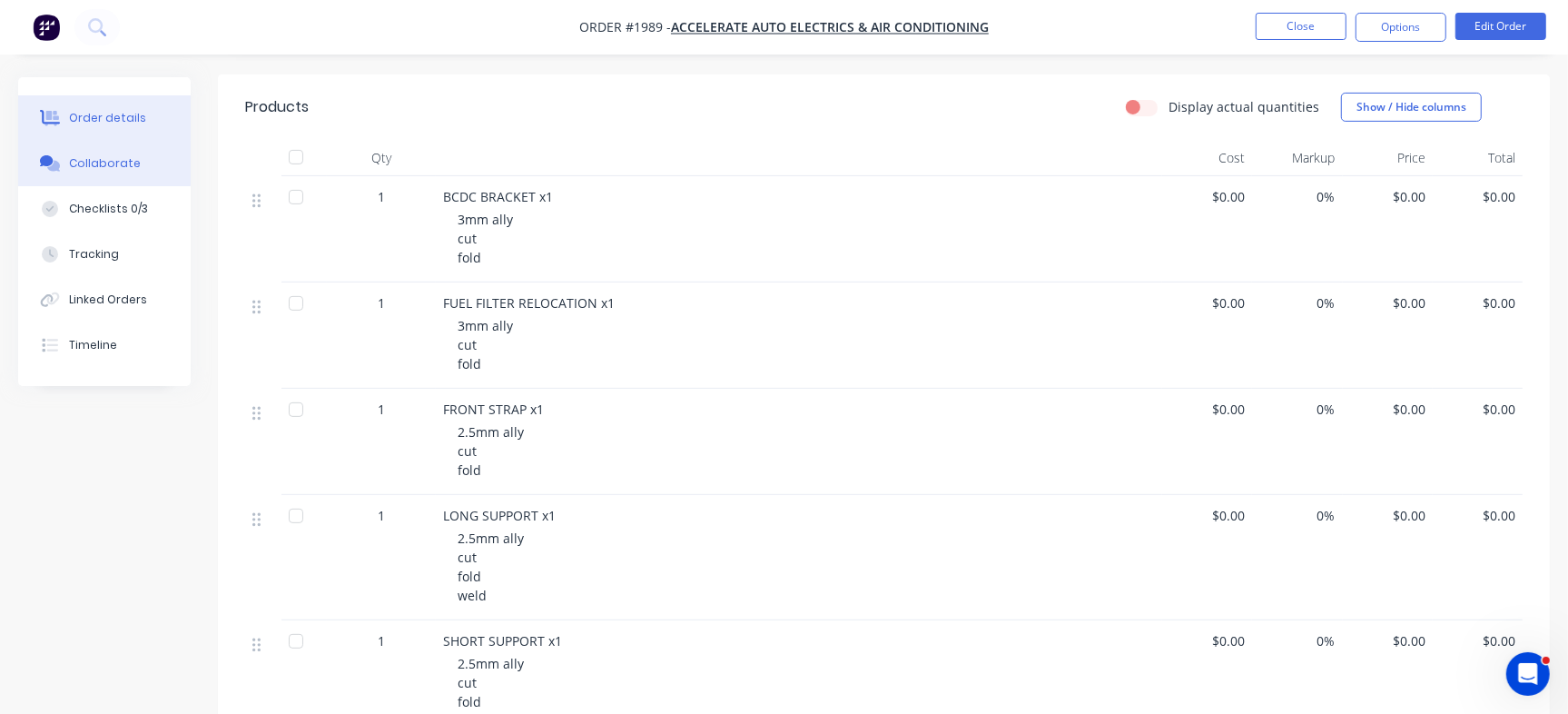
click at [158, 151] on button "Collaborate" at bounding box center [105, 163] width 173 height 46
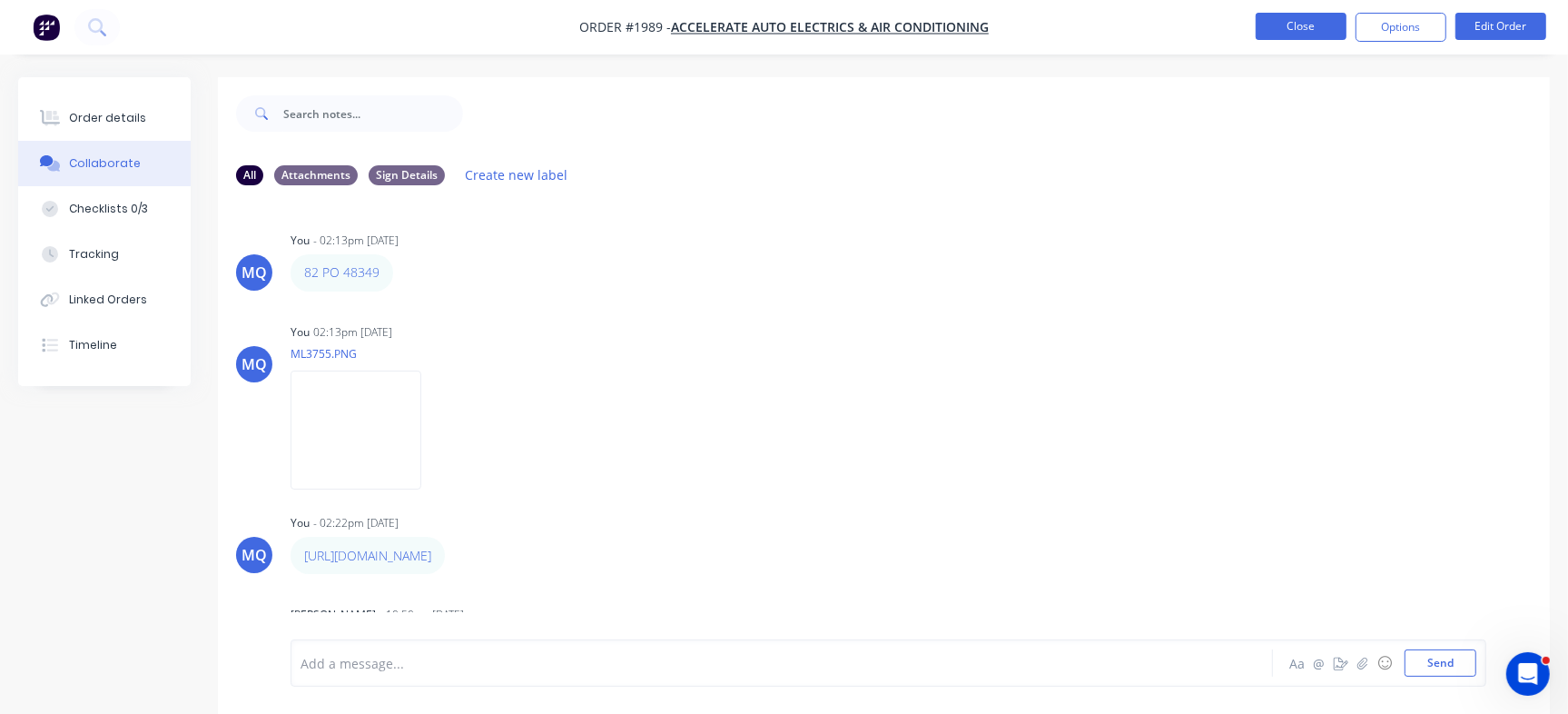
click at [1319, 33] on button "Close" at bounding box center [1301, 26] width 91 height 27
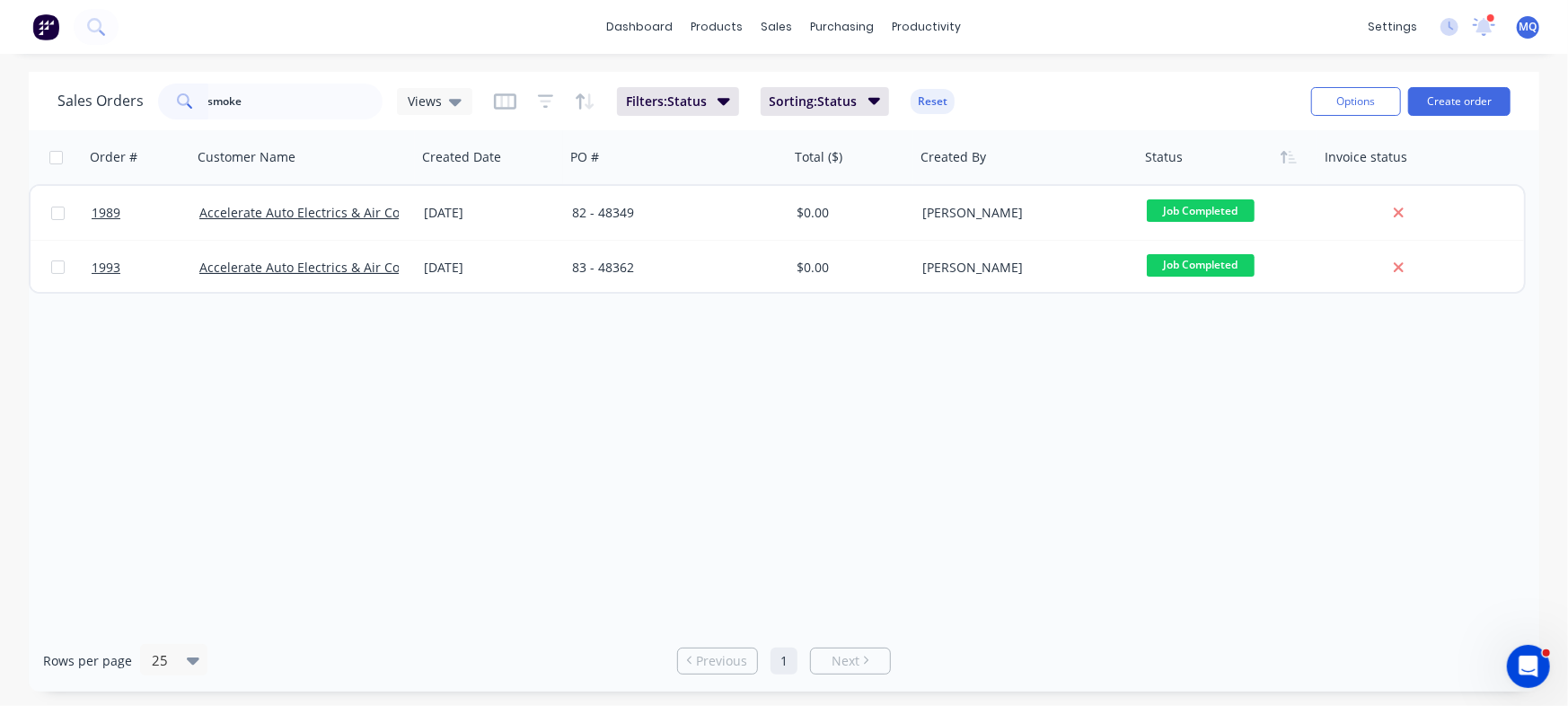
type input "smoke"
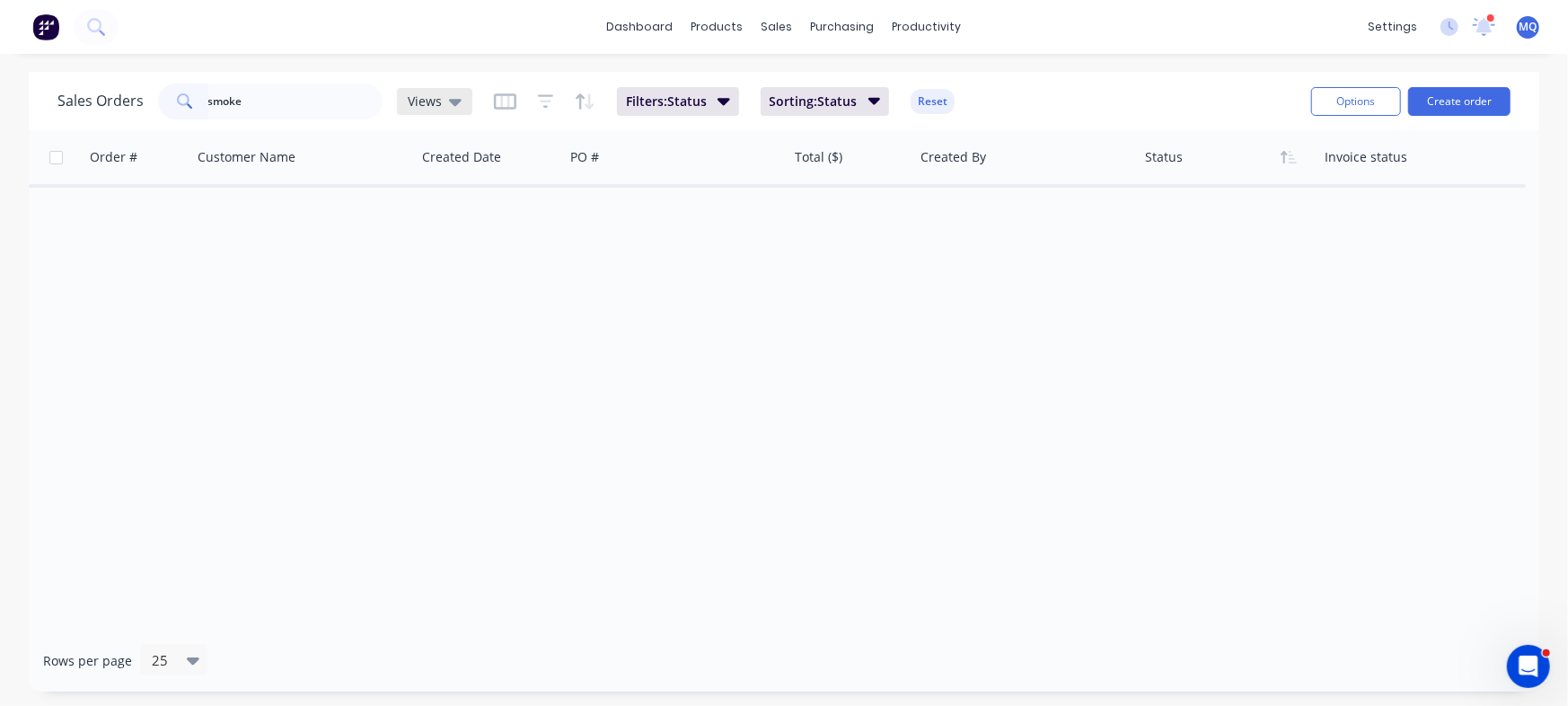
click at [455, 92] on icon at bounding box center [455, 101] width 12 height 20
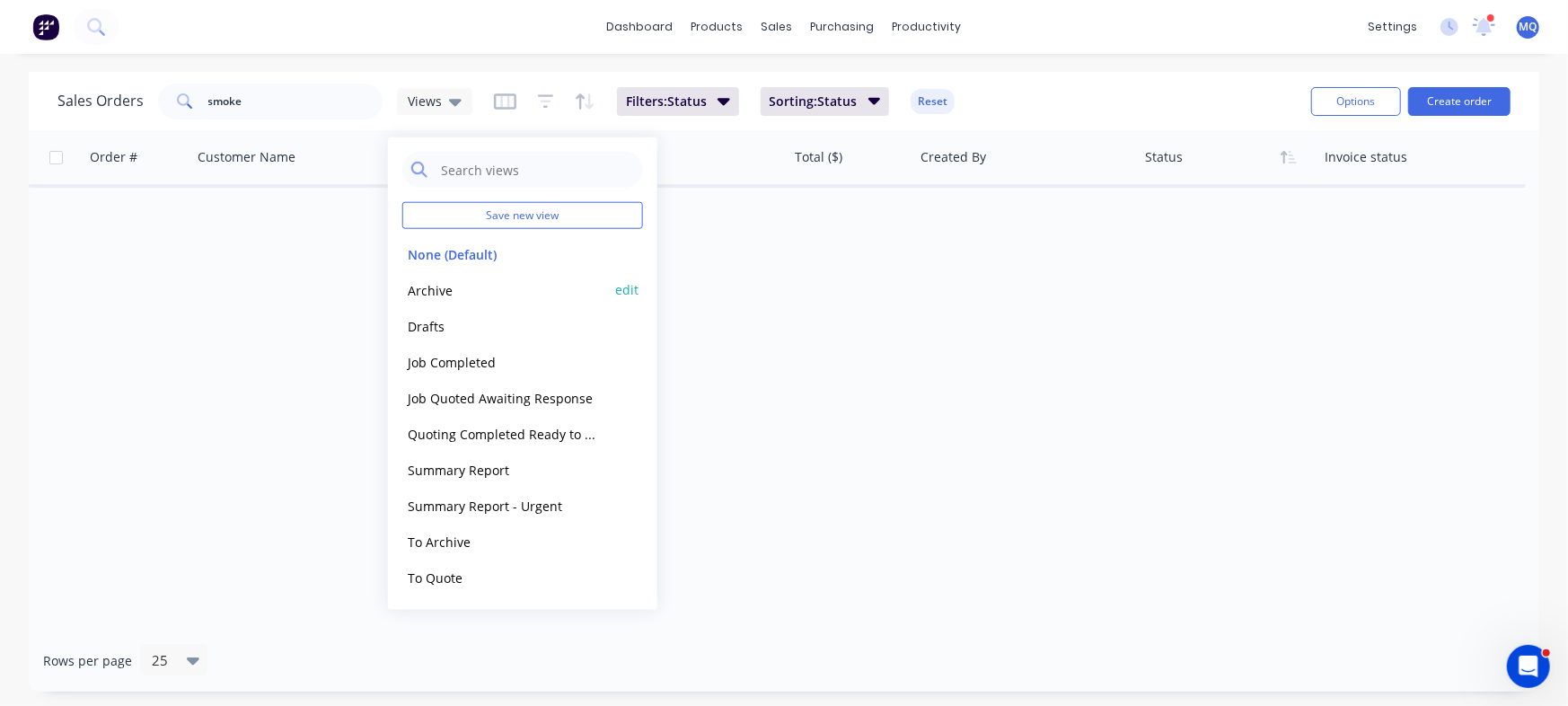
click at [457, 287] on button "Archive" at bounding box center [504, 290] width 204 height 21
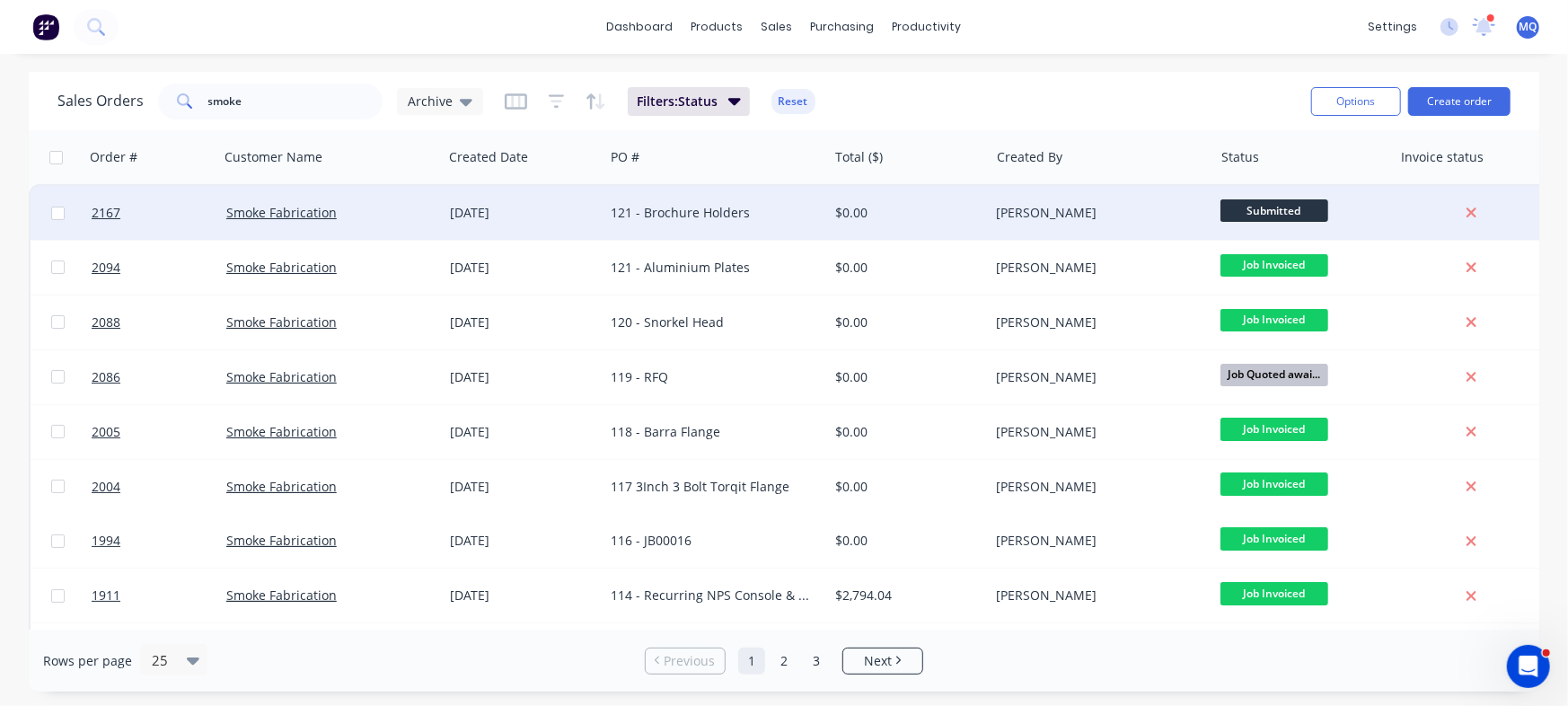
click at [742, 221] on div "121 - Brochure Holders" at bounding box center [710, 212] width 200 height 18
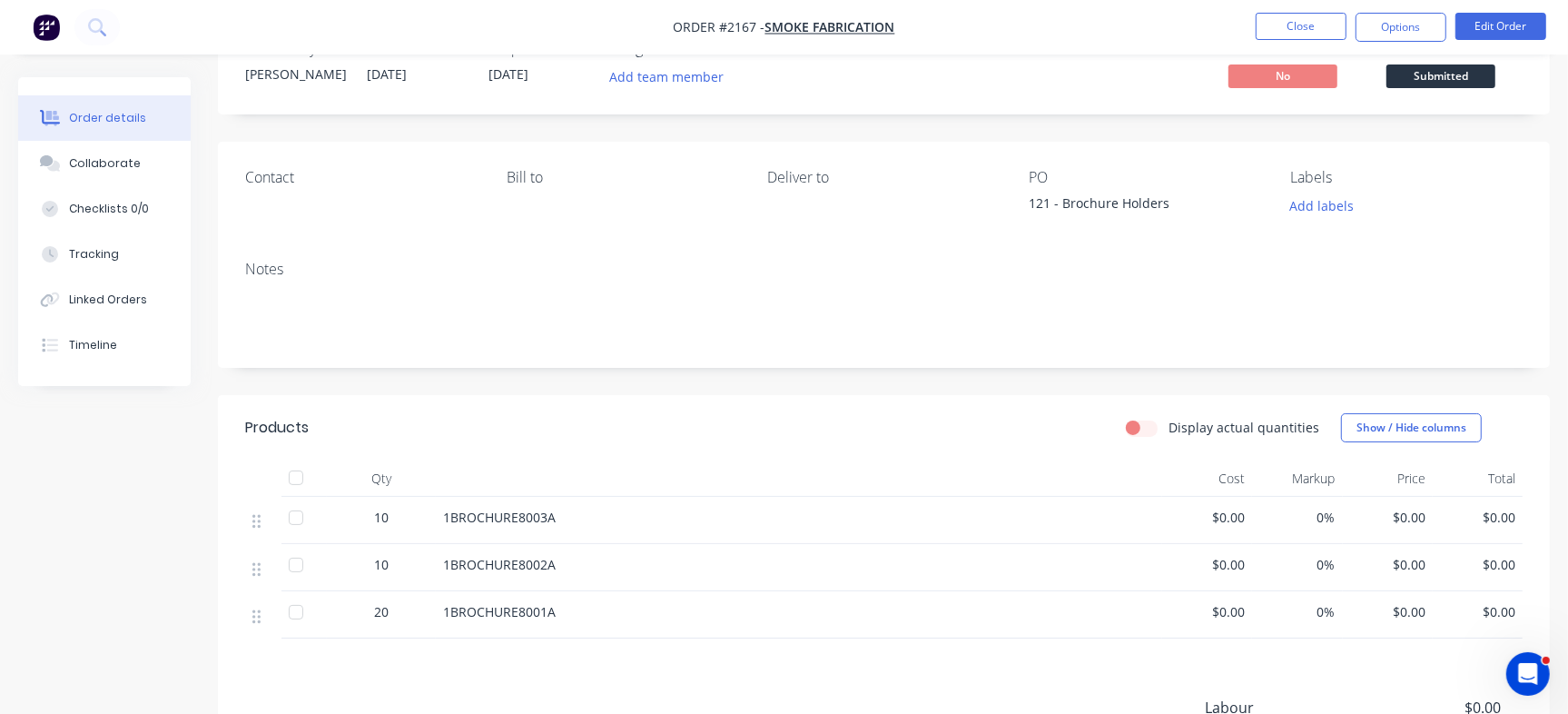
scroll to position [52, 0]
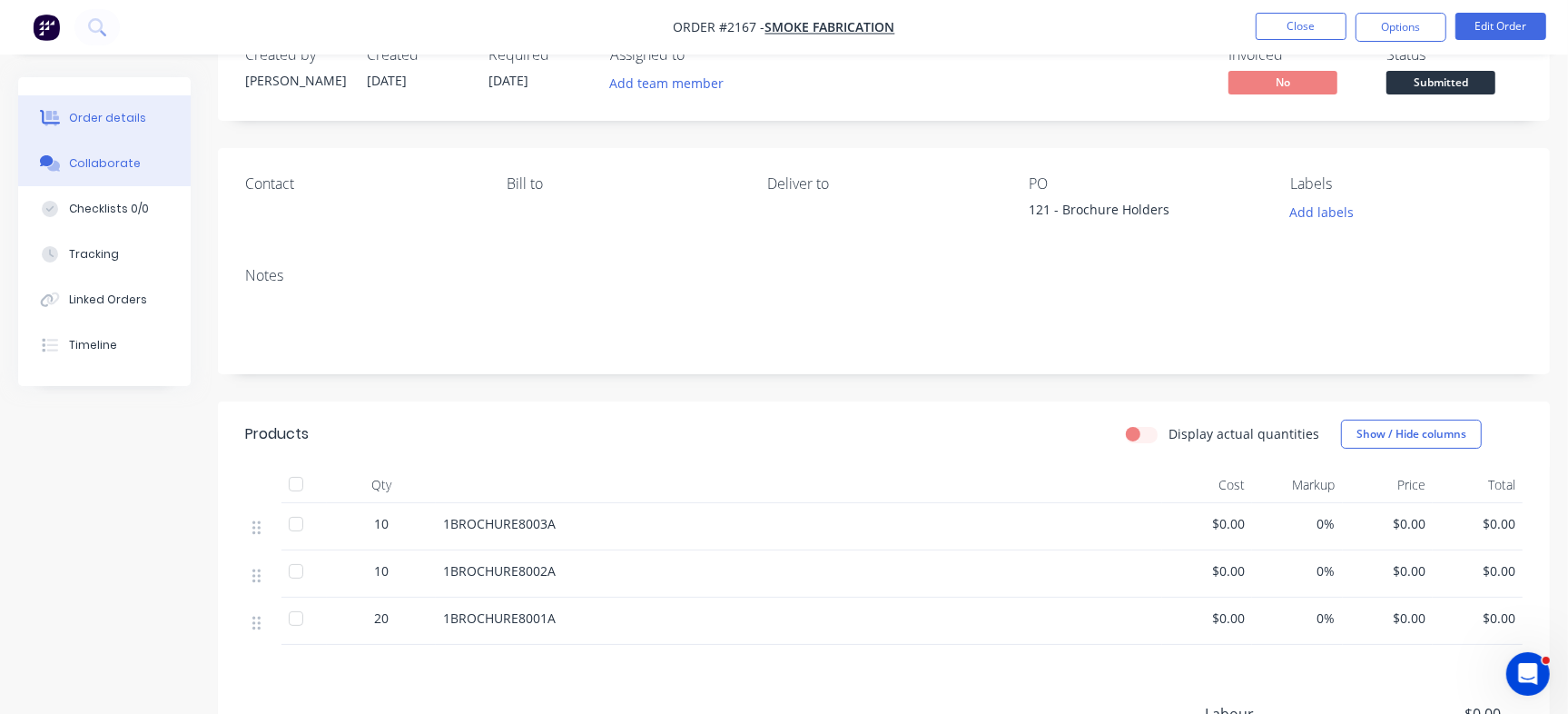
click at [164, 162] on button "Collaborate" at bounding box center [105, 163] width 173 height 46
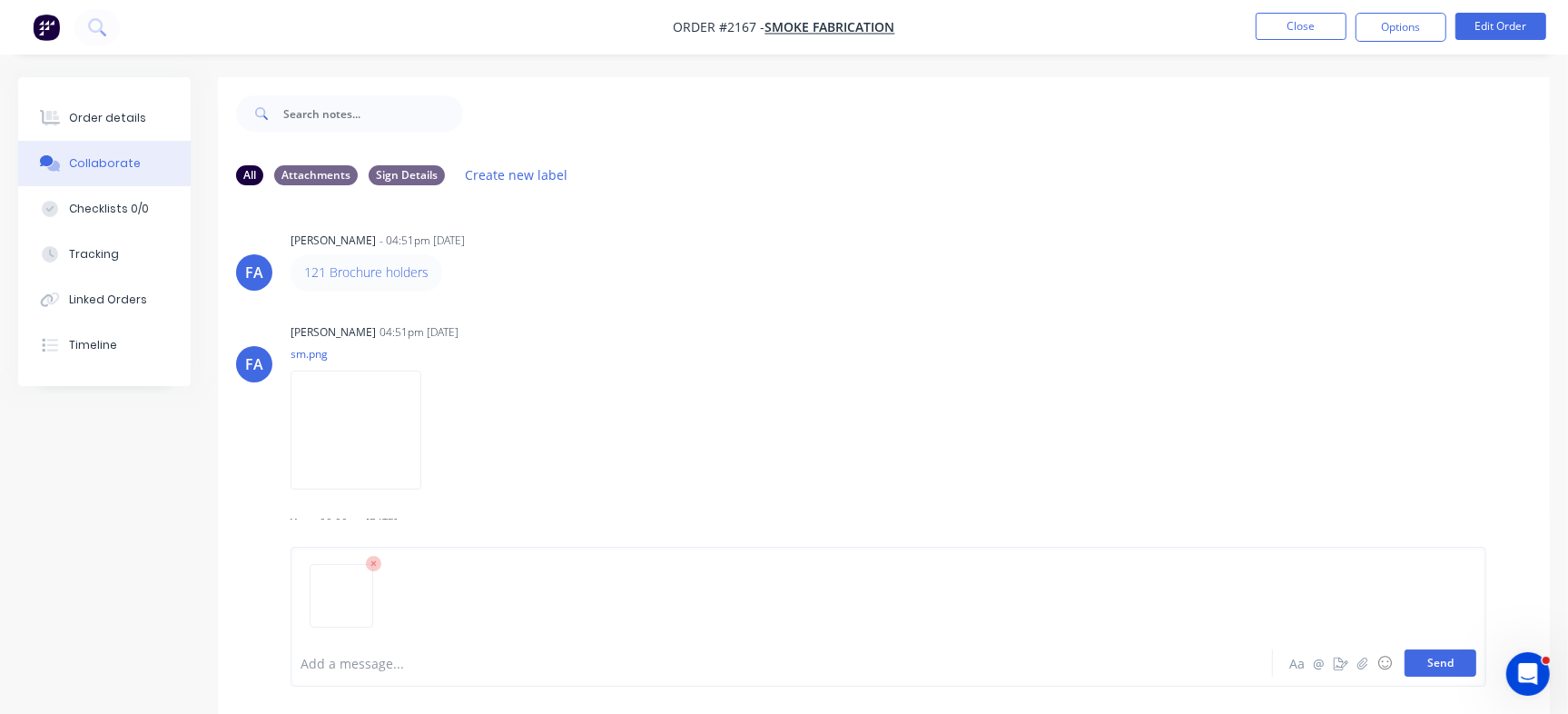
click at [1462, 666] on button "Send" at bounding box center [1441, 663] width 72 height 27
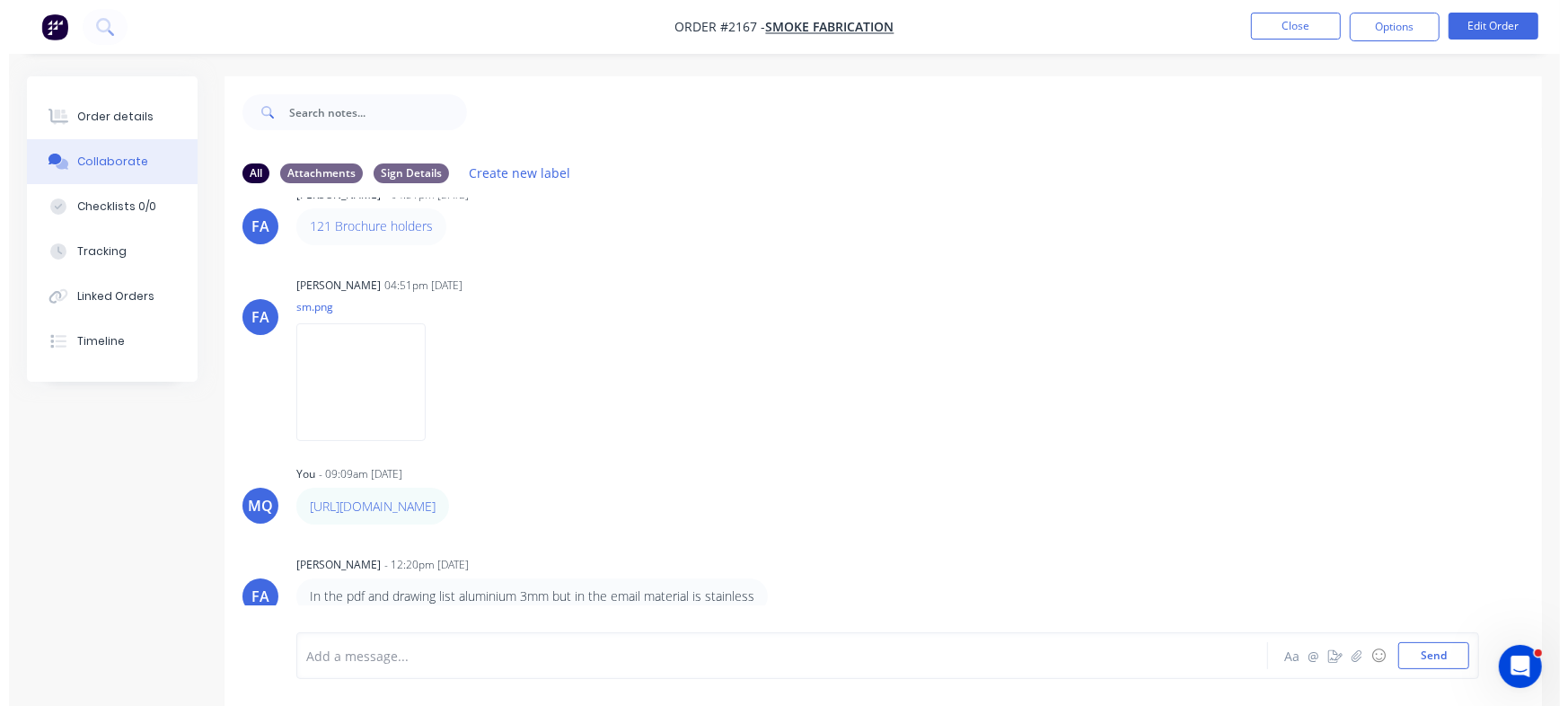
scroll to position [247, 0]
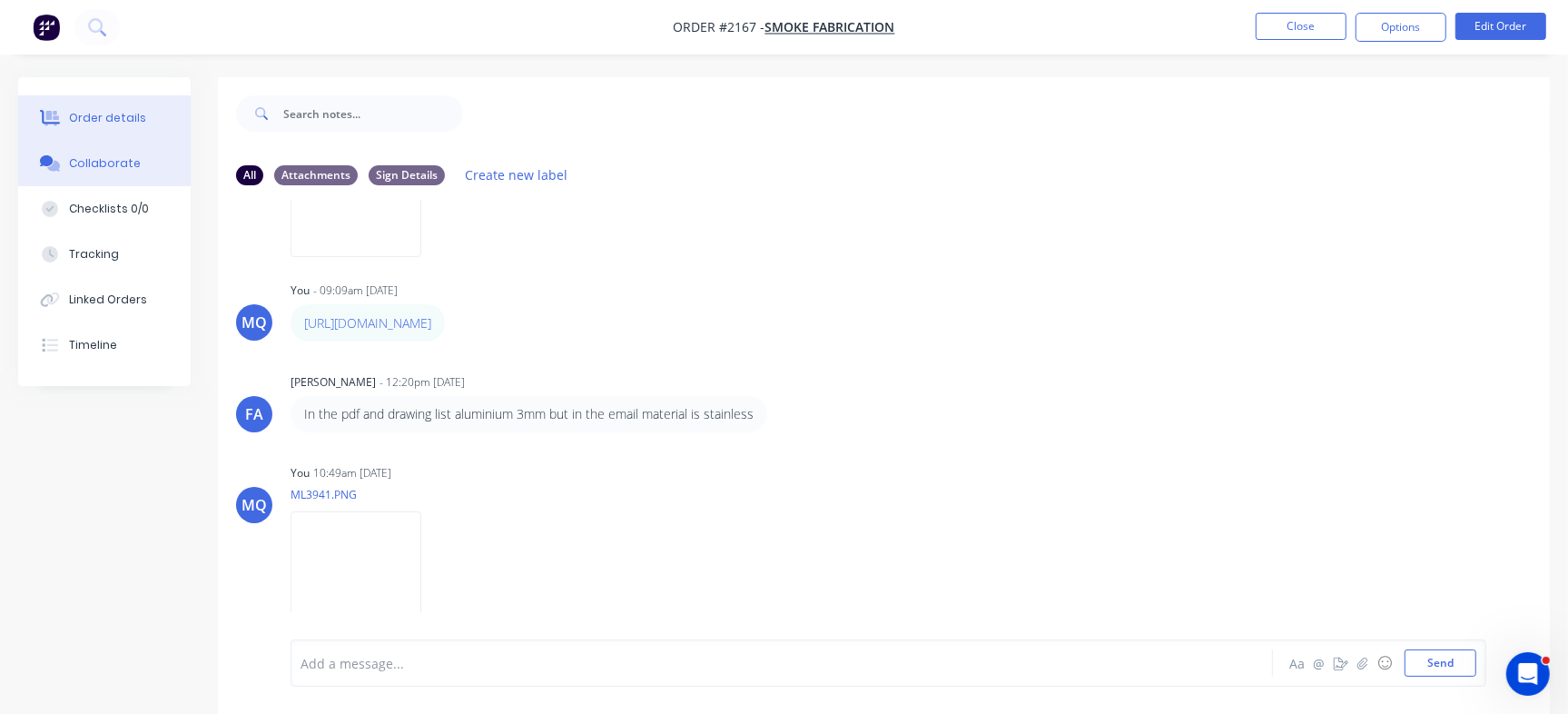
click at [147, 119] on button "Order details" at bounding box center [105, 117] width 173 height 46
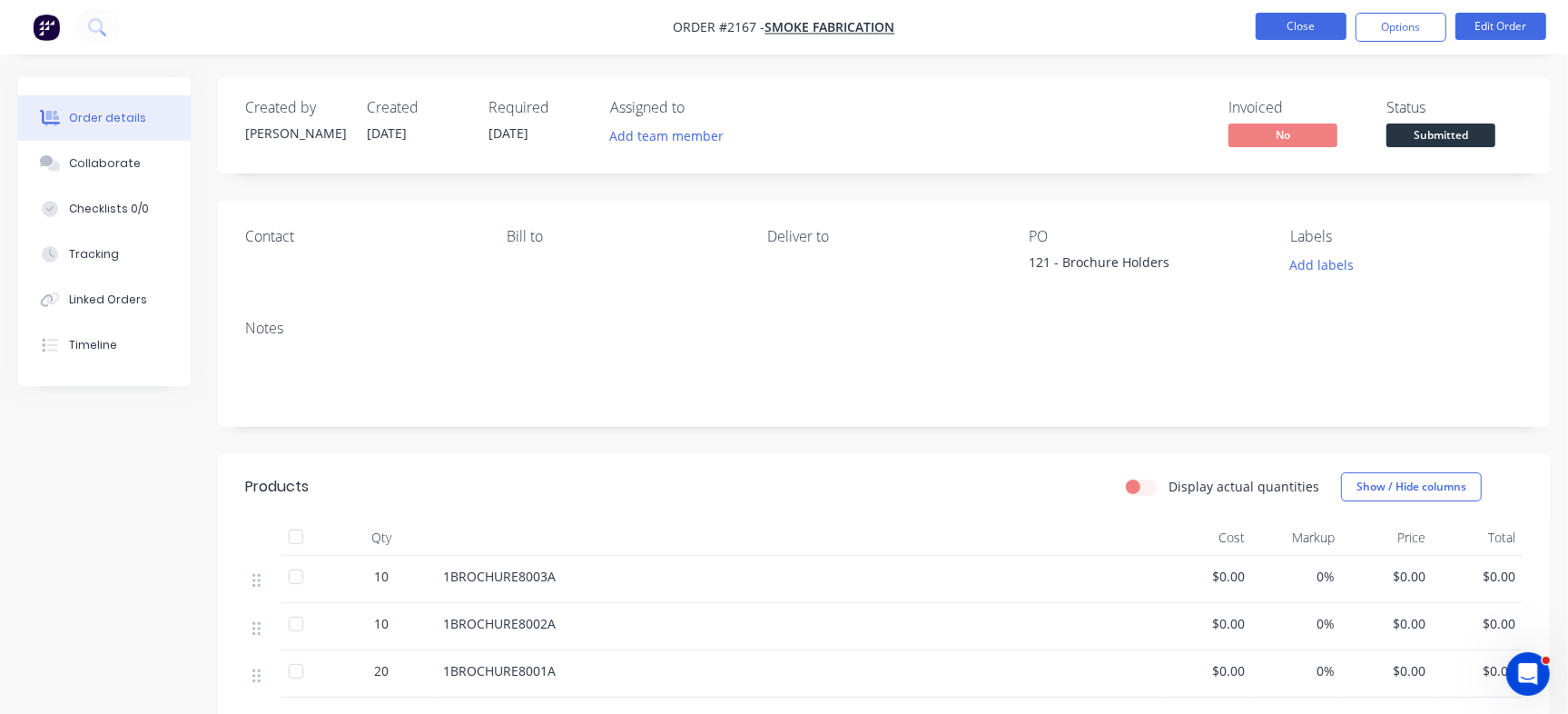
click at [1314, 21] on button "Close" at bounding box center [1301, 26] width 91 height 27
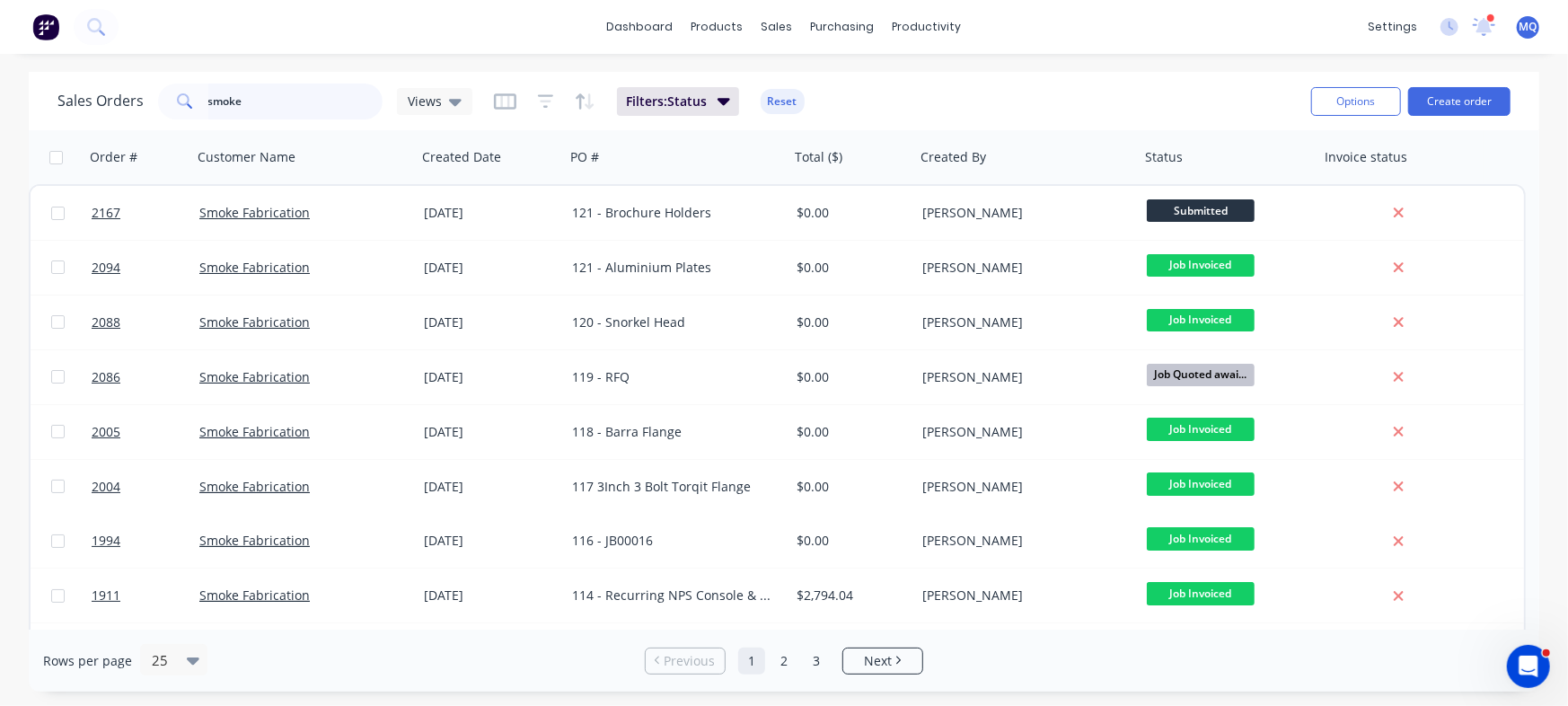
click at [319, 114] on input "smoke" at bounding box center [296, 101] width 176 height 35
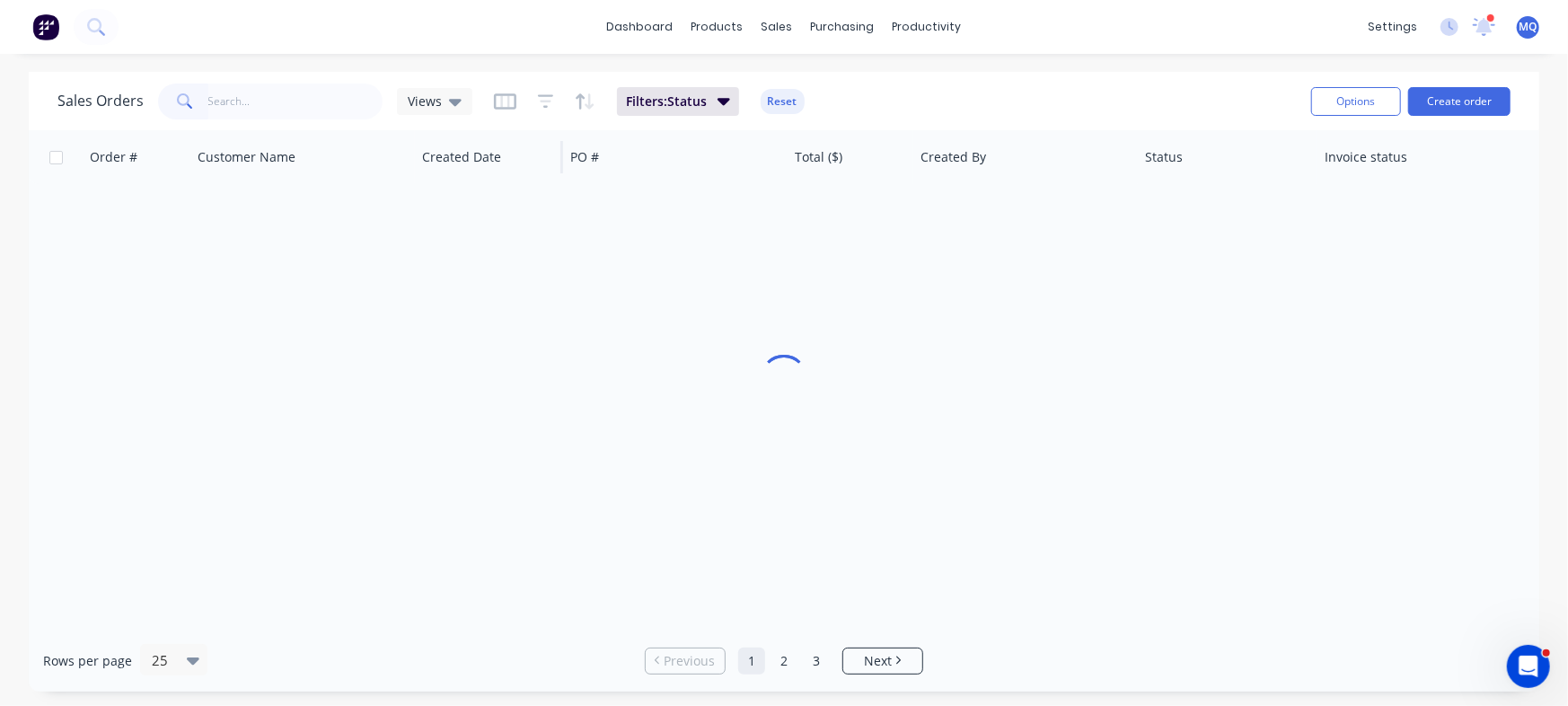
click at [440, 99] on div "Views" at bounding box center [435, 101] width 54 height 16
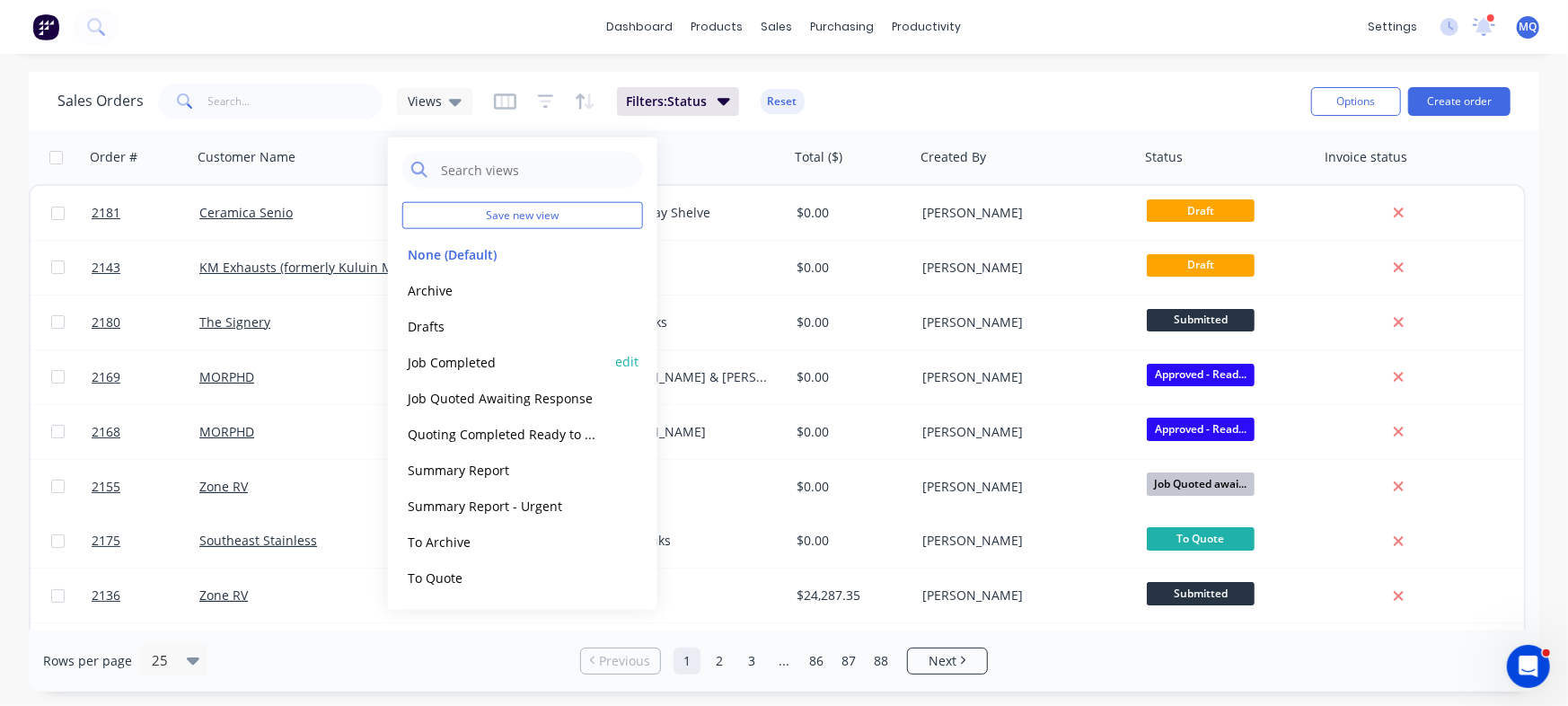
click at [469, 361] on button "Job Completed" at bounding box center [504, 362] width 204 height 21
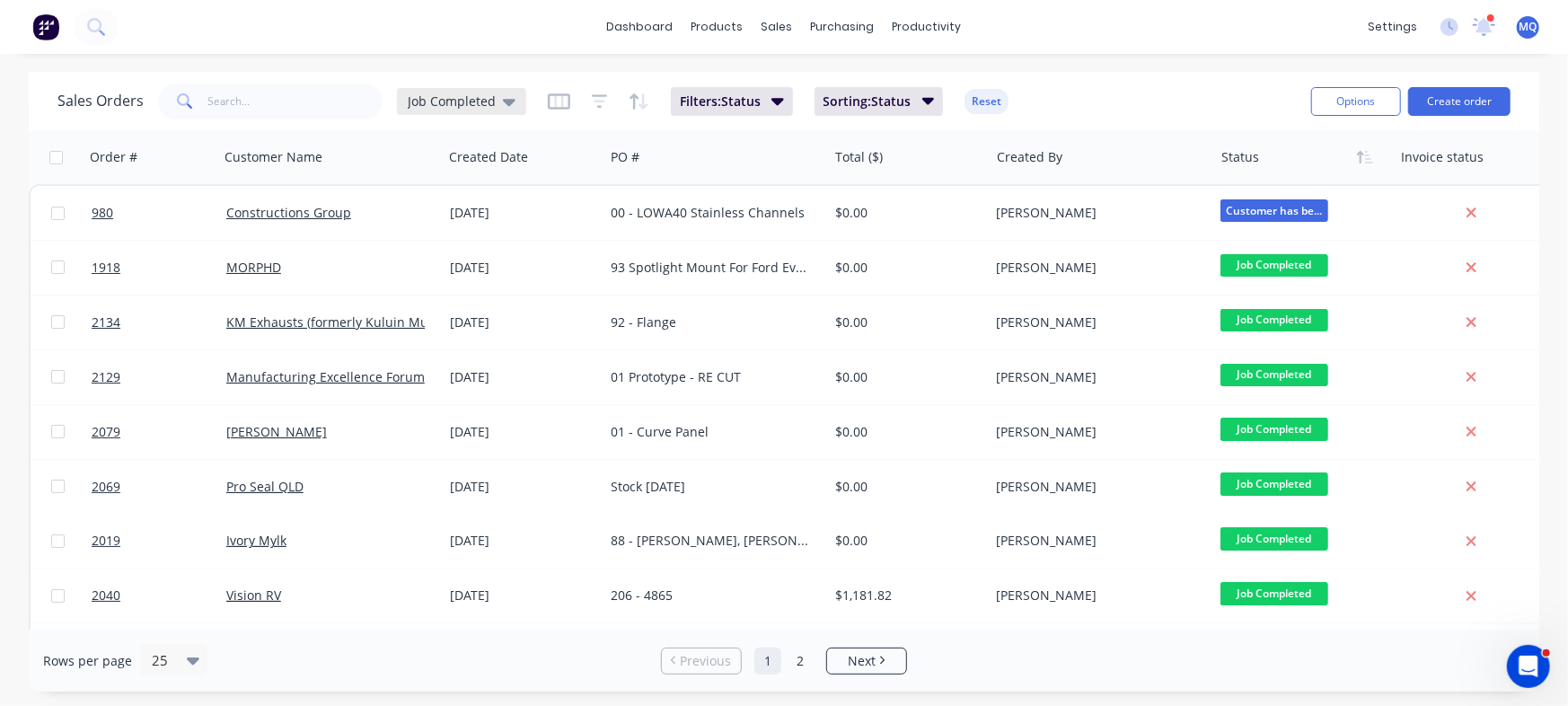
click at [477, 106] on span "Job Completed" at bounding box center [452, 101] width 88 height 19
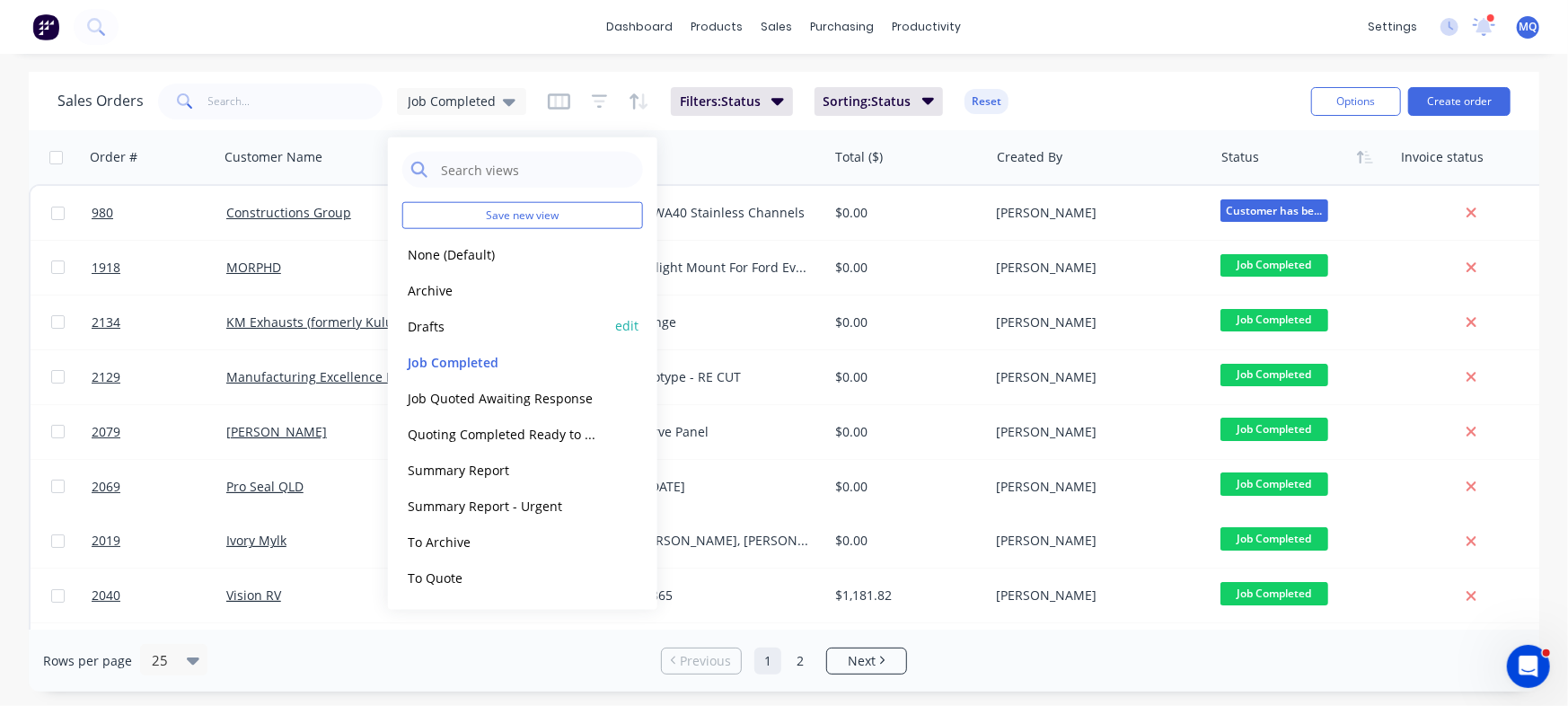
click at [442, 310] on div "Drafts edit" at bounding box center [522, 325] width 241 height 35
click at [456, 328] on button "Drafts" at bounding box center [504, 326] width 204 height 21
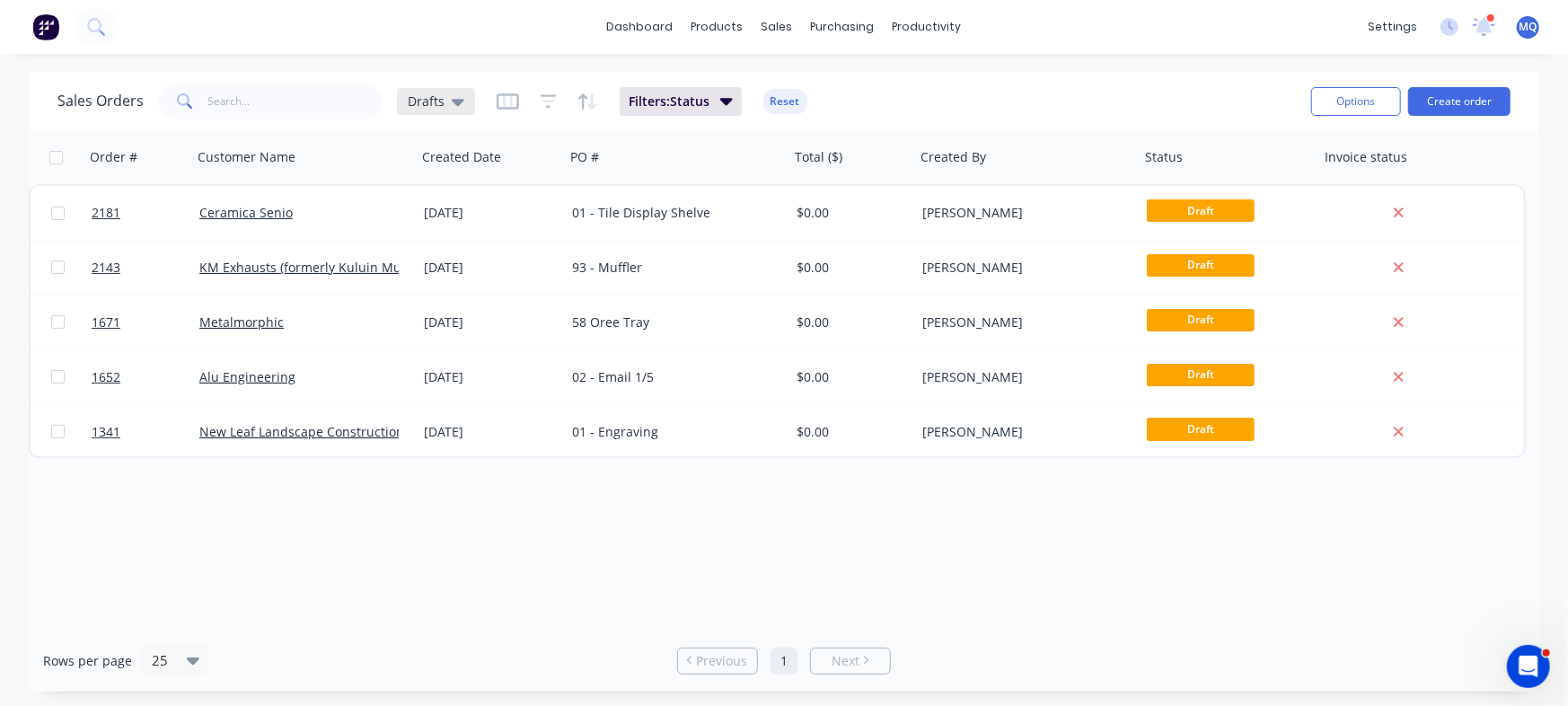
click at [436, 99] on span "Drafts" at bounding box center [426, 101] width 36 height 19
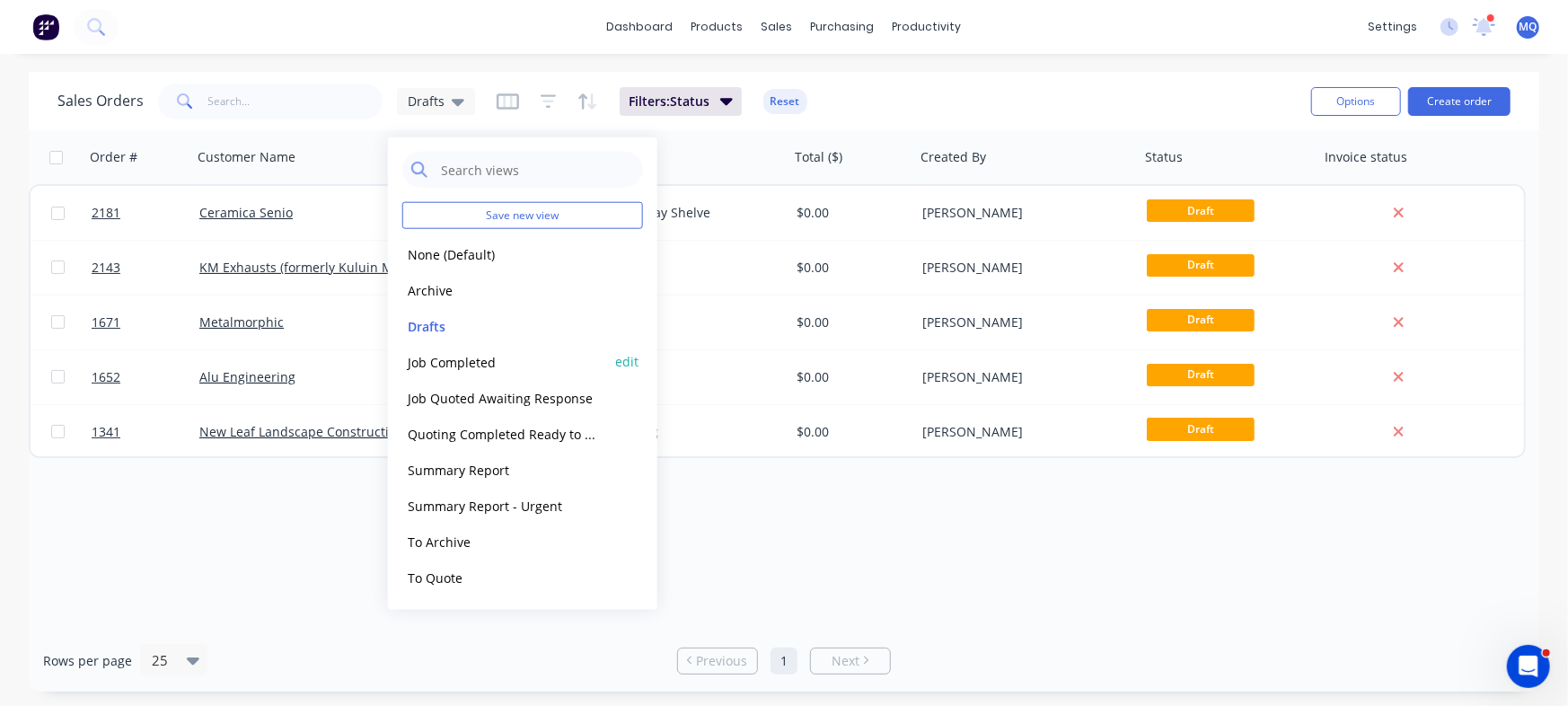
click at [438, 364] on button "Job Completed" at bounding box center [504, 362] width 204 height 21
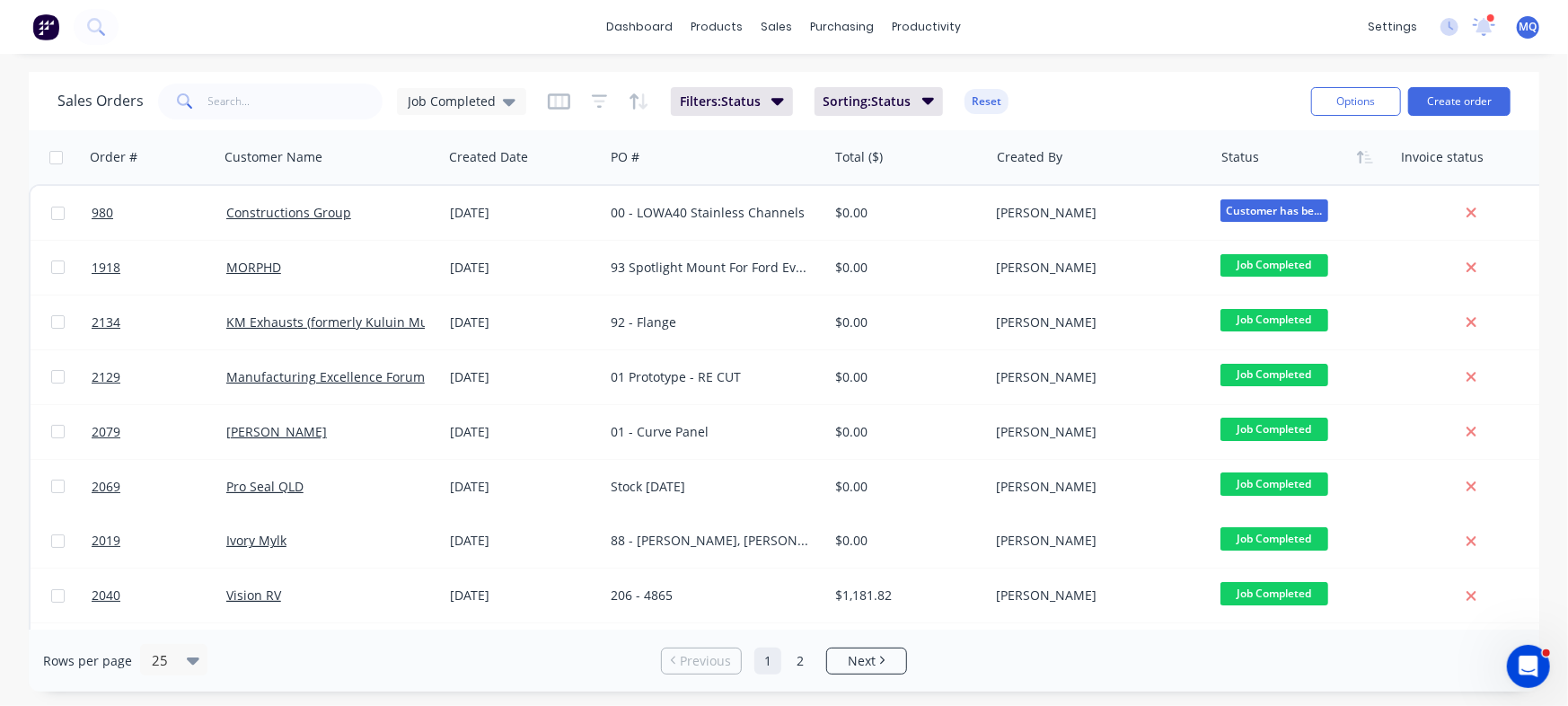
scroll to position [0, 33]
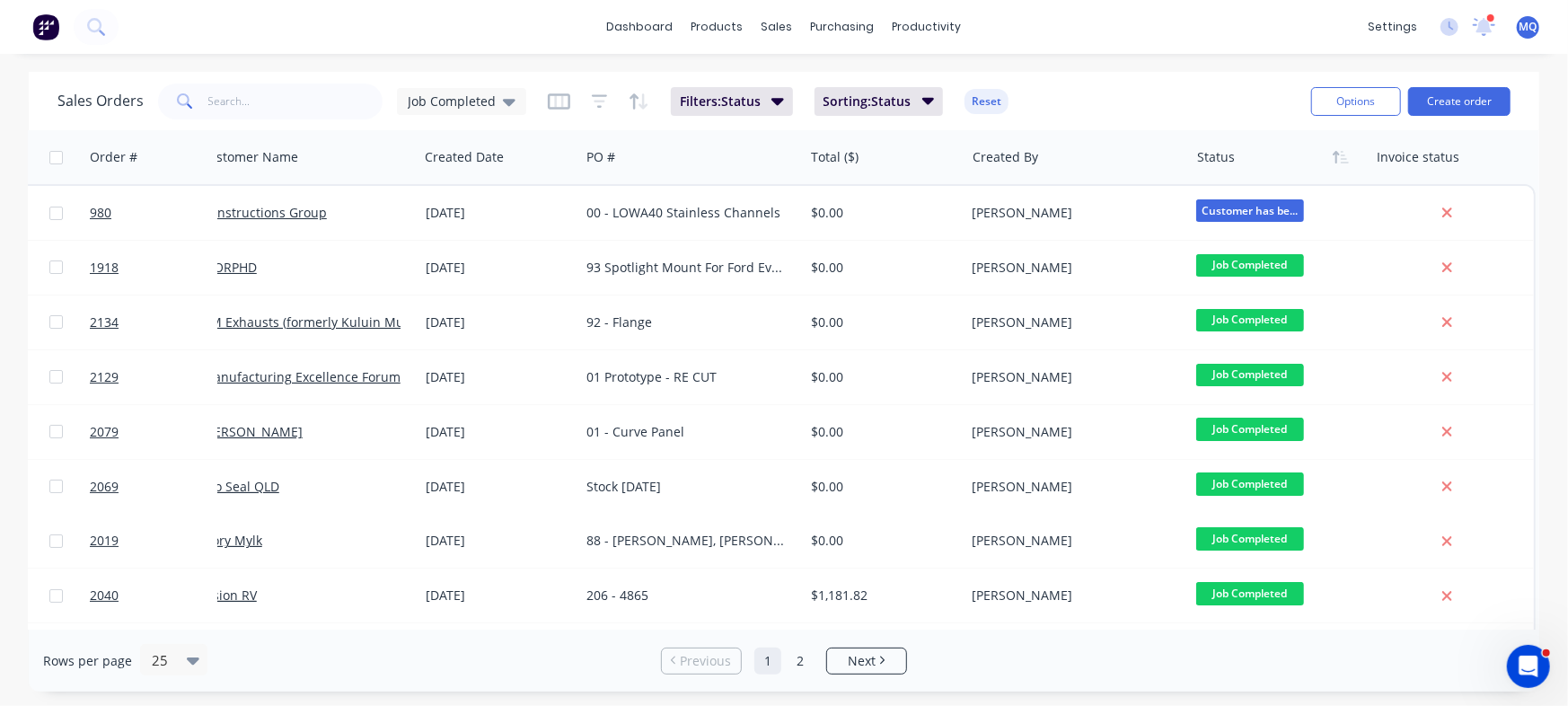
drag, startPoint x: 1528, startPoint y: 179, endPoint x: 1528, endPoint y: 309, distance: 130.0
click at [1528, 309] on div "Order # Customer Name Created Date PO # Total ($) Created By Status Invoice sta…" at bounding box center [784, 380] width 1510 height 499
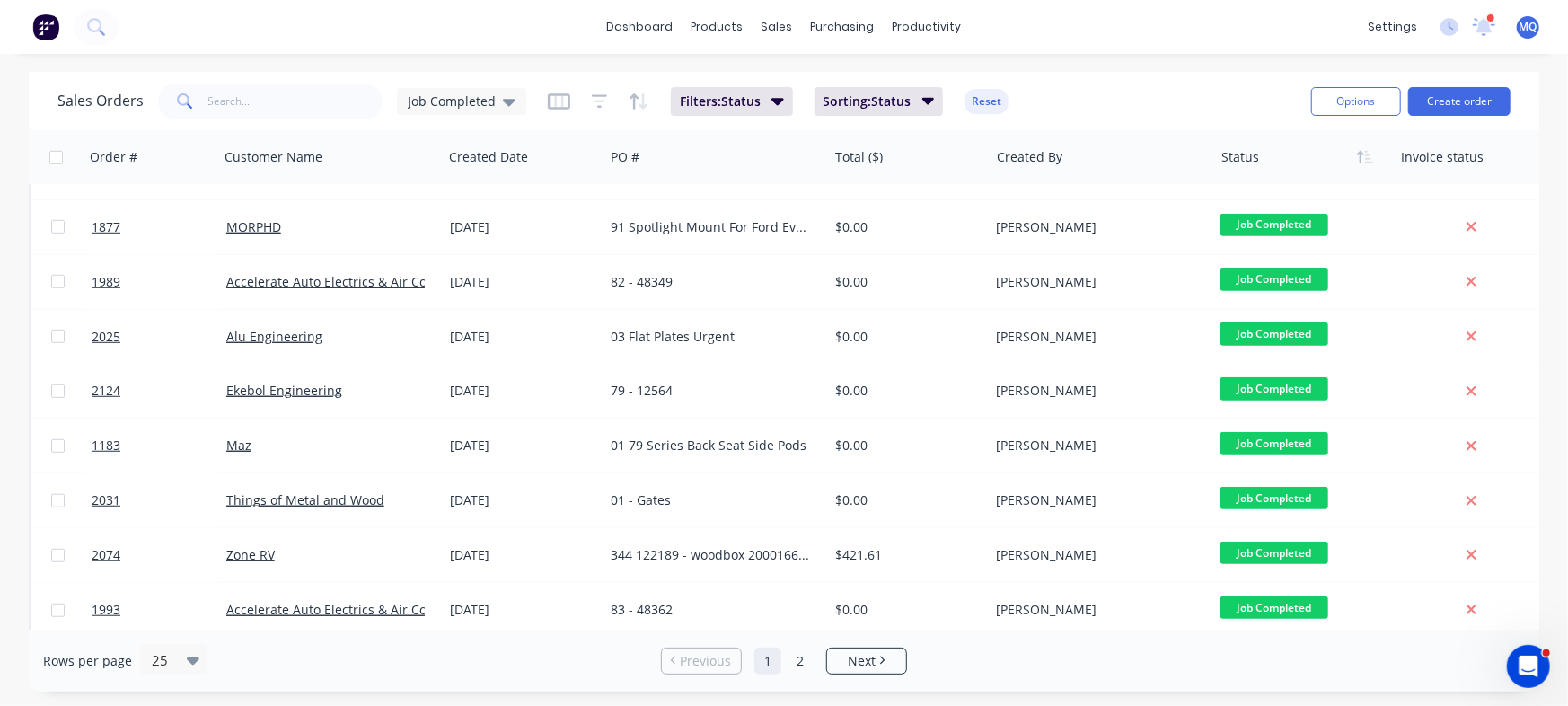
scroll to position [930, 0]
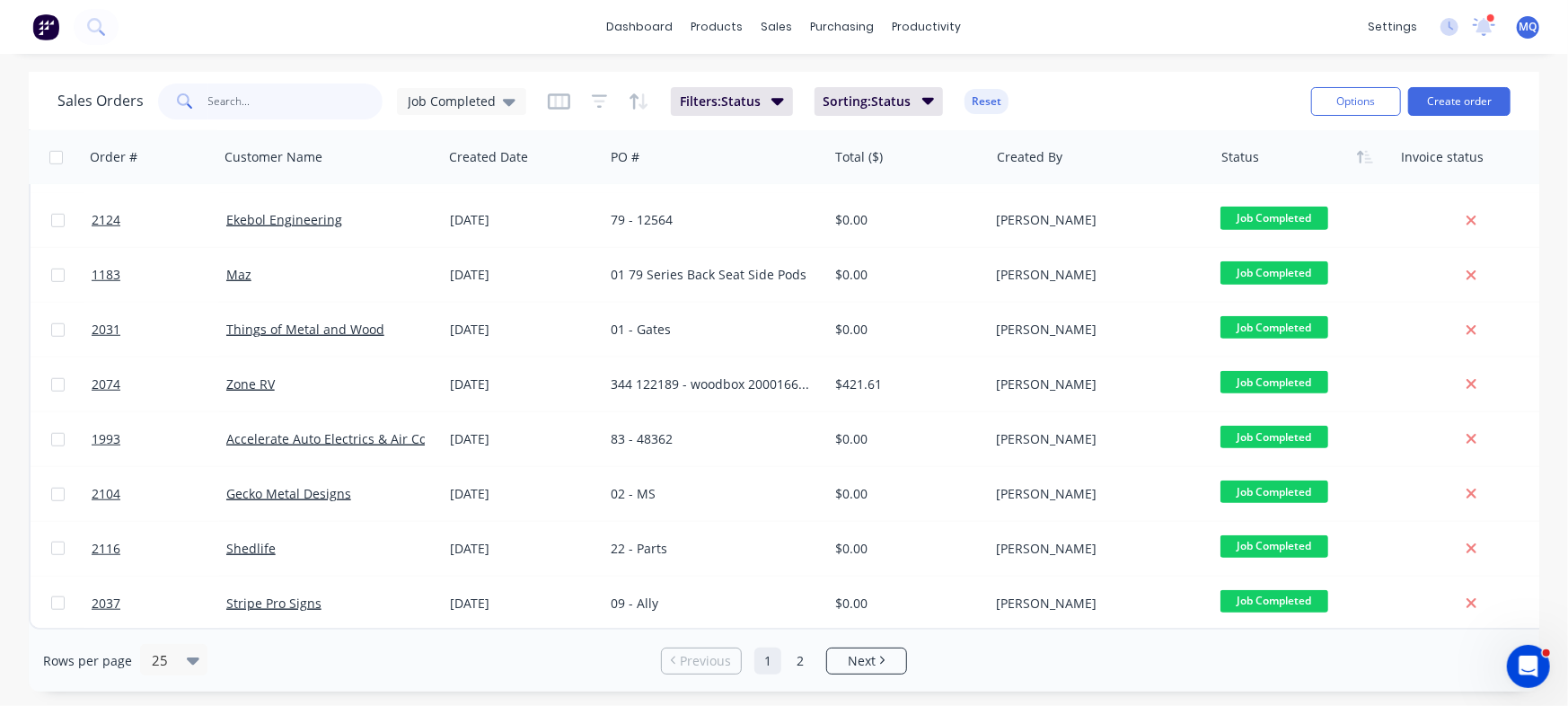
click at [244, 105] on input "text" at bounding box center [296, 101] width 176 height 35
type input "accelerate"
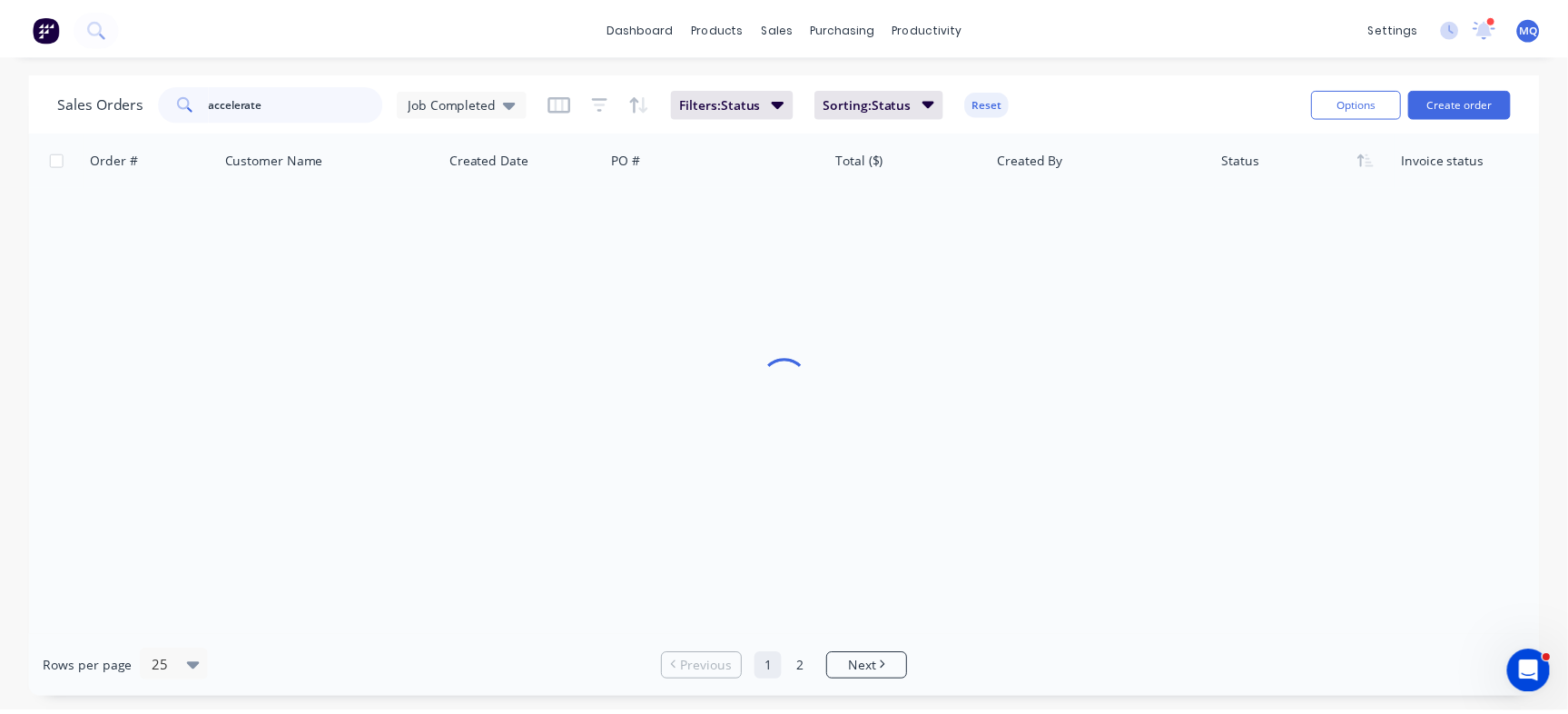
scroll to position [0, 0]
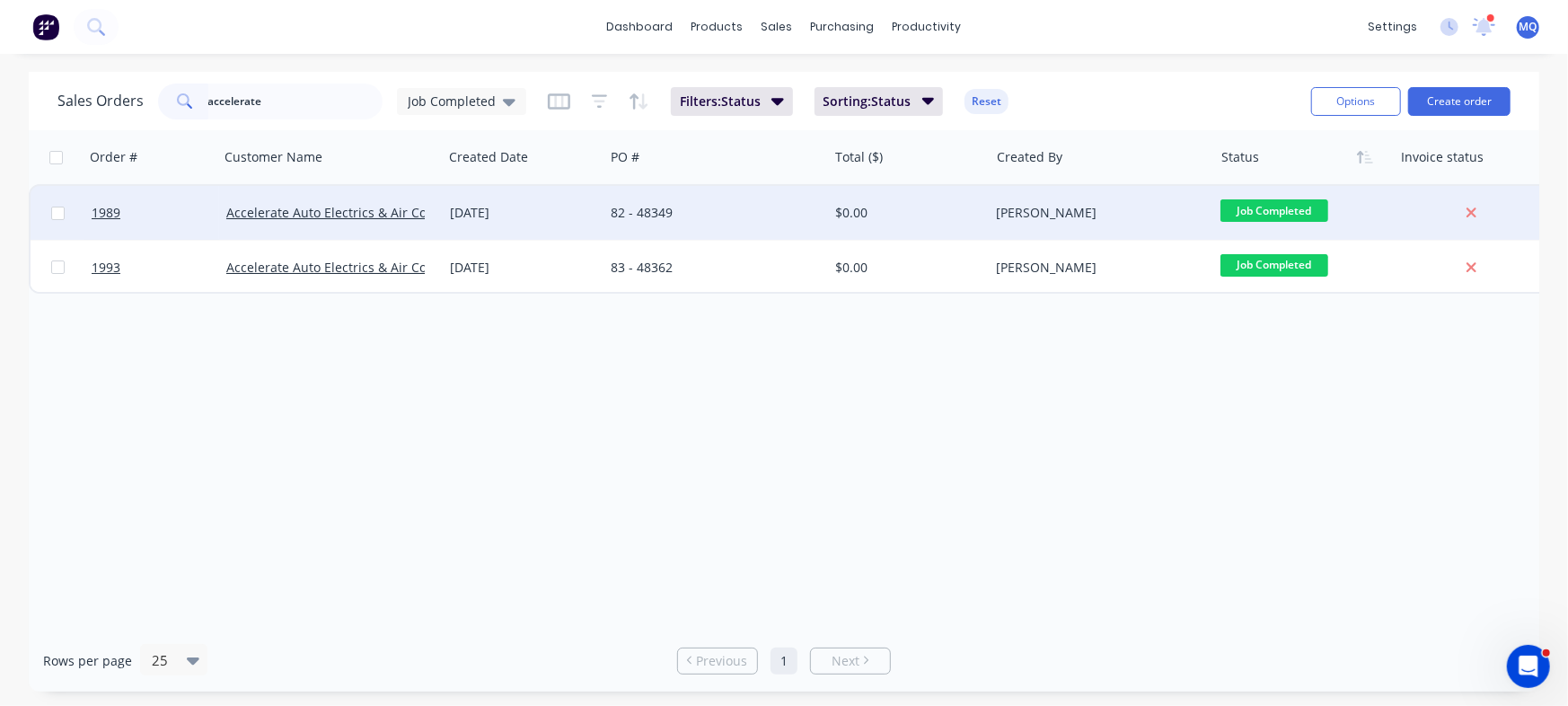
click at [552, 213] on div "[DATE]" at bounding box center [523, 212] width 147 height 18
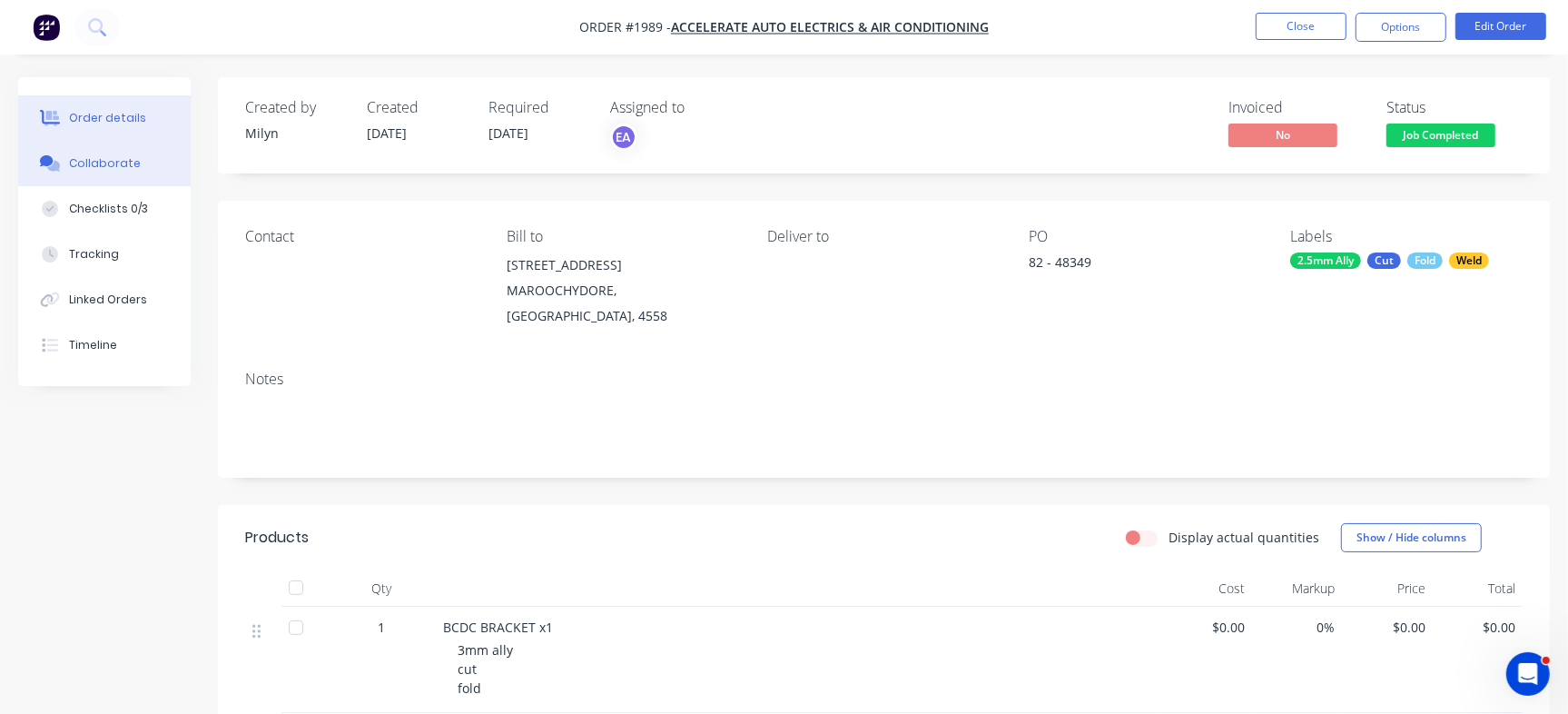
click at [115, 164] on div "Collaborate" at bounding box center [105, 163] width 72 height 16
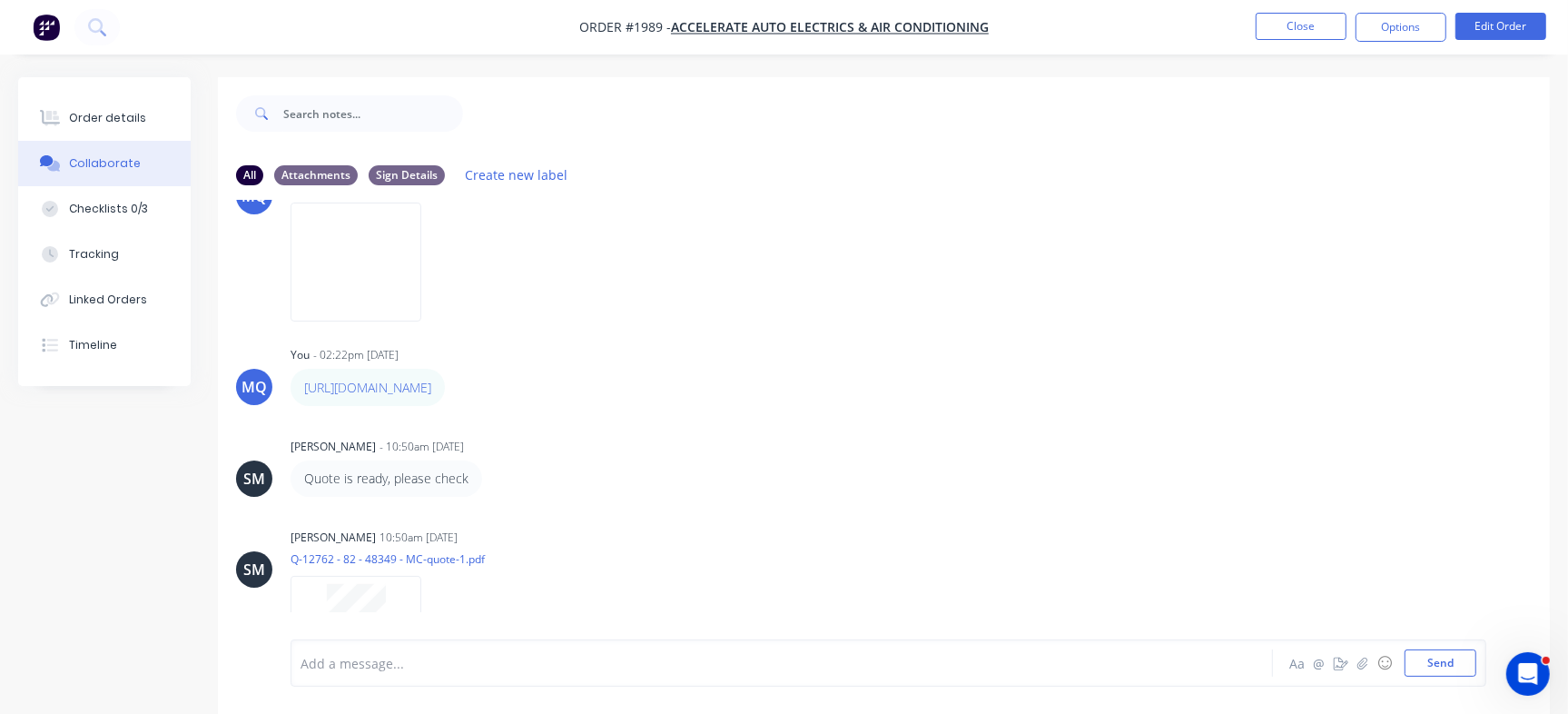
scroll to position [250, 0]
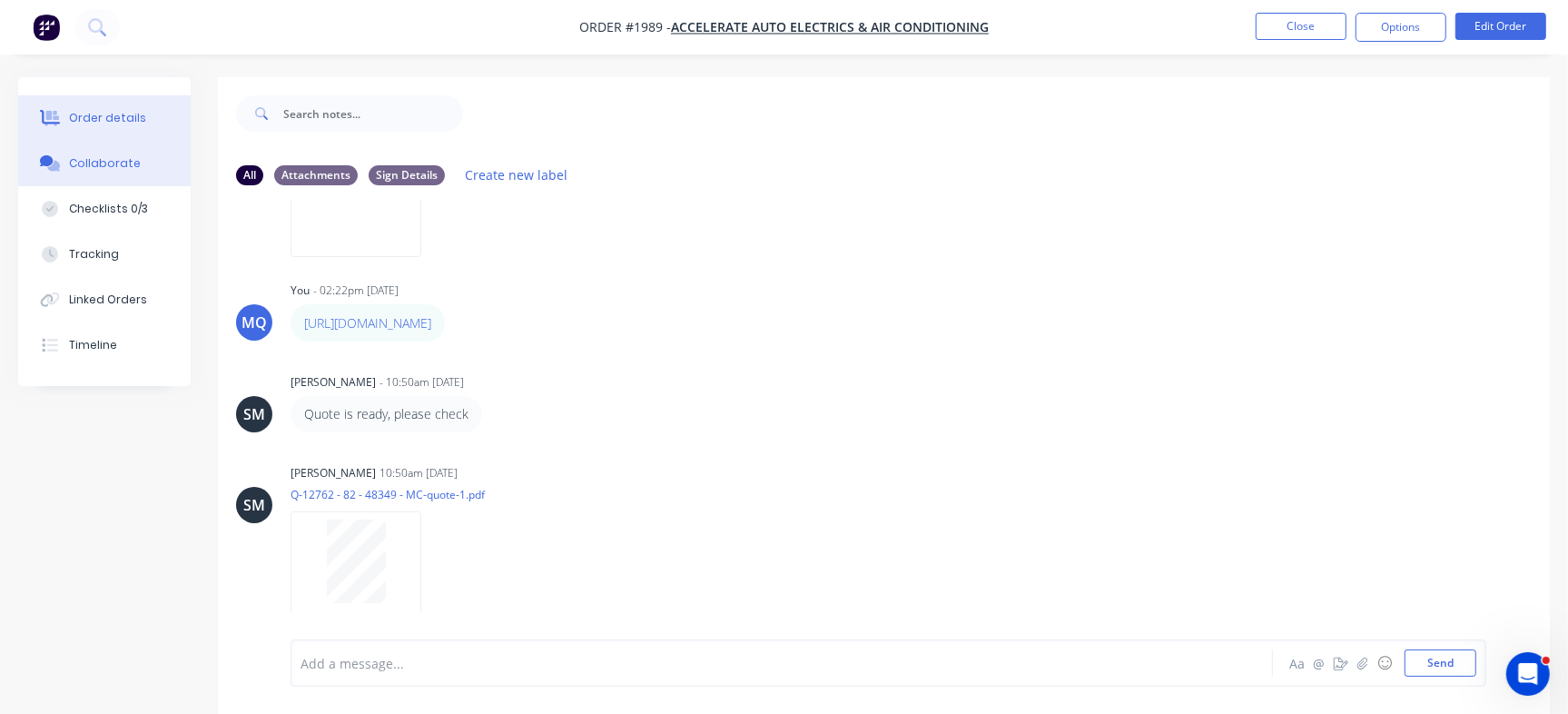
click at [86, 113] on div "Order details" at bounding box center [108, 117] width 78 height 16
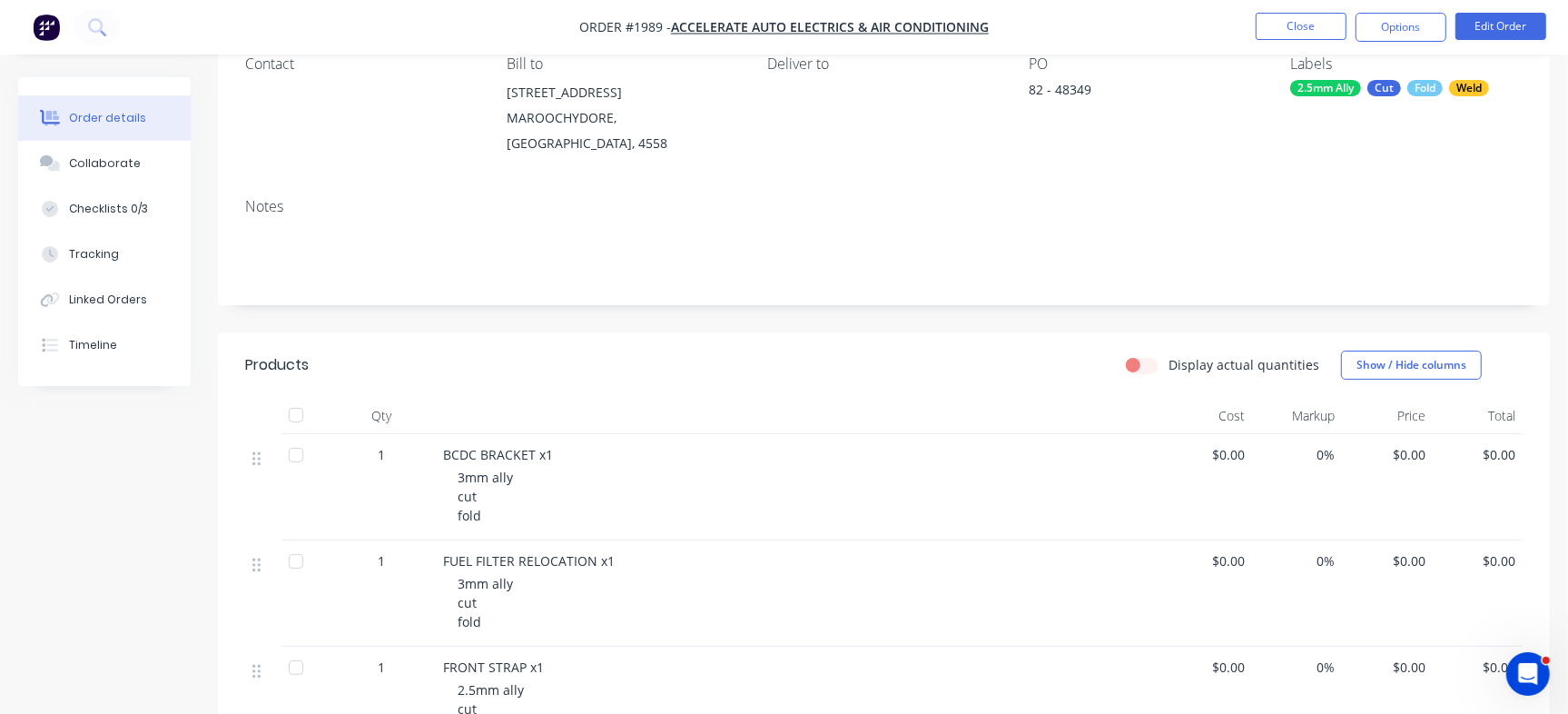
scroll to position [526, 0]
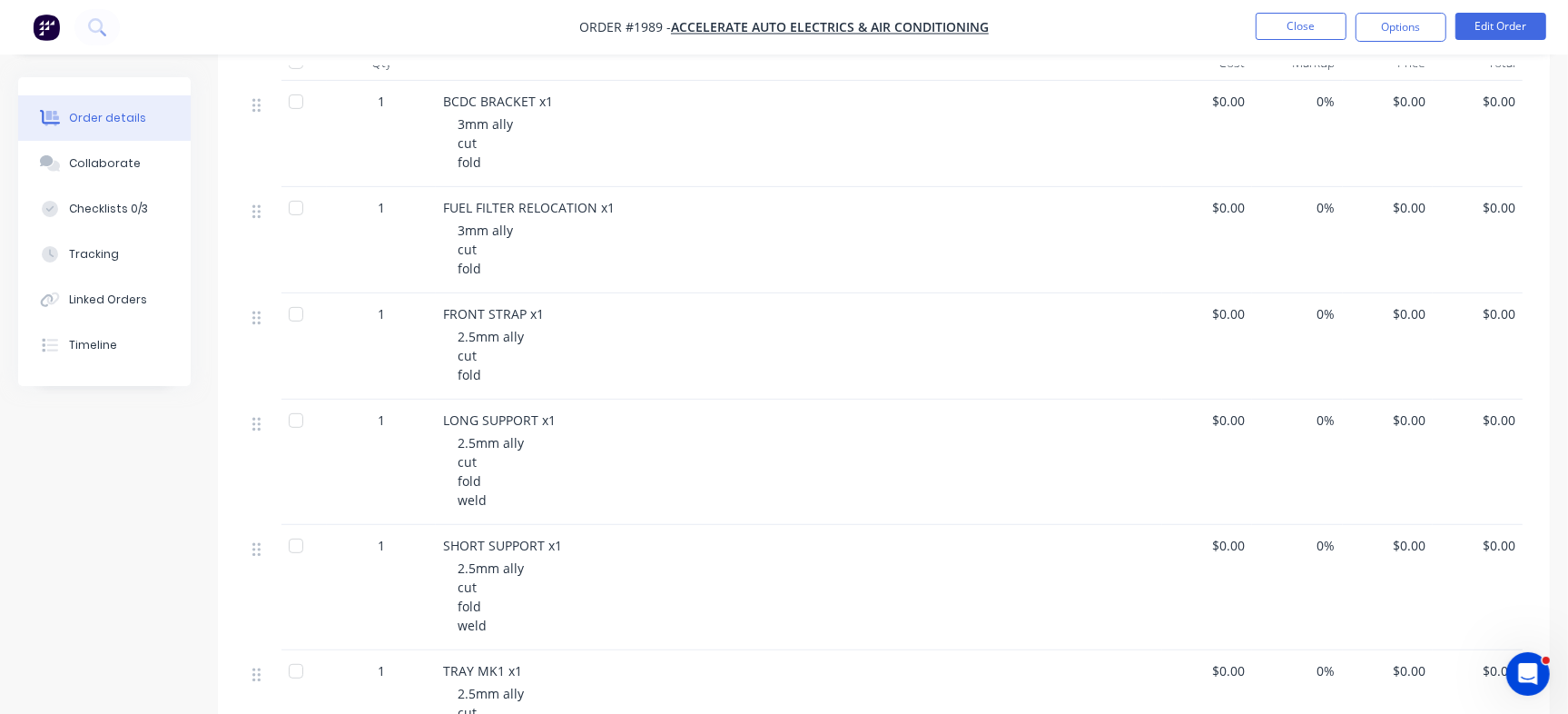
drag, startPoint x: 1577, startPoint y: 450, endPoint x: 833, endPoint y: 254, distance: 769.4
click at [864, 255] on div "3mm ally cut fold" at bounding box center [806, 248] width 698 height 57
click at [124, 217] on button "Checklists 0/3" at bounding box center [105, 209] width 173 height 46
type textarea "x"
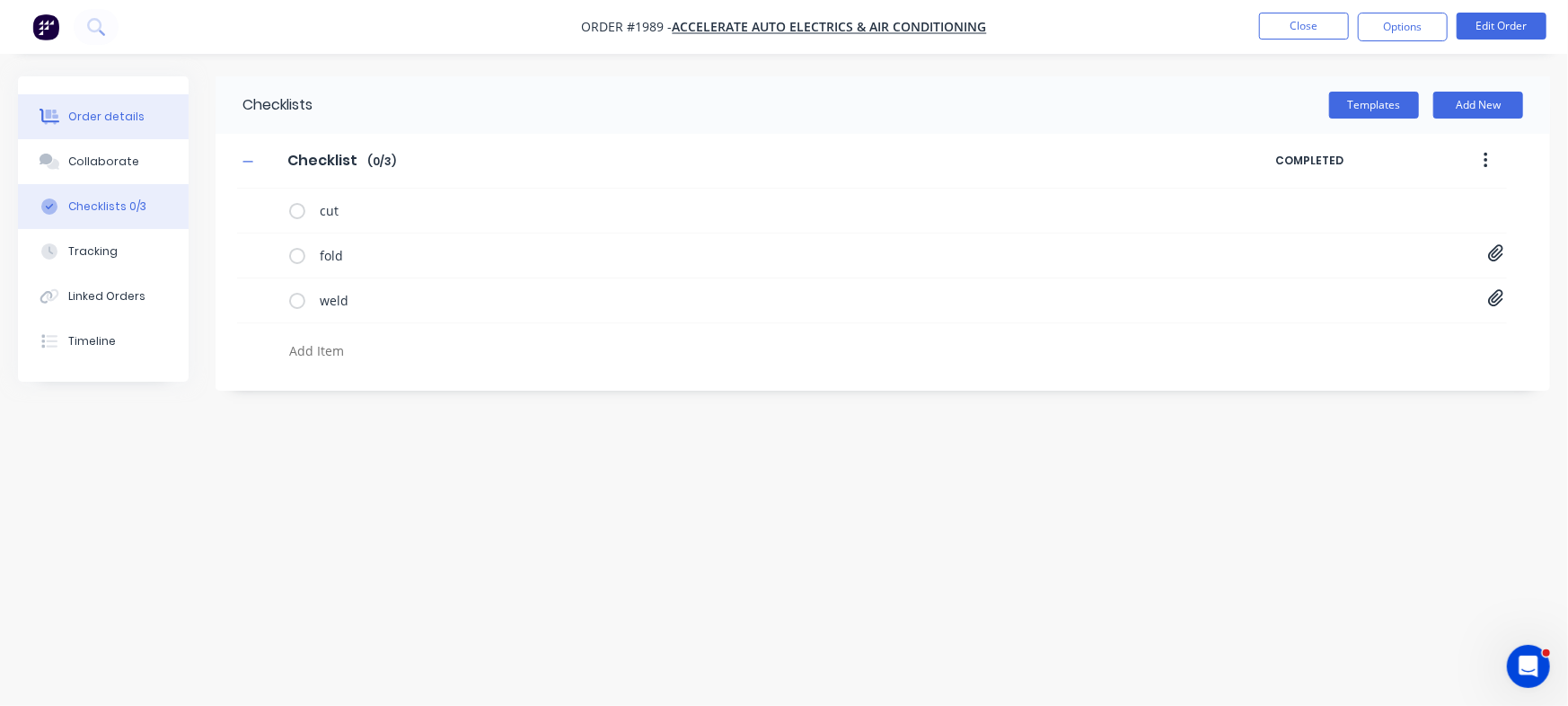
click at [132, 113] on div "Order details" at bounding box center [107, 116] width 77 height 16
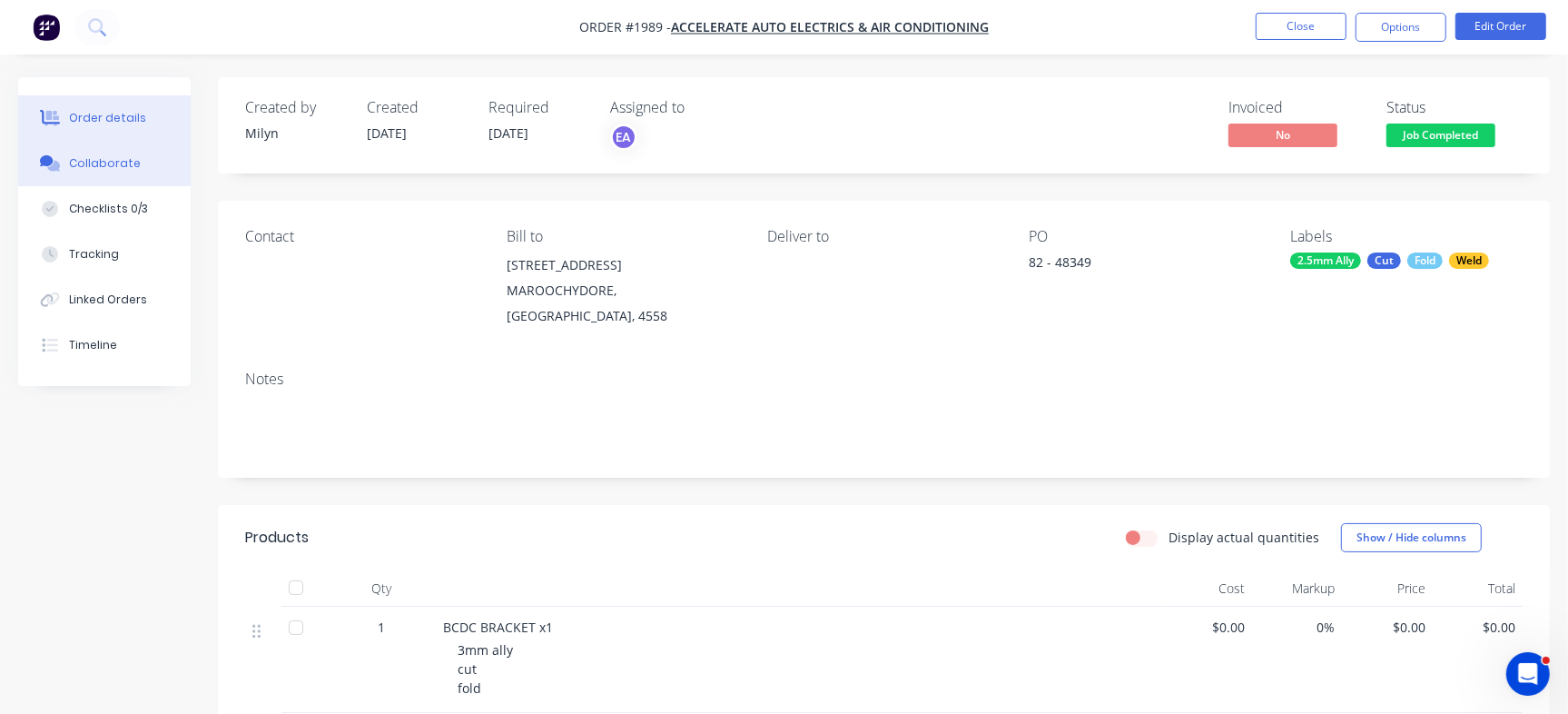
click at [127, 169] on div "Collaborate" at bounding box center [105, 163] width 72 height 16
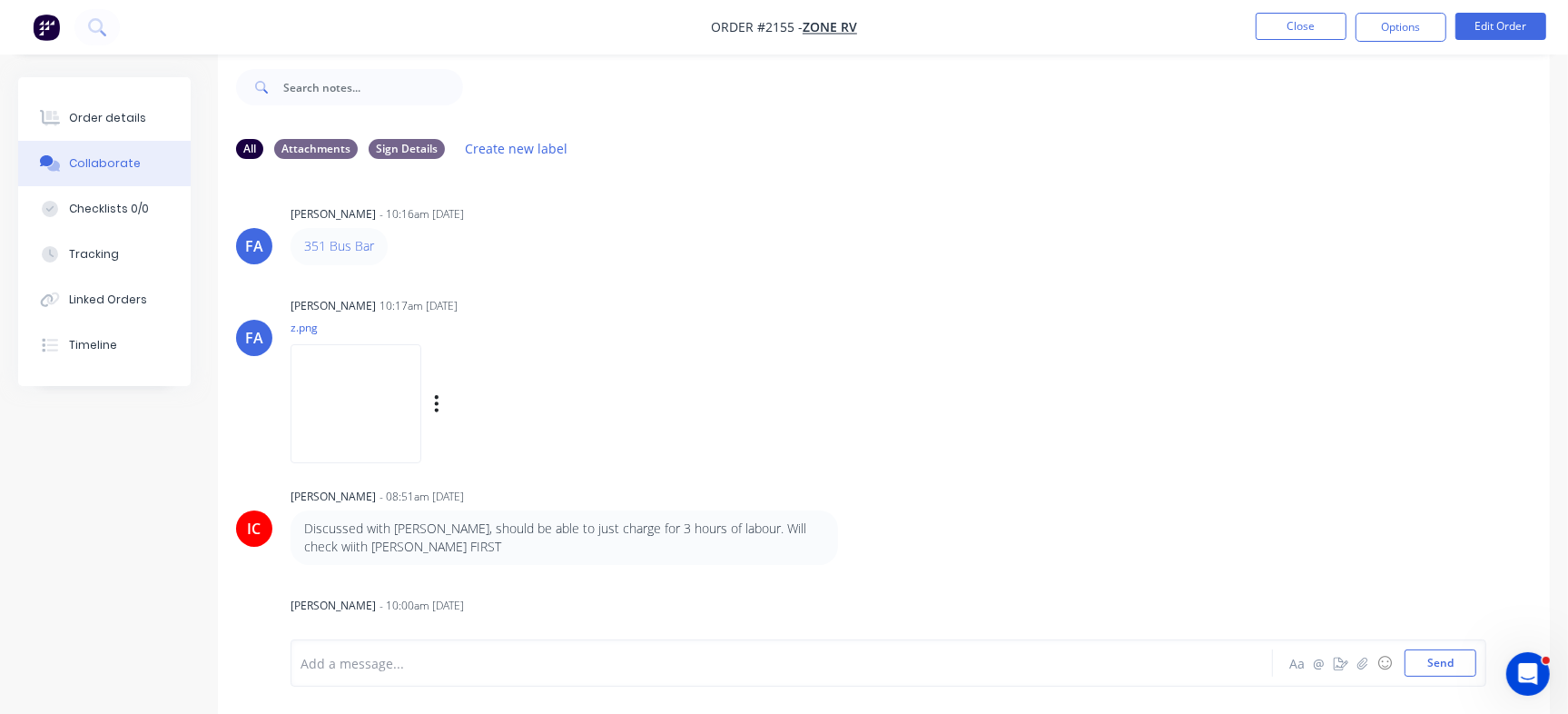
scroll to position [42, 0]
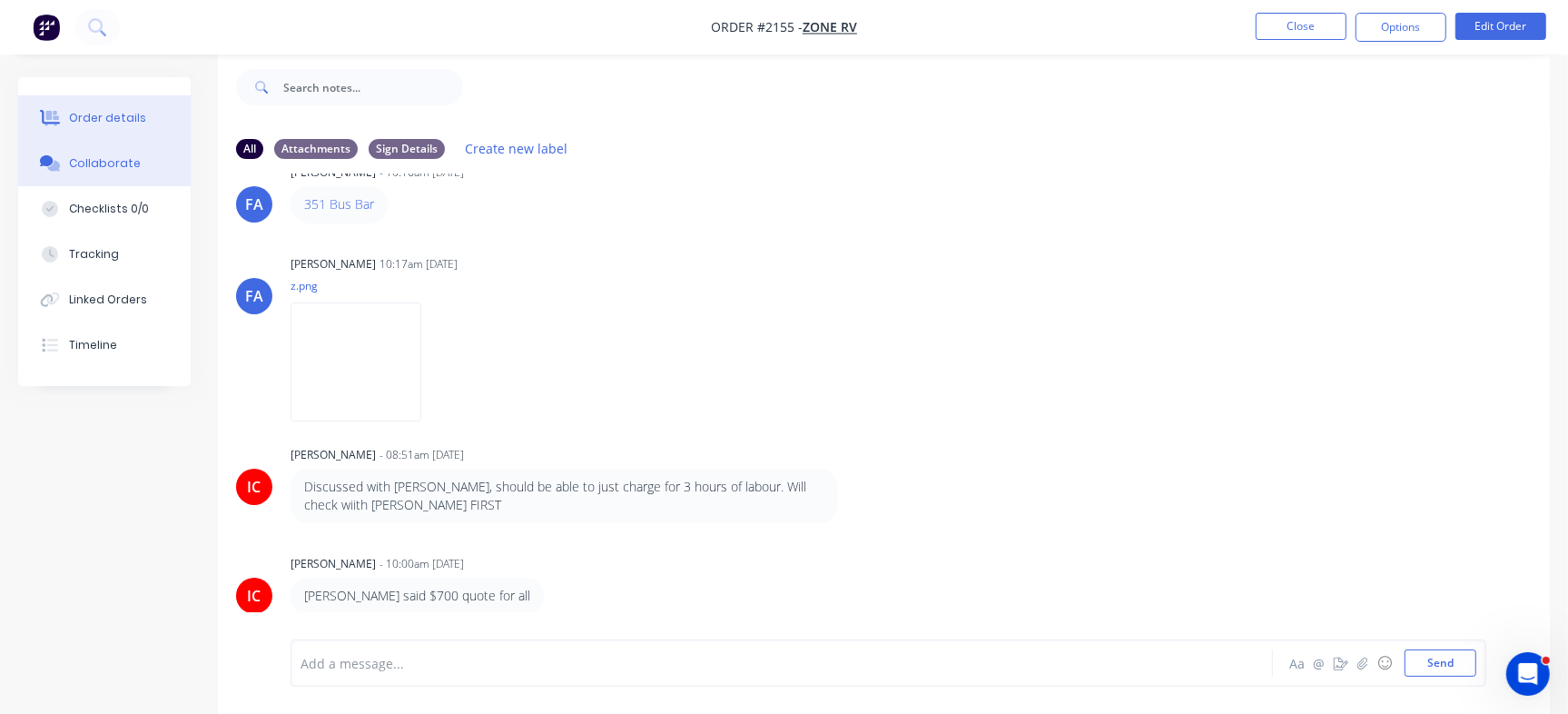
click at [158, 133] on button "Order details" at bounding box center [105, 117] width 173 height 46
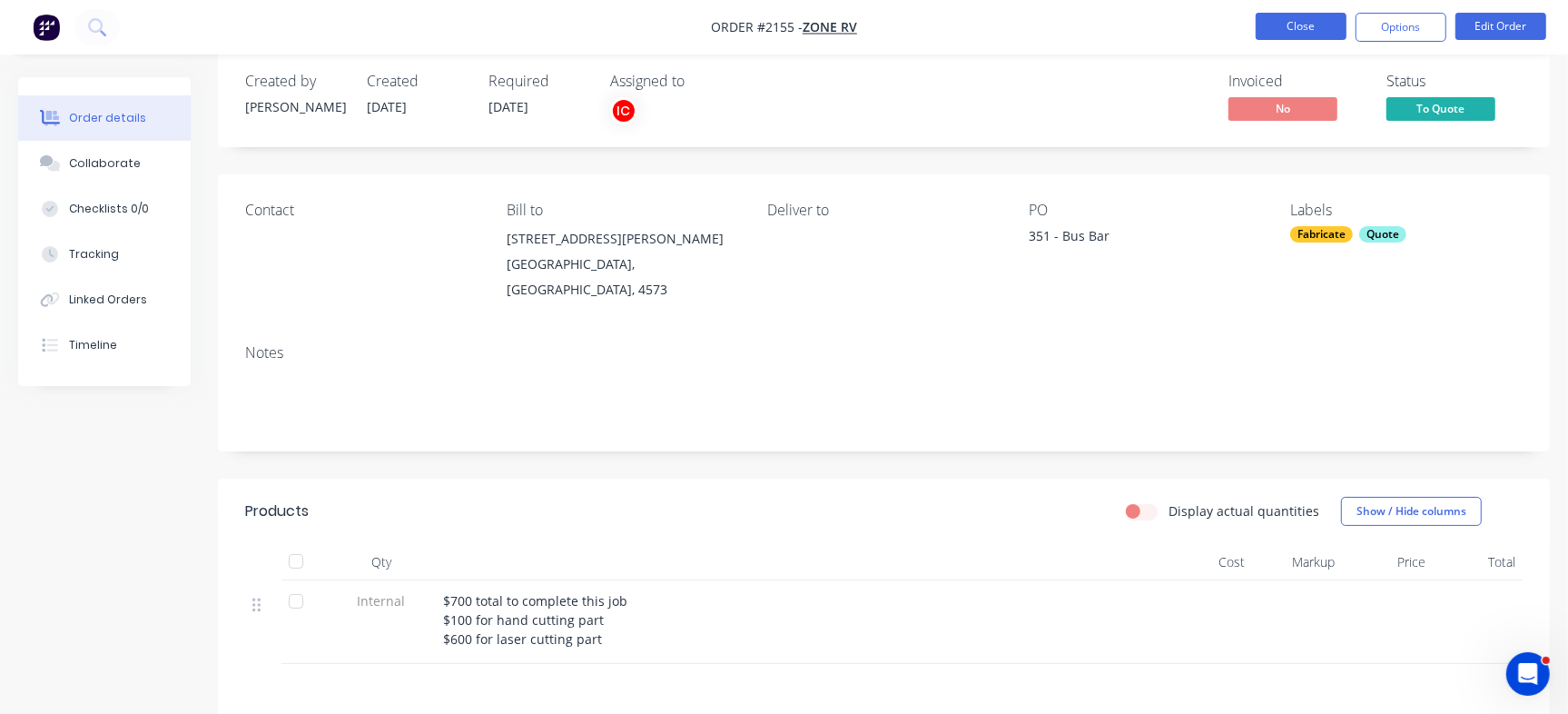
click at [1273, 16] on button "Close" at bounding box center [1301, 26] width 91 height 27
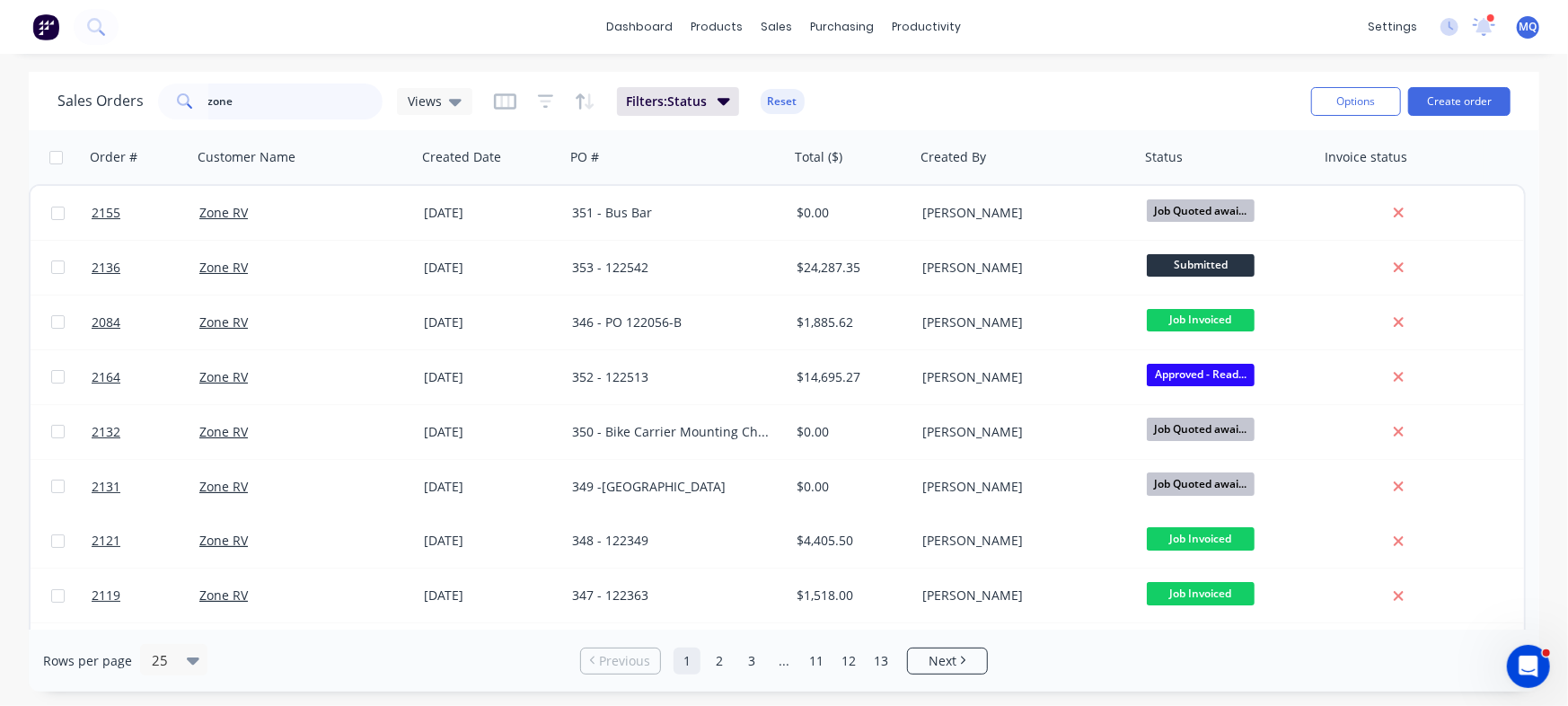
click at [331, 104] on input "zone" at bounding box center [296, 101] width 176 height 35
type input "[PERSON_NAME]"
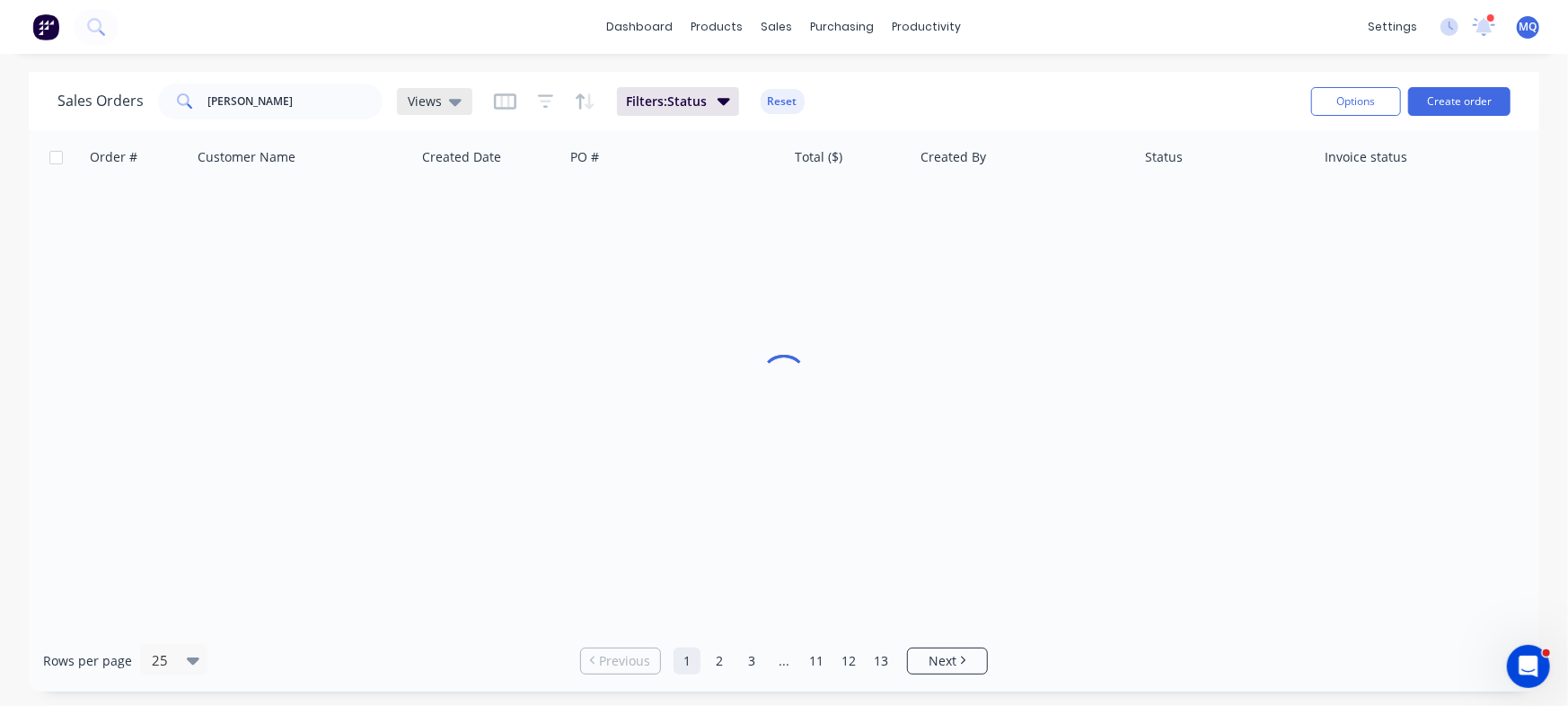
click at [413, 103] on span "Views" at bounding box center [425, 101] width 35 height 19
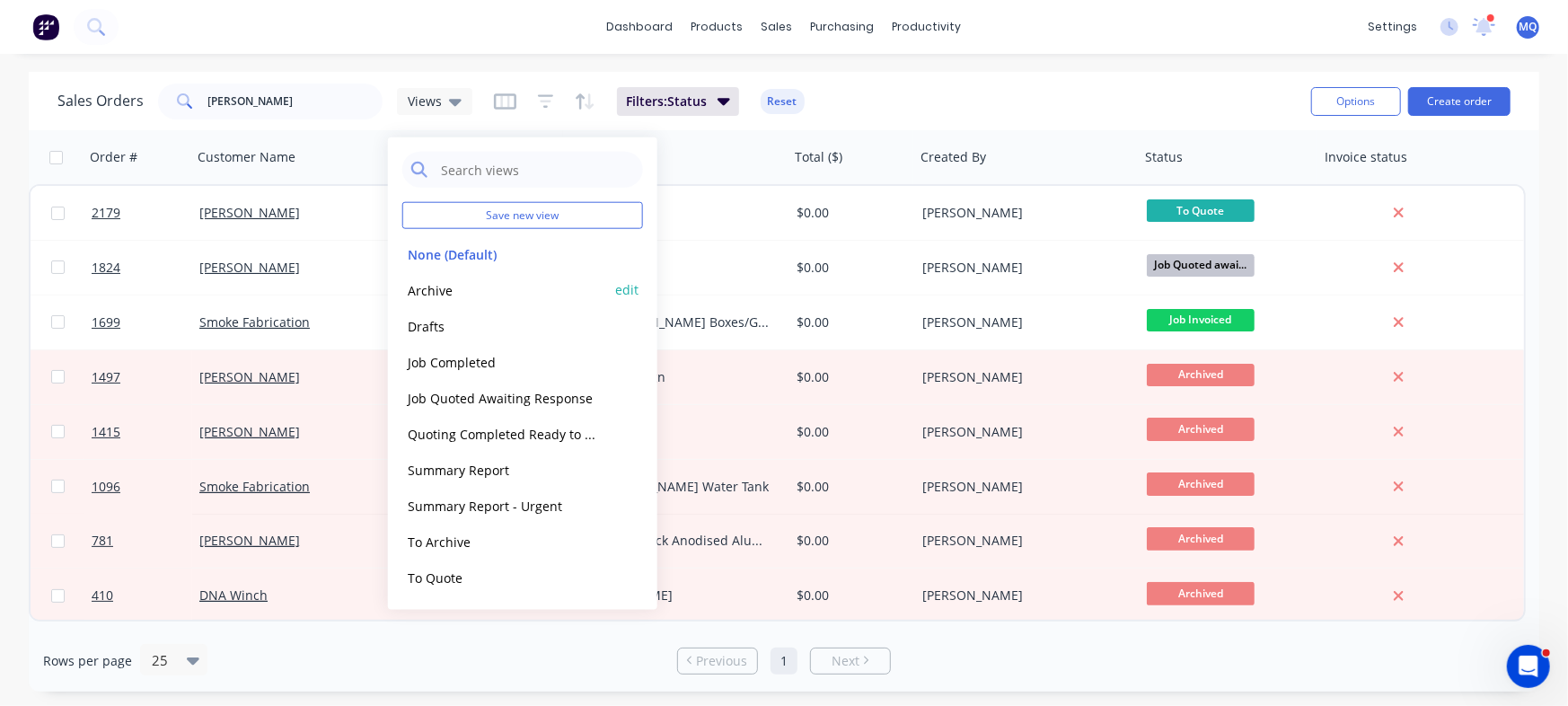
click at [417, 285] on button "Archive" at bounding box center [504, 290] width 204 height 21
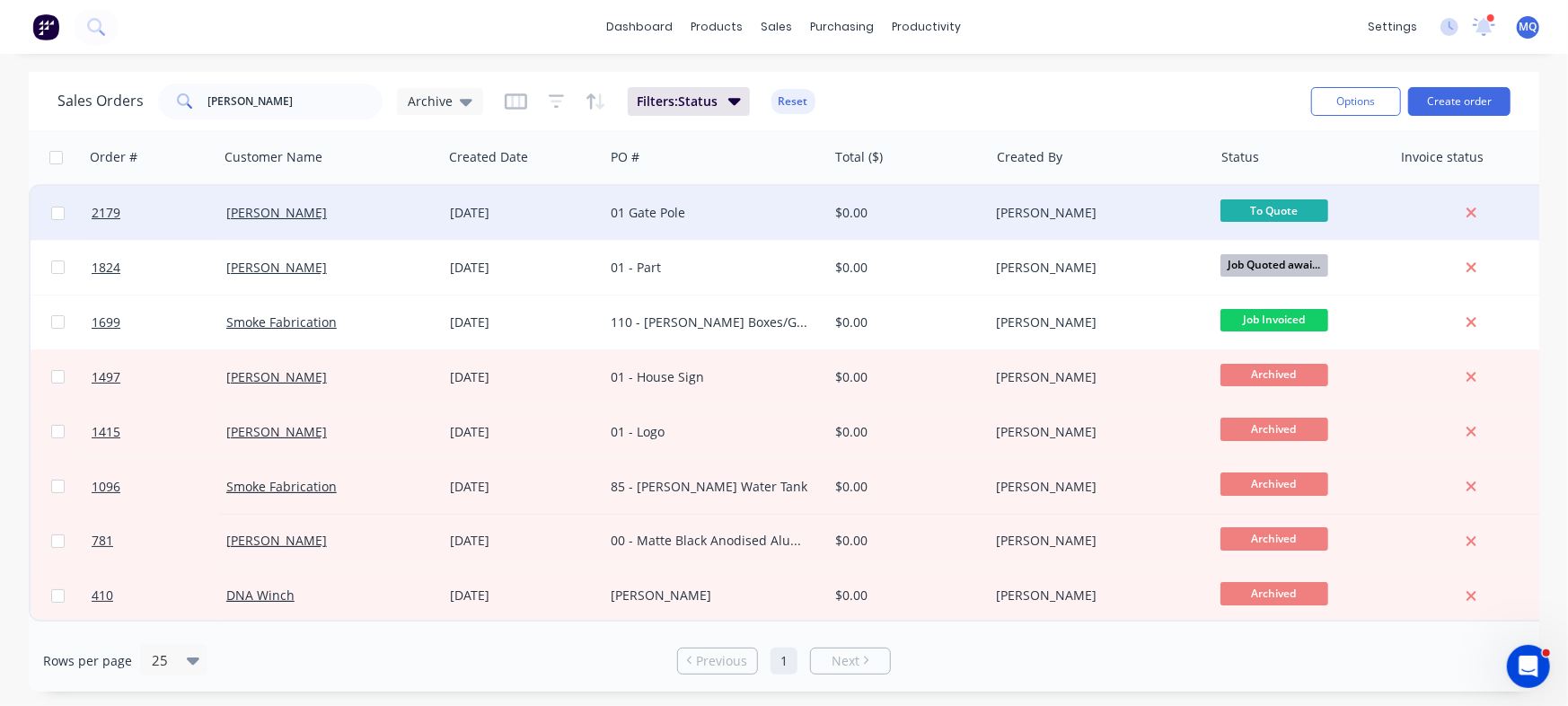
click at [407, 221] on div "[PERSON_NAME]" at bounding box center [326, 212] width 200 height 18
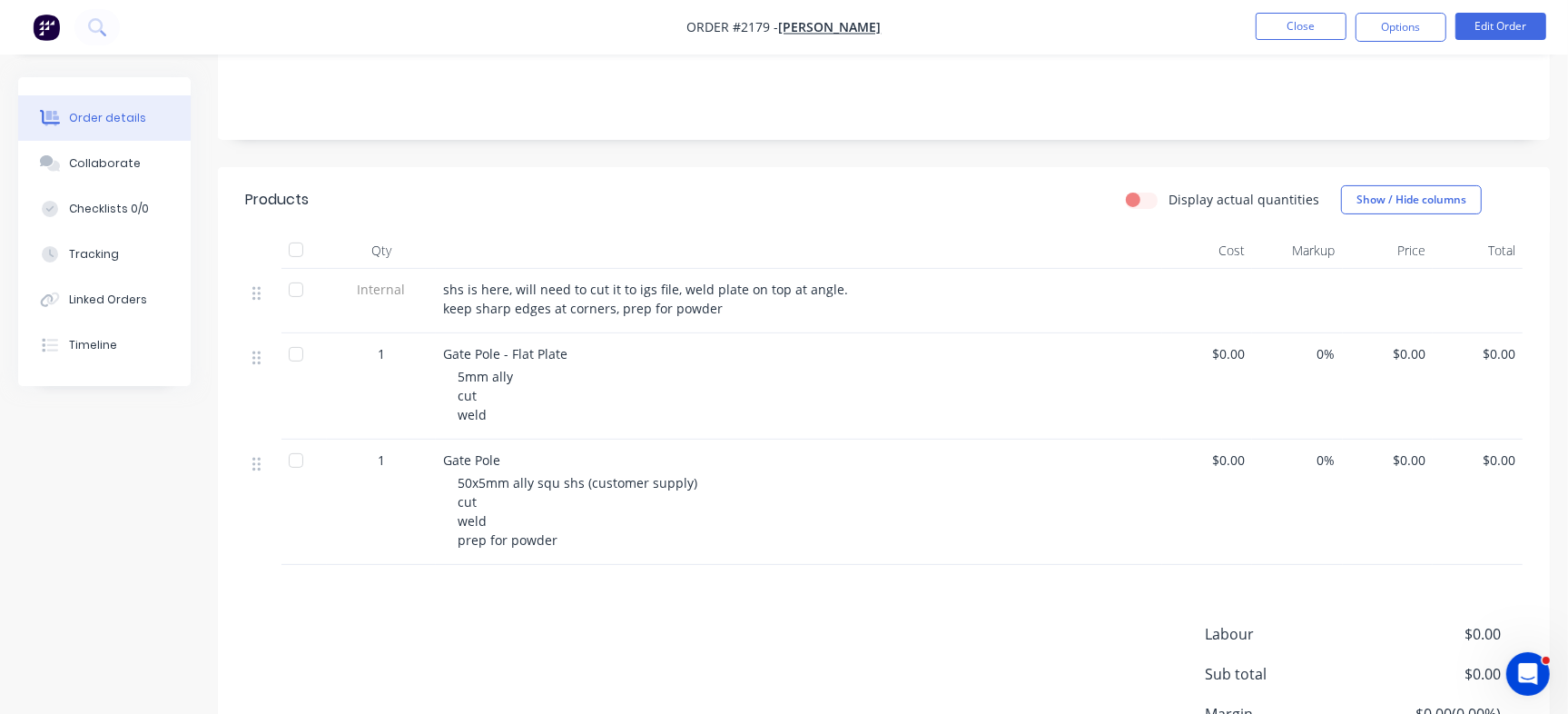
scroll to position [309, 0]
